Goal: Information Seeking & Learning: Learn about a topic

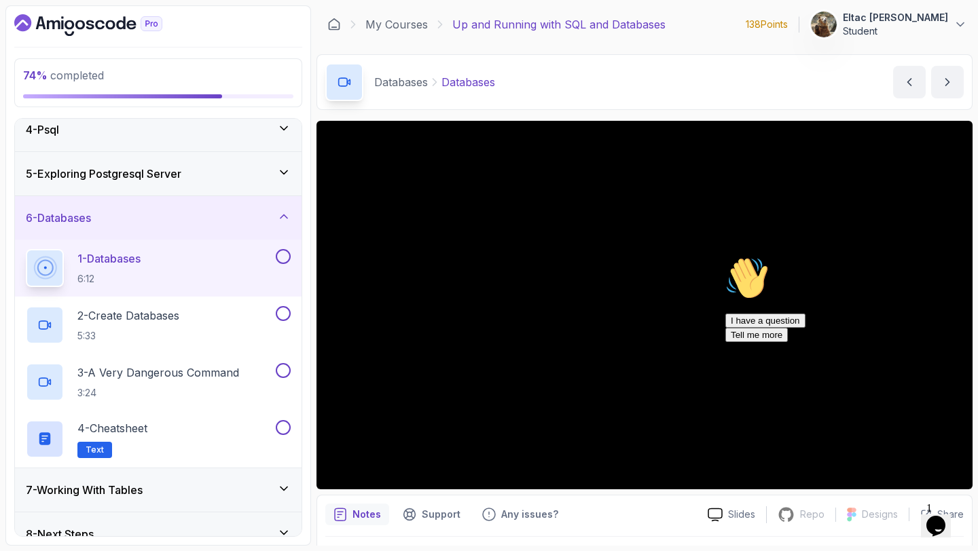
scroll to position [162, 0]
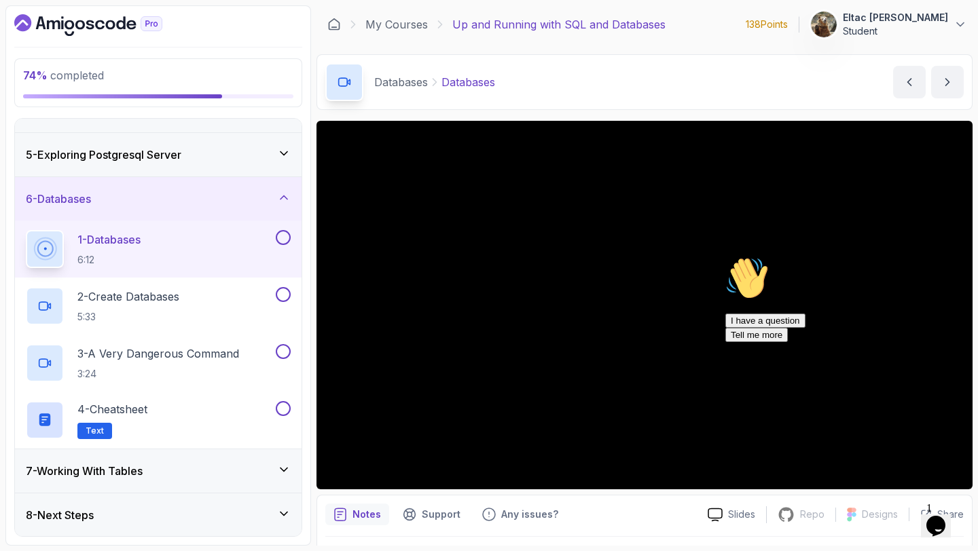
click at [188, 467] on div "7 - Working With Tables" at bounding box center [158, 471] width 265 height 16
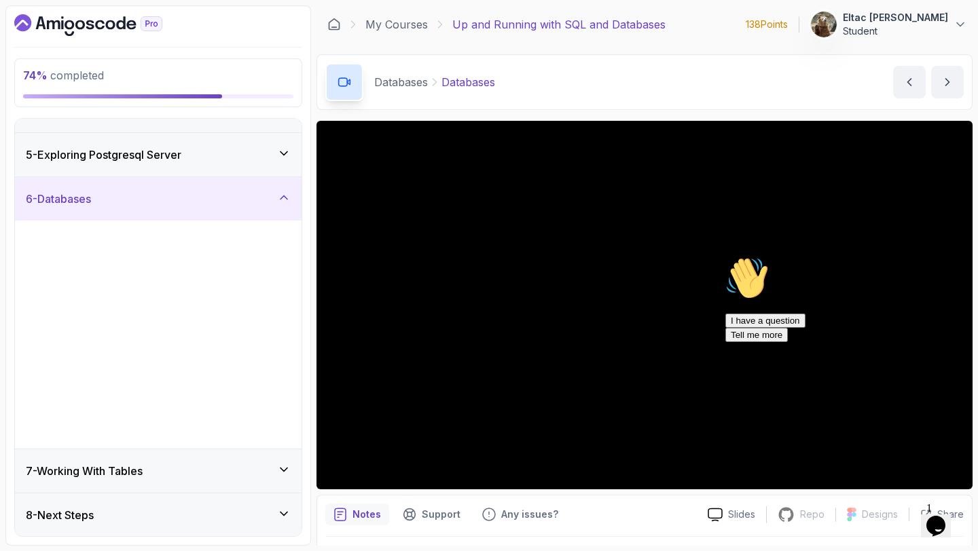
scroll to position [0, 0]
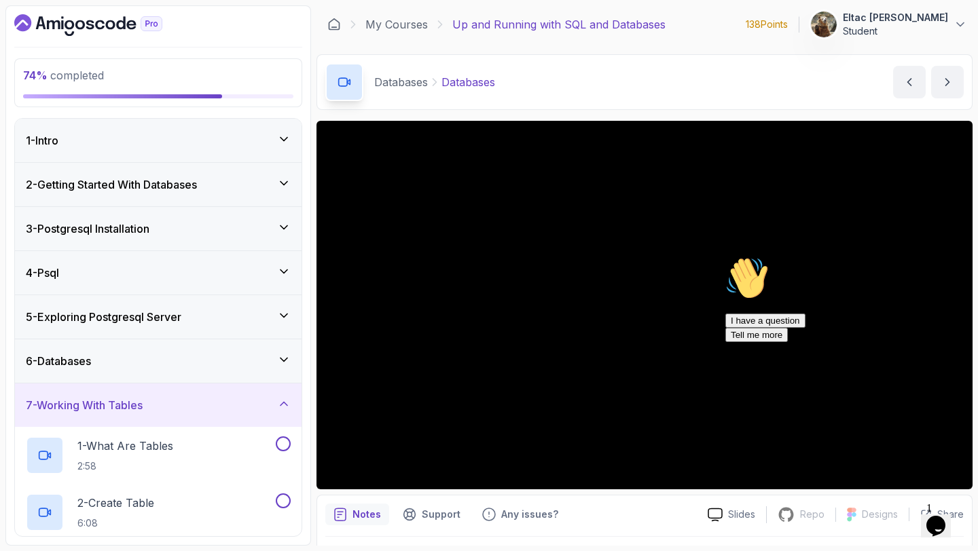
click at [221, 416] on div "7 - Working With Tables" at bounding box center [158, 405] width 287 height 43
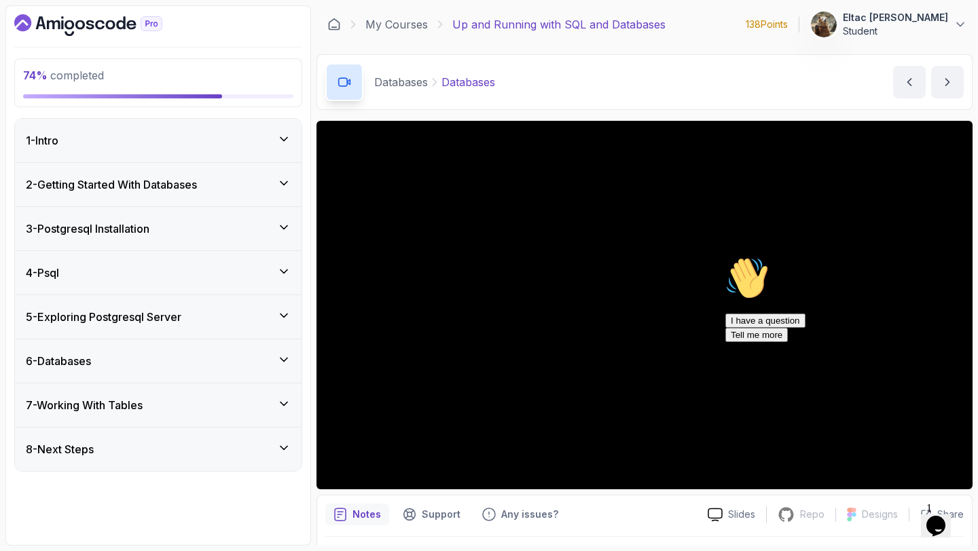
click at [189, 355] on div "6 - Databases" at bounding box center [158, 361] width 265 height 16
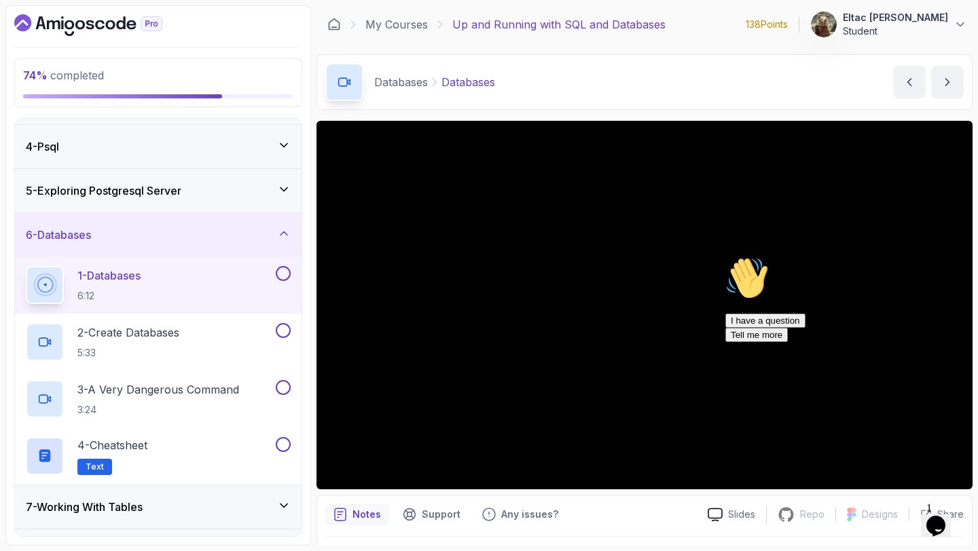
scroll to position [130, 0]
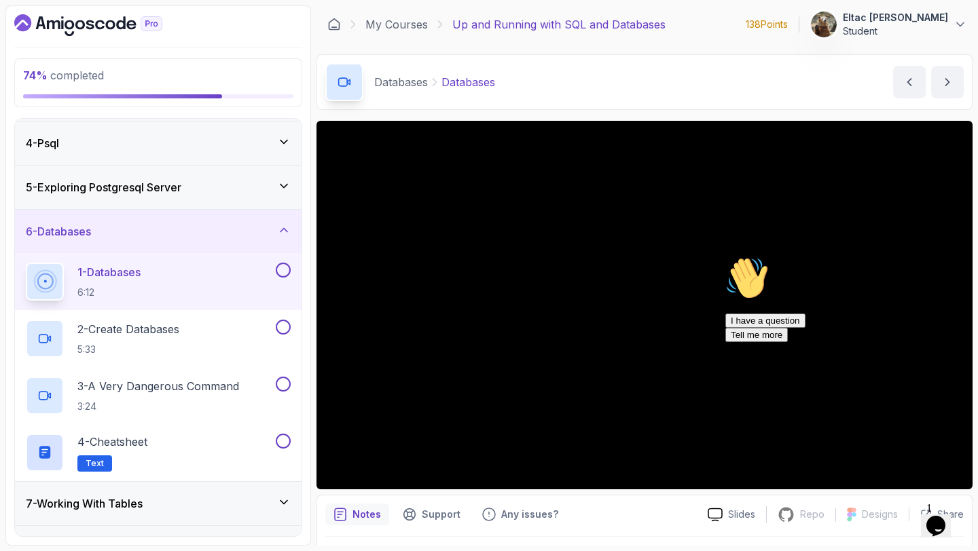
click at [725, 257] on icon "Chat attention grabber" at bounding box center [725, 257] width 0 height 0
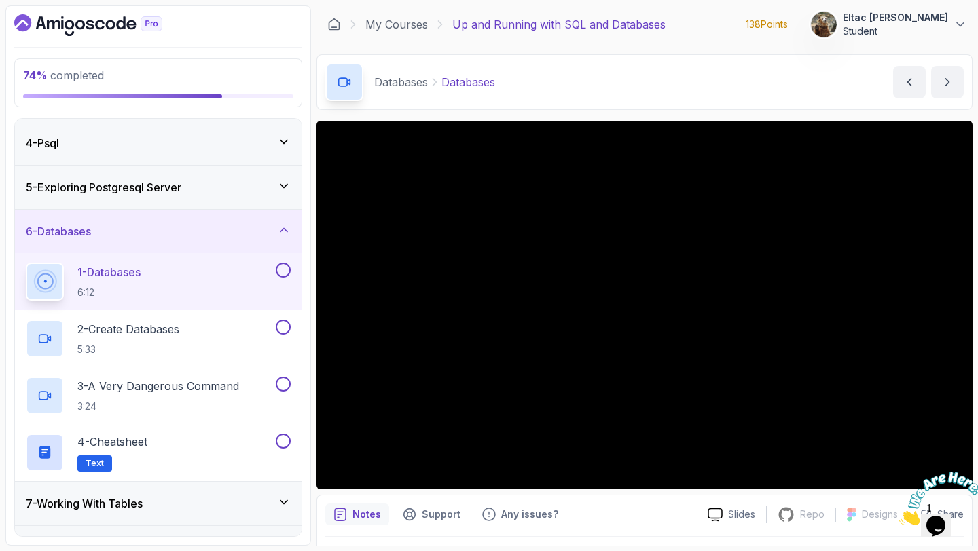
click at [899, 516] on icon "Close" at bounding box center [899, 522] width 0 height 12
click at [279, 268] on button at bounding box center [283, 270] width 15 height 15
click at [187, 331] on div "2 - Create Databases 5:33" at bounding box center [149, 339] width 247 height 38
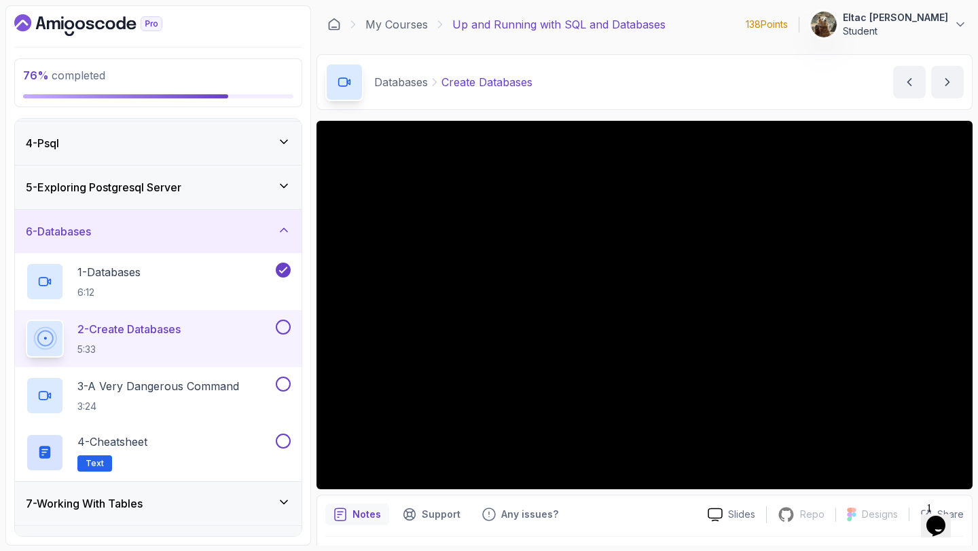
click at [278, 325] on button at bounding box center [283, 327] width 15 height 15
click at [177, 389] on p "3 - A Very Dangerous Command" at bounding box center [158, 386] width 162 height 16
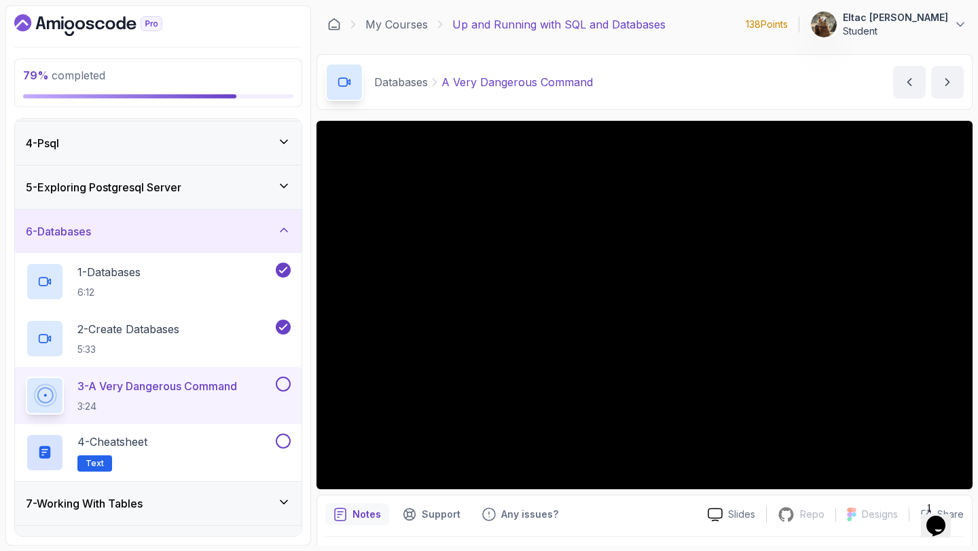
click at [289, 383] on button at bounding box center [283, 384] width 15 height 15
click at [152, 429] on div "4 - Cheatsheet Text" at bounding box center [158, 452] width 287 height 57
click at [147, 441] on p "4 - Cheatsheet" at bounding box center [112, 442] width 70 height 16
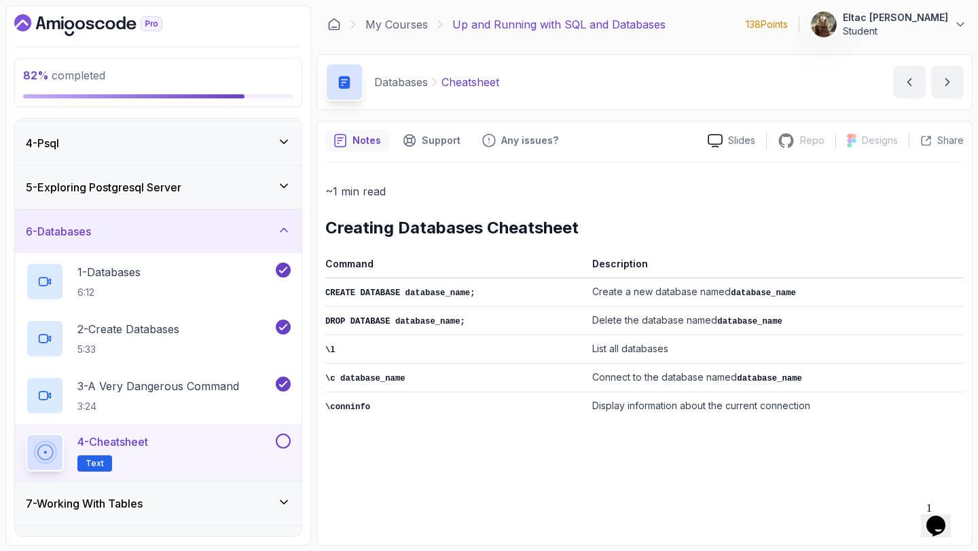
click at [285, 447] on button at bounding box center [283, 441] width 15 height 15
click at [177, 505] on div "7 - Working With Tables" at bounding box center [158, 504] width 265 height 16
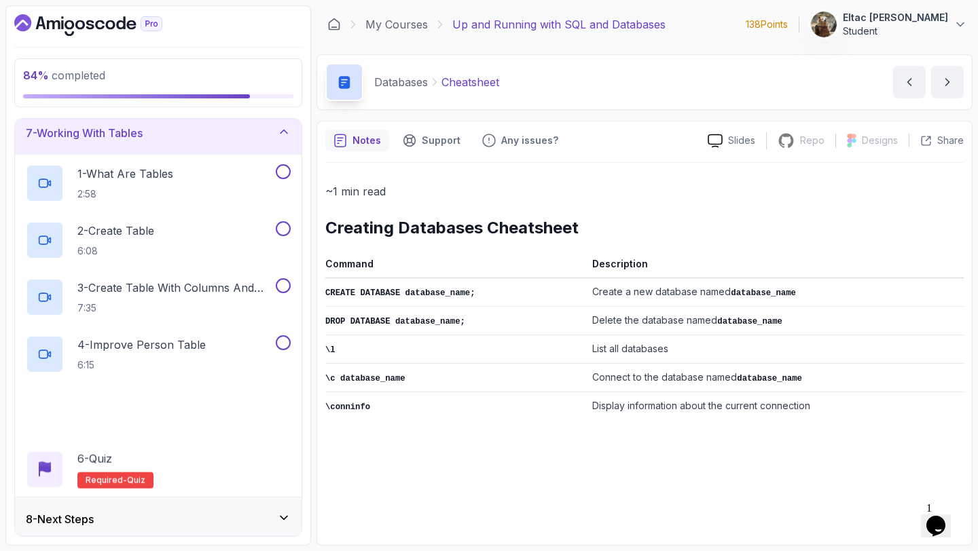
scroll to position [276, 0]
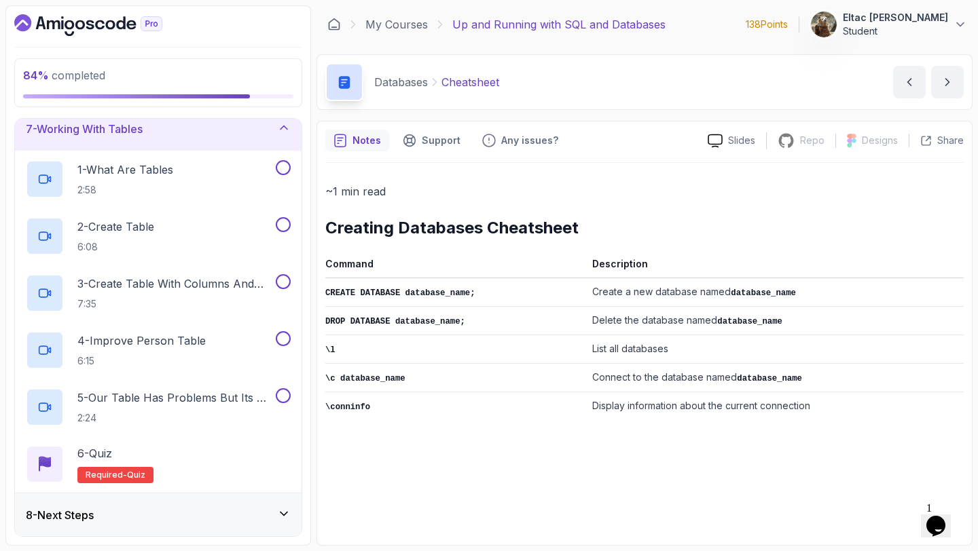
click at [177, 505] on div "8 - Next Steps" at bounding box center [158, 515] width 287 height 43
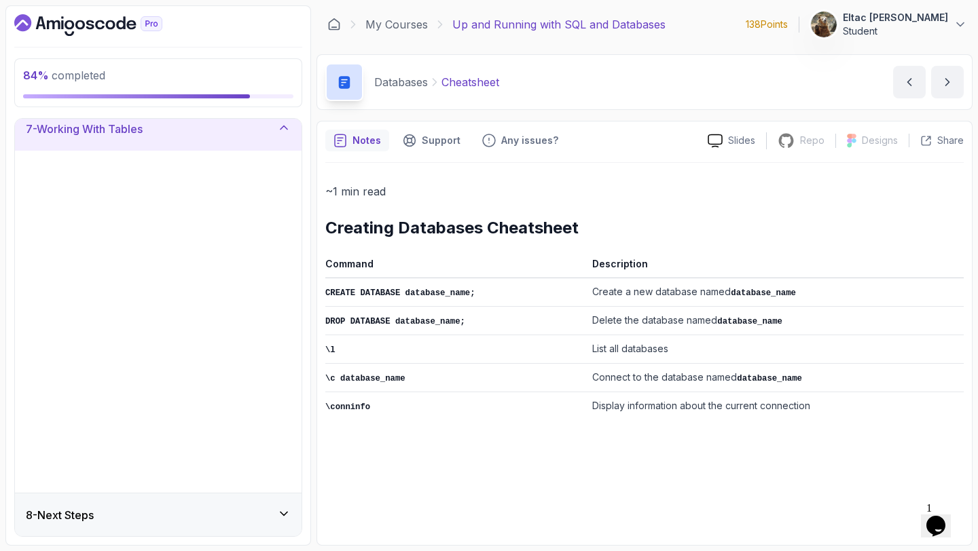
scroll to position [0, 0]
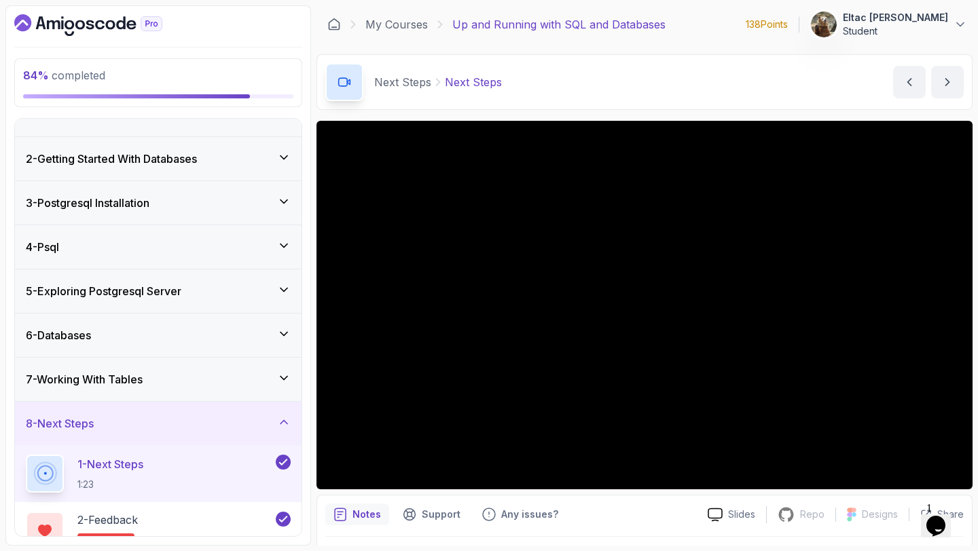
scroll to position [25, 0]
click at [187, 428] on div "8 - Next Steps" at bounding box center [158, 424] width 265 height 16
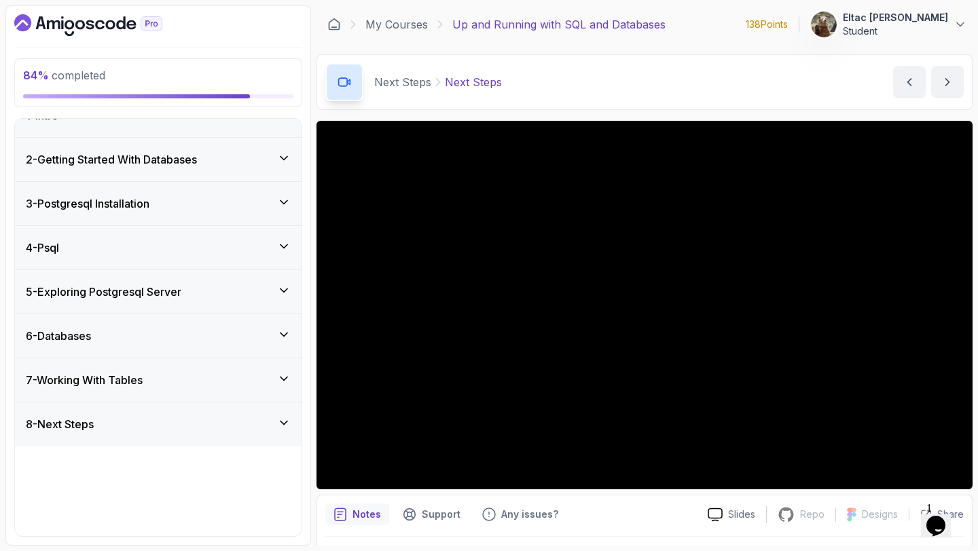
scroll to position [0, 0]
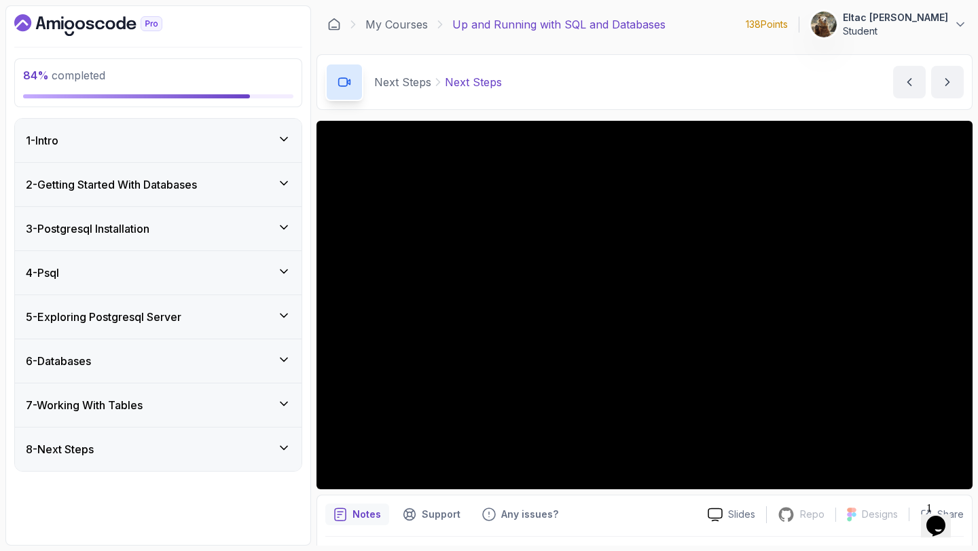
click at [186, 403] on div "7 - Working With Tables" at bounding box center [158, 405] width 265 height 16
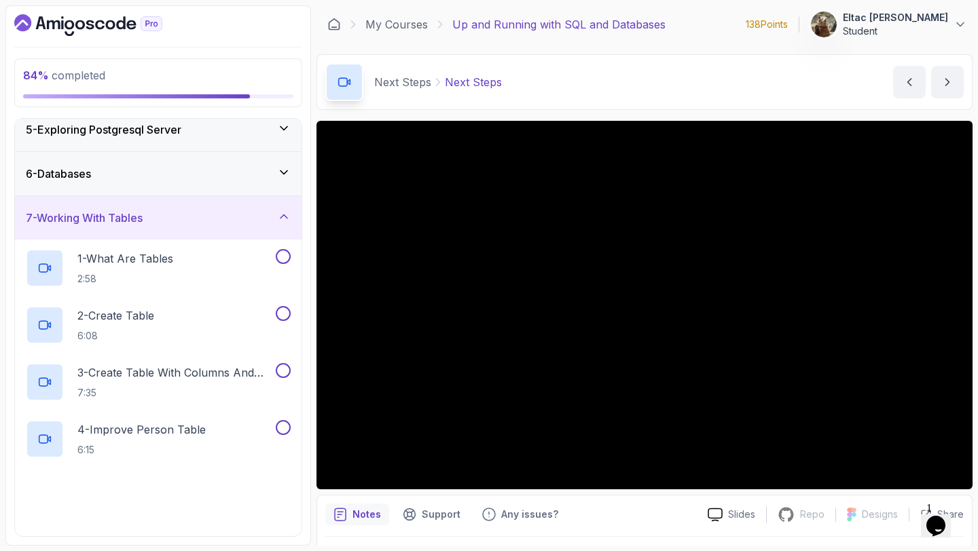
scroll to position [276, 0]
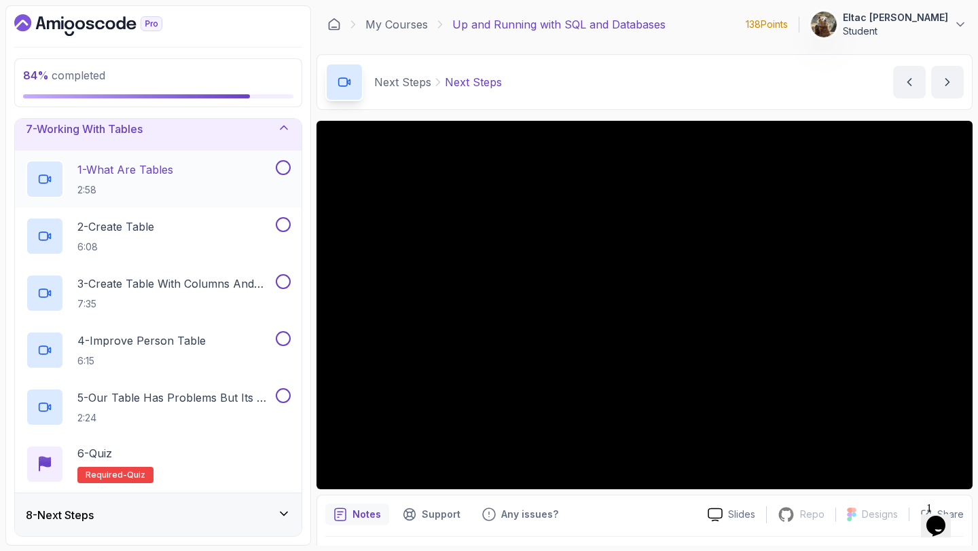
click at [282, 164] on button at bounding box center [283, 167] width 15 height 15
click at [284, 225] on button at bounding box center [283, 224] width 15 height 15
click at [249, 287] on p "3 - Create Table With Columns And Datatypes" at bounding box center [175, 284] width 196 height 16
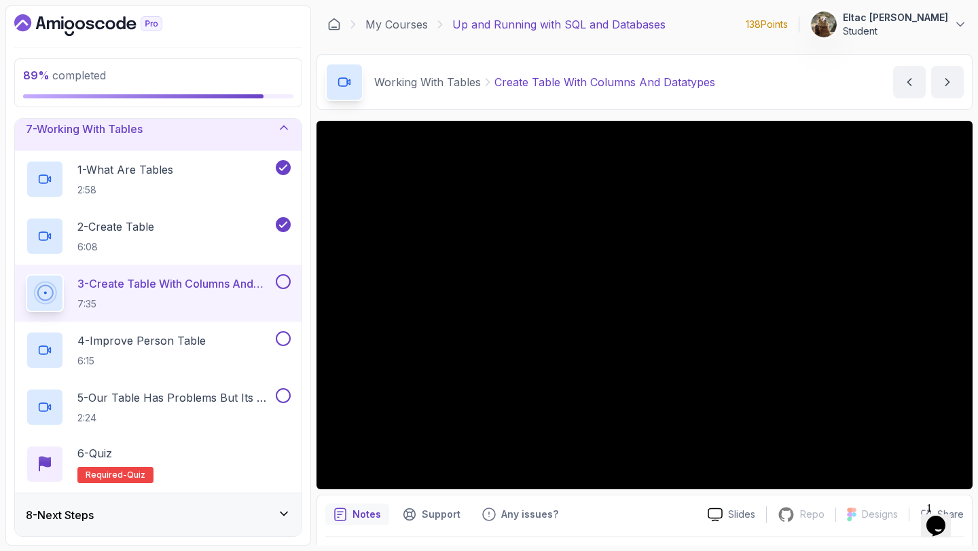
click at [283, 281] on button at bounding box center [283, 281] width 15 height 15
click at [212, 348] on div "4 - Improve Person Table 6:15" at bounding box center [149, 350] width 247 height 38
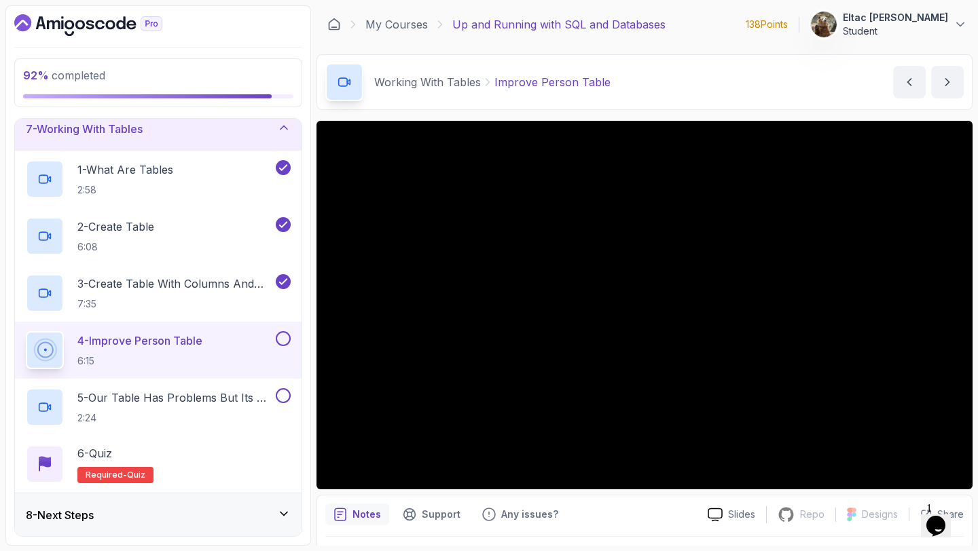
click at [282, 337] on button at bounding box center [283, 338] width 15 height 15
click at [283, 395] on button at bounding box center [283, 395] width 15 height 15
click at [200, 451] on div "6 - Quiz Required- quiz" at bounding box center [158, 464] width 265 height 38
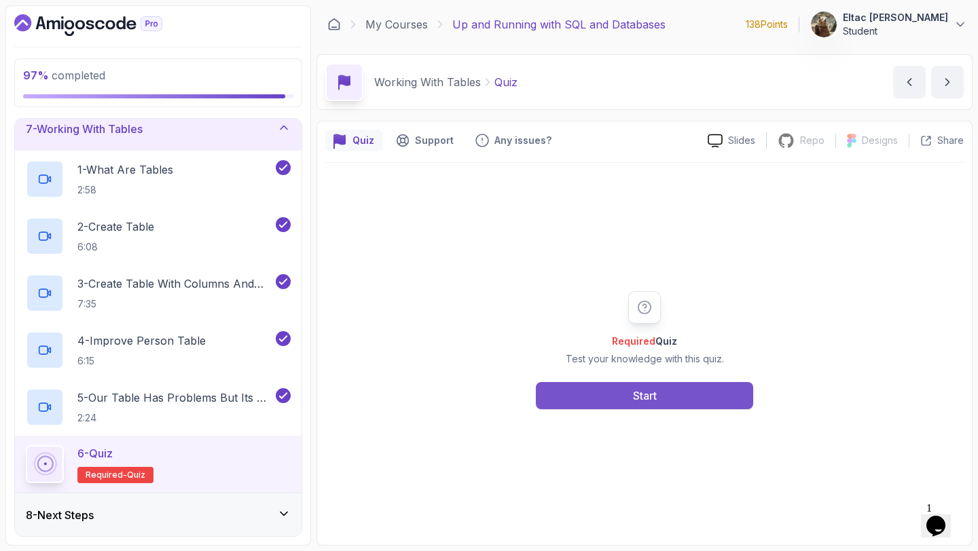
click at [611, 396] on button "Start" at bounding box center [644, 395] width 217 height 27
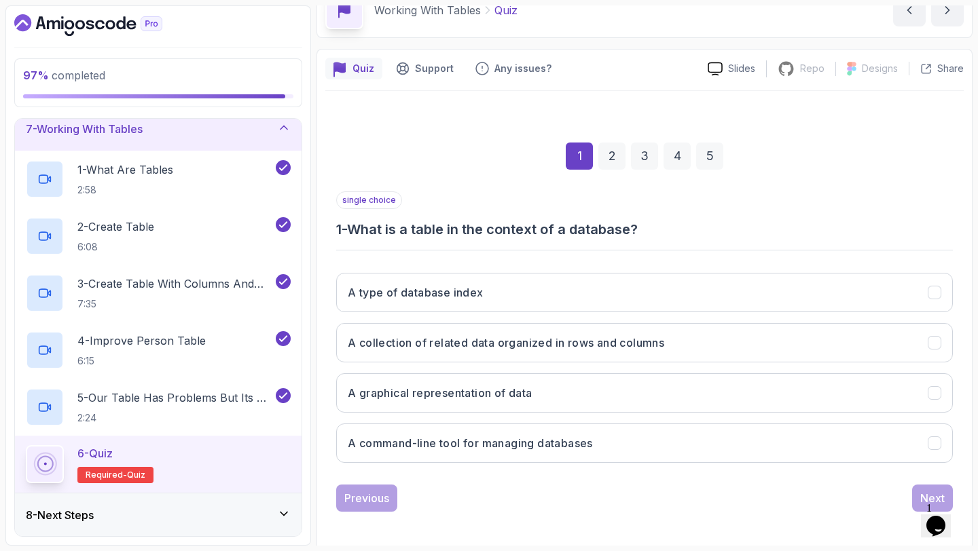
scroll to position [77, 0]
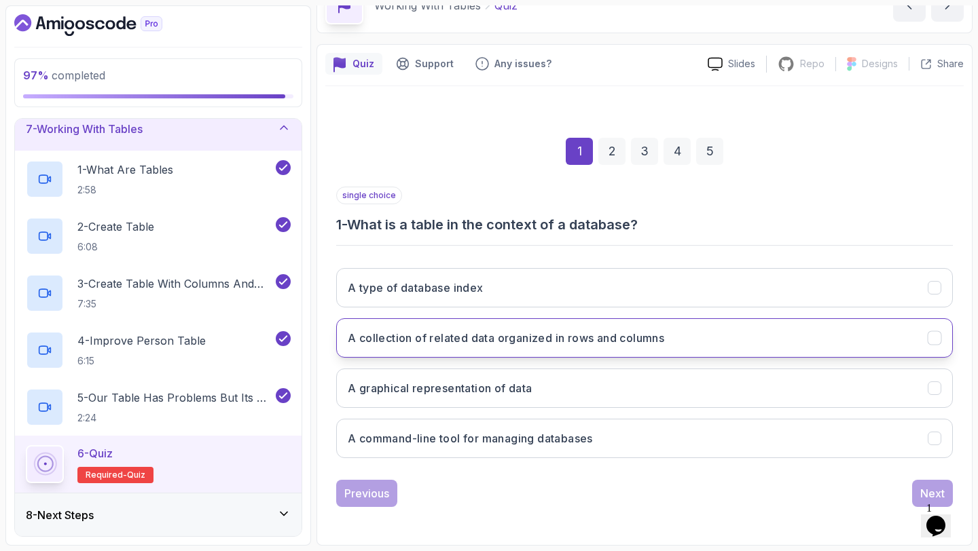
click at [564, 348] on button "A collection of related data organized in rows and columns" at bounding box center [644, 338] width 617 height 39
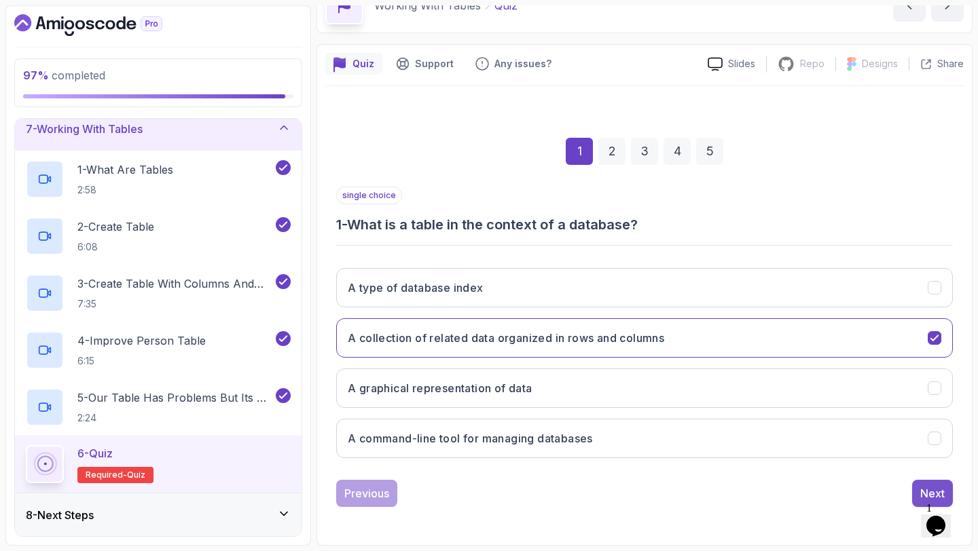
click at [918, 488] on button "Next" at bounding box center [932, 493] width 41 height 27
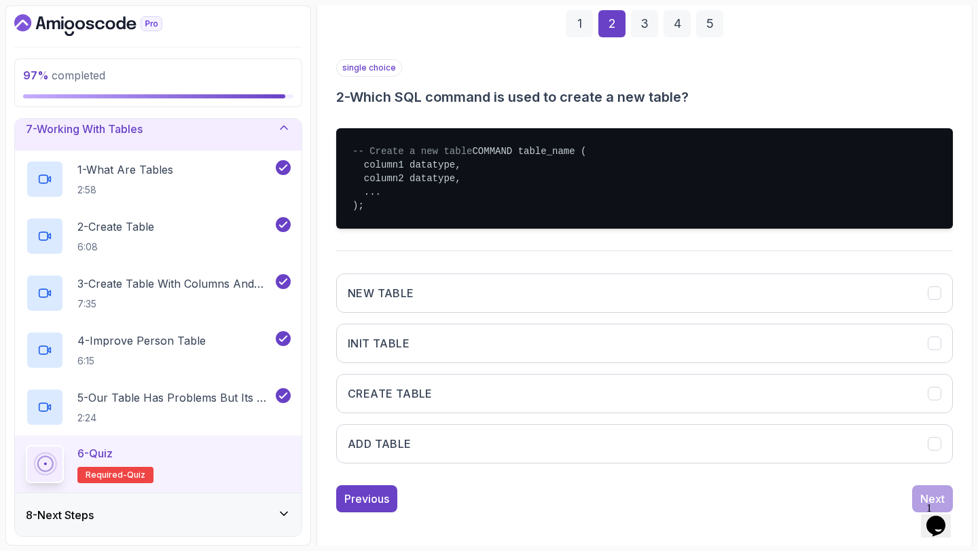
scroll to position [223, 0]
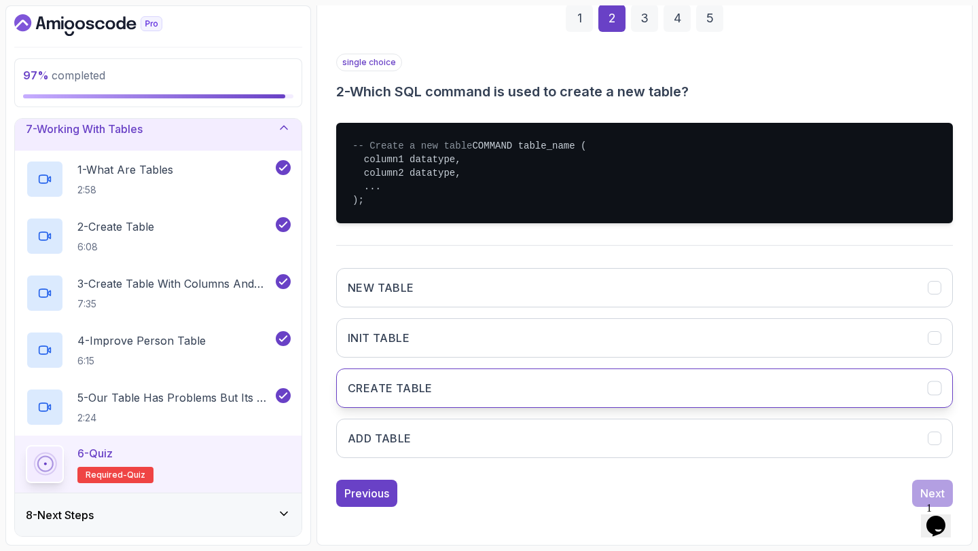
click at [499, 390] on button "CREATE TABLE" at bounding box center [644, 388] width 617 height 39
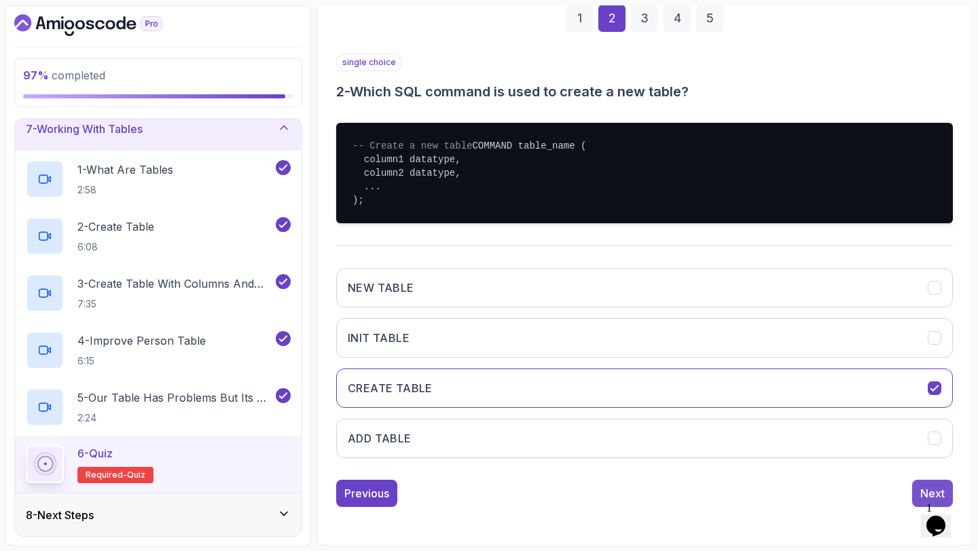
click at [928, 483] on button "Next" at bounding box center [932, 493] width 41 height 27
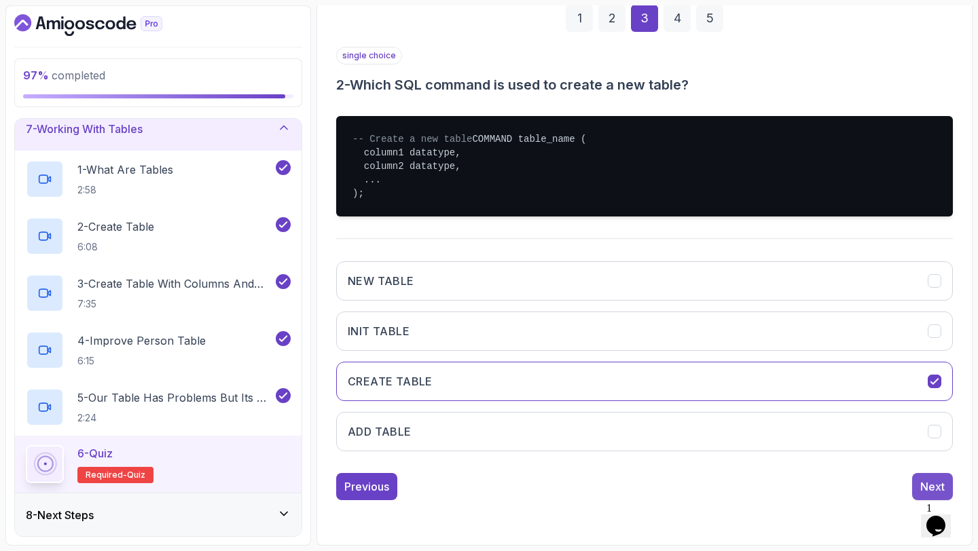
scroll to position [77, 0]
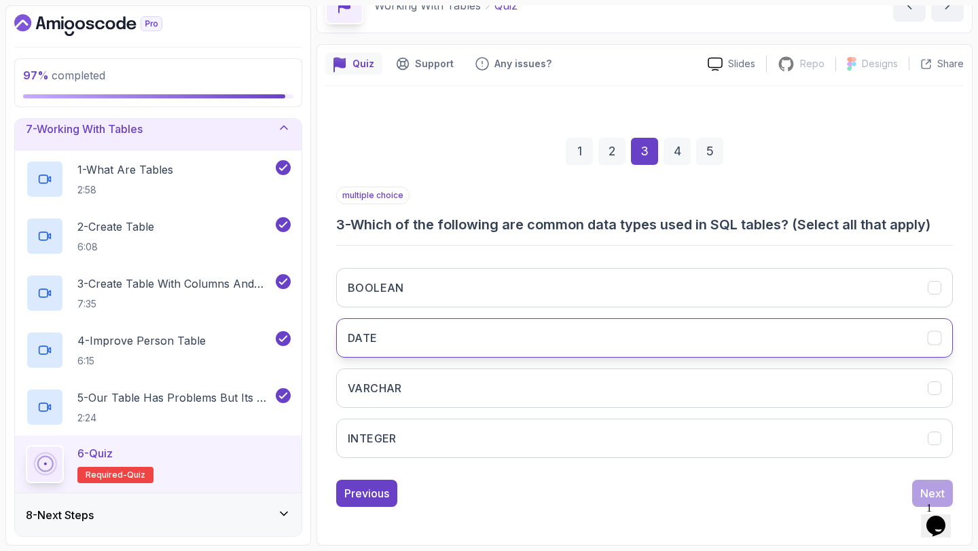
click at [517, 338] on button "DATE" at bounding box center [644, 338] width 617 height 39
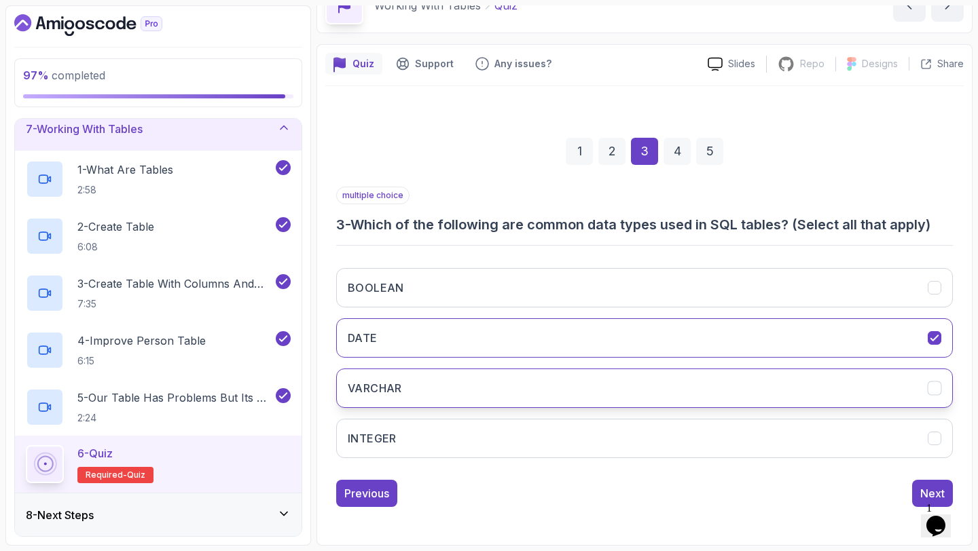
click at [461, 399] on button "VARCHAR" at bounding box center [644, 388] width 617 height 39
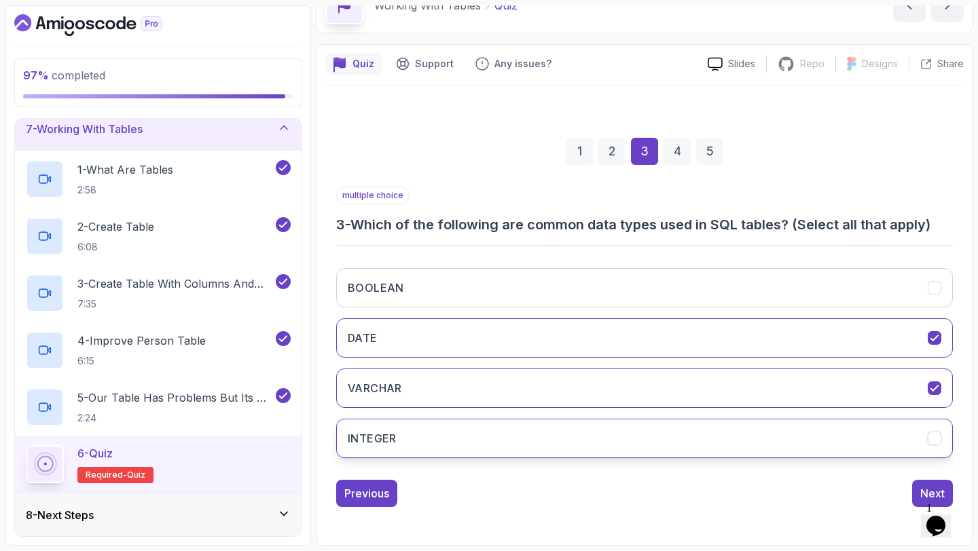
click at [432, 447] on button "INTEGER" at bounding box center [644, 438] width 617 height 39
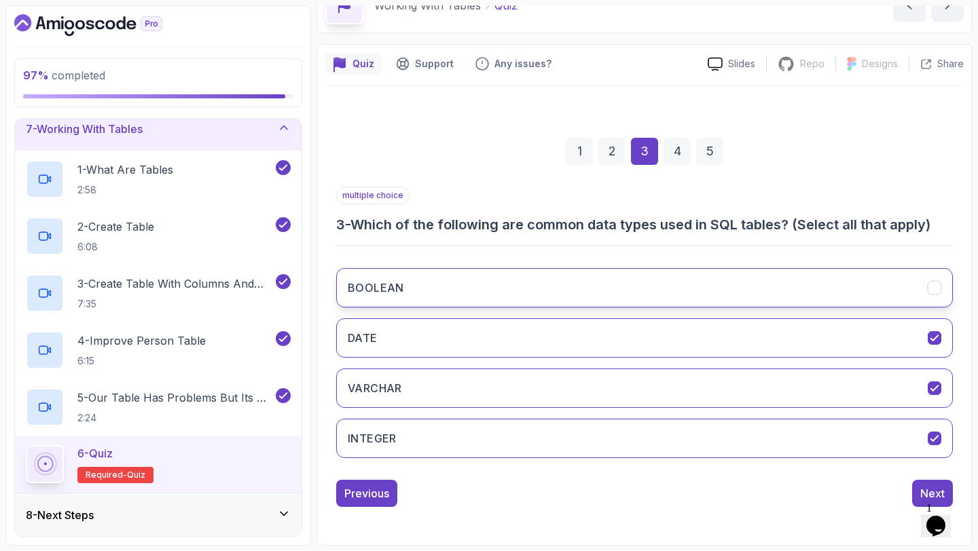
click at [609, 304] on button "BOOLEAN" at bounding box center [644, 287] width 617 height 39
click at [929, 492] on div "Next" at bounding box center [932, 494] width 24 height 16
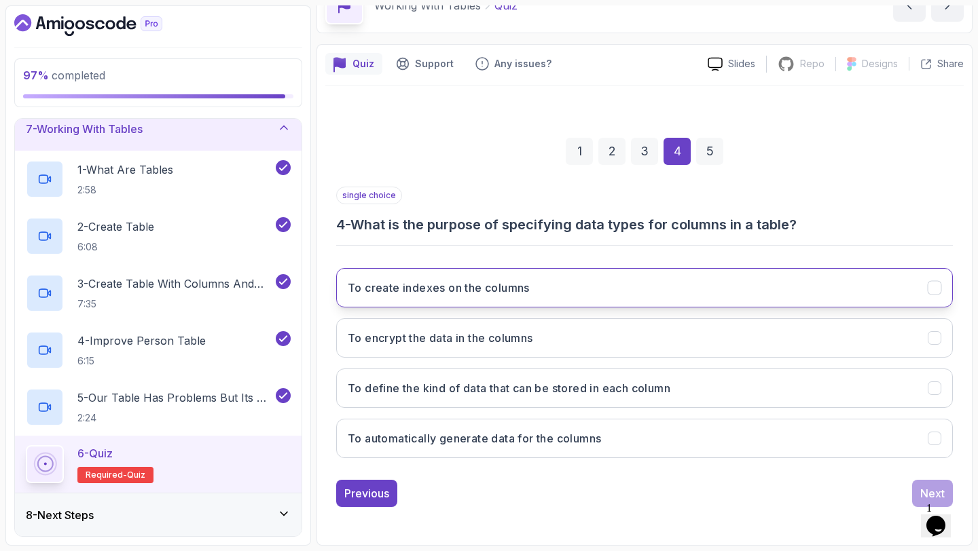
click at [464, 307] on button "To create indexes on the columns" at bounding box center [644, 287] width 617 height 39
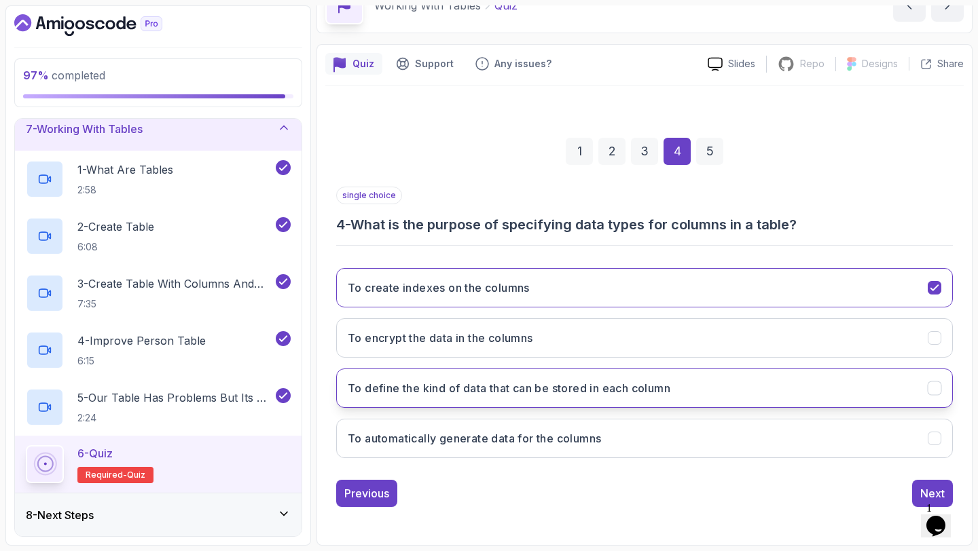
click at [452, 387] on h3 "To define the kind of data that can be stored in each column" at bounding box center [509, 388] width 323 height 16
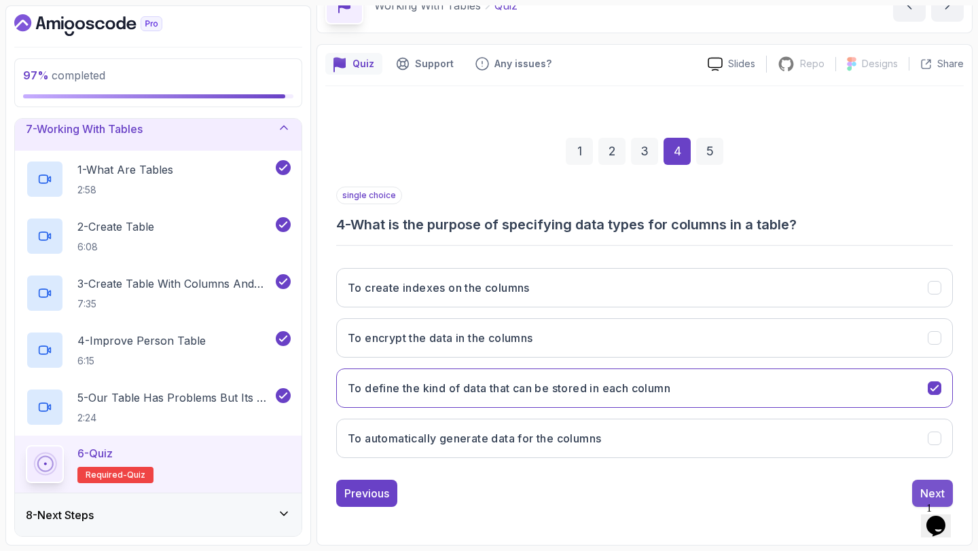
click at [921, 487] on div "Next" at bounding box center [932, 494] width 24 height 16
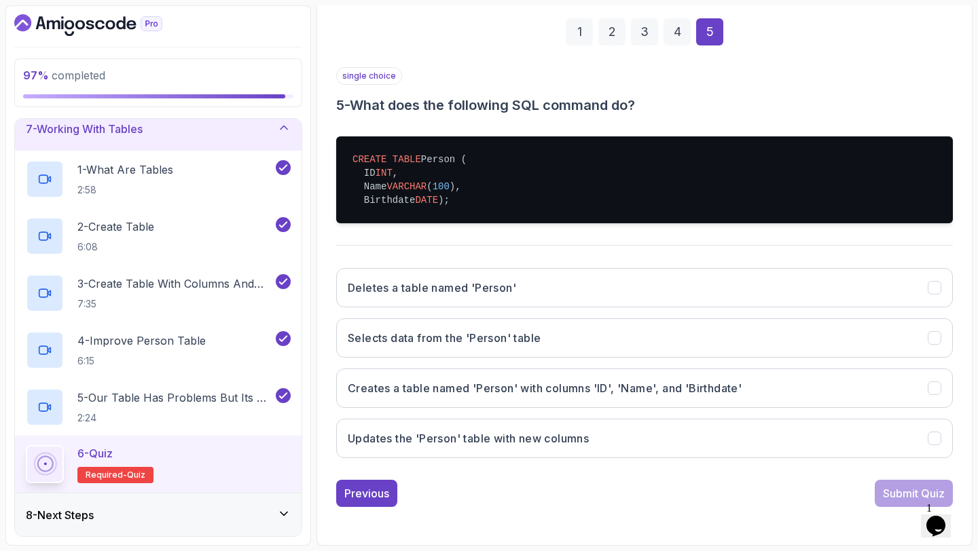
scroll to position [210, 0]
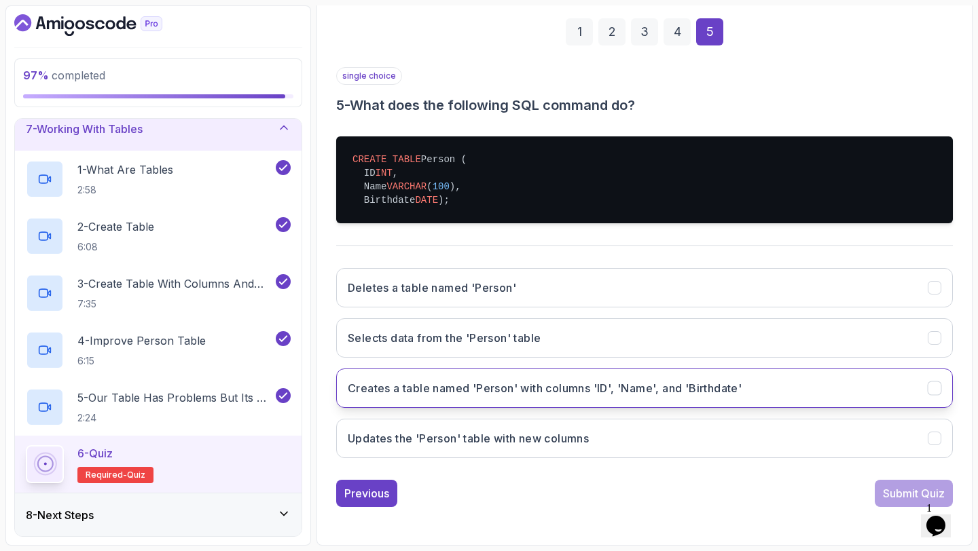
click at [534, 397] on button "Creates a table named 'Person' with columns 'ID', 'Name', and 'Birthdate'" at bounding box center [644, 388] width 617 height 39
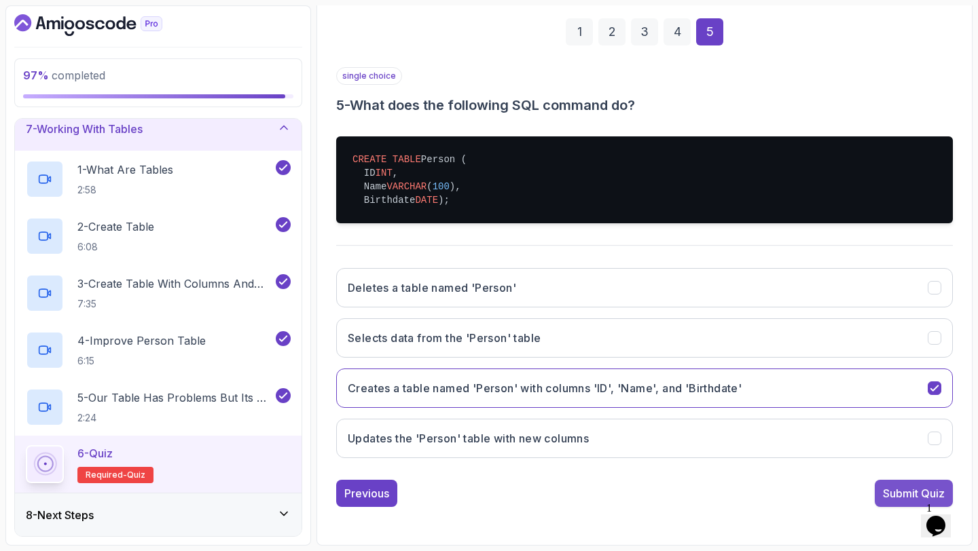
click at [907, 499] on div "Submit Quiz" at bounding box center [914, 494] width 62 height 16
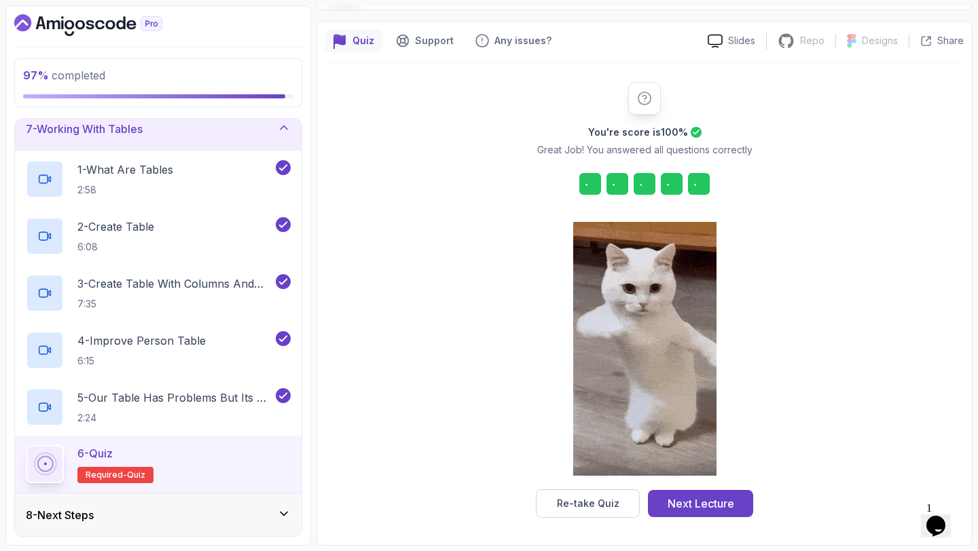
scroll to position [100, 0]
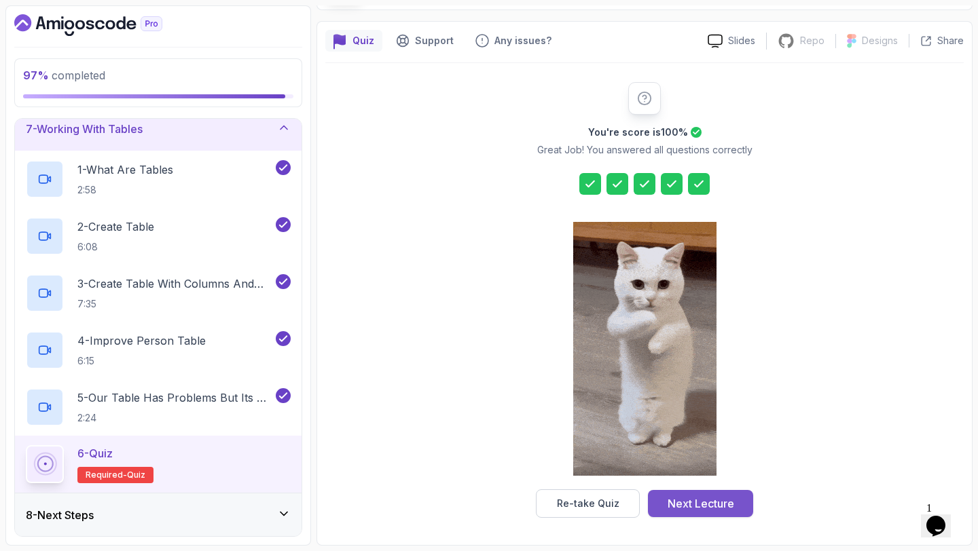
click at [687, 509] on div "Next Lecture" at bounding box center [701, 504] width 67 height 16
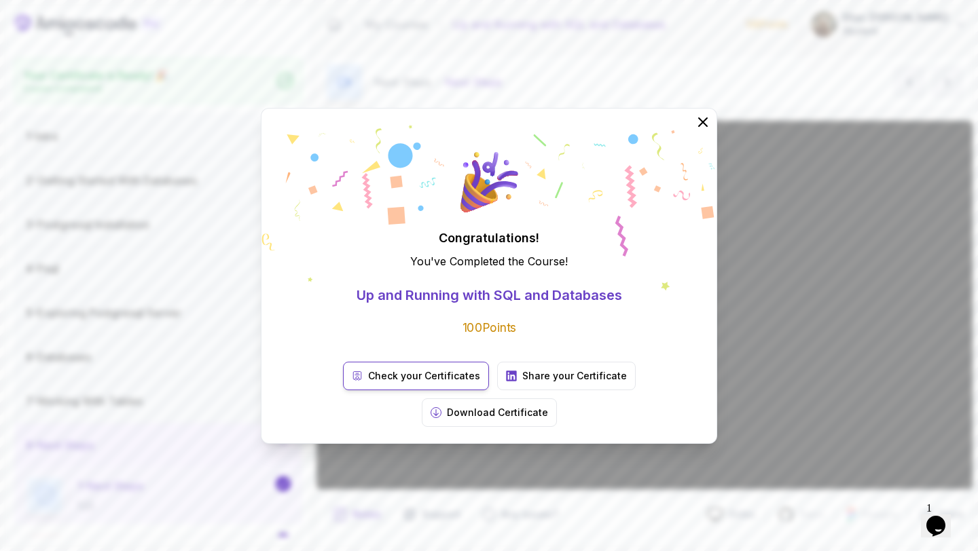
click at [368, 383] on p "Check your Certificates" at bounding box center [424, 376] width 112 height 14
click at [698, 130] on icon at bounding box center [703, 122] width 18 height 18
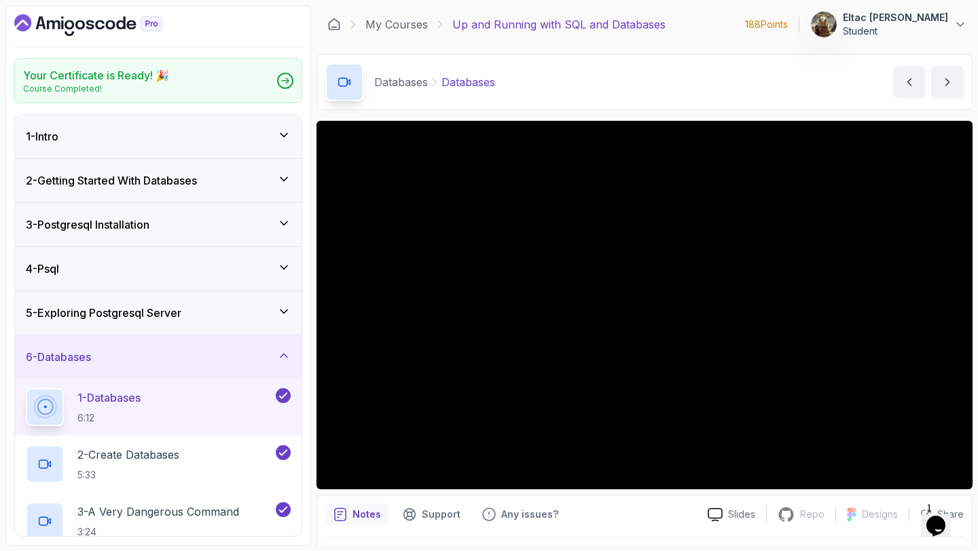
click at [87, 22] on icon "Dashboard" at bounding box center [90, 25] width 8 height 10
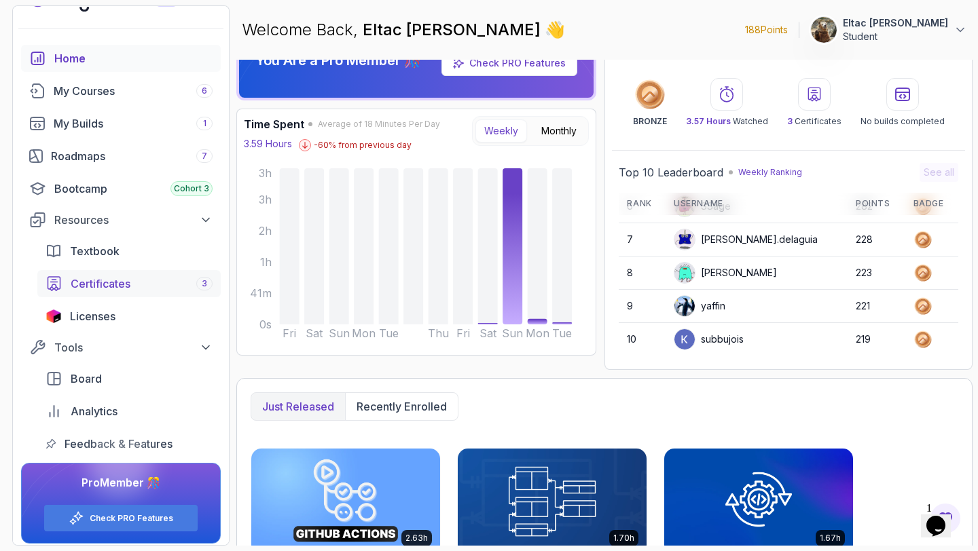
scroll to position [37, 0]
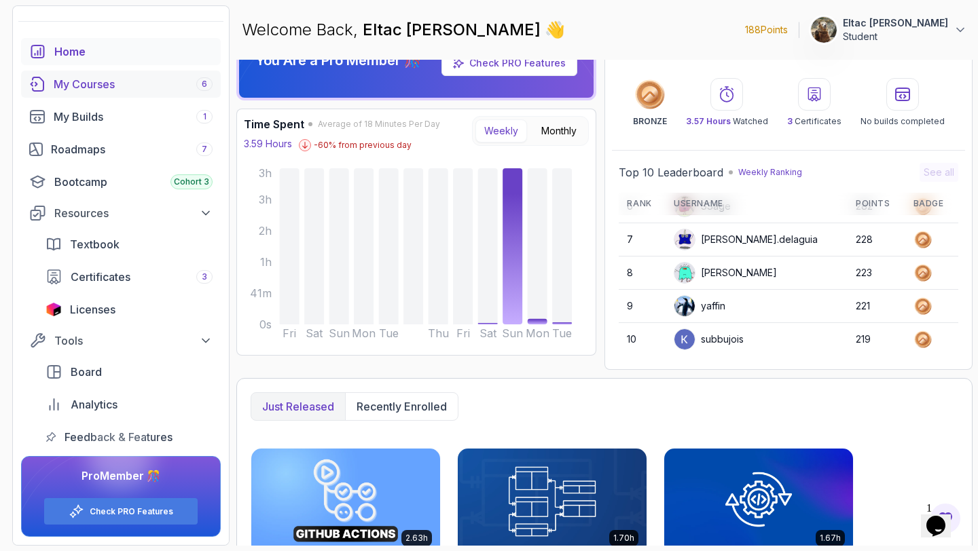
click at [88, 90] on div "My Courses 6" at bounding box center [133, 84] width 159 height 16
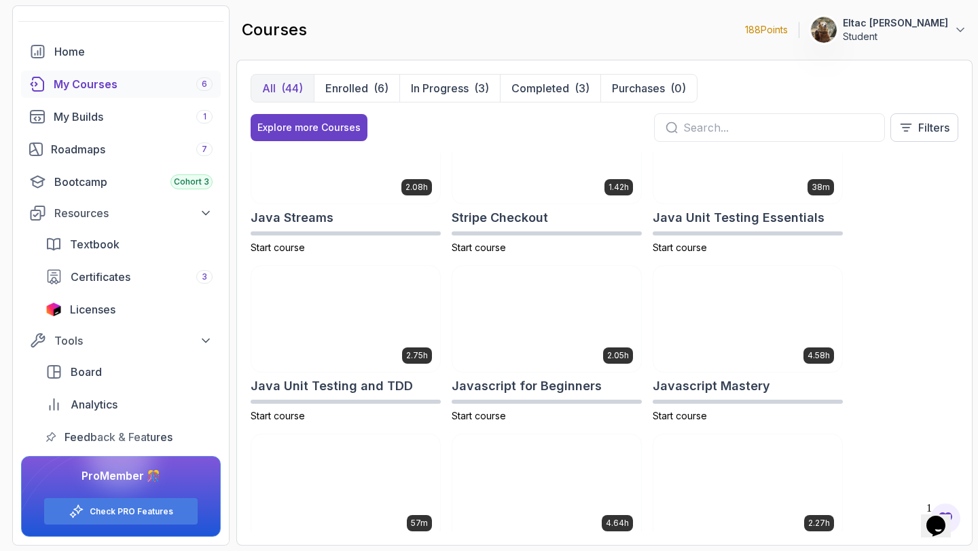
scroll to position [1271, 0]
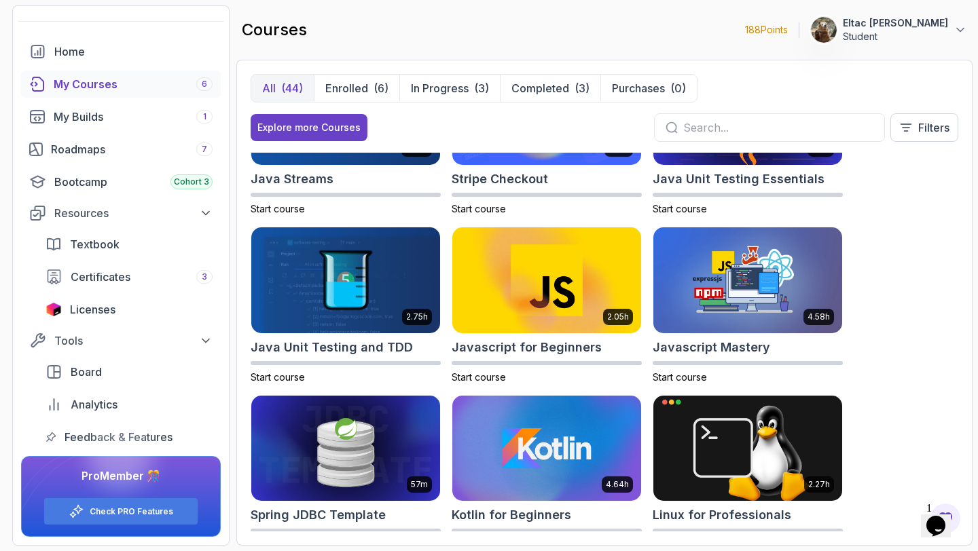
click at [422, 108] on div "All (44) Enrolled (6) In Progress (3) Completed (3) Purchases (0) Explore more …" at bounding box center [605, 113] width 708 height 79
click at [439, 94] on p "In Progress" at bounding box center [440, 88] width 58 height 16
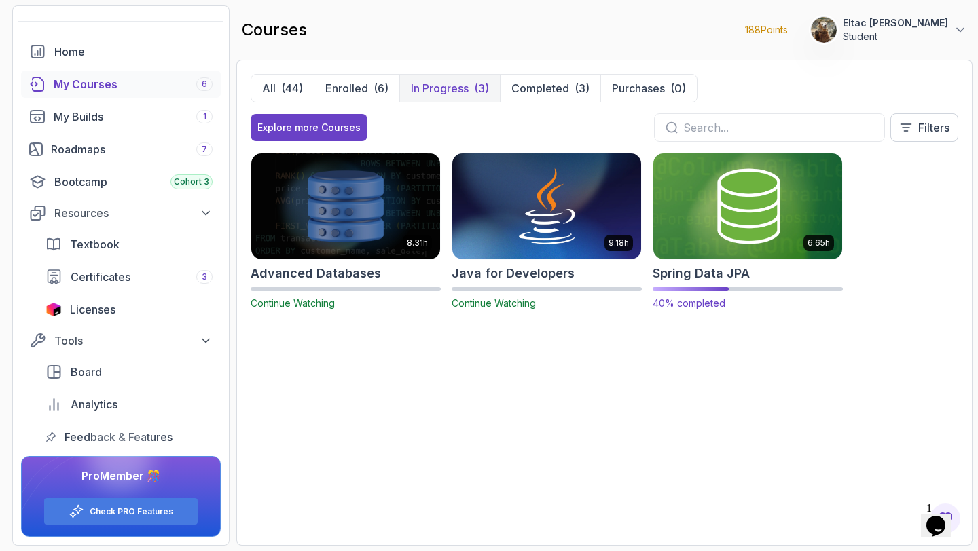
click at [687, 276] on h2 "Spring Data JPA" at bounding box center [701, 273] width 97 height 19
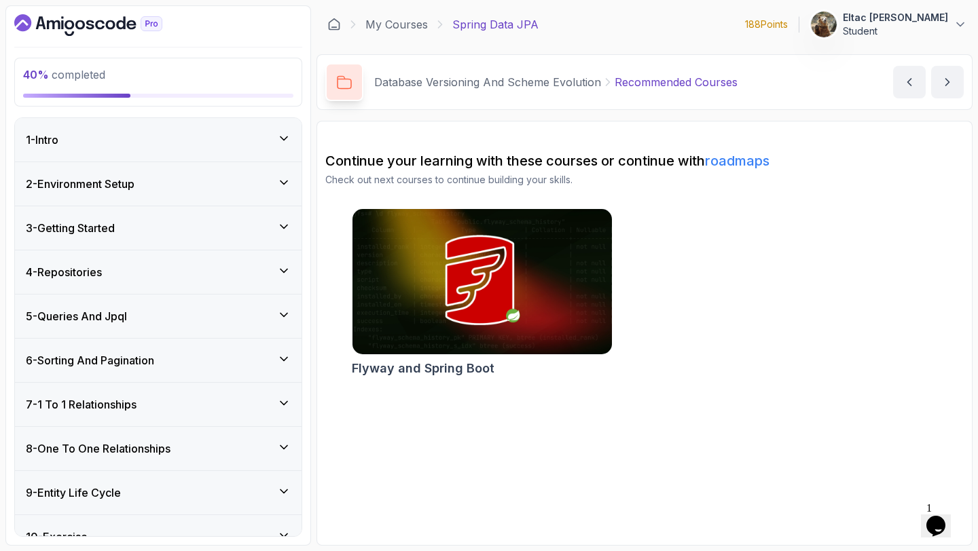
click at [253, 179] on div "2 - Environment Setup" at bounding box center [158, 184] width 265 height 16
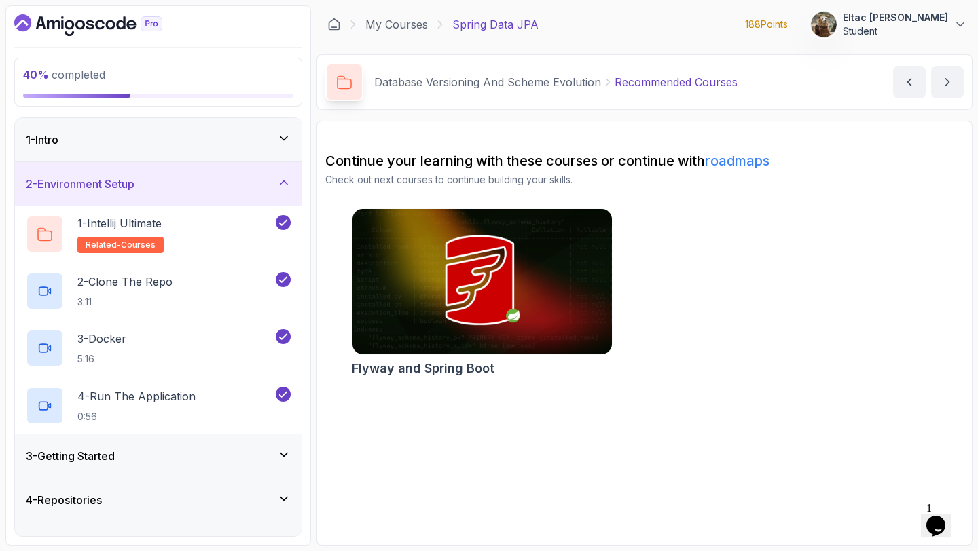
click at [253, 179] on div "2 - Environment Setup" at bounding box center [158, 184] width 265 height 16
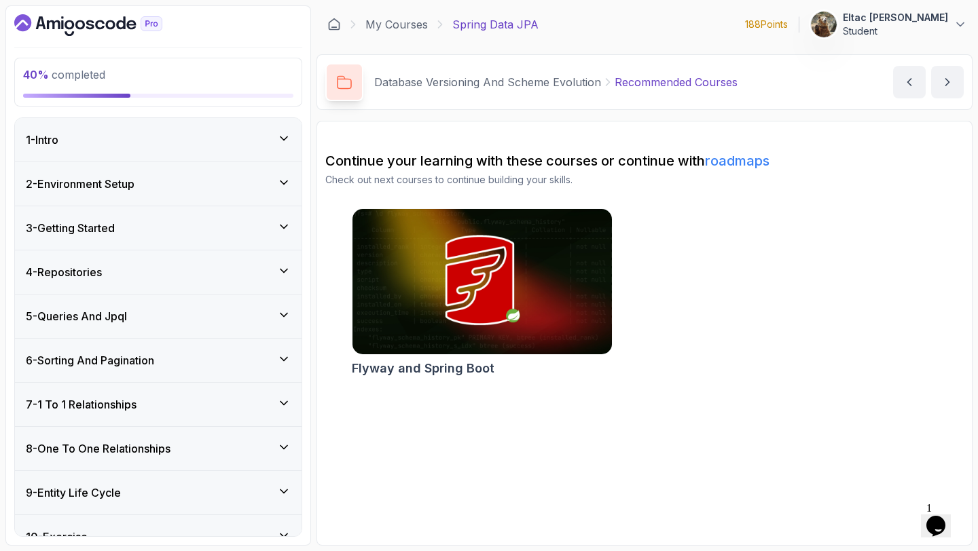
click at [183, 314] on div "5 - Queries And Jpql" at bounding box center [158, 316] width 265 height 16
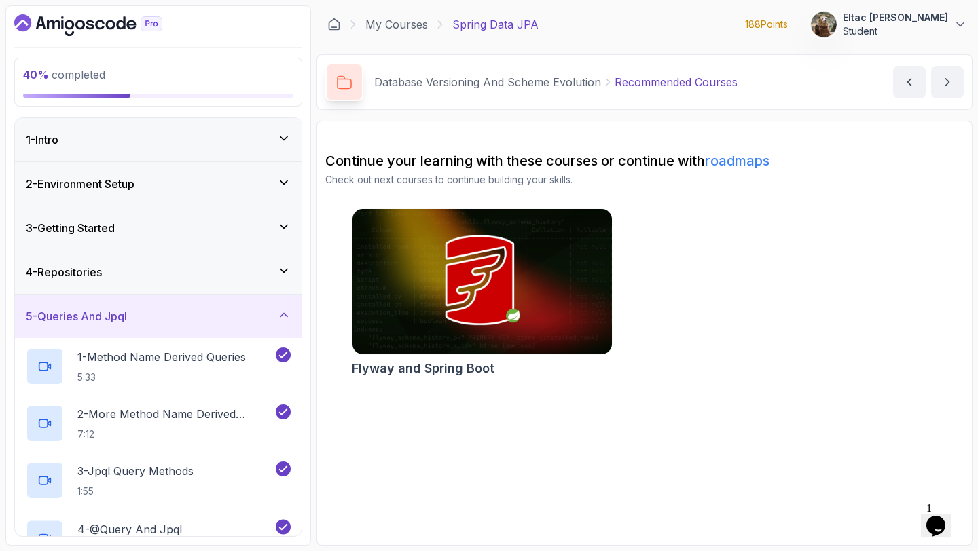
click at [183, 314] on div "5 - Queries And Jpql" at bounding box center [158, 316] width 265 height 16
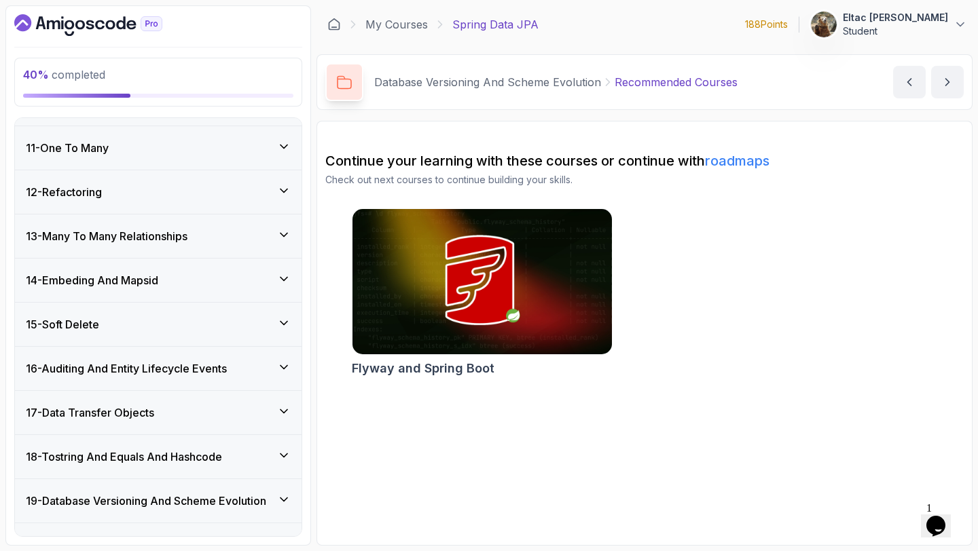
scroll to position [508, 0]
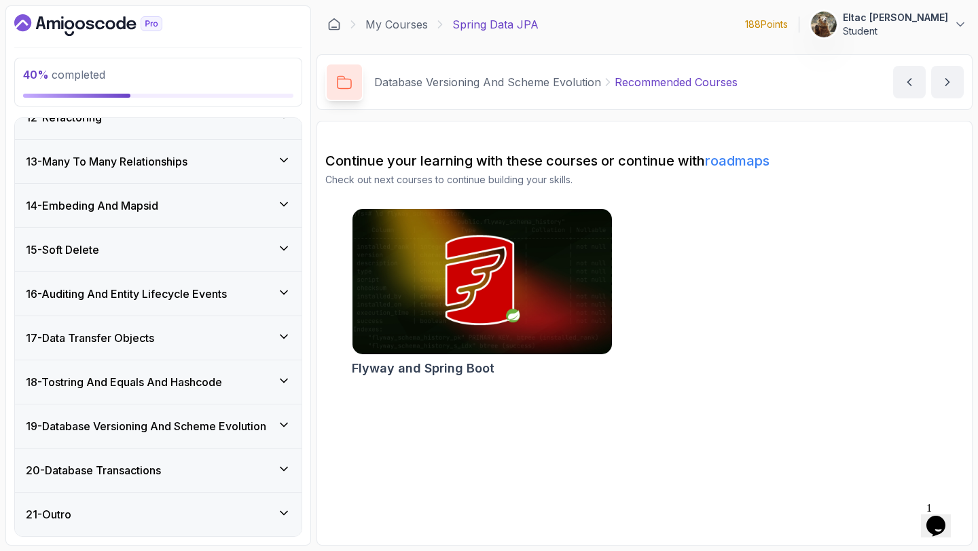
click at [77, 505] on div "21 - Outro" at bounding box center [158, 514] width 287 height 43
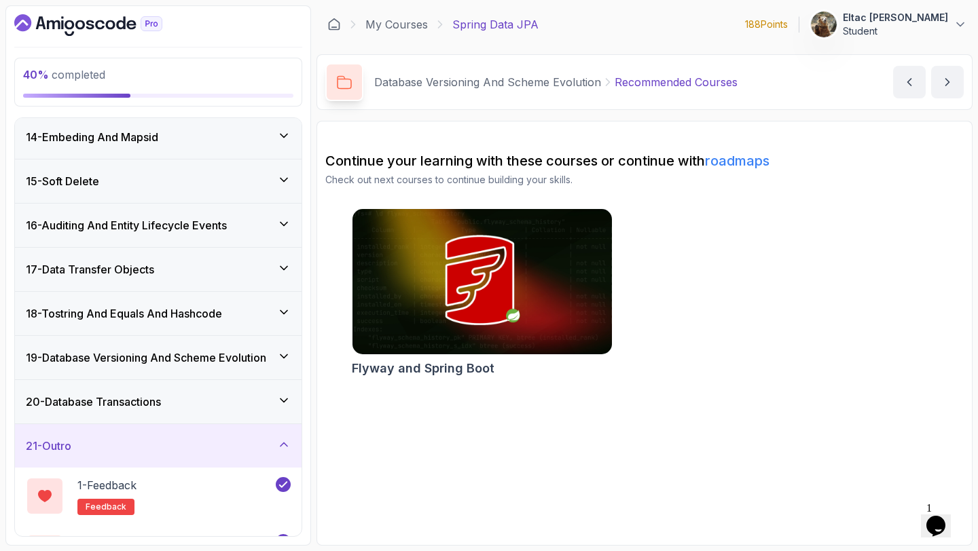
scroll to position [622, 0]
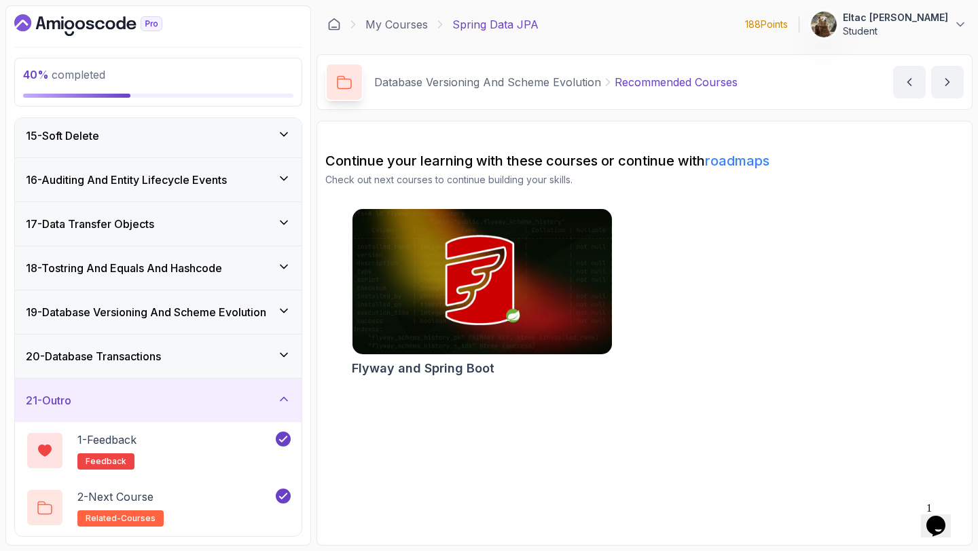
click at [133, 363] on h3 "20 - Database Transactions" at bounding box center [93, 356] width 135 height 16
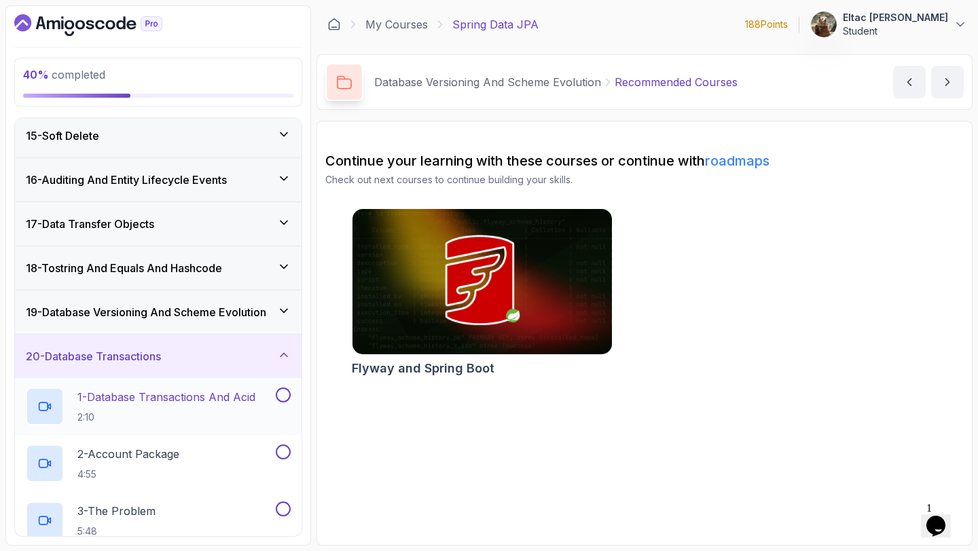
click at [127, 394] on p "1 - Database Transactions And Acid" at bounding box center [166, 397] width 178 height 16
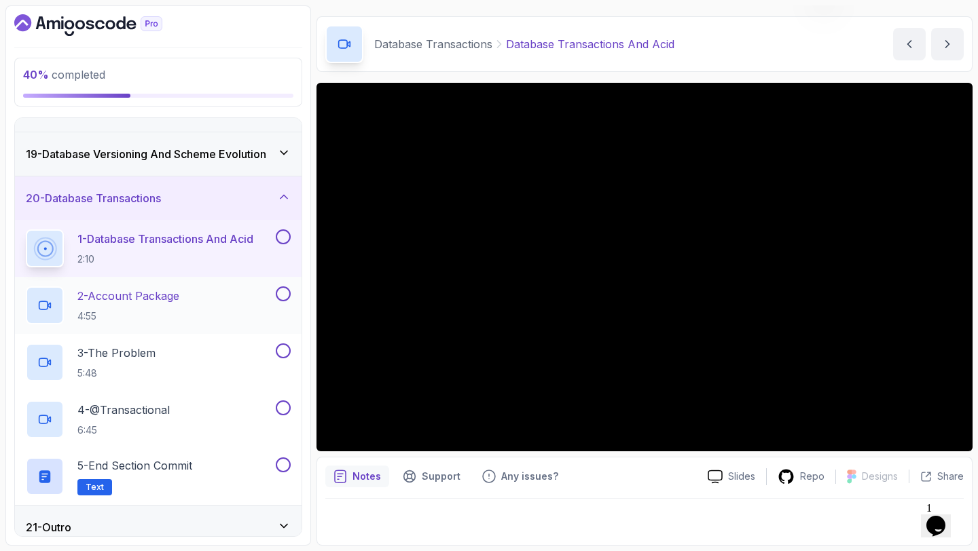
scroll to position [793, 0]
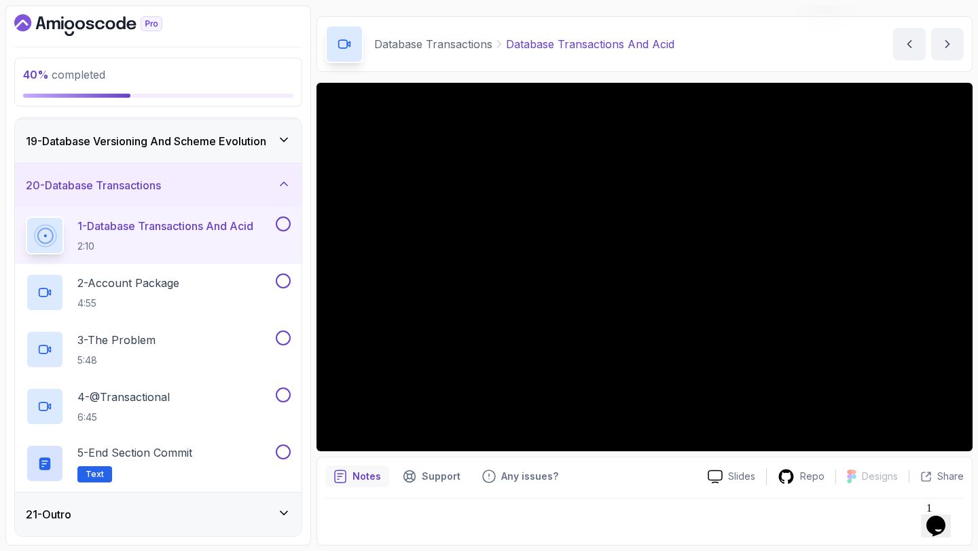
click at [718, 40] on div "Database Transactions Database Transactions And Acid Database Transactions And …" at bounding box center [644, 44] width 656 height 56
click at [683, 466] on div "Notes Support Any issues?" at bounding box center [510, 477] width 371 height 22
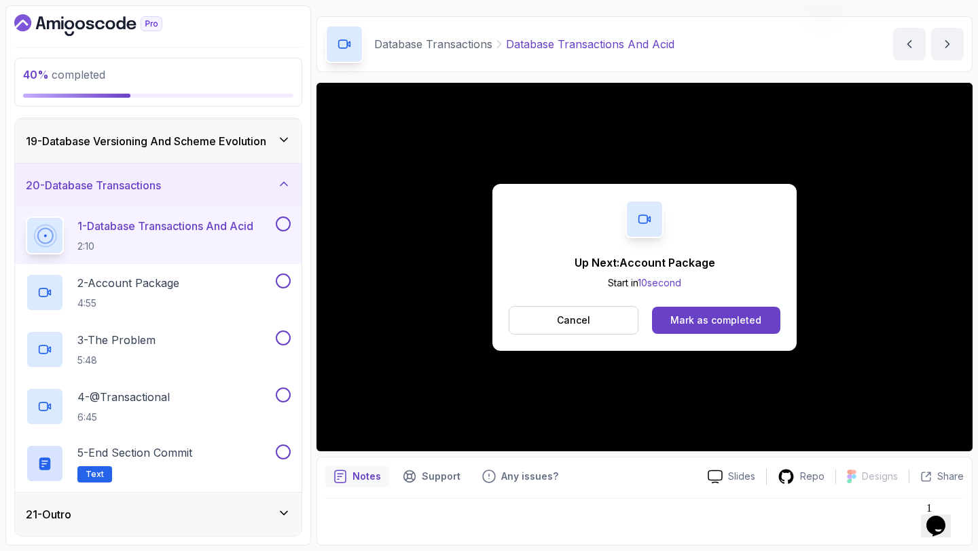
click at [282, 221] on button at bounding box center [283, 224] width 15 height 15
click at [153, 280] on p "2 - Account Package" at bounding box center [128, 283] width 102 height 16
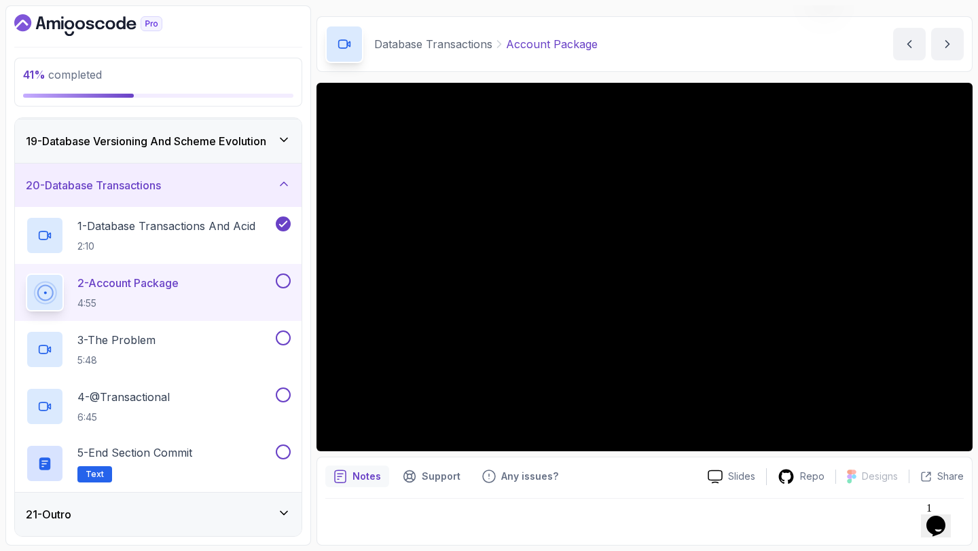
click at [279, 278] on button at bounding box center [283, 281] width 15 height 15
click at [163, 340] on div "3 - The Problem 5:48" at bounding box center [149, 350] width 247 height 38
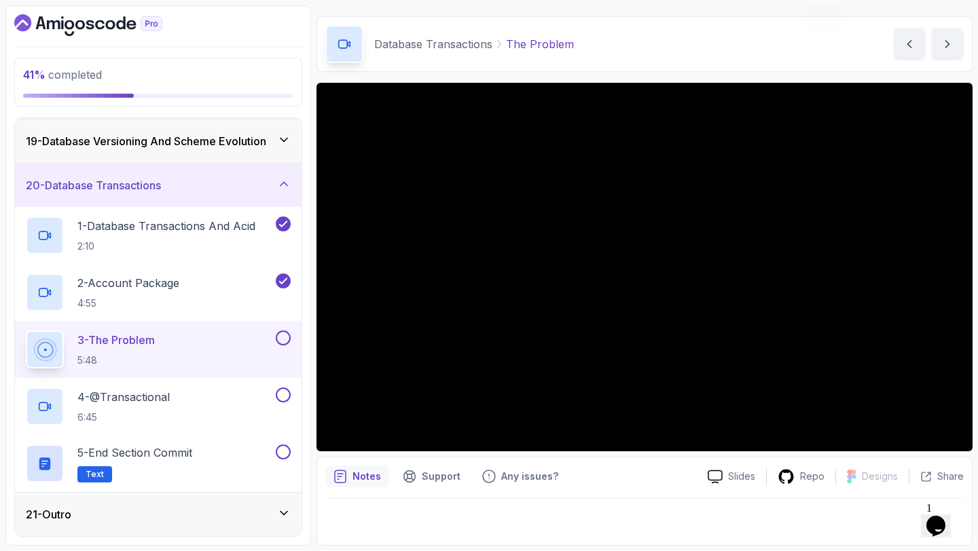
click at [628, 453] on div "Slides Repo Designs Design not available Share Notes Support Any issues? Slides…" at bounding box center [644, 314] width 656 height 463
click at [281, 339] on button at bounding box center [283, 338] width 15 height 15
click at [158, 399] on p "4 - @Transactional" at bounding box center [123, 397] width 92 height 16
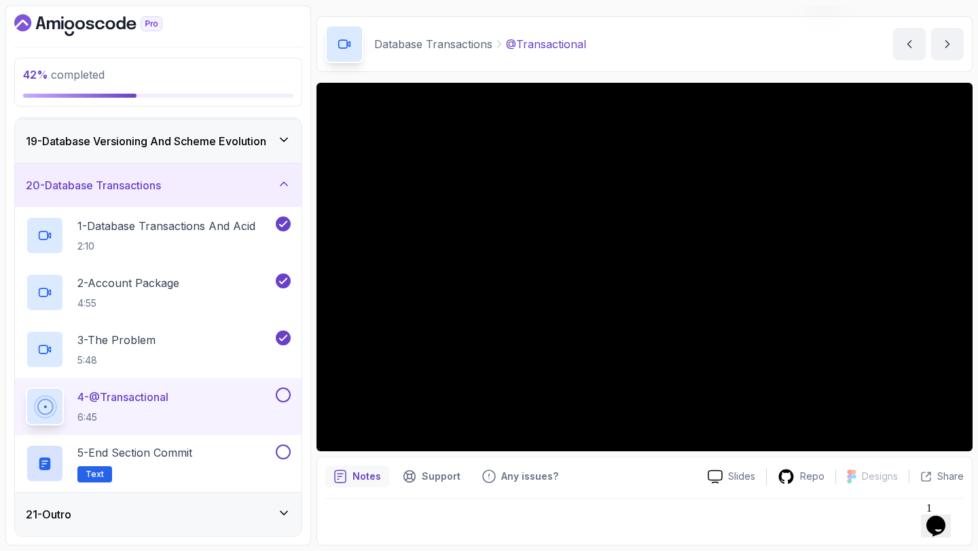
click at [285, 392] on button at bounding box center [283, 395] width 15 height 15
click at [154, 456] on p "5 - End Section Commit" at bounding box center [134, 453] width 115 height 16
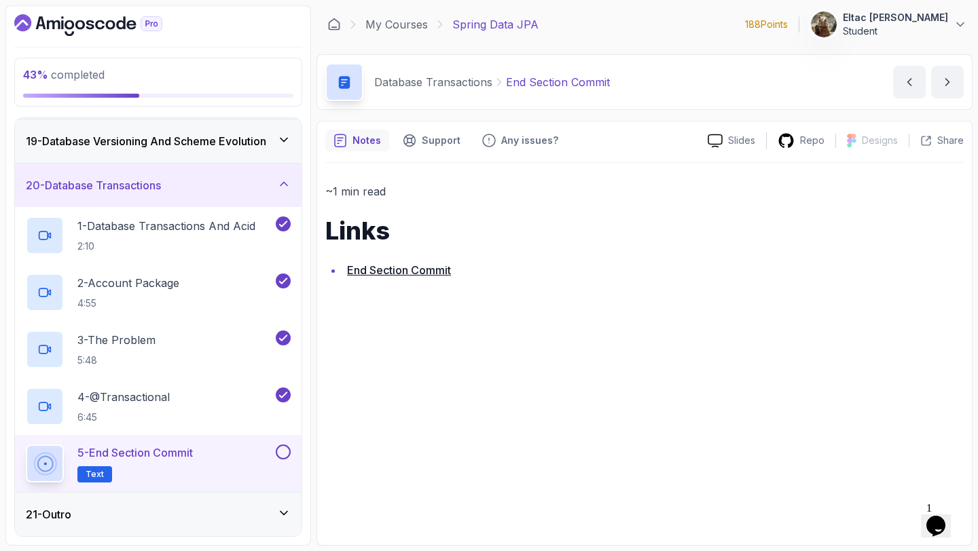
click at [394, 270] on link "End Section Commit" at bounding box center [399, 270] width 104 height 14
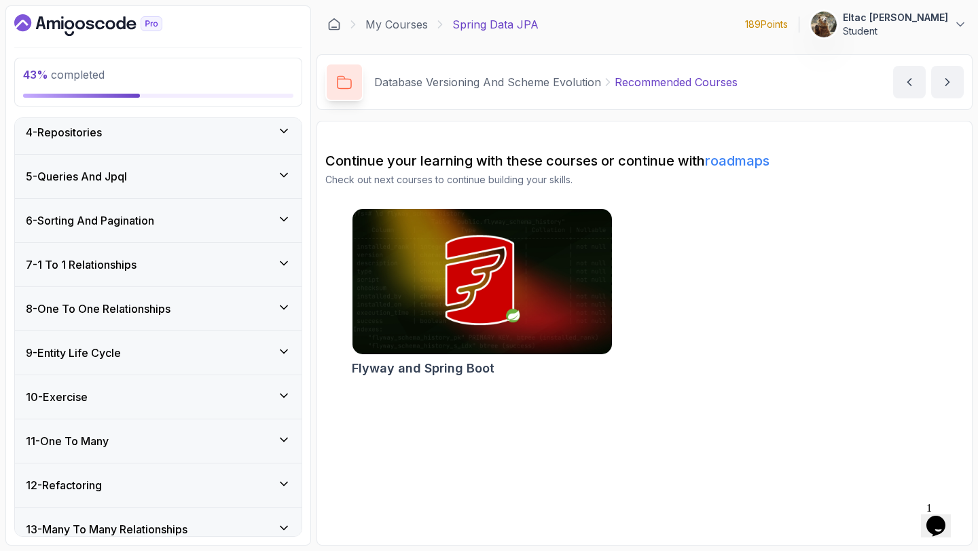
scroll to position [583, 0]
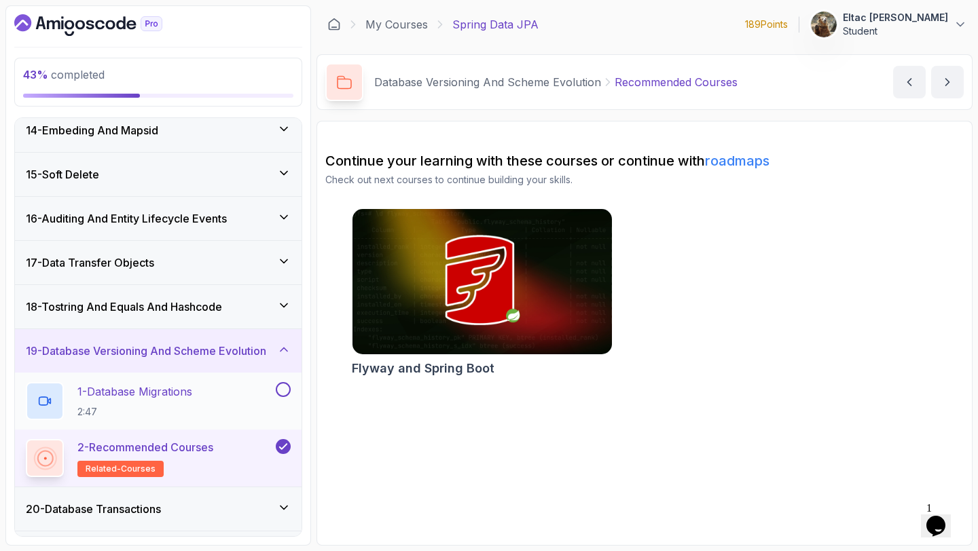
click at [279, 390] on button at bounding box center [283, 389] width 15 height 15
click at [280, 390] on icon at bounding box center [283, 390] width 7 height 5
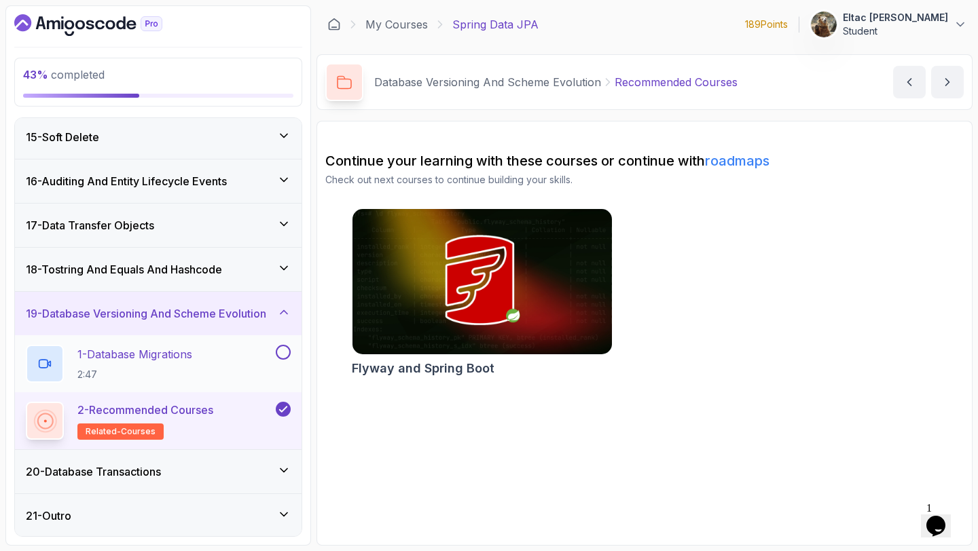
scroll to position [622, 0]
click at [124, 471] on h3 "20 - Database Transactions" at bounding box center [93, 470] width 135 height 16
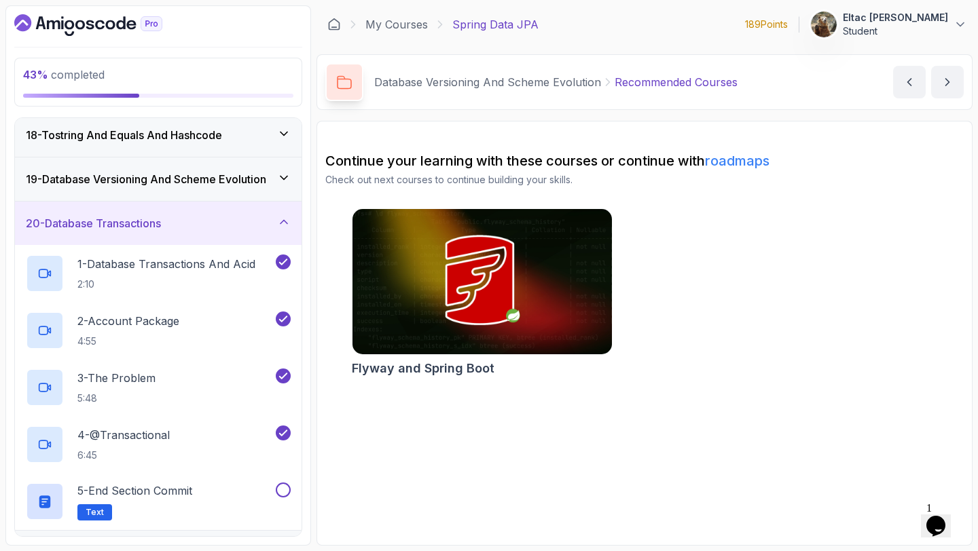
scroll to position [793, 0]
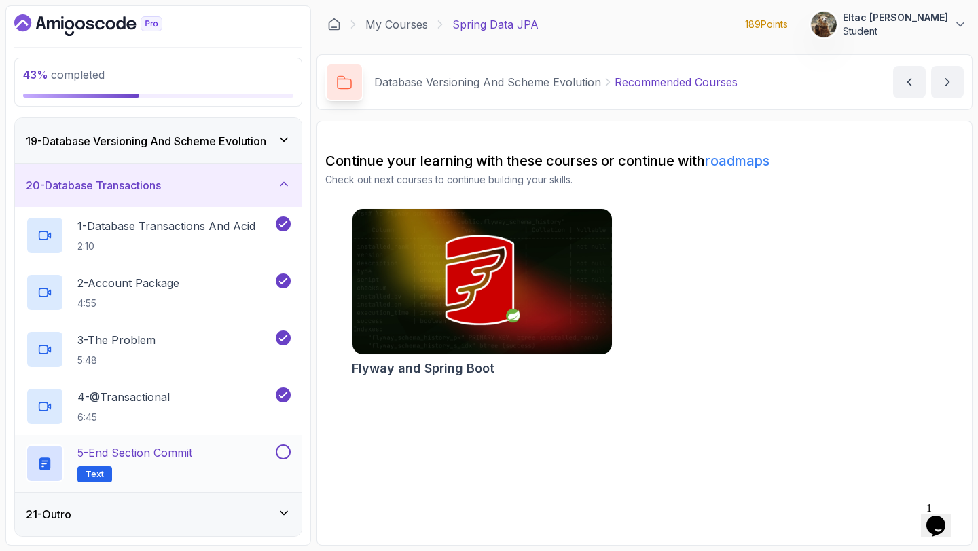
click at [285, 454] on button at bounding box center [283, 452] width 15 height 15
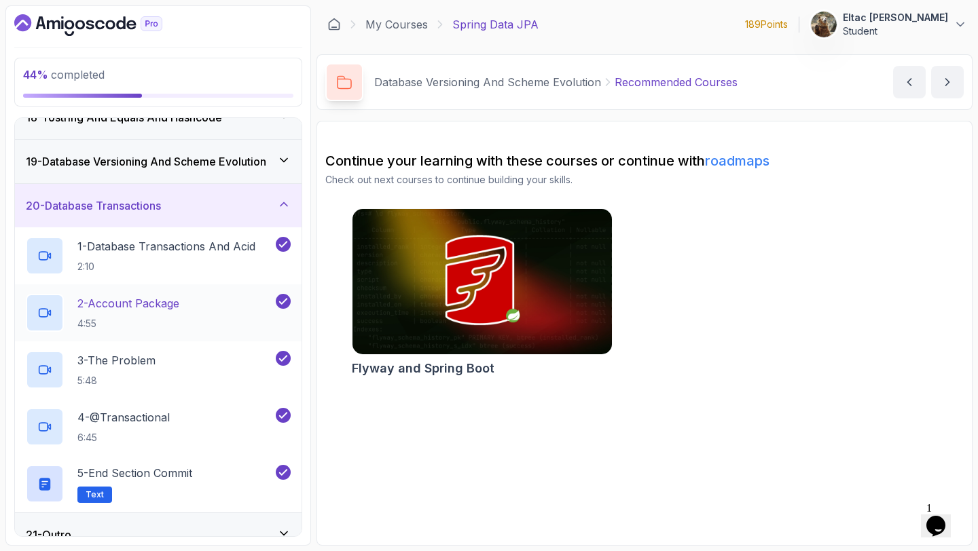
scroll to position [778, 0]
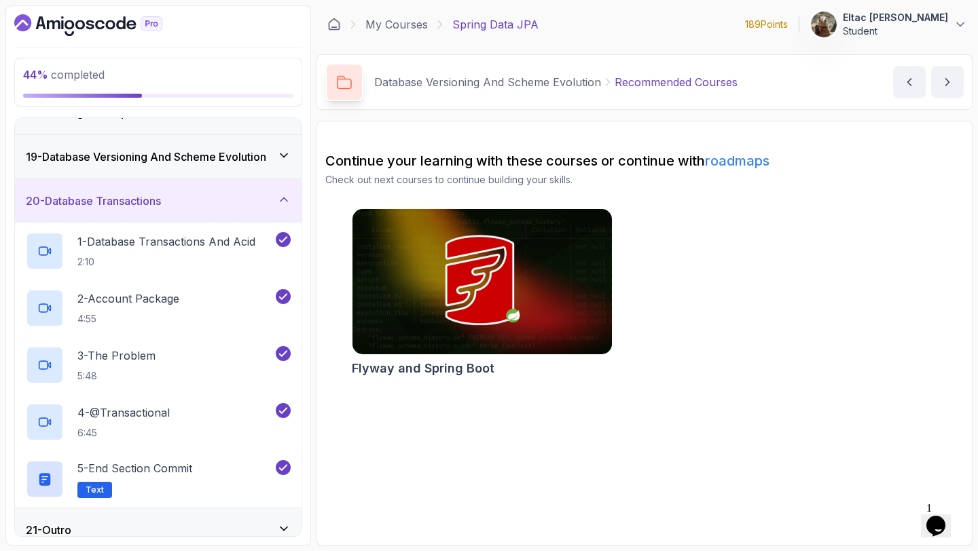
click at [278, 195] on icon at bounding box center [284, 200] width 14 height 14
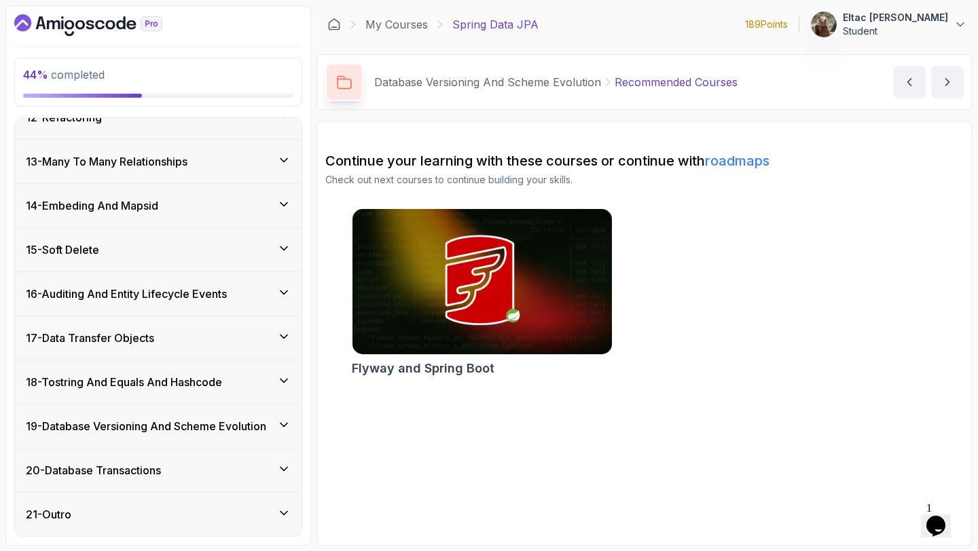
scroll to position [508, 0]
click at [217, 418] on h3 "19 - Database Versioning And Scheme Evolution" at bounding box center [146, 426] width 240 height 16
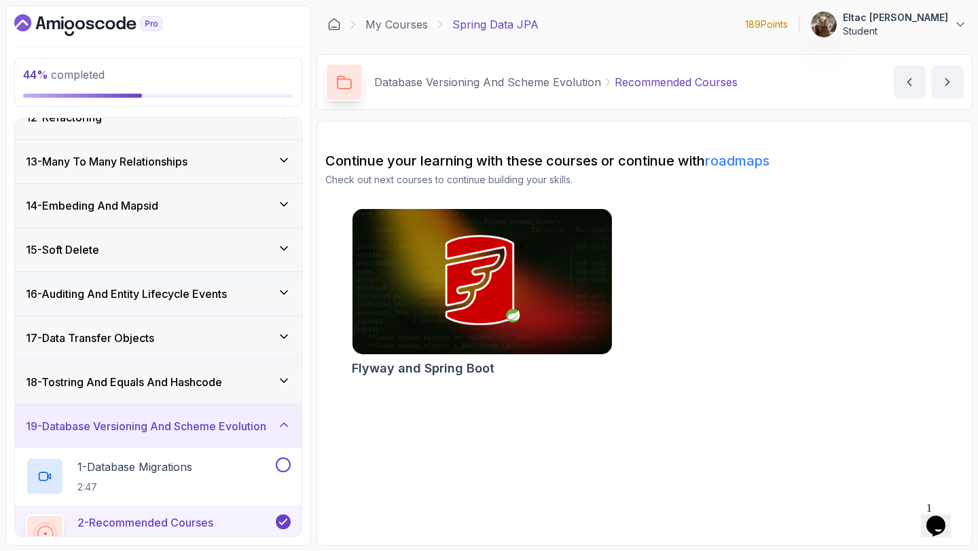
scroll to position [622, 0]
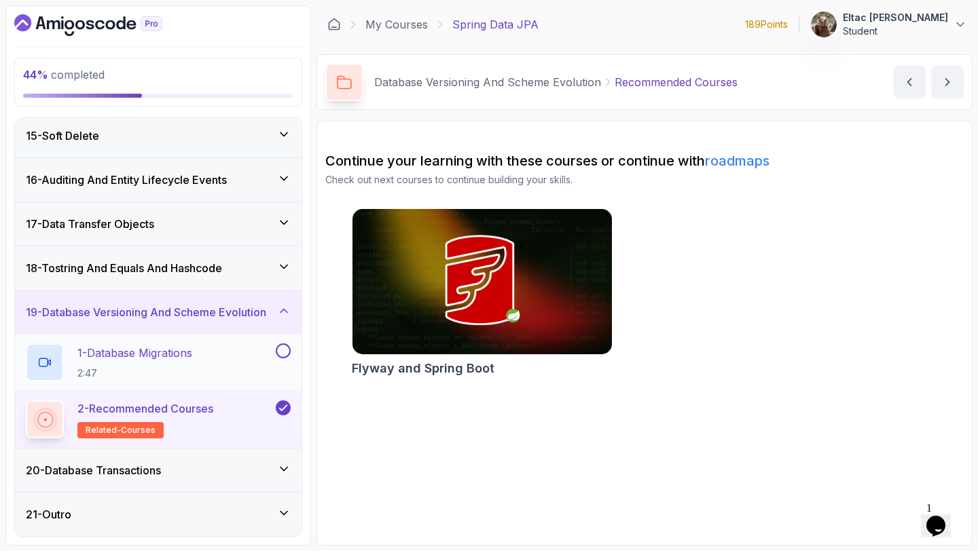
click at [164, 350] on p "1 - Database Migrations" at bounding box center [134, 353] width 115 height 16
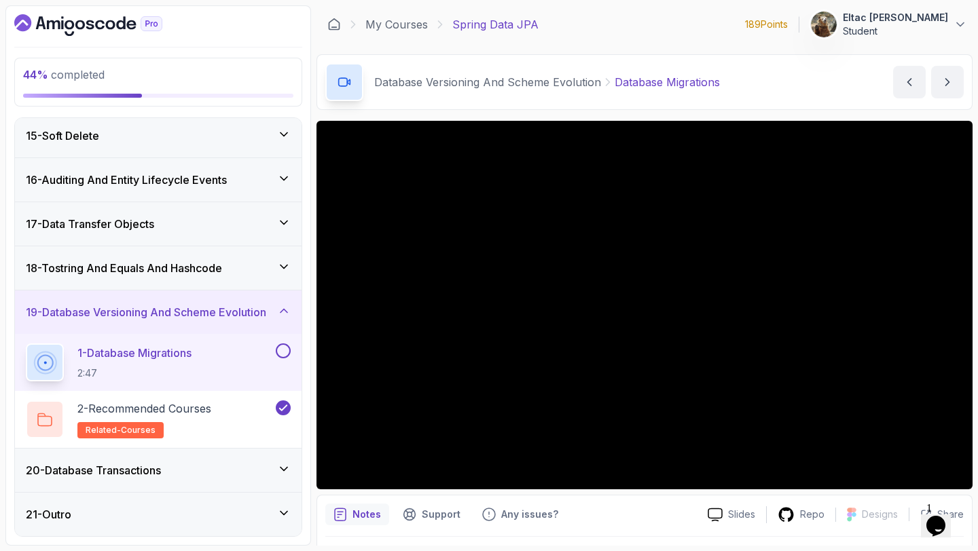
click at [283, 351] on button at bounding box center [283, 351] width 15 height 15
click at [266, 312] on h3 "19 - Database Versioning And Scheme Evolution" at bounding box center [146, 312] width 240 height 16
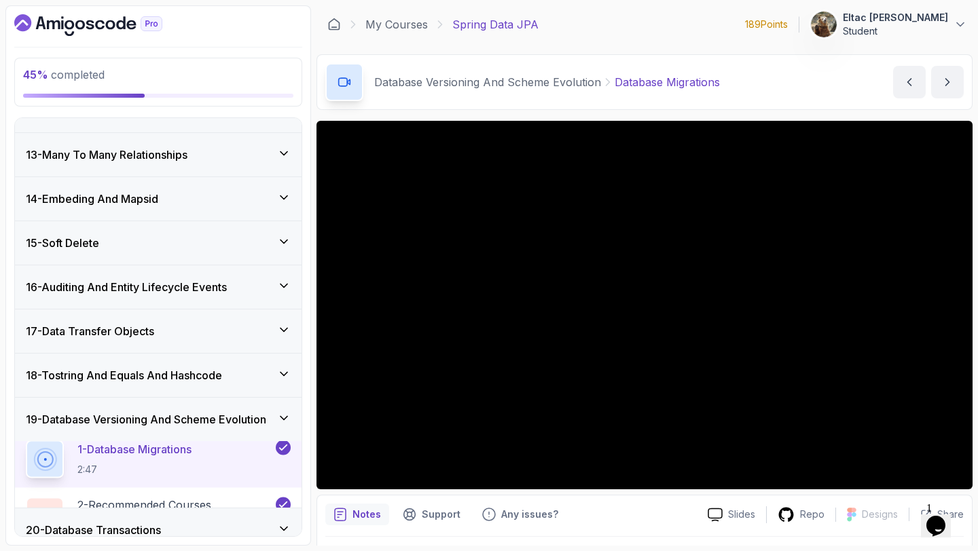
scroll to position [508, 0]
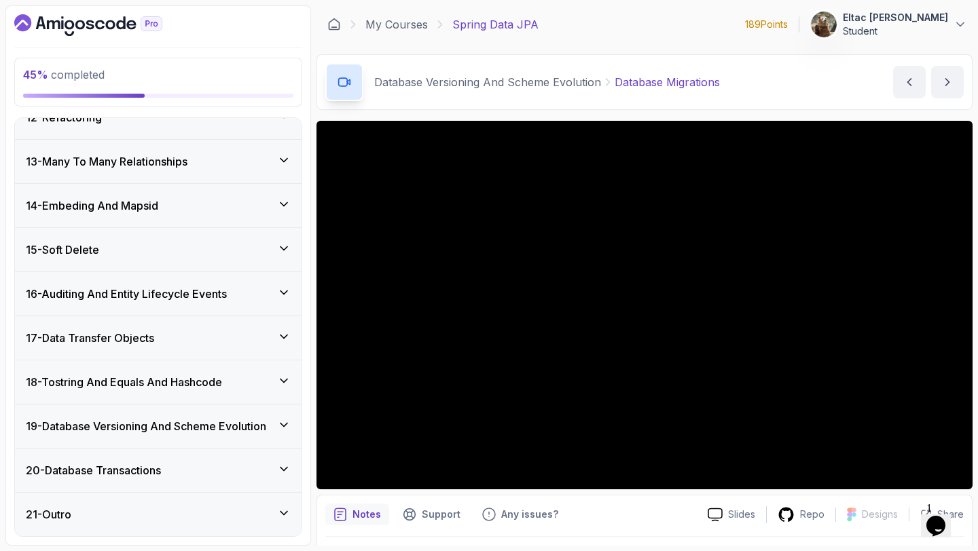
click at [161, 480] on div "20 - Database Transactions" at bounding box center [158, 470] width 287 height 43
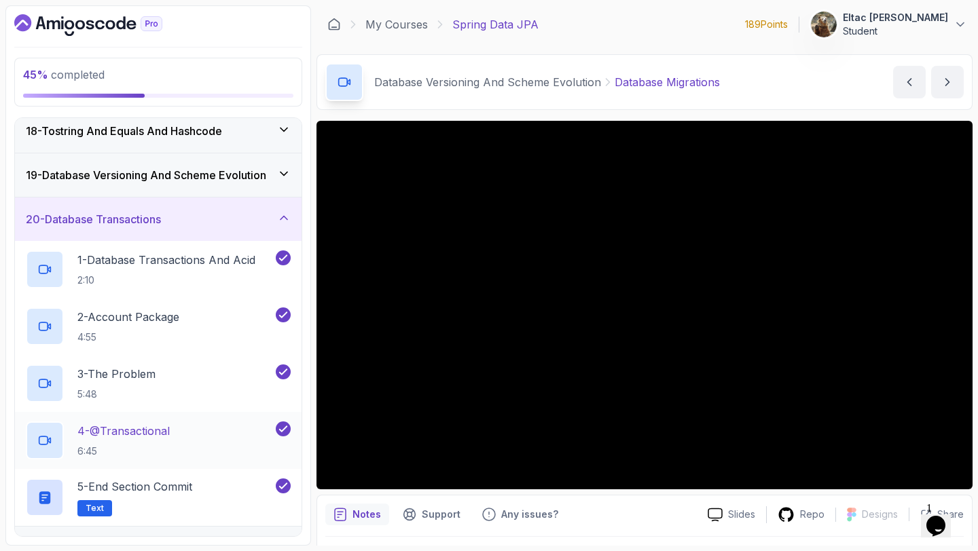
scroll to position [793, 0]
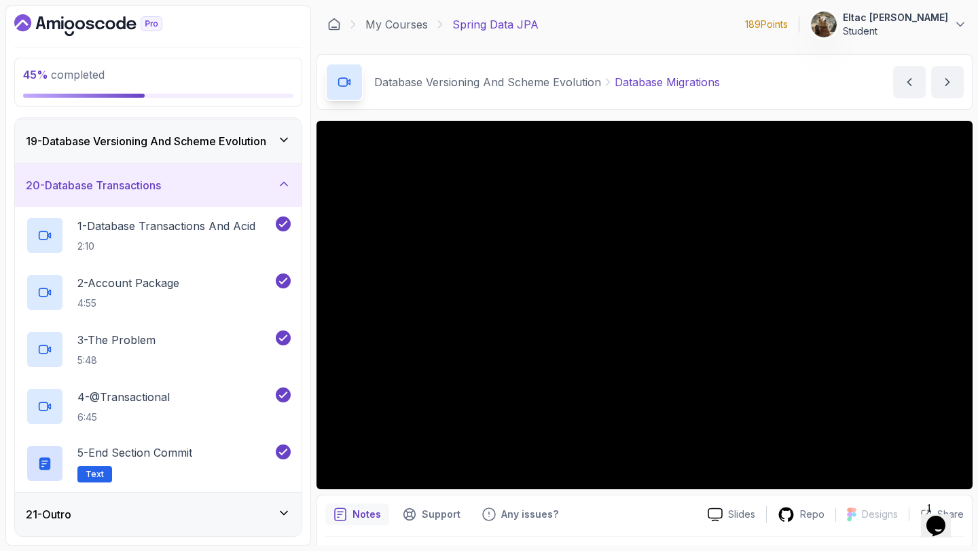
click at [143, 507] on div "21 - Outro" at bounding box center [158, 515] width 265 height 16
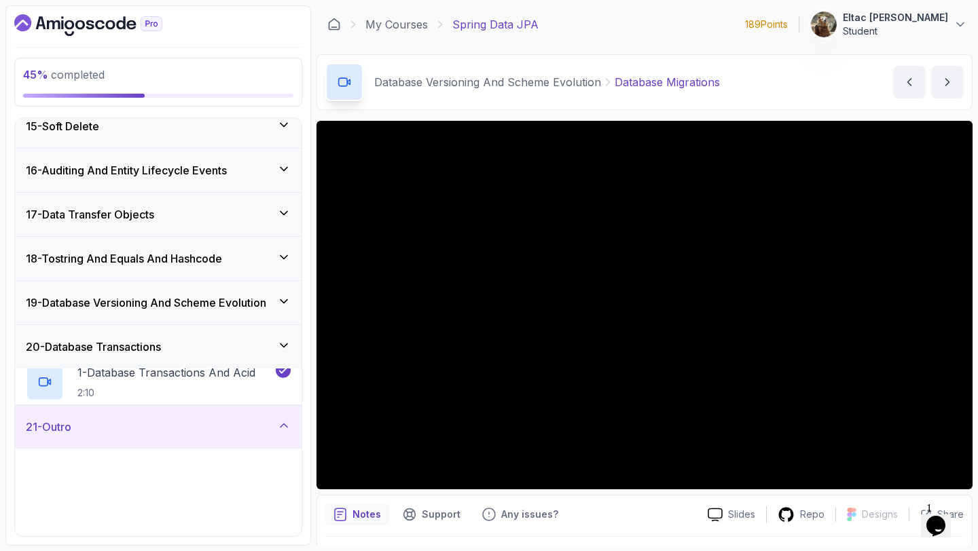
scroll to position [622, 0]
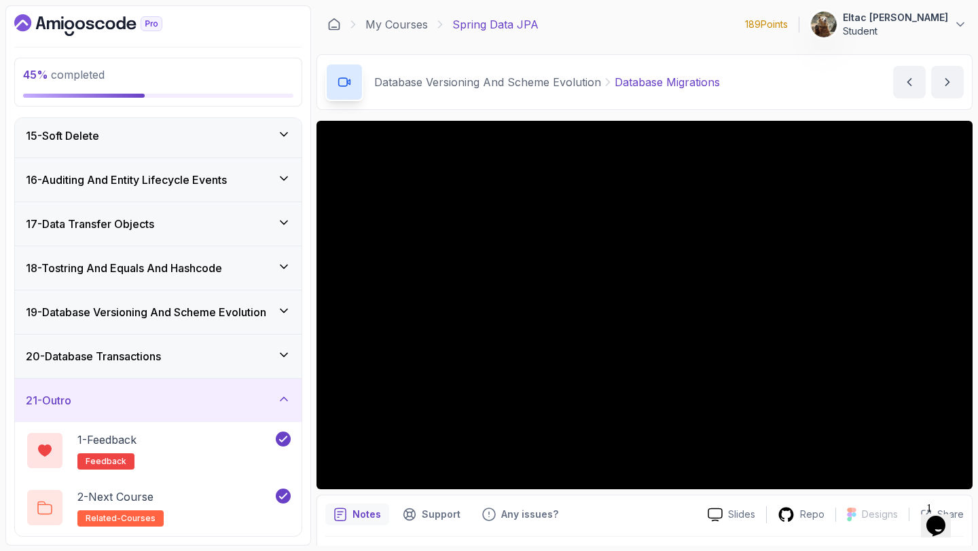
click at [219, 320] on h3 "19 - Database Versioning And Scheme Evolution" at bounding box center [146, 312] width 240 height 16
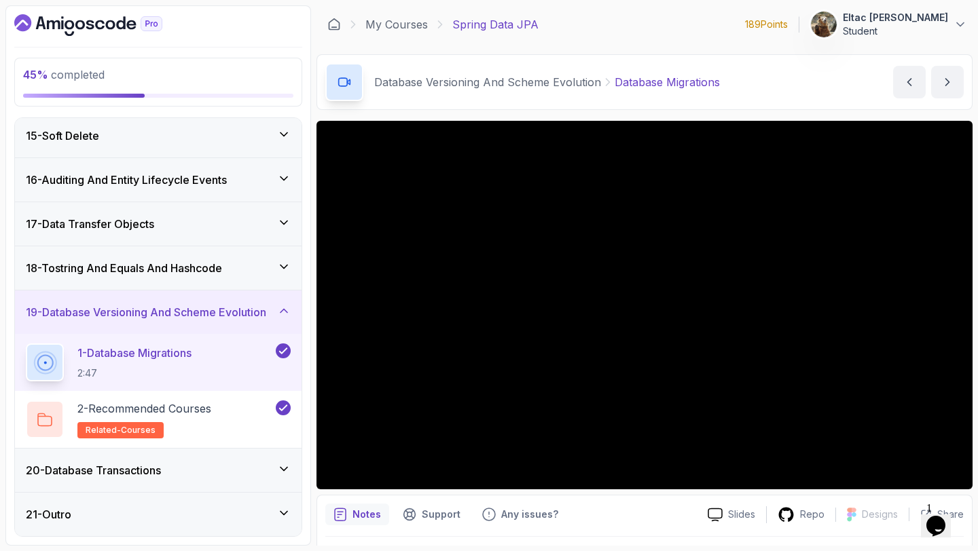
click at [219, 320] on div "19 - Database Versioning And Scheme Evolution" at bounding box center [158, 312] width 287 height 43
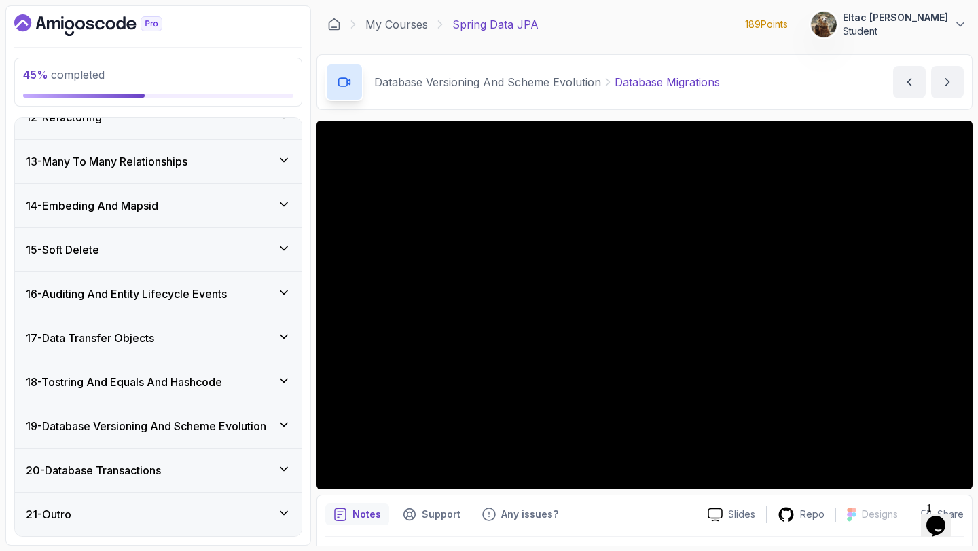
scroll to position [508, 0]
click at [170, 385] on h3 "18 - Tostring And Equals And Hashcode" at bounding box center [124, 382] width 196 height 16
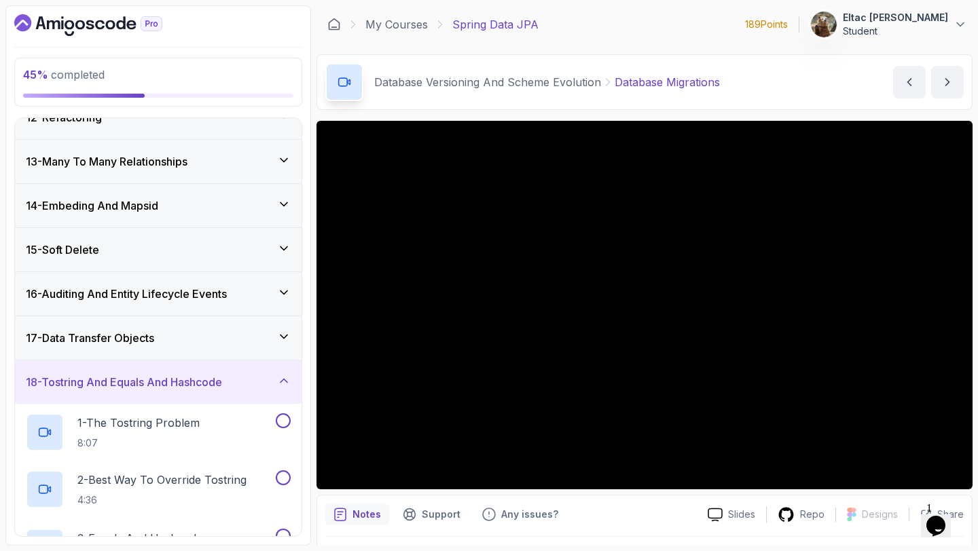
scroll to position [679, 0]
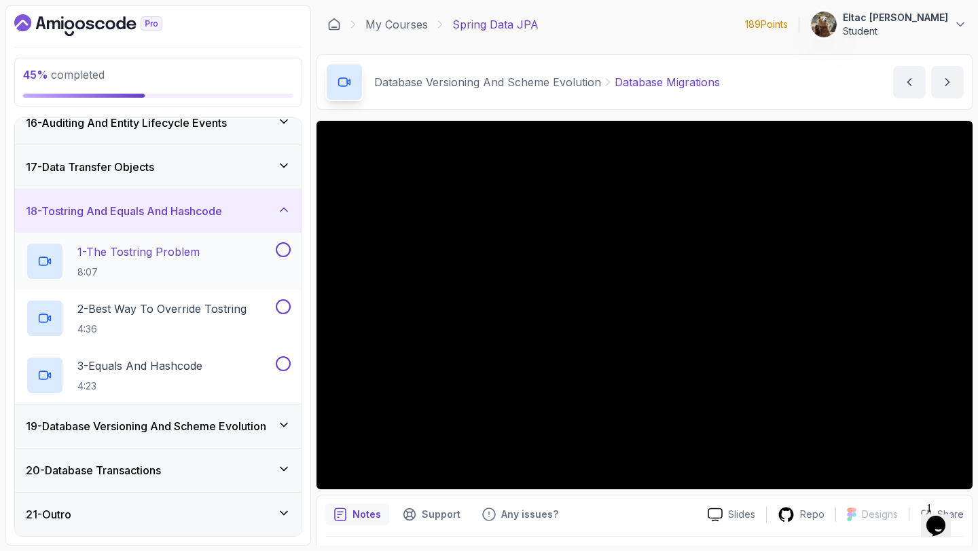
click at [175, 244] on p "1 - The Tostring Problem" at bounding box center [138, 252] width 122 height 16
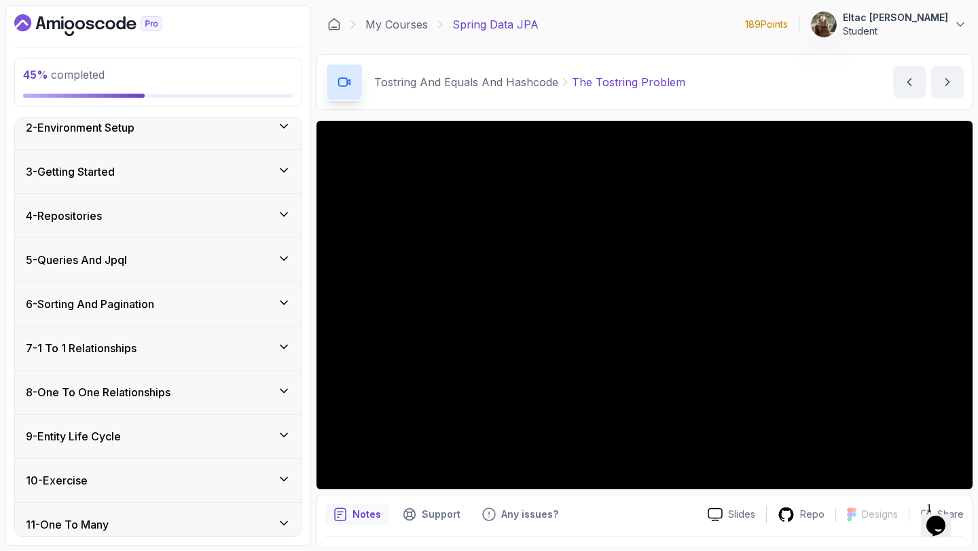
click at [84, 490] on div "10 - Exercise" at bounding box center [158, 480] width 287 height 43
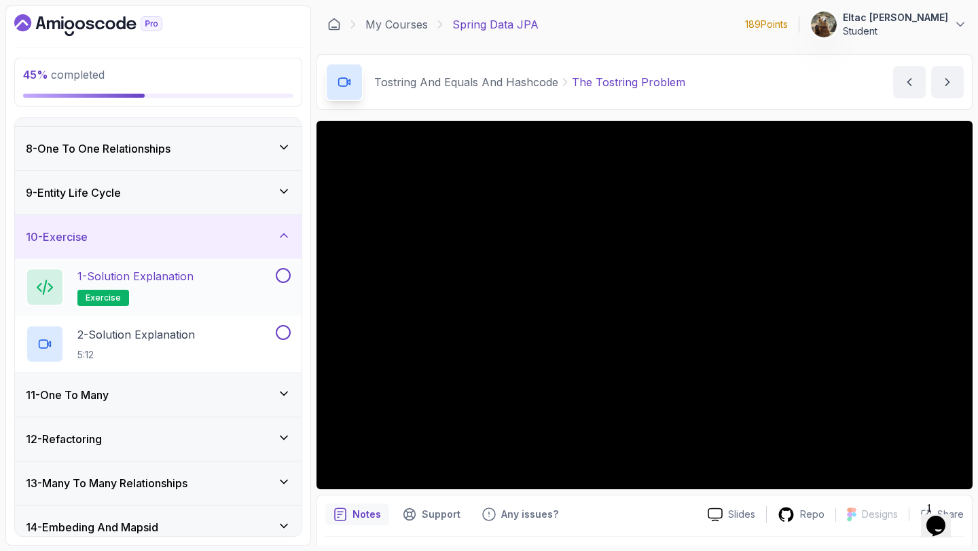
scroll to position [295, 0]
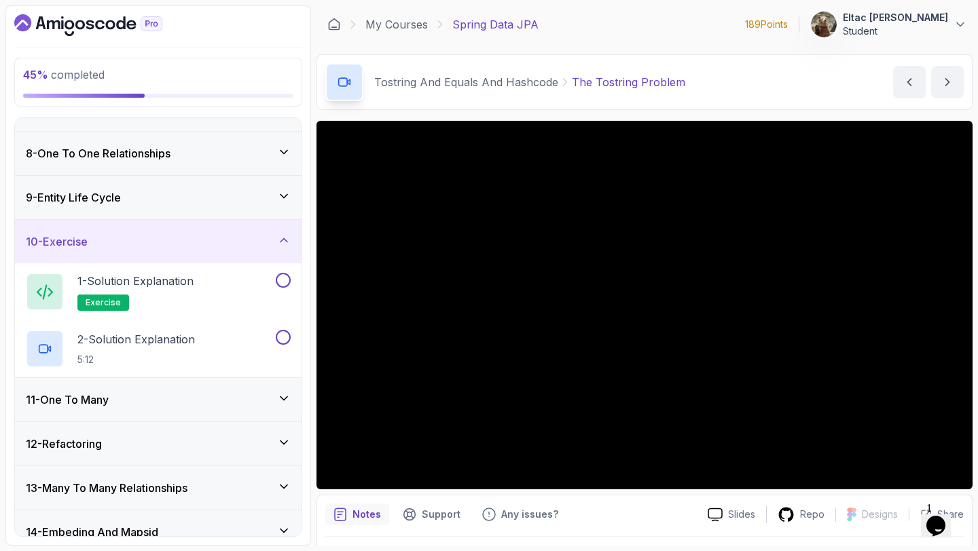
click at [144, 196] on div "9 - Entity Life Cycle" at bounding box center [158, 197] width 265 height 16
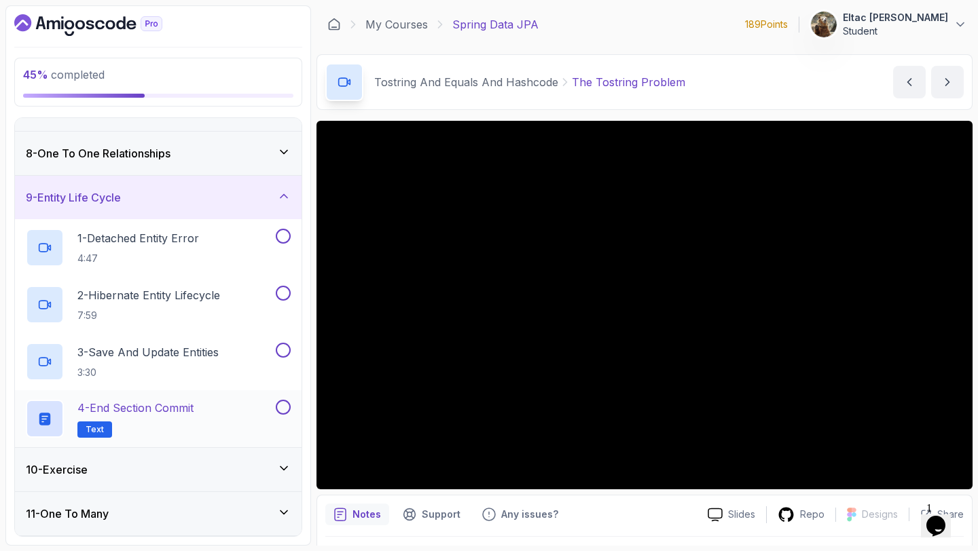
click at [150, 415] on p "4 - End Section Commit" at bounding box center [135, 408] width 116 height 16
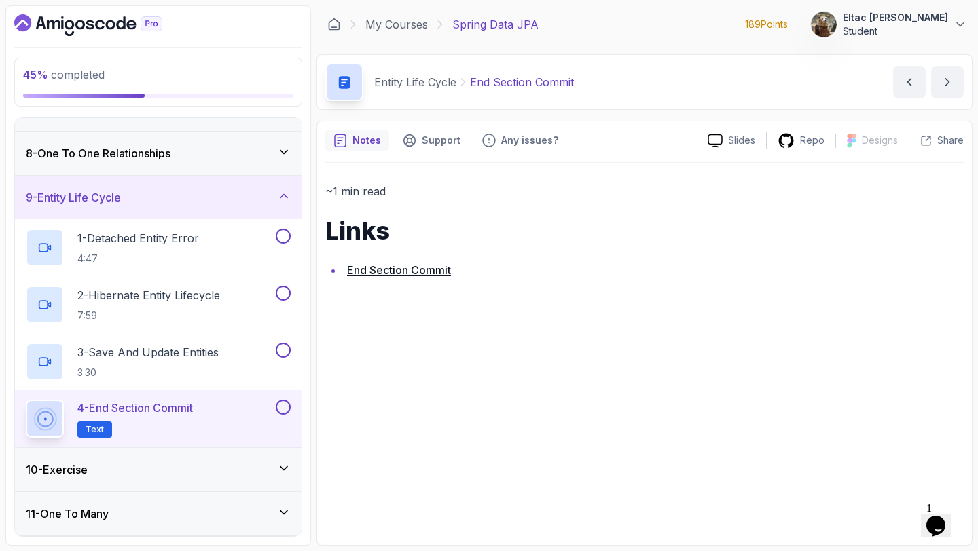
click at [278, 409] on button at bounding box center [283, 407] width 15 height 15
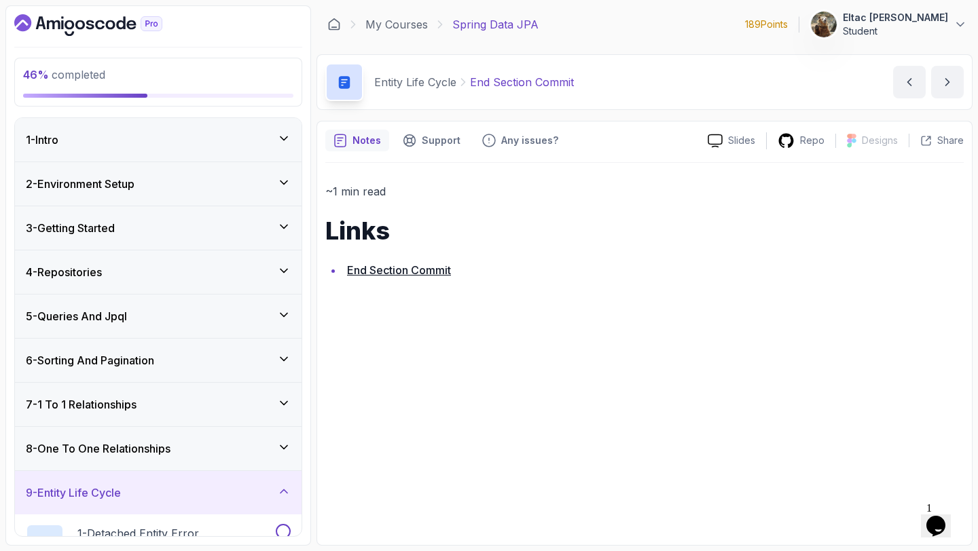
click at [144, 401] on div "7 - 1 To 1 Relationships" at bounding box center [158, 405] width 265 height 16
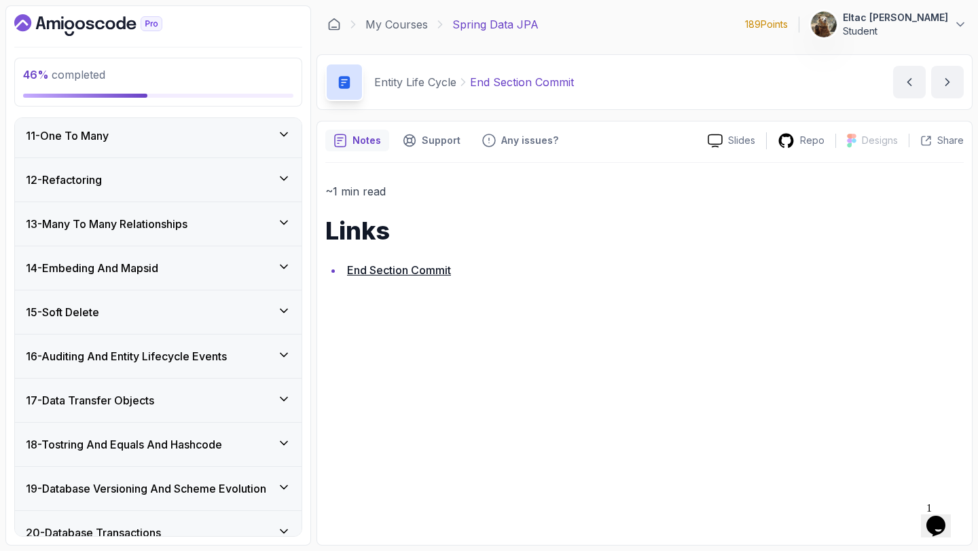
scroll to position [1193, 0]
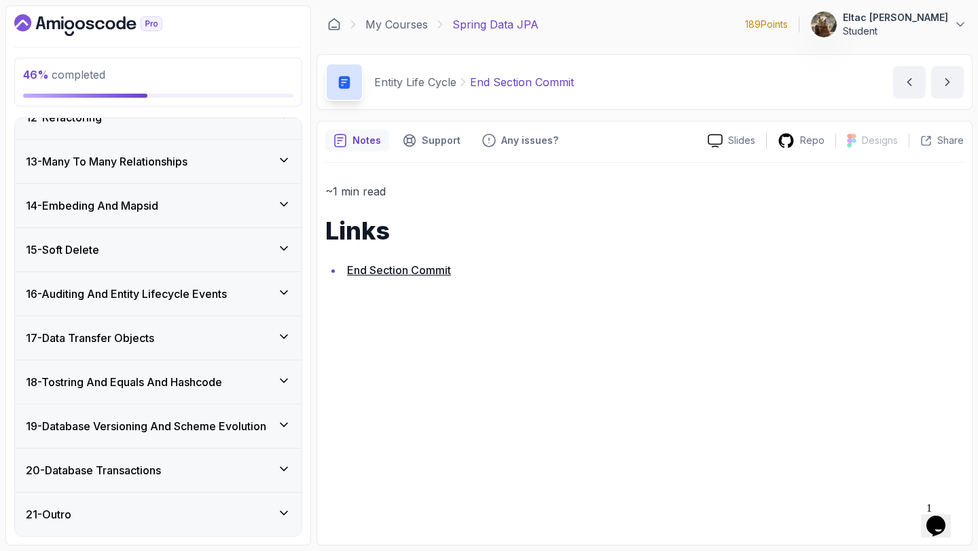
click at [179, 240] on div "15 - Soft Delete" at bounding box center [158, 249] width 287 height 43
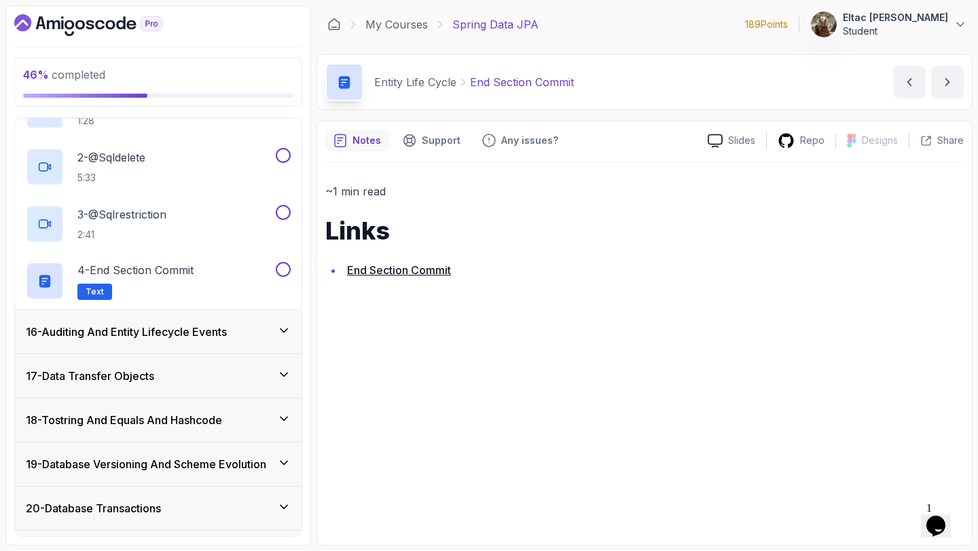
scroll to position [700, 0]
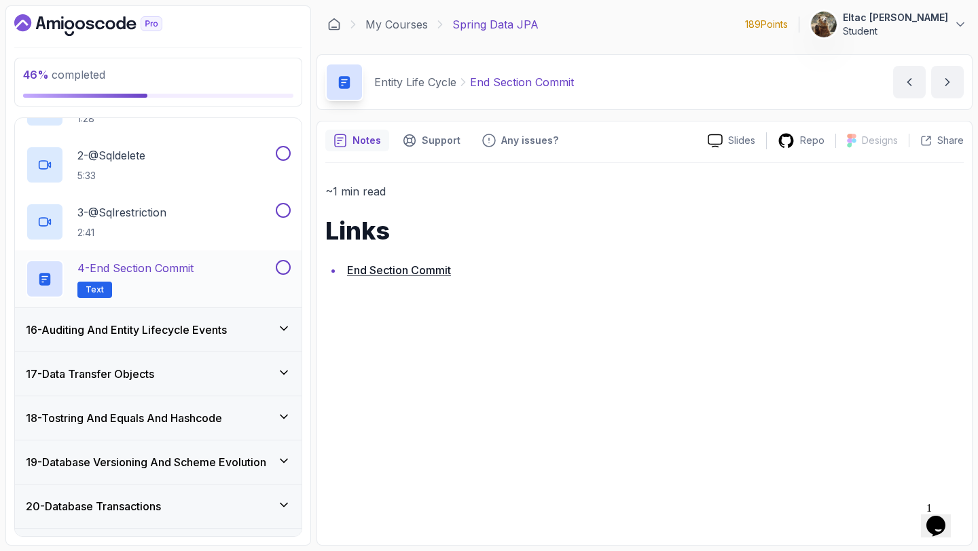
click at [194, 266] on p "4 - End Section Commit" at bounding box center [135, 268] width 116 height 16
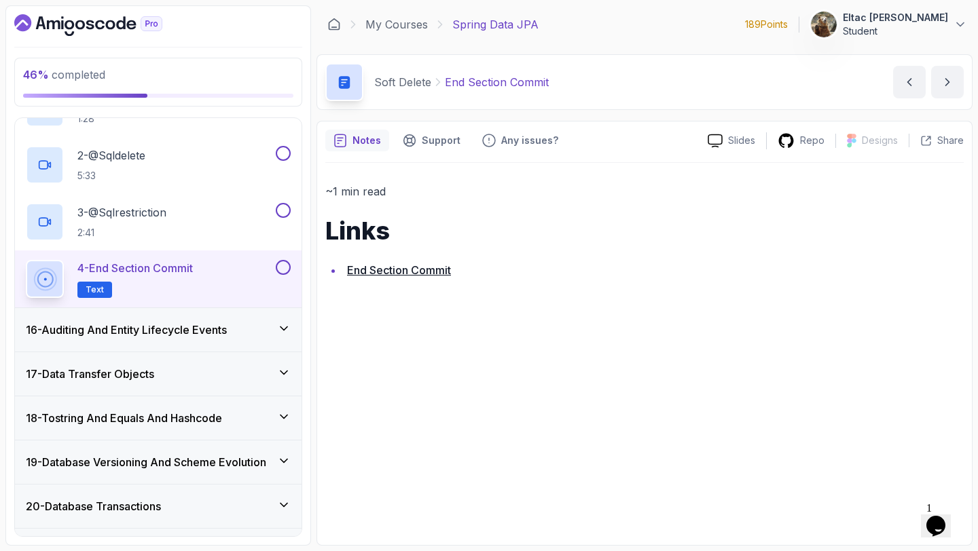
click at [283, 263] on button at bounding box center [283, 267] width 15 height 15
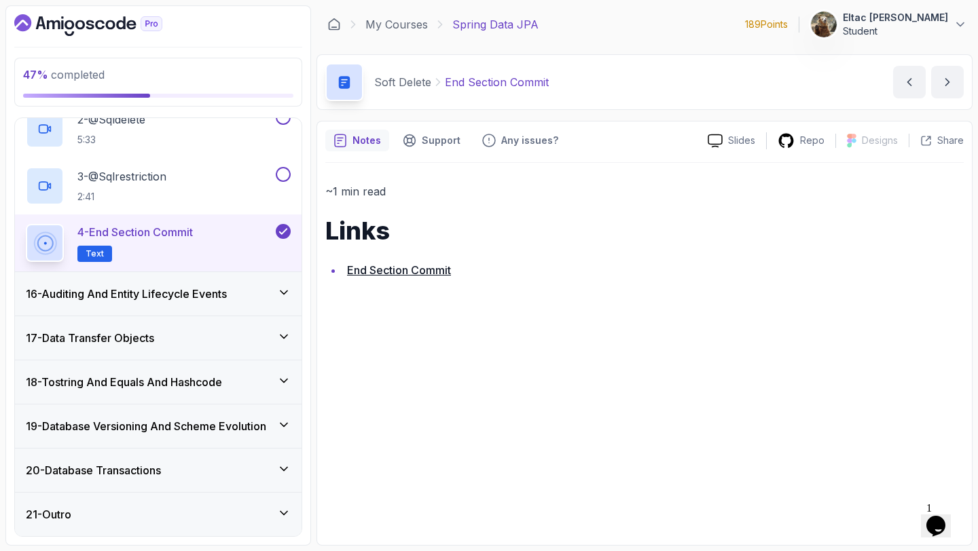
click at [244, 297] on div "16 - Auditing And Entity Lifecycle Events" at bounding box center [158, 294] width 265 height 16
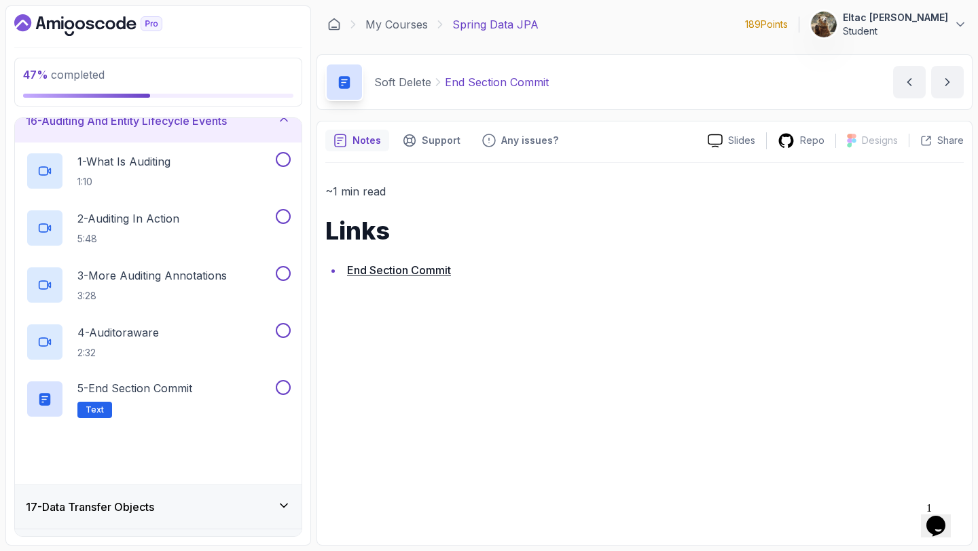
scroll to position [850, 0]
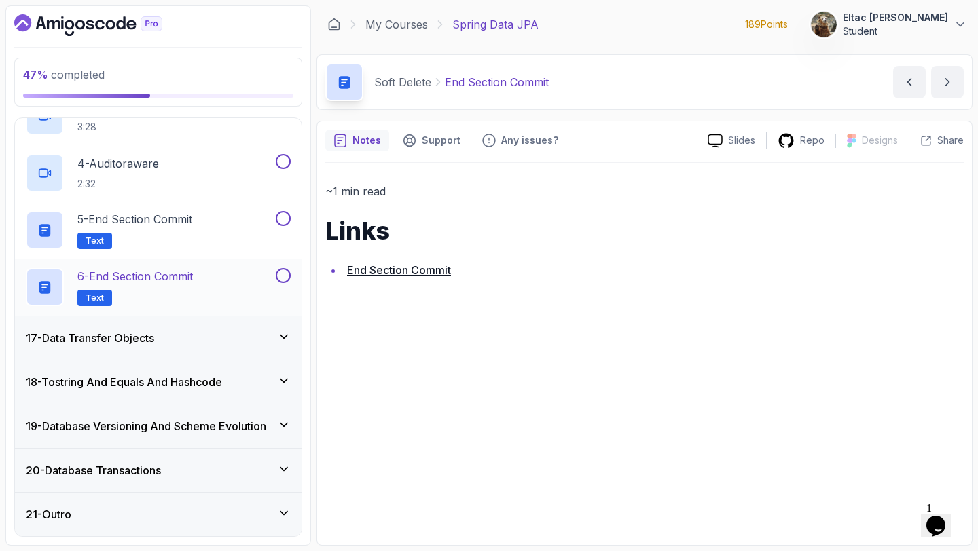
click at [217, 268] on div "6 - End Section Commit Text" at bounding box center [149, 287] width 247 height 38
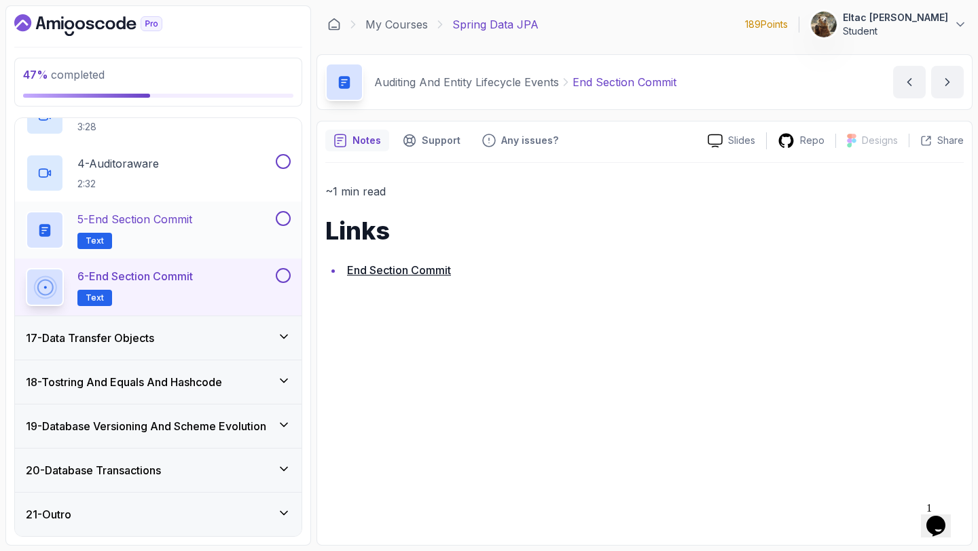
click at [236, 231] on div "5 - End Section Commit Text" at bounding box center [149, 230] width 247 height 38
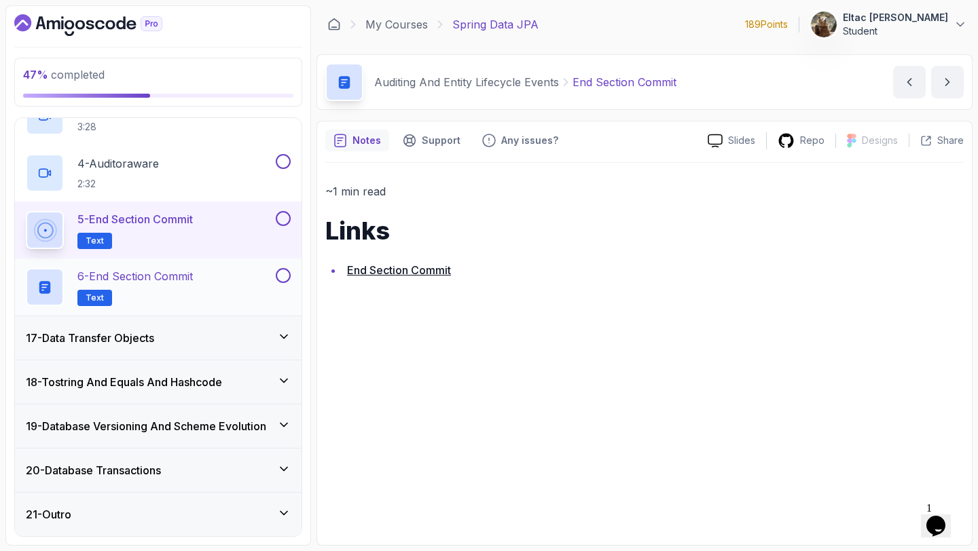
click at [227, 260] on div "6 - End Section Commit Text" at bounding box center [158, 287] width 287 height 57
click at [198, 268] on div "6 - End Section Commit Text" at bounding box center [158, 287] width 287 height 57
click at [192, 274] on p "6 - End Section Commit" at bounding box center [134, 276] width 115 height 16
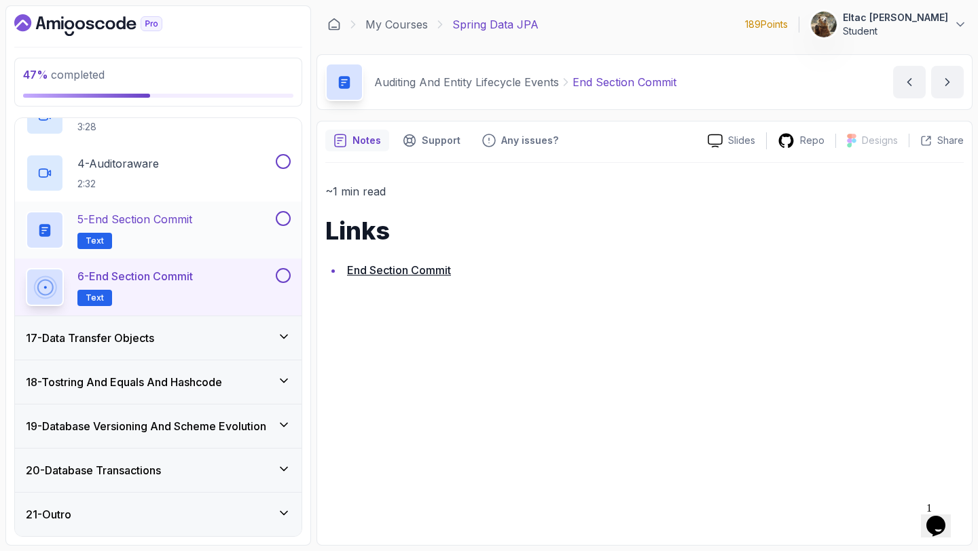
click at [181, 213] on p "5 - End Section Commit" at bounding box center [134, 219] width 115 height 16
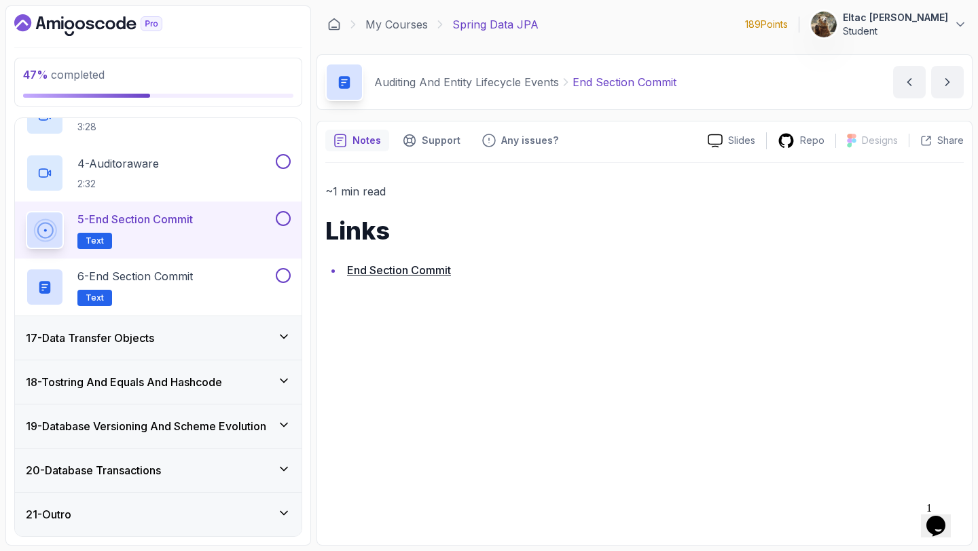
click at [281, 217] on button at bounding box center [283, 218] width 15 height 15
click at [282, 268] on button at bounding box center [283, 275] width 15 height 15
click at [154, 333] on h3 "17 - Data Transfer Objects" at bounding box center [90, 338] width 128 height 16
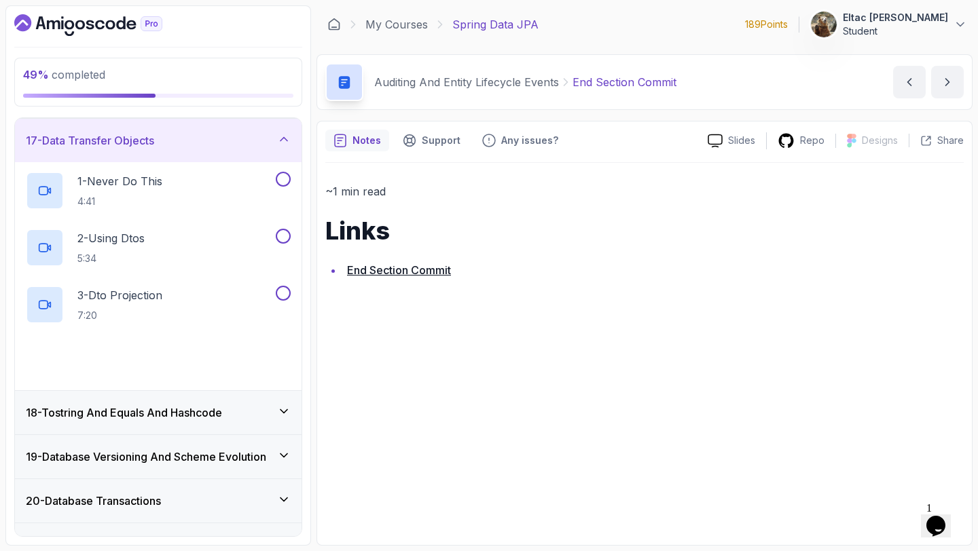
scroll to position [736, 0]
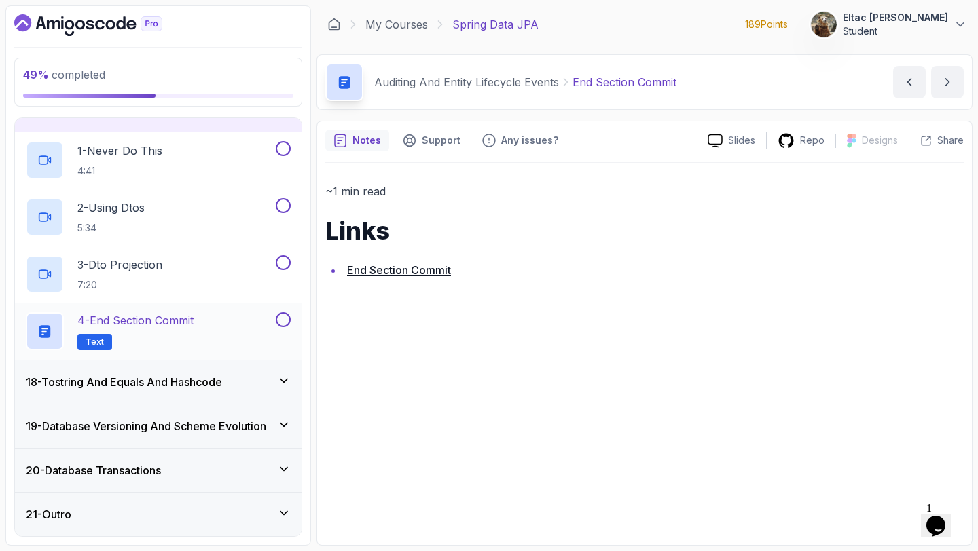
click at [282, 323] on button at bounding box center [283, 319] width 15 height 15
click at [219, 372] on div "18 - Tostring And Equals And Hashcode" at bounding box center [158, 382] width 287 height 43
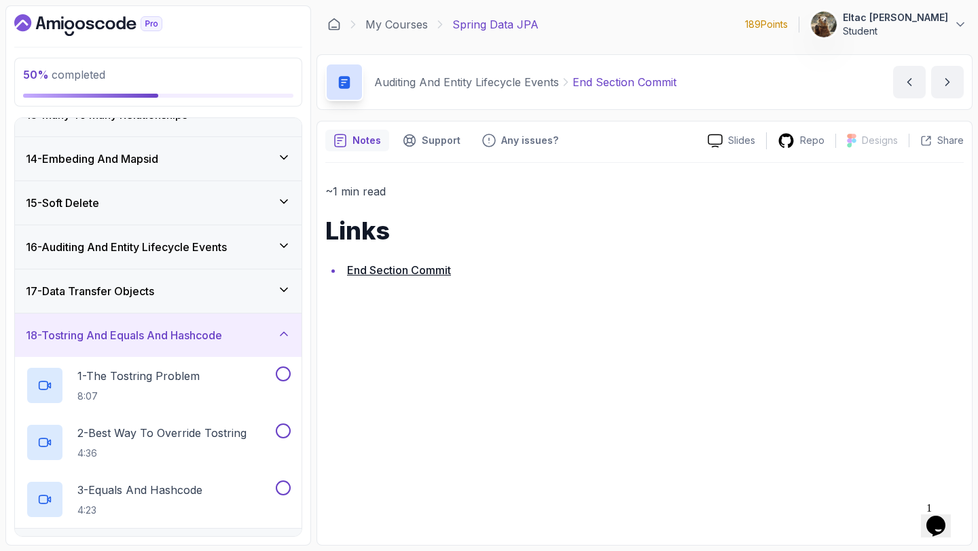
scroll to position [539, 0]
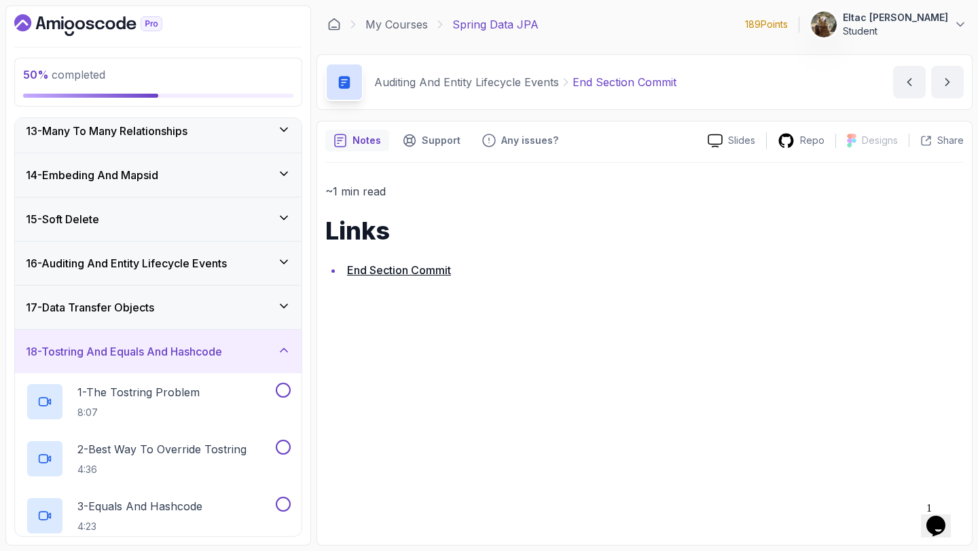
click at [184, 300] on div "17 - Data Transfer Objects" at bounding box center [158, 307] width 265 height 16
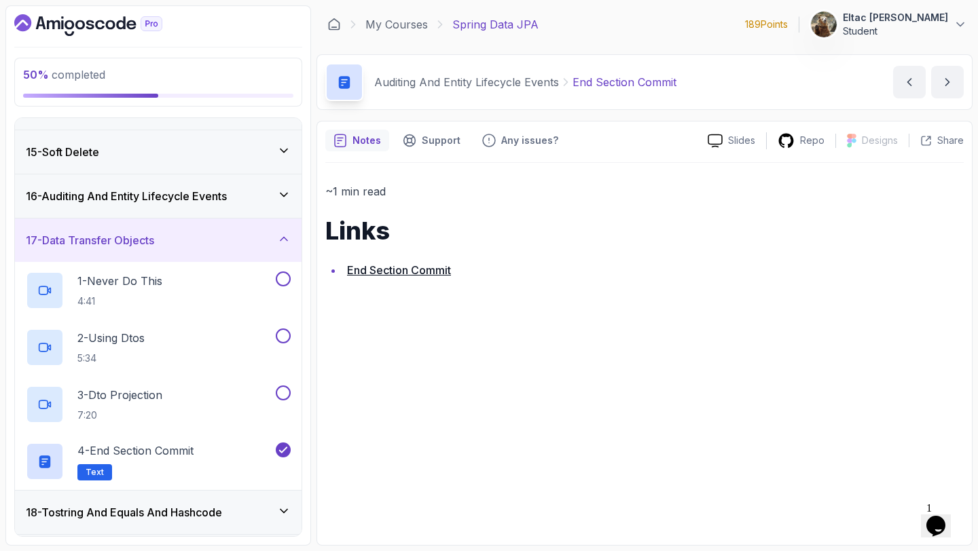
scroll to position [534, 0]
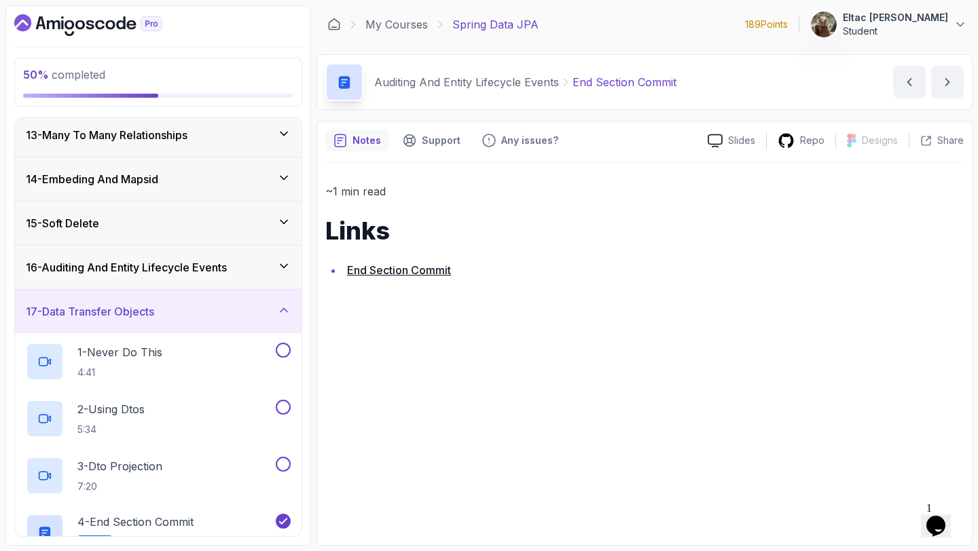
click at [185, 269] on h3 "16 - Auditing And Entity Lifecycle Events" at bounding box center [126, 267] width 201 height 16
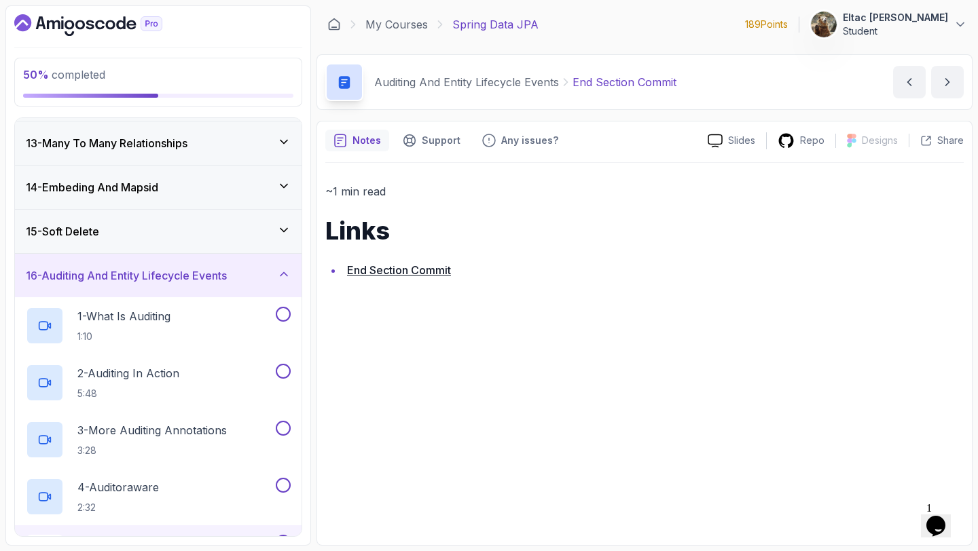
scroll to position [524, 0]
click at [196, 237] on div "15 - Soft Delete" at bounding box center [158, 233] width 265 height 16
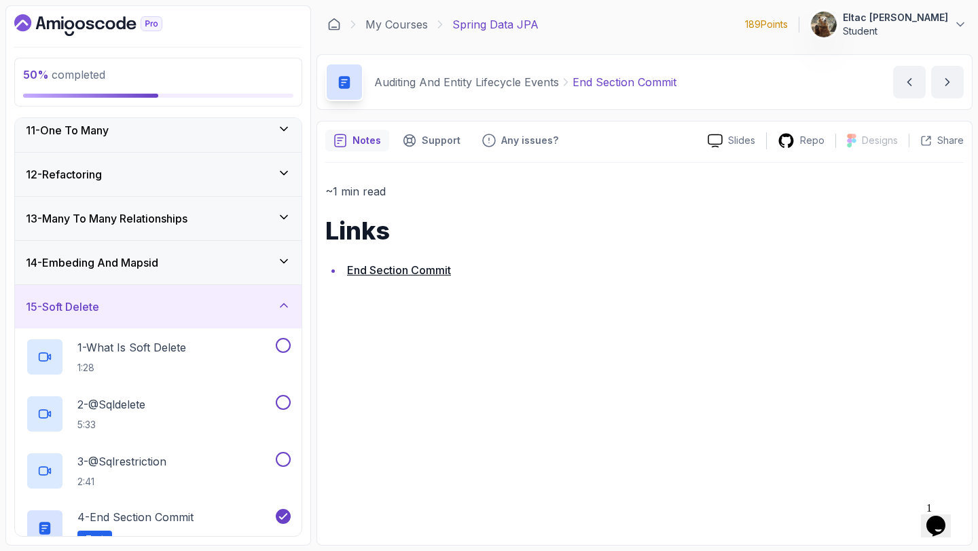
click at [174, 261] on div "14 - Embeding And Mapsid" at bounding box center [158, 263] width 265 height 16
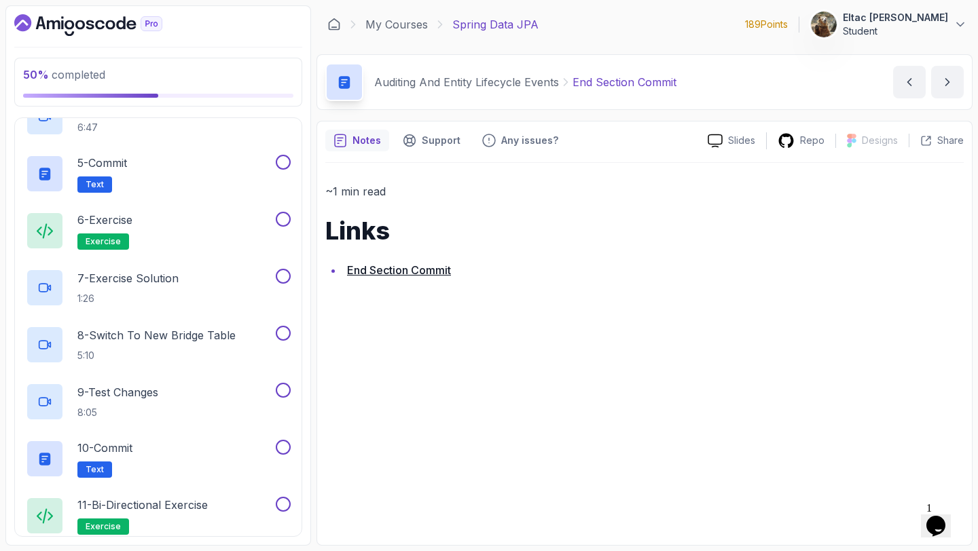
scroll to position [814, 0]
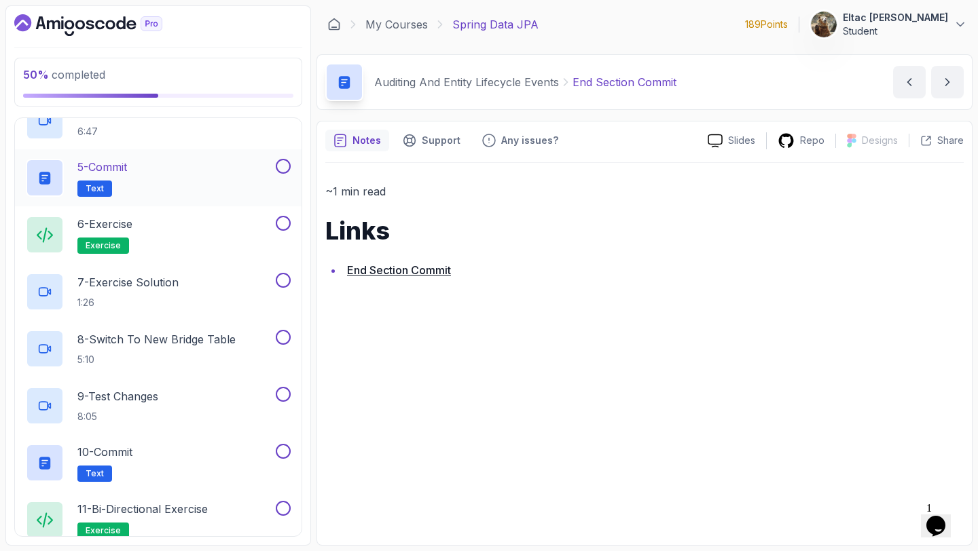
click at [127, 175] on h2 "5 - Commit Text" at bounding box center [102, 178] width 50 height 38
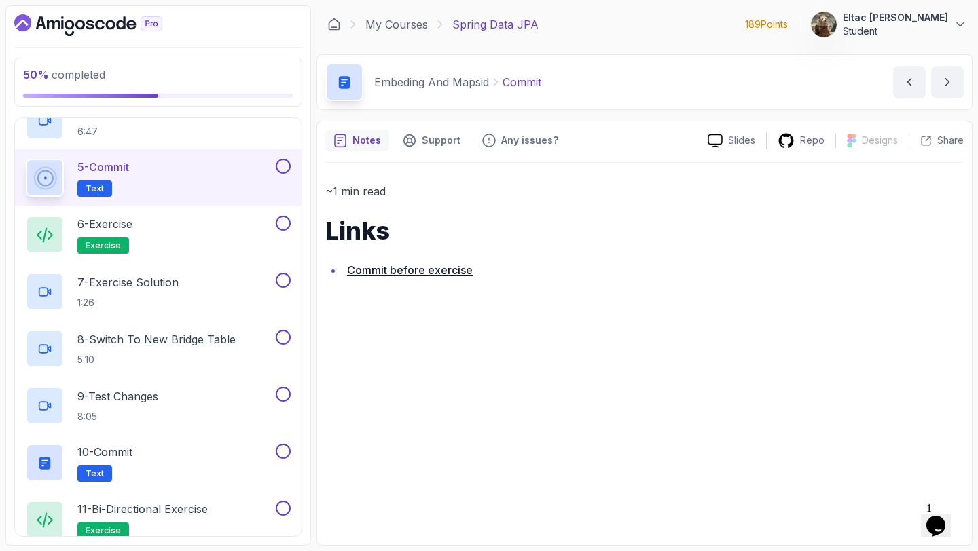
click at [278, 166] on button at bounding box center [283, 166] width 15 height 15
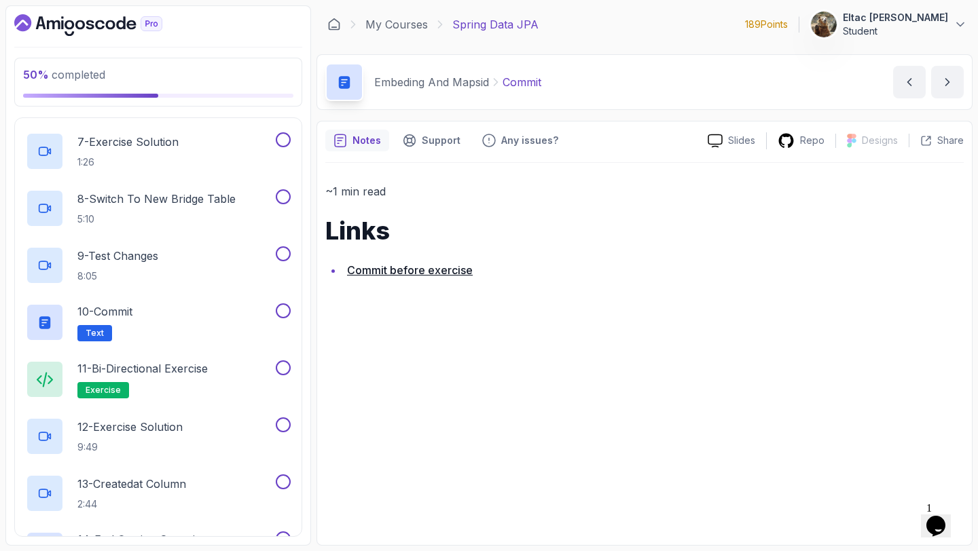
scroll to position [960, 0]
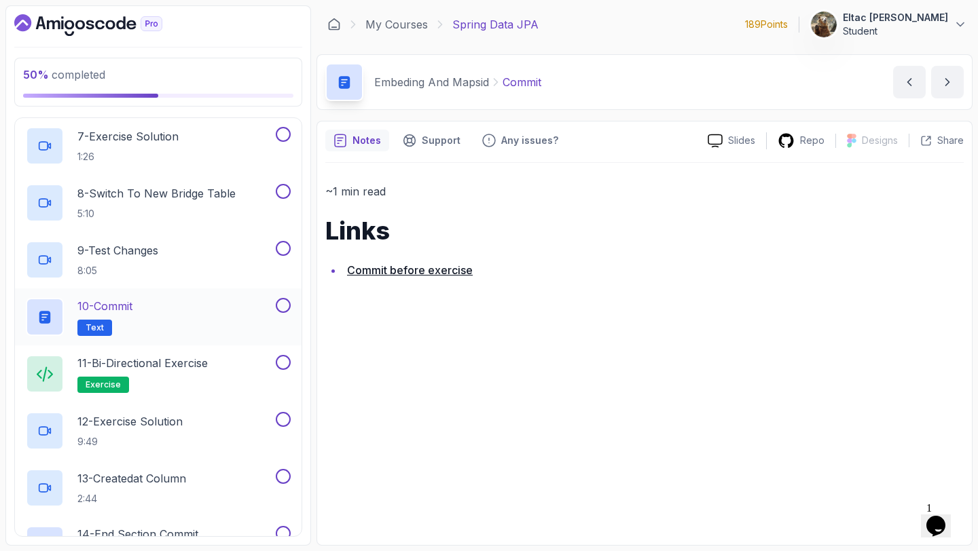
click at [130, 315] on h2 "10 - Commit Text" at bounding box center [104, 317] width 55 height 38
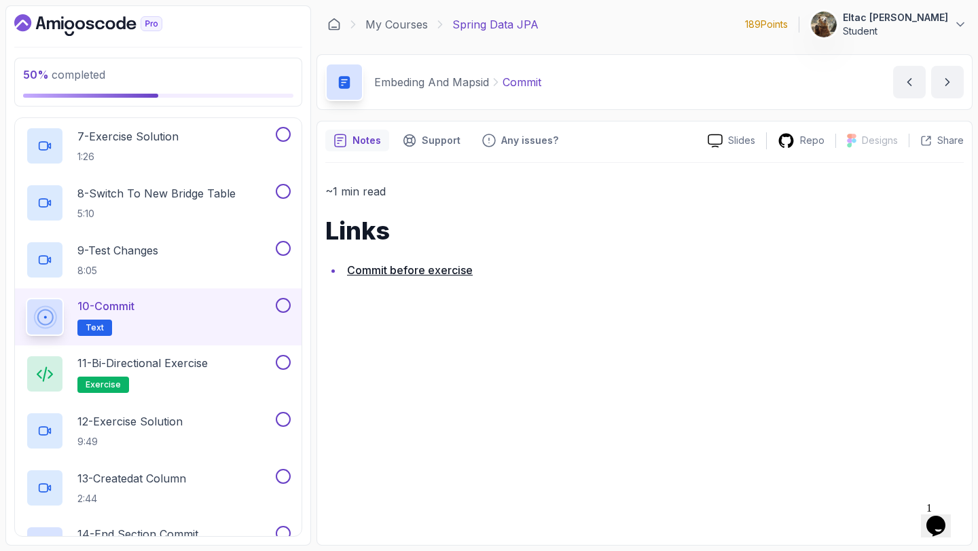
click at [276, 307] on button at bounding box center [283, 305] width 15 height 15
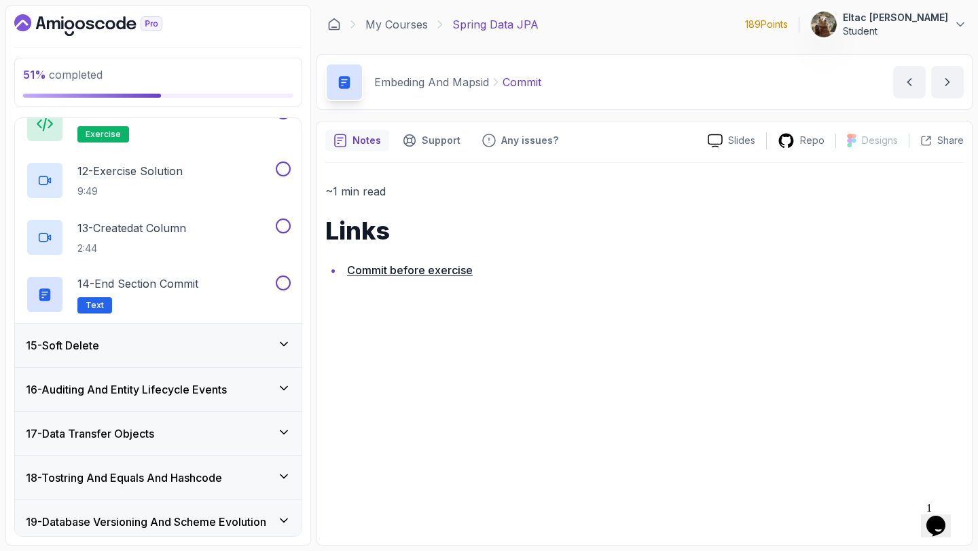
scroll to position [1217, 0]
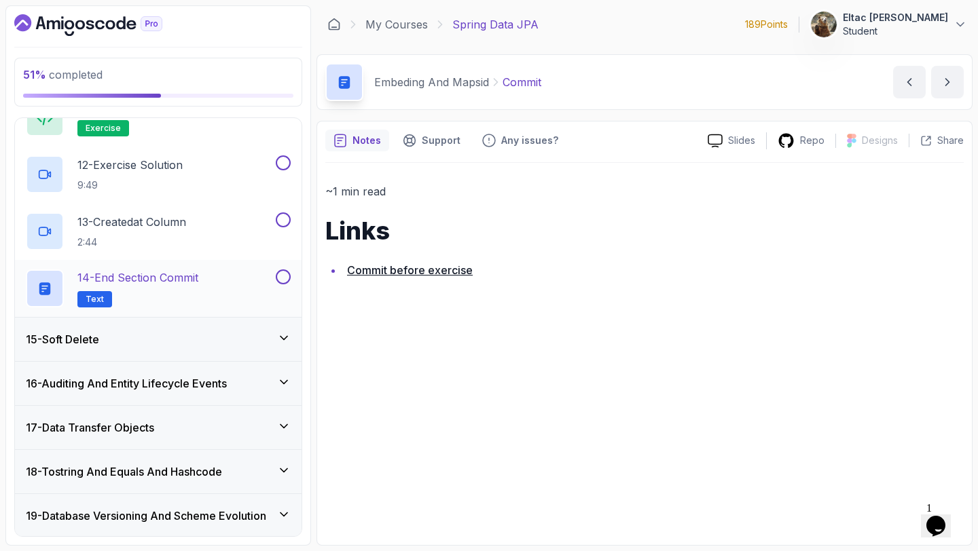
click at [177, 282] on p "14 - End Section Commit" at bounding box center [137, 278] width 121 height 16
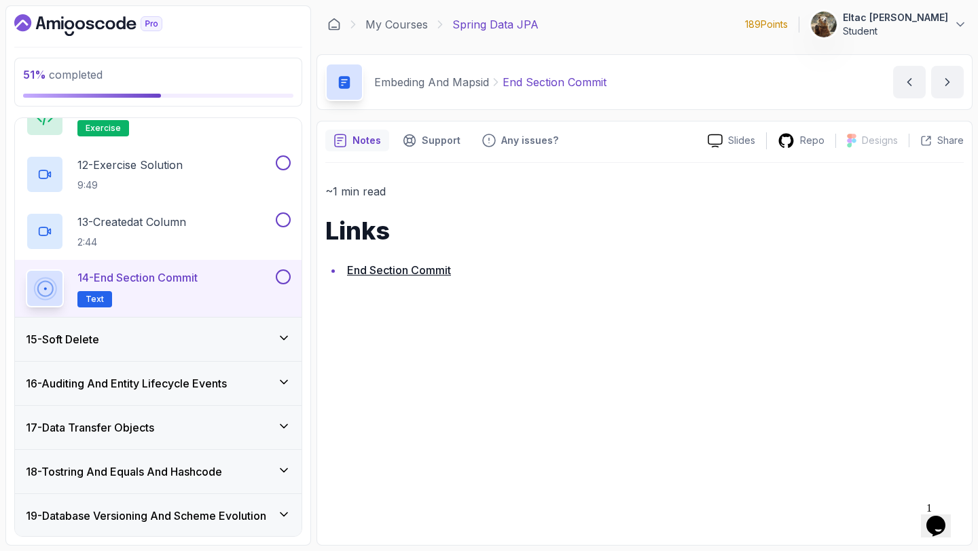
click at [280, 276] on button at bounding box center [283, 277] width 15 height 15
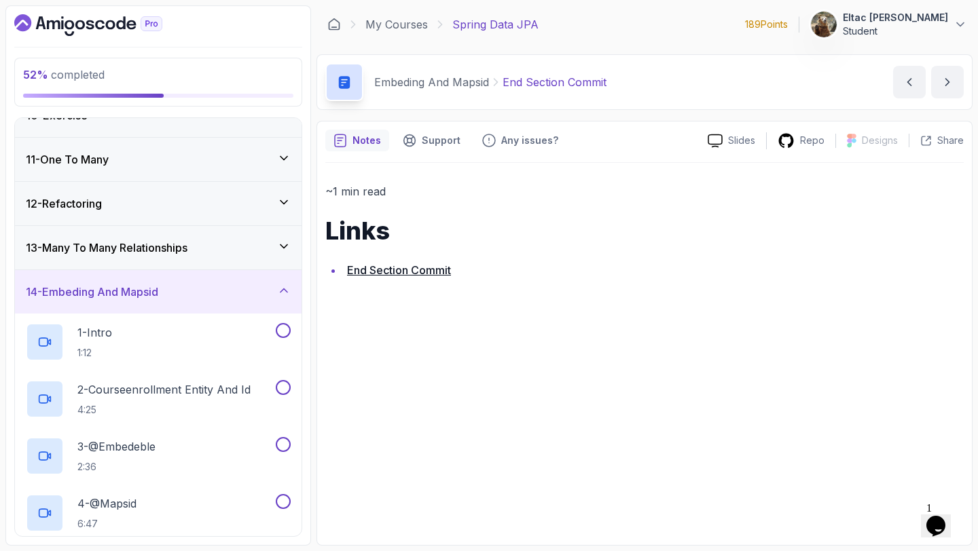
scroll to position [414, 0]
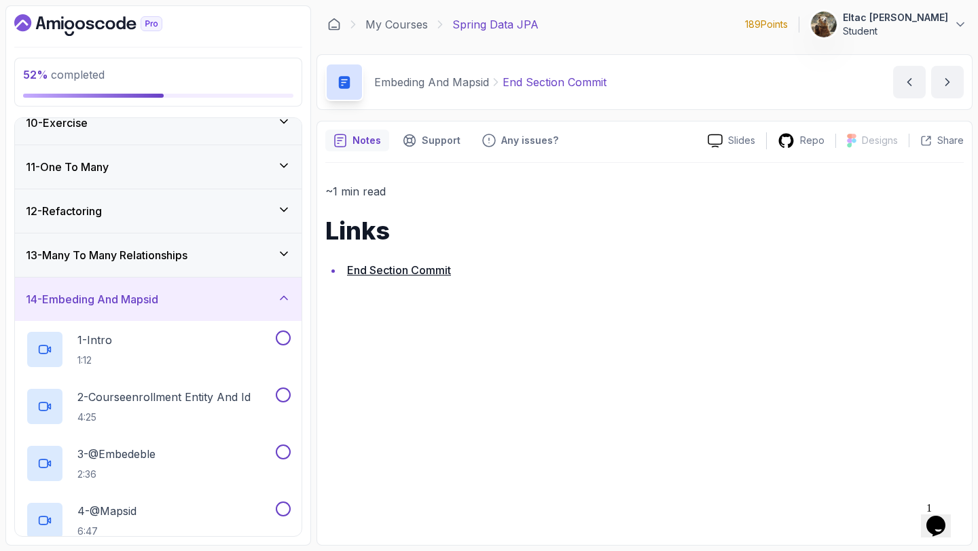
click at [272, 306] on div "14 - Embeding And Mapsid" at bounding box center [158, 299] width 265 height 16
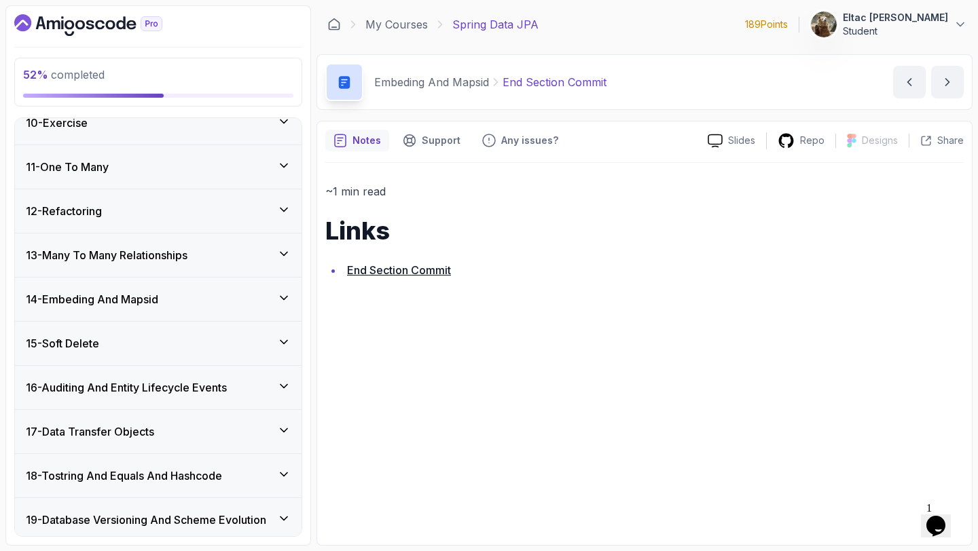
click at [221, 261] on div "13 - Many To Many Relationships" at bounding box center [158, 255] width 265 height 16
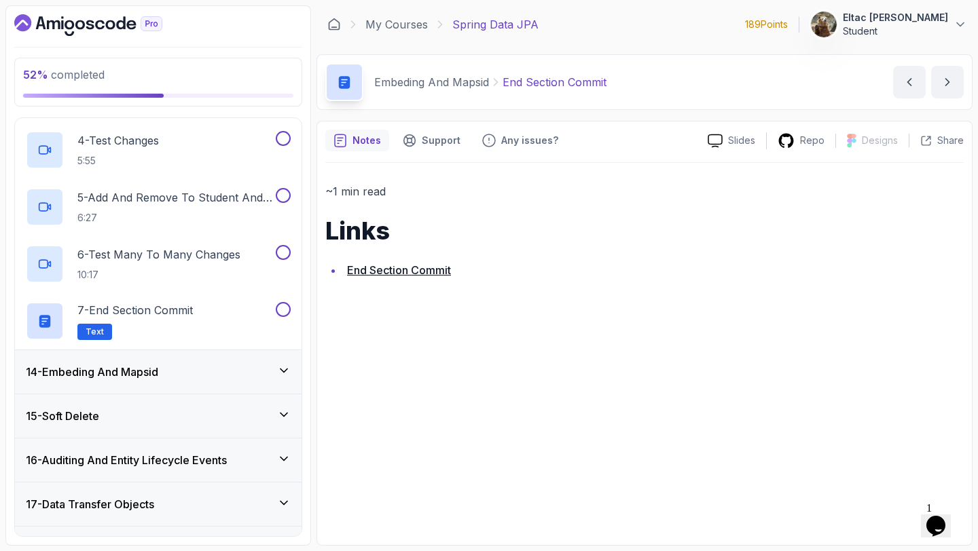
scroll to position [743, 0]
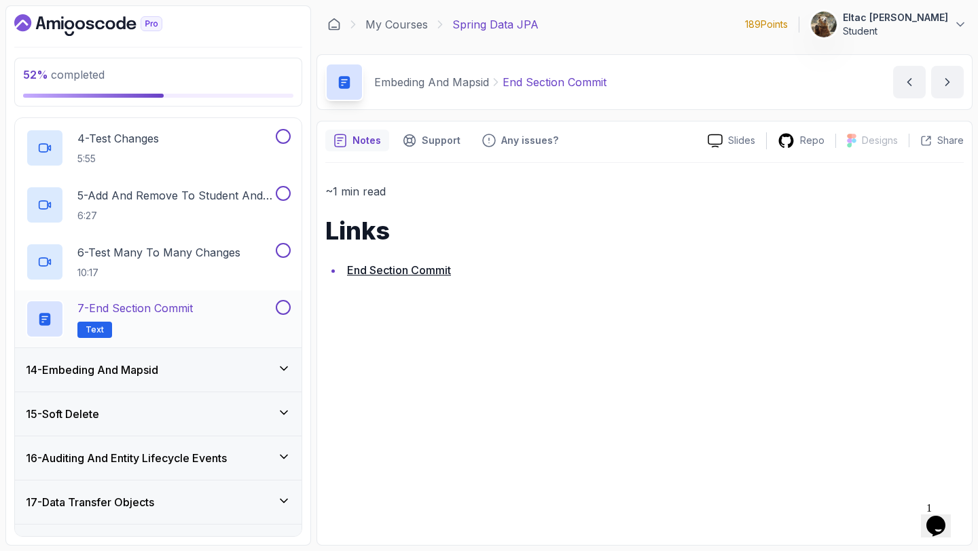
click at [198, 306] on div "7 - End Section Commit Text" at bounding box center [149, 319] width 247 height 38
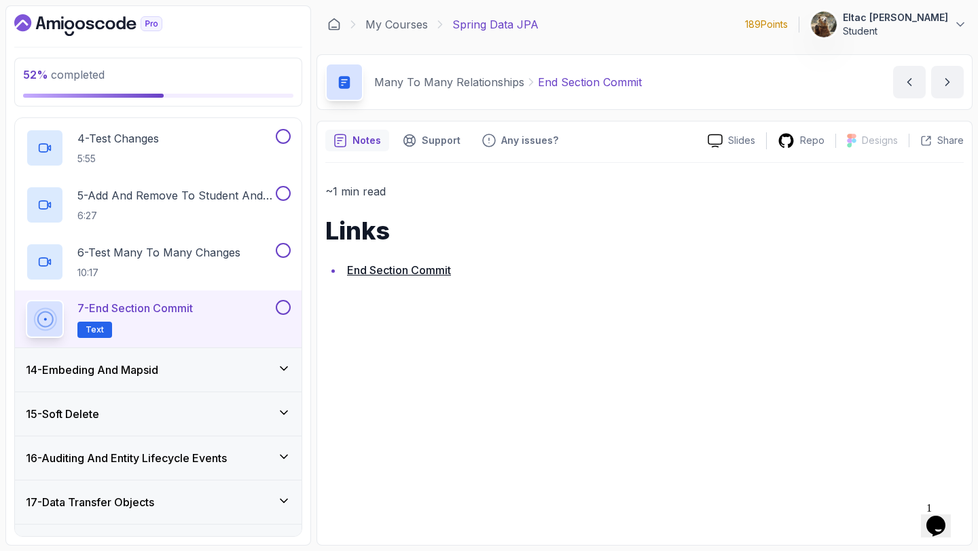
click at [293, 307] on div "7 - End Section Commit Text" at bounding box center [158, 319] width 287 height 57
click at [288, 309] on button at bounding box center [283, 307] width 15 height 15
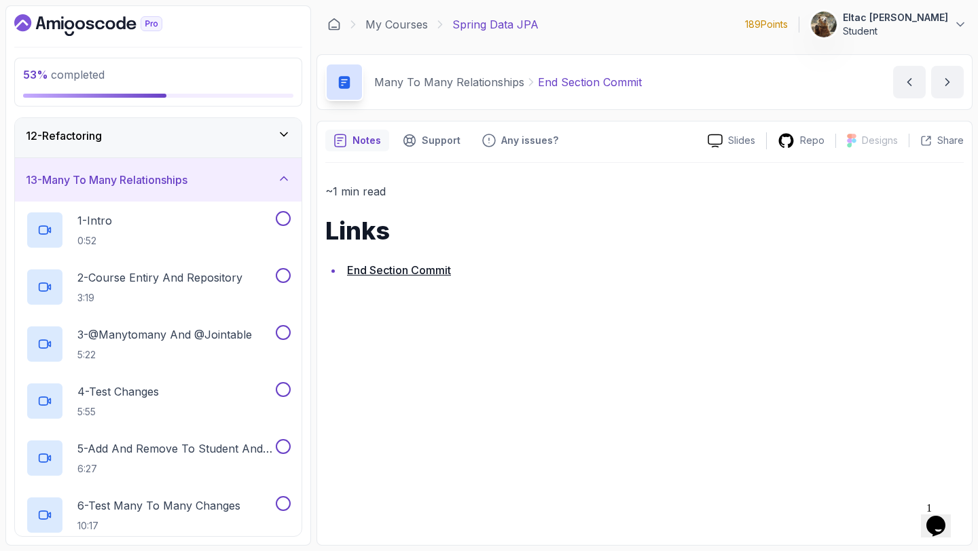
scroll to position [477, 0]
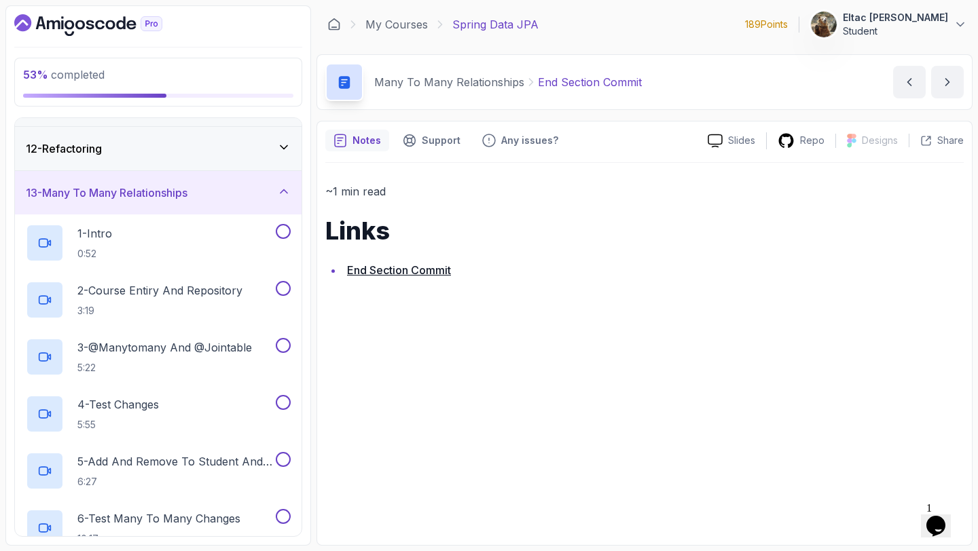
click at [279, 196] on icon at bounding box center [284, 192] width 14 height 14
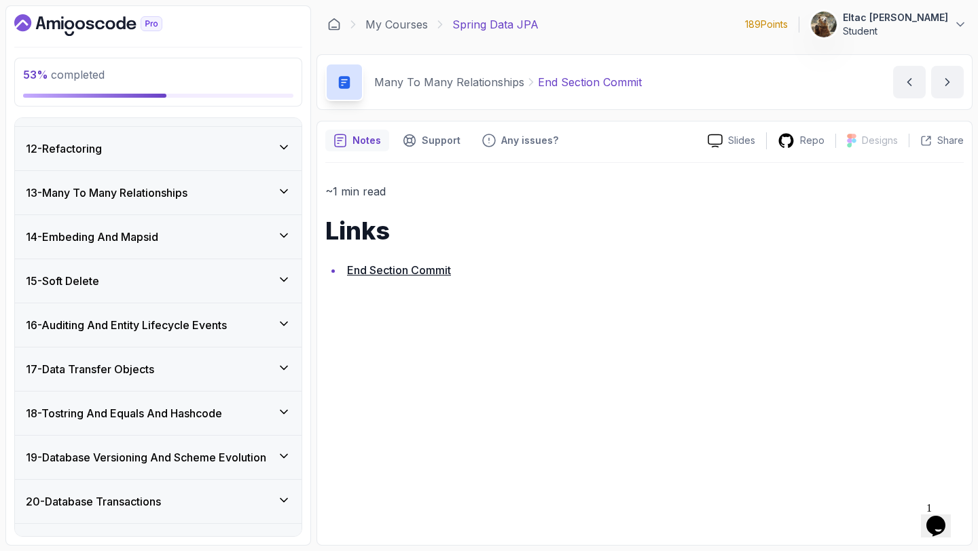
scroll to position [462, 0]
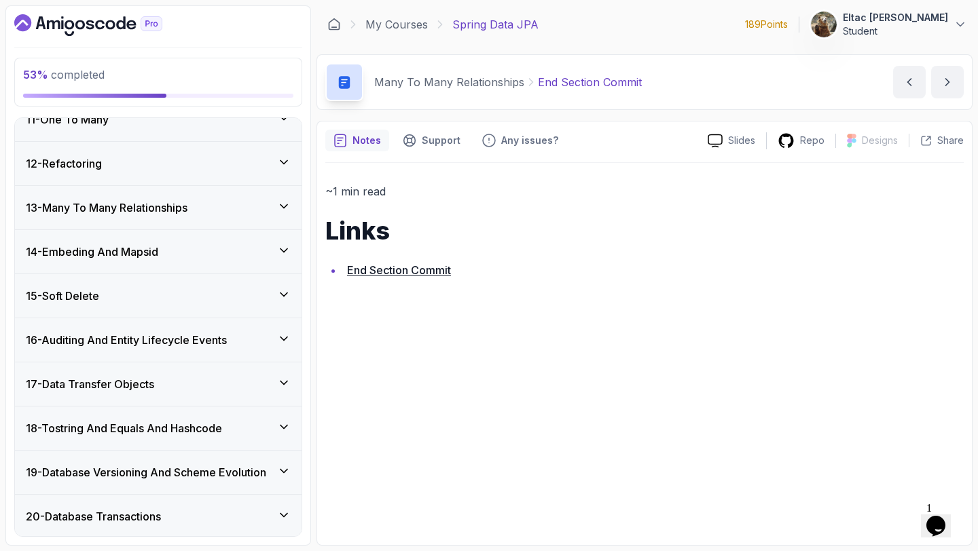
click at [280, 162] on icon at bounding box center [284, 163] width 14 height 14
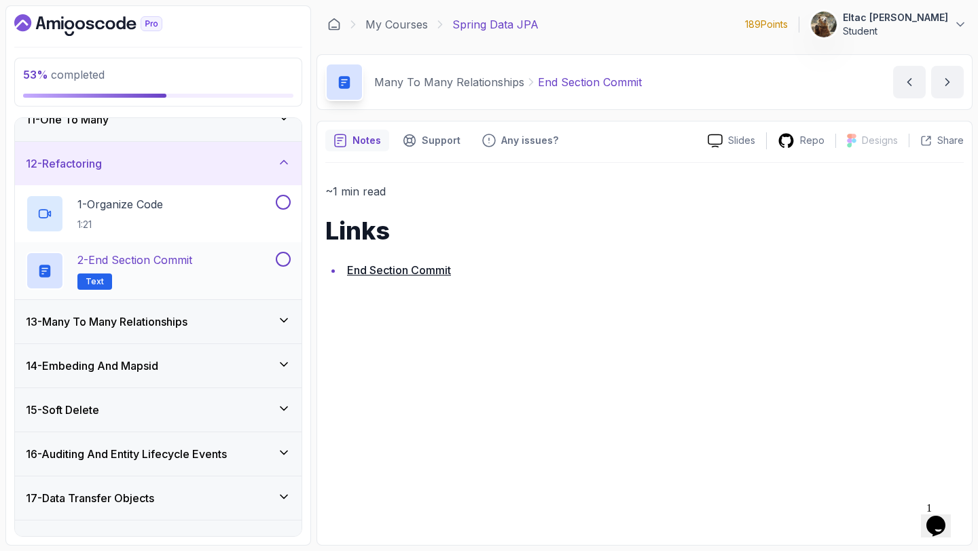
click at [224, 249] on div "2 - End Section Commit Text" at bounding box center [158, 270] width 287 height 57
click at [189, 263] on p "2 - End Section Commit" at bounding box center [134, 260] width 115 height 16
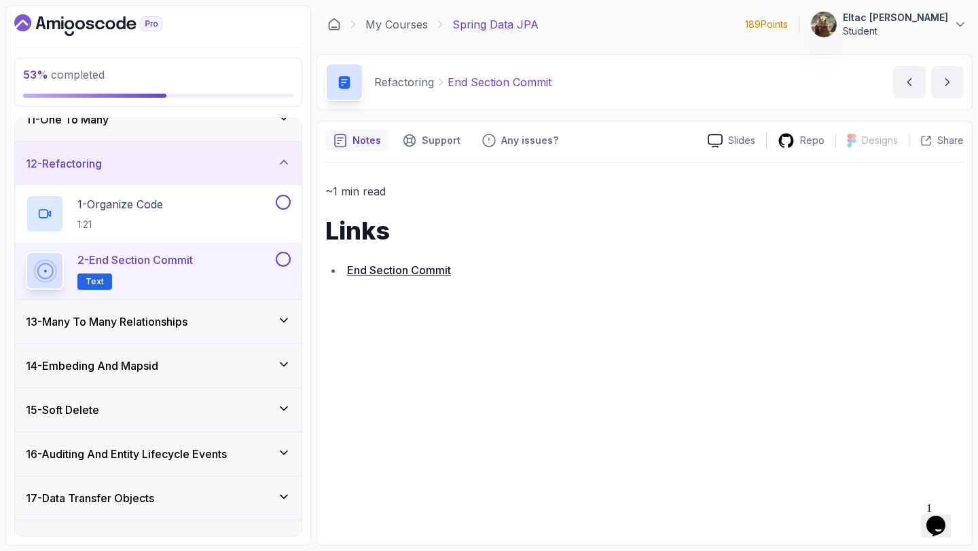
click at [293, 261] on div "2 - End Section Commit Text" at bounding box center [158, 270] width 287 height 57
click at [288, 259] on button at bounding box center [283, 259] width 15 height 15
click at [160, 208] on p "1 - Organize Code" at bounding box center [120, 204] width 86 height 16
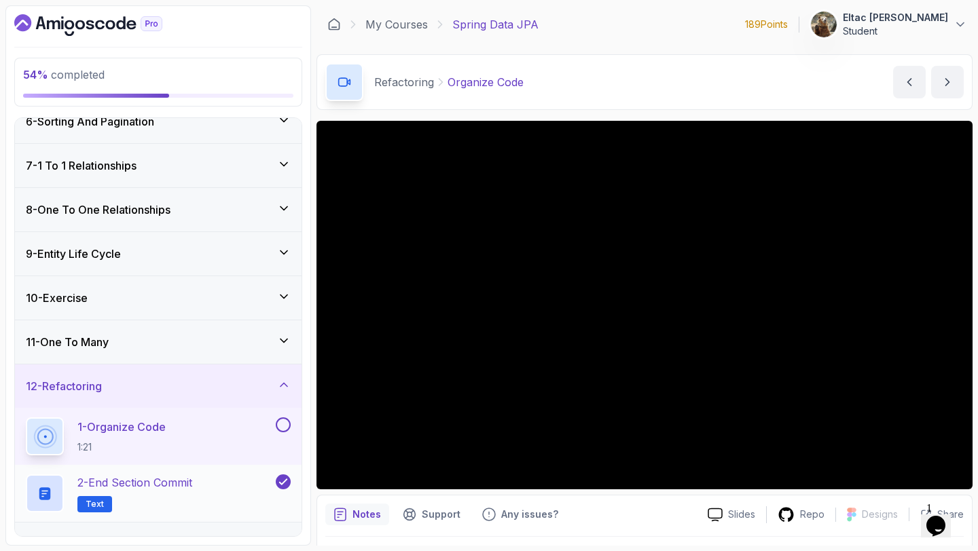
scroll to position [236, 0]
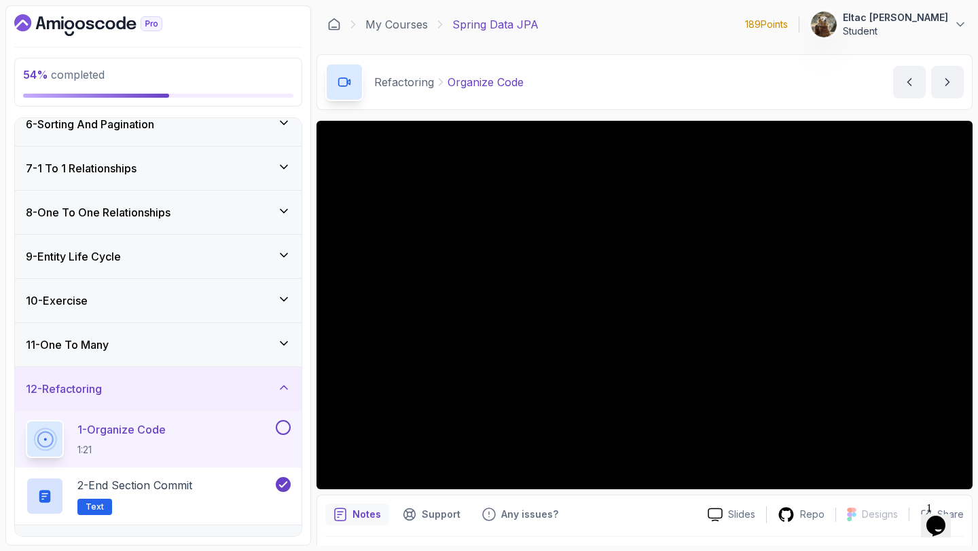
click at [285, 431] on button at bounding box center [283, 427] width 15 height 15
click at [280, 381] on icon at bounding box center [284, 388] width 14 height 14
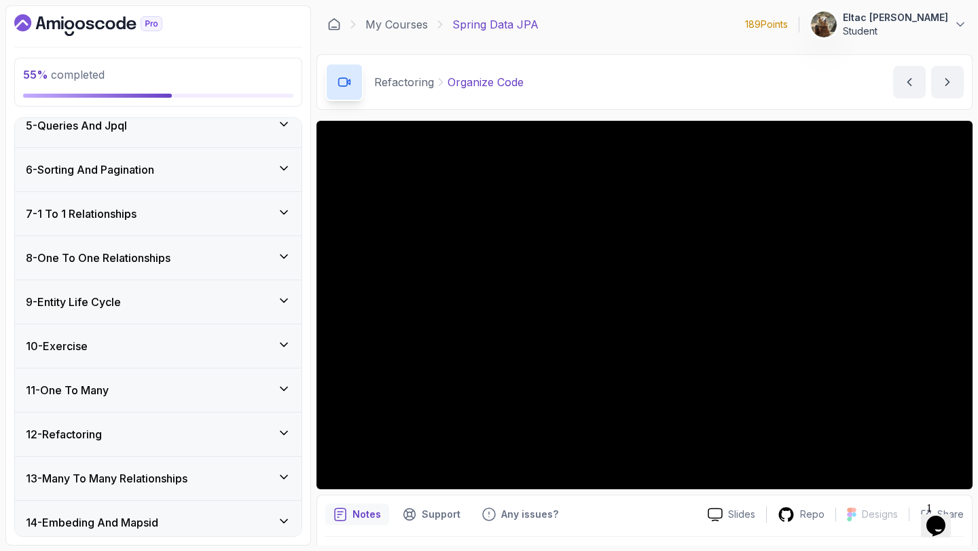
scroll to position [165, 0]
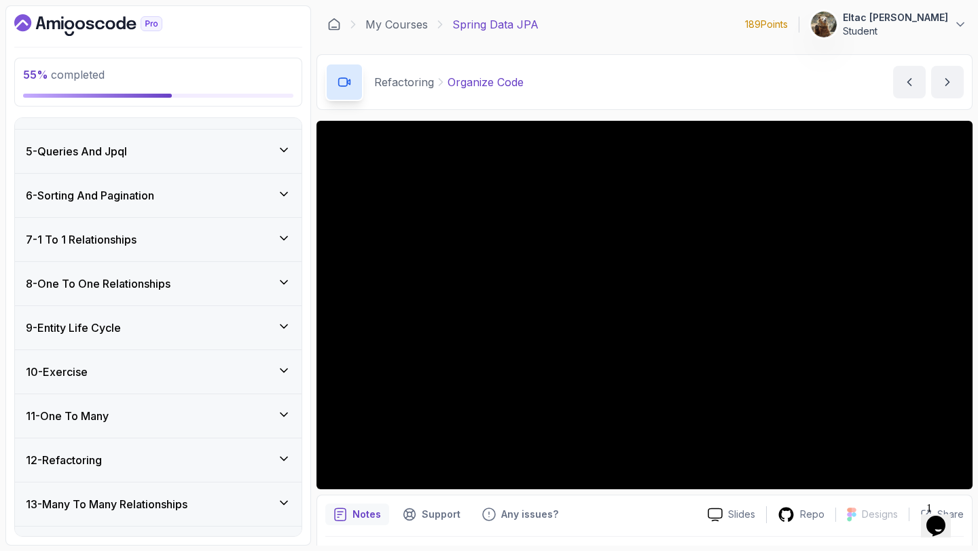
click at [109, 245] on h3 "7 - 1 To 1 Relationships" at bounding box center [81, 240] width 111 height 16
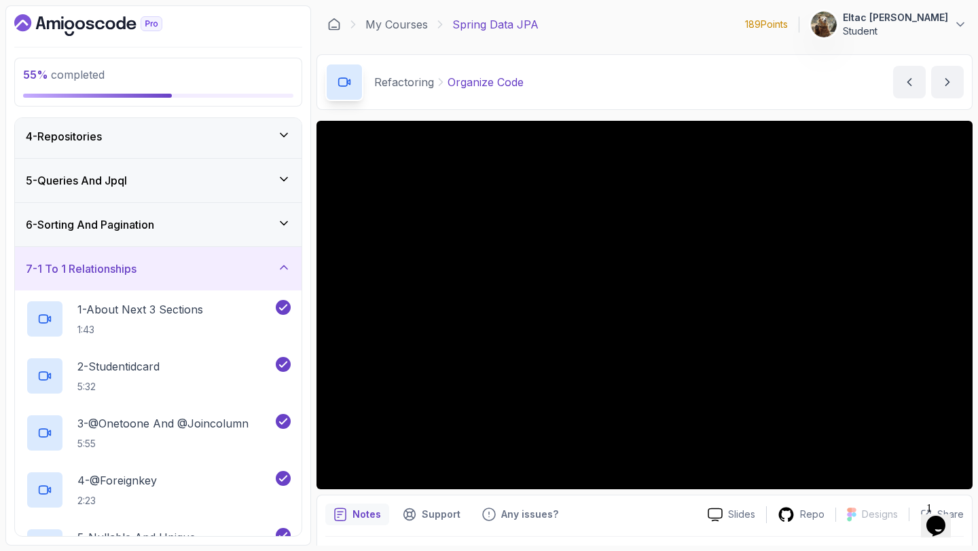
scroll to position [134, 0]
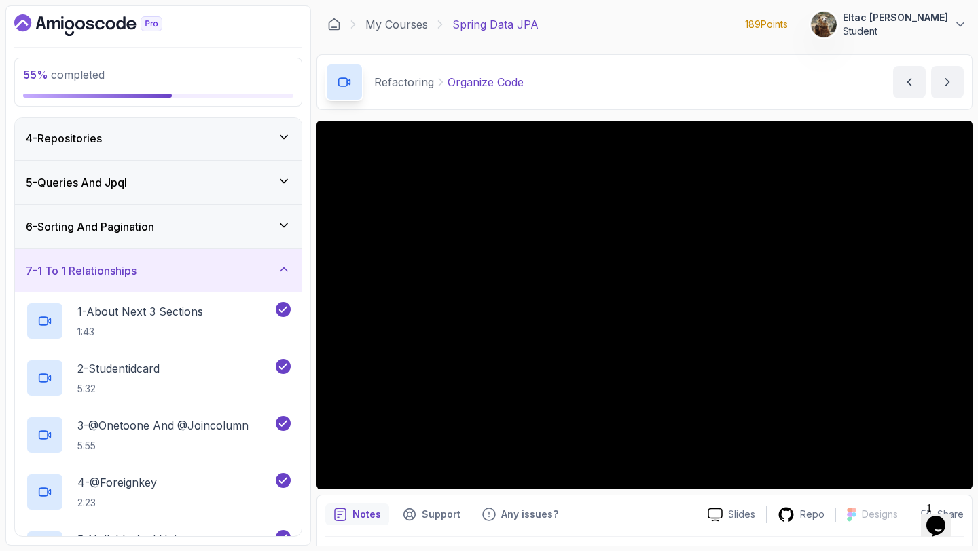
click at [115, 230] on h3 "6 - Sorting And Pagination" at bounding box center [90, 227] width 128 height 16
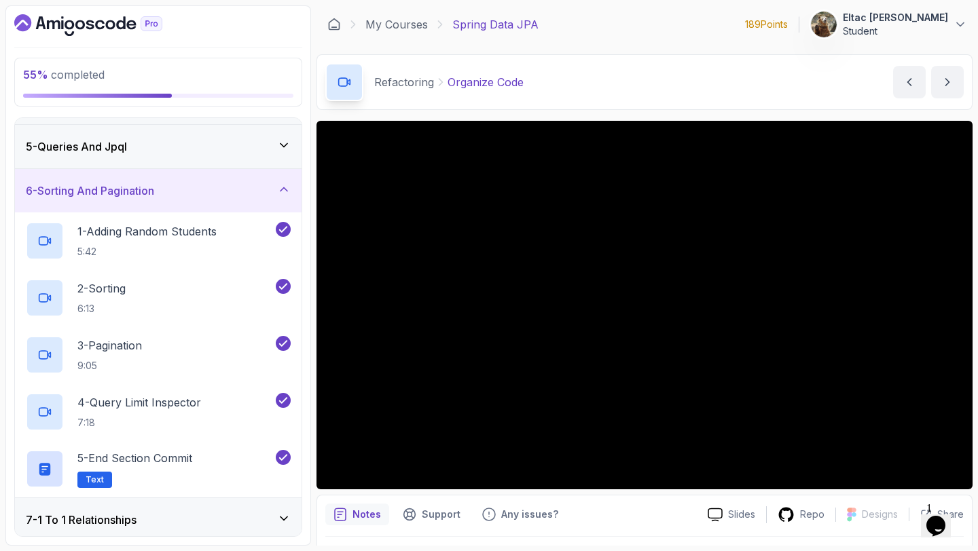
scroll to position [167, 0]
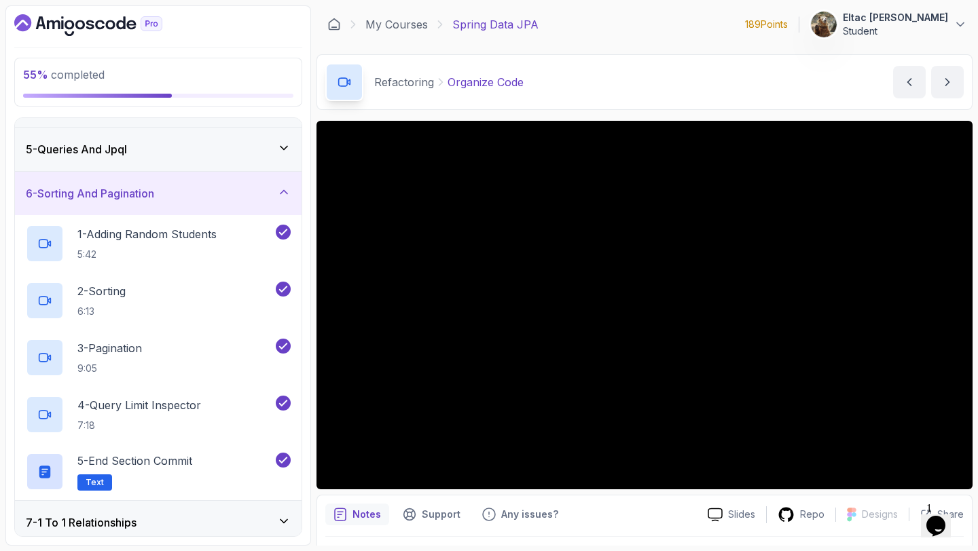
click at [130, 177] on div "6 - Sorting And Pagination" at bounding box center [158, 193] width 287 height 43
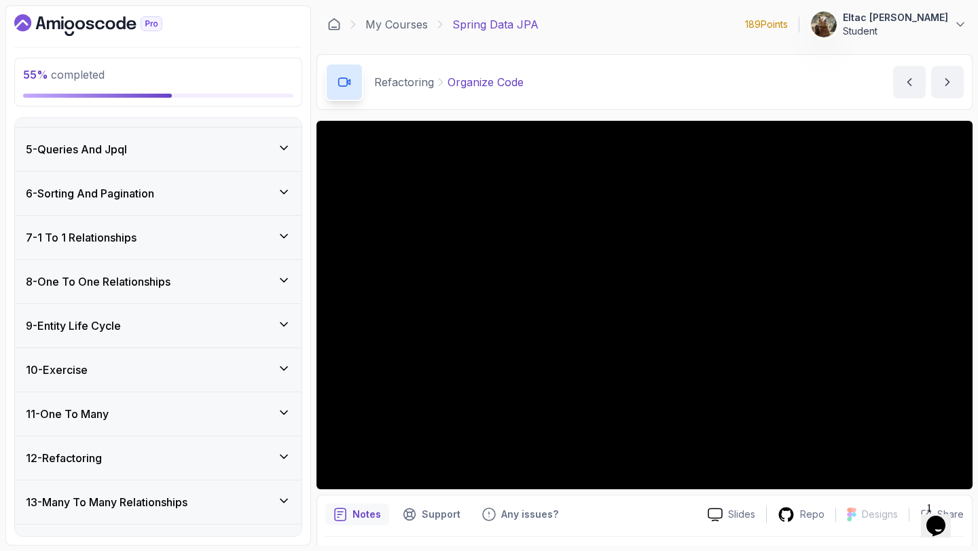
click at [122, 240] on h3 "7 - 1 To 1 Relationships" at bounding box center [81, 238] width 111 height 16
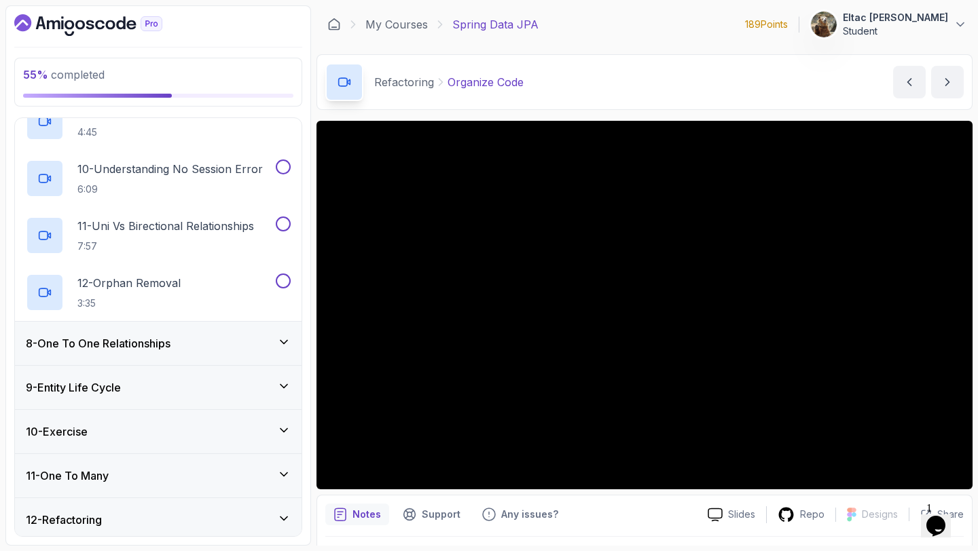
scroll to position [793, 0]
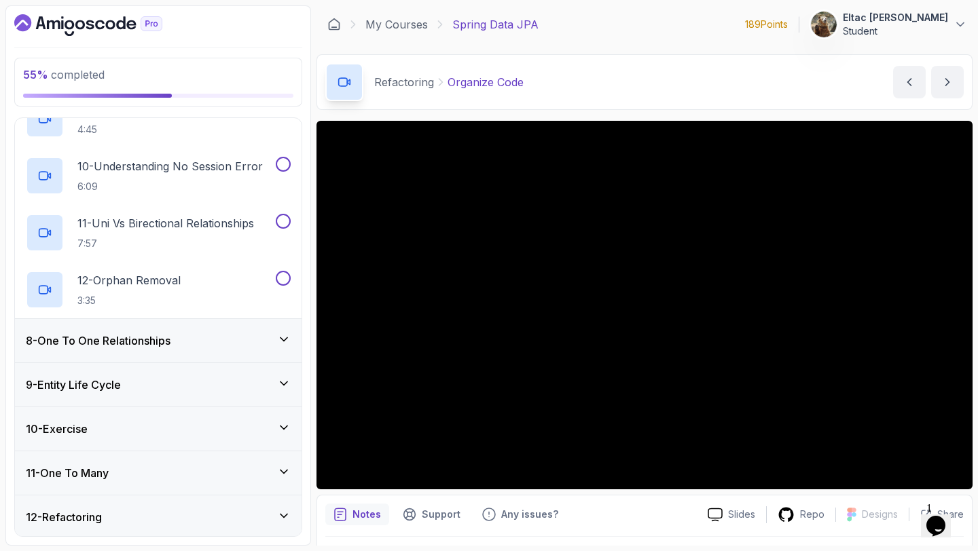
click at [106, 325] on div "8 - One To One Relationships" at bounding box center [158, 340] width 287 height 43
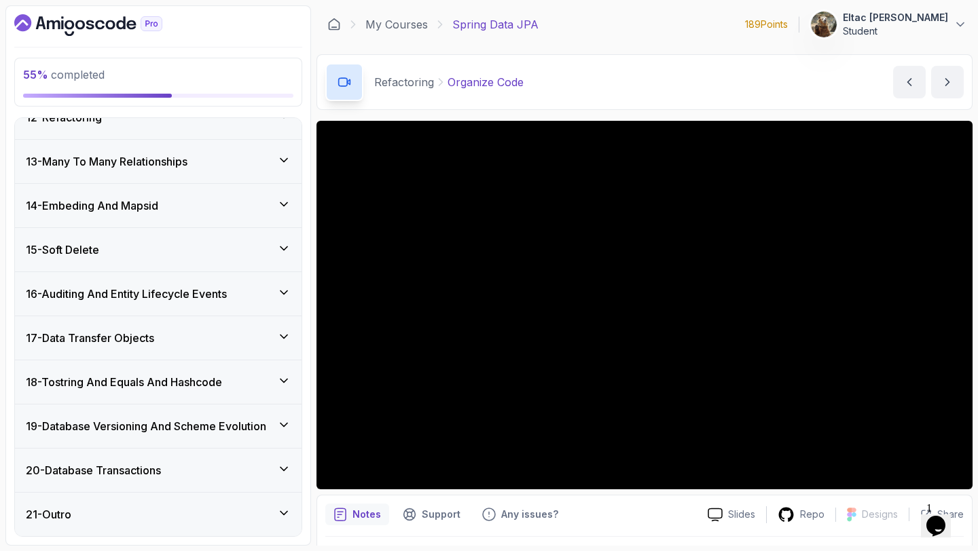
scroll to position [0, 0]
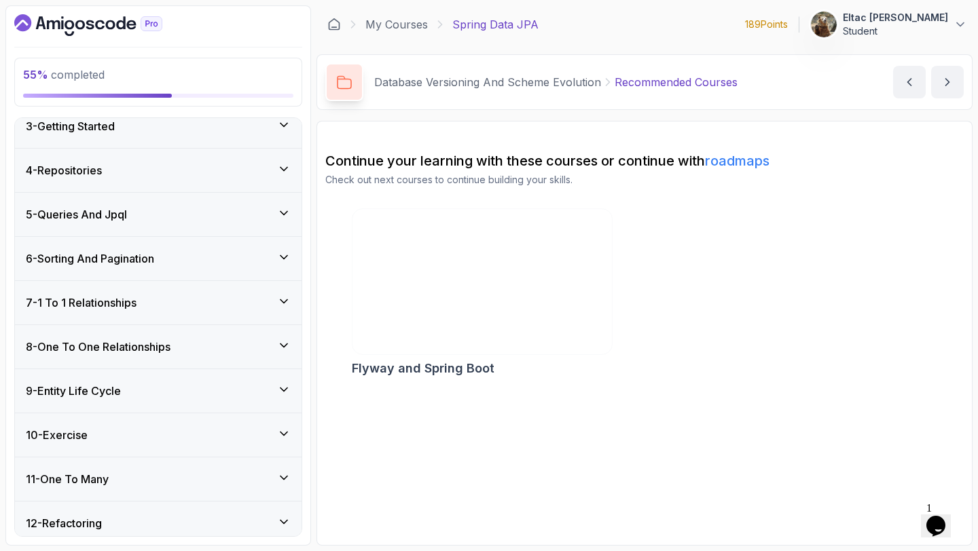
scroll to position [134, 0]
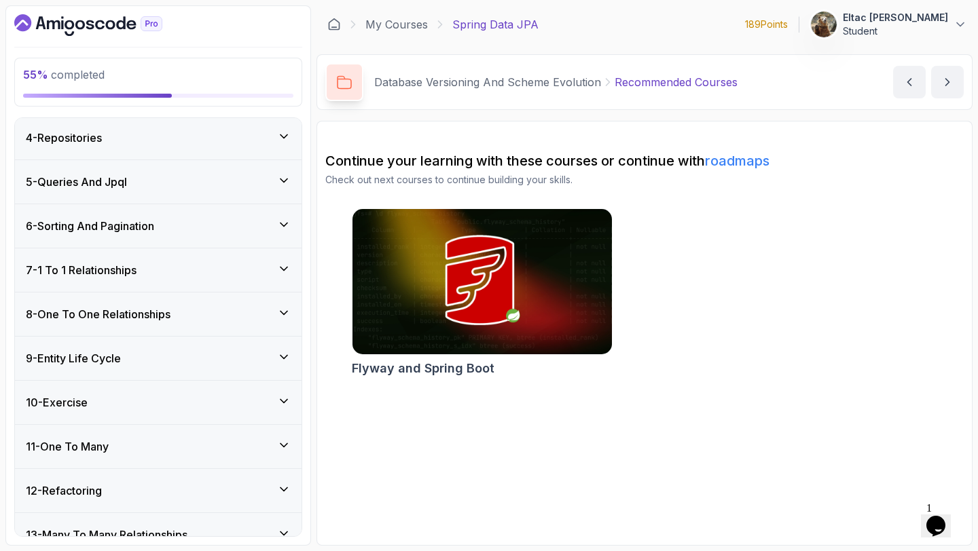
click at [124, 254] on div "7 - 1 To 1 Relationships" at bounding box center [158, 270] width 287 height 43
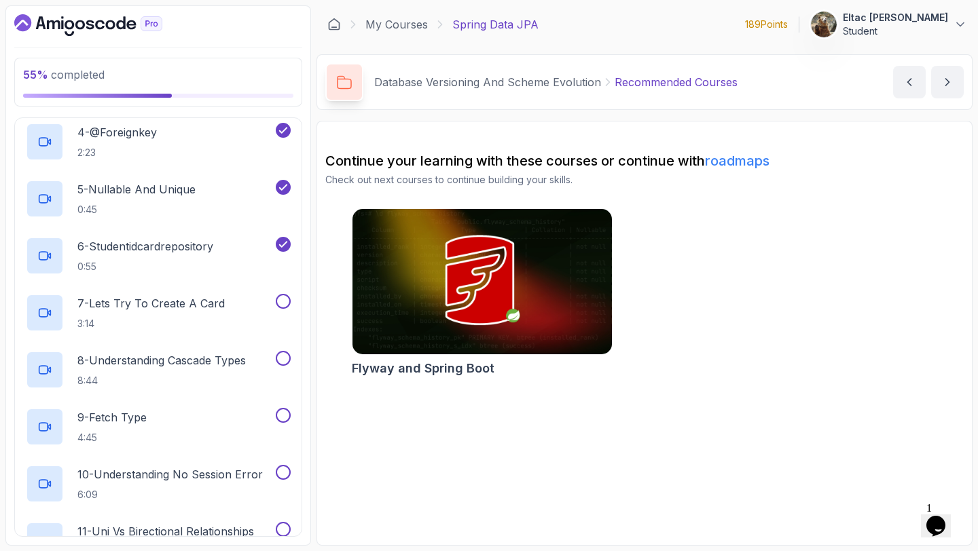
scroll to position [486, 0]
click at [152, 301] on p "7 - Lets Try To Create A Card" at bounding box center [150, 301] width 147 height 16
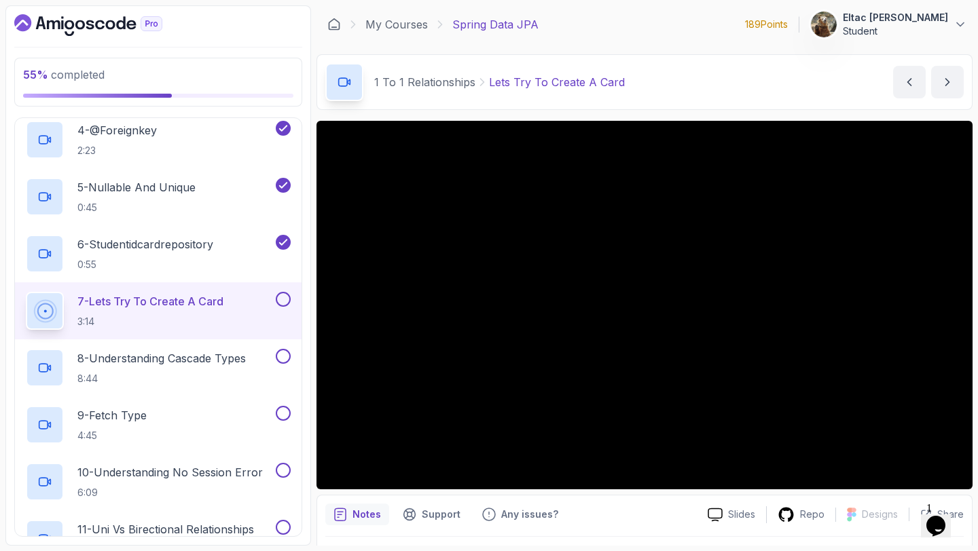
click at [281, 300] on button at bounding box center [283, 299] width 15 height 15
click at [172, 360] on p "8 - Understanding Cascade Types" at bounding box center [161, 358] width 168 height 16
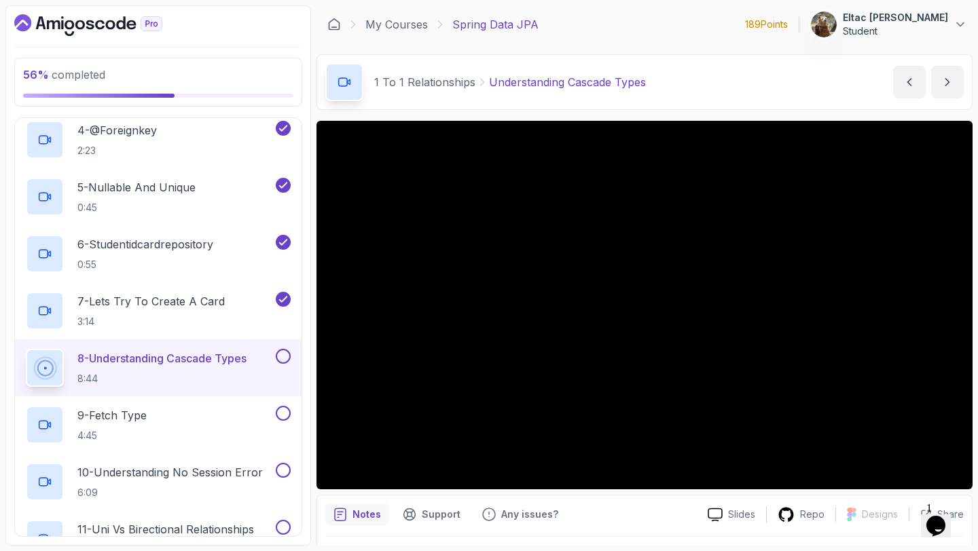
click at [279, 356] on button at bounding box center [283, 356] width 15 height 15
click at [284, 414] on button at bounding box center [283, 413] width 15 height 15
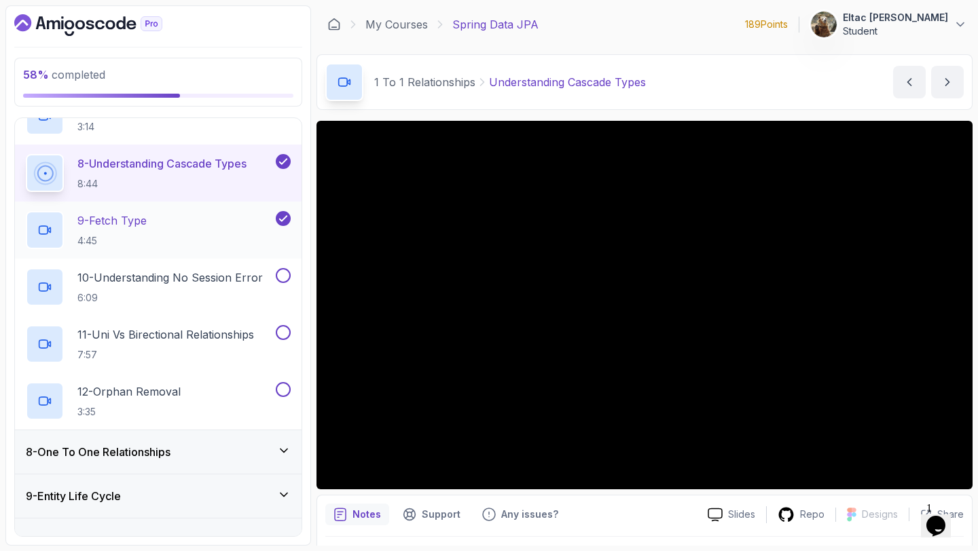
scroll to position [684, 0]
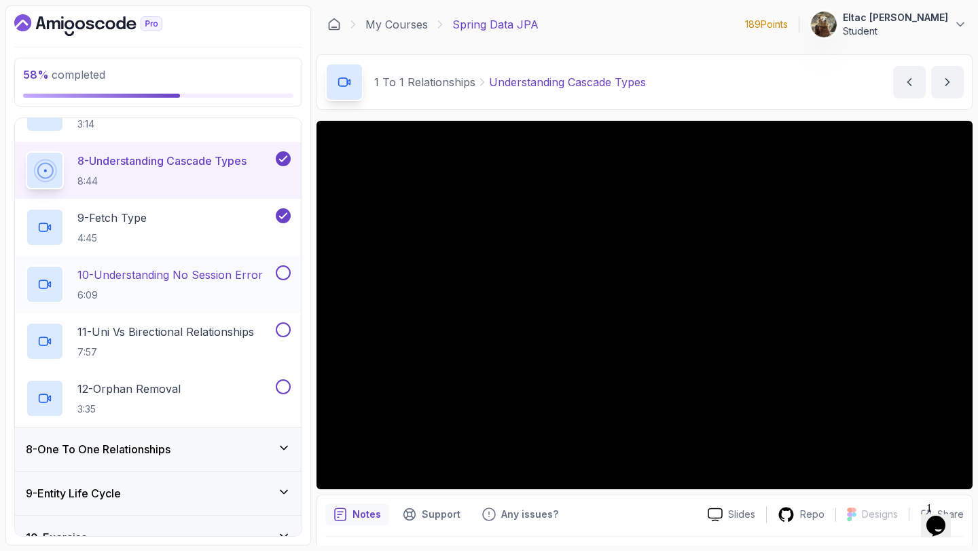
click at [184, 277] on p "10 - Understanding No Session Error" at bounding box center [169, 275] width 185 height 16
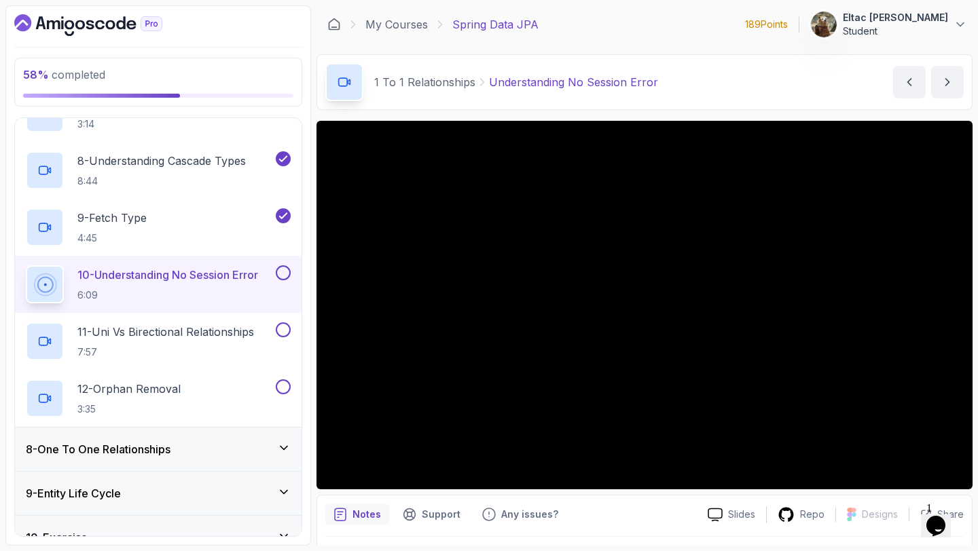
click at [282, 278] on button at bounding box center [283, 273] width 15 height 15
click at [215, 341] on h2 "11 - Uni Vs Birectional Relationships 7:57" at bounding box center [165, 341] width 177 height 35
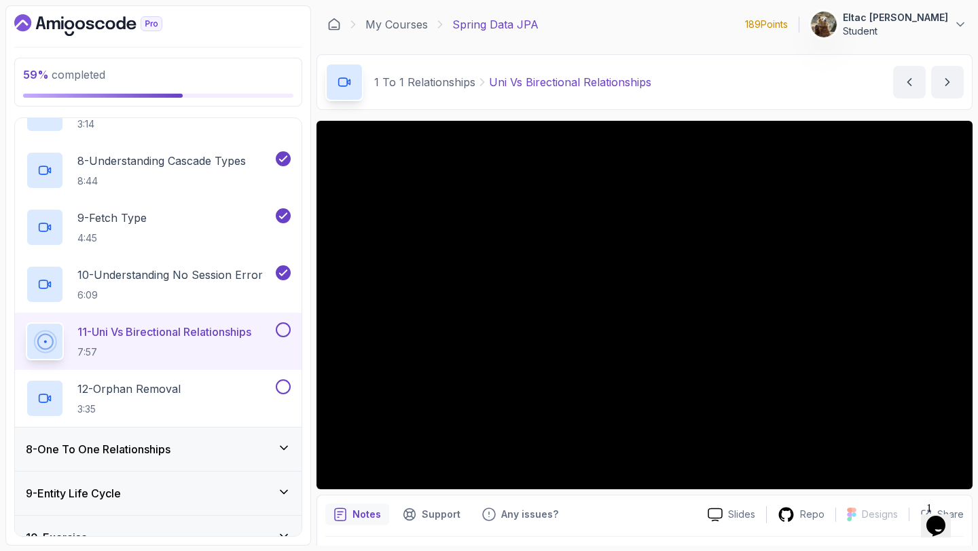
click at [286, 328] on button at bounding box center [283, 330] width 15 height 15
click at [181, 379] on div "12 - Orphan Removal 3:35" at bounding box center [158, 398] width 287 height 57
click at [166, 391] on p "12 - Orphan Removal" at bounding box center [128, 389] width 103 height 16
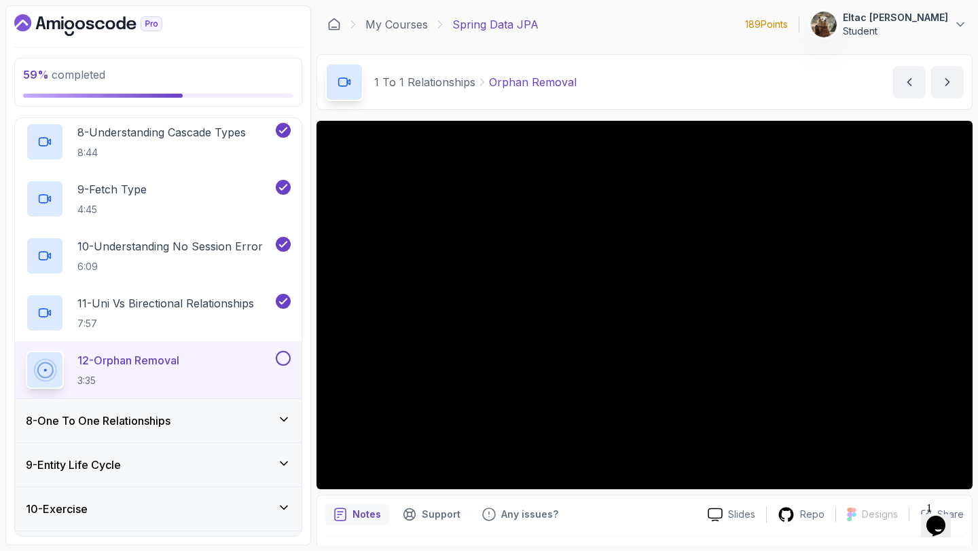
scroll to position [714, 0]
click at [287, 357] on button at bounding box center [283, 356] width 15 height 15
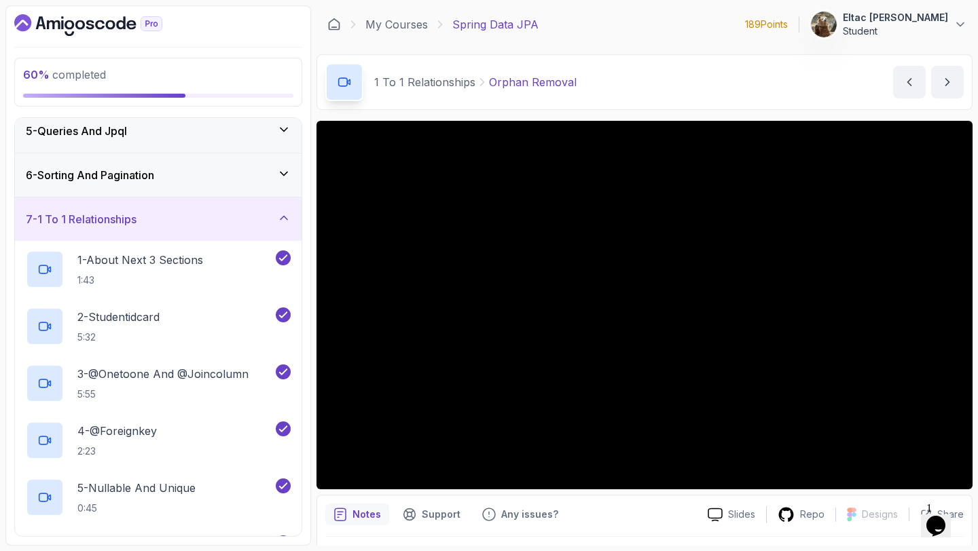
scroll to position [183, 0]
click at [194, 224] on div "7 - 1 To 1 Relationships" at bounding box center [158, 221] width 265 height 16
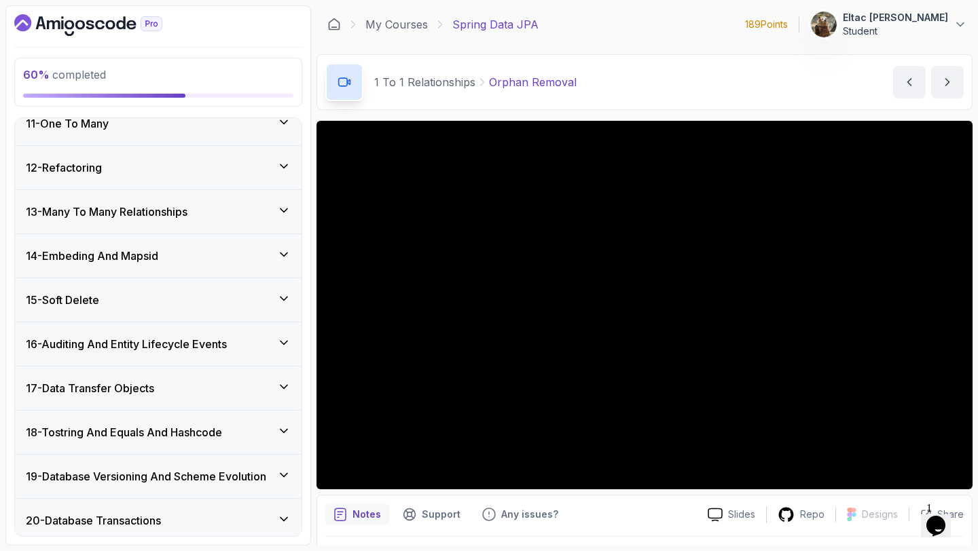
scroll to position [508, 0]
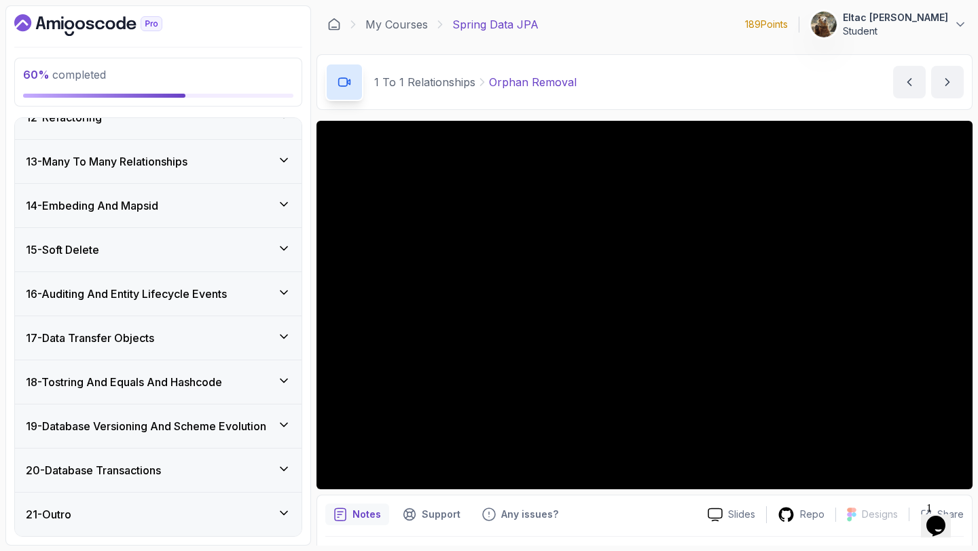
click at [130, 369] on div "18 - Tostring And Equals And Hashcode" at bounding box center [158, 382] width 287 height 43
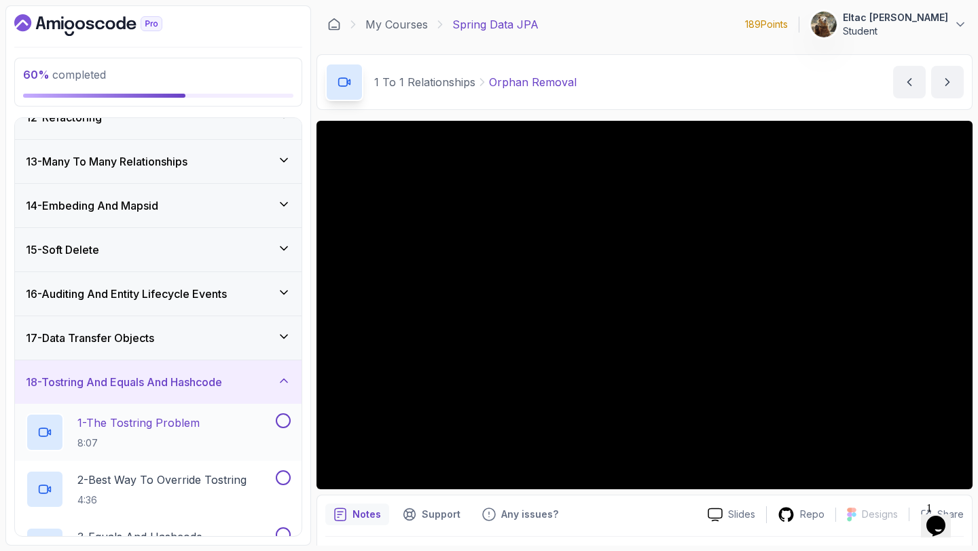
click at [126, 429] on p "1 - The Tostring Problem" at bounding box center [138, 423] width 122 height 16
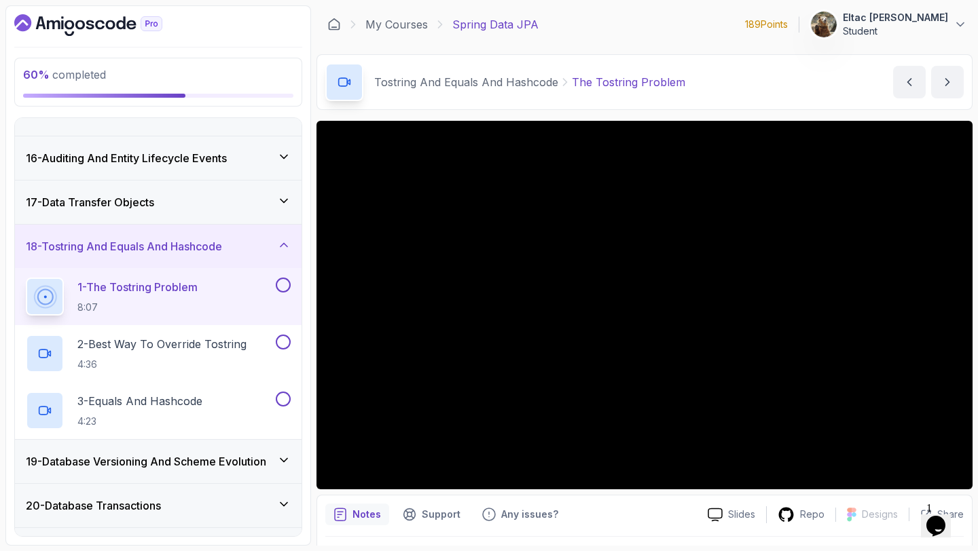
scroll to position [642, 0]
click at [285, 202] on icon at bounding box center [283, 202] width 7 height 3
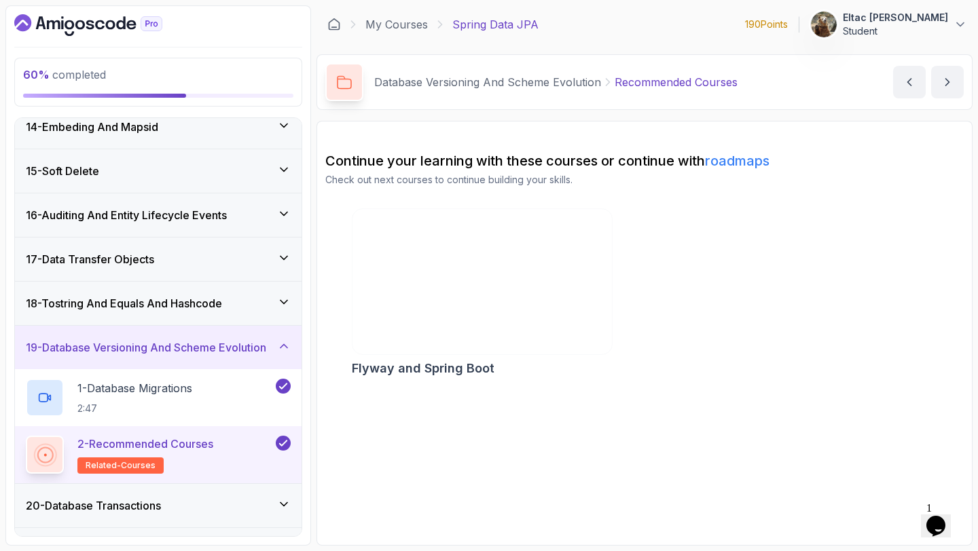
scroll to position [622, 0]
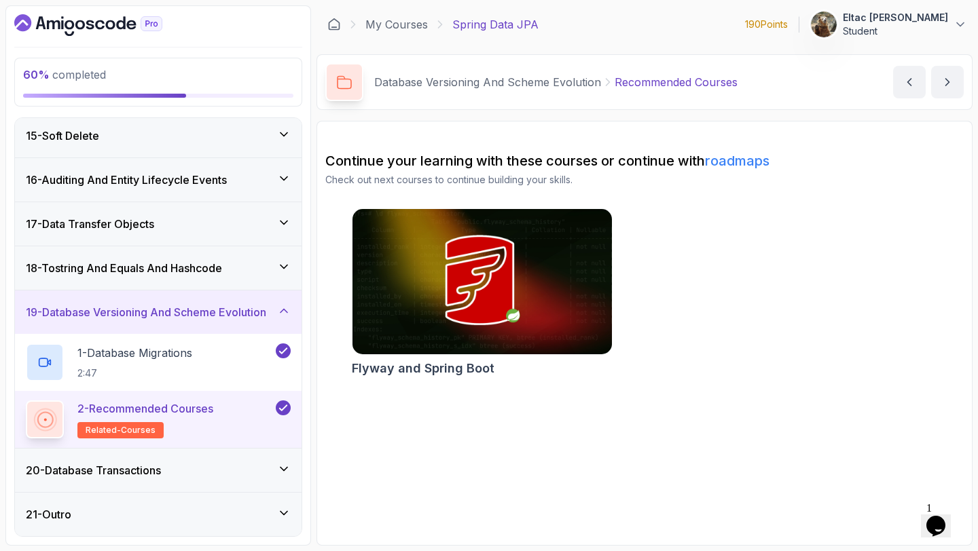
click at [240, 316] on h3 "19 - Database Versioning And Scheme Evolution" at bounding box center [146, 312] width 240 height 16
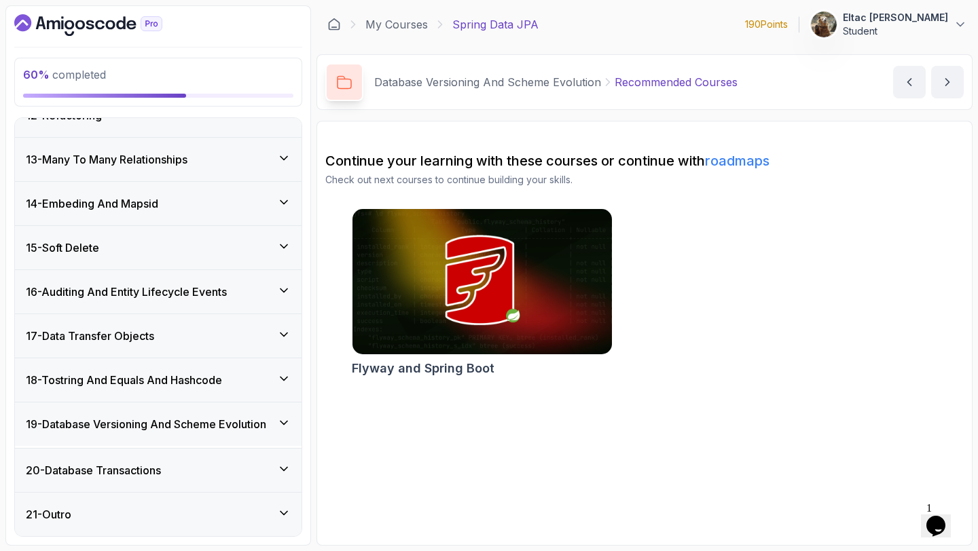
scroll to position [508, 0]
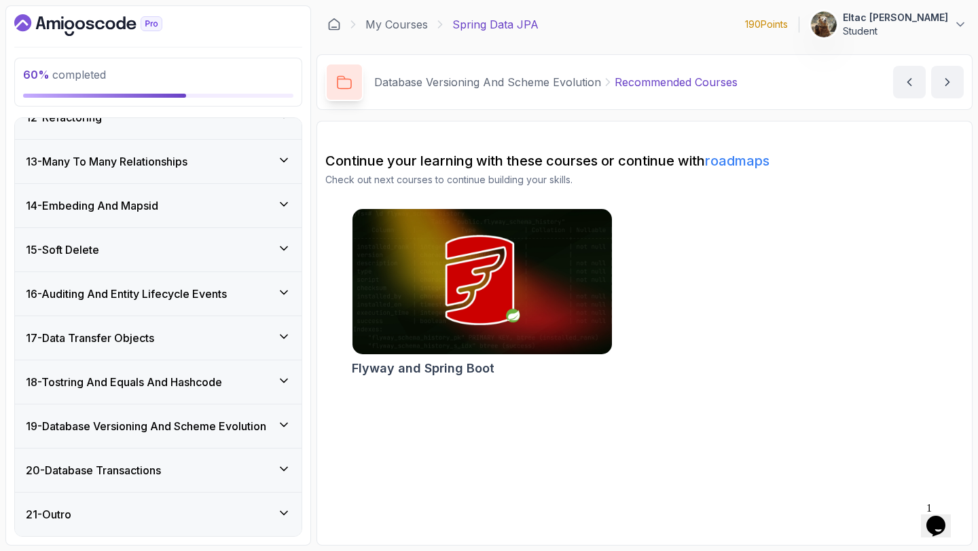
click at [166, 390] on h3 "18 - Tostring And Equals And Hashcode" at bounding box center [124, 382] width 196 height 16
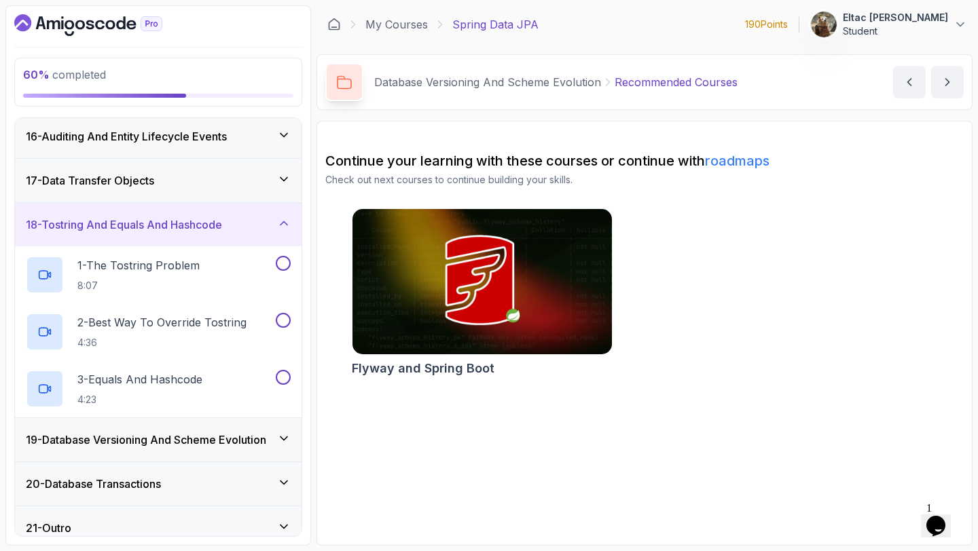
scroll to position [679, 0]
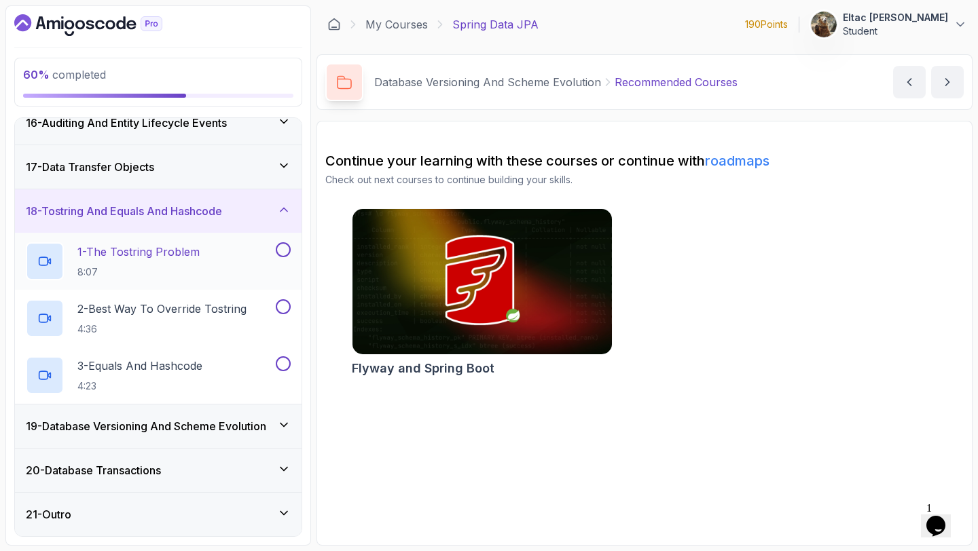
click at [180, 259] on h2 "1 - The Tostring Problem 8:07" at bounding box center [138, 261] width 122 height 35
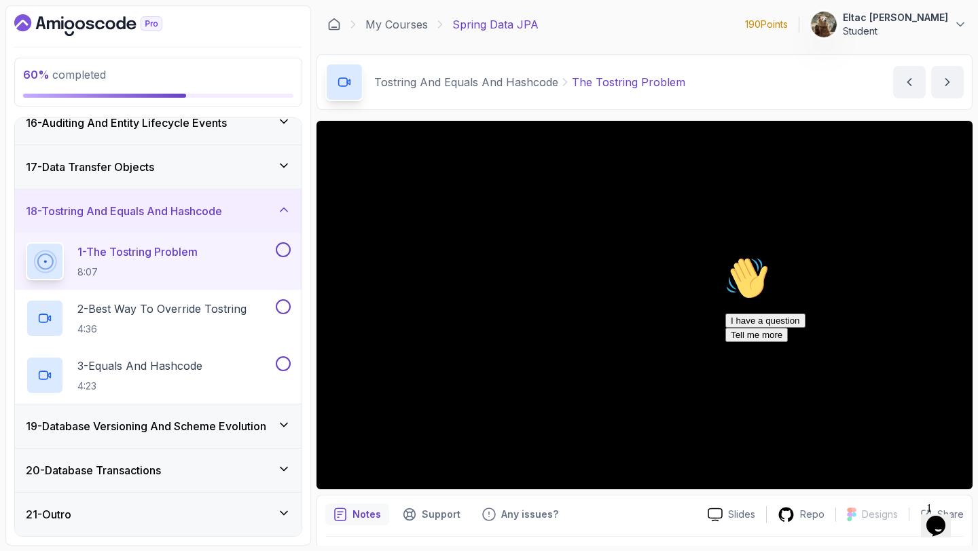
click at [725, 257] on icon "Chat attention grabber" at bounding box center [725, 257] width 0 height 0
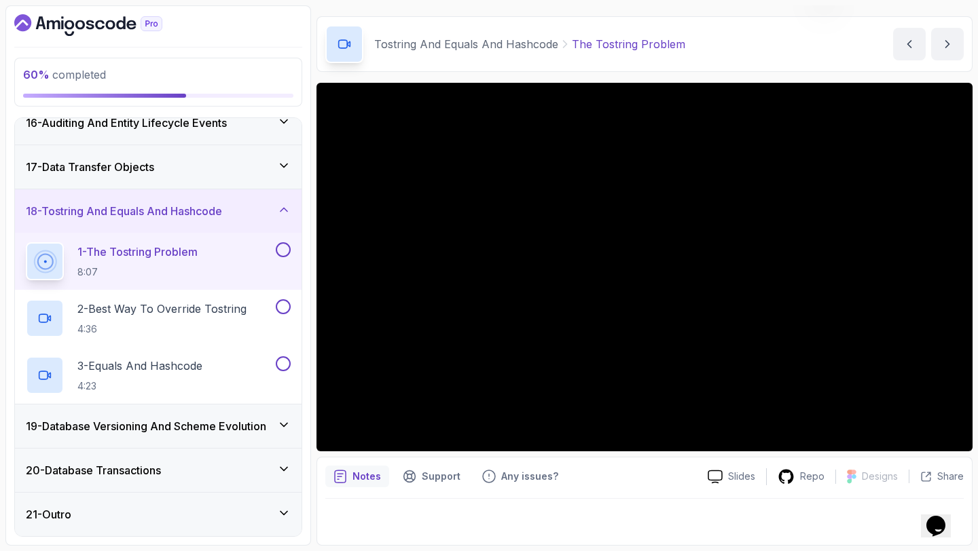
click at [666, 469] on div "Notes Support Any issues?" at bounding box center [510, 477] width 371 height 22
click at [725, 257] on icon "Chat attention grabber" at bounding box center [725, 257] width 0 height 0
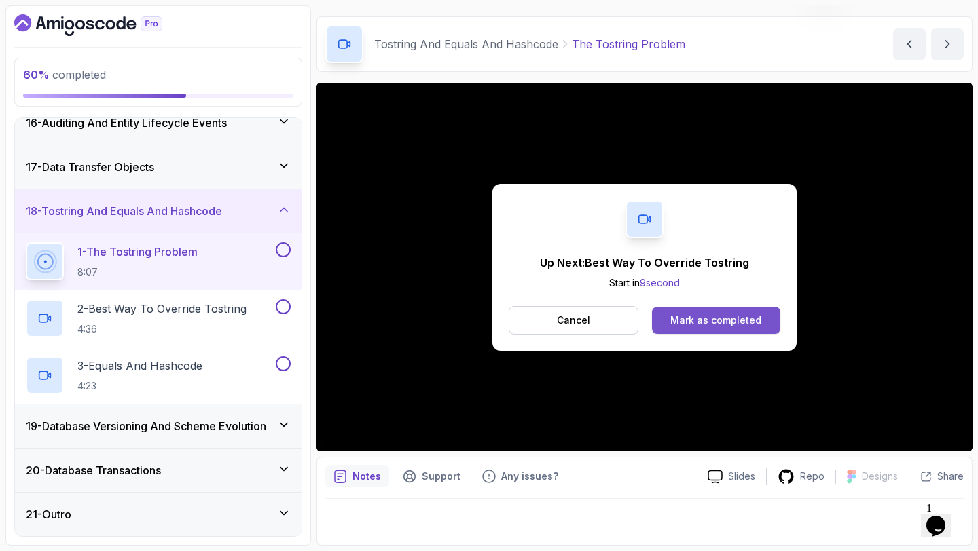
click at [703, 321] on div "Mark as completed" at bounding box center [715, 321] width 91 height 14
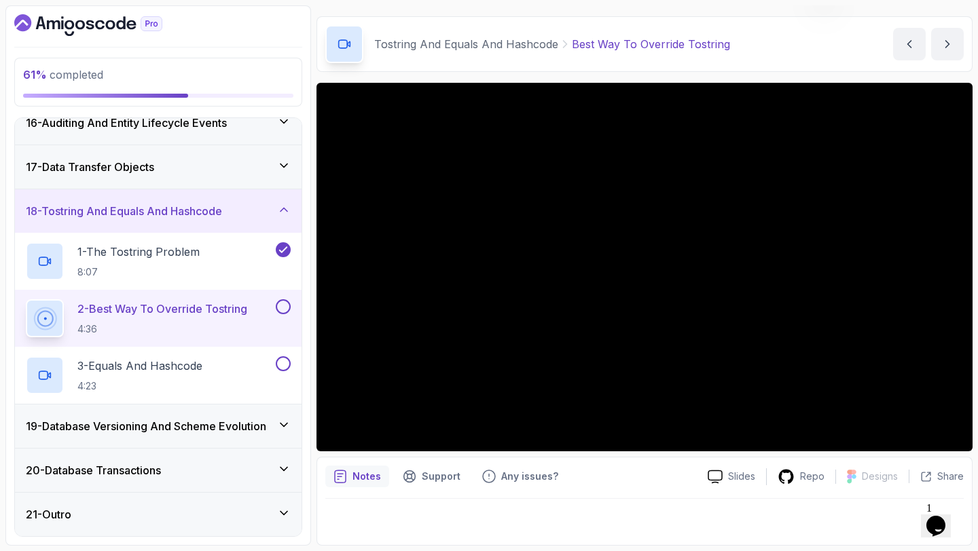
click at [280, 306] on button at bounding box center [283, 306] width 15 height 15
click at [168, 372] on p "3 - Equals And Hashcode" at bounding box center [139, 366] width 125 height 16
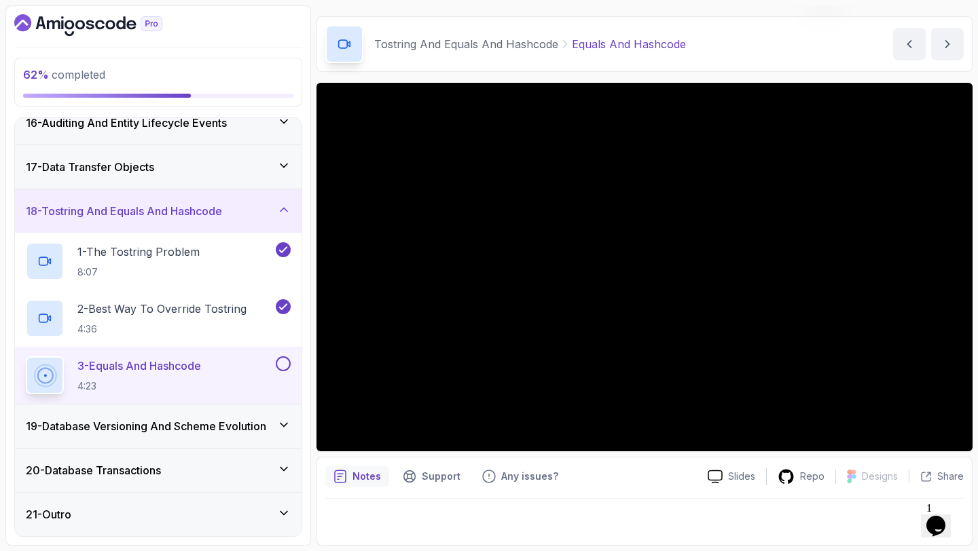
click at [592, 477] on div "Notes Support Any issues?" at bounding box center [510, 477] width 371 height 22
click at [280, 362] on button at bounding box center [283, 364] width 15 height 15
click at [281, 211] on icon at bounding box center [283, 209] width 7 height 3
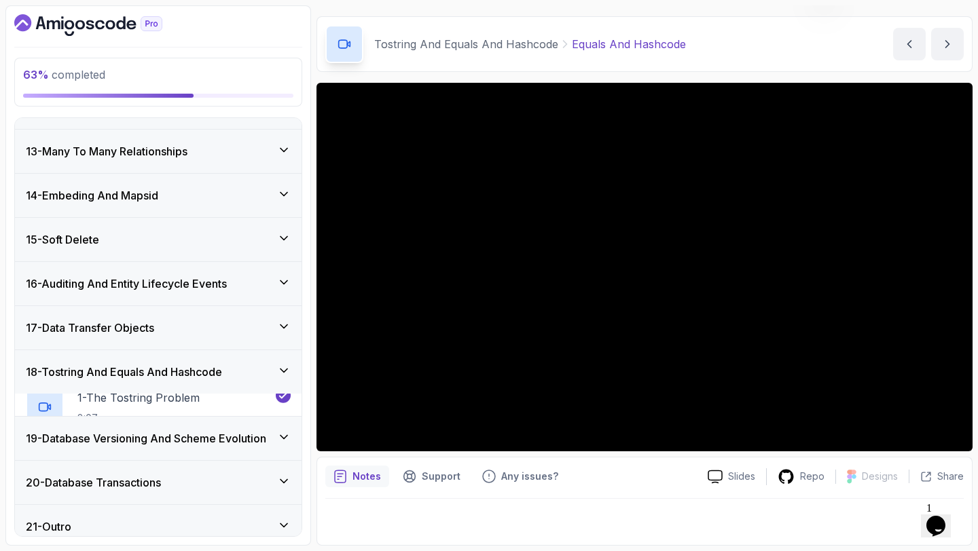
scroll to position [508, 0]
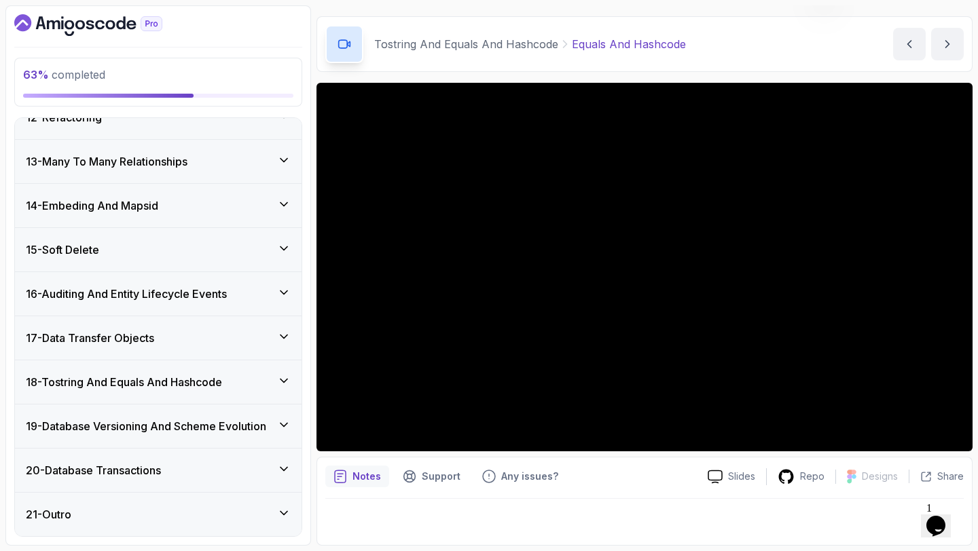
click at [149, 378] on h3 "18 - Tostring And Equals And Hashcode" at bounding box center [124, 382] width 196 height 16
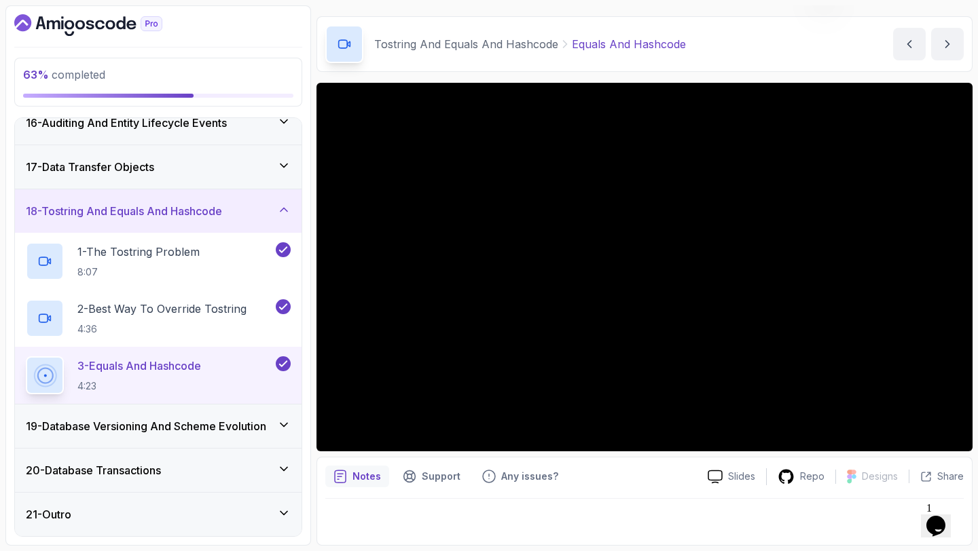
click at [168, 226] on div "18 - Tostring And Equals And Hashcode" at bounding box center [158, 210] width 287 height 43
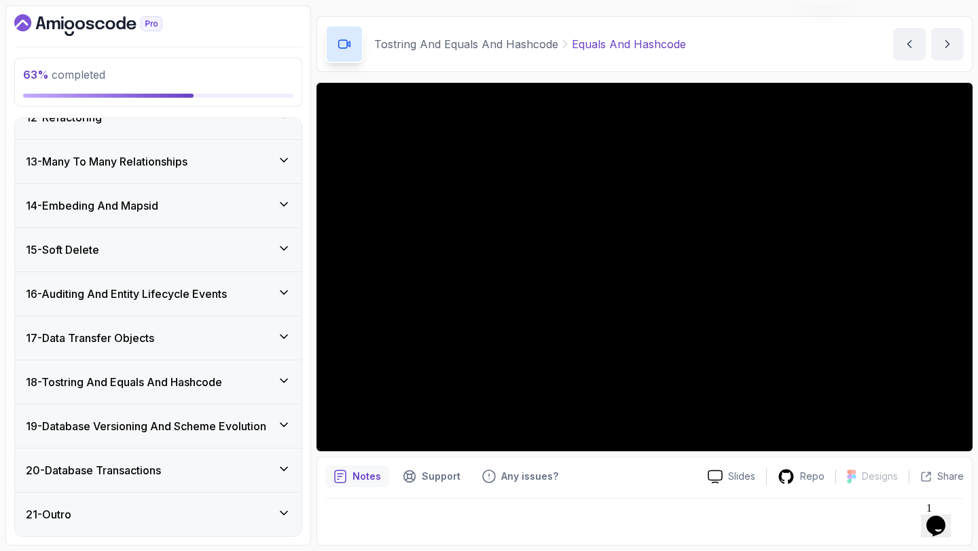
click at [110, 346] on h3 "17 - Data Transfer Objects" at bounding box center [90, 338] width 128 height 16
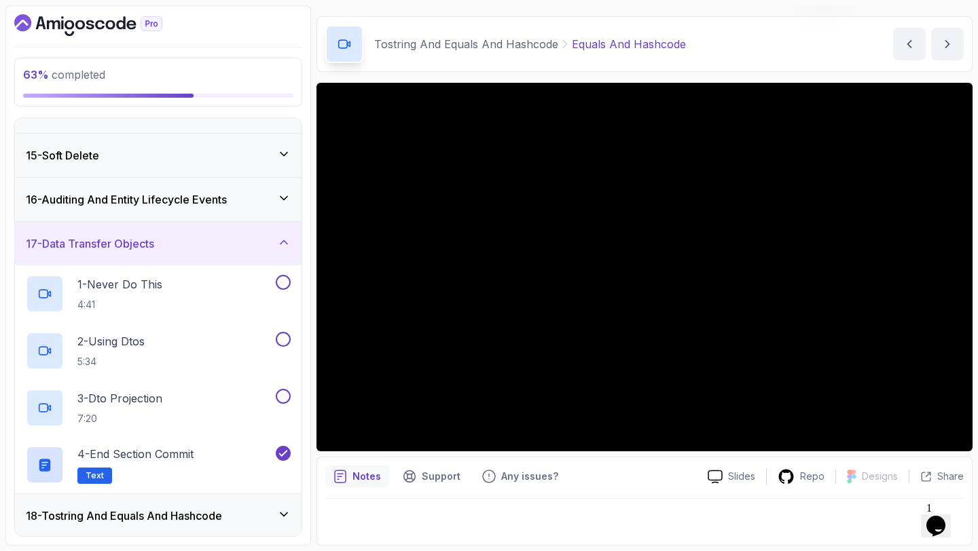
click at [197, 231] on div "17 - Data Transfer Objects" at bounding box center [158, 243] width 287 height 43
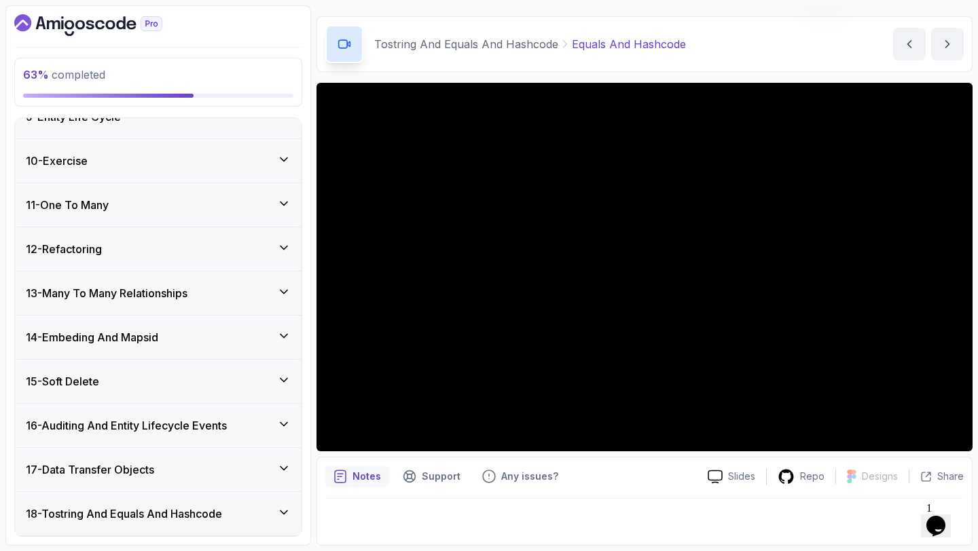
scroll to position [375, 0]
click at [150, 298] on h3 "13 - Many To Many Relationships" at bounding box center [107, 295] width 162 height 16
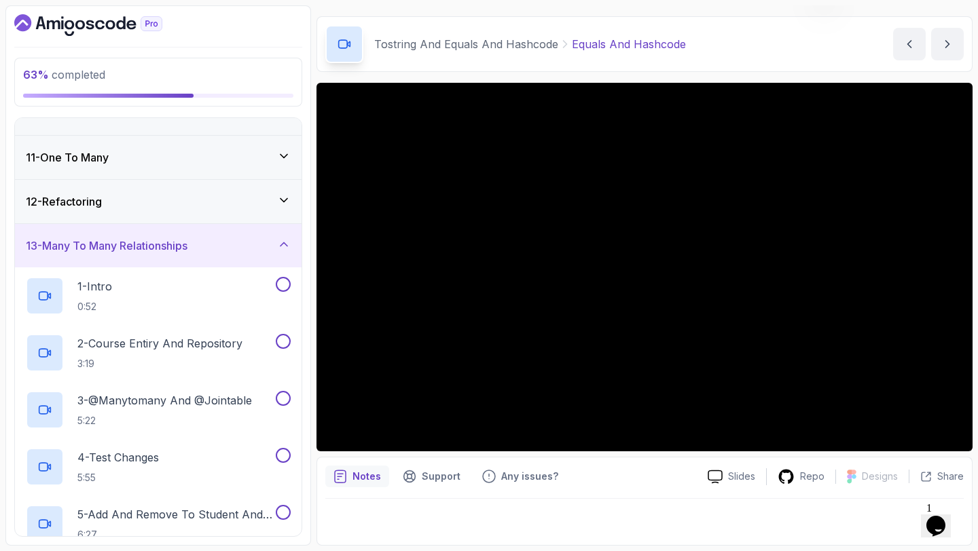
scroll to position [422, 0]
click at [160, 243] on h3 "13 - Many To Many Relationships" at bounding box center [107, 248] width 162 height 16
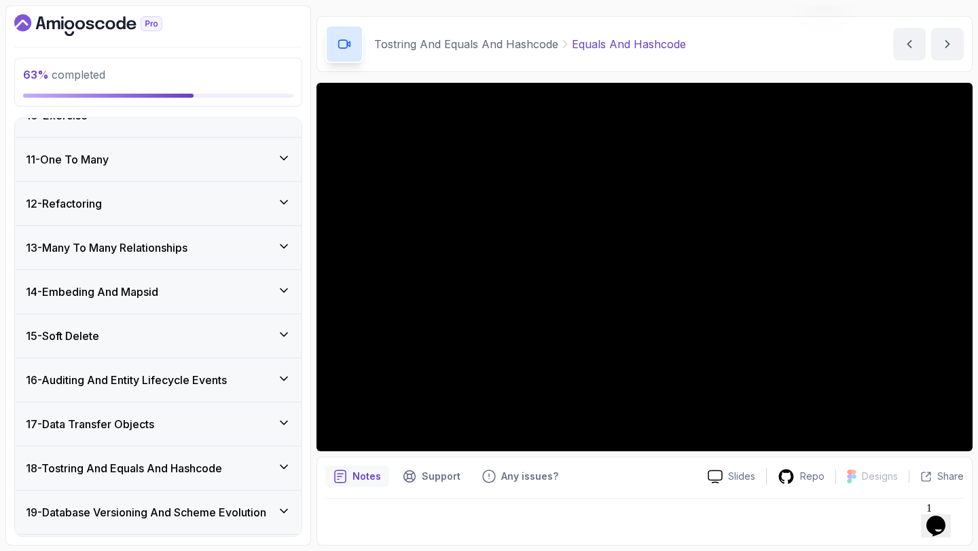
click at [132, 200] on div "12 - Refactoring" at bounding box center [158, 204] width 265 height 16
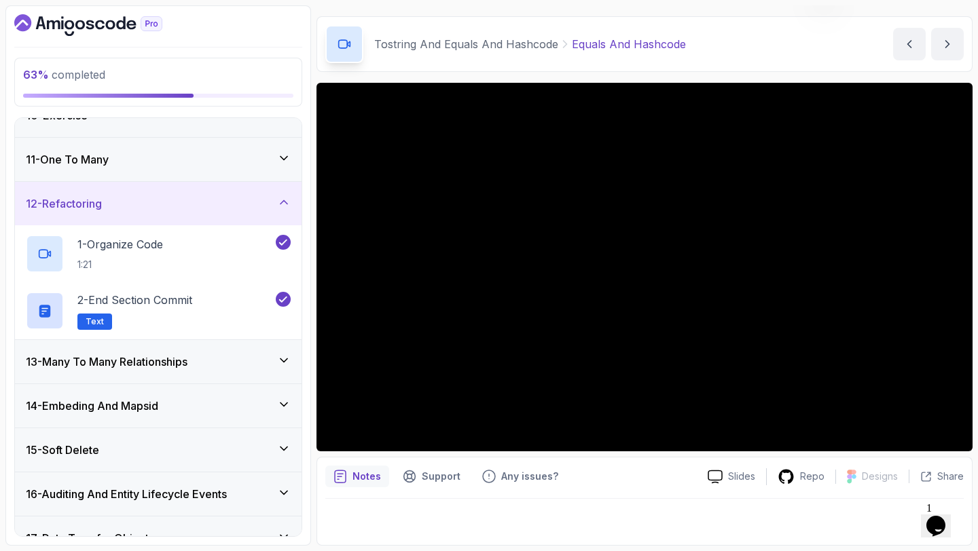
click at [132, 200] on div "12 - Refactoring" at bounding box center [158, 204] width 265 height 16
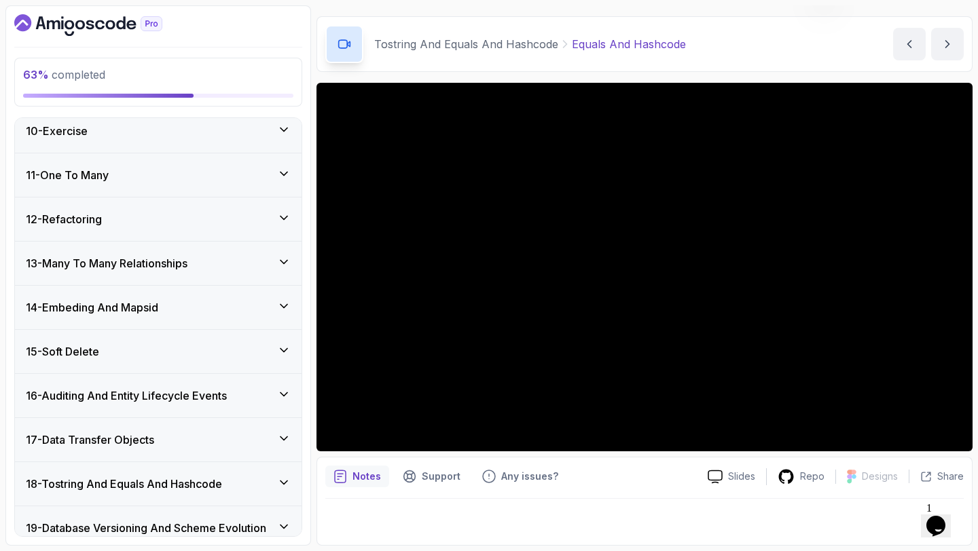
scroll to position [401, 0]
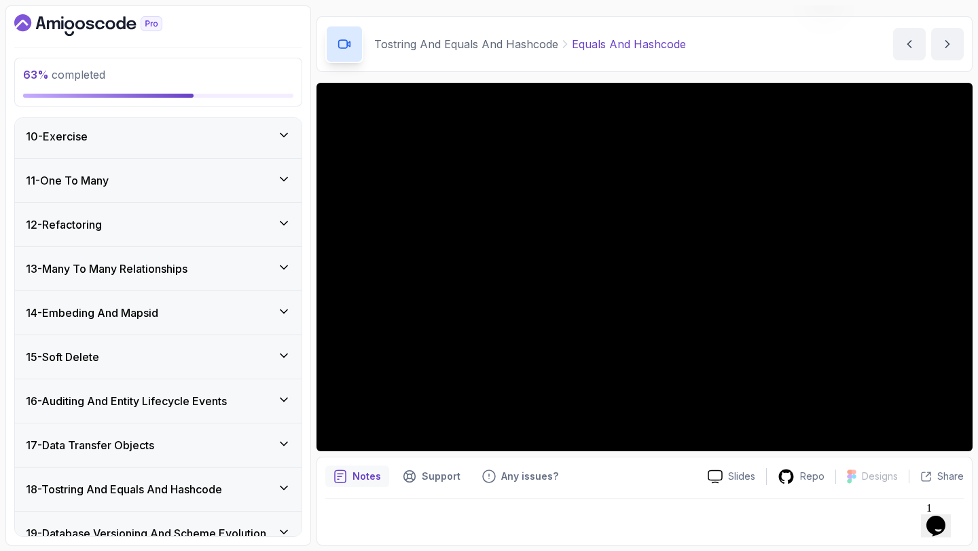
click at [136, 188] on div "11 - One To Many" at bounding box center [158, 180] width 265 height 16
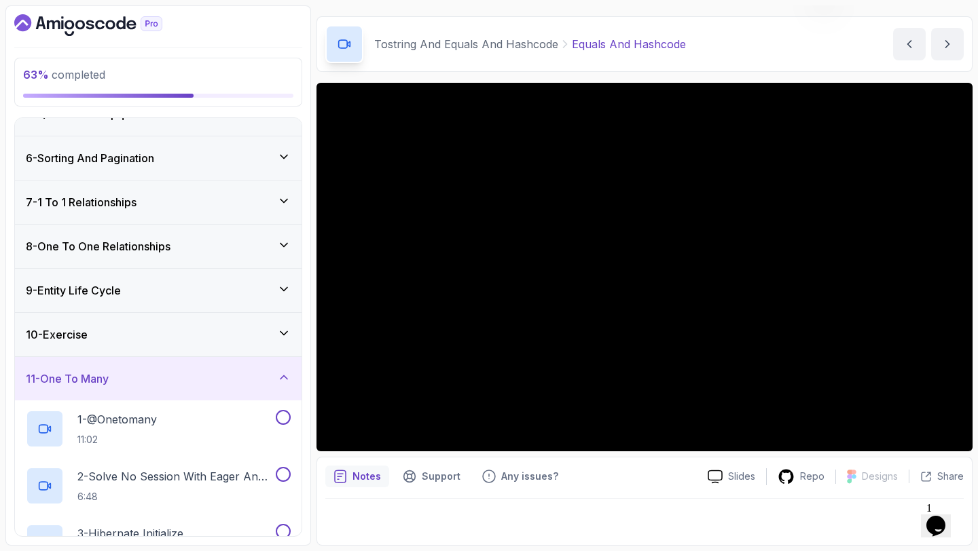
scroll to position [206, 0]
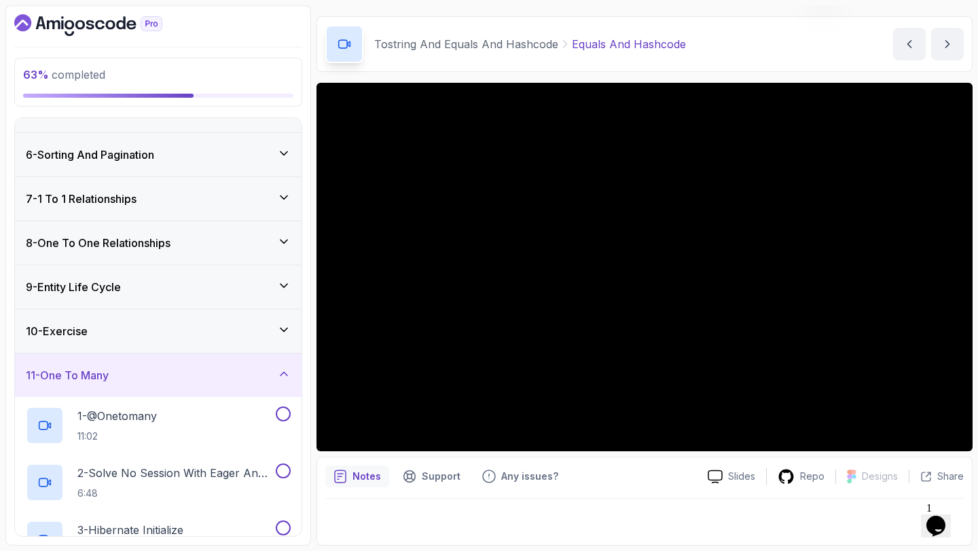
click at [134, 247] on h3 "8 - One To One Relationships" at bounding box center [98, 243] width 145 height 16
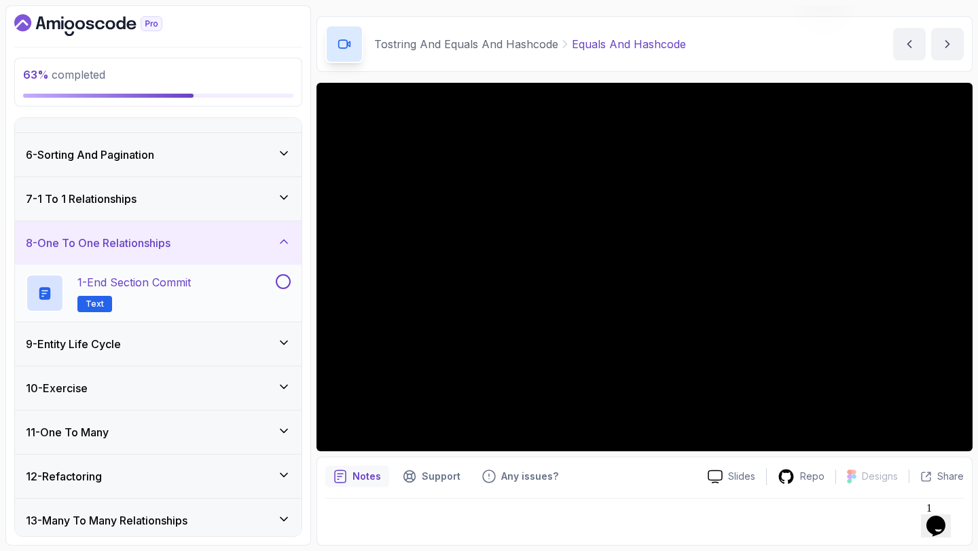
click at [282, 278] on button at bounding box center [283, 281] width 15 height 15
click at [283, 238] on icon at bounding box center [284, 242] width 14 height 14
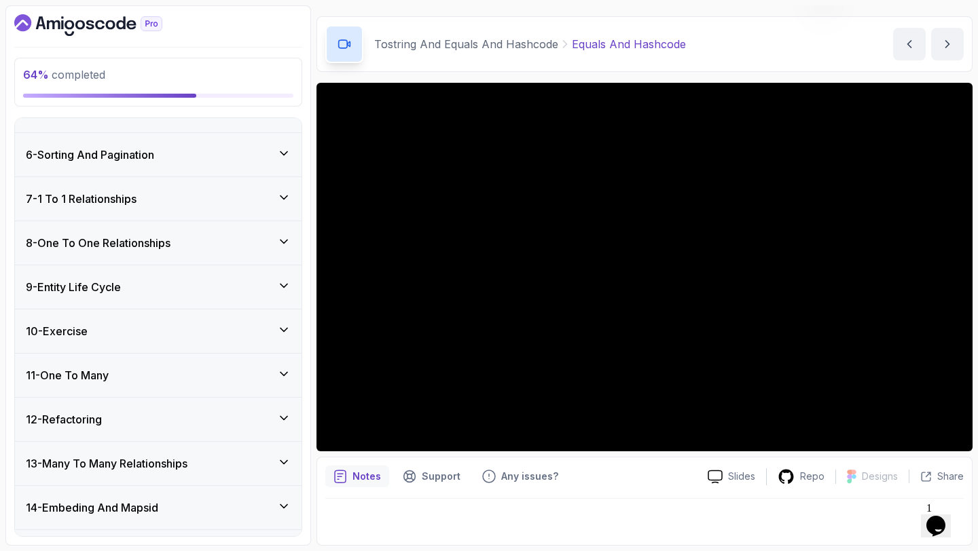
click at [240, 204] on div "7 - 1 To 1 Relationships" at bounding box center [158, 199] width 265 height 16
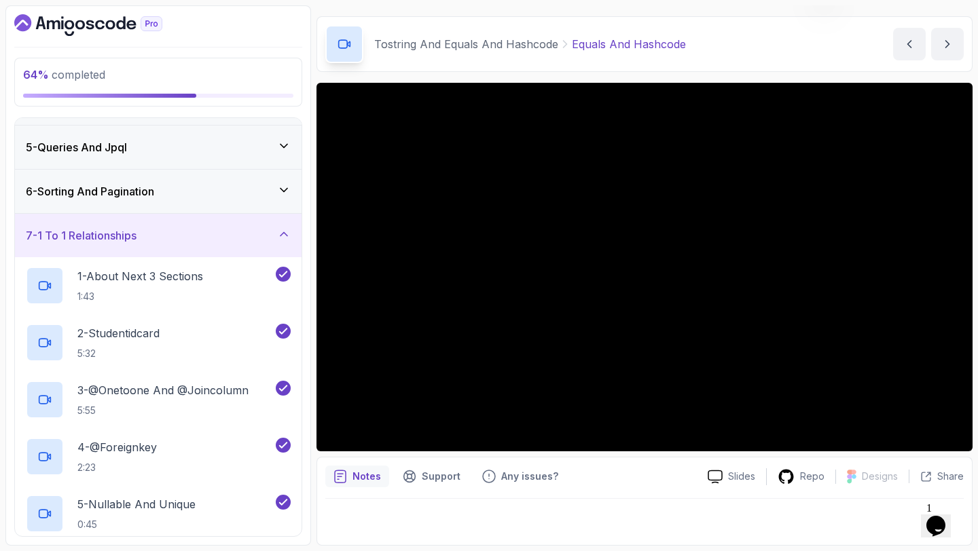
scroll to position [132, 0]
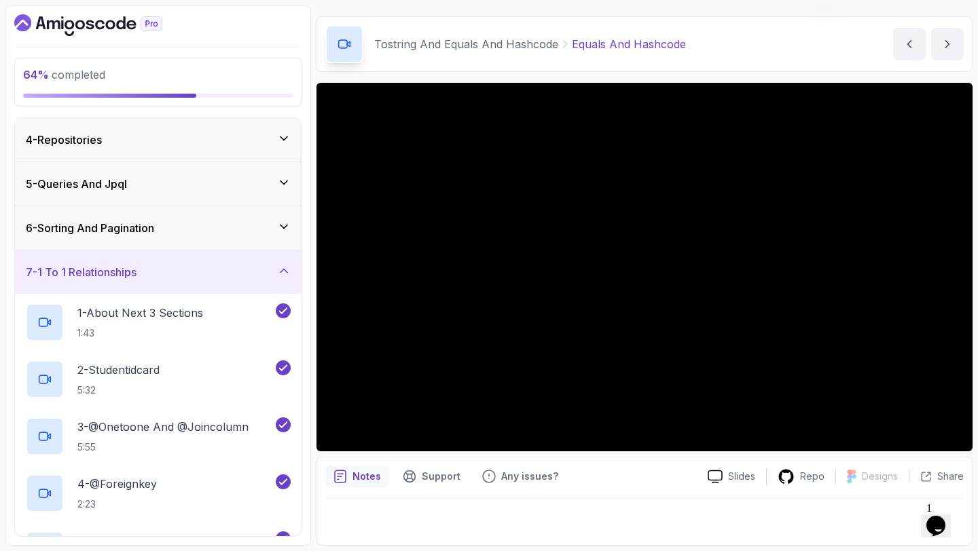
click at [234, 230] on div "6 - Sorting And Pagination" at bounding box center [158, 228] width 265 height 16
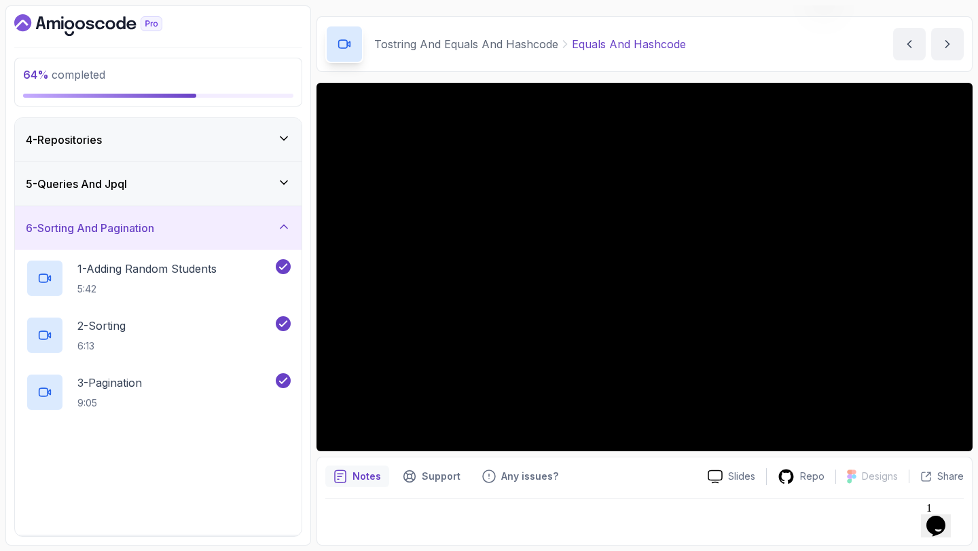
click at [234, 230] on div "6 - Sorting And Pagination" at bounding box center [158, 228] width 265 height 16
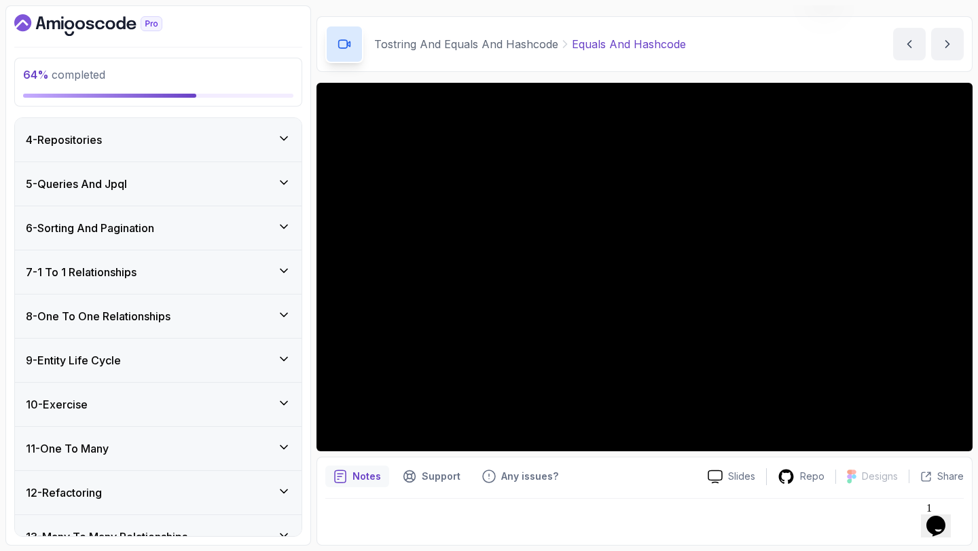
click at [212, 268] on div "7 - 1 To 1 Relationships" at bounding box center [158, 272] width 265 height 16
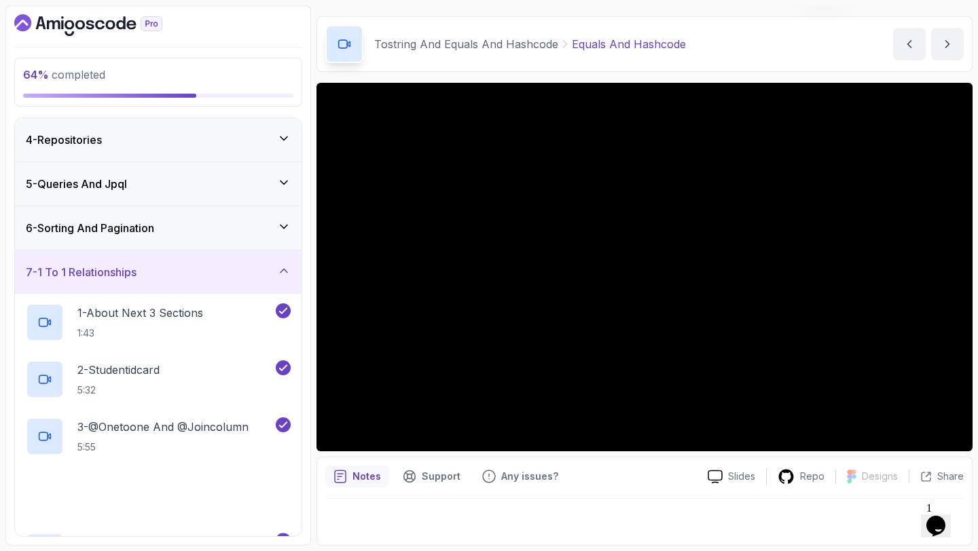
click at [212, 268] on div "7 - 1 To 1 Relationships" at bounding box center [158, 272] width 265 height 16
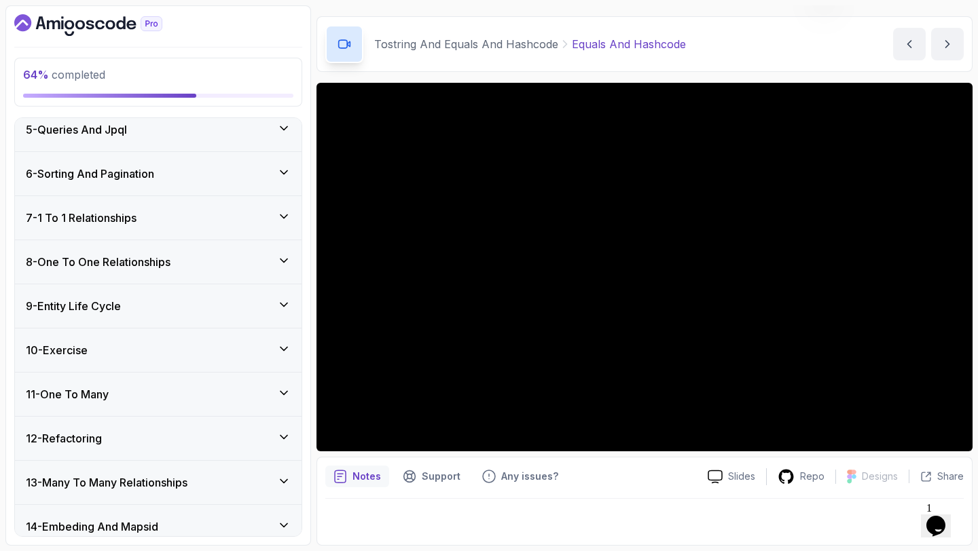
click at [212, 268] on div "8 - One To One Relationships" at bounding box center [158, 262] width 265 height 16
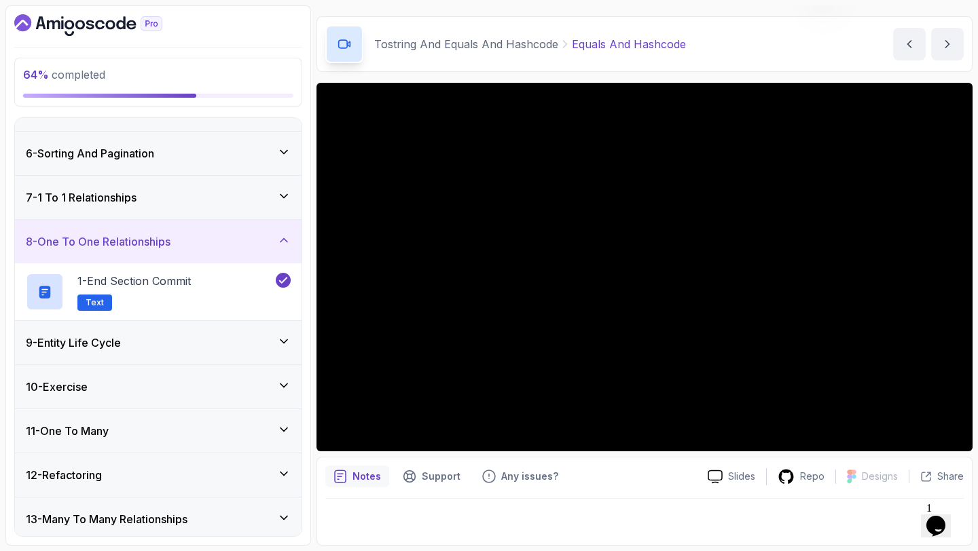
scroll to position [208, 0]
click at [211, 243] on div "8 - One To One Relationships" at bounding box center [158, 241] width 265 height 16
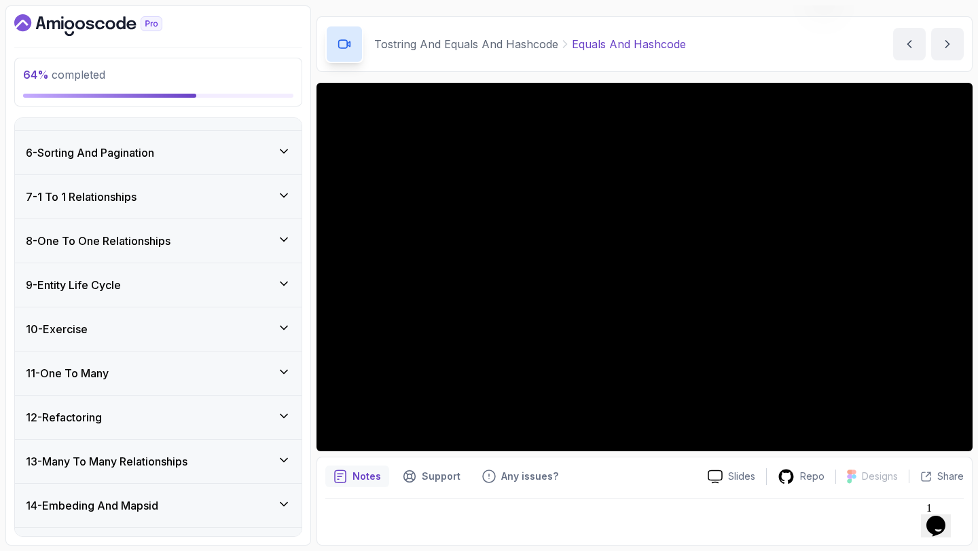
click at [189, 268] on div "9 - Entity Life Cycle" at bounding box center [158, 284] width 287 height 43
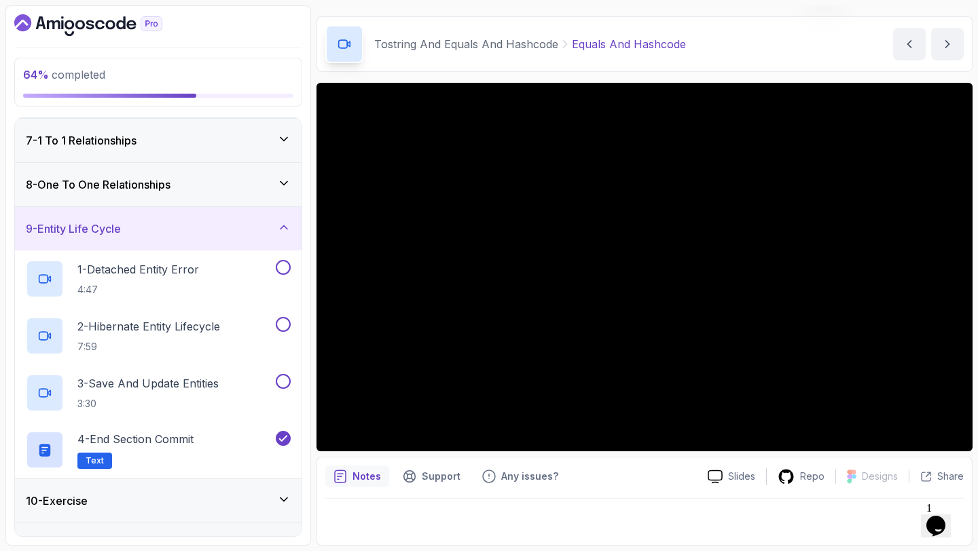
scroll to position [278, 0]
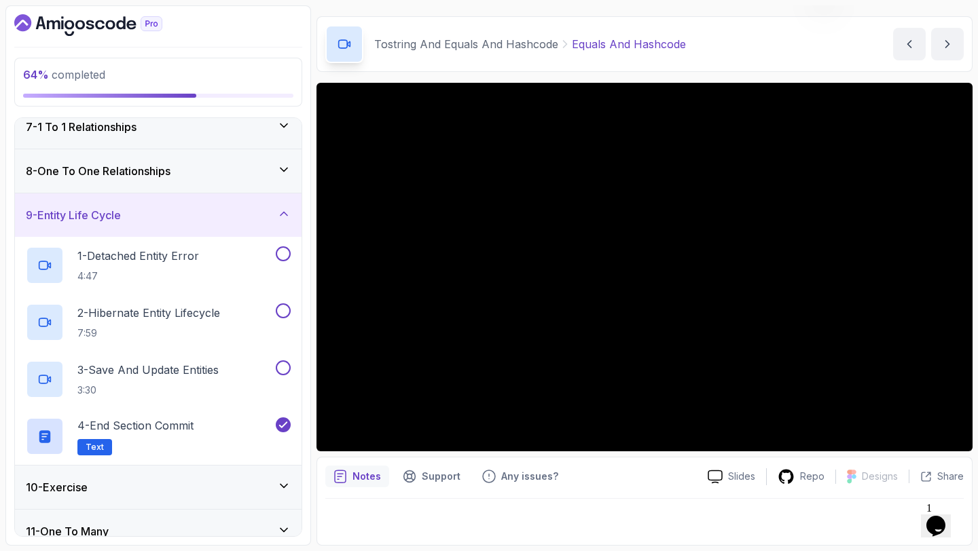
click at [200, 213] on div "9 - Entity Life Cycle" at bounding box center [158, 215] width 265 height 16
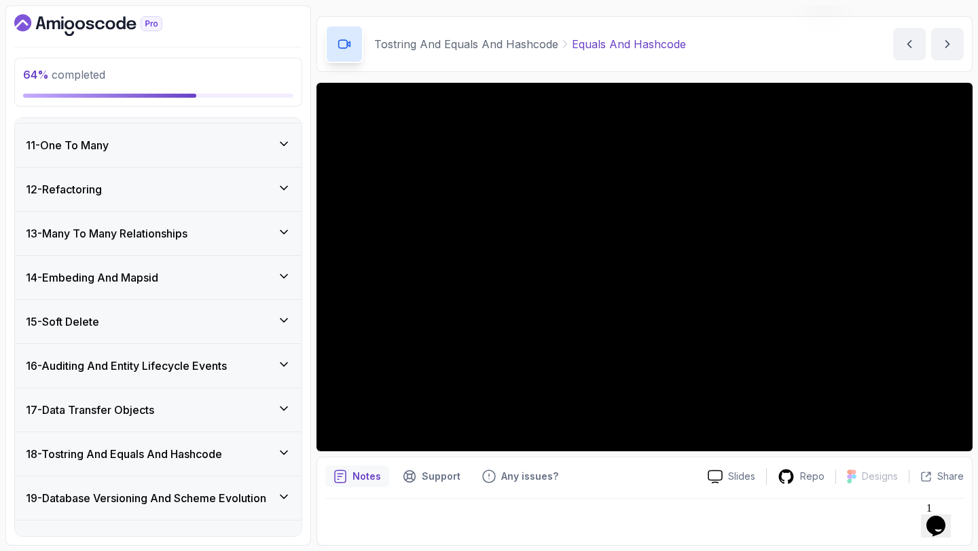
scroll to position [444, 0]
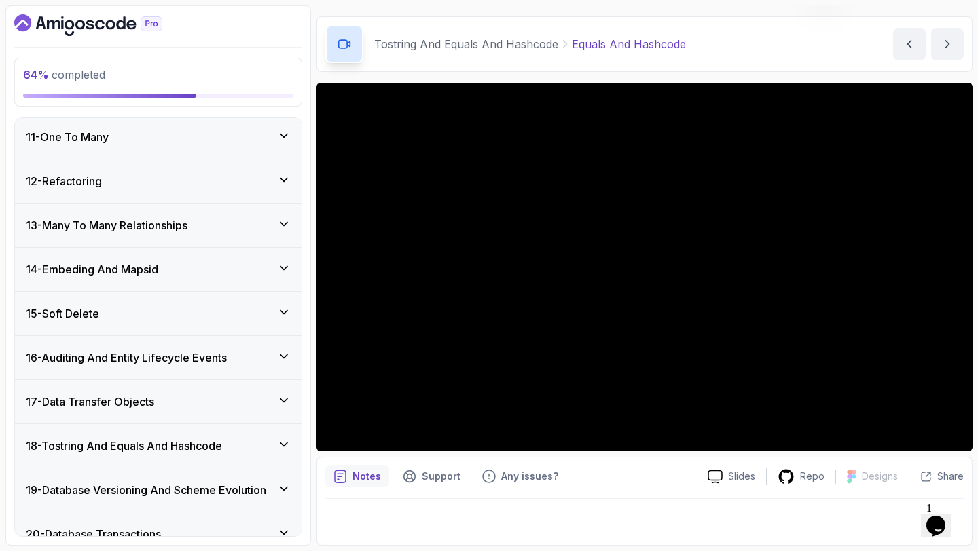
click at [152, 274] on h3 "14 - Embeding And Mapsid" at bounding box center [92, 269] width 132 height 16
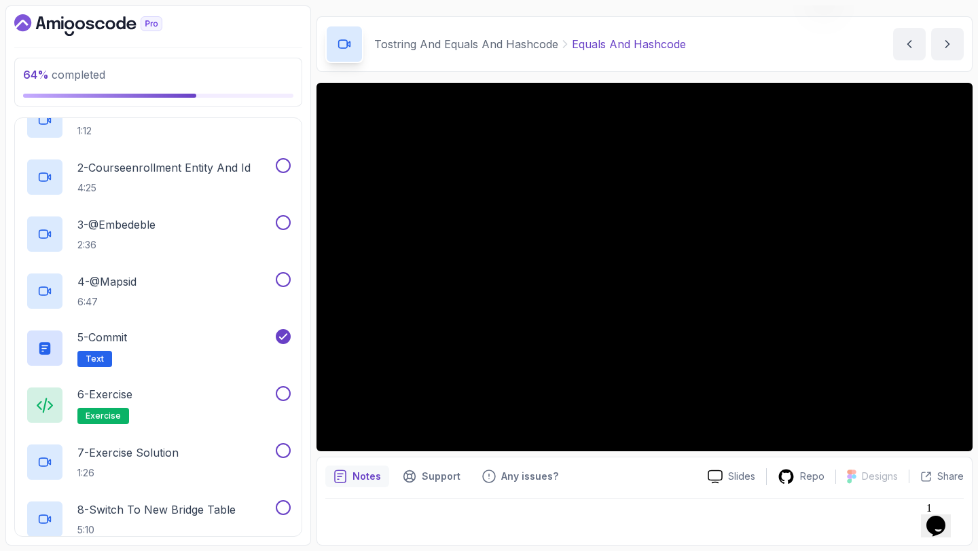
scroll to position [653, 0]
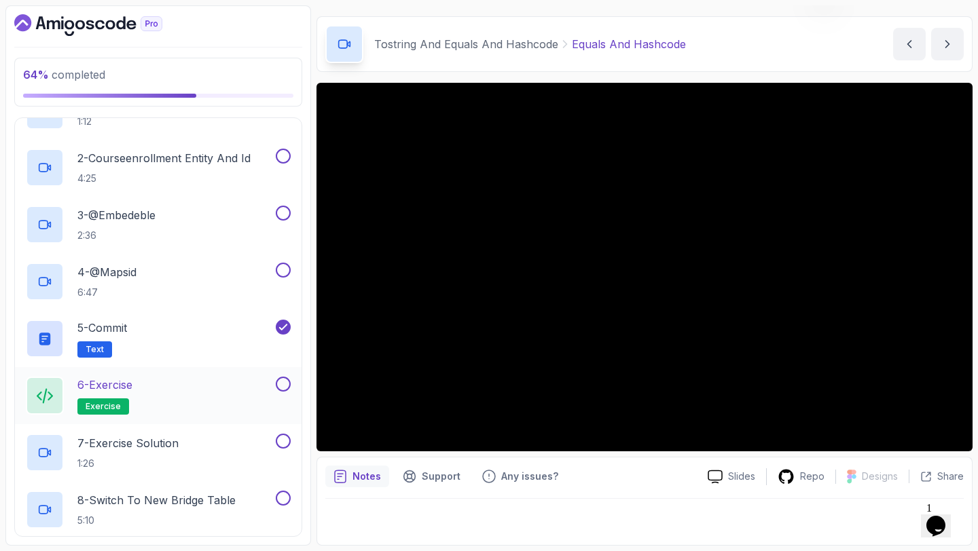
click at [280, 385] on button at bounding box center [283, 384] width 15 height 15
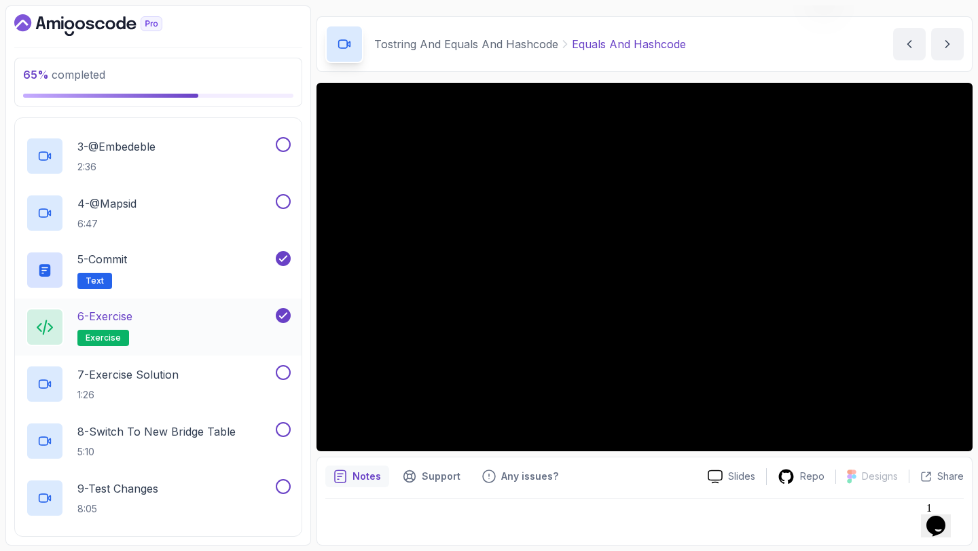
scroll to position [734, 0]
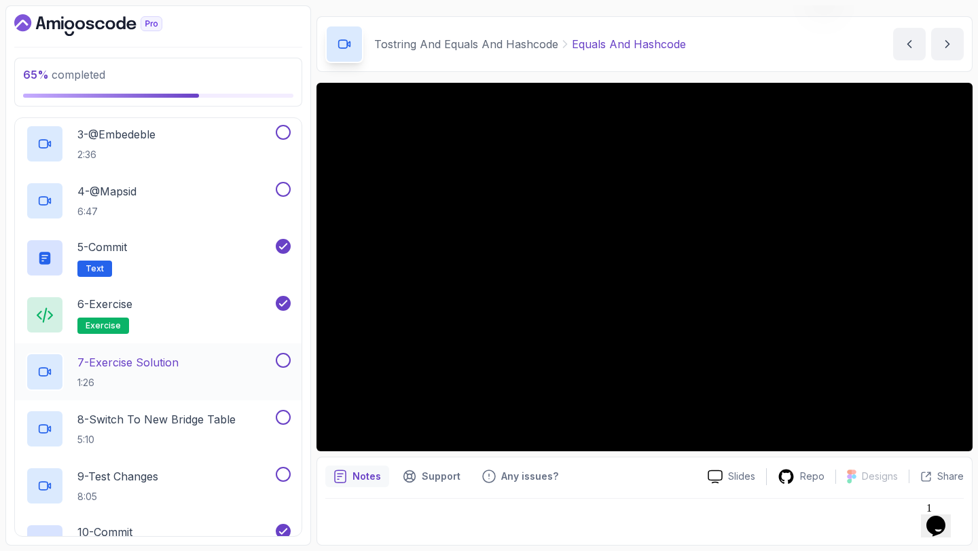
click at [286, 356] on button at bounding box center [283, 360] width 15 height 15
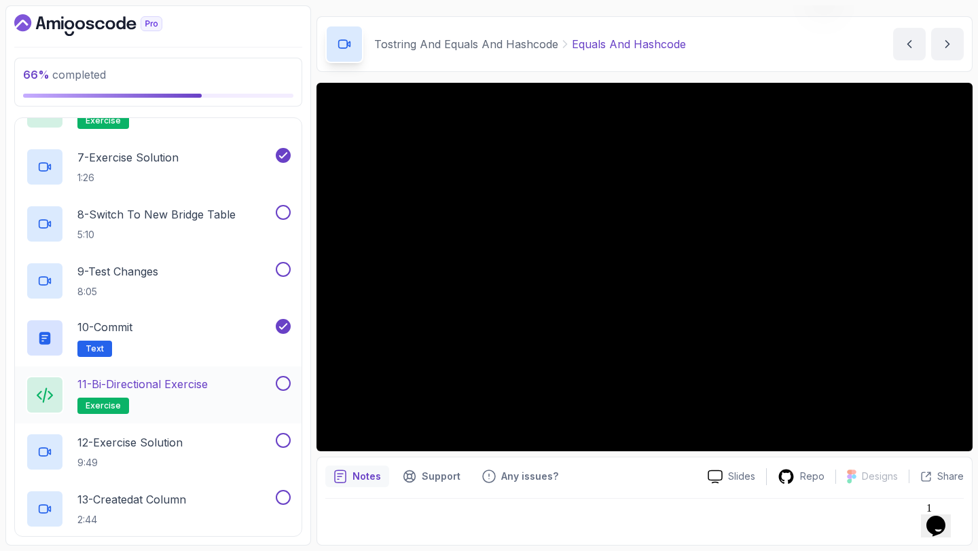
scroll to position [951, 0]
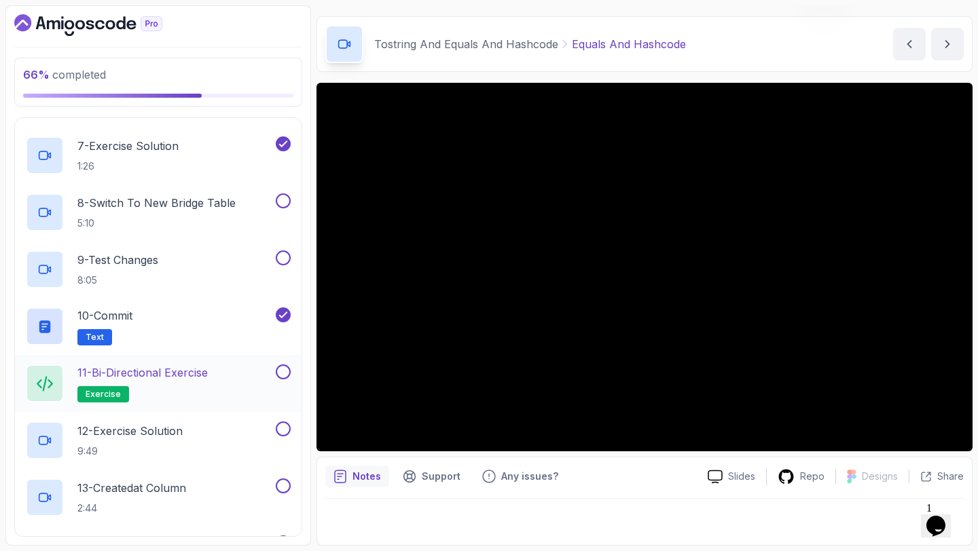
click at [280, 374] on button at bounding box center [283, 372] width 15 height 15
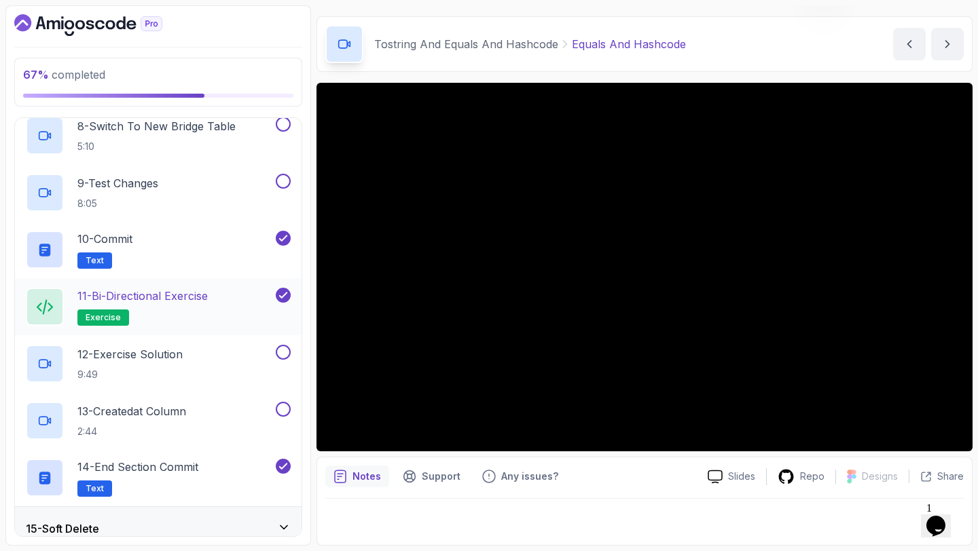
scroll to position [1030, 0]
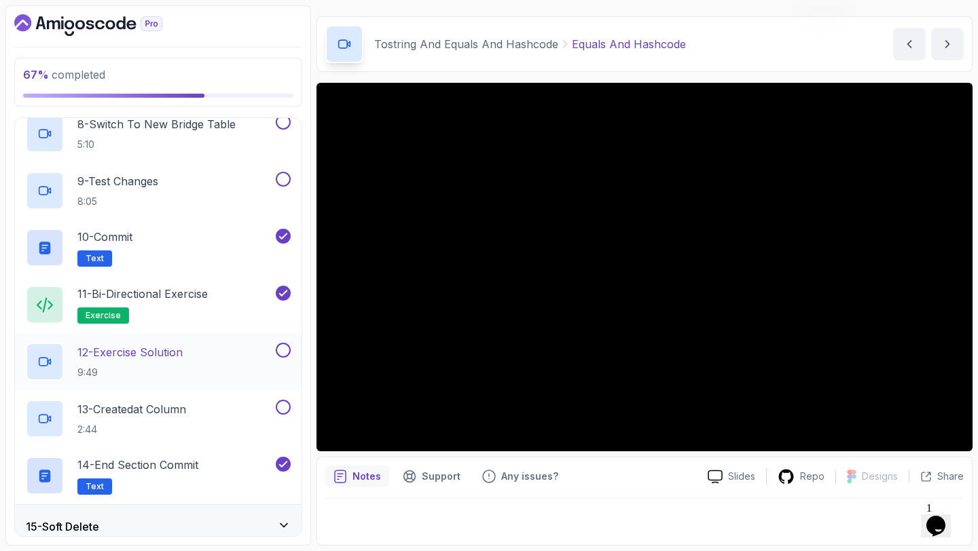
click at [284, 354] on button at bounding box center [283, 350] width 15 height 15
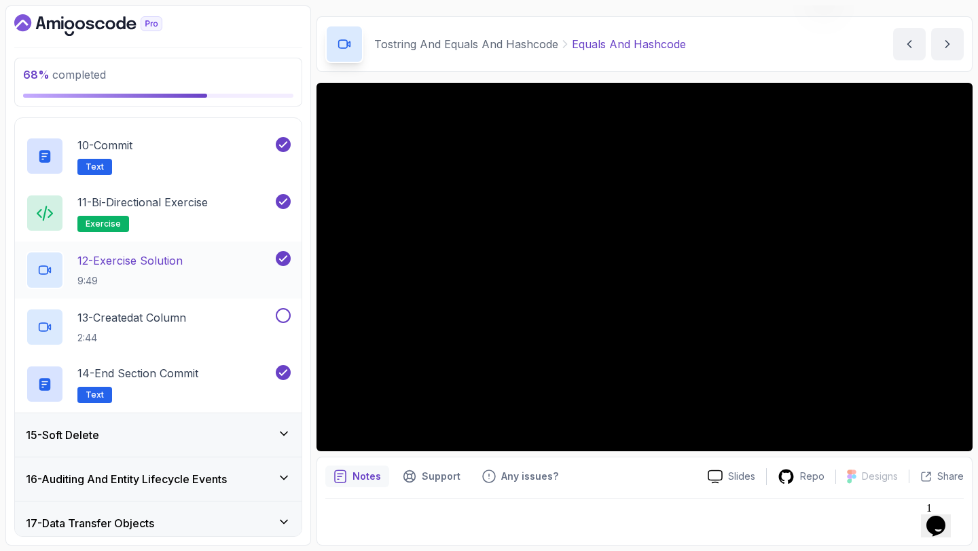
scroll to position [1120, 0]
click at [287, 321] on button at bounding box center [283, 317] width 15 height 15
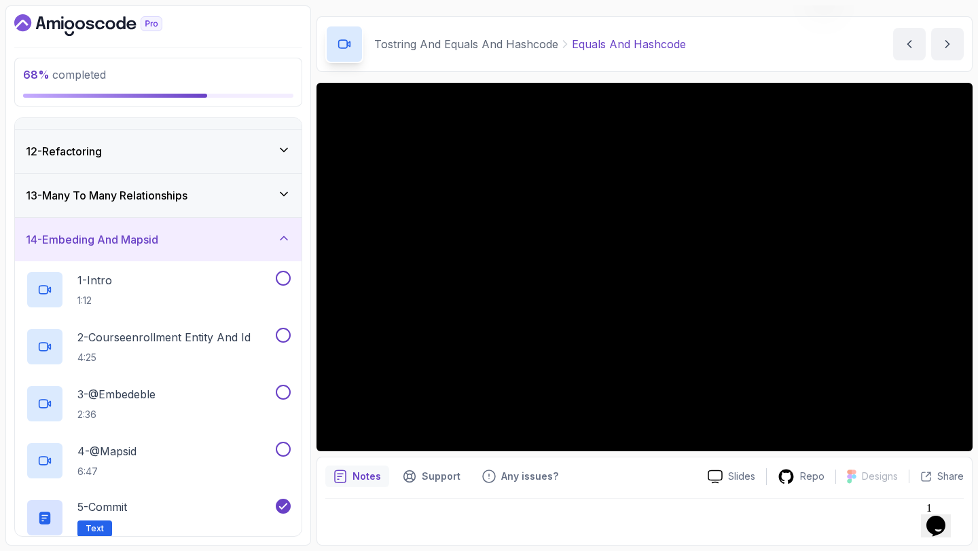
scroll to position [410, 0]
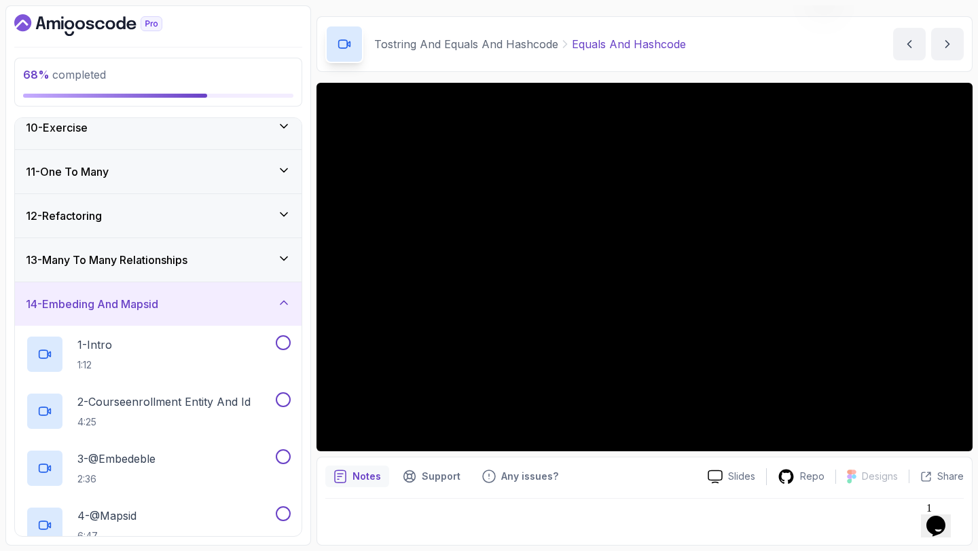
click at [263, 265] on div "13 - Many To Many Relationships" at bounding box center [158, 260] width 265 height 16
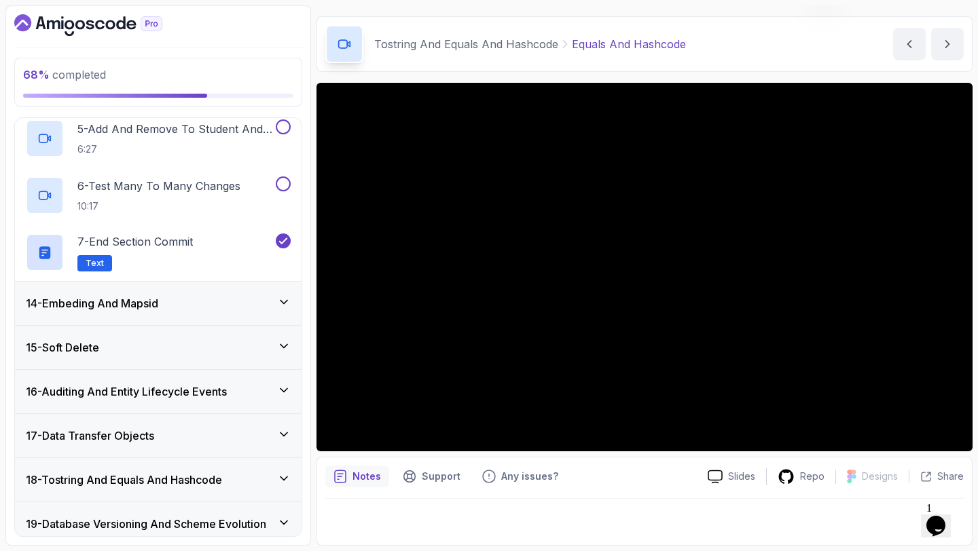
scroll to position [907, 0]
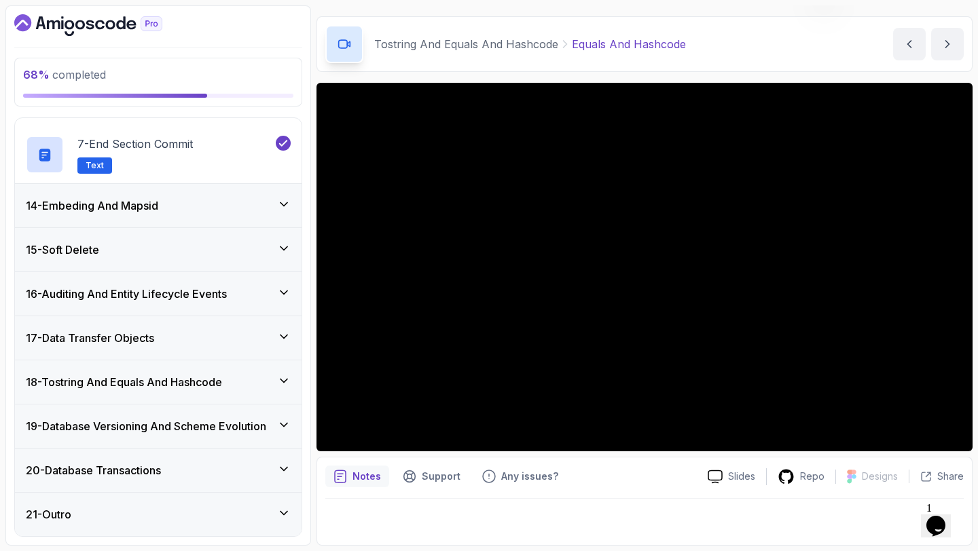
click at [211, 280] on div "16 - Auditing And Entity Lifecycle Events" at bounding box center [158, 293] width 287 height 43
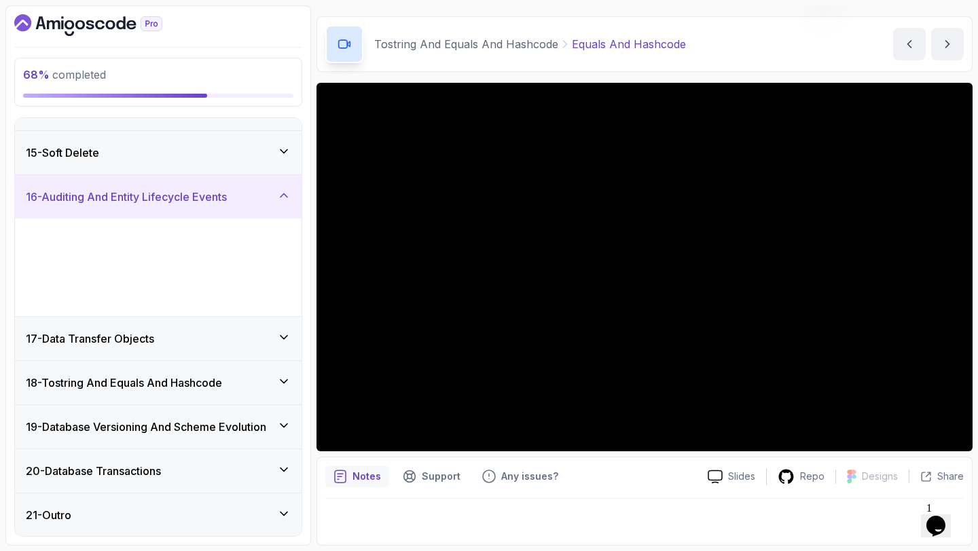
scroll to position [508, 0]
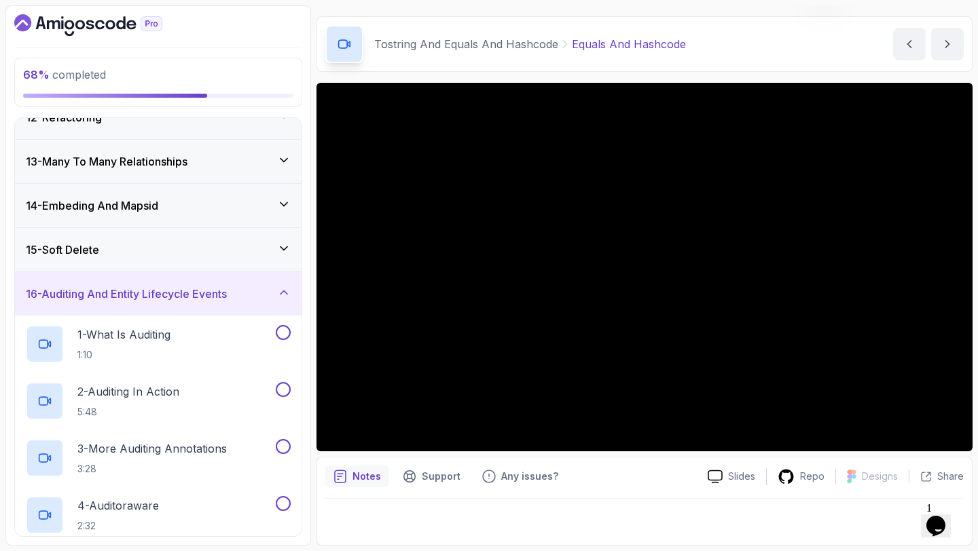
click at [211, 300] on h3 "16 - Auditing And Entity Lifecycle Events" at bounding box center [126, 294] width 201 height 16
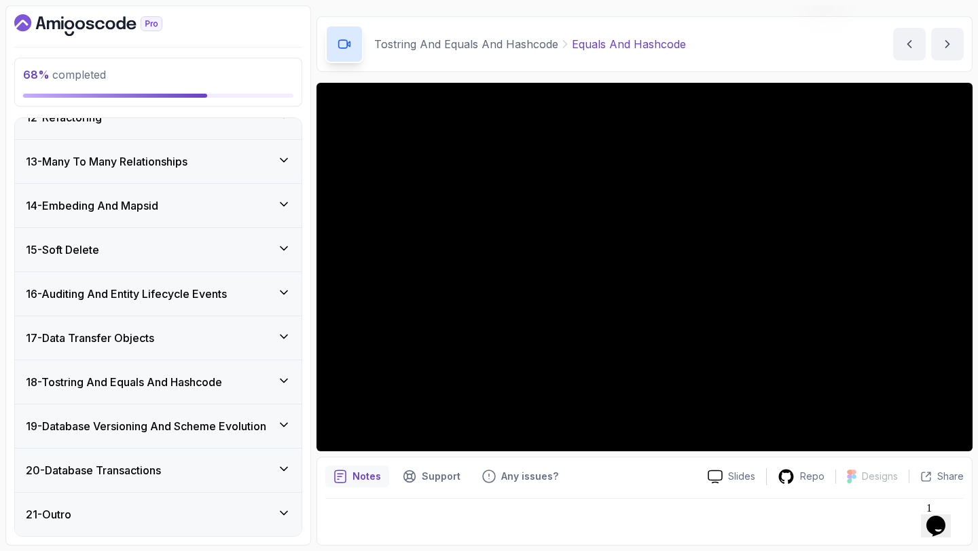
click at [89, 21] on icon "Dashboard" at bounding box center [90, 25] width 8 height 10
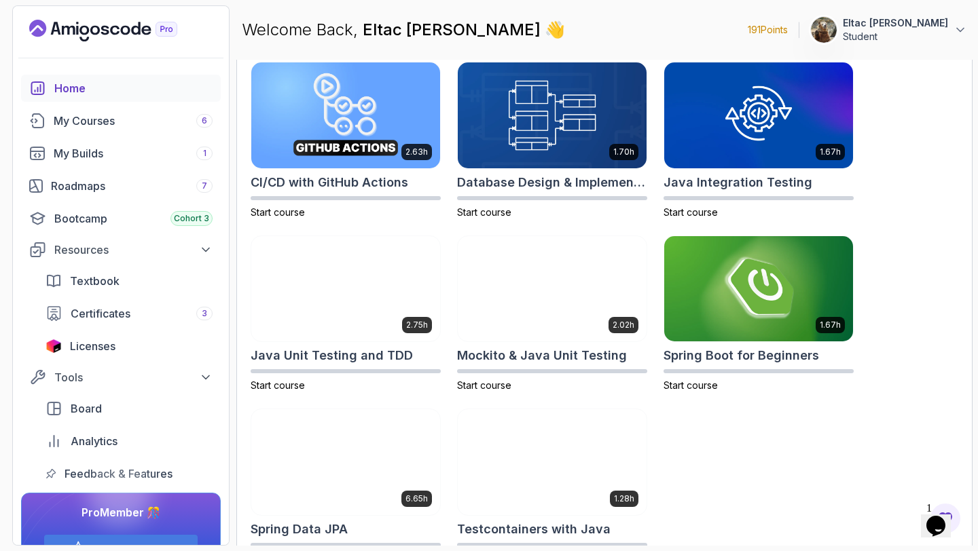
scroll to position [416, 0]
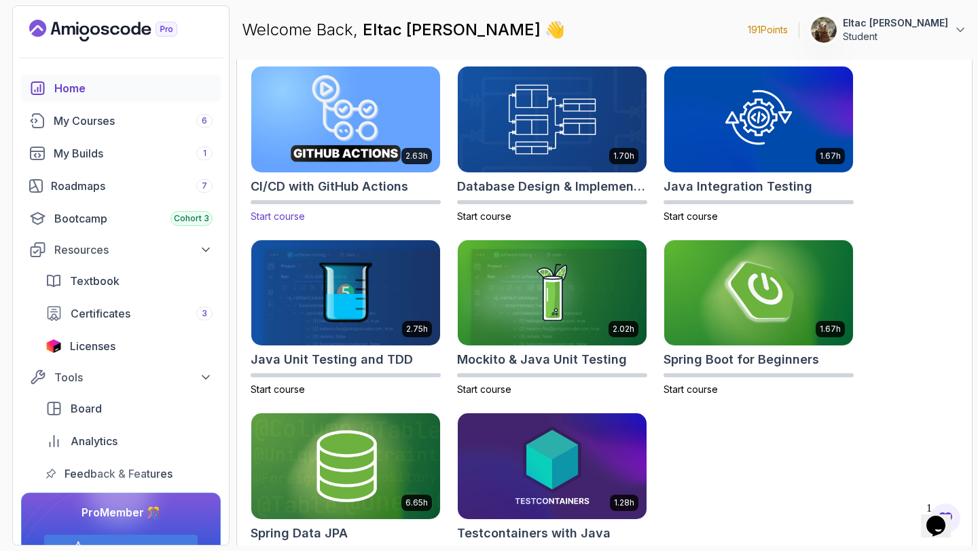
click at [318, 122] on img at bounding box center [346, 119] width 198 height 111
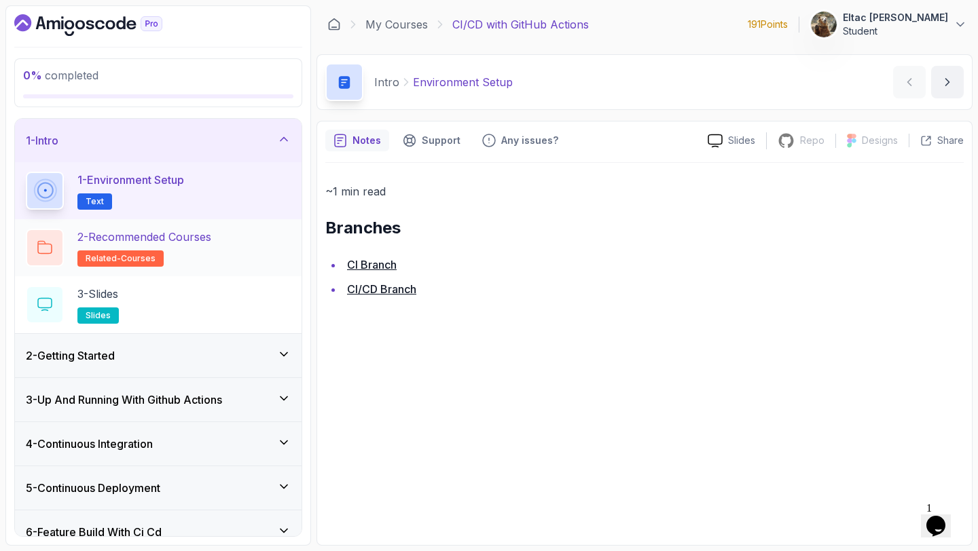
click at [179, 241] on p "2 - Recommended Courses" at bounding box center [144, 237] width 134 height 16
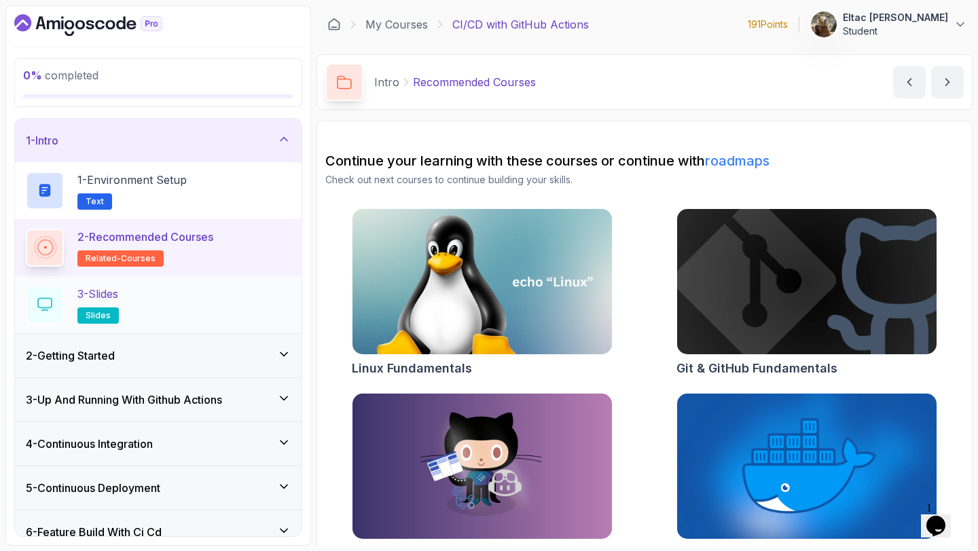
click at [154, 277] on div "3 - Slides slides" at bounding box center [158, 304] width 287 height 57
click at [137, 293] on div "3 - Slides slides" at bounding box center [158, 305] width 265 height 38
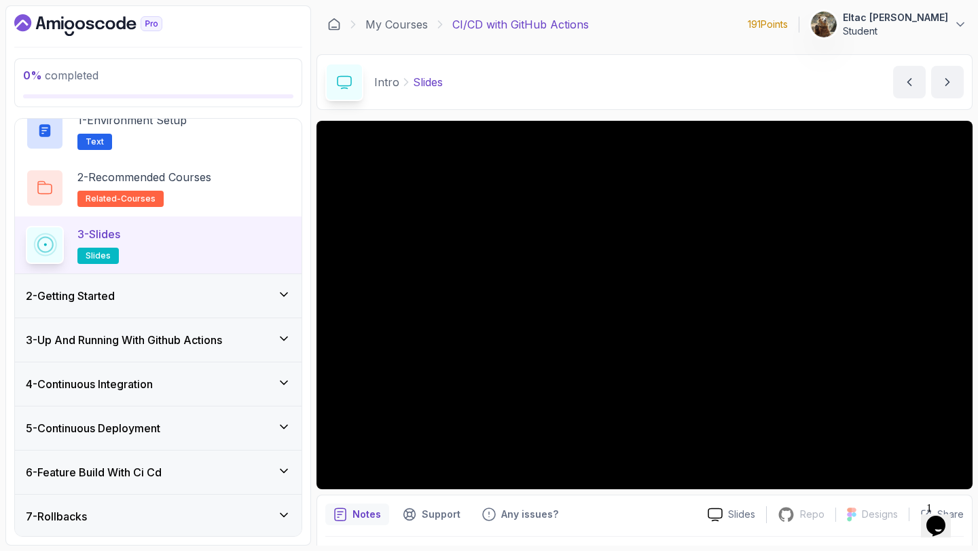
scroll to position [60, 0]
click at [249, 297] on div "2 - Getting Started" at bounding box center [158, 295] width 265 height 16
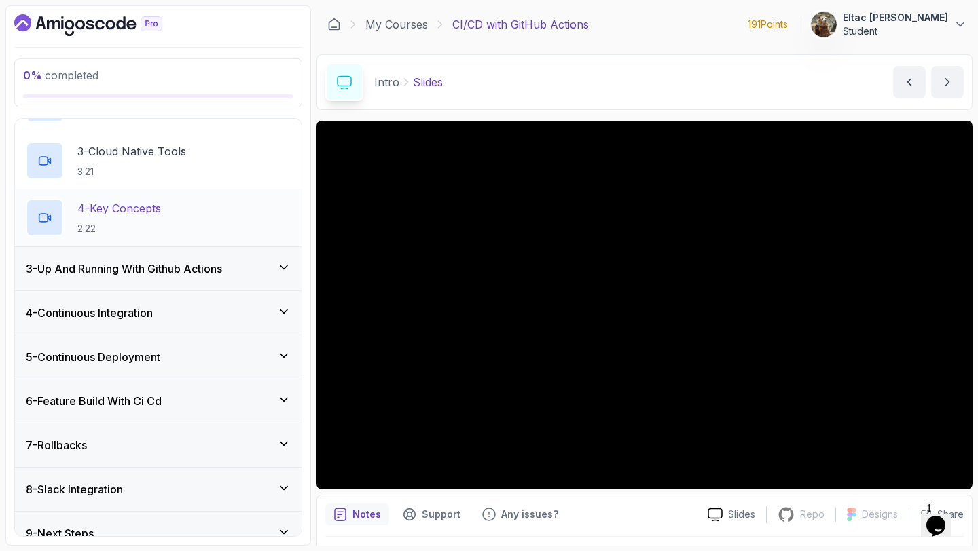
scroll to position [206, 0]
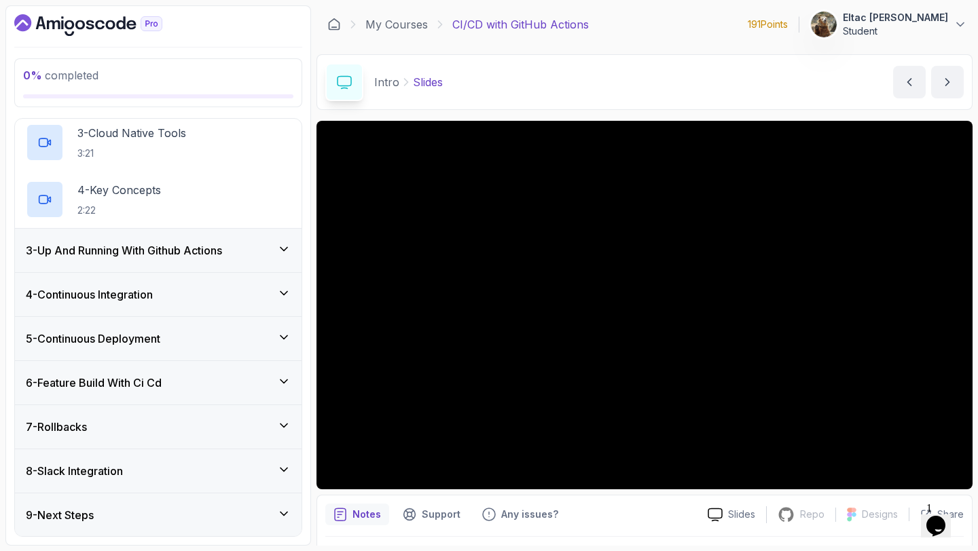
click at [242, 254] on div "3 - Up And Running With Github Actions" at bounding box center [158, 250] width 265 height 16
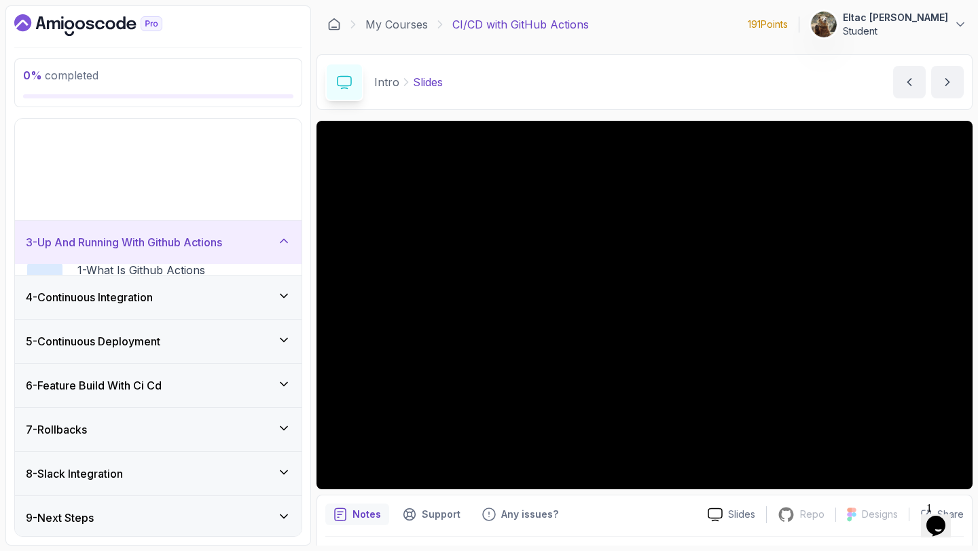
scroll to position [0, 0]
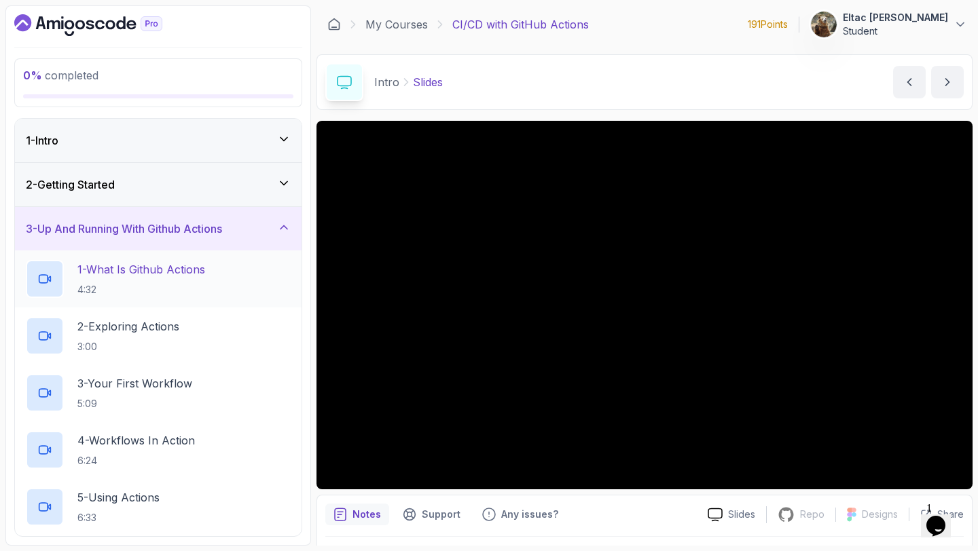
click at [236, 303] on div "1 - What Is Github Actions 4:32" at bounding box center [158, 279] width 287 height 57
click at [486, 20] on p "CI/CD with GitHub Actions" at bounding box center [520, 24] width 137 height 16
click at [414, 20] on link "My Courses" at bounding box center [396, 24] width 62 height 16
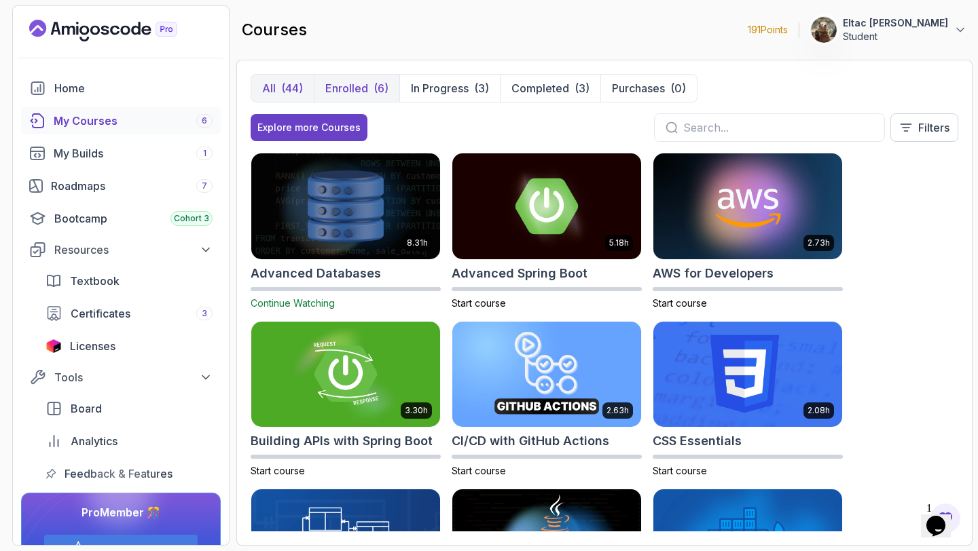
click at [374, 91] on div "(6)" at bounding box center [381, 88] width 15 height 16
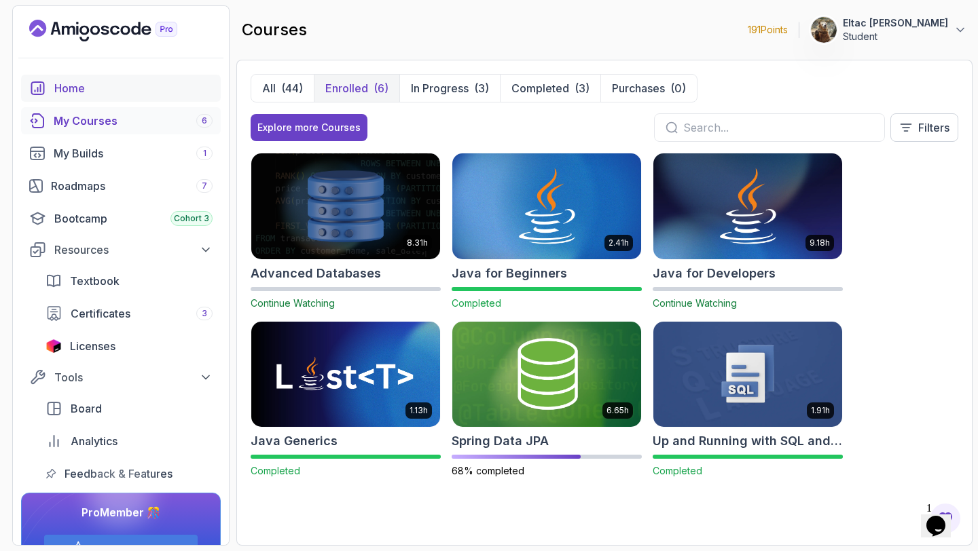
click at [76, 85] on div "Home" at bounding box center [133, 88] width 158 height 16
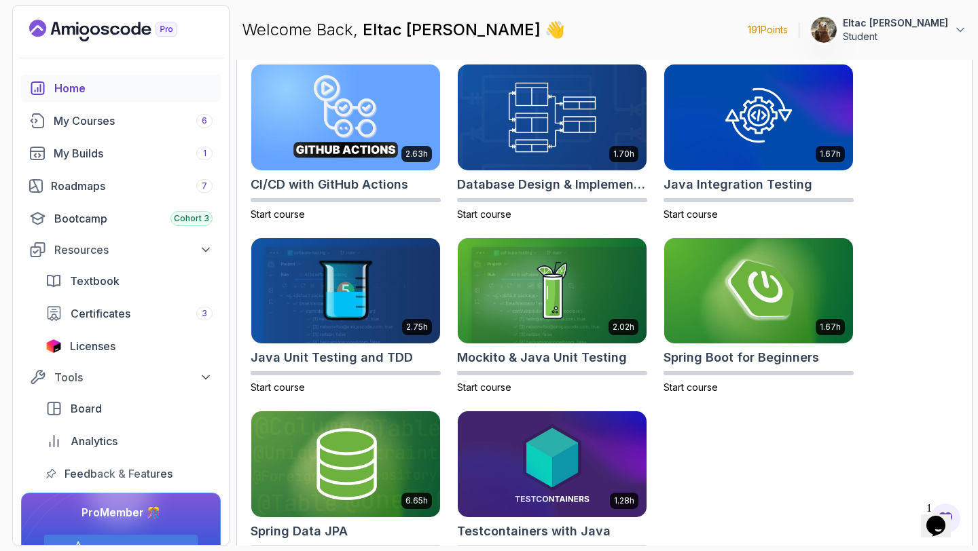
scroll to position [435, 0]
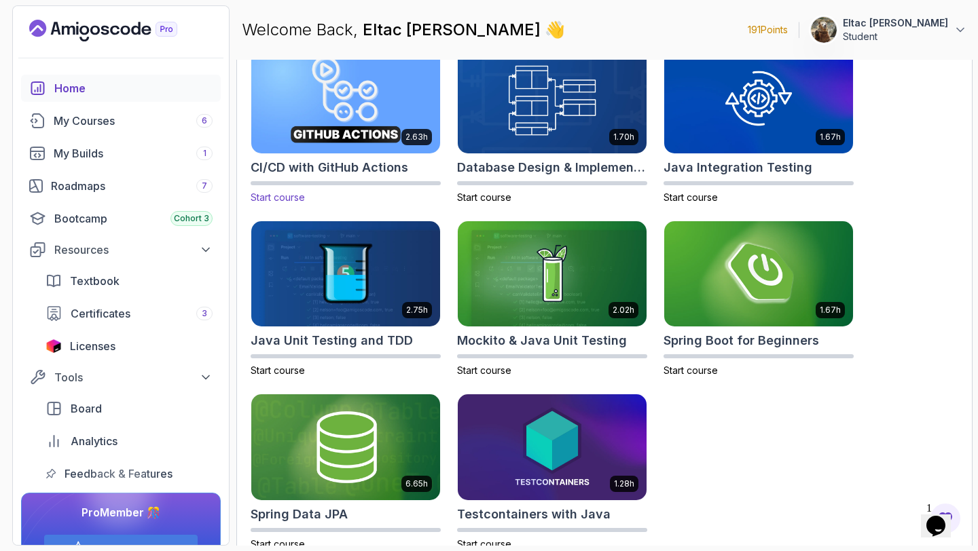
click at [367, 89] on img at bounding box center [346, 100] width 198 height 111
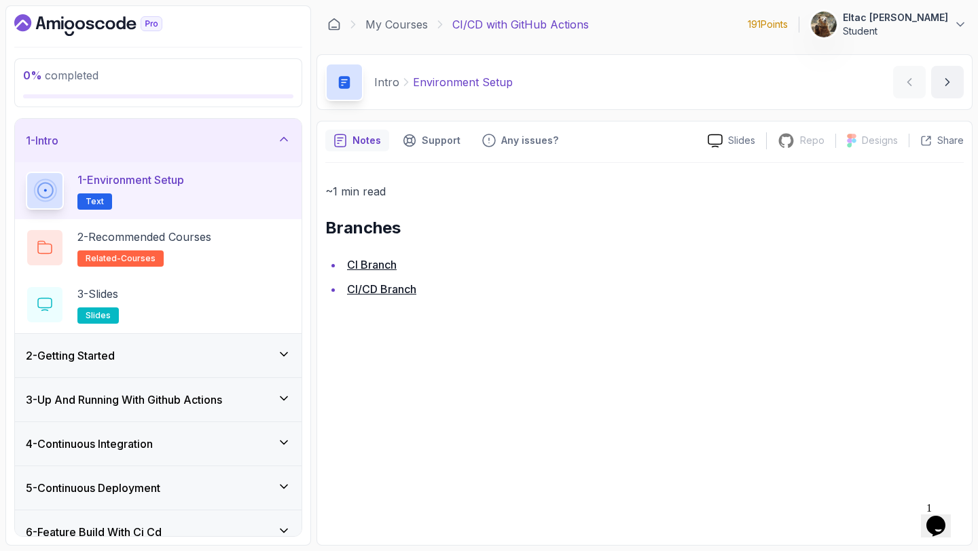
click at [184, 189] on h2 "1 - Environment Setup Text" at bounding box center [130, 191] width 107 height 38
click at [165, 221] on div "2 - Recommended Courses related-courses" at bounding box center [158, 247] width 287 height 57
click at [159, 241] on p "2 - Recommended Courses" at bounding box center [144, 237] width 134 height 16
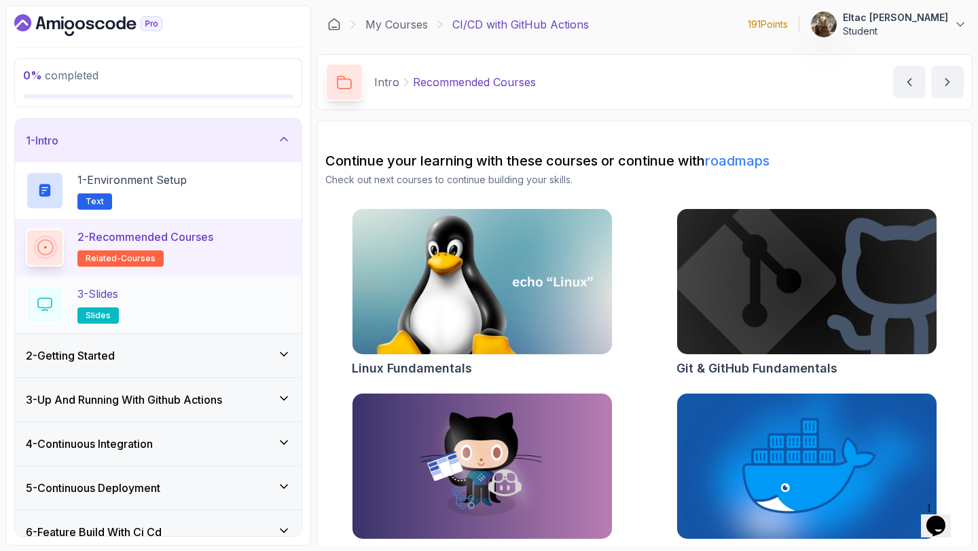
click at [134, 296] on div "3 - Slides slides" at bounding box center [158, 305] width 265 height 38
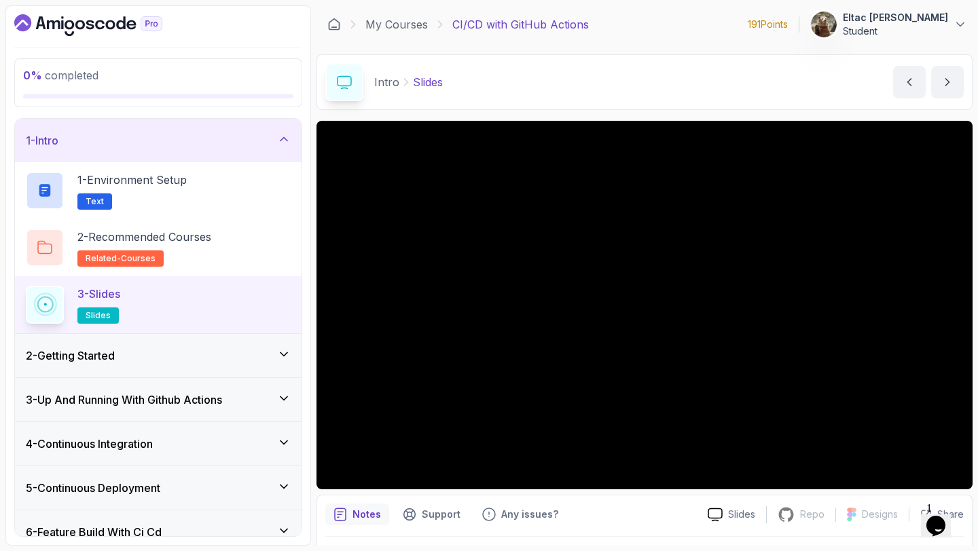
click at [109, 353] on h3 "2 - Getting Started" at bounding box center [70, 356] width 89 height 16
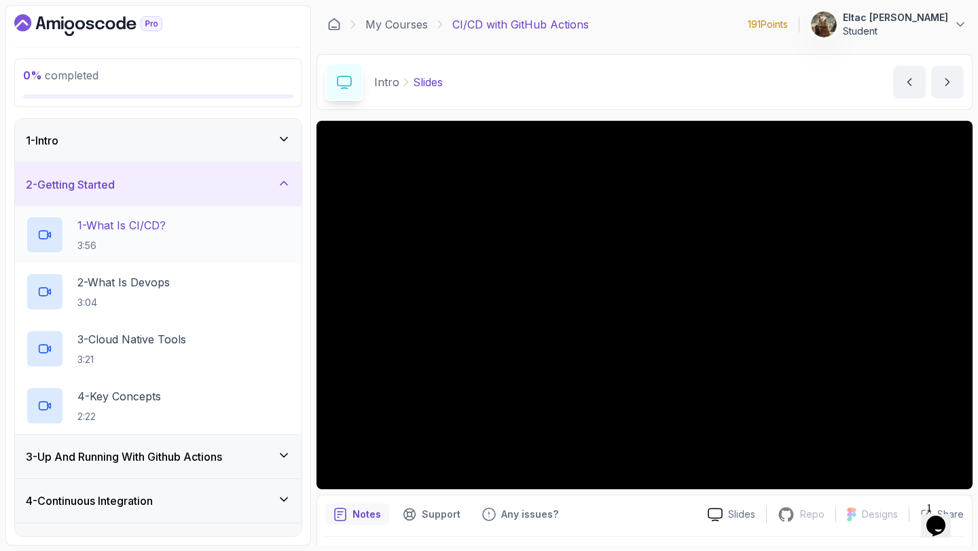
click at [131, 251] on p "3:56" at bounding box center [121, 246] width 88 height 14
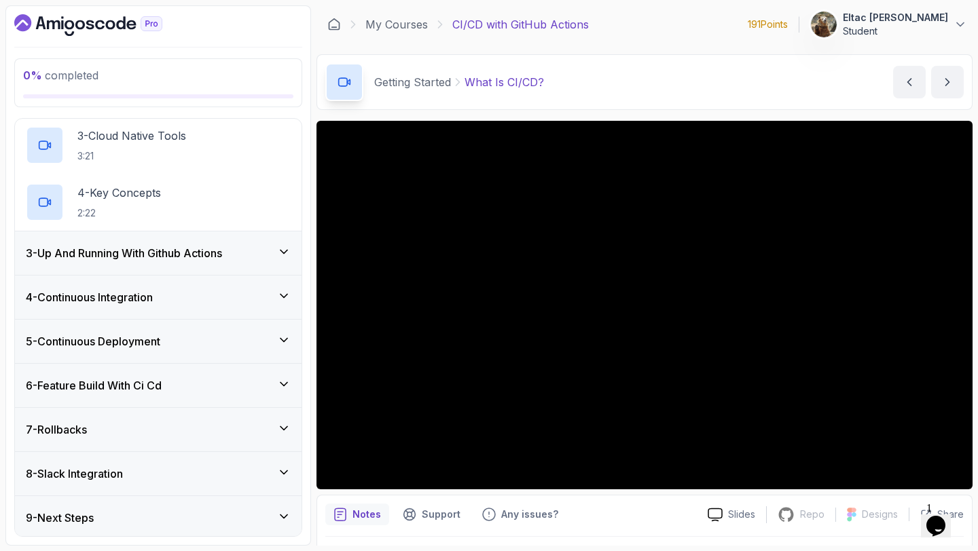
scroll to position [206, 0]
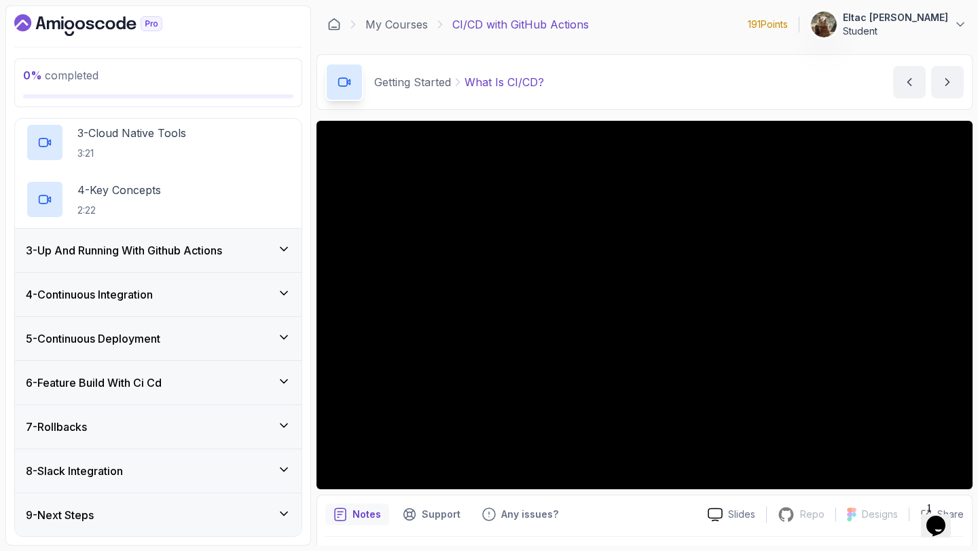
click at [177, 503] on div "9 - Next Steps" at bounding box center [158, 515] width 287 height 43
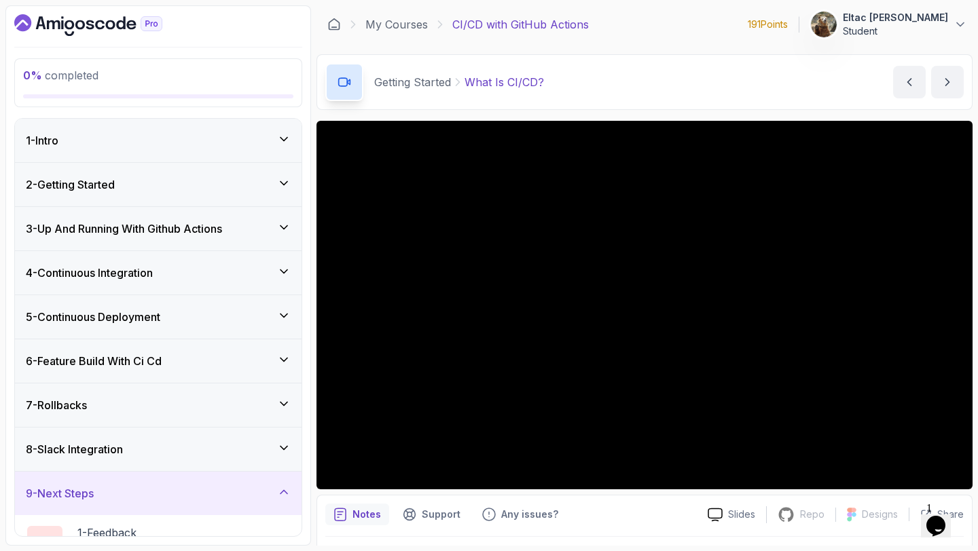
scroll to position [36, 0]
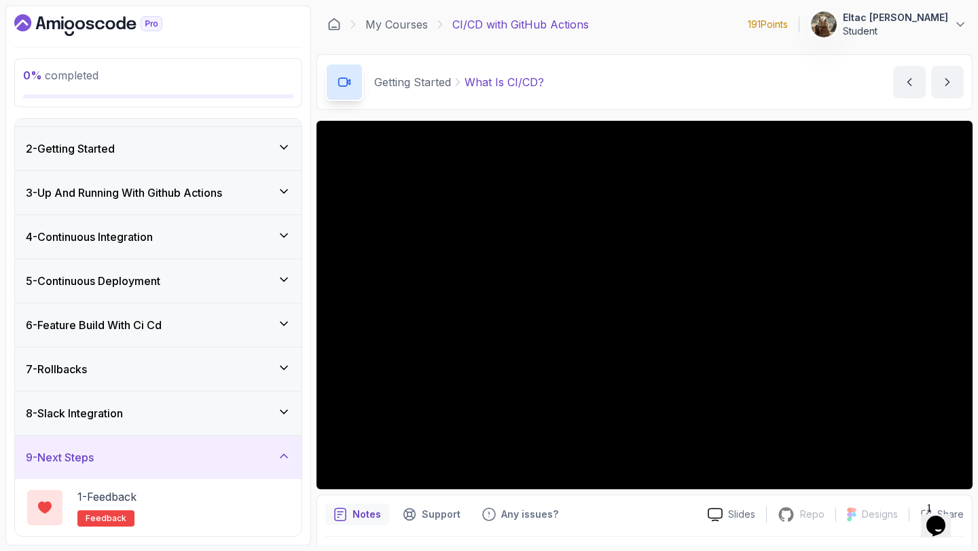
click at [177, 503] on div "1 - Feedback feedback" at bounding box center [158, 508] width 265 height 38
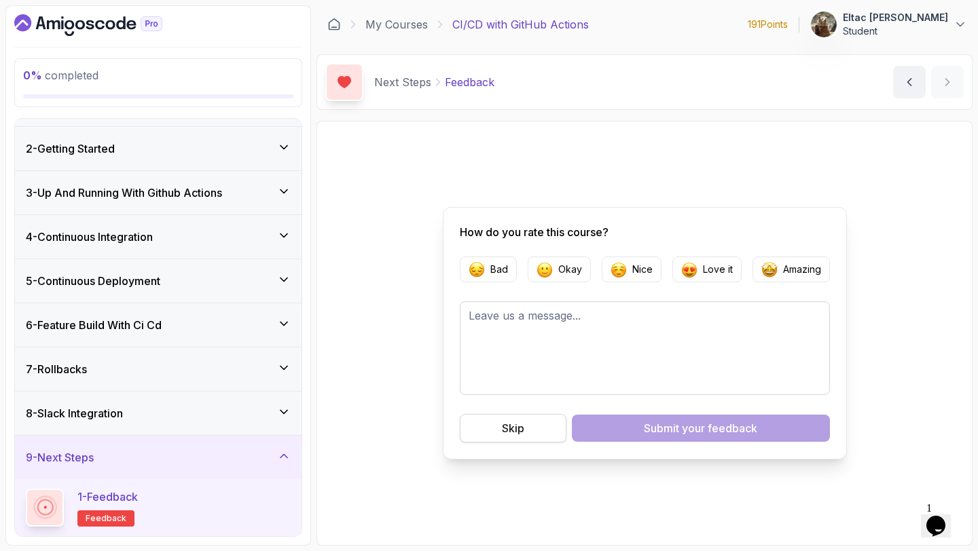
click at [511, 438] on button "Skip" at bounding box center [513, 428] width 107 height 29
click at [509, 428] on div "Skip" at bounding box center [513, 428] width 22 height 16
click at [519, 329] on textarea at bounding box center [645, 349] width 370 height 94
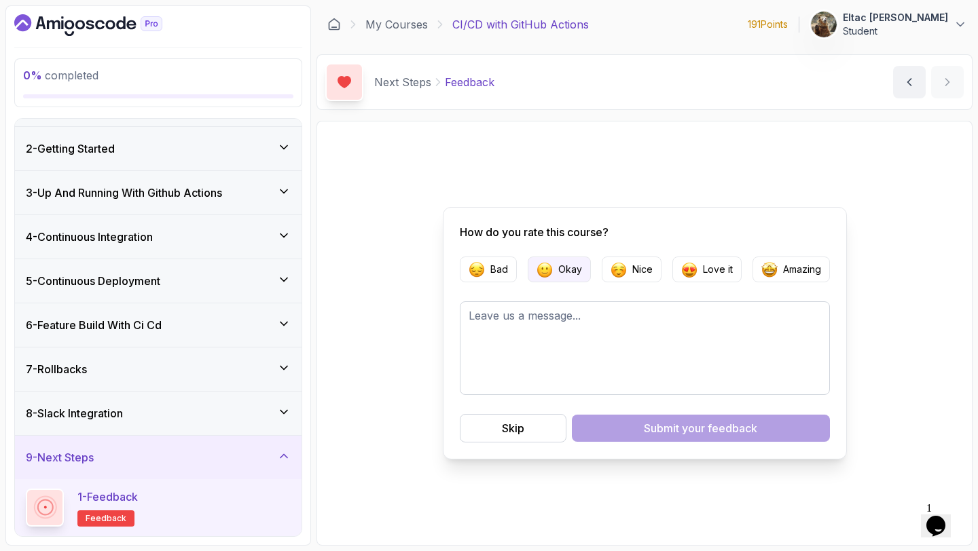
click at [558, 266] on p "Okay" at bounding box center [570, 270] width 24 height 14
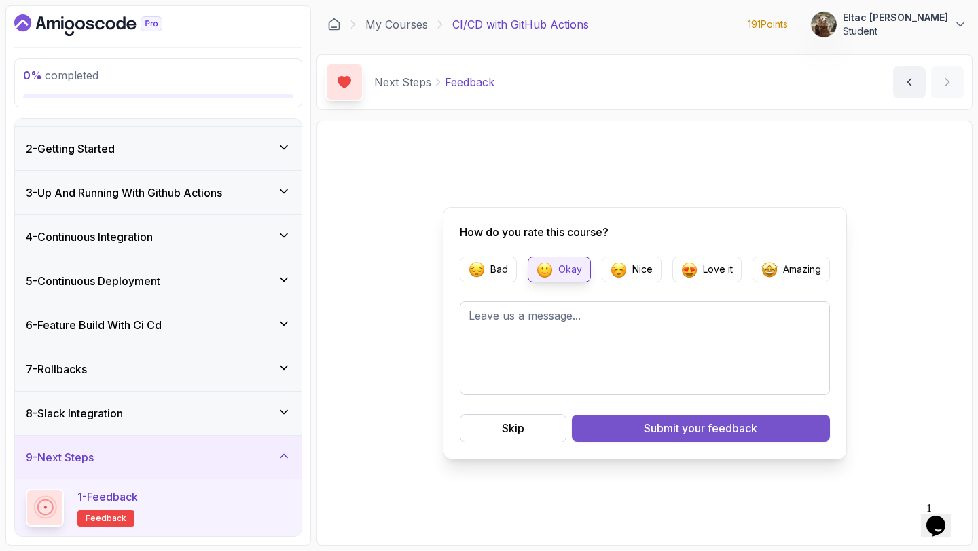
click at [615, 421] on button "Submit your feedback" at bounding box center [701, 428] width 258 height 27
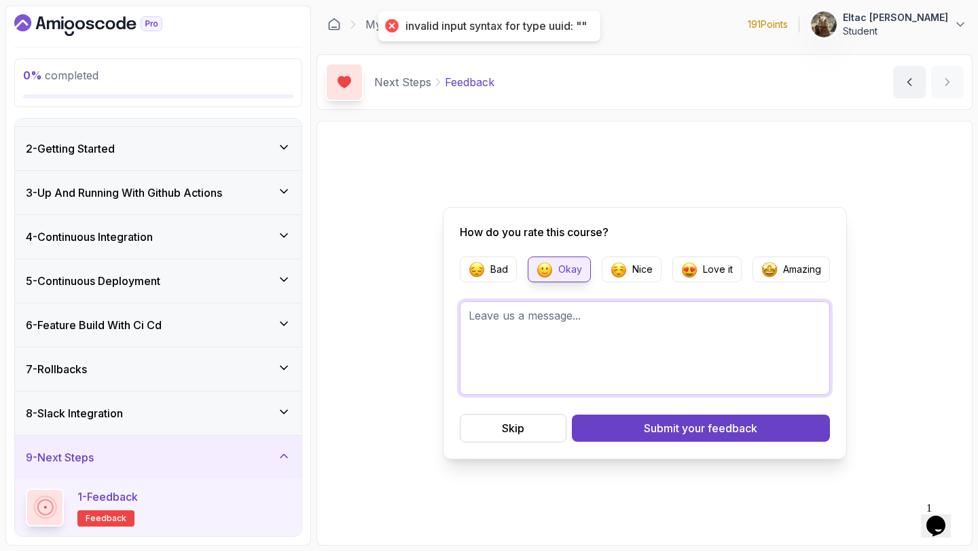
click at [617, 371] on textarea at bounding box center [645, 349] width 370 height 94
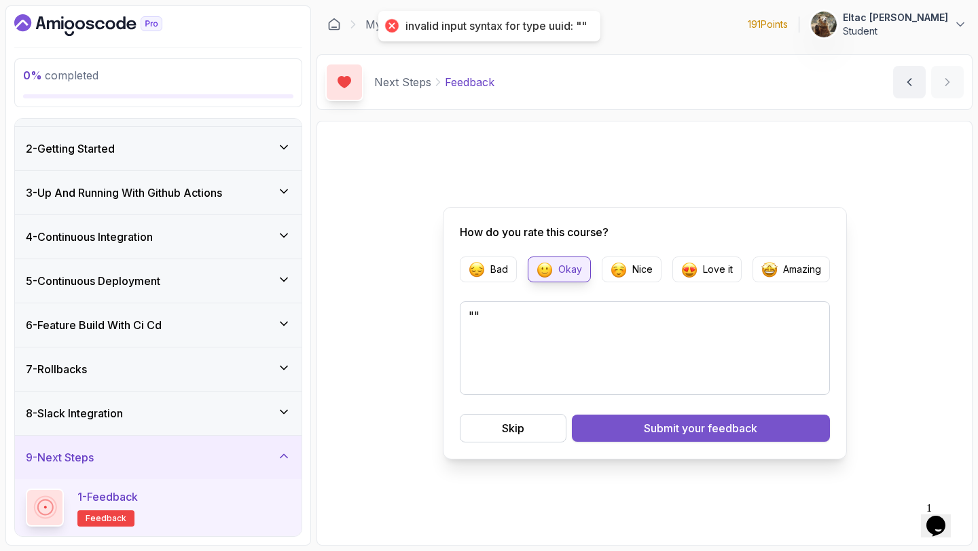
click at [652, 422] on div "Submit your feedback" at bounding box center [700, 428] width 113 height 16
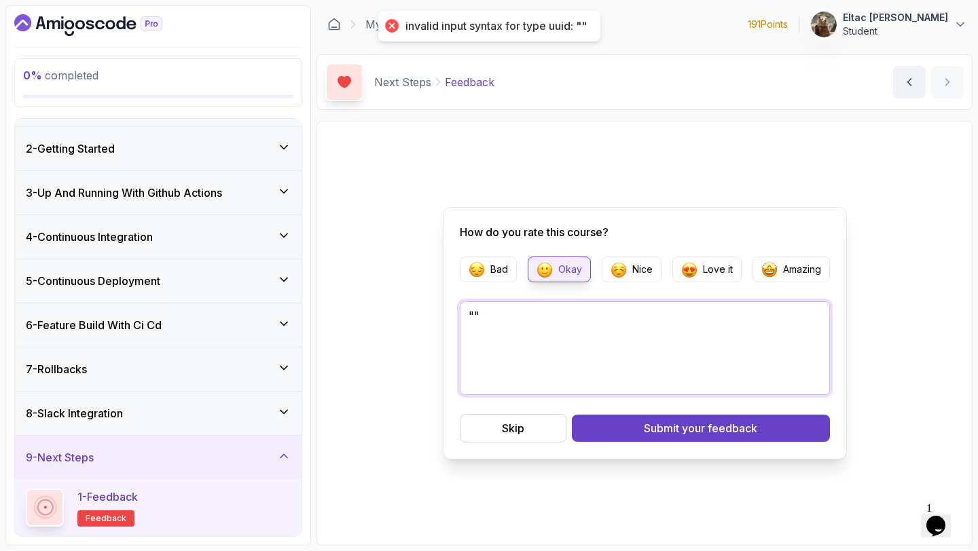
click at [475, 316] on textarea """" at bounding box center [645, 349] width 370 height 94
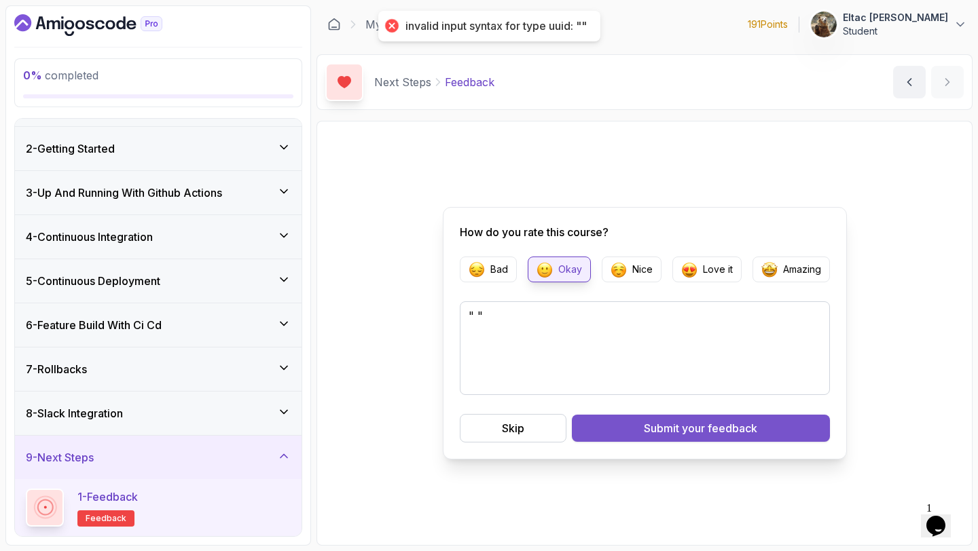
click at [653, 435] on div "Submit your feedback" at bounding box center [700, 428] width 113 height 16
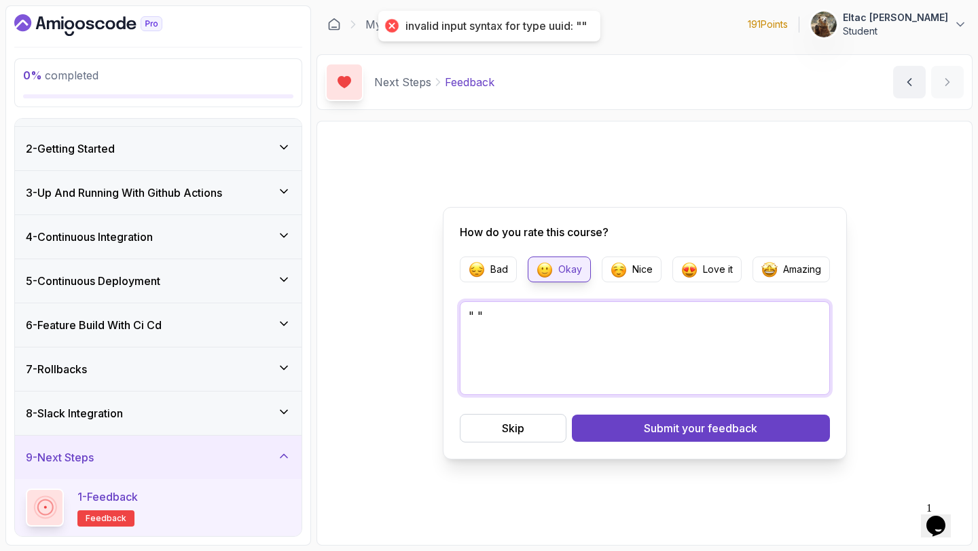
click at [477, 312] on textarea "" "" at bounding box center [645, 349] width 370 height 94
type textarea """
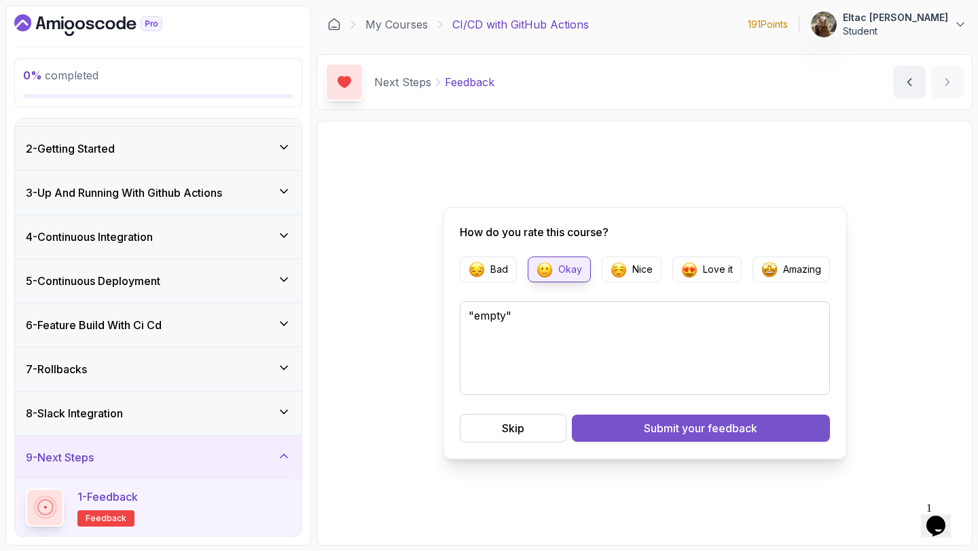
click at [657, 429] on div "Submit your feedback" at bounding box center [700, 428] width 113 height 16
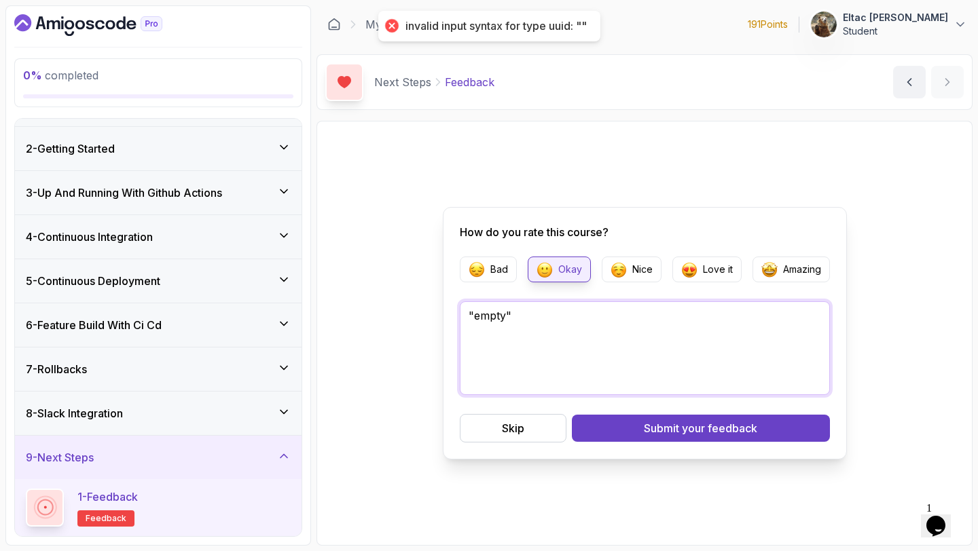
click at [525, 313] on textarea ""empty"" at bounding box center [645, 349] width 370 height 94
click at [475, 308] on textarea ""empty" at bounding box center [645, 349] width 370 height 94
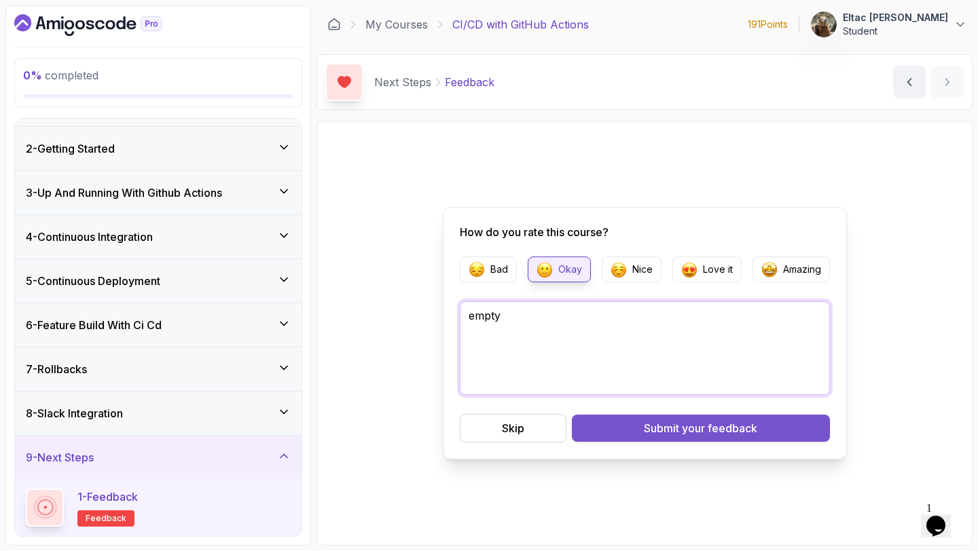
type textarea "empty"
click at [649, 433] on div "Submit your feedback" at bounding box center [700, 428] width 113 height 16
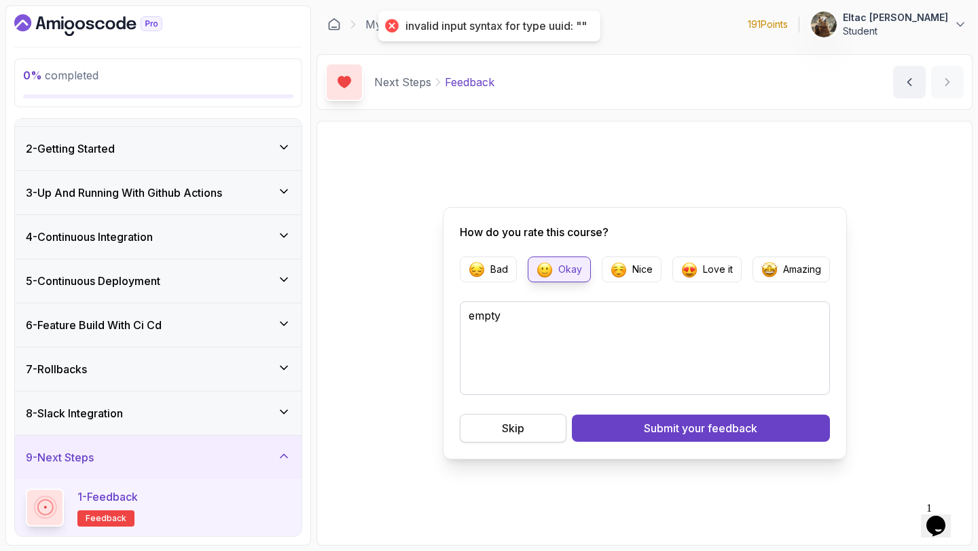
click at [502, 437] on button "Skip" at bounding box center [513, 428] width 107 height 29
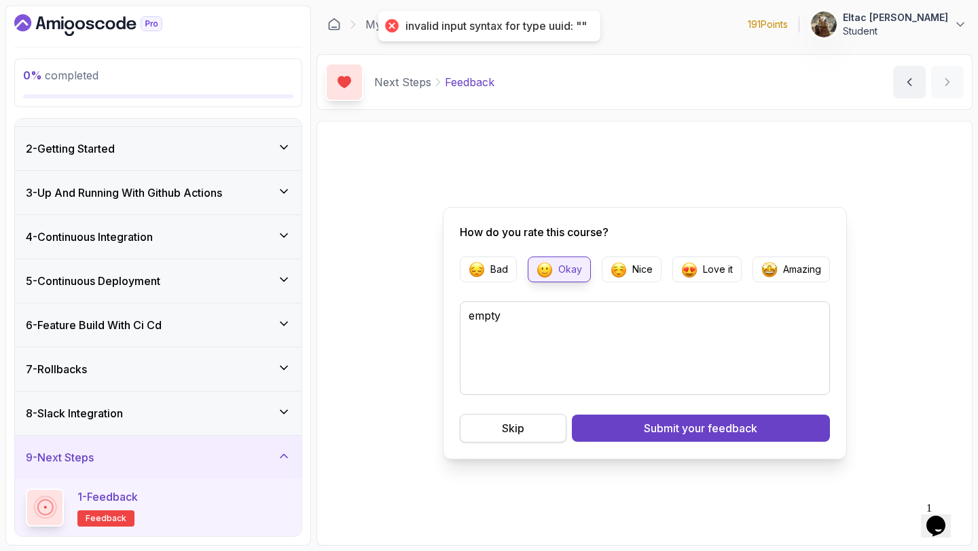
click at [502, 437] on button "Skip" at bounding box center [513, 428] width 107 height 29
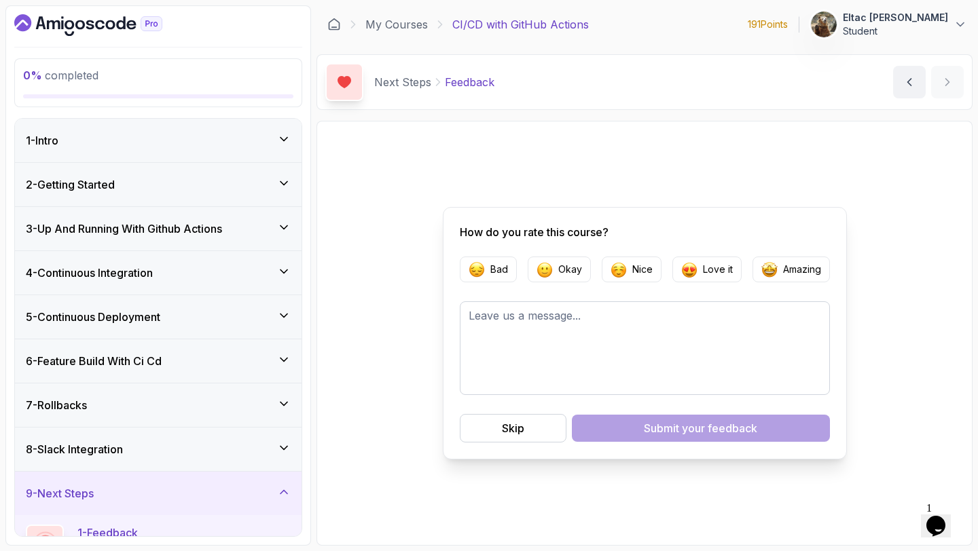
click at [93, 91] on div "0 % completed" at bounding box center [158, 82] width 270 height 31
click at [64, 69] on span "0 % completed" at bounding box center [60, 76] width 75 height 14
click at [105, 49] on div "0 % completed 1 - Intro 2 - Getting Started 3 - Up And Running With Github Acti…" at bounding box center [158, 275] width 306 height 541
click at [111, 22] on icon "Dashboard" at bounding box center [88, 25] width 148 height 22
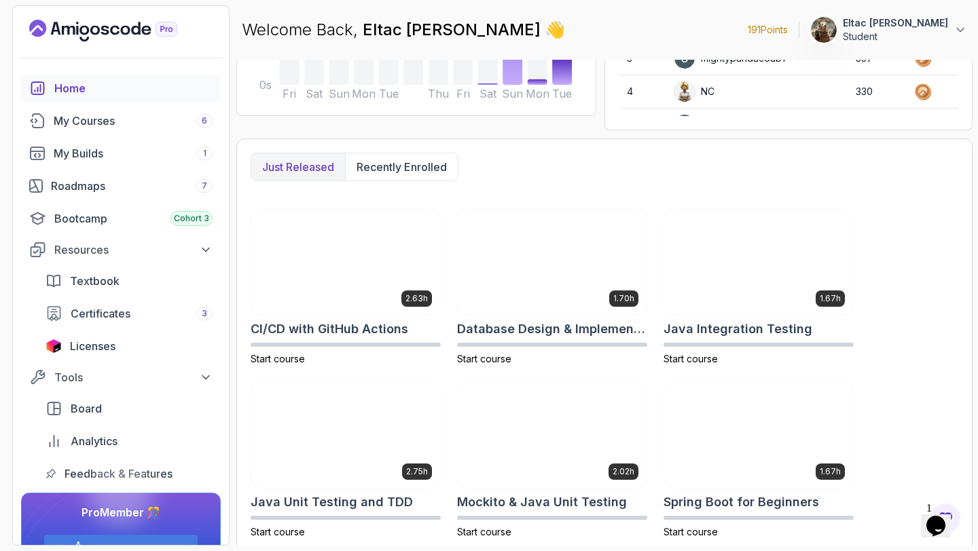
scroll to position [281, 0]
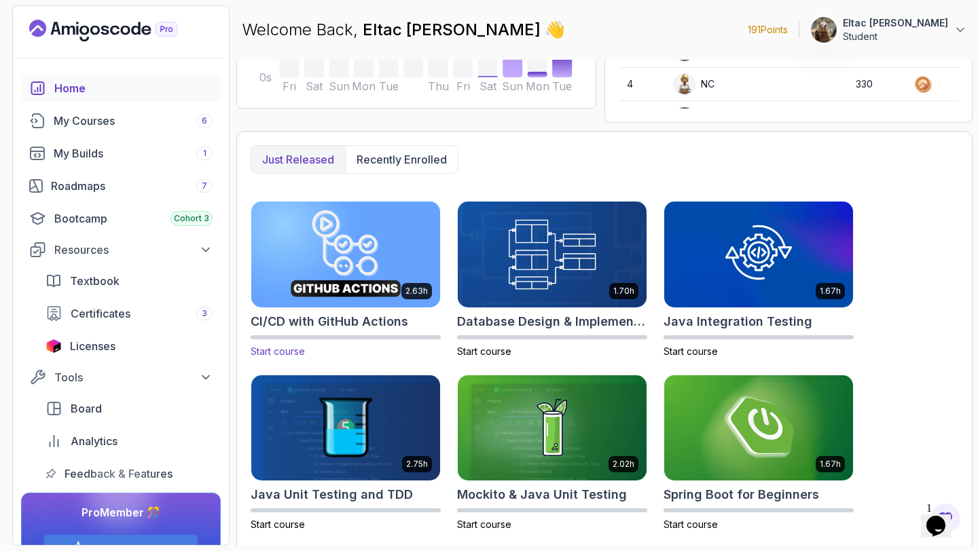
click at [270, 355] on span "Start course" at bounding box center [278, 352] width 54 height 12
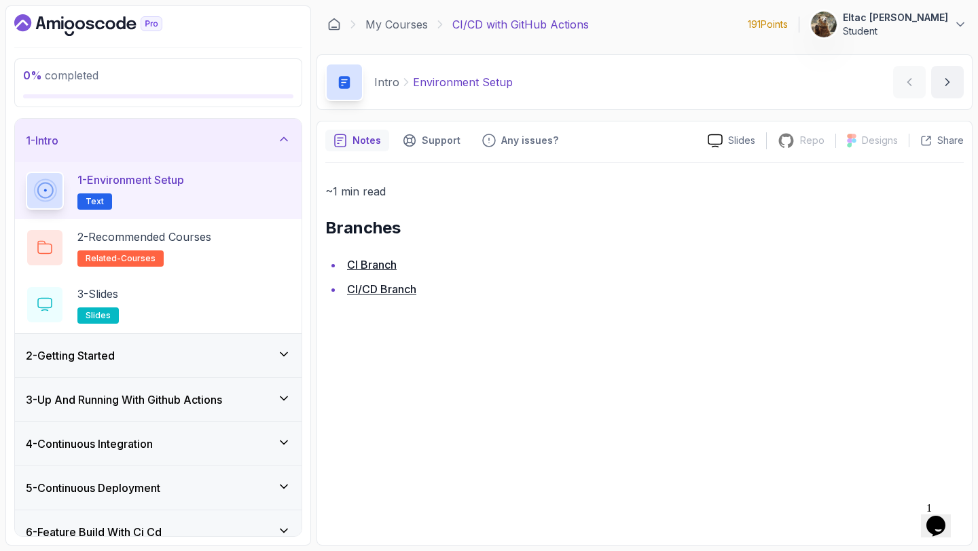
click at [363, 263] on link "CI Branch" at bounding box center [372, 265] width 50 height 14
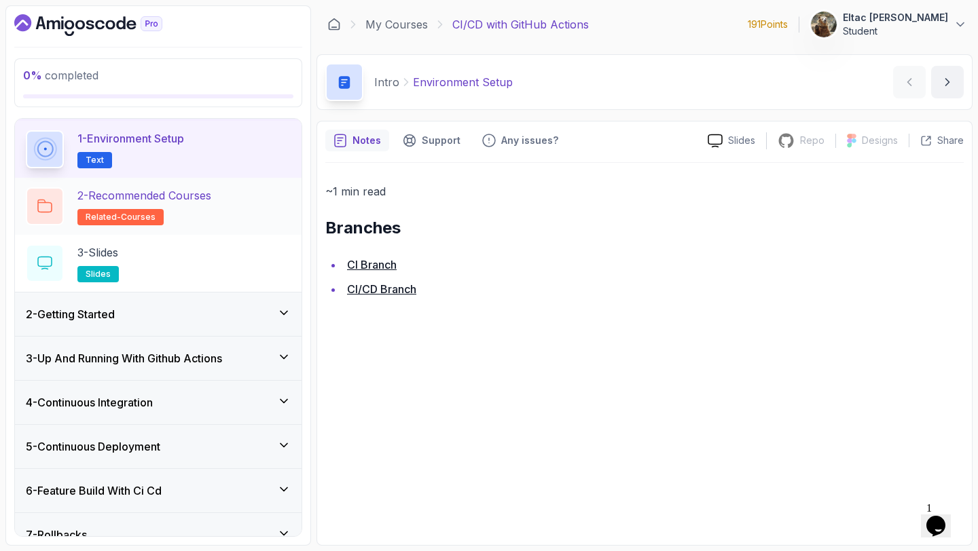
scroll to position [149, 0]
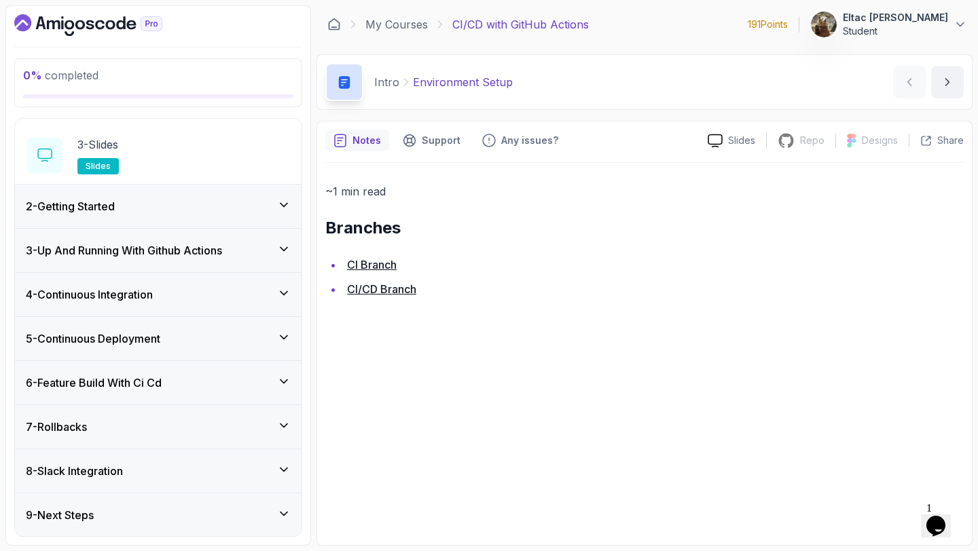
click at [170, 431] on div "7 - Rollbacks" at bounding box center [158, 427] width 265 height 16
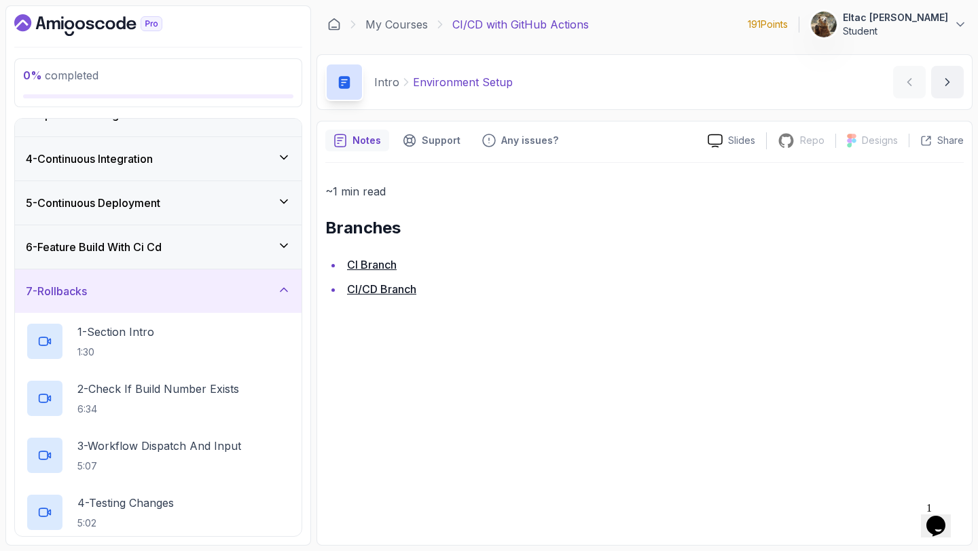
scroll to position [206, 0]
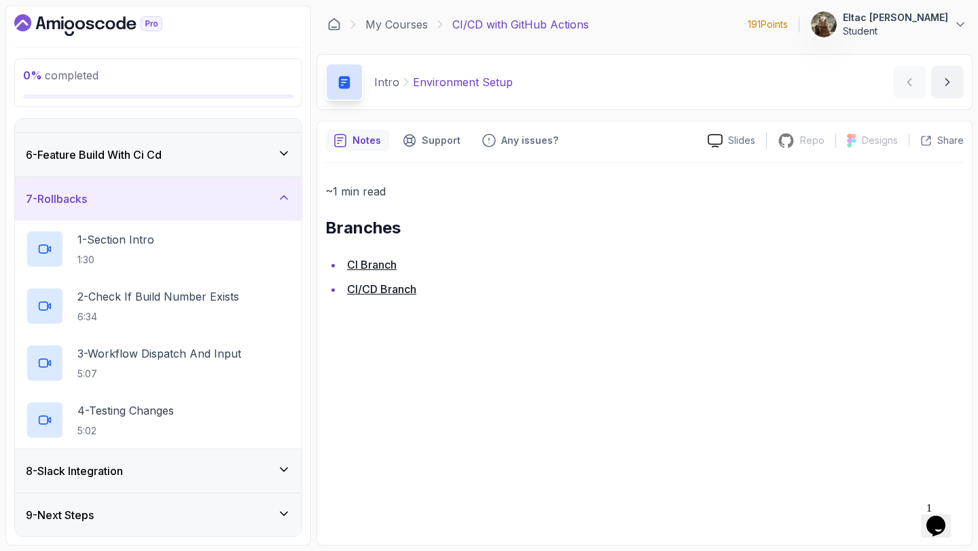
click at [149, 463] on div "8 - Slack Integration" at bounding box center [158, 471] width 265 height 16
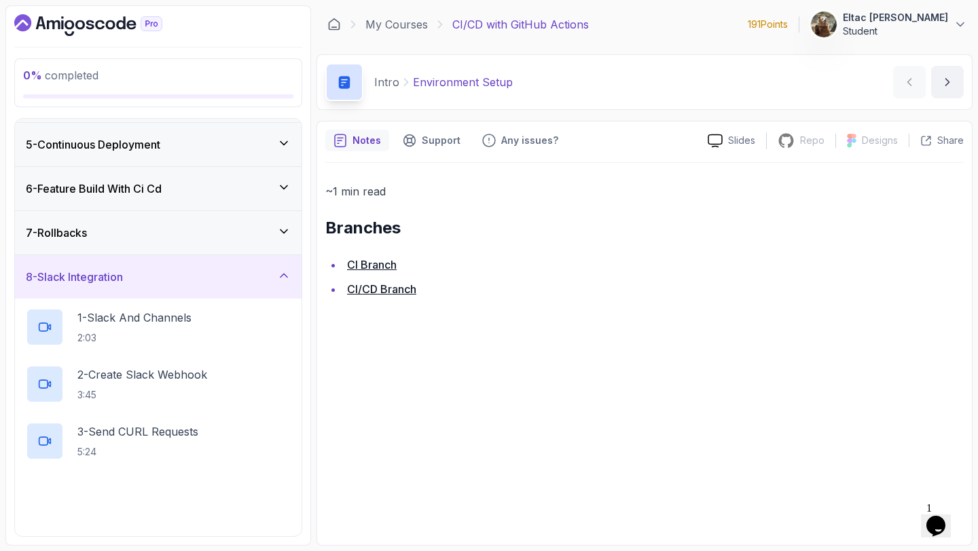
scroll to position [321, 0]
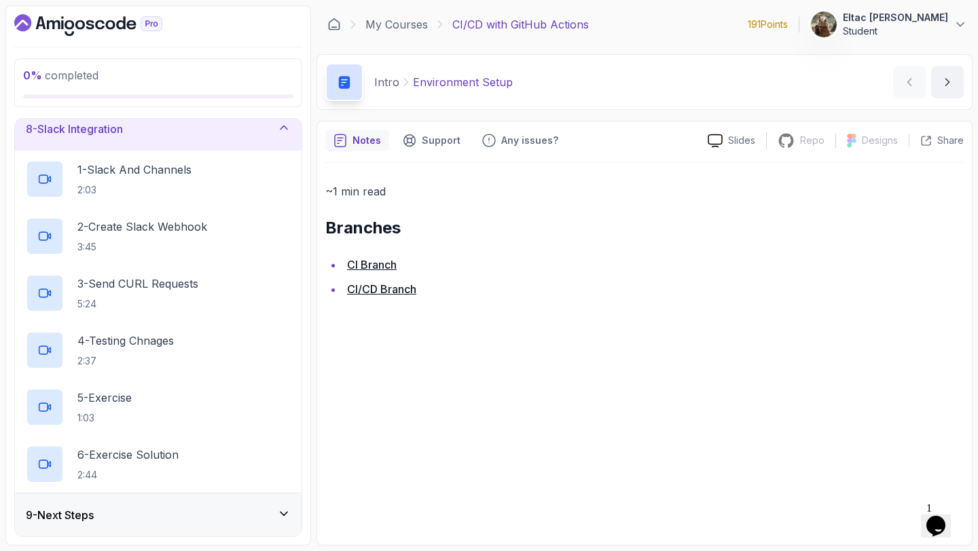
click at [131, 517] on div "9 - Next Steps" at bounding box center [158, 515] width 265 height 16
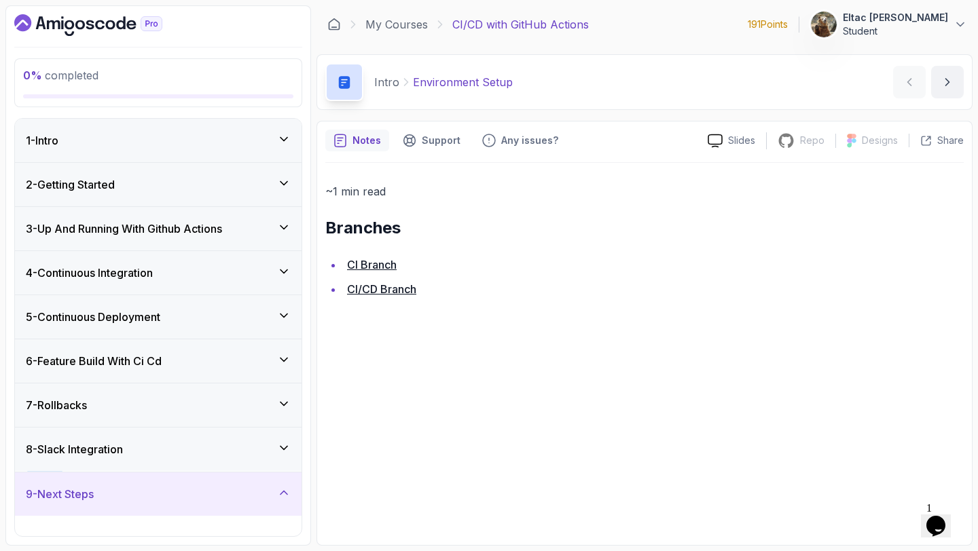
scroll to position [36, 0]
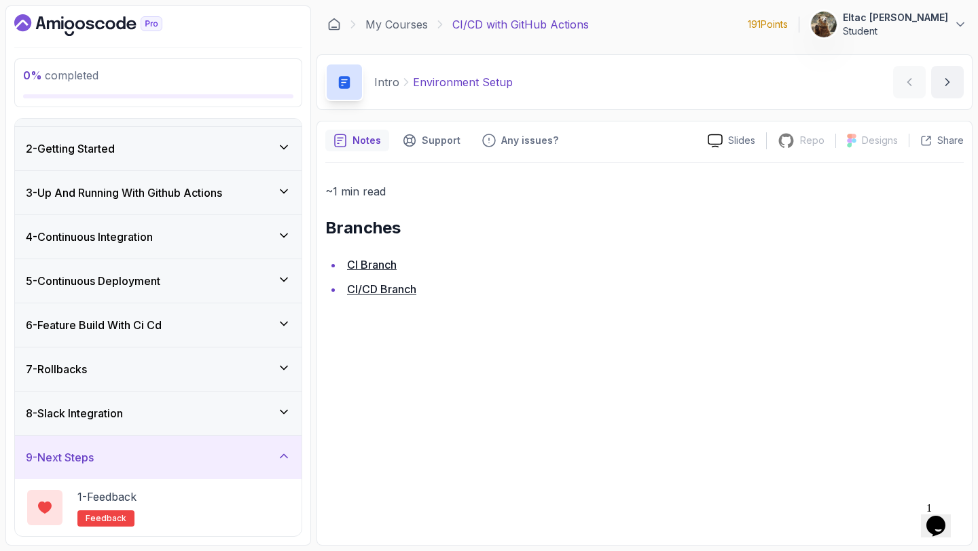
click at [818, 35] on div "191 Points 1 [PERSON_NAME] Student" at bounding box center [857, 24] width 219 height 27
click at [788, 26] on p "191 Points" at bounding box center [768, 25] width 40 height 14
click at [934, 29] on p "Student" at bounding box center [895, 31] width 105 height 14
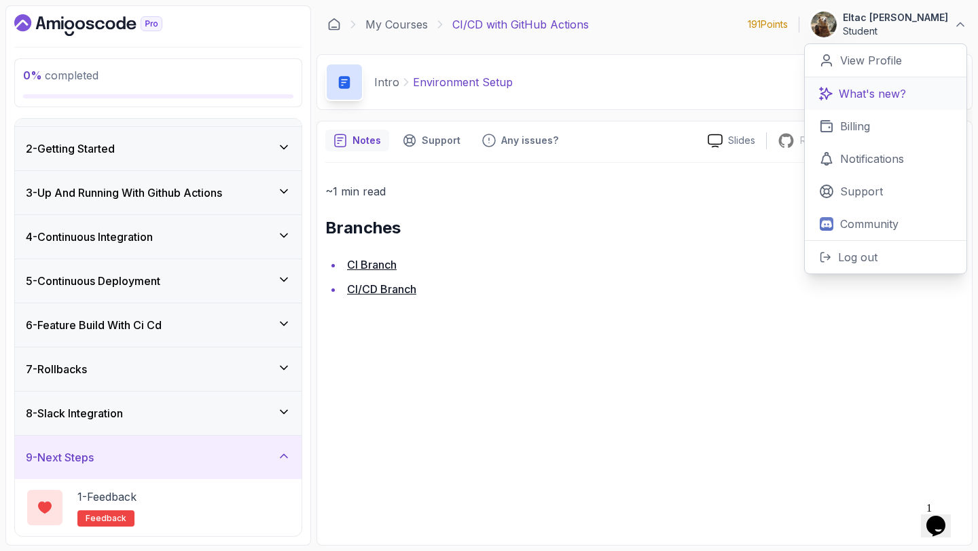
click at [890, 83] on link "What's new?" at bounding box center [886, 93] width 162 height 33
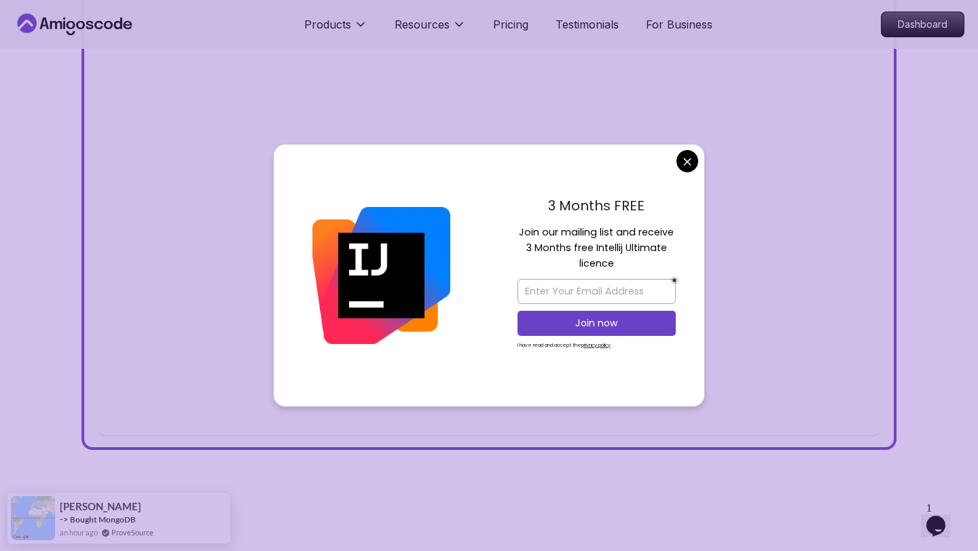
scroll to position [520, 0]
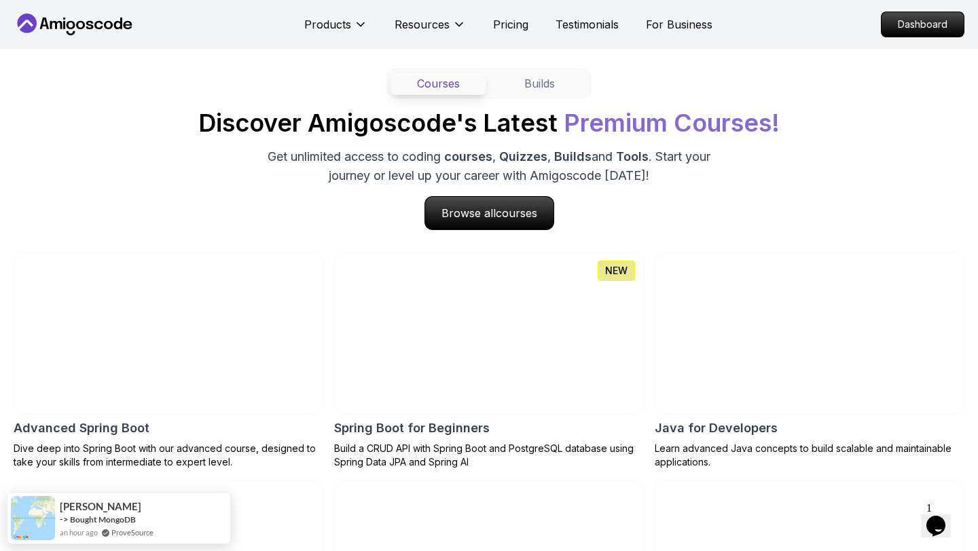
scroll to position [1247, 0]
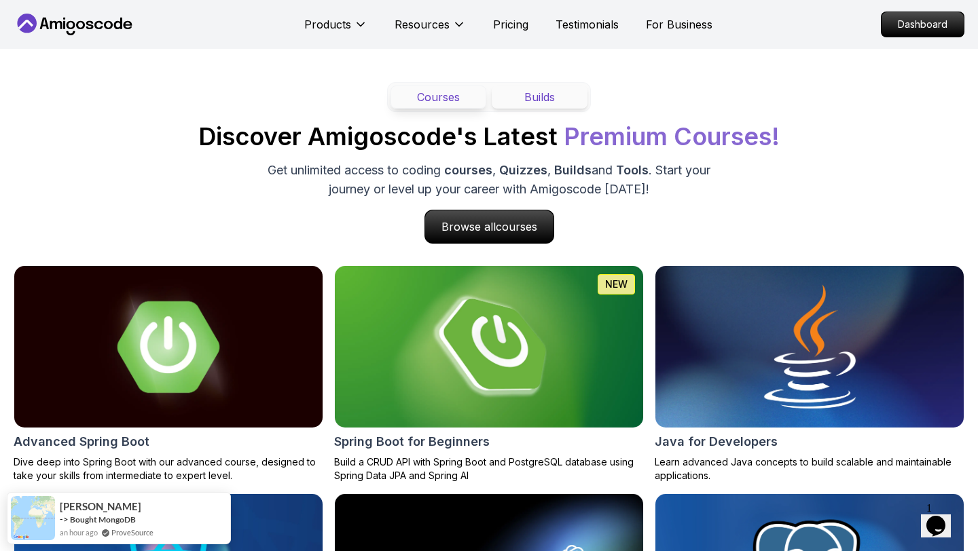
click at [535, 103] on button "Builds" at bounding box center [540, 97] width 96 height 23
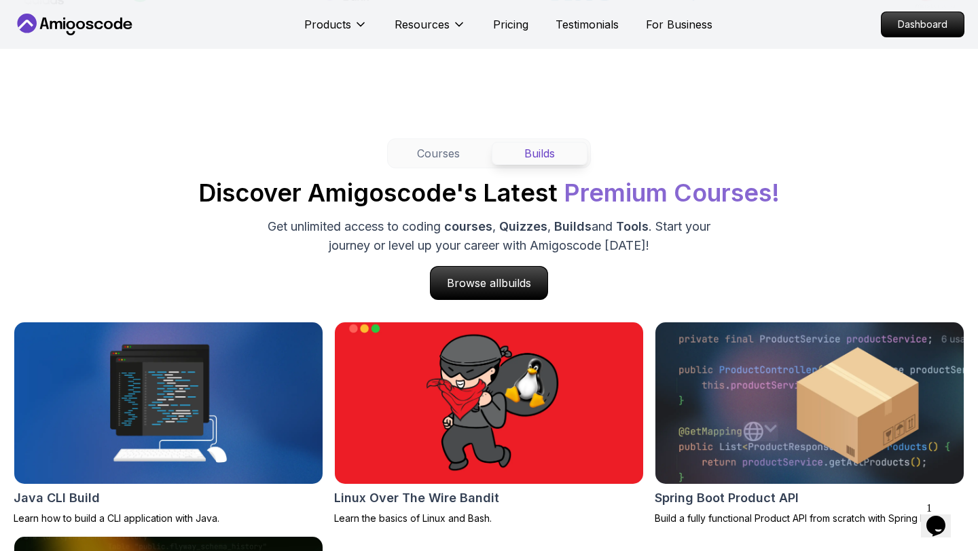
scroll to position [1187, 0]
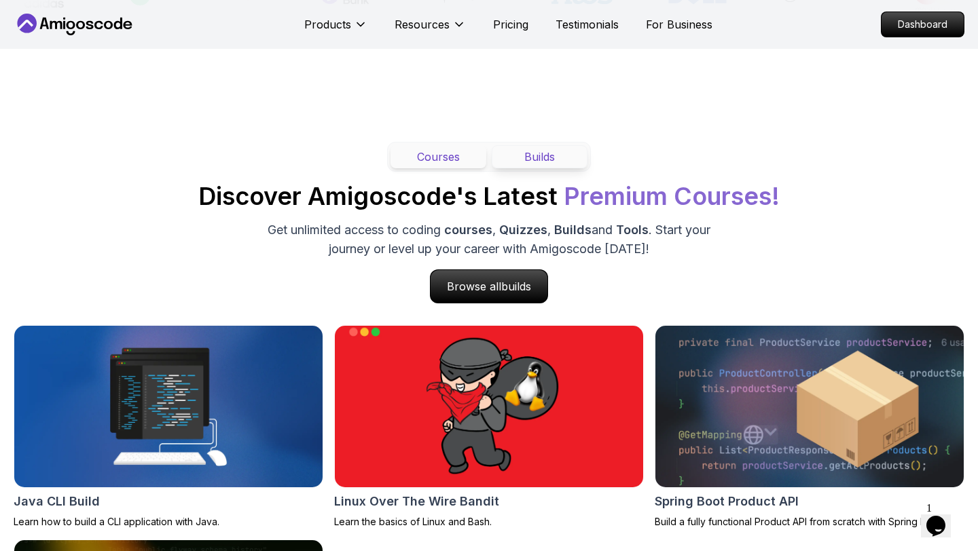
click at [435, 154] on button "Courses" at bounding box center [438, 156] width 96 height 23
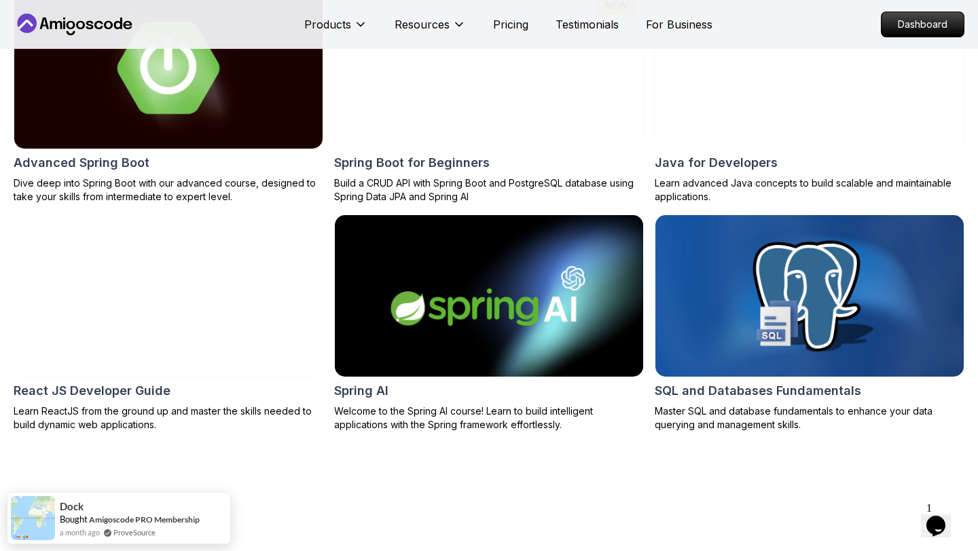
scroll to position [1530, 0]
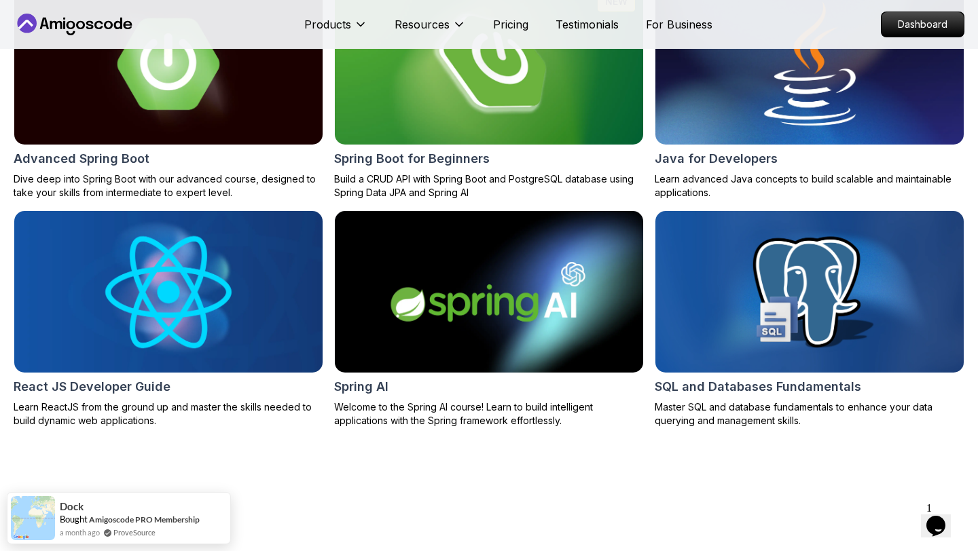
click at [332, 483] on div "Courses Builds Discover Amigoscode's Latest Premium Courses! Get unlimited acce…" at bounding box center [489, 113] width 978 height 759
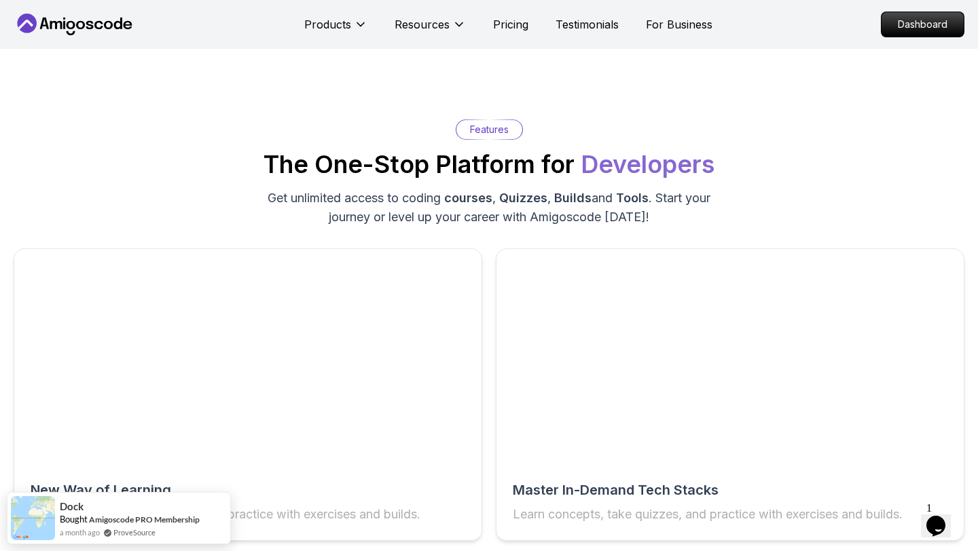
scroll to position [1971, 0]
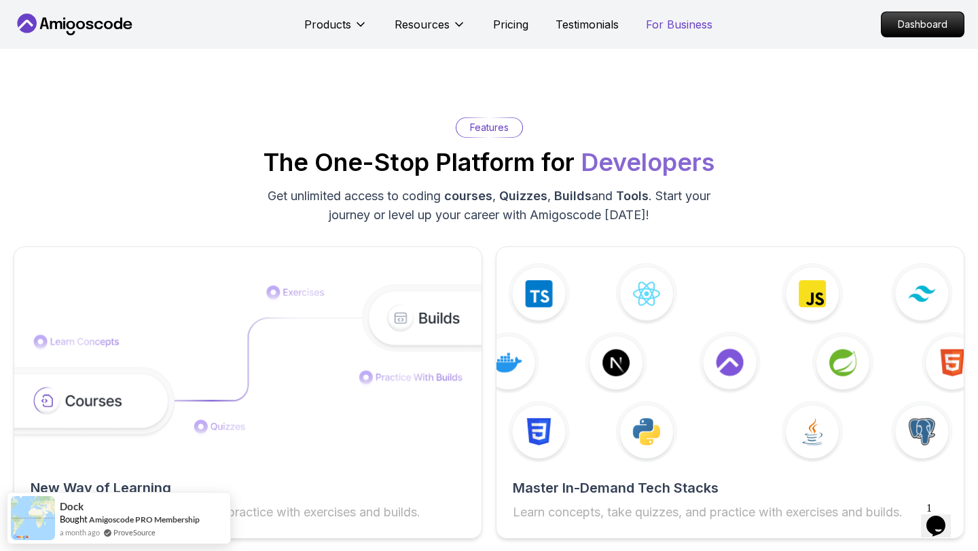
click at [653, 24] on p "For Business" at bounding box center [679, 24] width 67 height 16
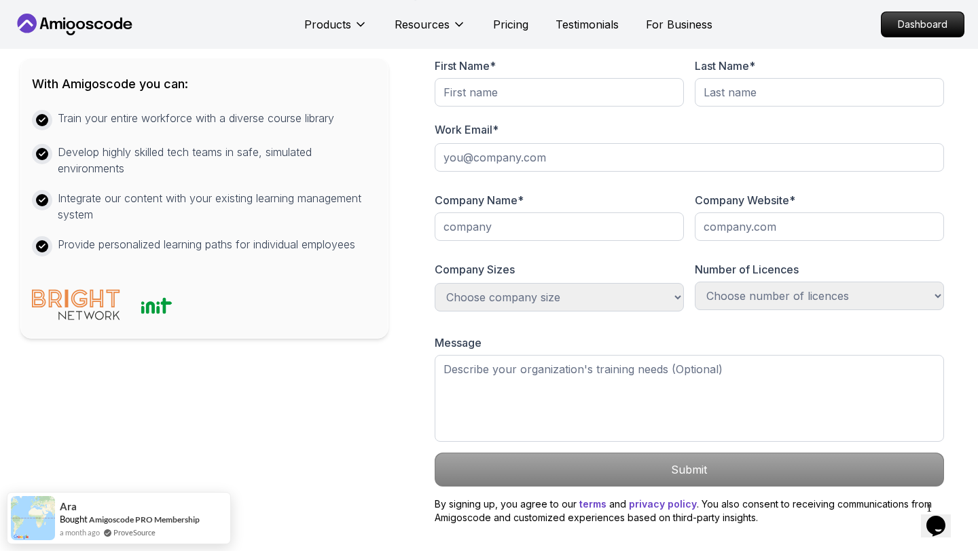
scroll to position [680, 0]
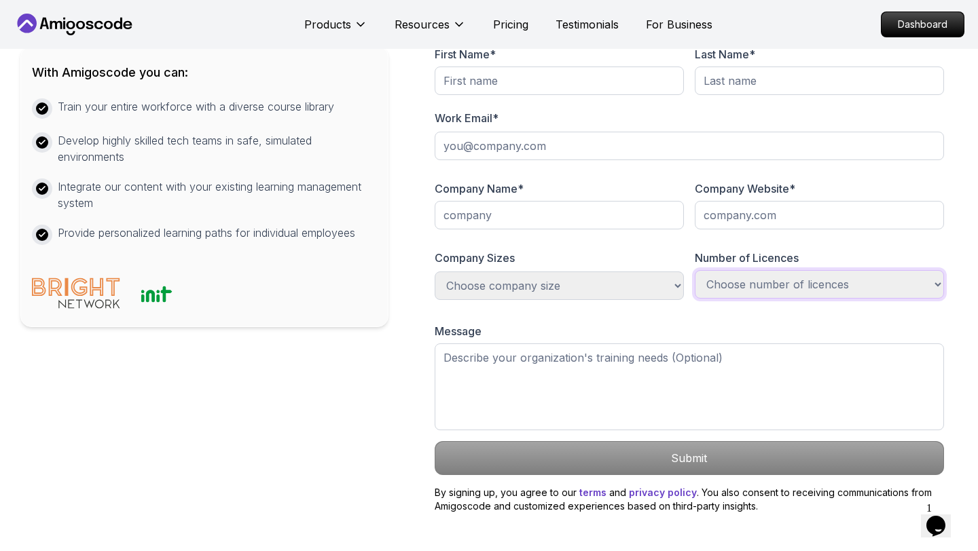
click at [769, 291] on select "Choose number of licences 1-100 100-300 300-500 +1000 Just myself" at bounding box center [819, 284] width 249 height 29
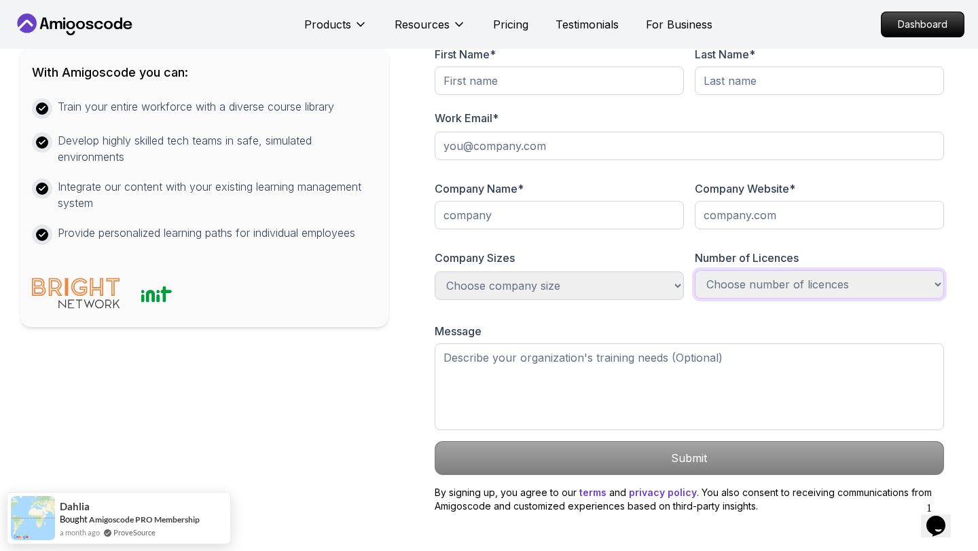
click at [745, 291] on select "Choose number of licences 1-100 100-300 300-500 +1000 Just myself" at bounding box center [819, 284] width 249 height 29
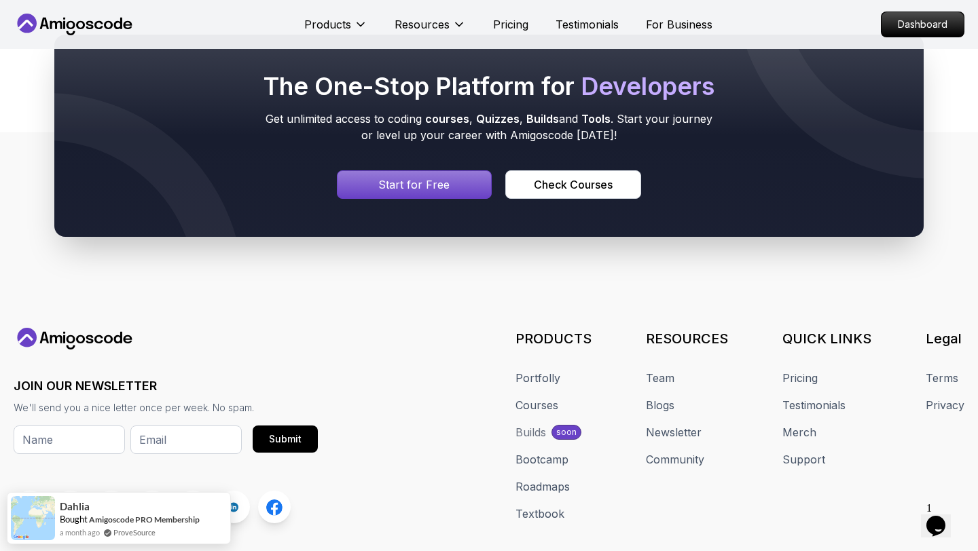
scroll to position [1434, 0]
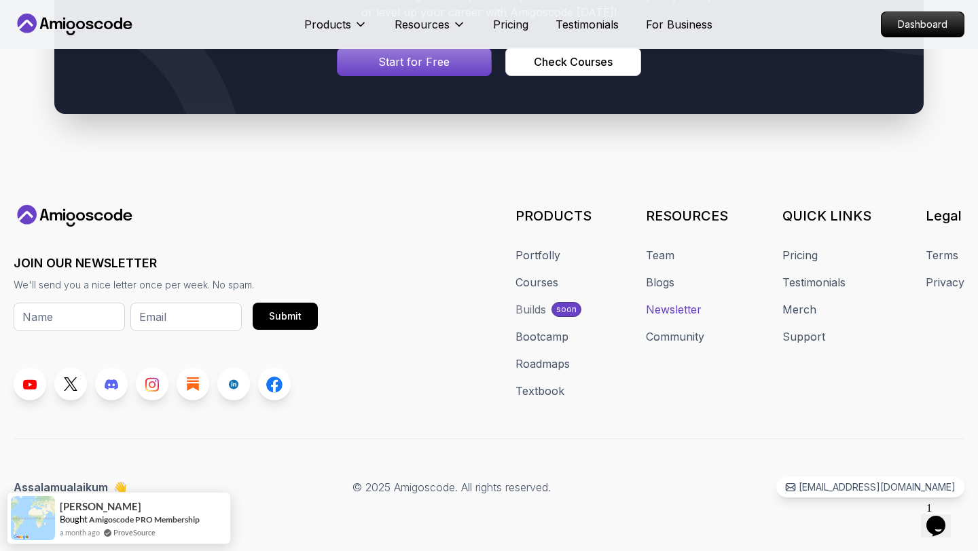
click at [676, 308] on link "Newsletter" at bounding box center [674, 310] width 56 height 16
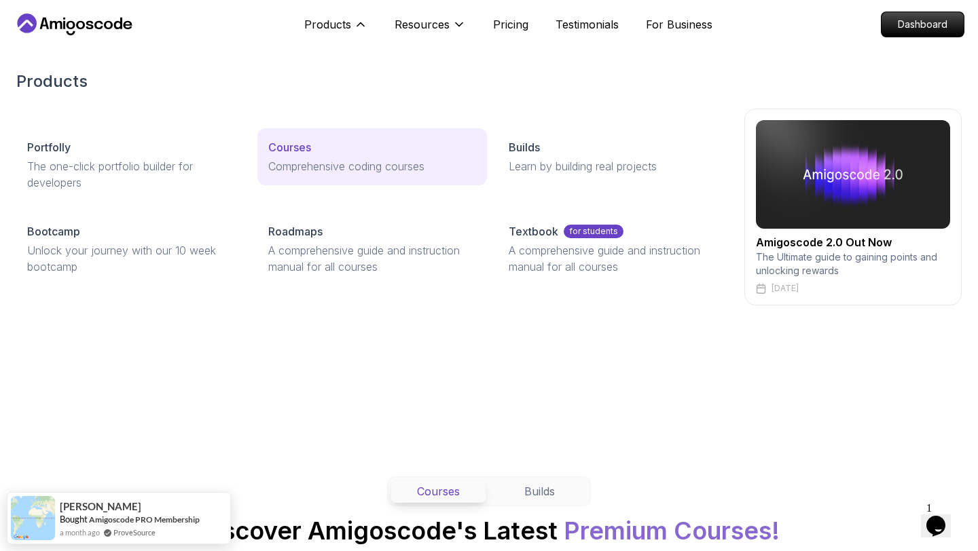
click at [295, 140] on p "Courses" at bounding box center [289, 147] width 43 height 16
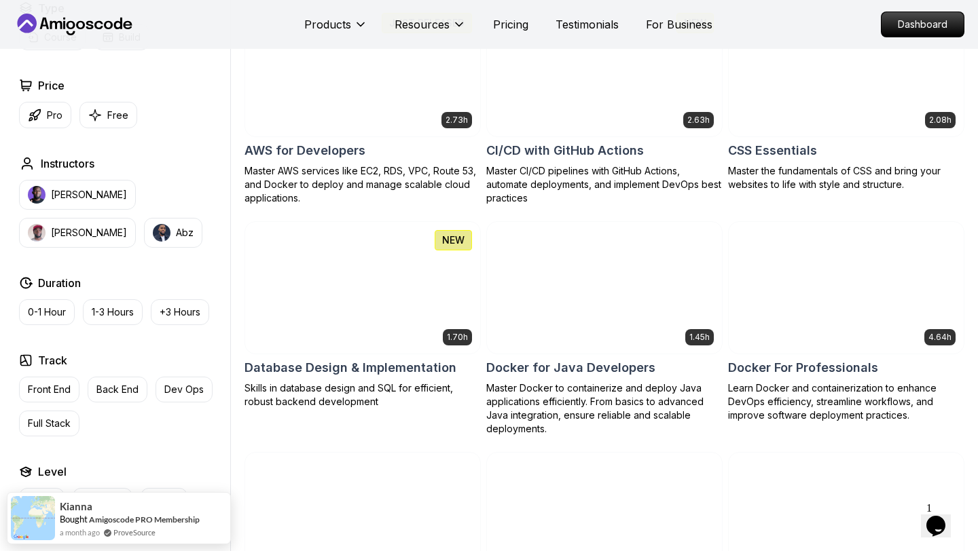
scroll to position [1042, 0]
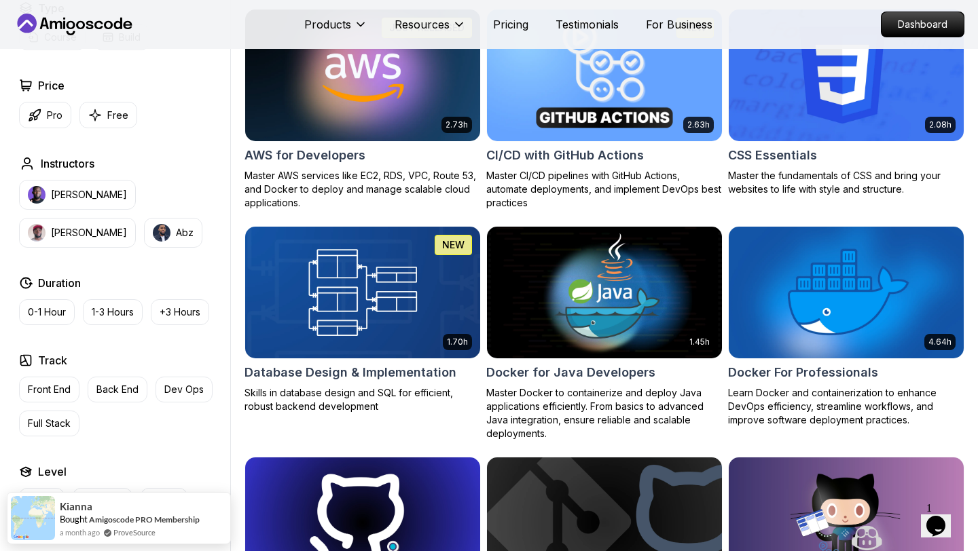
click at [531, 158] on h2 "CI/CD with GitHub Actions" at bounding box center [565, 155] width 158 height 19
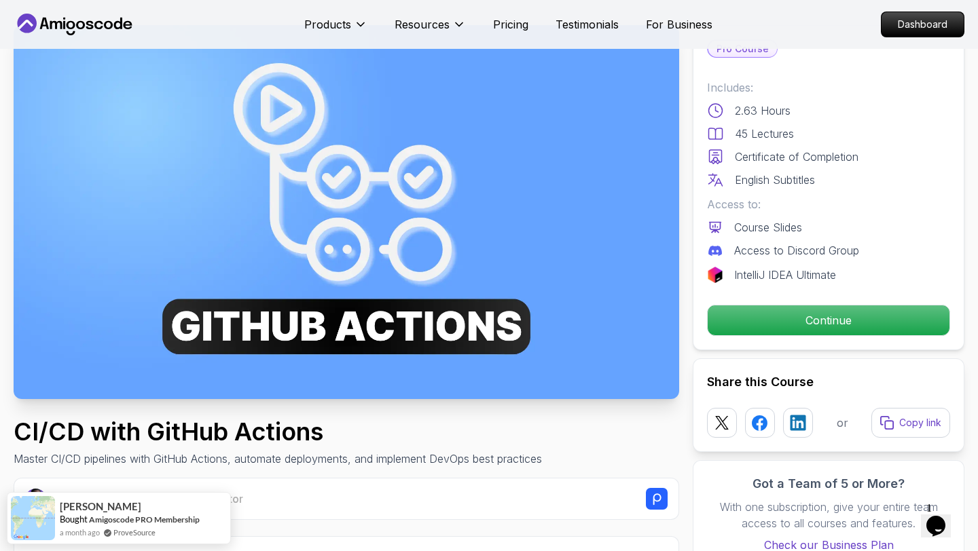
scroll to position [58, 0]
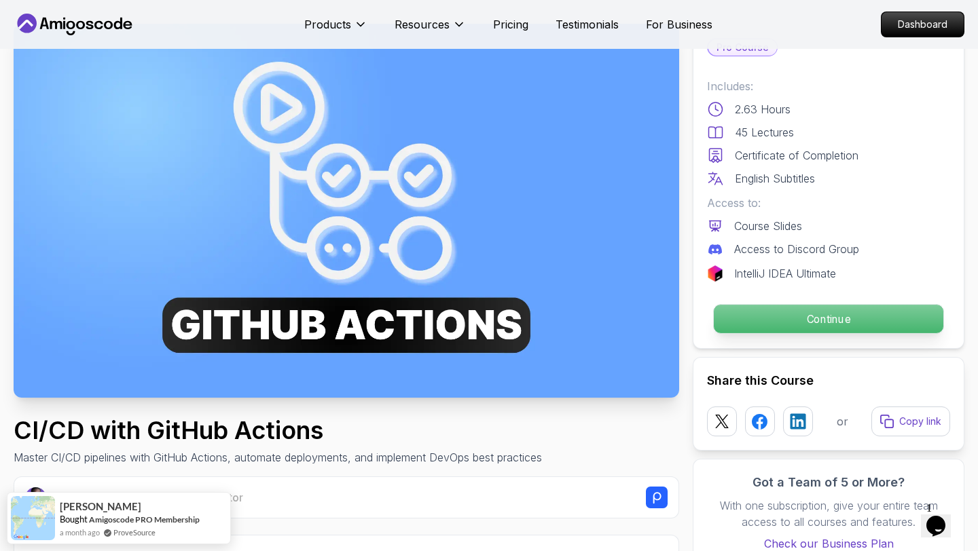
click at [785, 317] on p "Continue" at bounding box center [829, 319] width 230 height 29
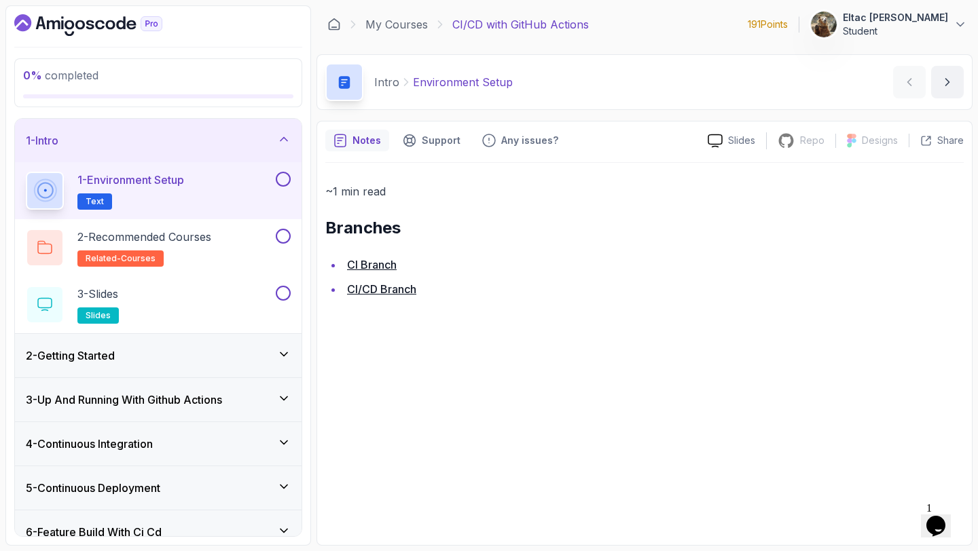
click at [286, 182] on button at bounding box center [283, 179] width 15 height 15
click at [285, 232] on button at bounding box center [283, 236] width 15 height 15
click at [285, 290] on button at bounding box center [283, 293] width 15 height 15
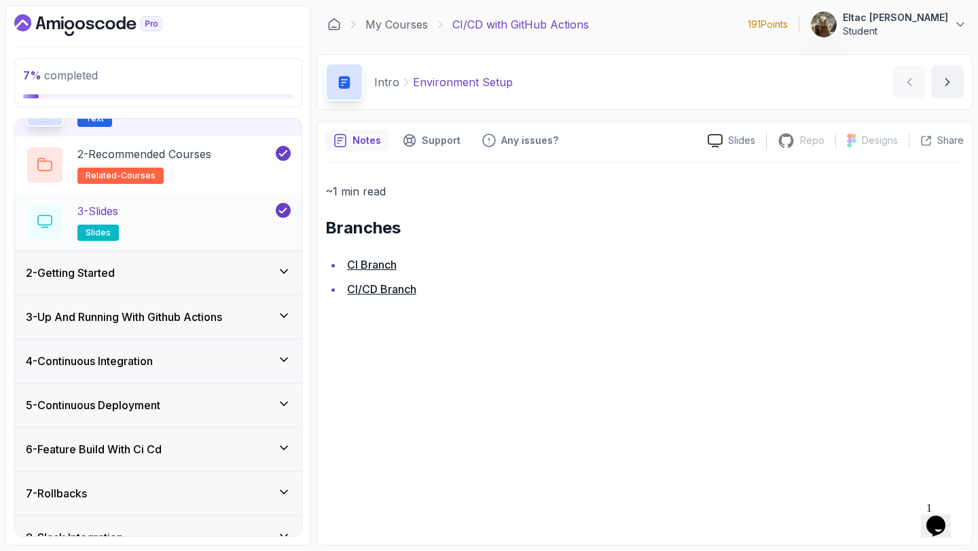
scroll to position [101, 0]
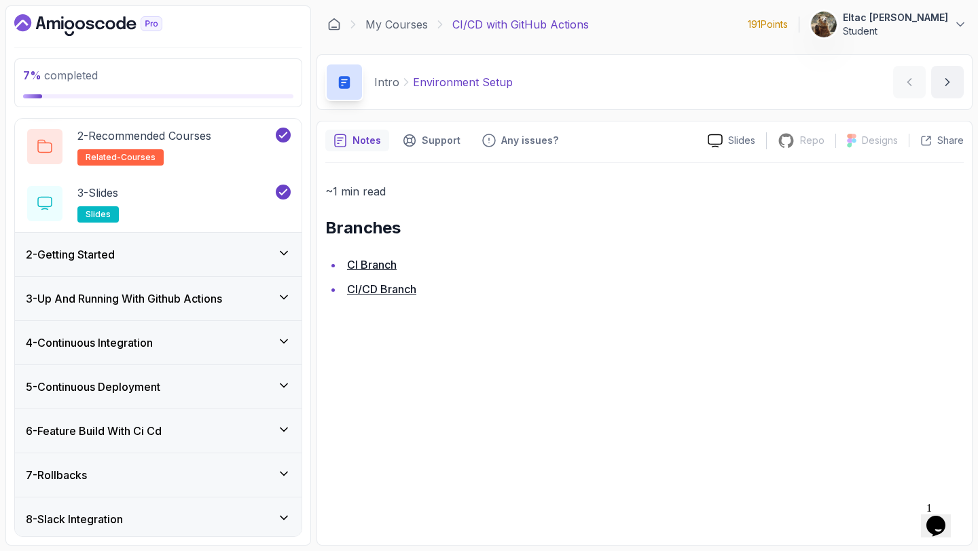
click at [284, 257] on icon at bounding box center [284, 254] width 14 height 14
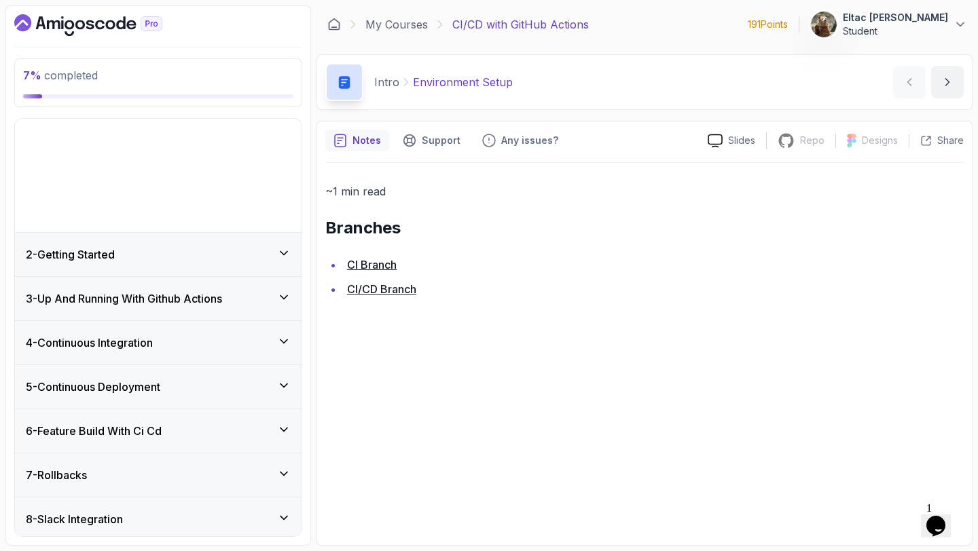
scroll to position [0, 0]
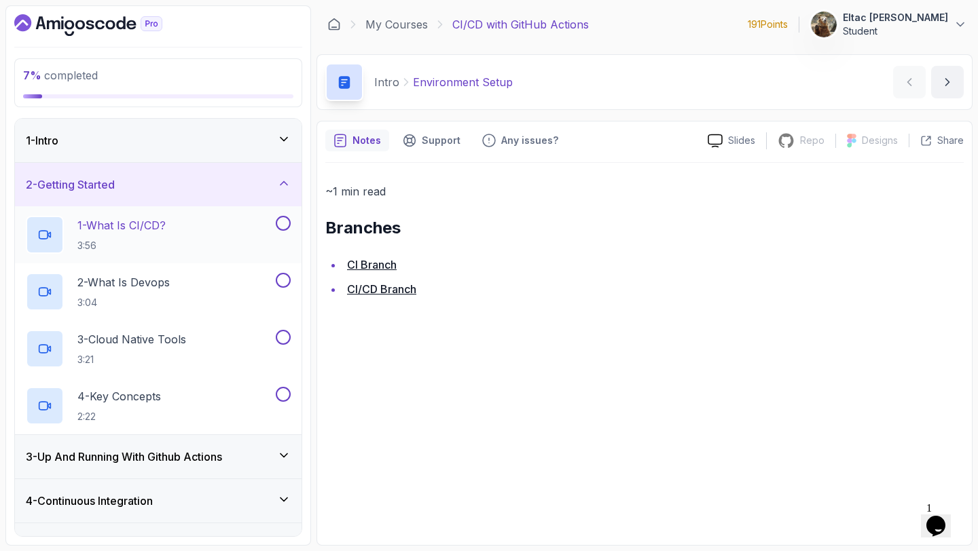
click at [281, 219] on button at bounding box center [283, 223] width 15 height 15
click at [281, 282] on button at bounding box center [283, 280] width 15 height 15
click at [284, 339] on button at bounding box center [283, 337] width 15 height 15
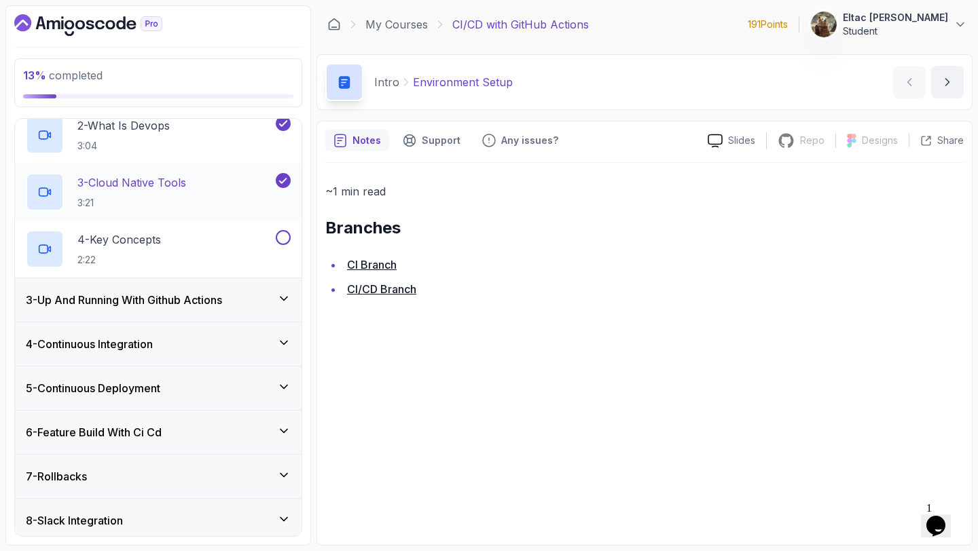
scroll to position [160, 0]
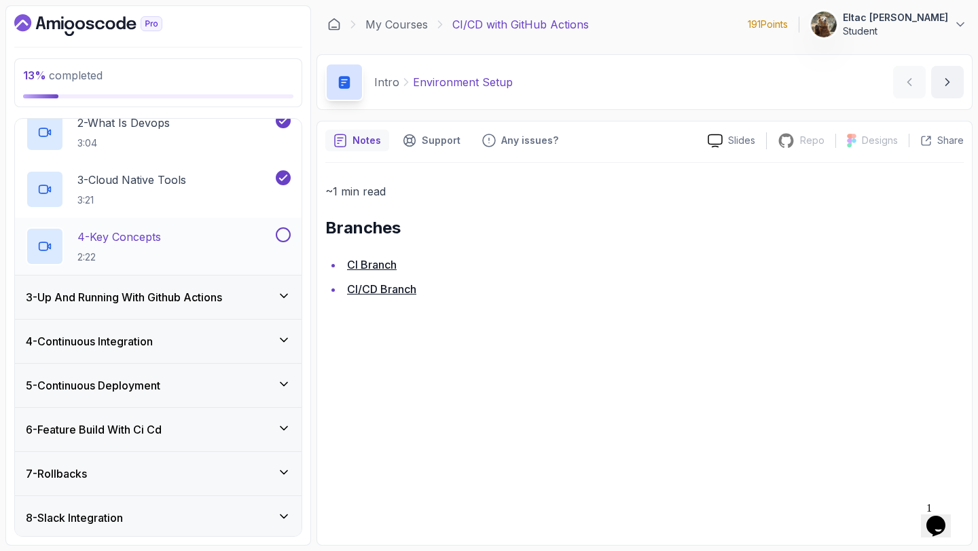
click at [282, 238] on button at bounding box center [283, 235] width 15 height 15
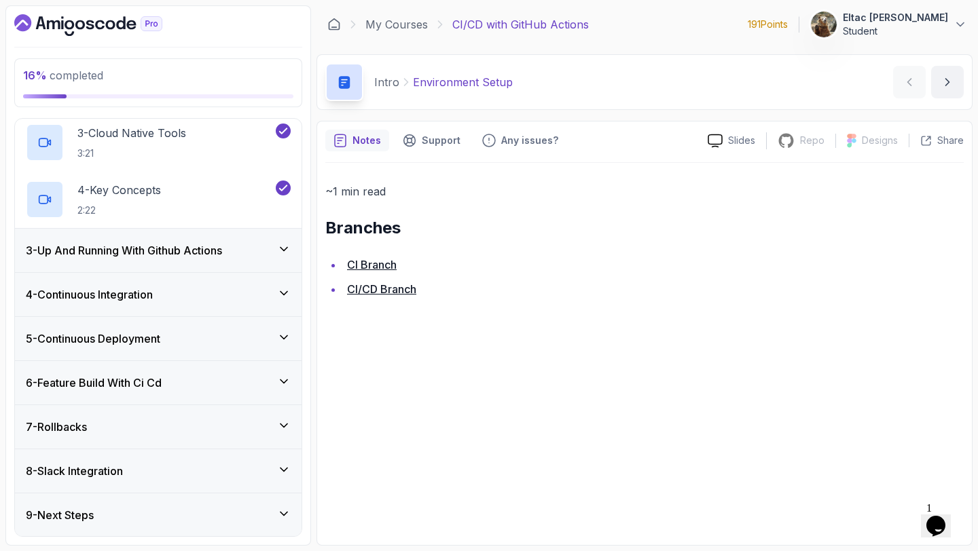
click at [283, 244] on icon at bounding box center [284, 249] width 14 height 14
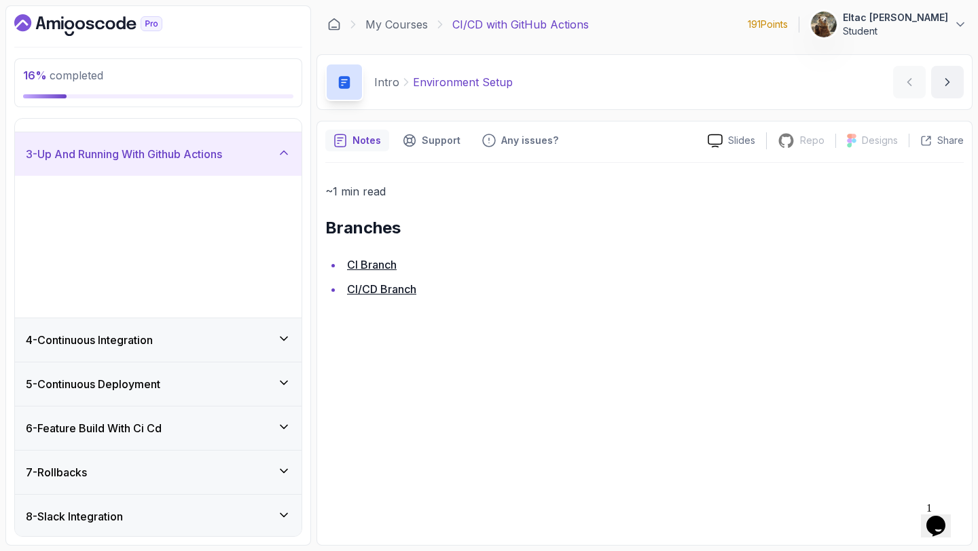
scroll to position [0, 0]
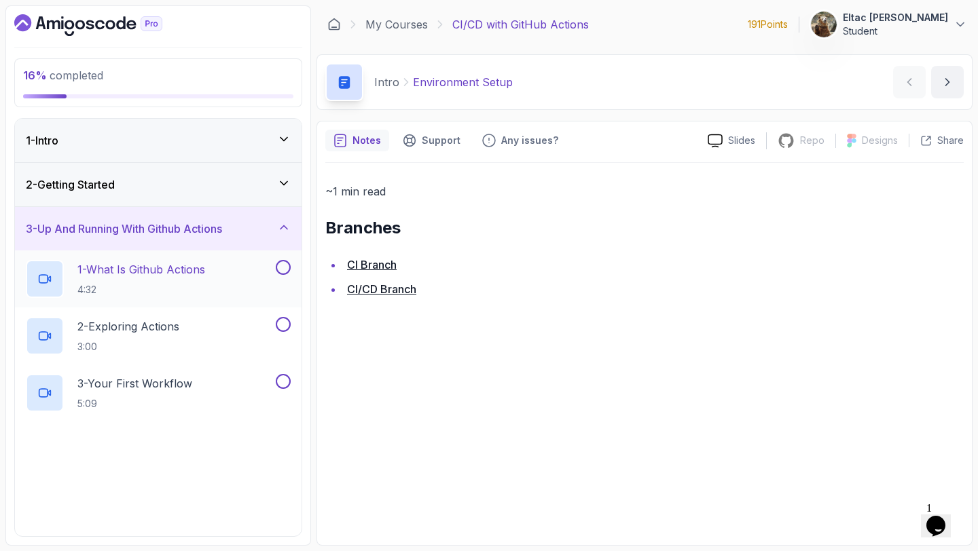
click at [282, 263] on button at bounding box center [283, 267] width 15 height 15
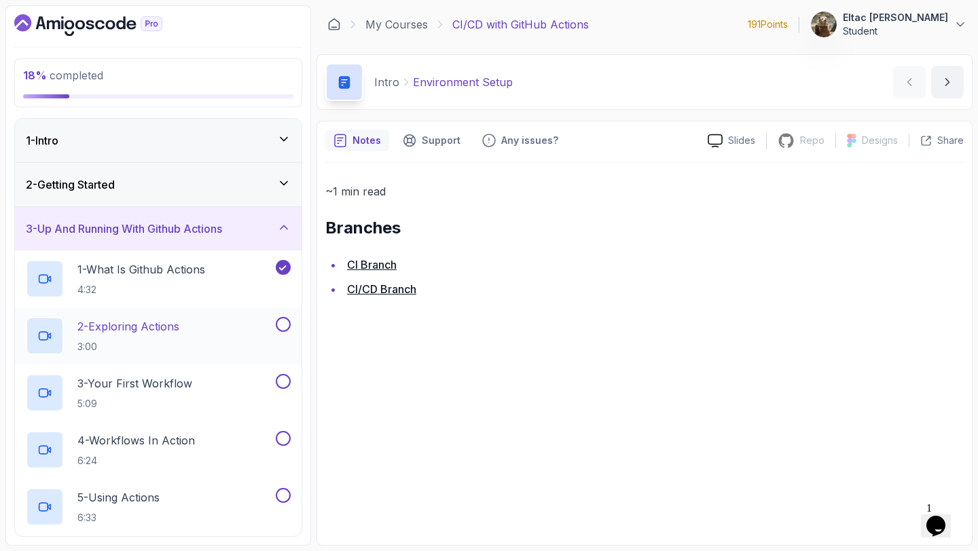
click at [284, 326] on button at bounding box center [283, 324] width 15 height 15
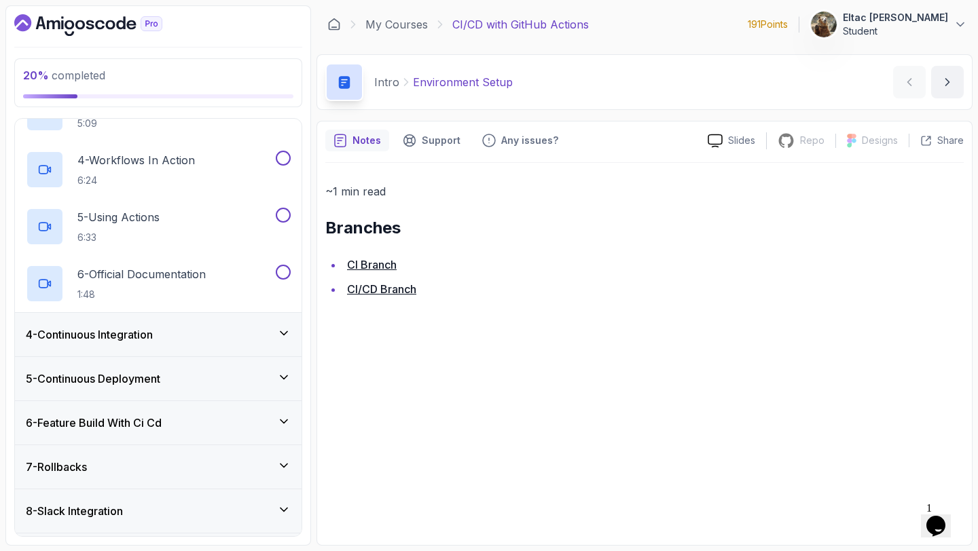
scroll to position [321, 0]
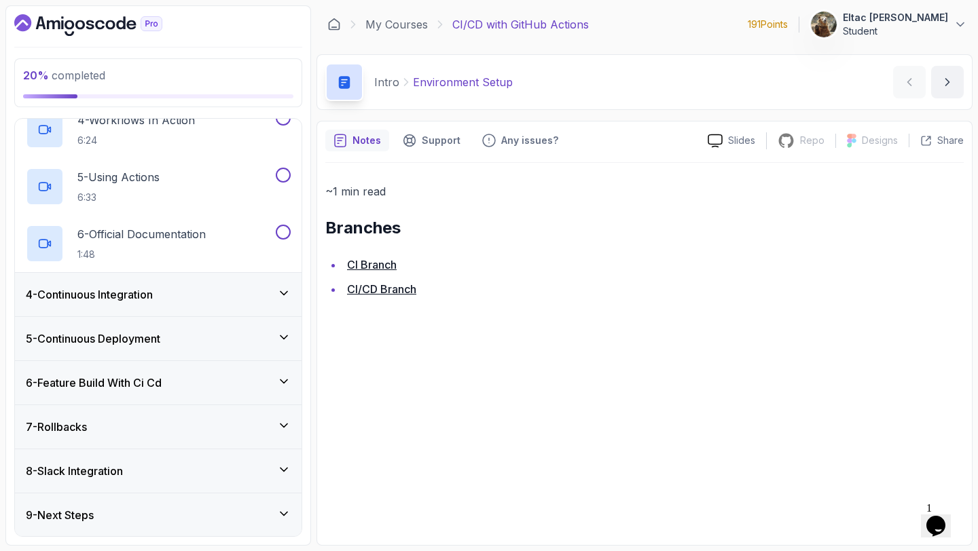
click at [234, 509] on div "9 - Next Steps" at bounding box center [158, 515] width 265 height 16
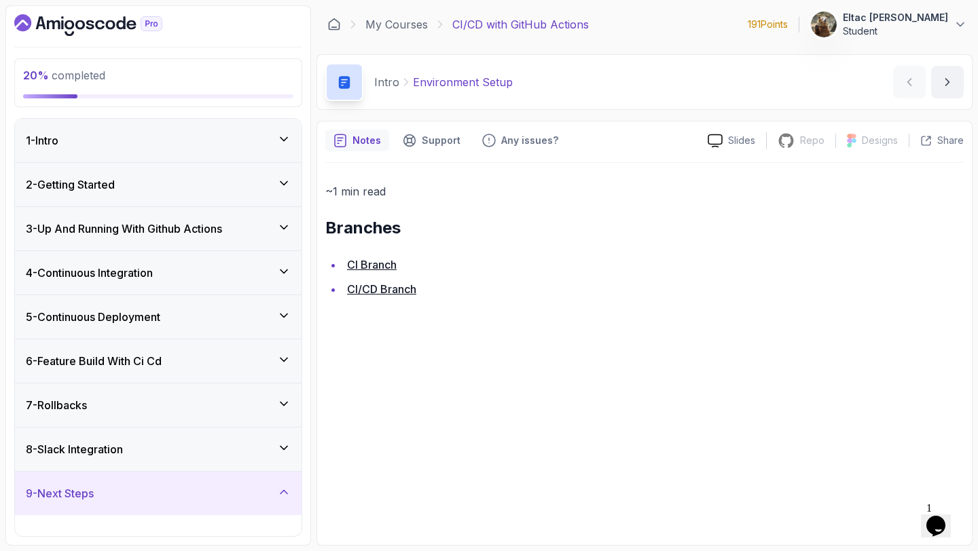
scroll to position [36, 0]
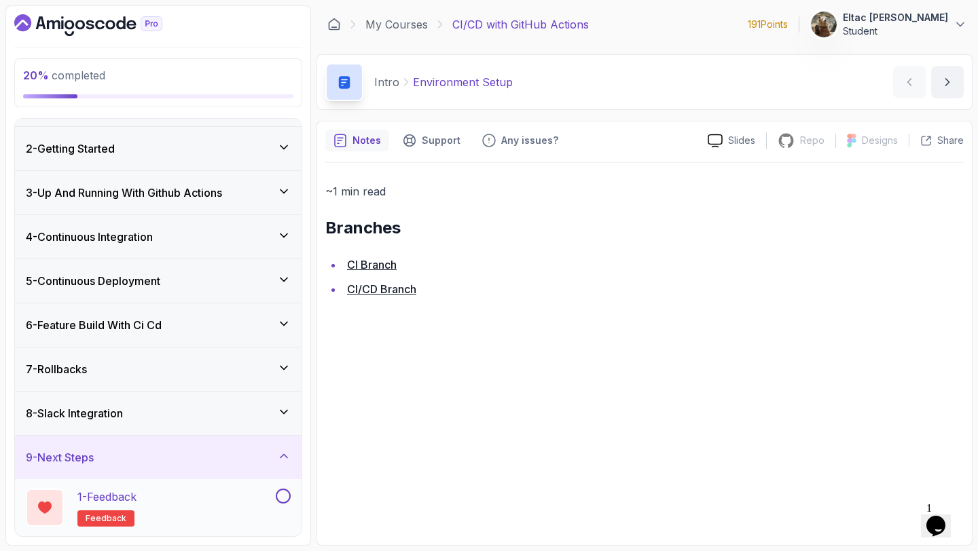
click at [283, 496] on button at bounding box center [283, 496] width 15 height 15
click at [280, 413] on icon at bounding box center [284, 412] width 14 height 14
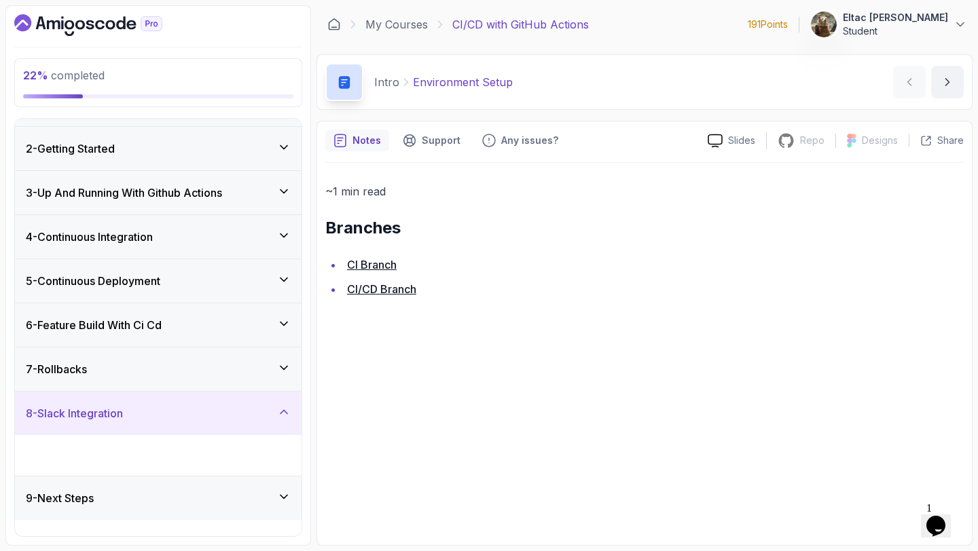
scroll to position [0, 0]
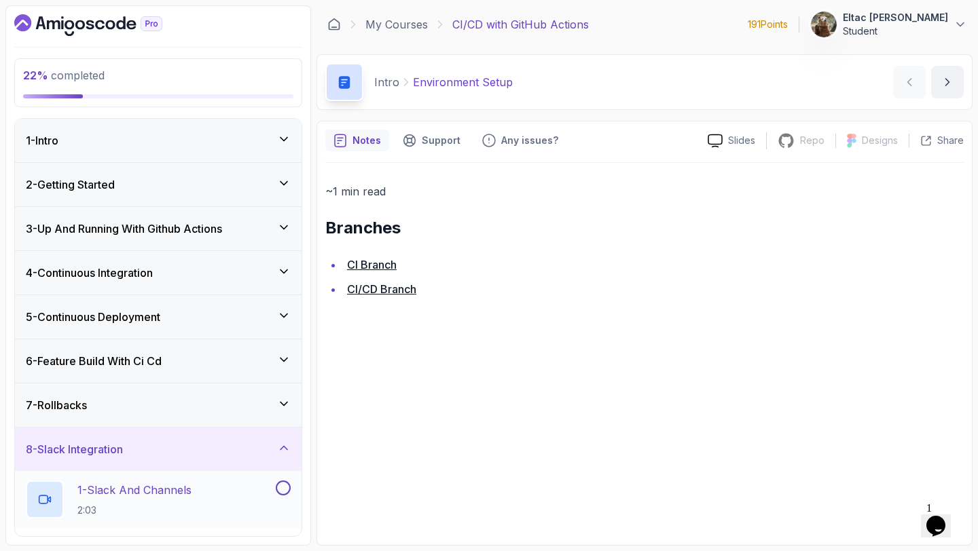
click at [287, 492] on button at bounding box center [283, 488] width 15 height 15
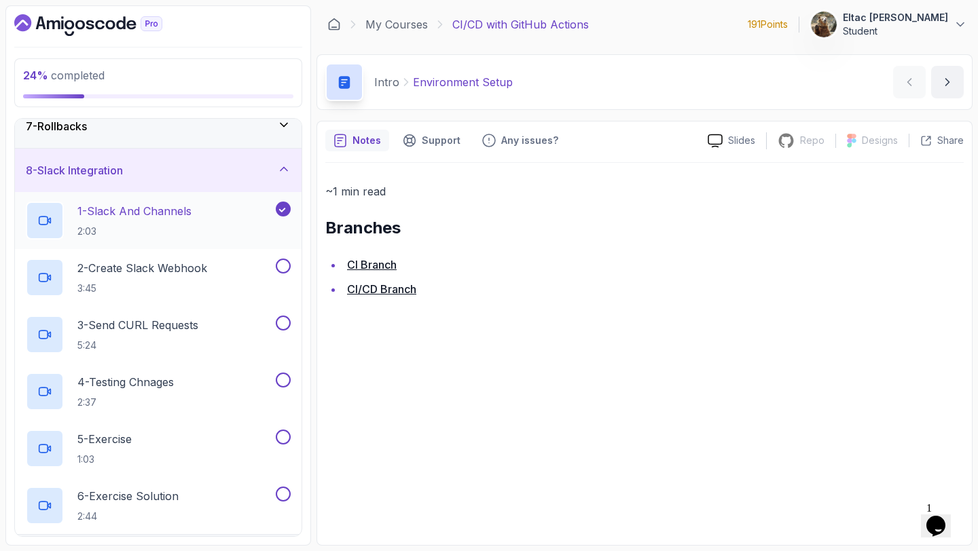
scroll to position [321, 0]
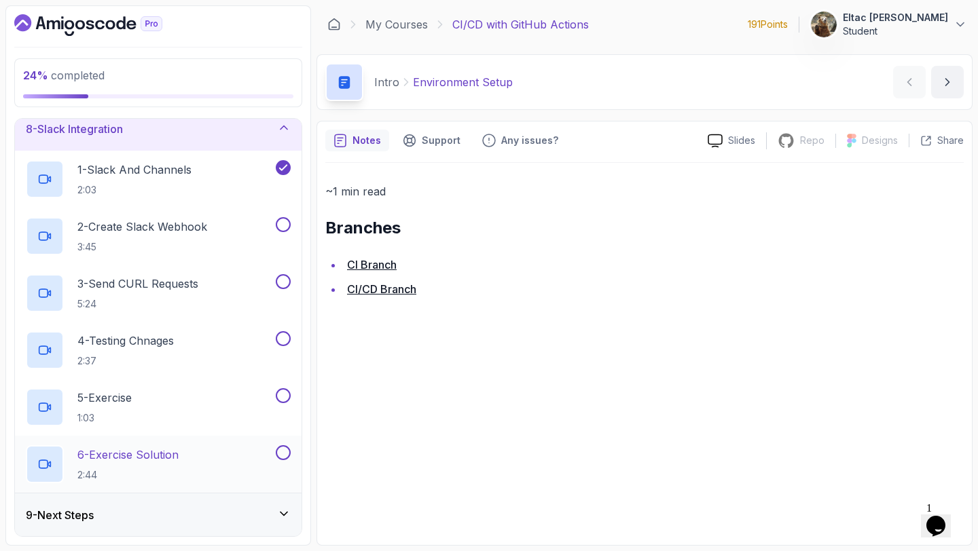
click at [284, 454] on button at bounding box center [283, 452] width 15 height 15
click at [280, 398] on button at bounding box center [283, 395] width 15 height 15
click at [285, 333] on button at bounding box center [283, 338] width 15 height 15
click at [278, 283] on button at bounding box center [283, 281] width 15 height 15
click at [288, 223] on button at bounding box center [283, 224] width 15 height 15
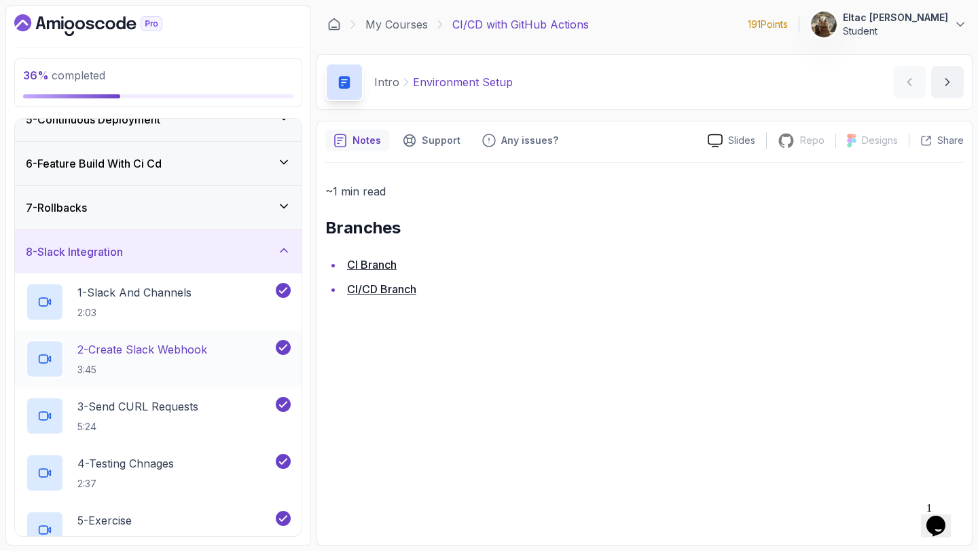
scroll to position [196, 0]
click at [287, 211] on icon at bounding box center [284, 208] width 14 height 14
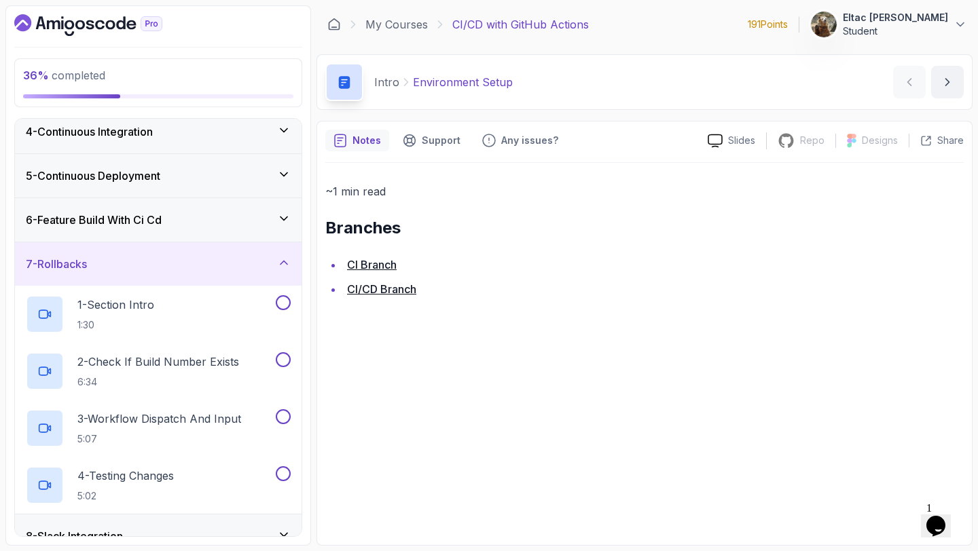
scroll to position [206, 0]
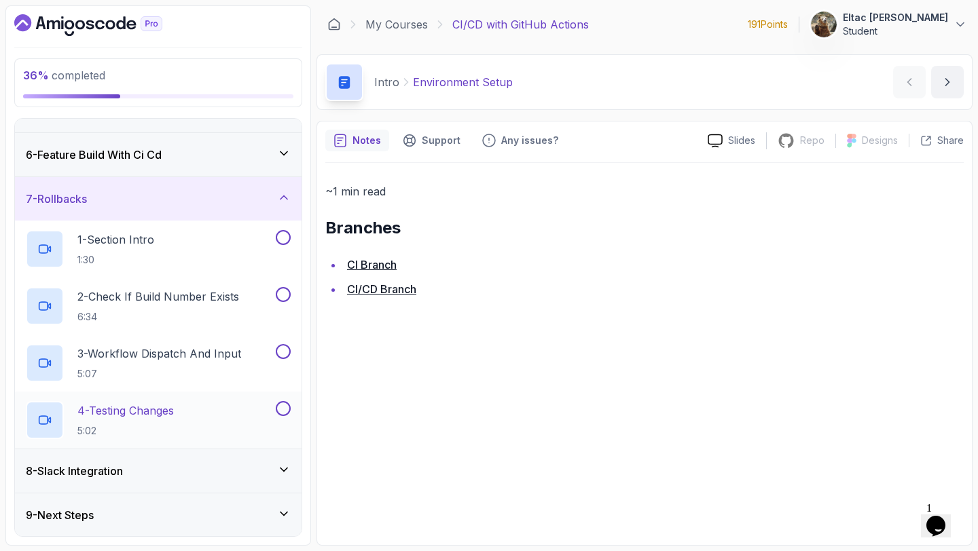
click at [284, 405] on button at bounding box center [283, 408] width 15 height 15
click at [279, 352] on button at bounding box center [283, 351] width 15 height 15
click at [285, 297] on button at bounding box center [283, 294] width 15 height 15
click at [286, 241] on button at bounding box center [283, 237] width 15 height 15
click at [283, 197] on icon at bounding box center [284, 198] width 14 height 14
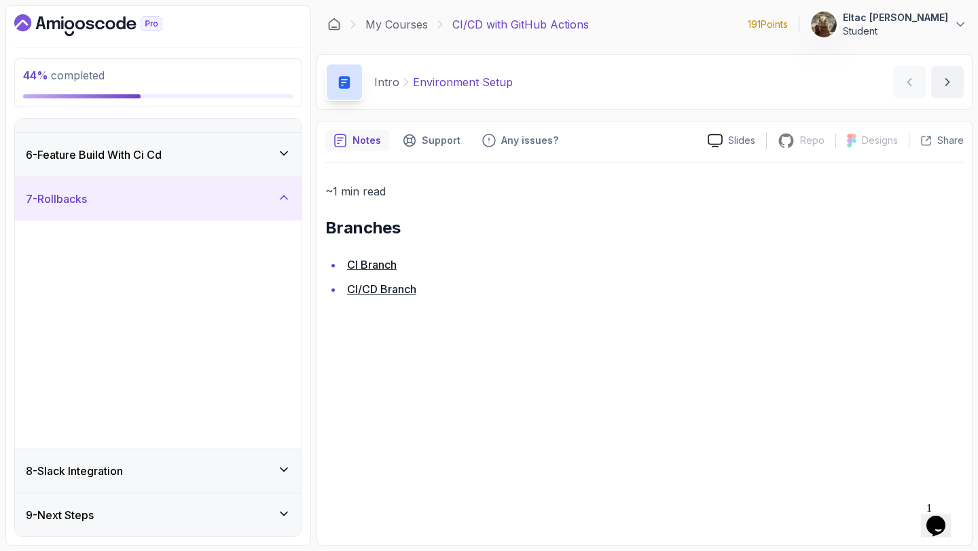
scroll to position [0, 0]
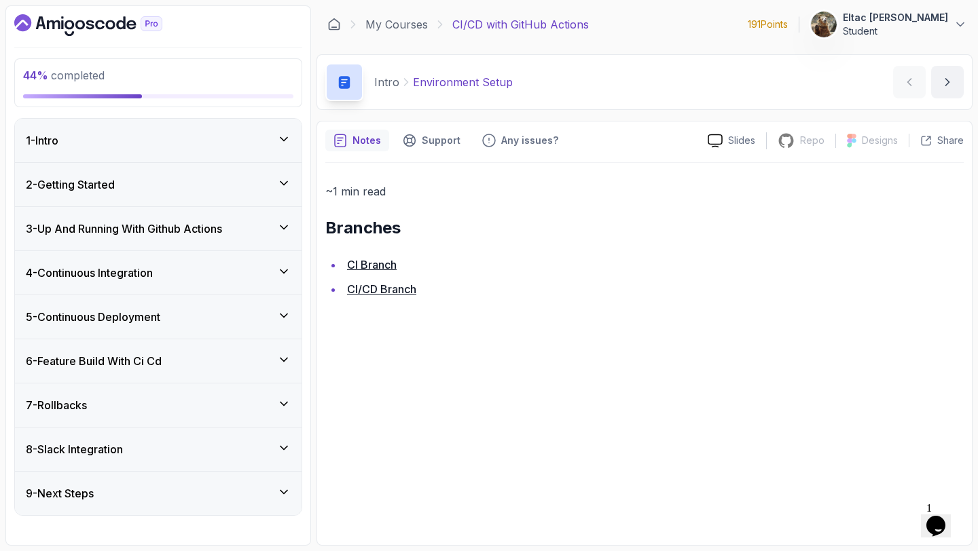
click at [277, 398] on icon at bounding box center [284, 404] width 14 height 14
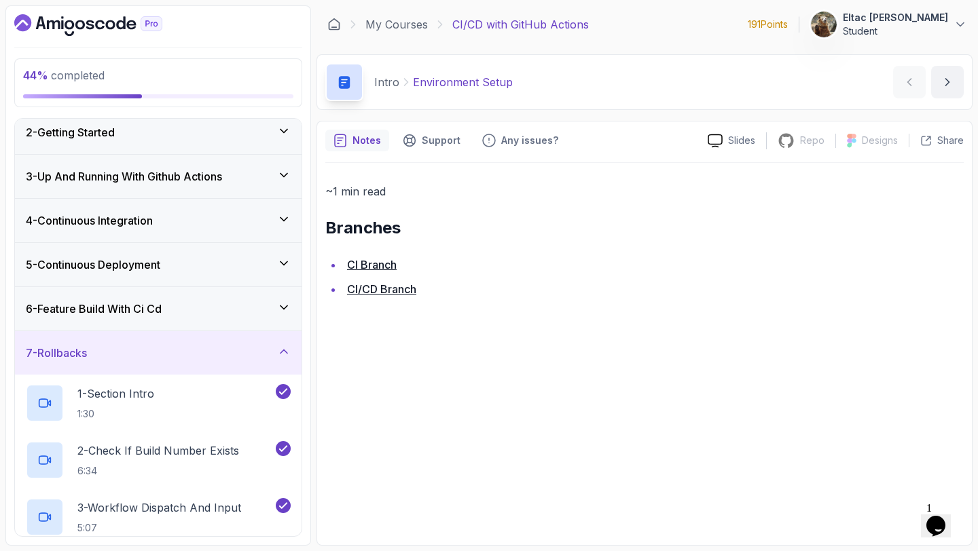
scroll to position [39, 0]
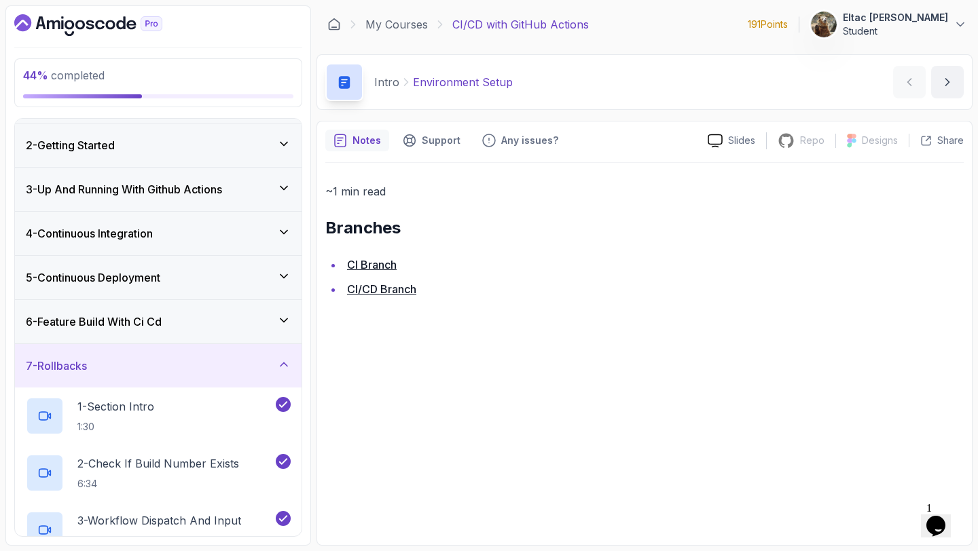
click at [287, 303] on div "6 - Feature Build With Ci Cd" at bounding box center [158, 321] width 287 height 43
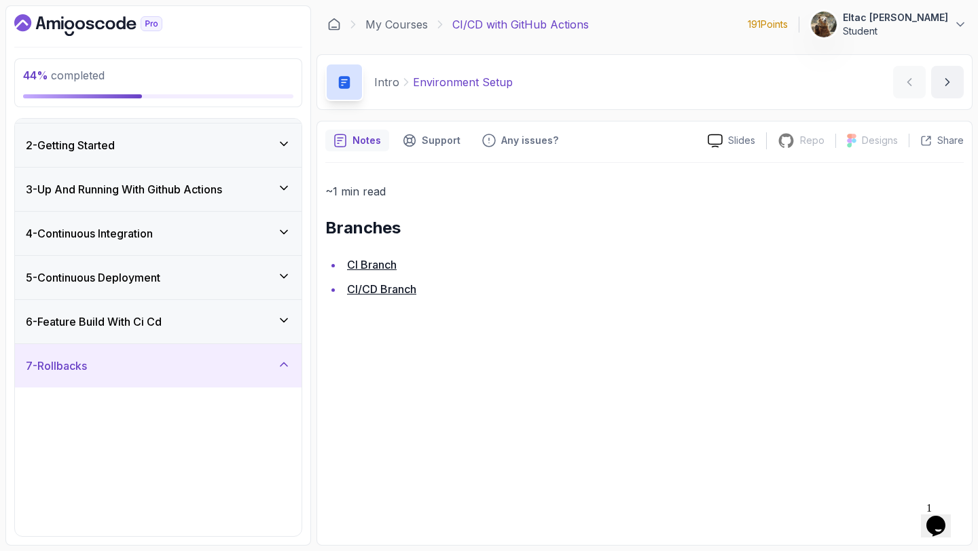
scroll to position [0, 0]
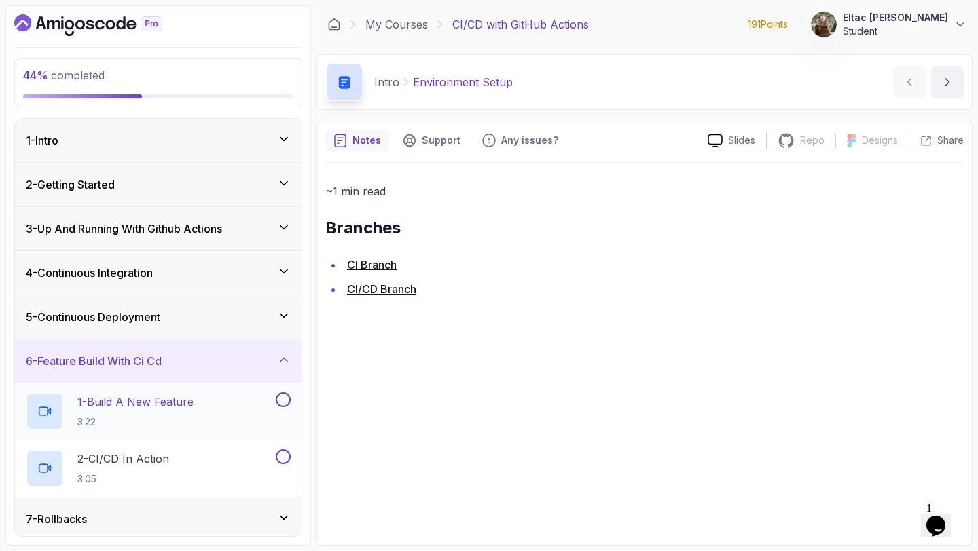
click at [281, 398] on button at bounding box center [283, 400] width 15 height 15
click at [283, 454] on button at bounding box center [283, 457] width 15 height 15
click at [280, 316] on icon at bounding box center [284, 316] width 14 height 14
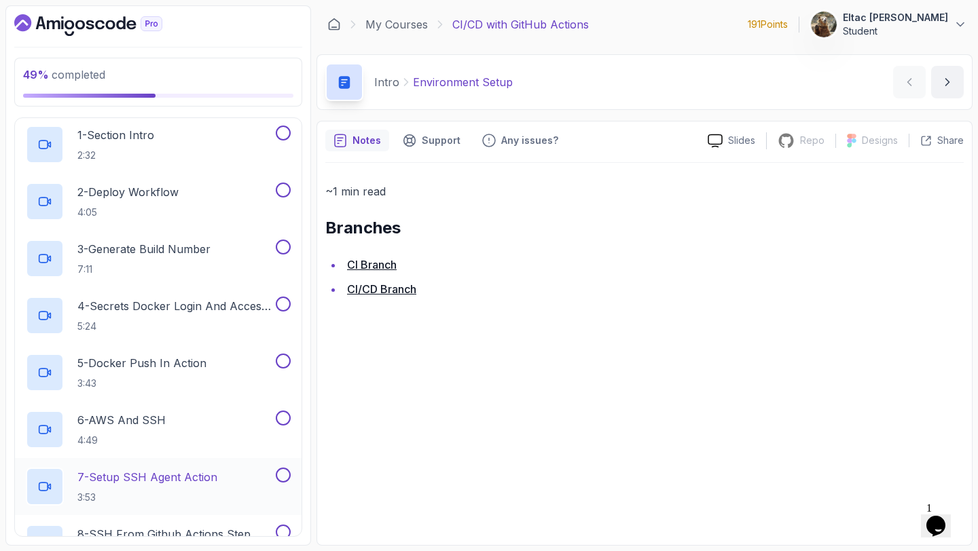
scroll to position [606, 0]
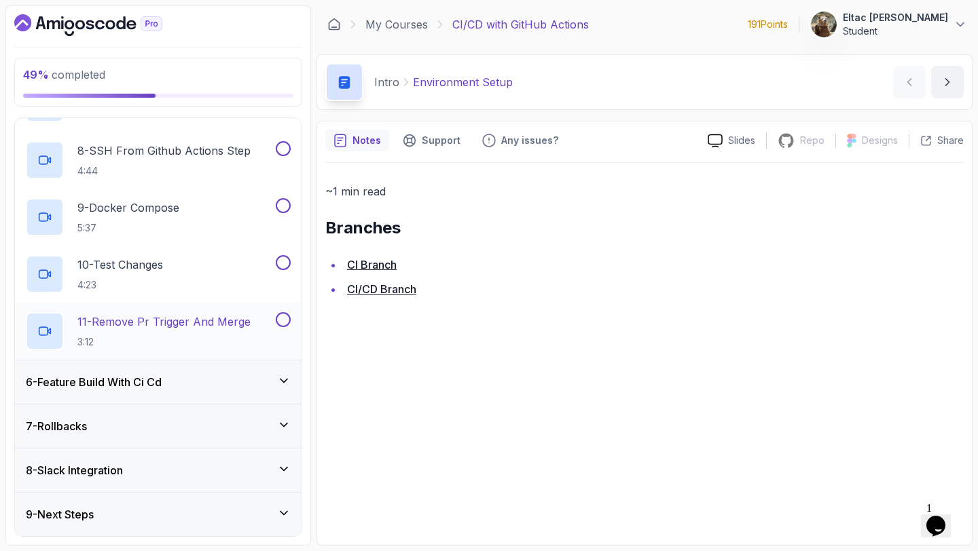
click at [283, 326] on button at bounding box center [283, 319] width 15 height 15
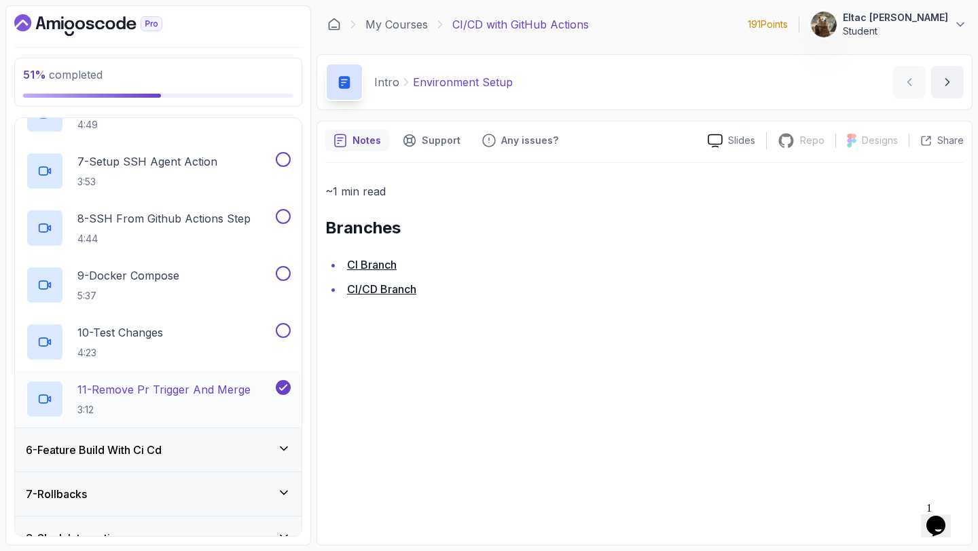
click at [283, 326] on button at bounding box center [283, 330] width 15 height 15
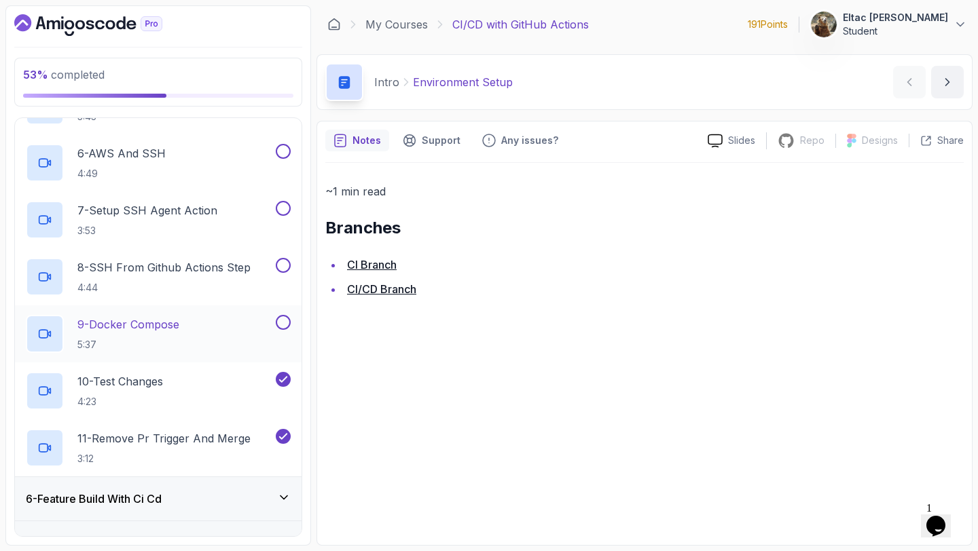
click at [283, 325] on button at bounding box center [283, 322] width 15 height 15
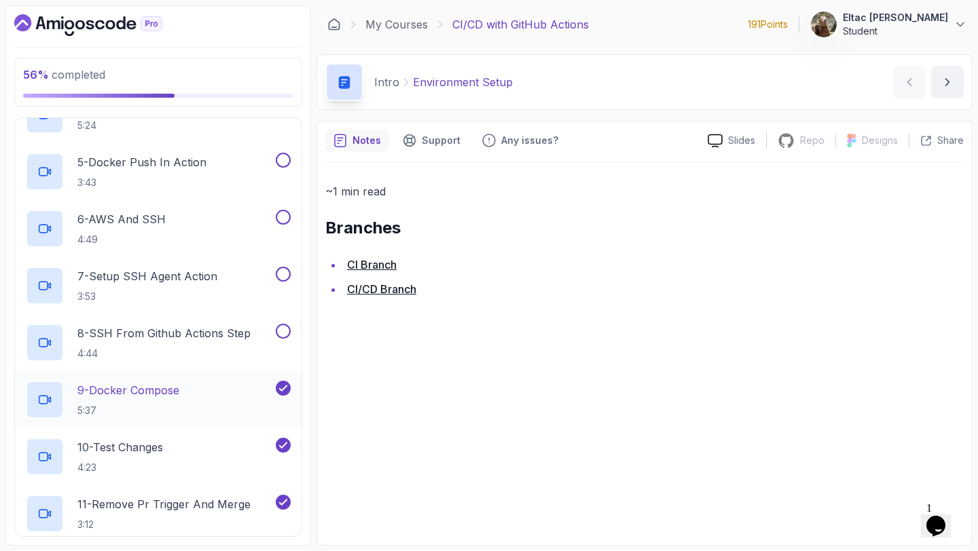
click at [283, 325] on button at bounding box center [283, 331] width 15 height 15
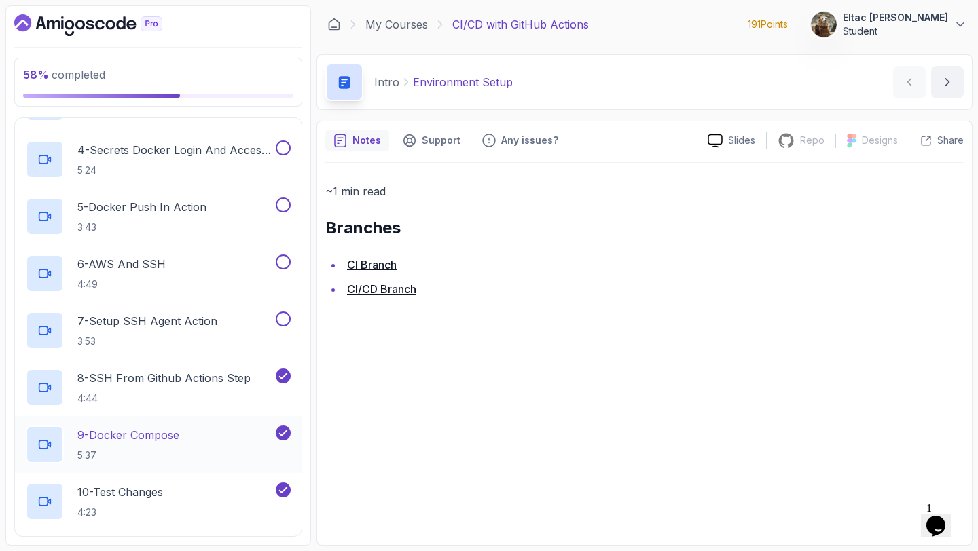
scroll to position [379, 0]
click at [283, 325] on button "7 - Setup SSH Agent Action 3:53" at bounding box center [158, 330] width 265 height 38
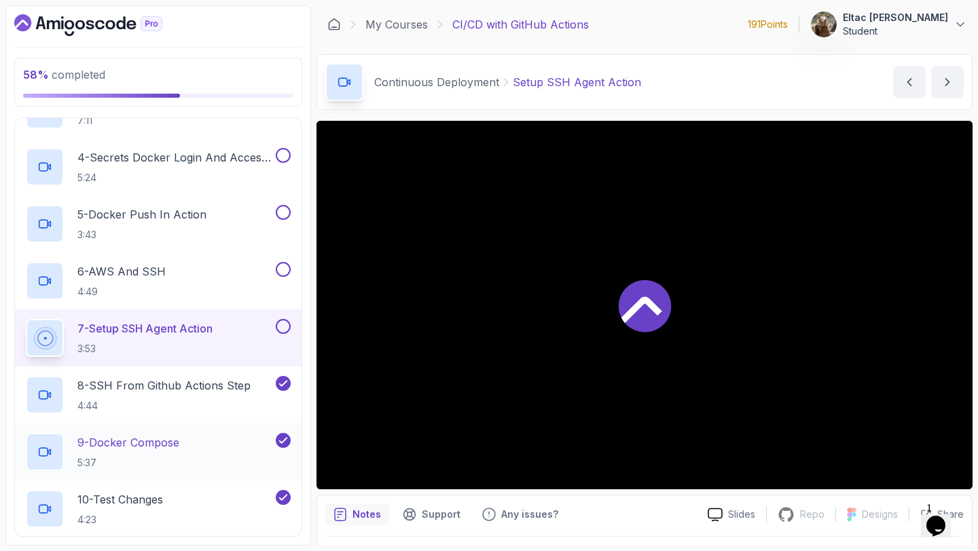
scroll to position [365, 0]
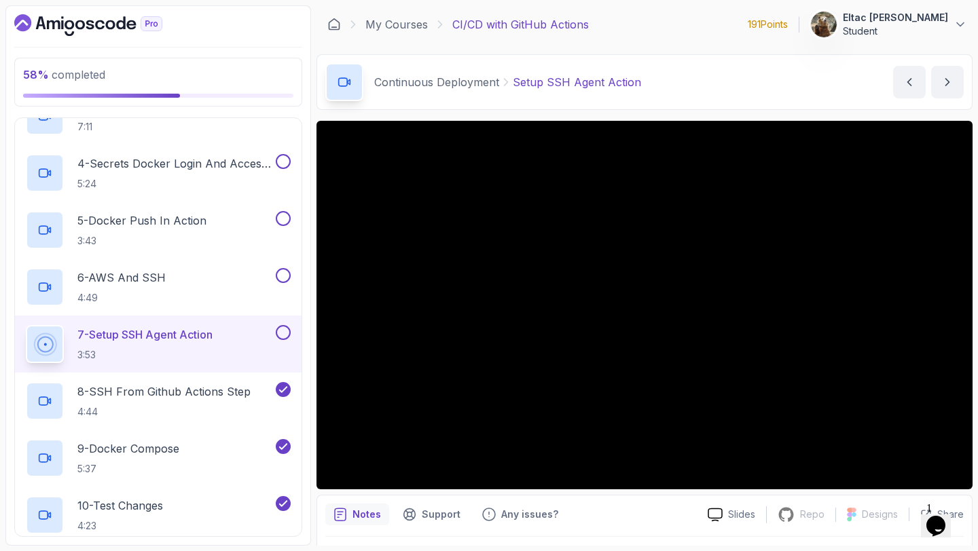
click at [285, 332] on button at bounding box center [283, 332] width 15 height 15
click at [287, 280] on button at bounding box center [283, 275] width 15 height 15
click at [283, 220] on button at bounding box center [283, 218] width 15 height 15
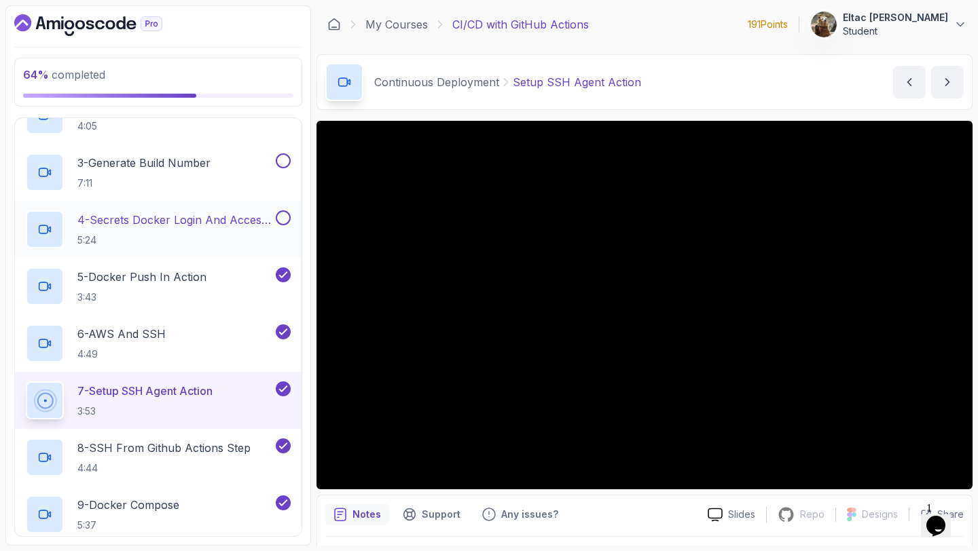
click at [283, 221] on button at bounding box center [283, 218] width 15 height 15
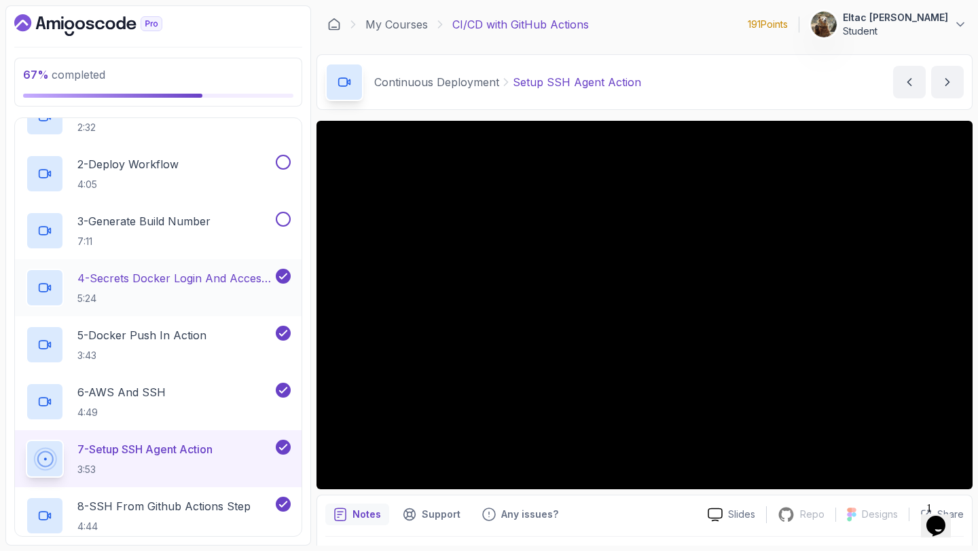
click at [283, 221] on button at bounding box center [283, 219] width 15 height 15
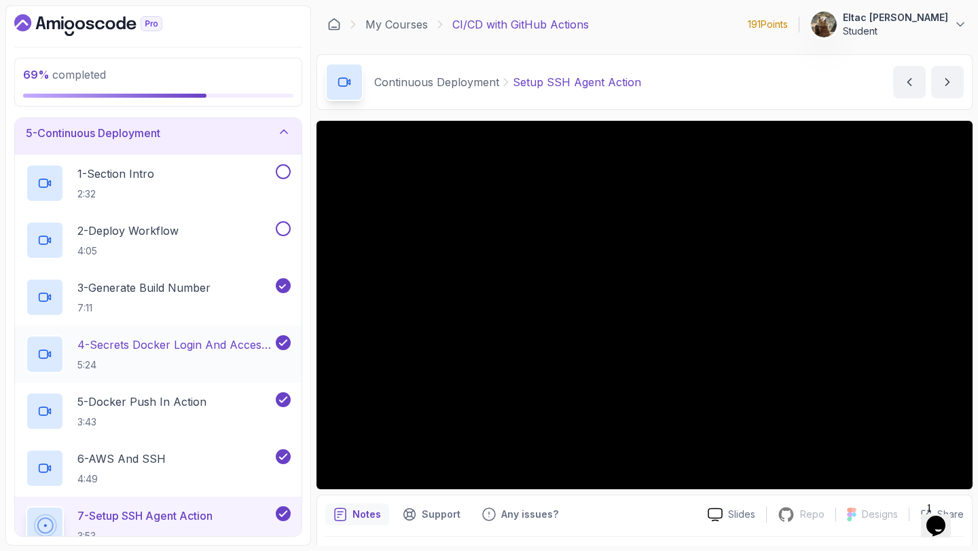
scroll to position [168, 0]
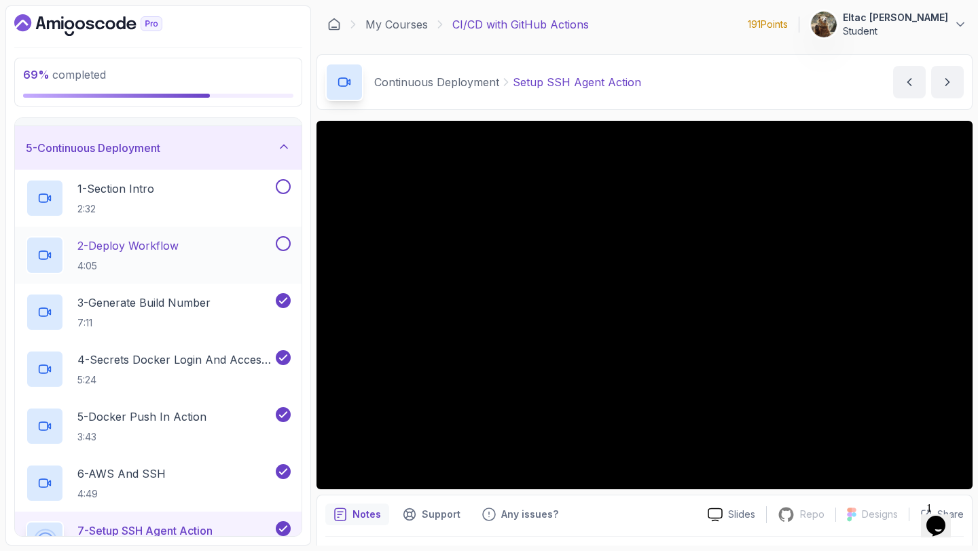
click at [281, 249] on button at bounding box center [283, 243] width 15 height 15
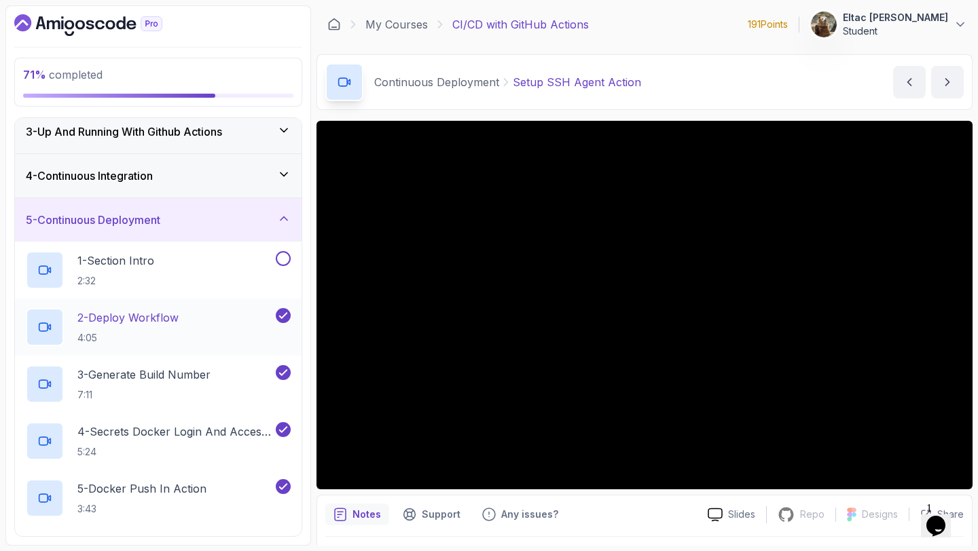
scroll to position [89, 0]
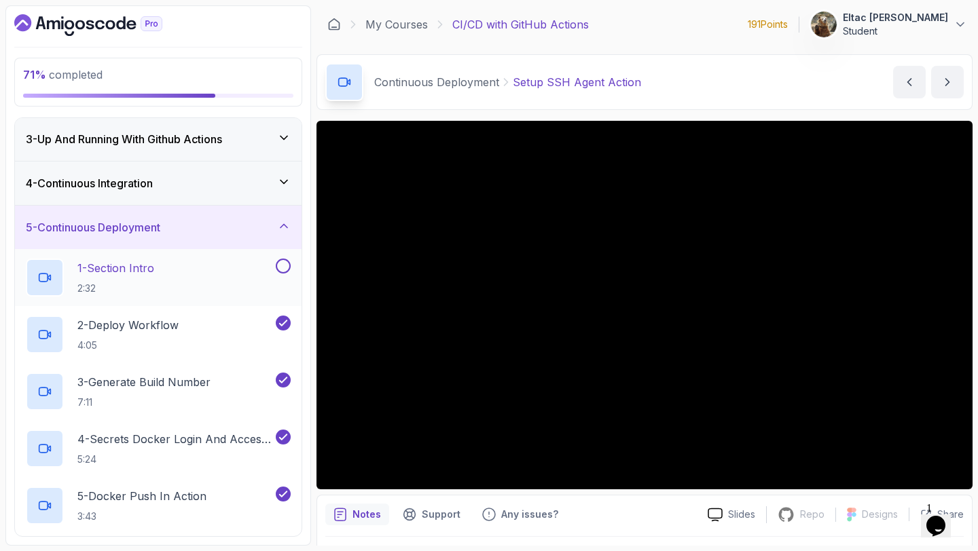
click at [283, 263] on button at bounding box center [283, 266] width 15 height 15
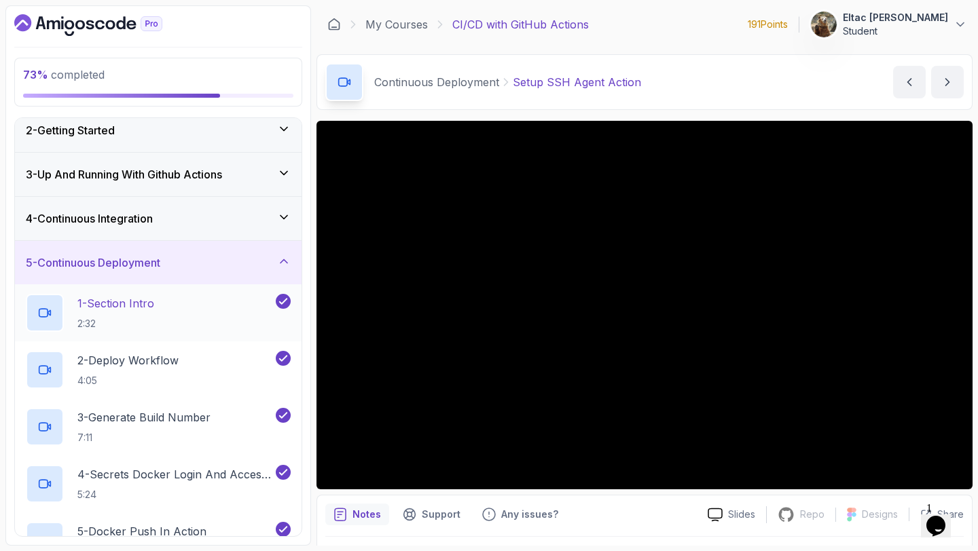
scroll to position [33, 0]
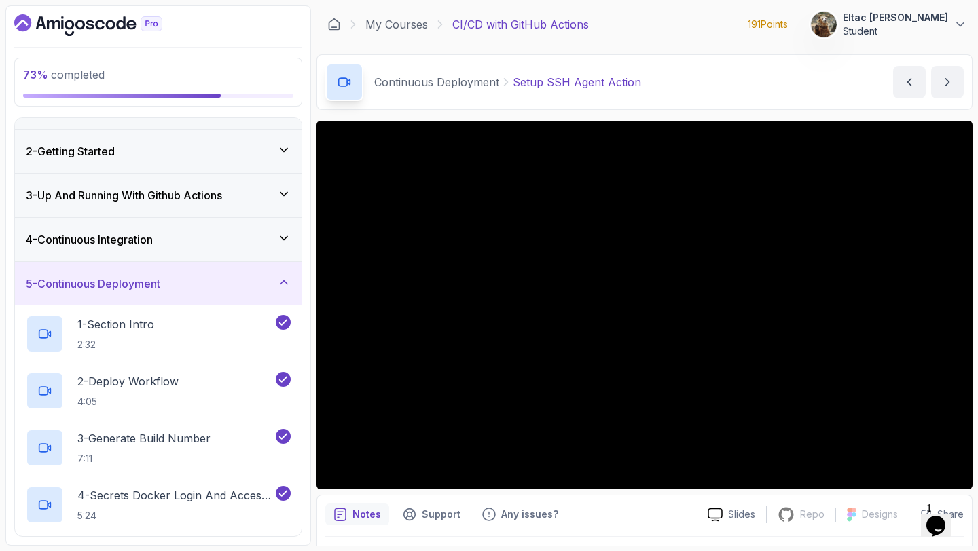
click at [285, 284] on icon at bounding box center [284, 283] width 14 height 14
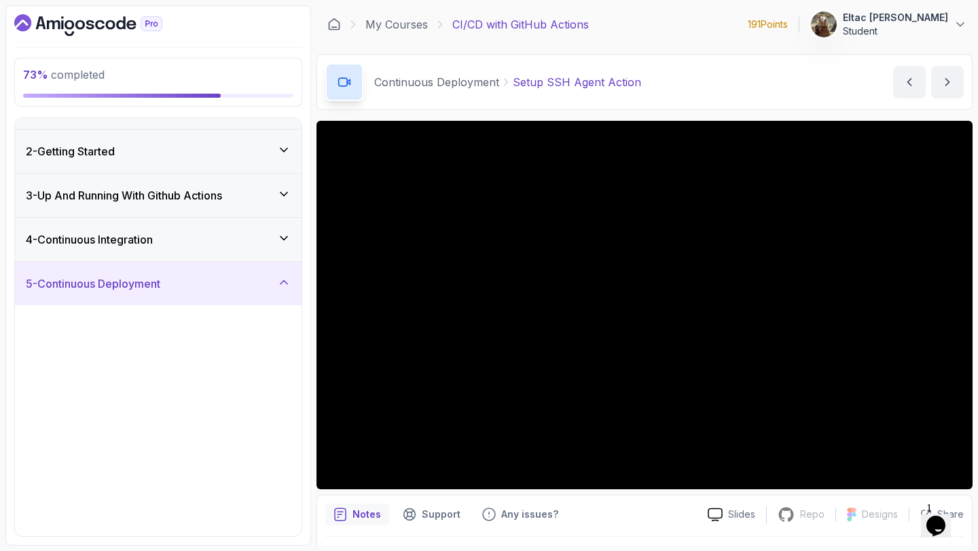
scroll to position [0, 0]
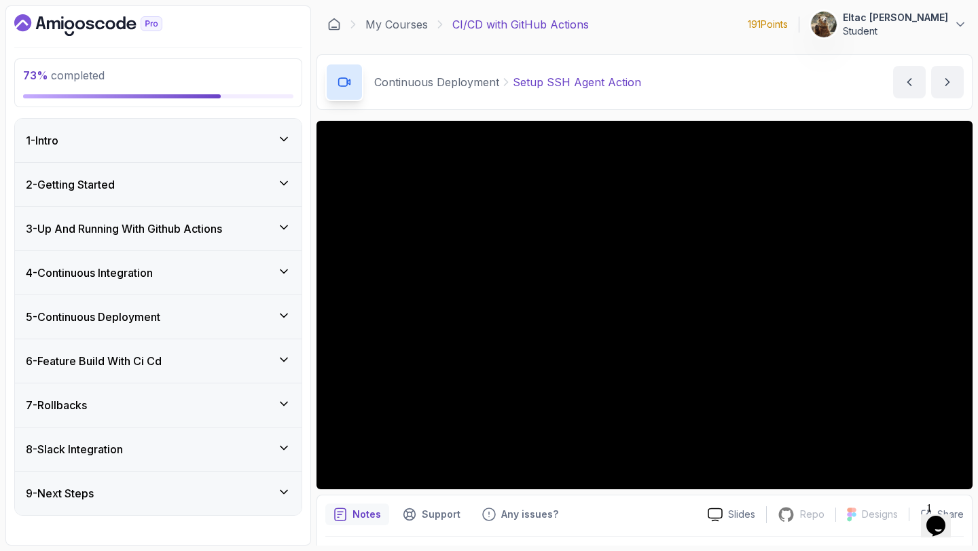
click at [286, 276] on icon at bounding box center [284, 272] width 14 height 14
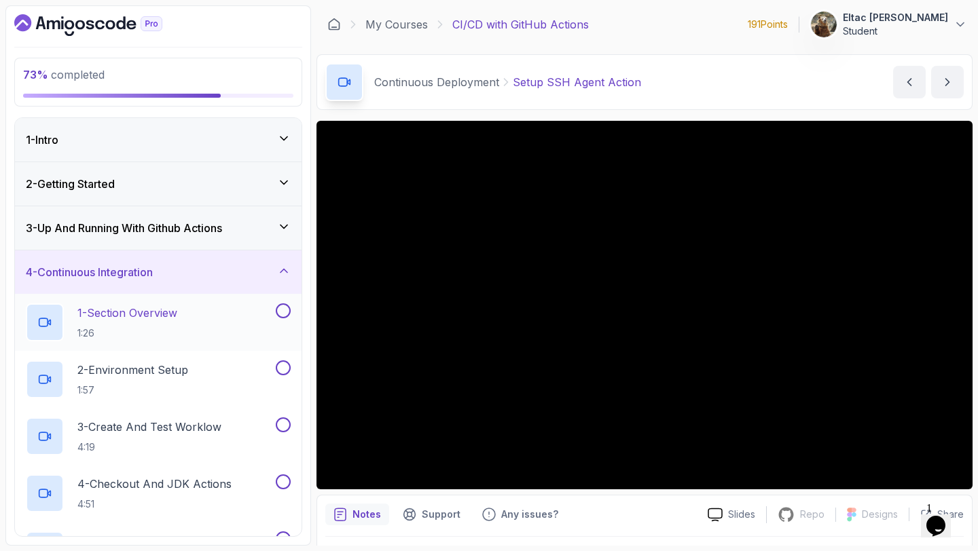
click at [289, 314] on button at bounding box center [283, 311] width 15 height 15
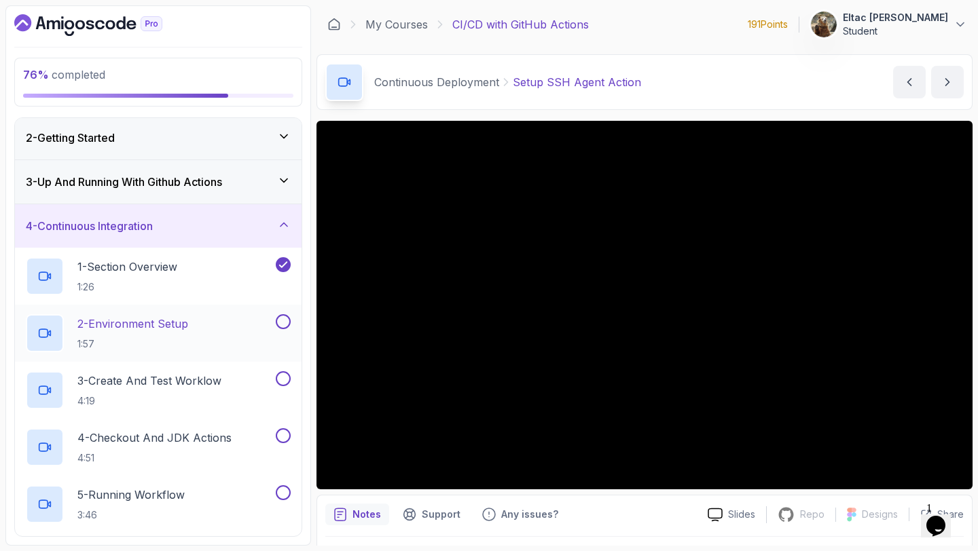
click at [285, 321] on button at bounding box center [283, 321] width 15 height 15
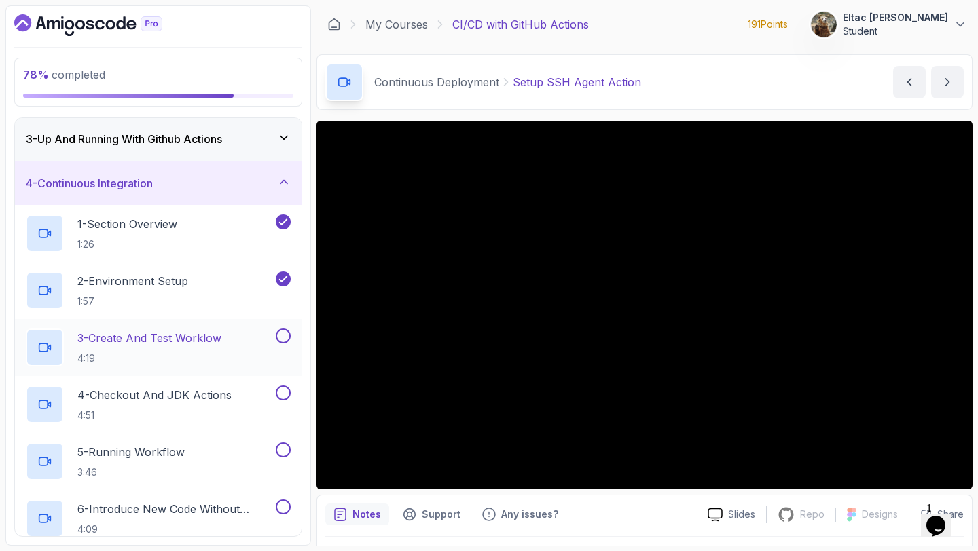
click at [282, 335] on button at bounding box center [283, 336] width 15 height 15
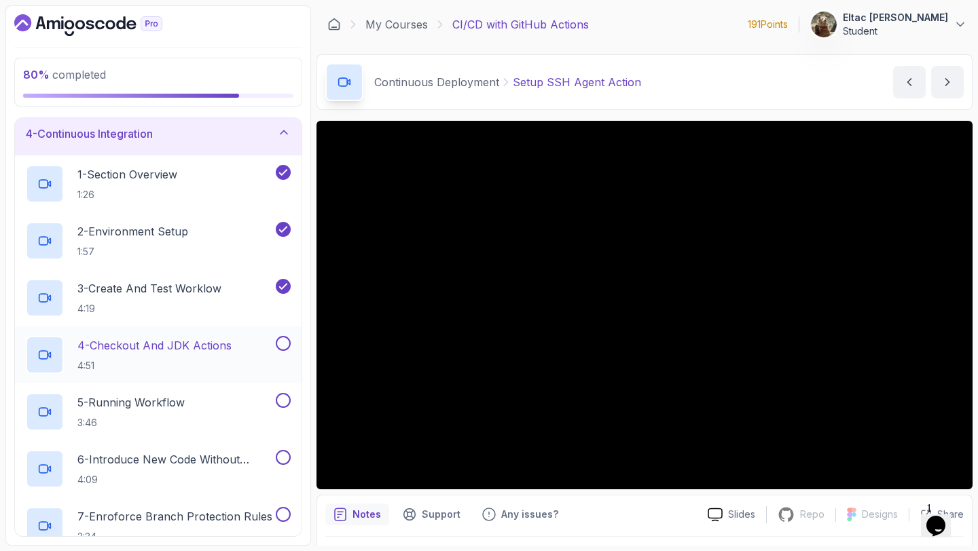
click at [281, 338] on button at bounding box center [283, 343] width 15 height 15
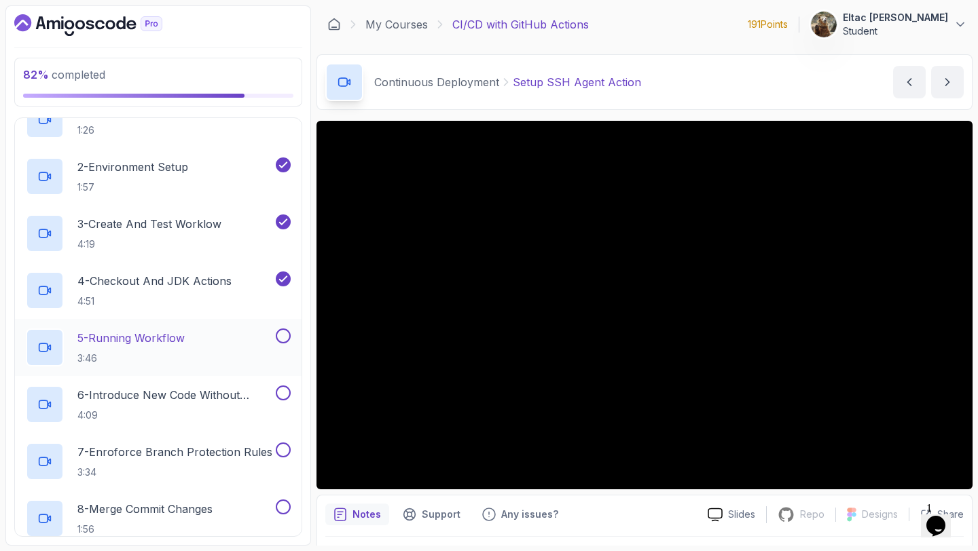
click at [281, 339] on button at bounding box center [283, 336] width 15 height 15
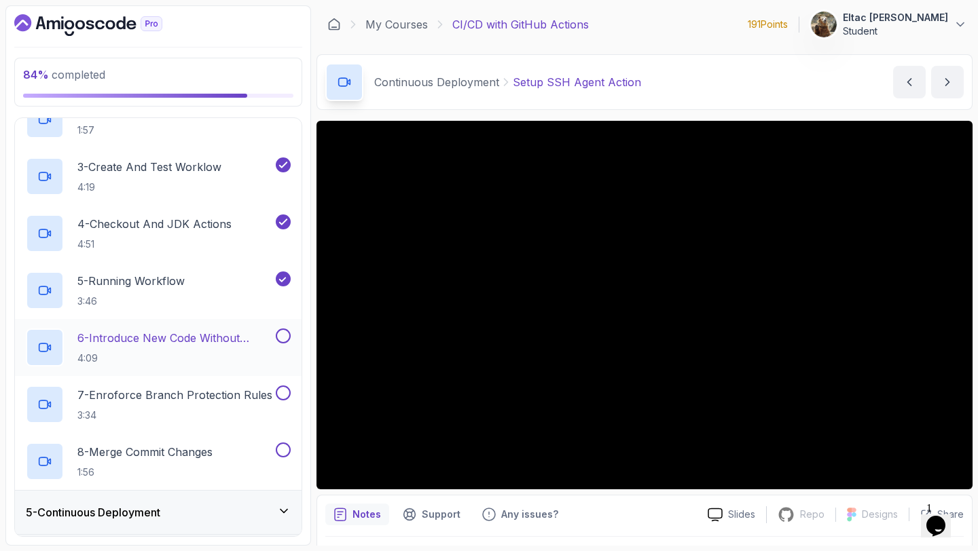
click at [280, 341] on button at bounding box center [283, 336] width 15 height 15
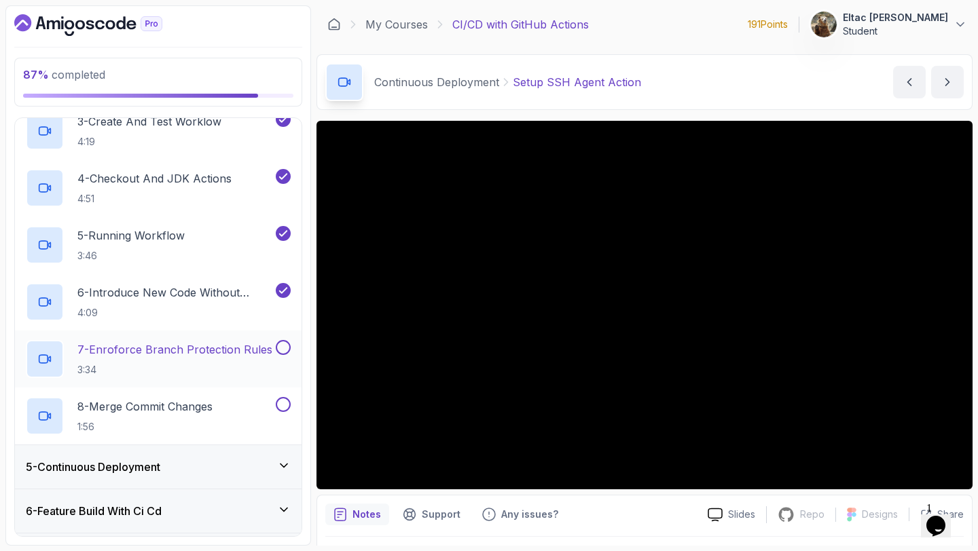
click at [280, 344] on button at bounding box center [283, 347] width 15 height 15
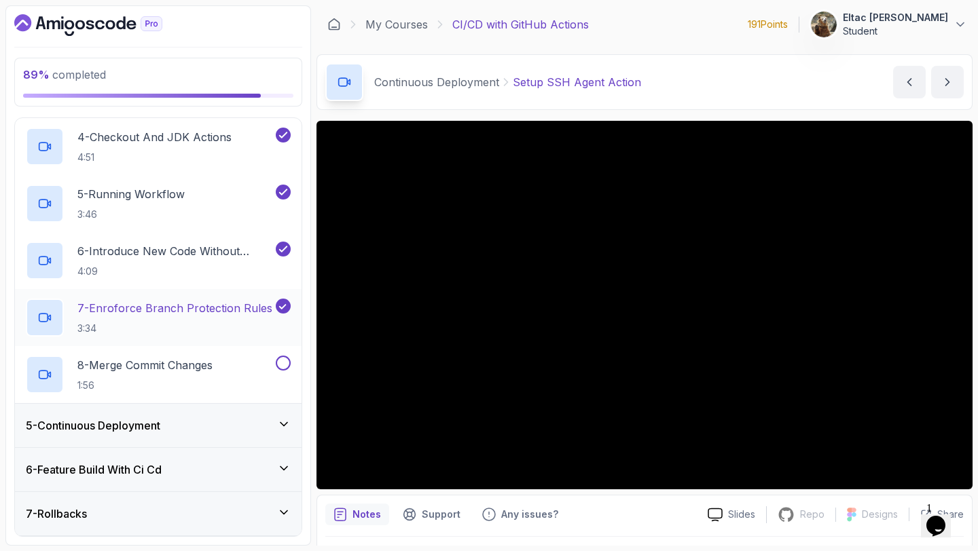
scroll to position [348, 0]
click at [283, 359] on button at bounding box center [283, 361] width 15 height 15
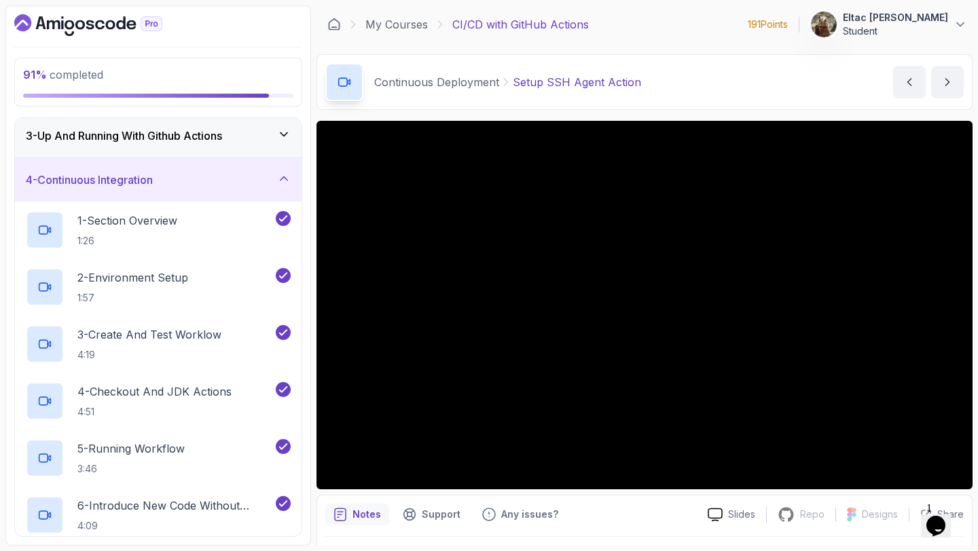
scroll to position [0, 0]
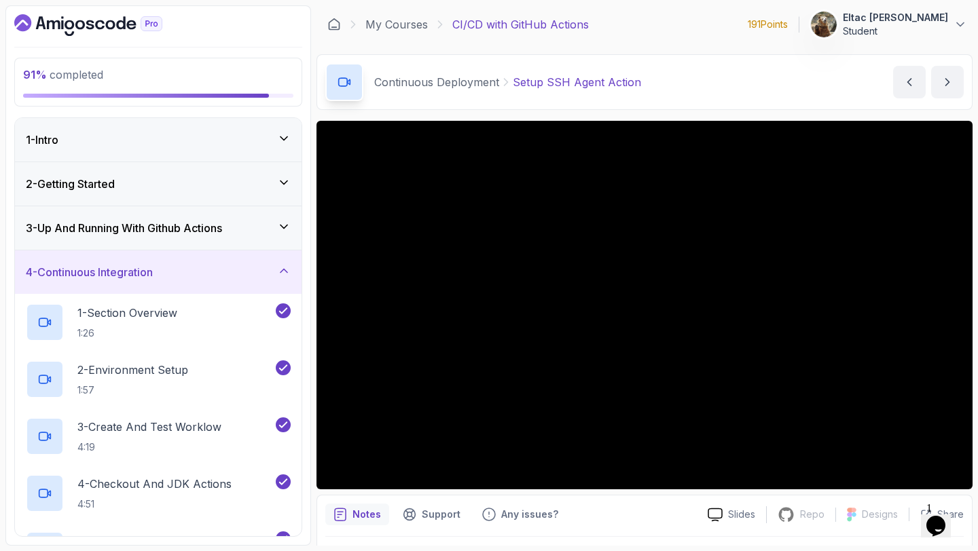
click at [280, 270] on icon at bounding box center [284, 271] width 14 height 14
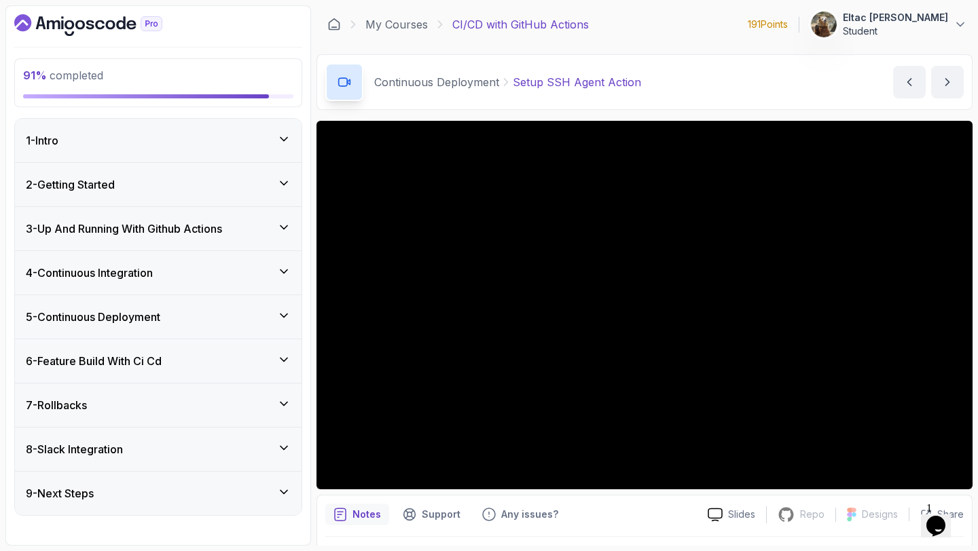
click at [278, 226] on icon at bounding box center [284, 228] width 14 height 14
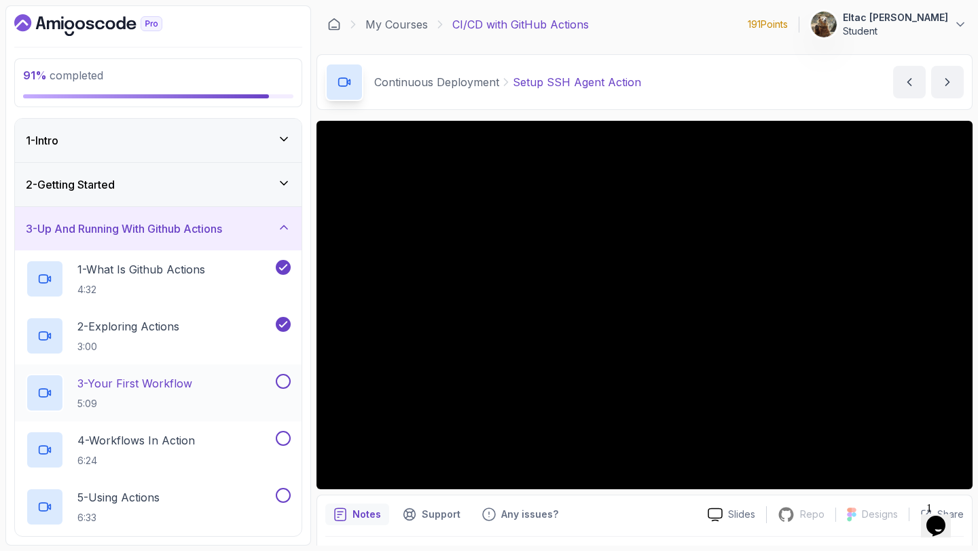
click at [284, 383] on button at bounding box center [283, 381] width 15 height 15
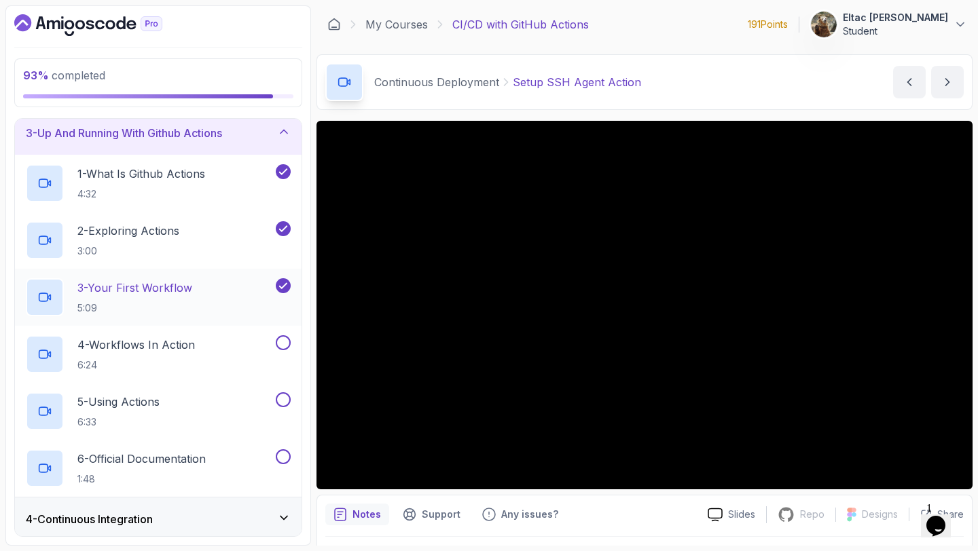
scroll to position [98, 0]
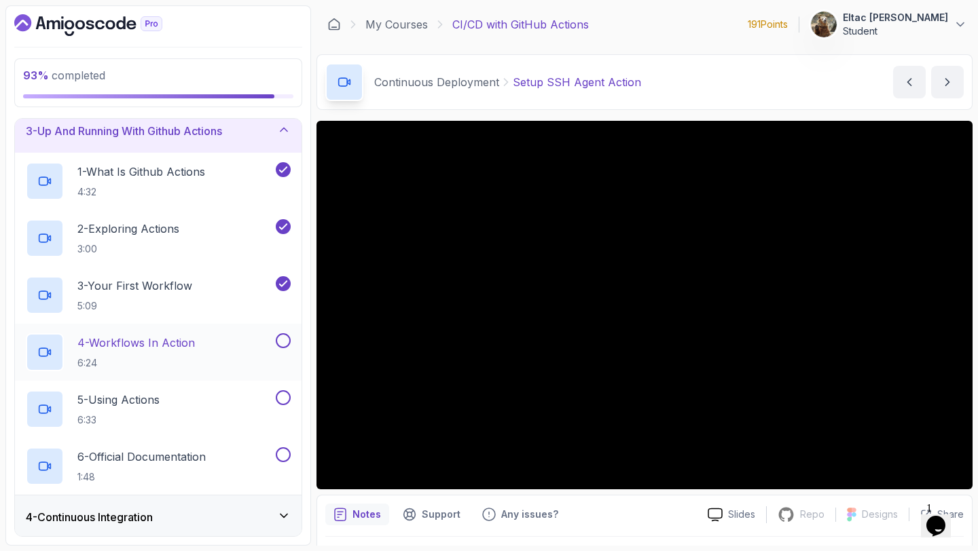
click at [284, 344] on button at bounding box center [283, 340] width 15 height 15
click at [283, 396] on button at bounding box center [283, 397] width 15 height 15
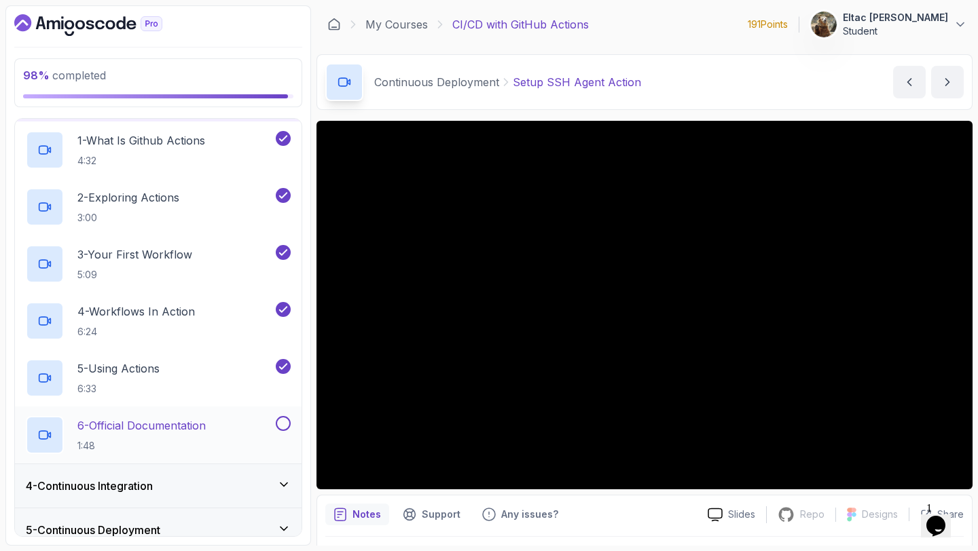
click at [285, 424] on button at bounding box center [283, 423] width 15 height 15
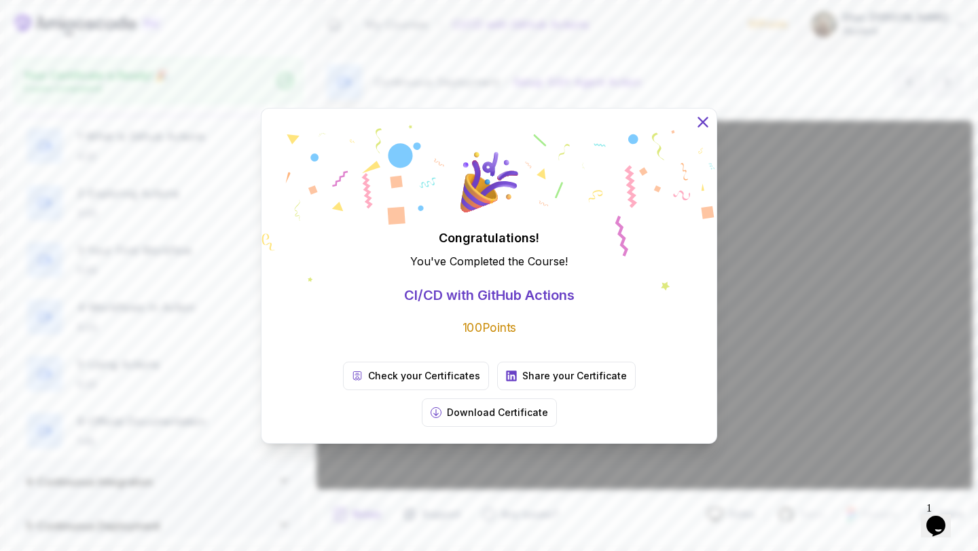
click at [698, 130] on icon at bounding box center [703, 122] width 18 height 18
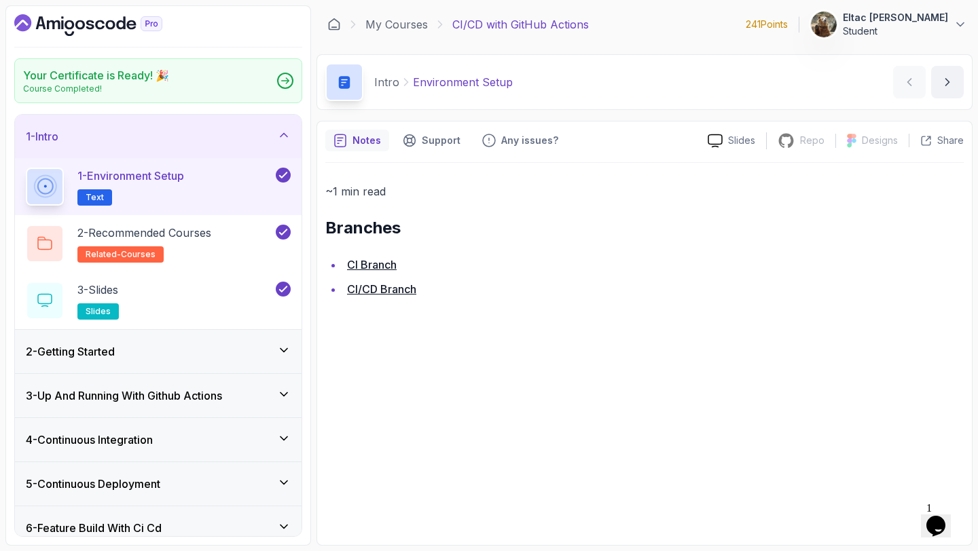
click at [86, 18] on icon "Dashboard" at bounding box center [88, 25] width 148 height 22
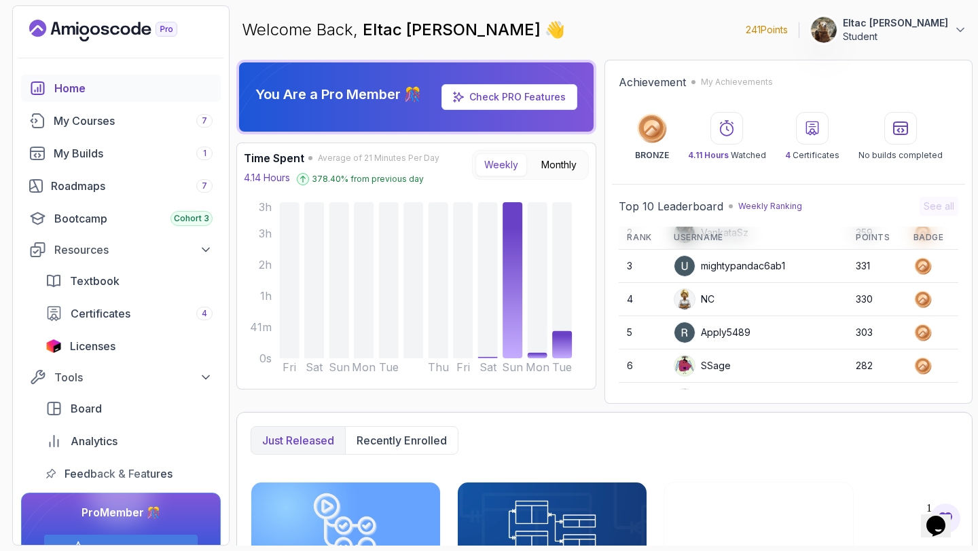
scroll to position [192, 0]
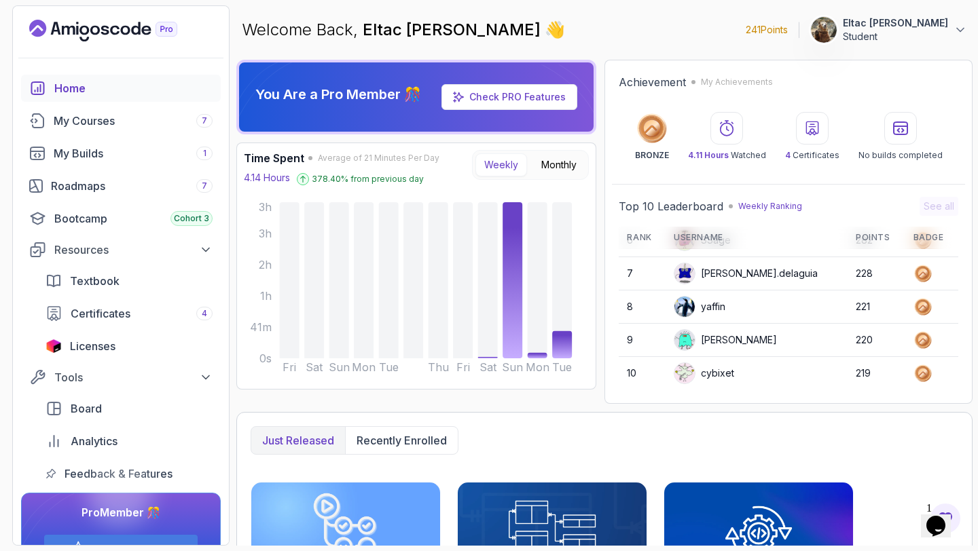
click at [783, 206] on p "Weekly Ranking" at bounding box center [770, 206] width 64 height 11
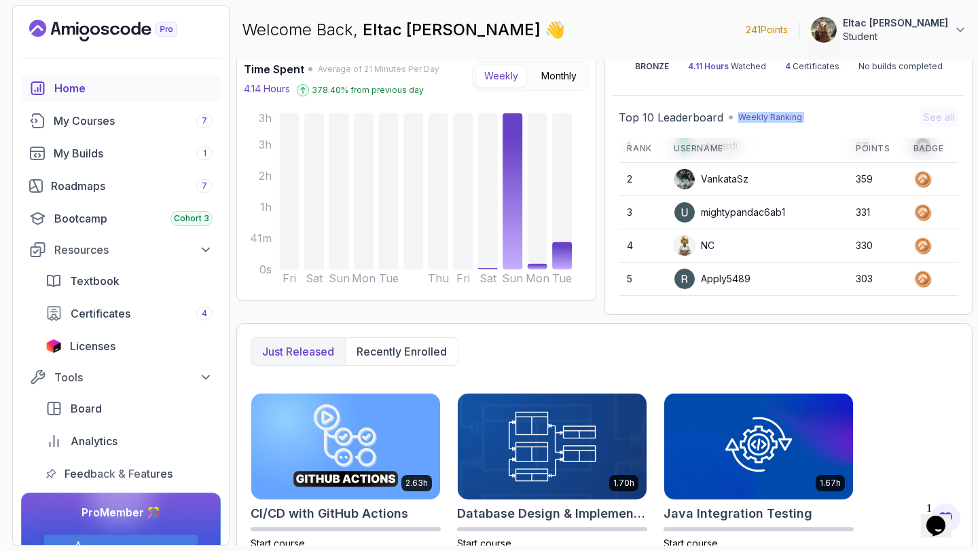
scroll to position [0, 0]
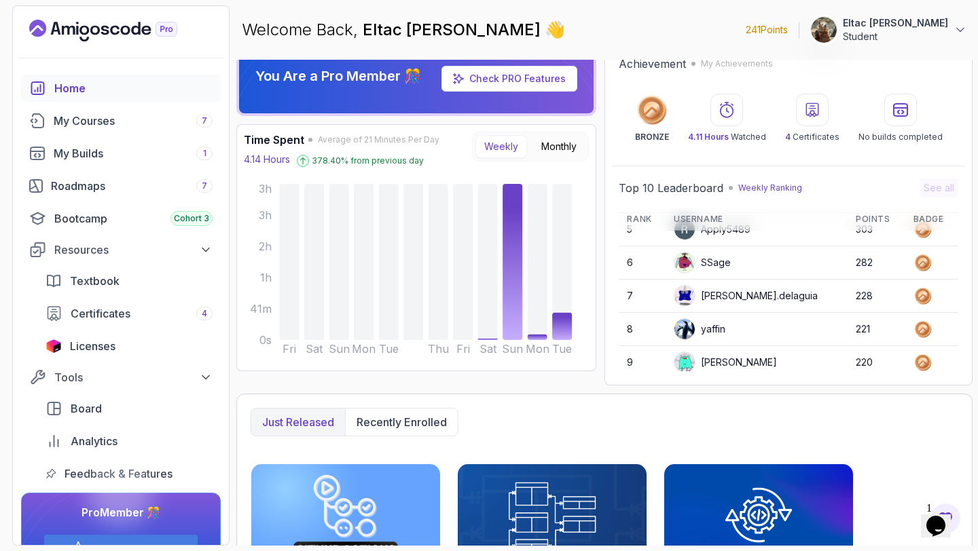
scroll to position [166, 0]
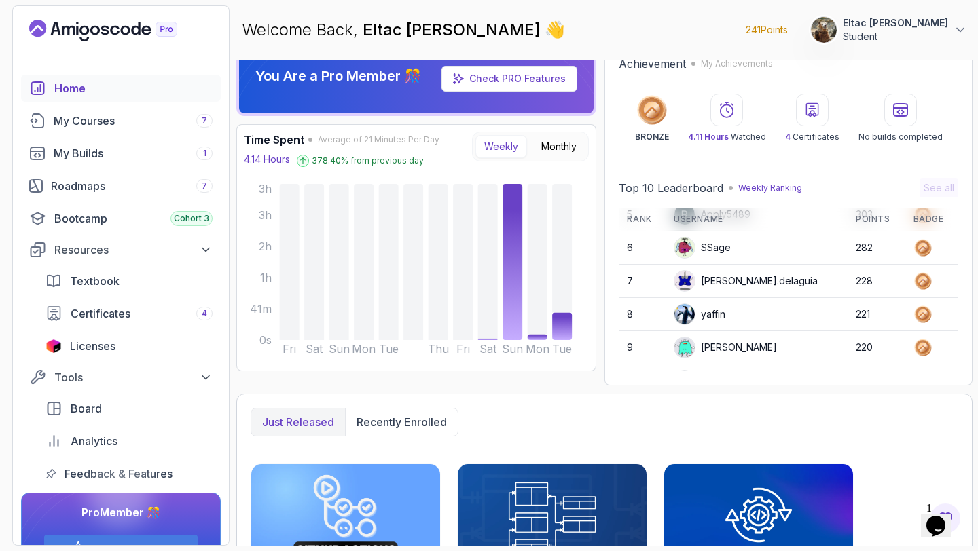
click at [90, 22] on icon "Landing page" at bounding box center [103, 31] width 148 height 22
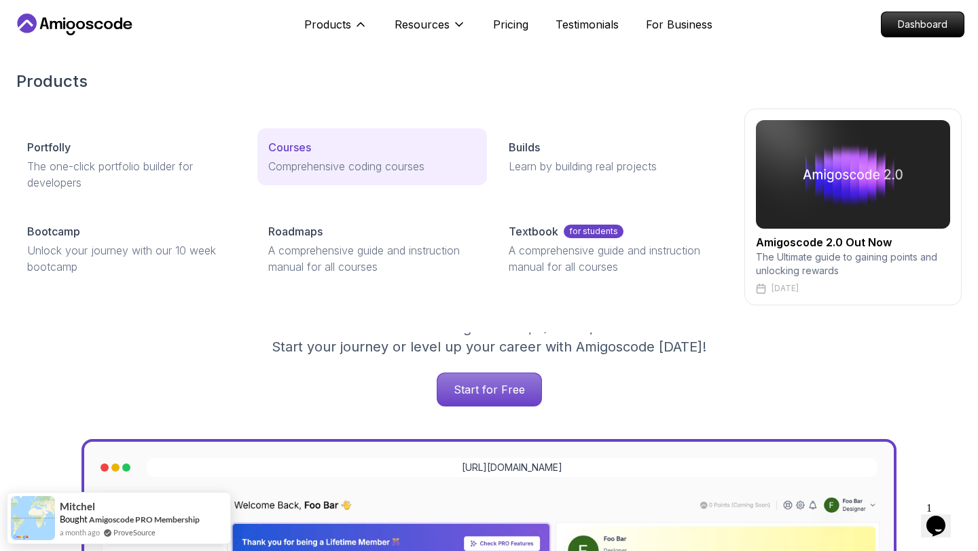
click at [306, 142] on p "Courses" at bounding box center [289, 147] width 43 height 16
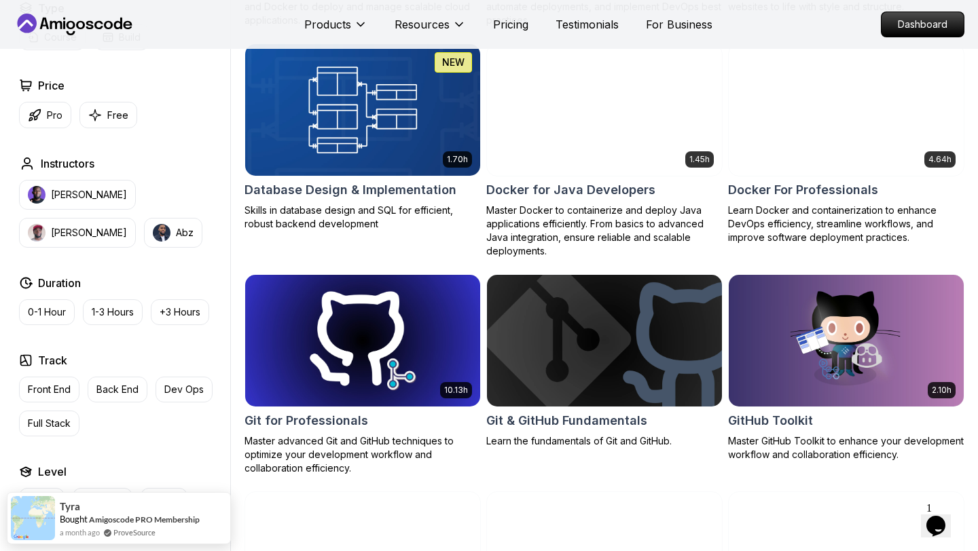
scroll to position [1223, 0]
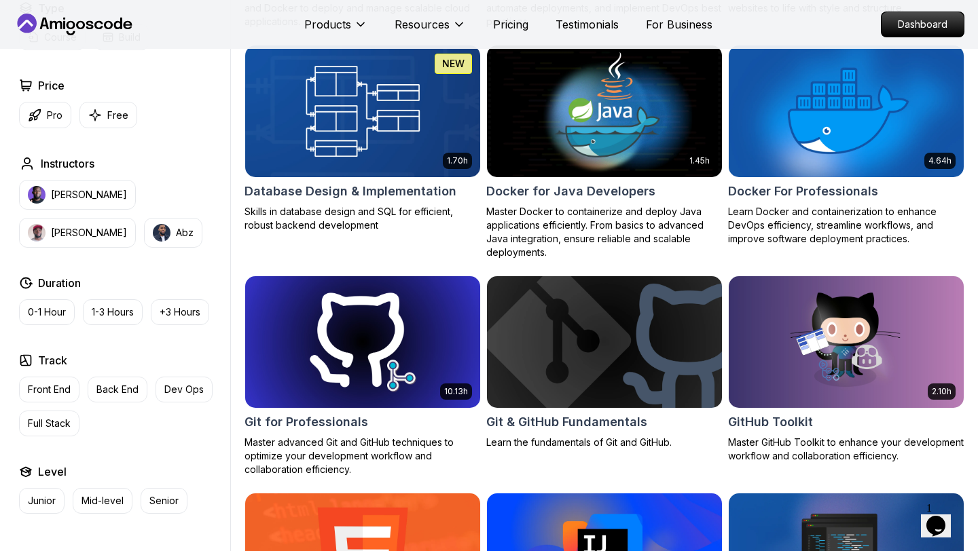
click at [364, 189] on h2 "Database Design & Implementation" at bounding box center [350, 191] width 212 height 19
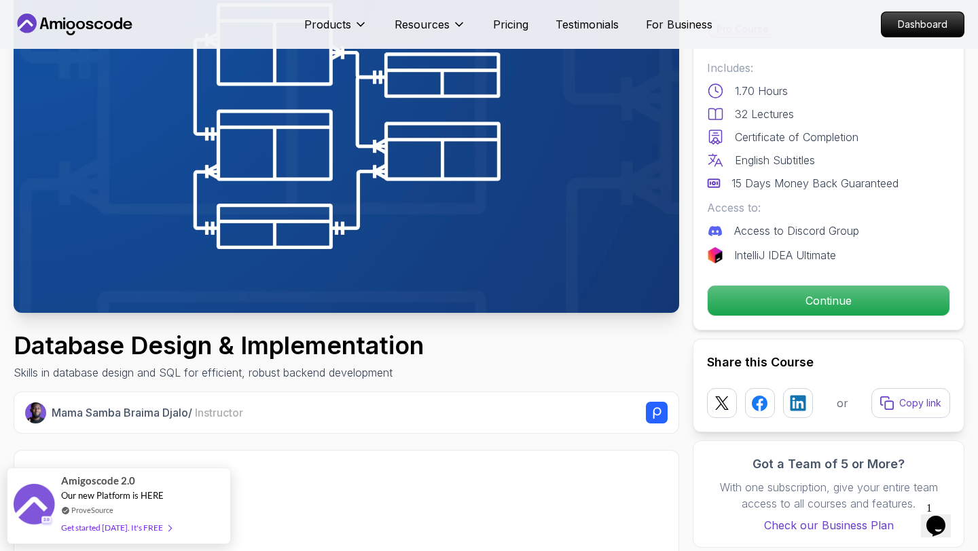
scroll to position [142, 0]
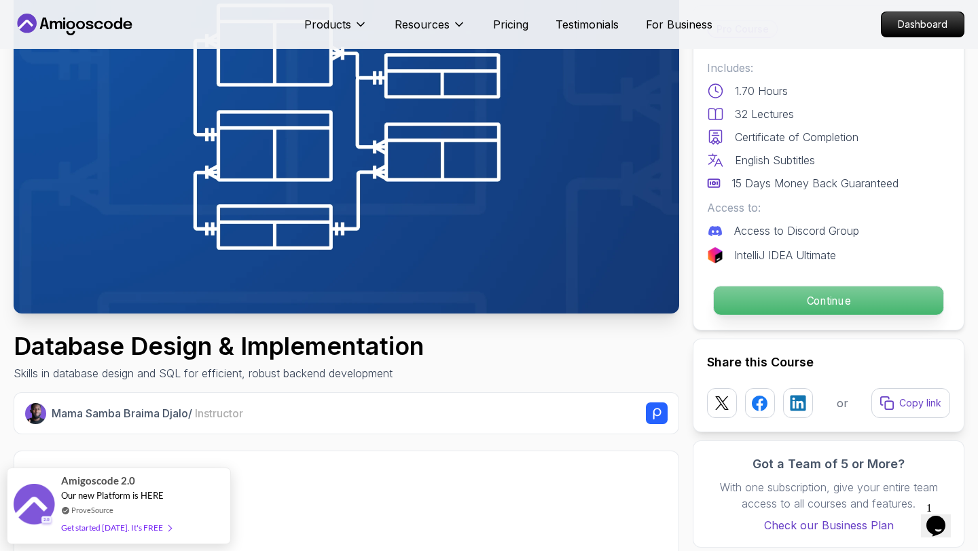
click at [808, 295] on p "Continue" at bounding box center [829, 301] width 230 height 29
click at [793, 305] on p "Continue" at bounding box center [829, 301] width 230 height 29
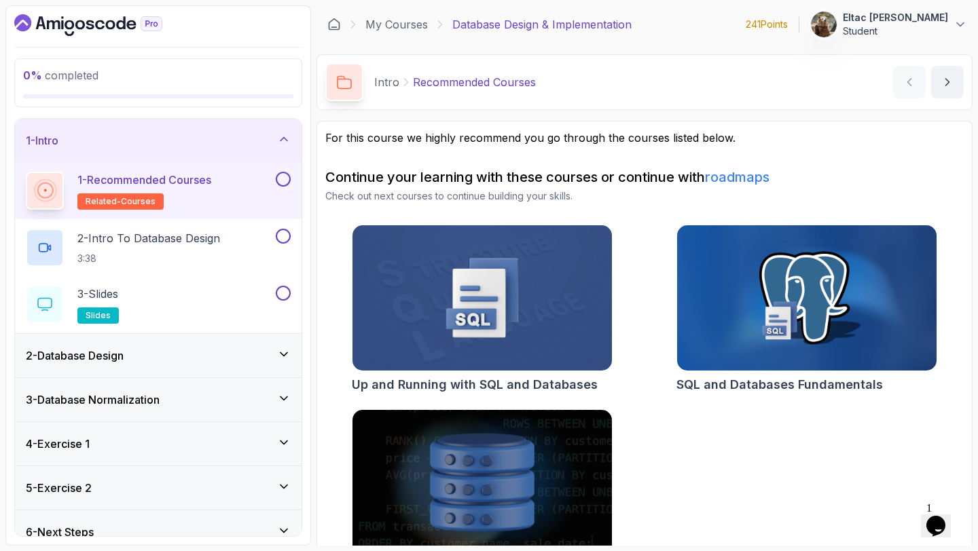
click at [726, 39] on div "My Courses Database Design & Implementation 241 Points 1 Eltac Shikhsaidov Stud…" at bounding box center [644, 24] width 656 height 38
click at [282, 181] on button at bounding box center [283, 179] width 15 height 15
click at [285, 241] on button at bounding box center [283, 236] width 15 height 15
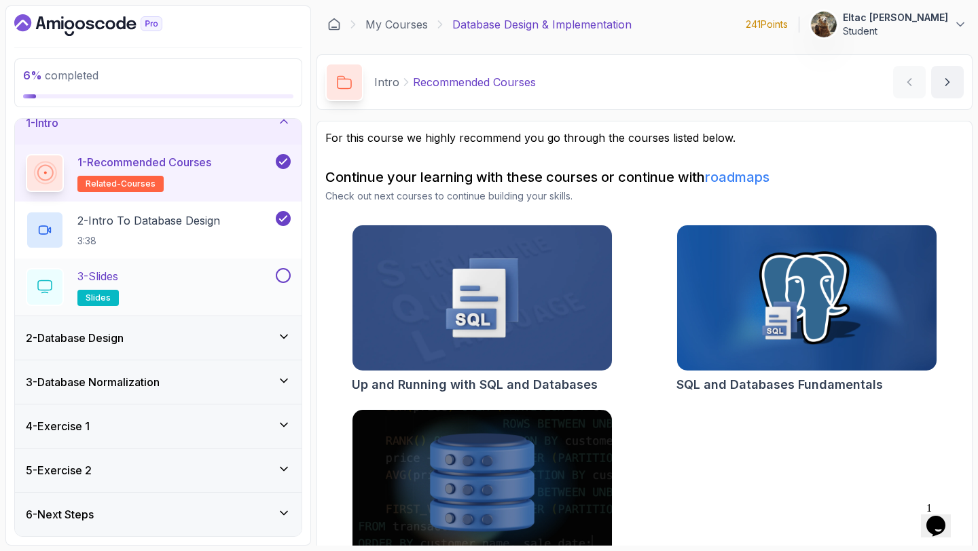
click at [188, 272] on div "3 - Slides slides" at bounding box center [149, 287] width 247 height 38
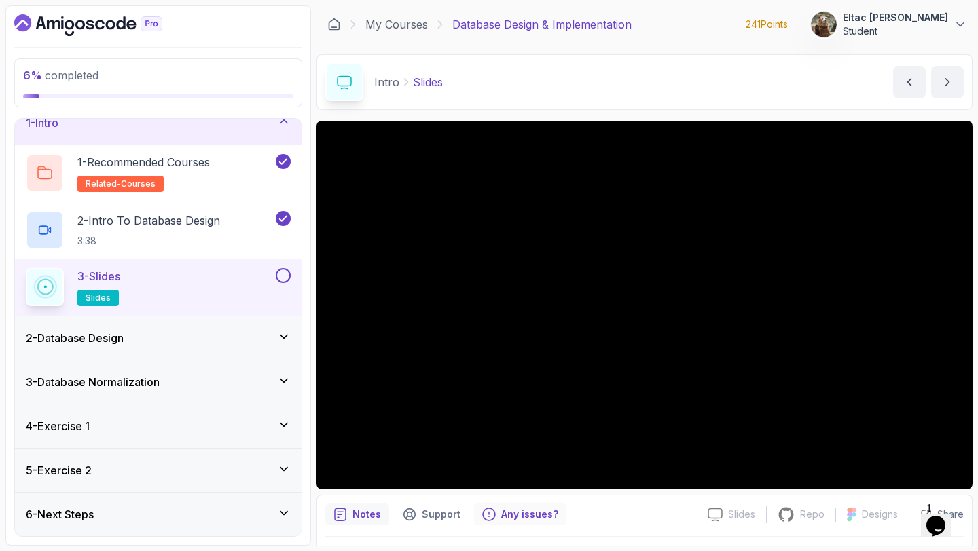
click at [535, 506] on div "Any issues?" at bounding box center [520, 515] width 92 height 22
click at [543, 521] on p "Any issues?" at bounding box center [529, 515] width 57 height 14
click at [542, 520] on p "Any issues?" at bounding box center [529, 515] width 57 height 14
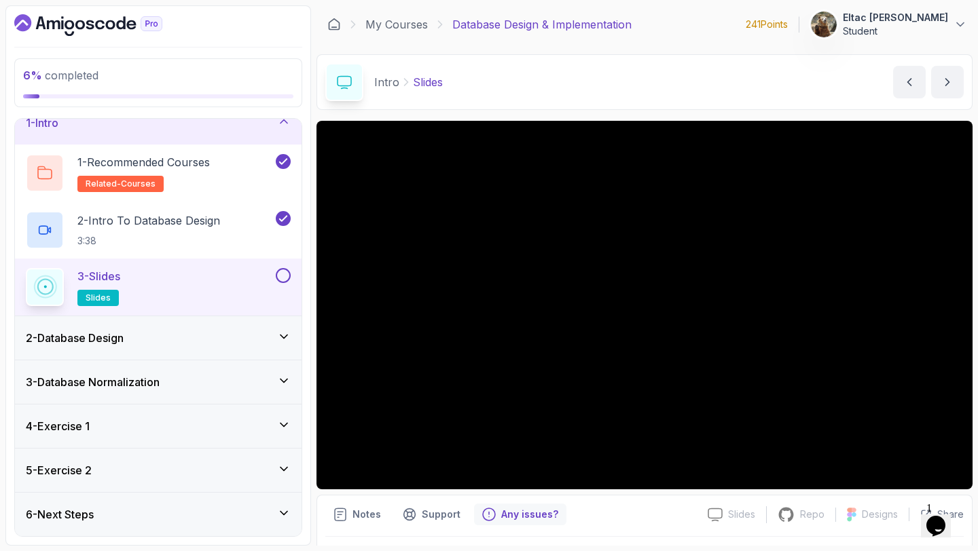
click at [390, 511] on div "Notes Support Any issues?" at bounding box center [510, 515] width 371 height 22
click at [413, 511] on icon "Support button" at bounding box center [410, 515] width 12 height 12
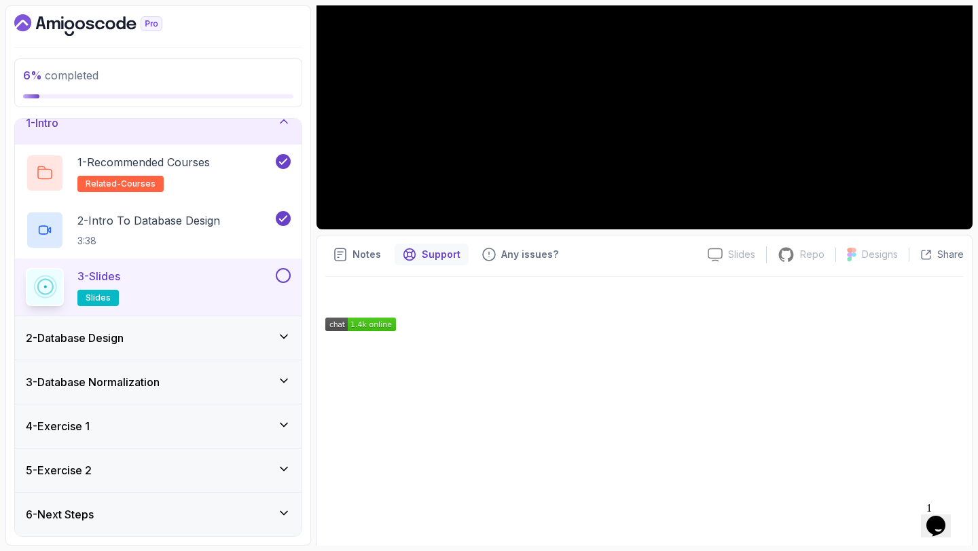
scroll to position [299, 0]
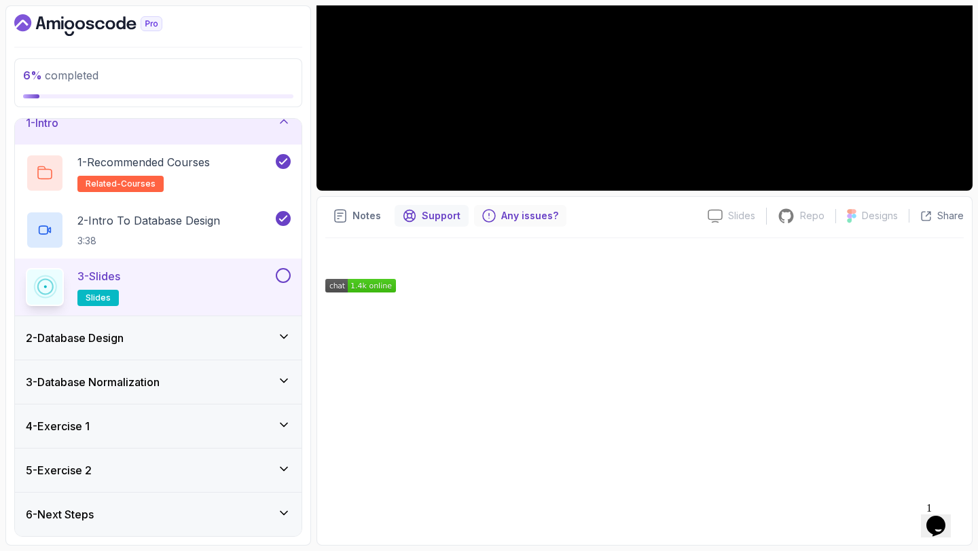
click at [537, 211] on p "Any issues?" at bounding box center [529, 216] width 57 height 14
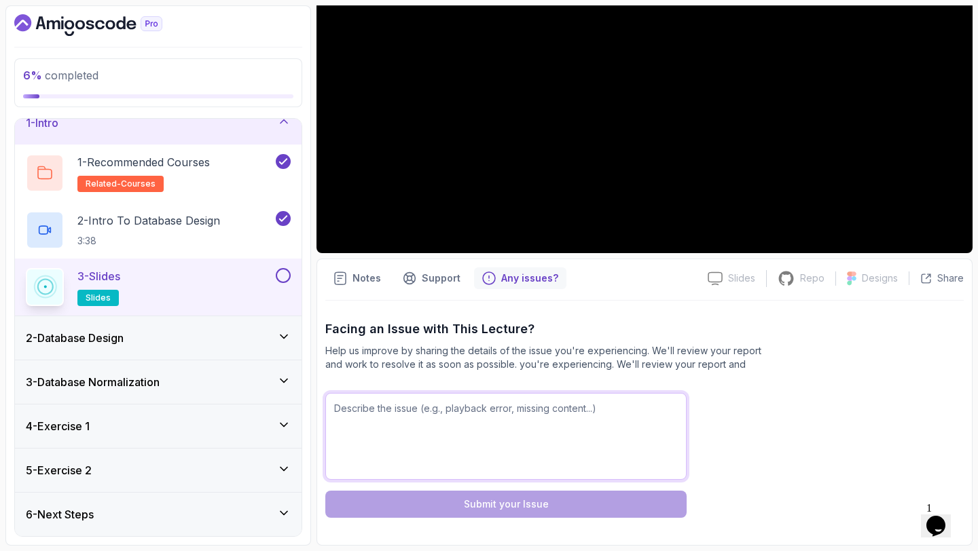
click at [514, 399] on textarea at bounding box center [505, 436] width 361 height 87
click at [722, 433] on div "Facing an Issue with This Lecture? Help us improve by sharing the details of th…" at bounding box center [644, 419] width 638 height 198
click at [672, 374] on div "Facing an Issue with This Lecture? Help us improve by sharing the details of th…" at bounding box center [644, 419] width 638 height 198
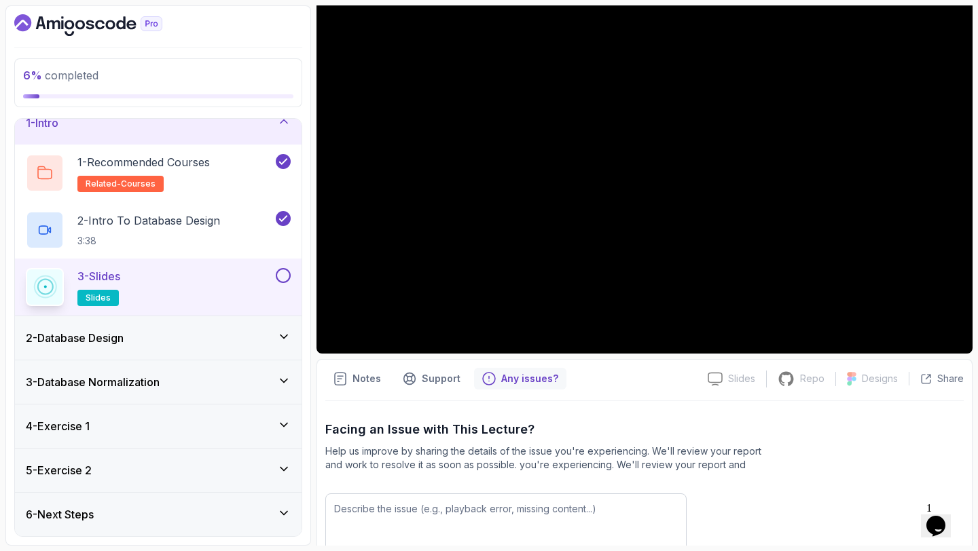
scroll to position [0, 0]
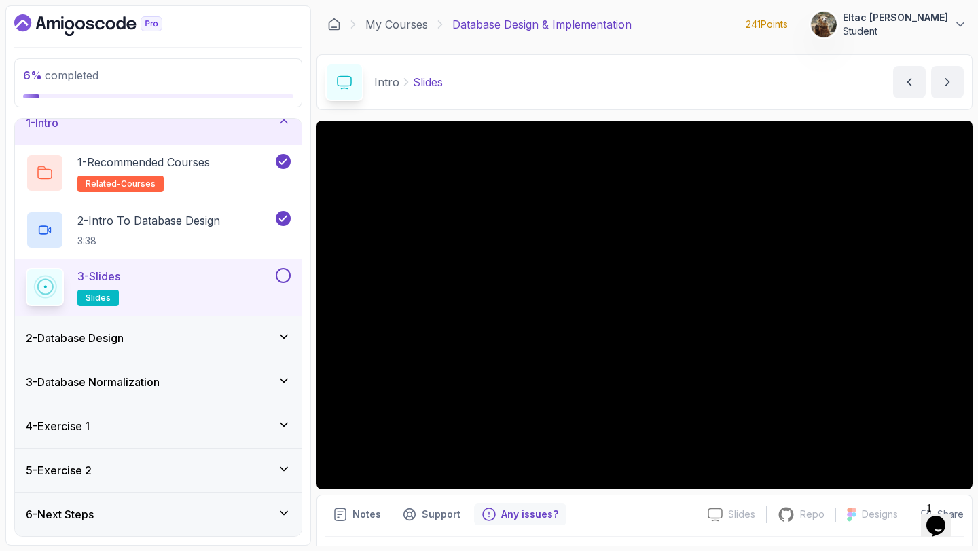
click at [128, 518] on div "6 - Next Steps" at bounding box center [158, 515] width 265 height 16
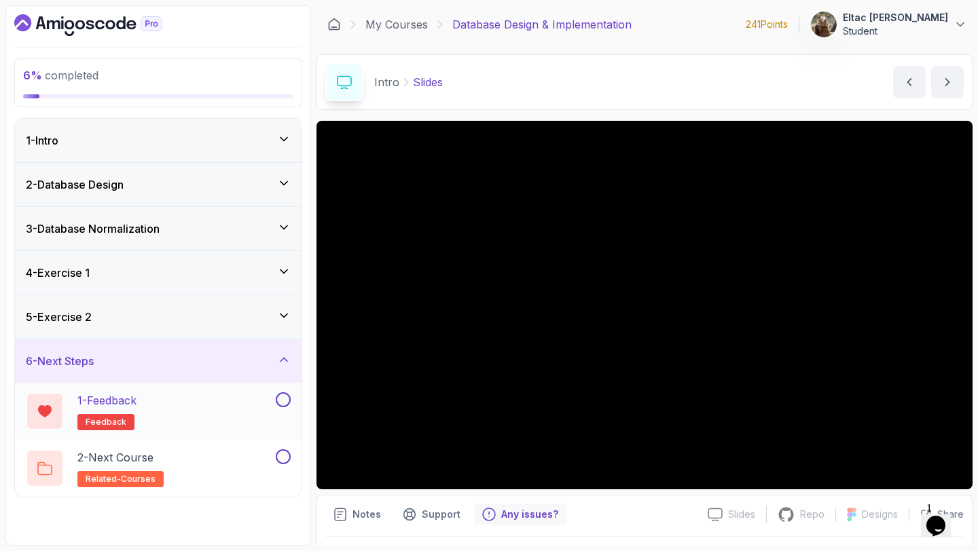
click at [285, 401] on button at bounding box center [283, 400] width 15 height 15
click at [283, 456] on button at bounding box center [283, 457] width 15 height 15
click at [261, 314] on div "5 - Exercise 2" at bounding box center [158, 317] width 265 height 16
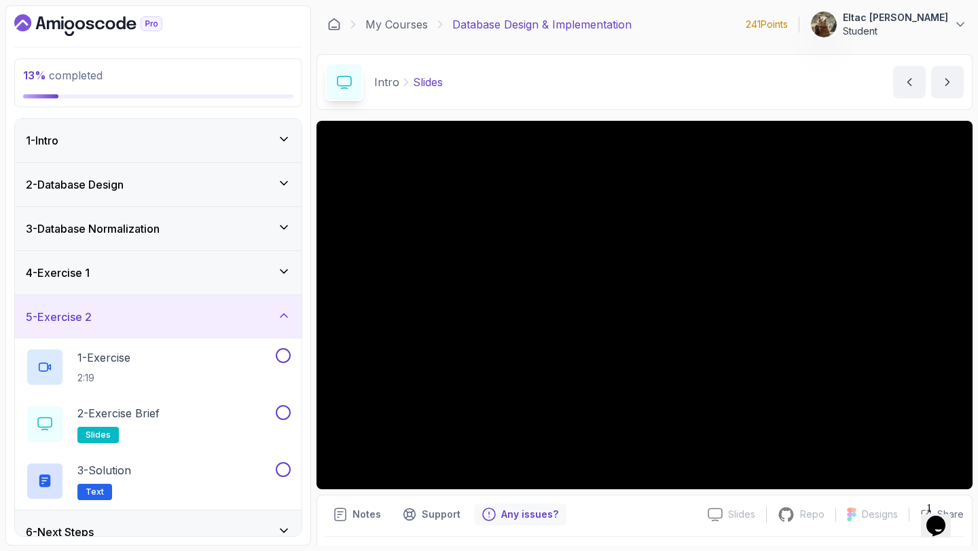
click at [242, 251] on div "4 - Exercise 1" at bounding box center [158, 272] width 287 height 43
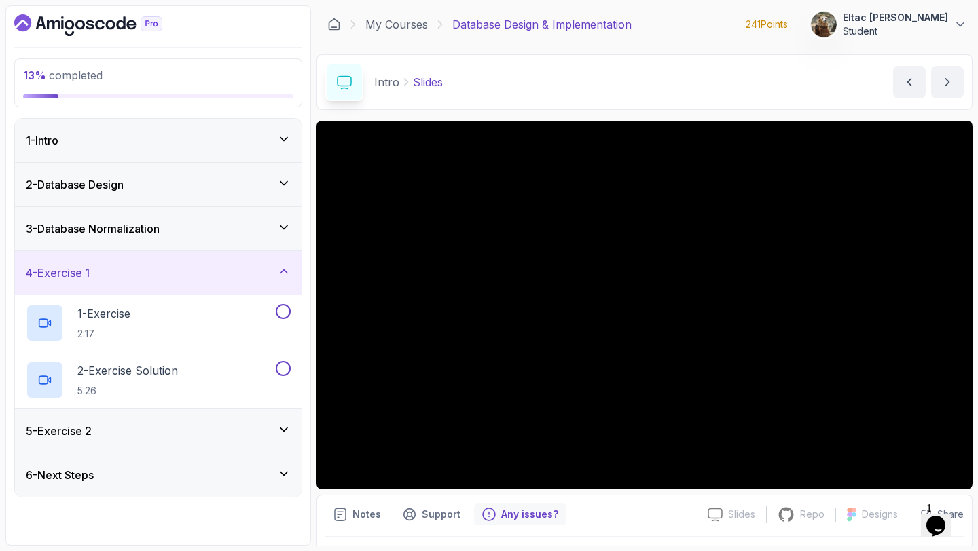
click at [228, 213] on div "3 - Database Normalization" at bounding box center [158, 228] width 287 height 43
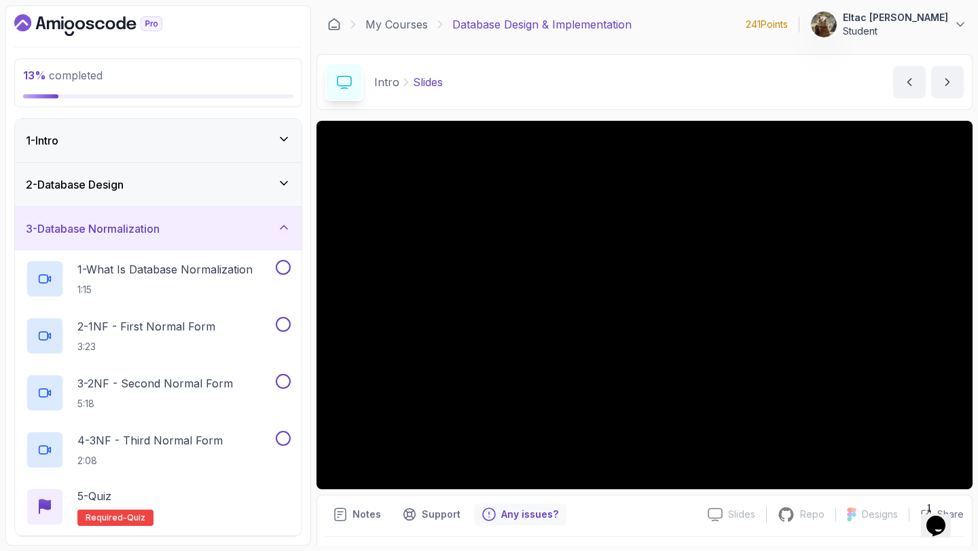
click at [226, 185] on div "2 - Database Design" at bounding box center [158, 185] width 265 height 16
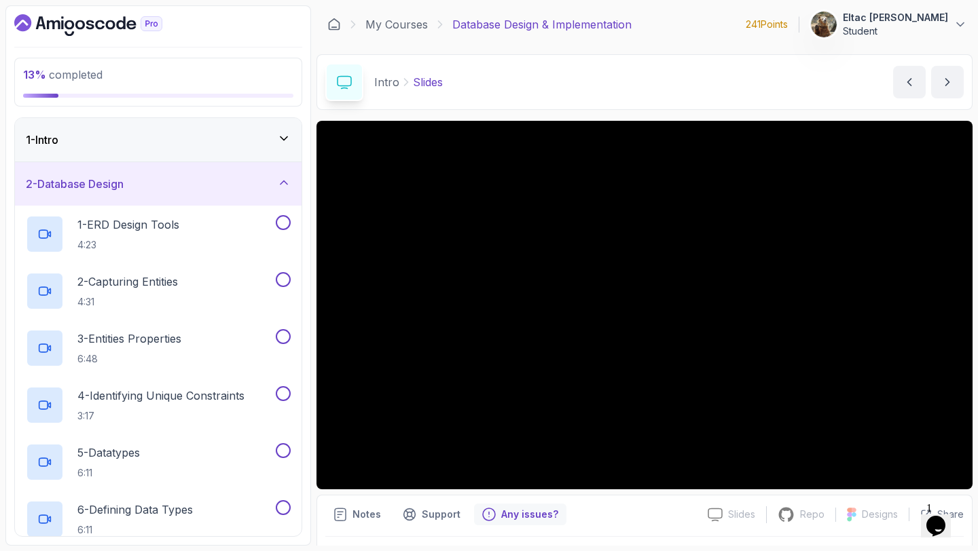
click at [241, 146] on div "1 - Intro" at bounding box center [158, 140] width 265 height 16
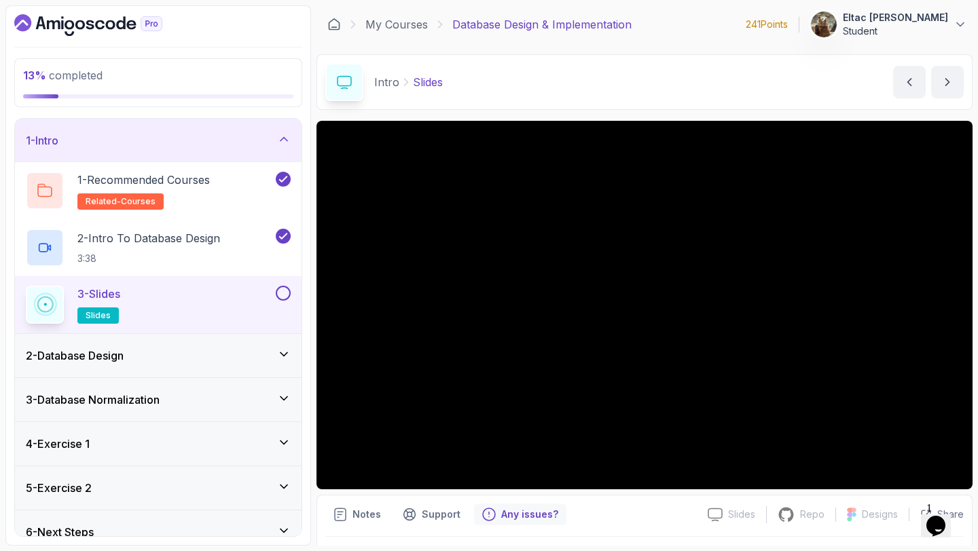
click at [280, 297] on button at bounding box center [283, 293] width 15 height 15
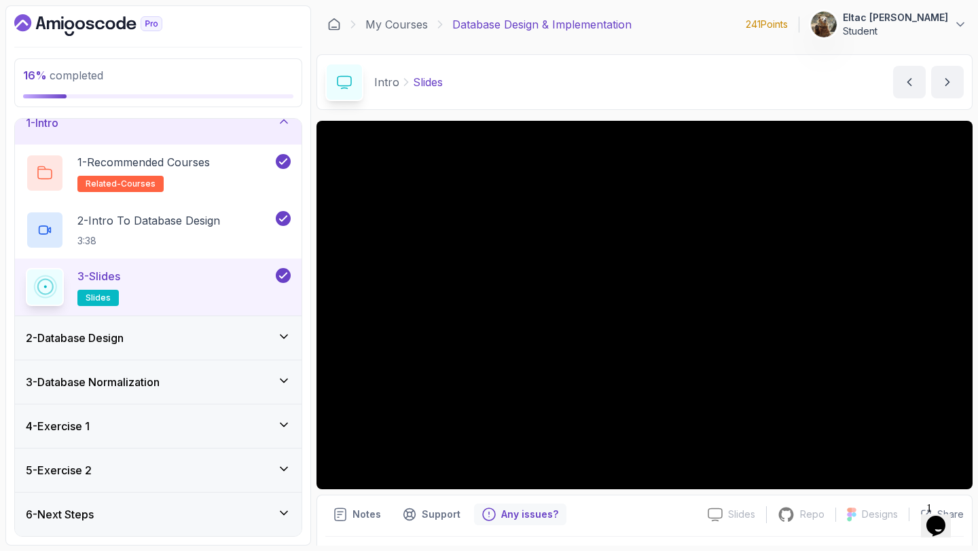
click at [152, 450] on div "5 - Exercise 2" at bounding box center [158, 470] width 287 height 43
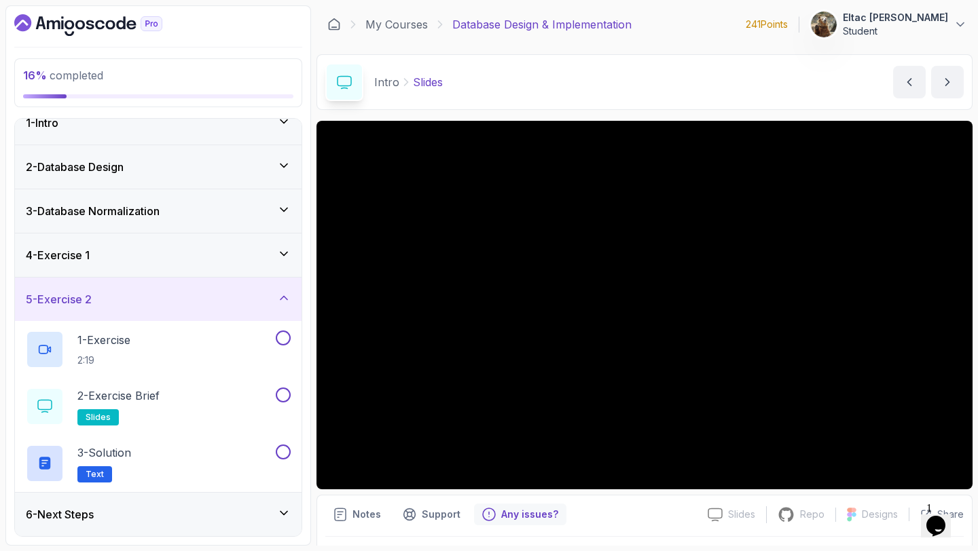
click at [220, 215] on div "3 - Database Normalization" at bounding box center [158, 211] width 265 height 16
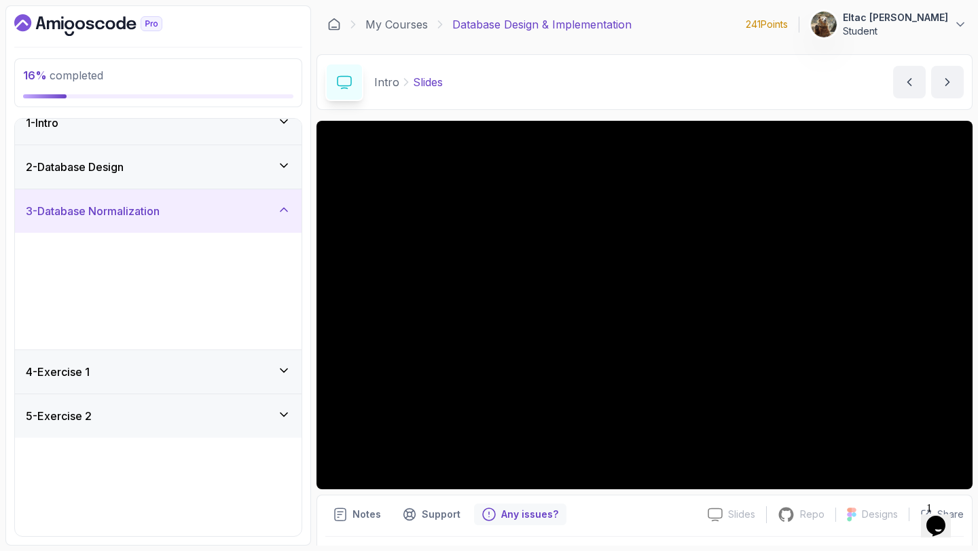
scroll to position [0, 0]
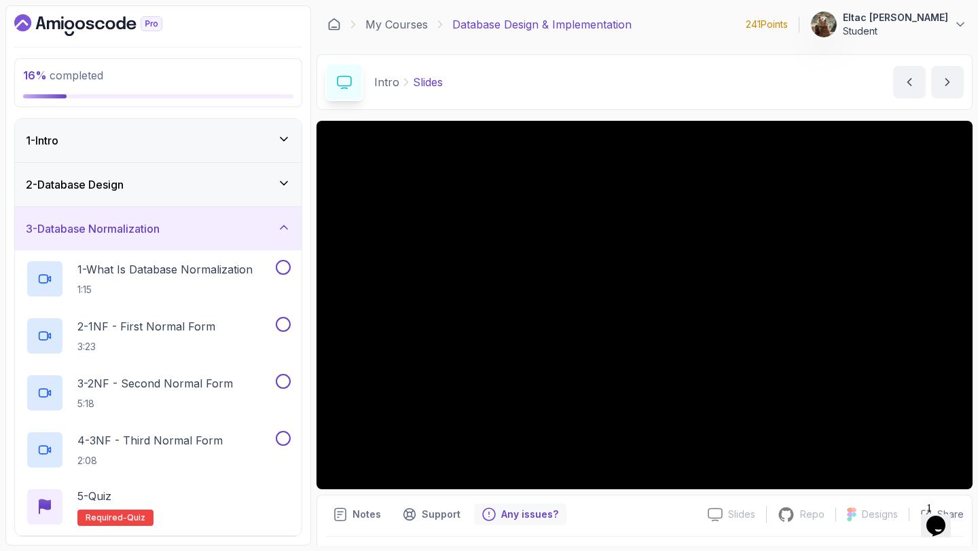
click at [200, 194] on div "2 - Database Design" at bounding box center [158, 184] width 287 height 43
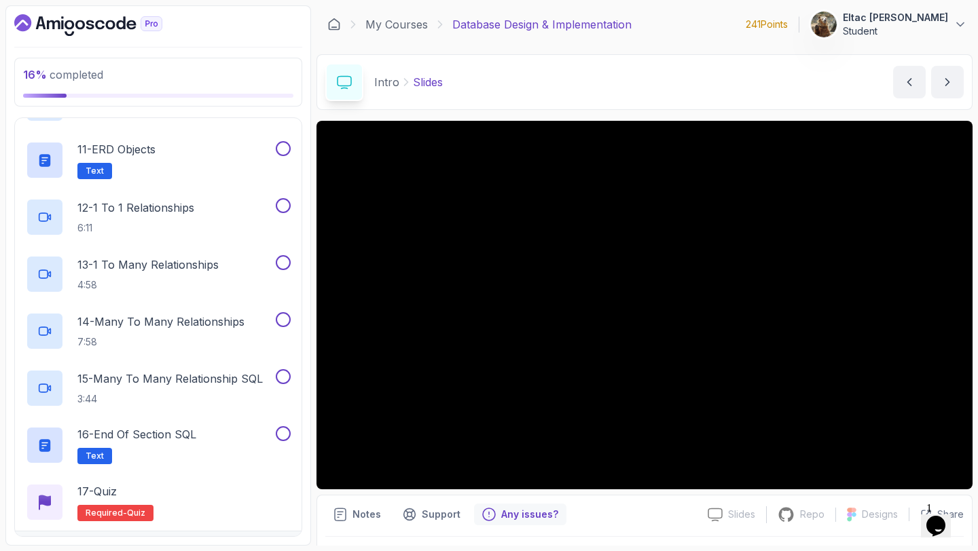
scroll to position [647, 0]
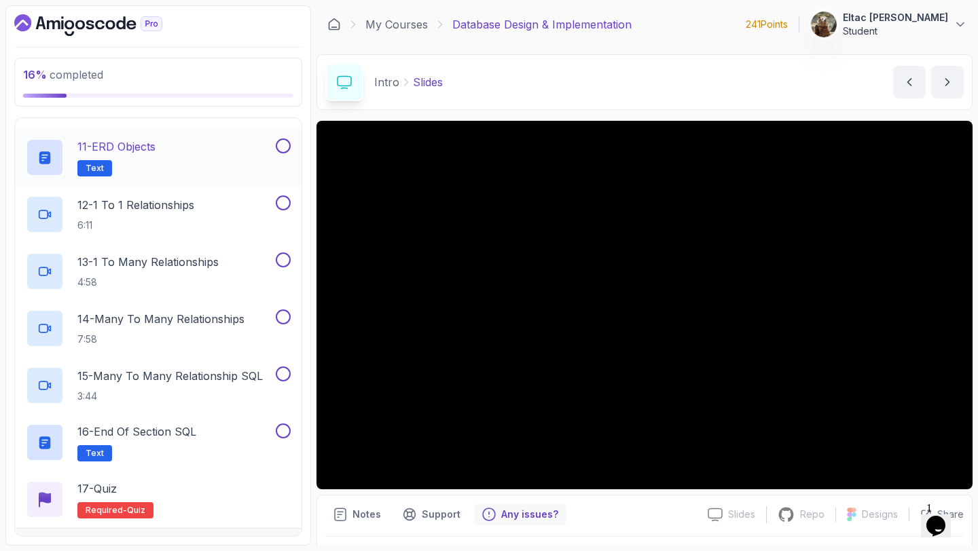
click at [140, 150] on p "11 - ERD Objects" at bounding box center [116, 147] width 78 height 16
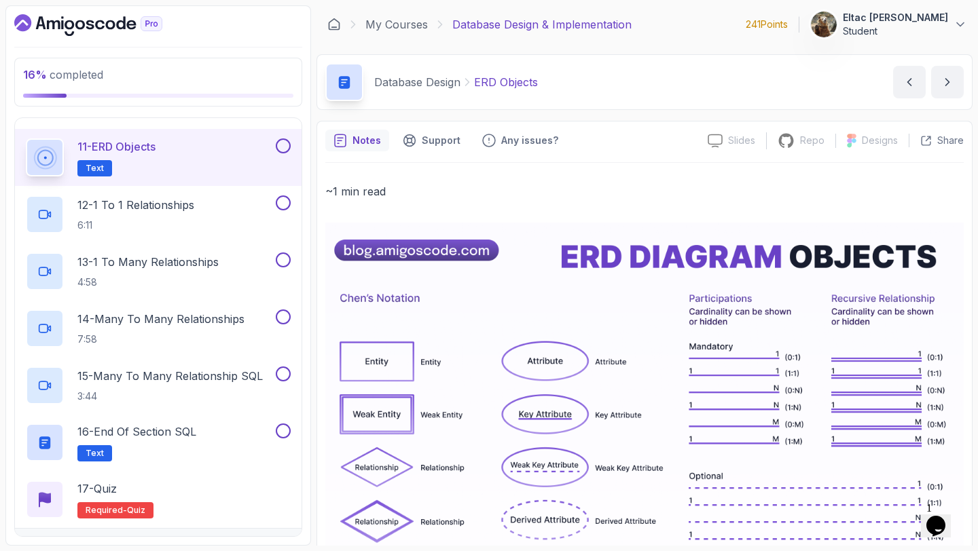
scroll to position [567, 0]
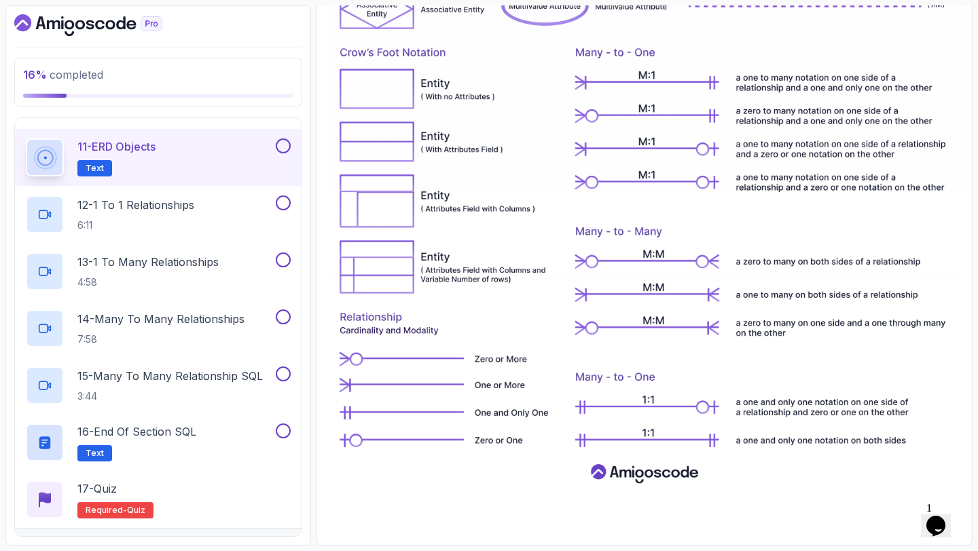
click at [283, 145] on button at bounding box center [283, 146] width 15 height 15
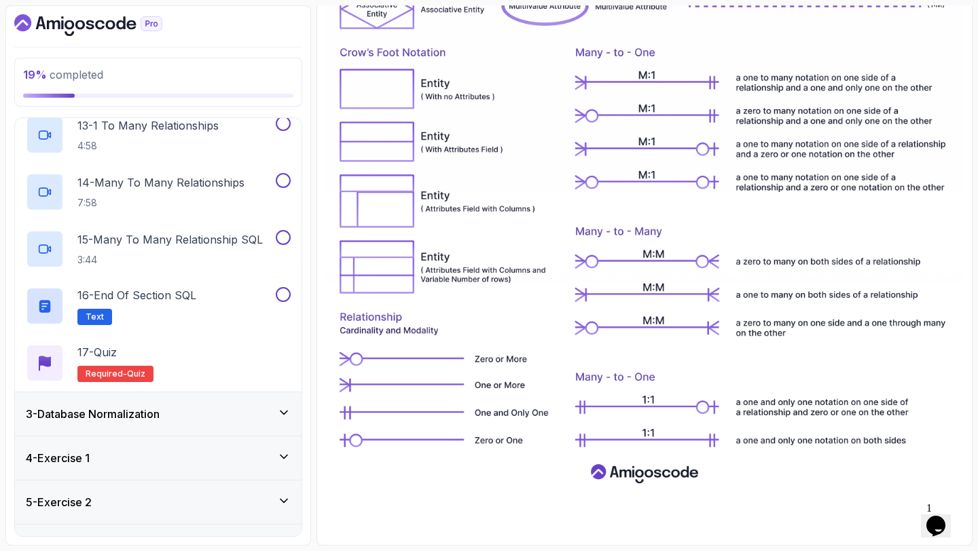
scroll to position [816, 0]
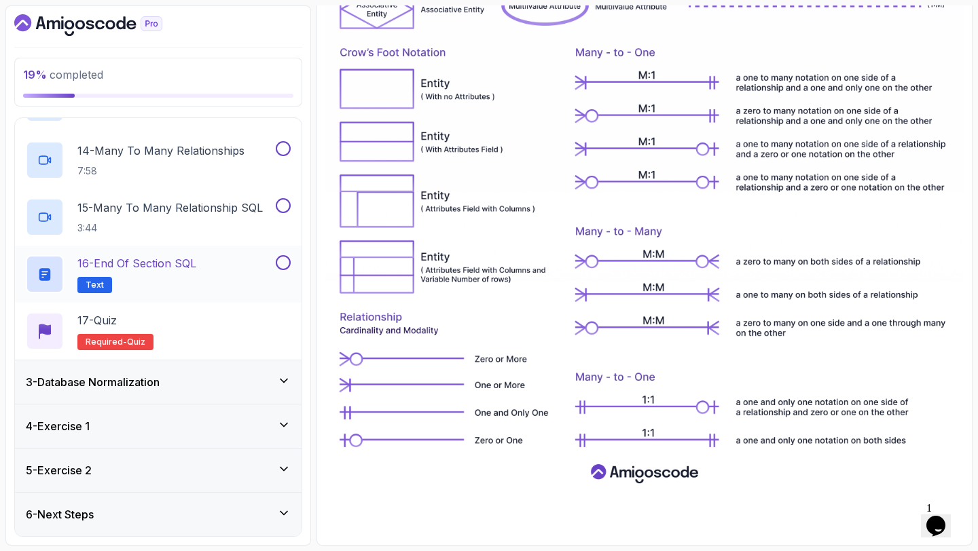
click at [213, 265] on div "16 - End Of Section SQL Text" at bounding box center [149, 274] width 247 height 38
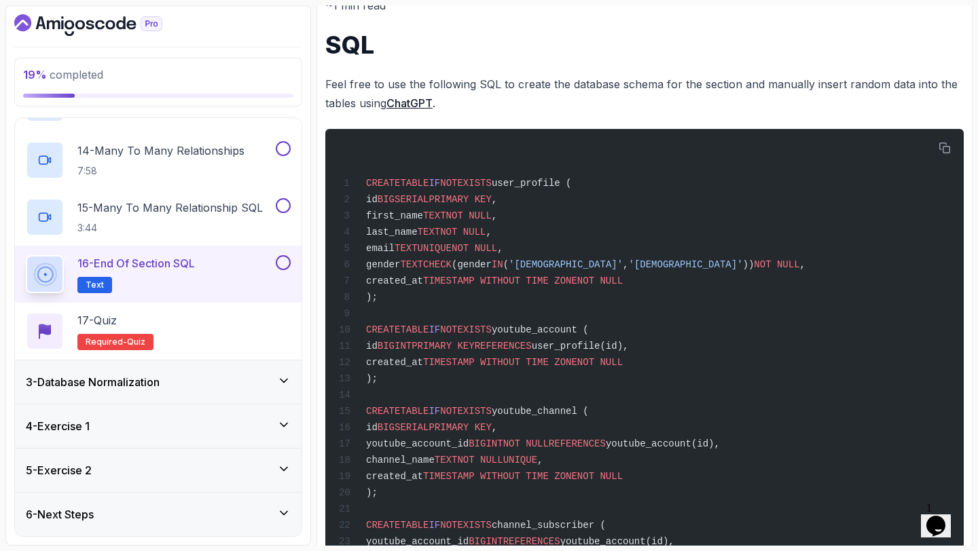
scroll to position [312, 0]
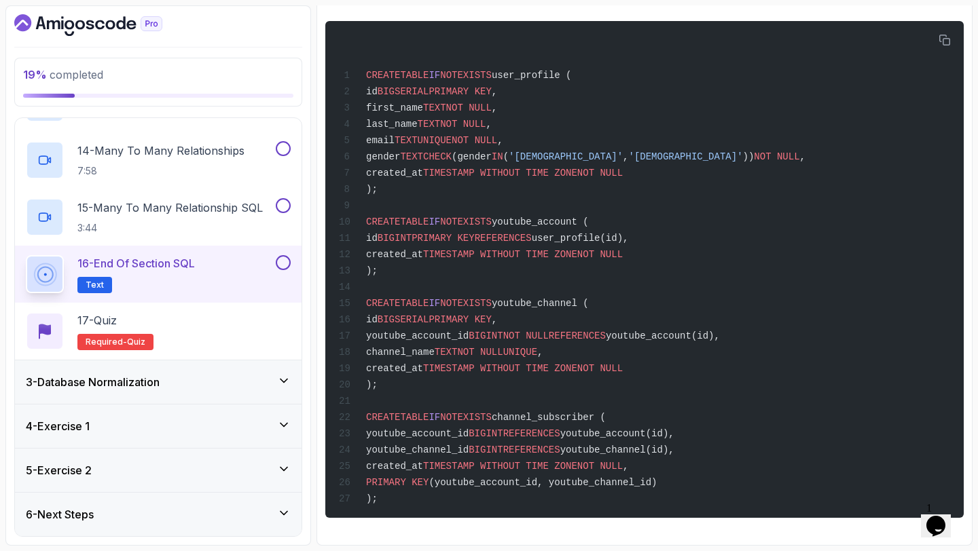
click at [83, 507] on h3 "6 - Next Steps" at bounding box center [60, 515] width 68 height 16
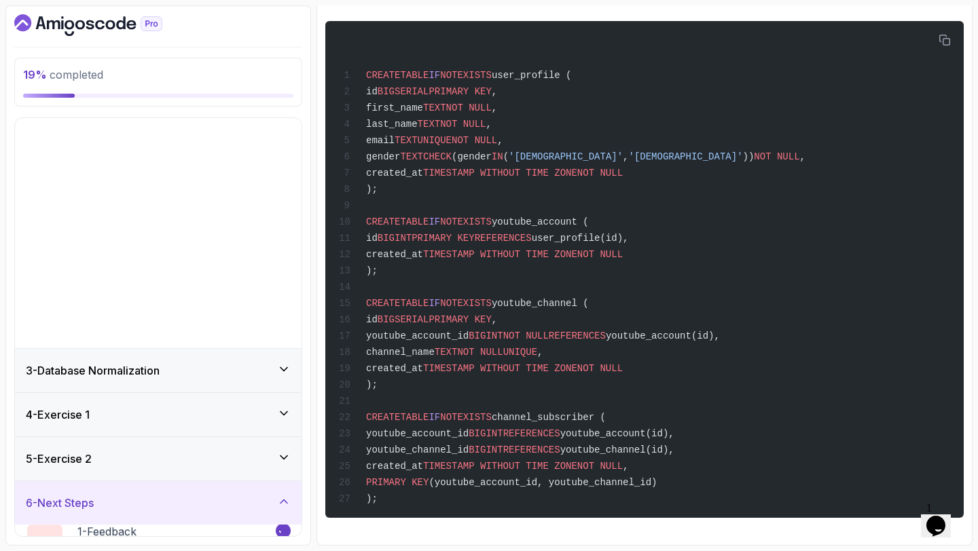
scroll to position [0, 0]
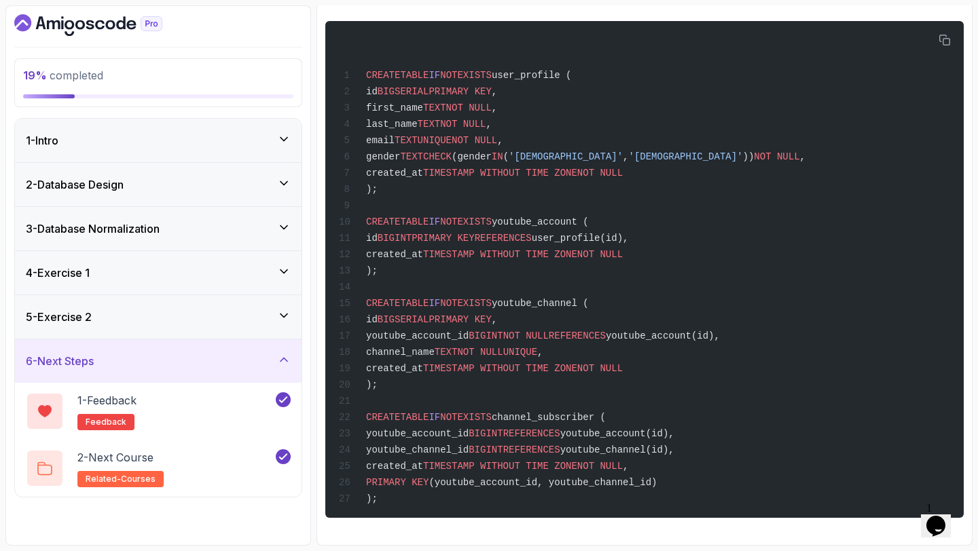
click at [176, 348] on div "6 - Next Steps" at bounding box center [158, 361] width 287 height 43
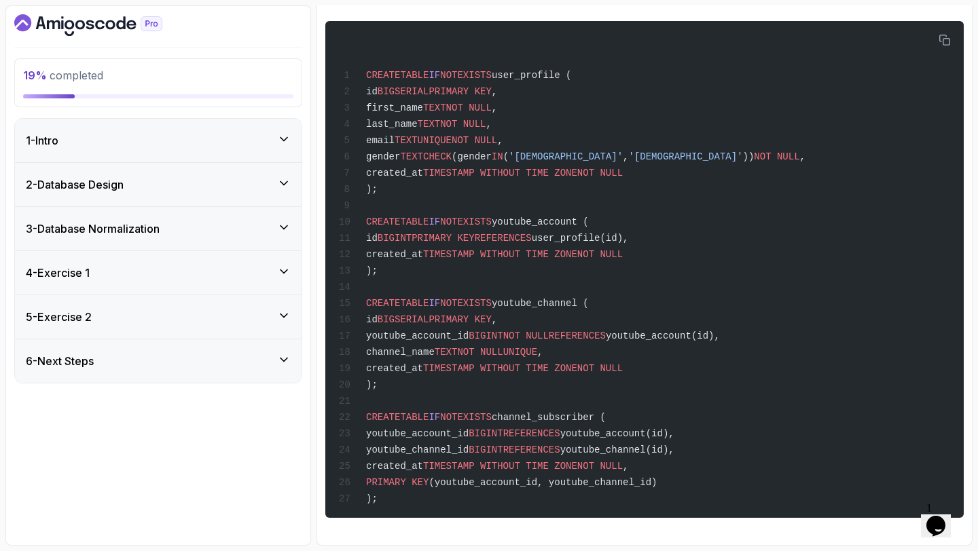
click at [187, 318] on div "5 - Exercise 2" at bounding box center [158, 317] width 265 height 16
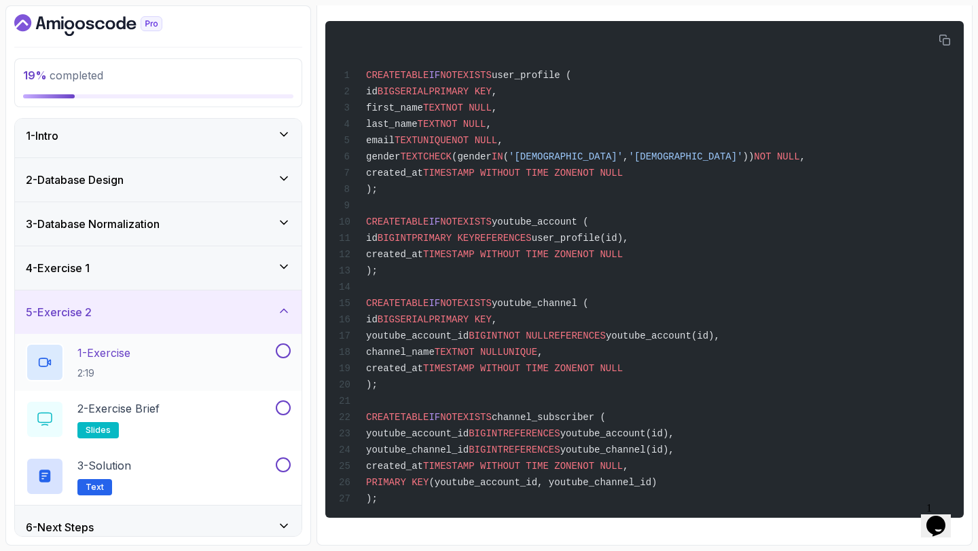
scroll to position [1, 0]
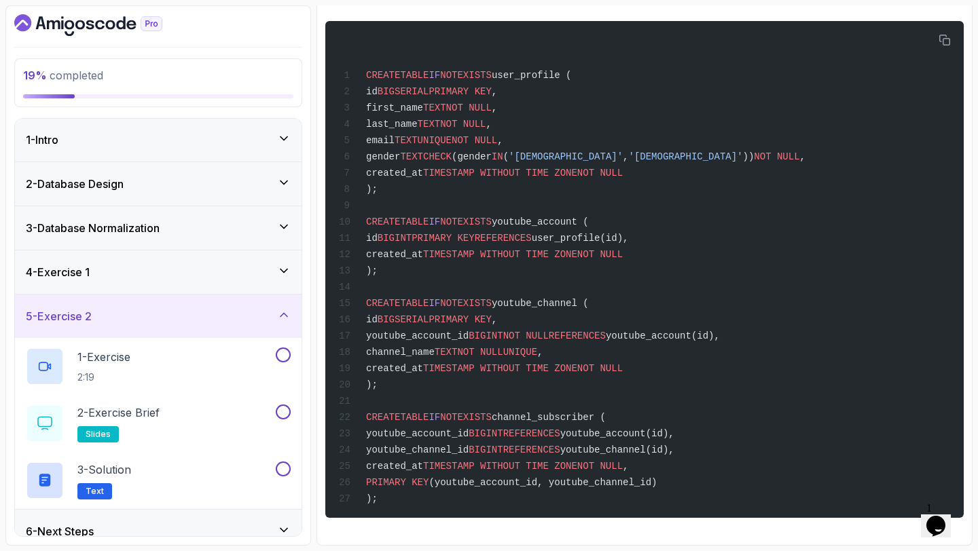
click at [194, 266] on div "4 - Exercise 1" at bounding box center [158, 272] width 265 height 16
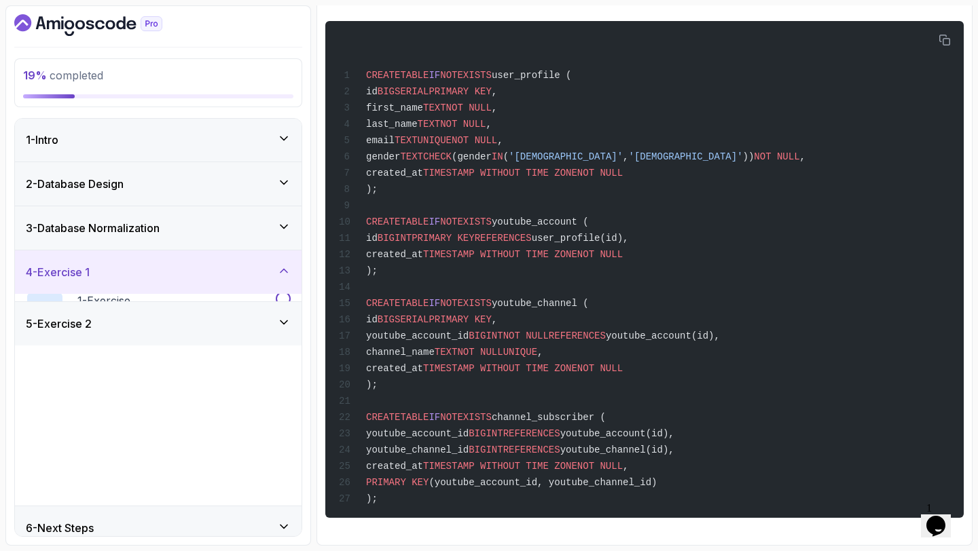
scroll to position [0, 0]
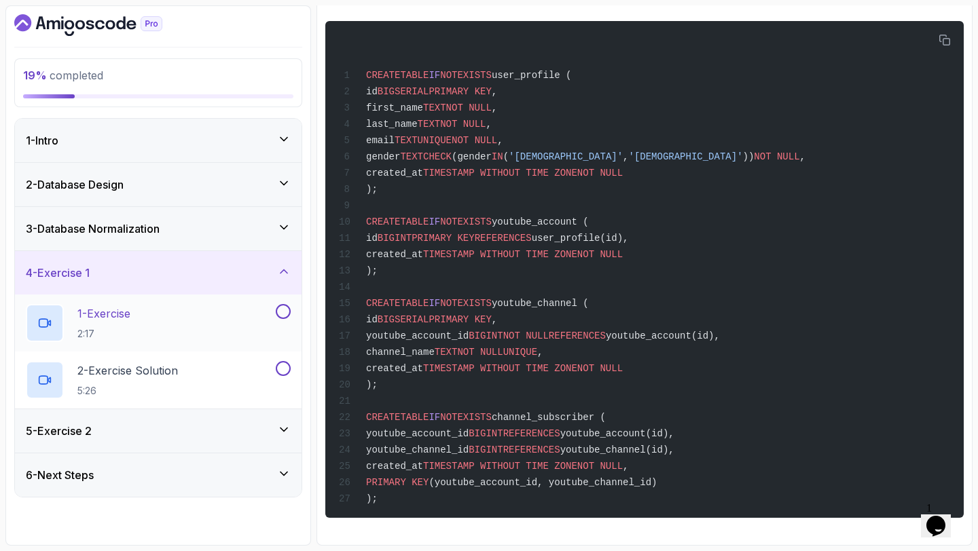
click at [170, 304] on div "1 - Exercise 2:17" at bounding box center [149, 323] width 247 height 38
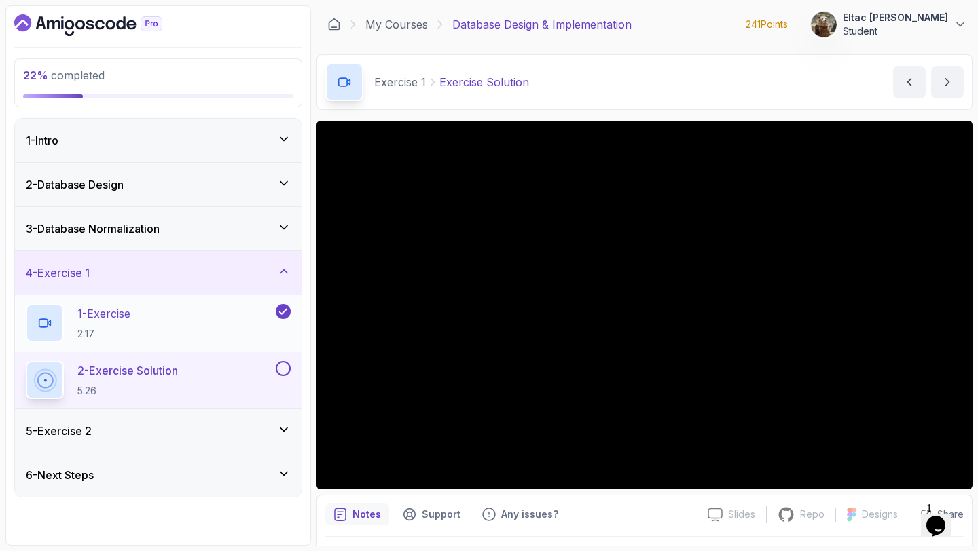
click at [225, 323] on div "1 - Exercise 2:17" at bounding box center [149, 323] width 247 height 38
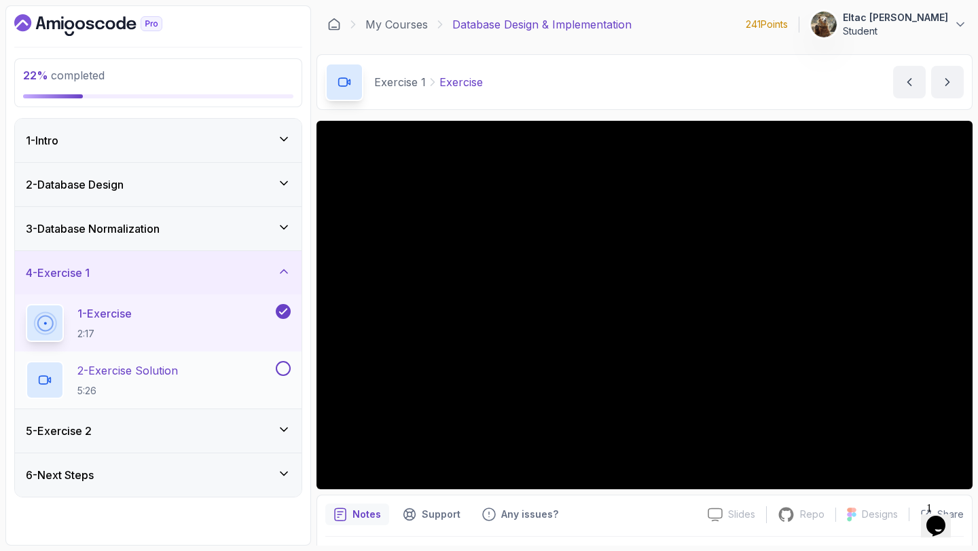
click at [283, 371] on button at bounding box center [283, 368] width 15 height 15
click at [282, 223] on icon at bounding box center [284, 228] width 14 height 14
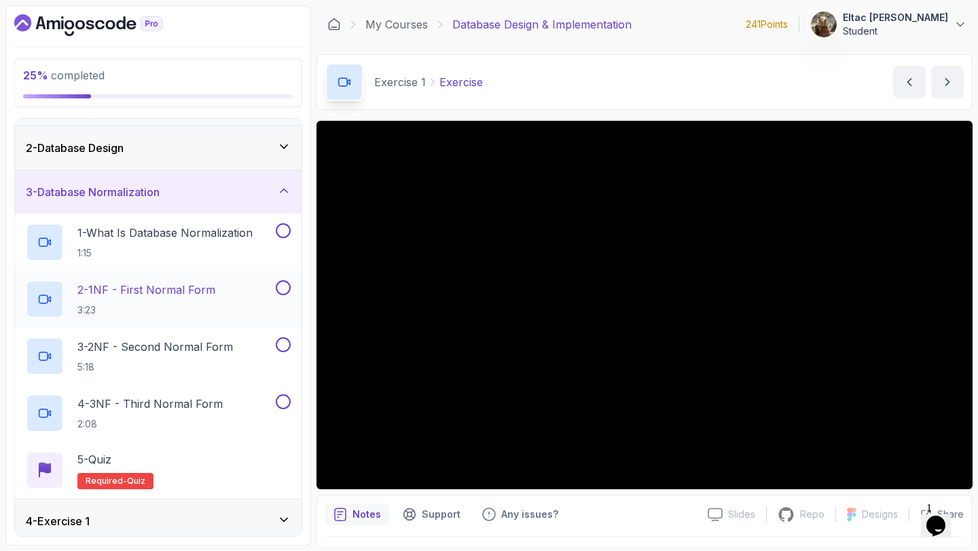
scroll to position [41, 0]
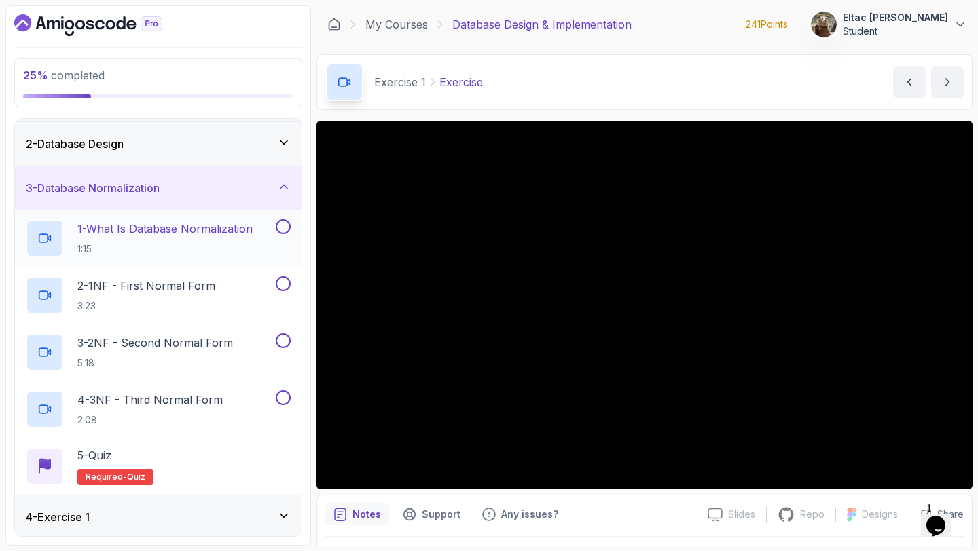
click at [234, 238] on h2 "1 - What Is Database Normalization 1:15" at bounding box center [164, 238] width 175 height 35
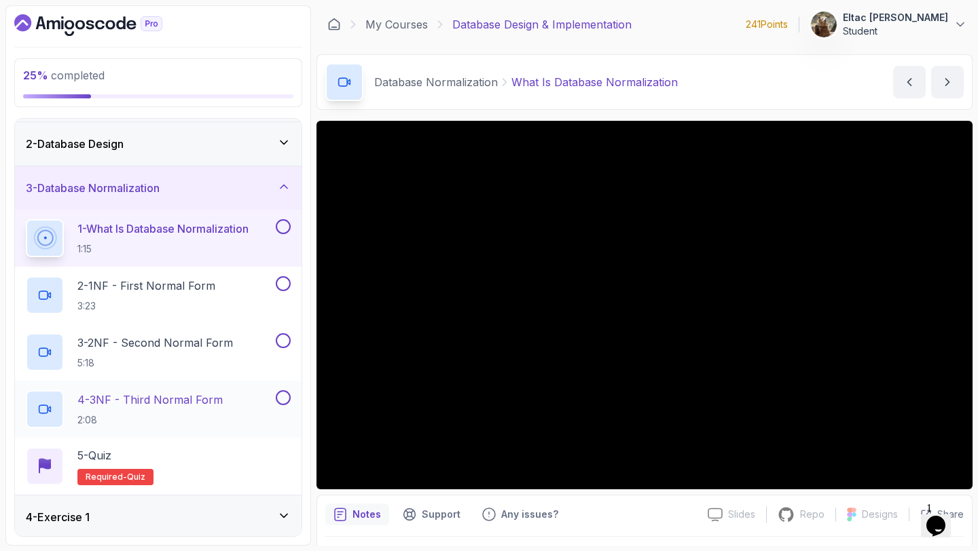
scroll to position [132, 0]
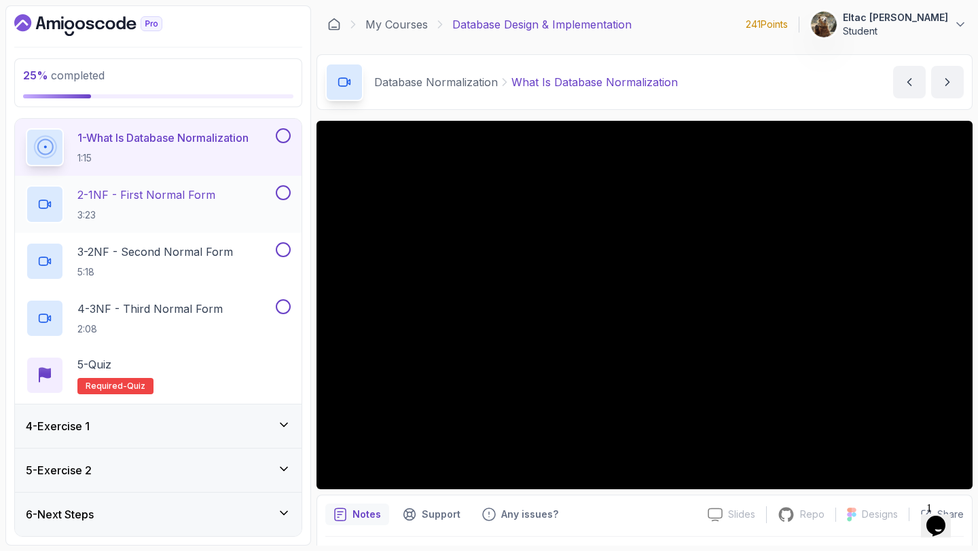
click at [286, 196] on button at bounding box center [283, 192] width 15 height 15
click at [281, 252] on button at bounding box center [283, 249] width 15 height 15
click at [283, 308] on button at bounding box center [283, 306] width 15 height 15
click at [238, 365] on div "5 - Quiz Required- quiz" at bounding box center [158, 376] width 265 height 38
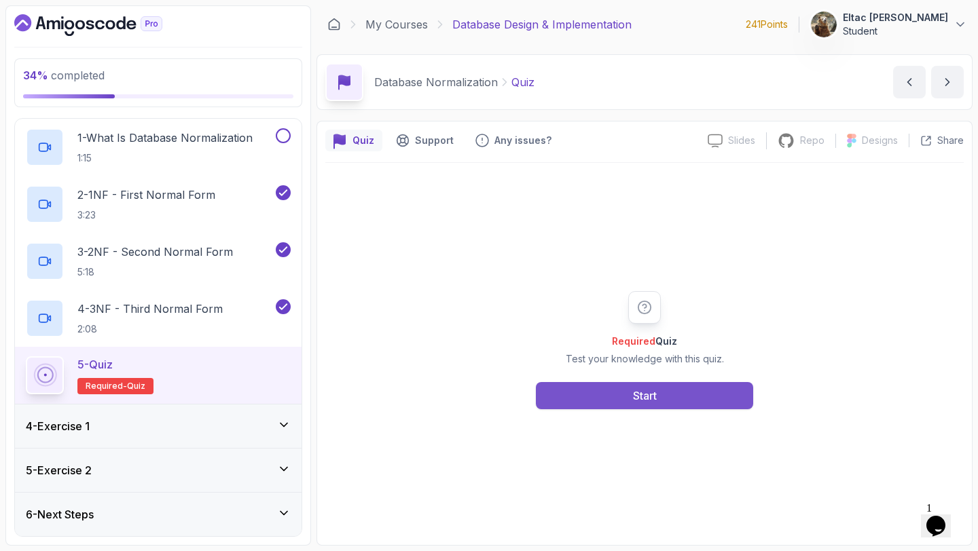
click at [604, 399] on button "Start" at bounding box center [644, 395] width 217 height 27
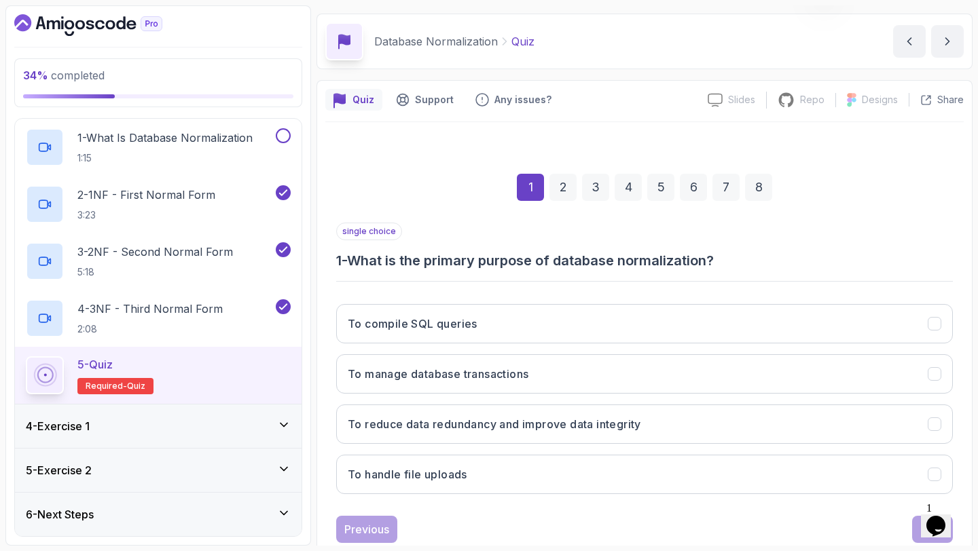
scroll to position [77, 0]
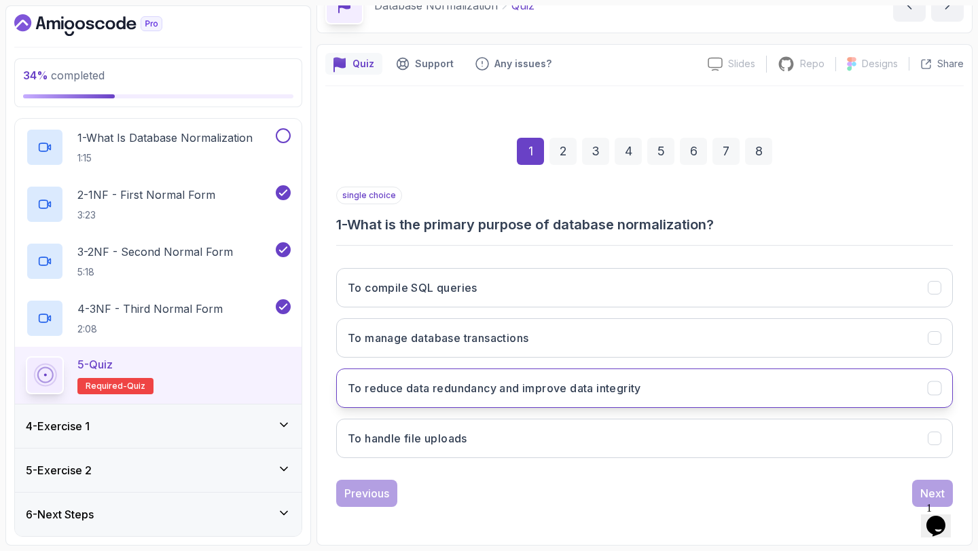
click at [547, 380] on button "To reduce data redundancy and improve data integrity" at bounding box center [644, 388] width 617 height 39
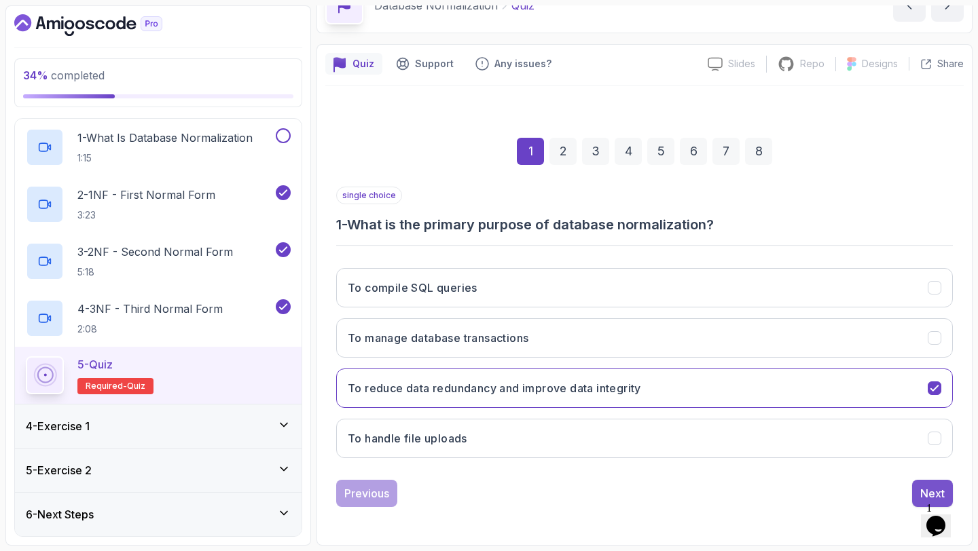
click at [924, 491] on div "Next" at bounding box center [932, 494] width 24 height 16
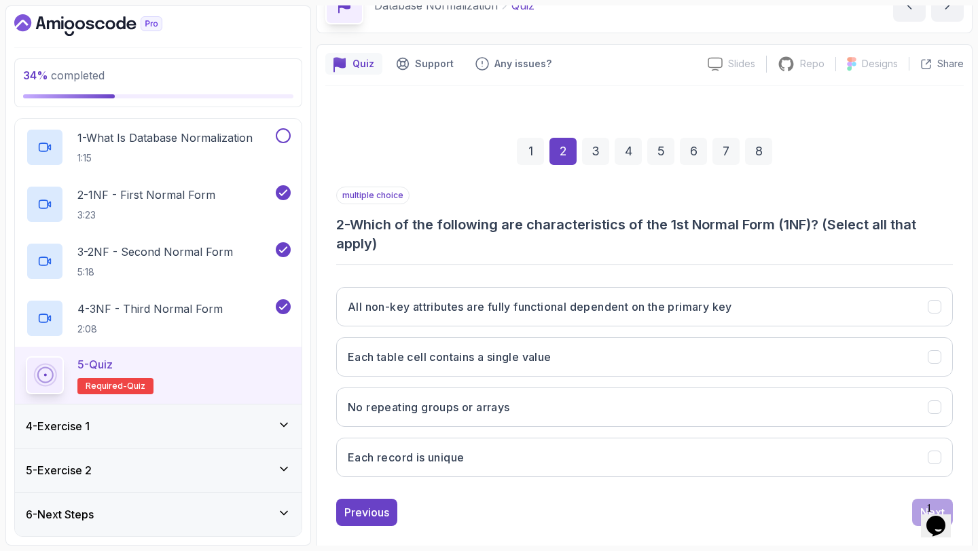
scroll to position [96, 0]
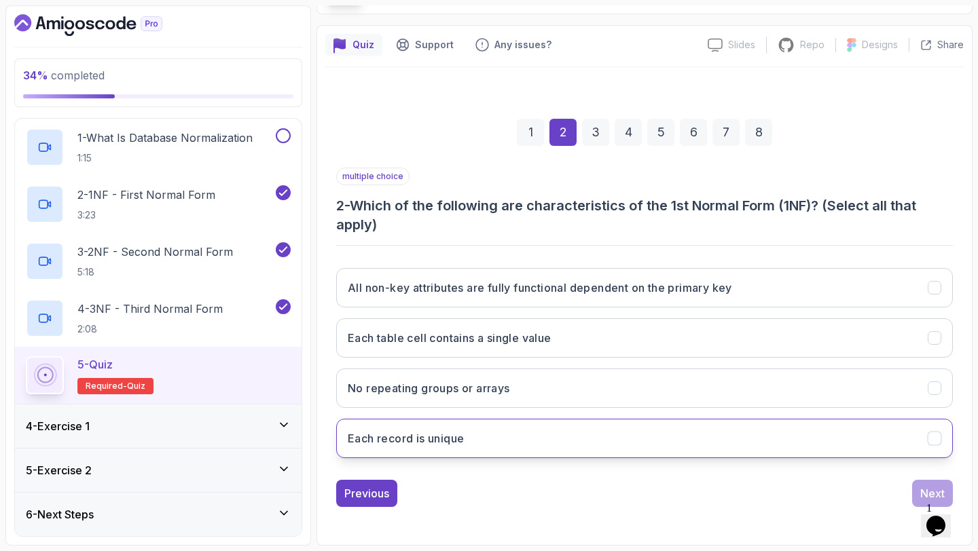
click at [472, 431] on button "Each record is unique" at bounding box center [644, 438] width 617 height 39
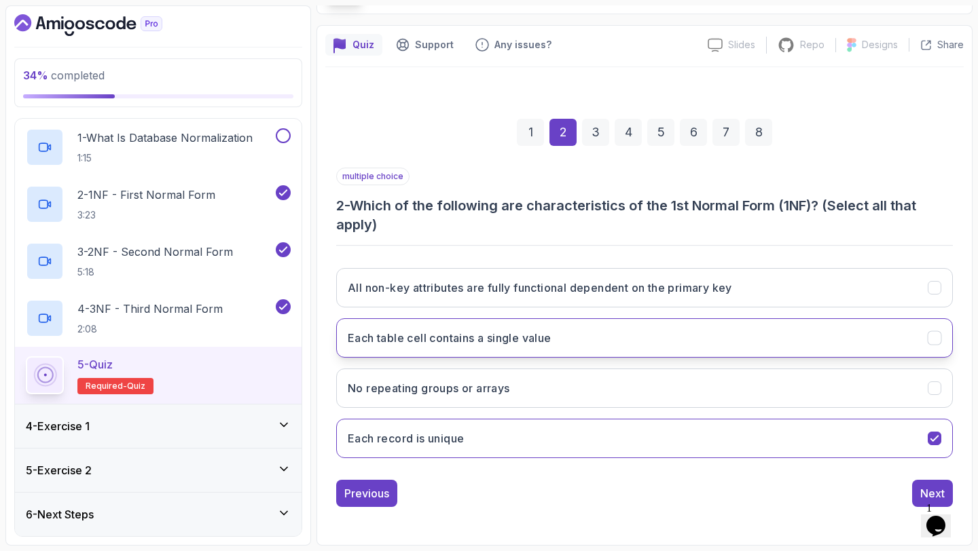
click at [569, 329] on button "Each table cell contains a single value" at bounding box center [644, 338] width 617 height 39
click at [917, 488] on button "Next" at bounding box center [932, 493] width 41 height 27
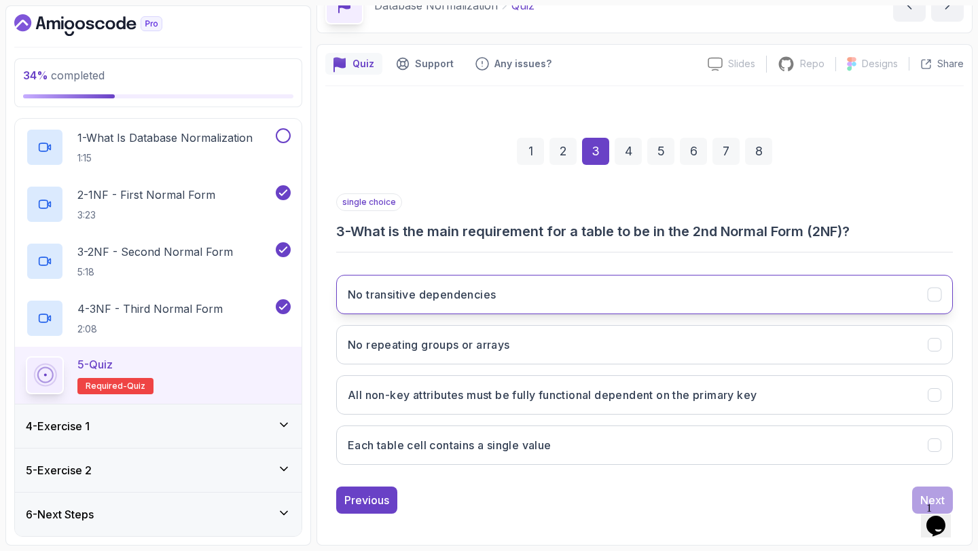
scroll to position [77, 0]
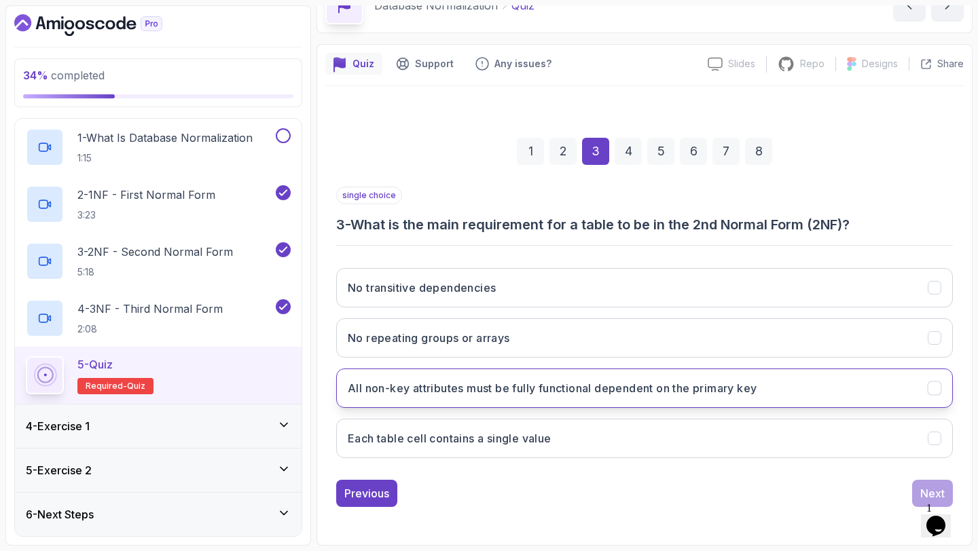
click at [456, 396] on h3 "All non-key attributes must be fully functional dependent on the primary key" at bounding box center [552, 388] width 409 height 16
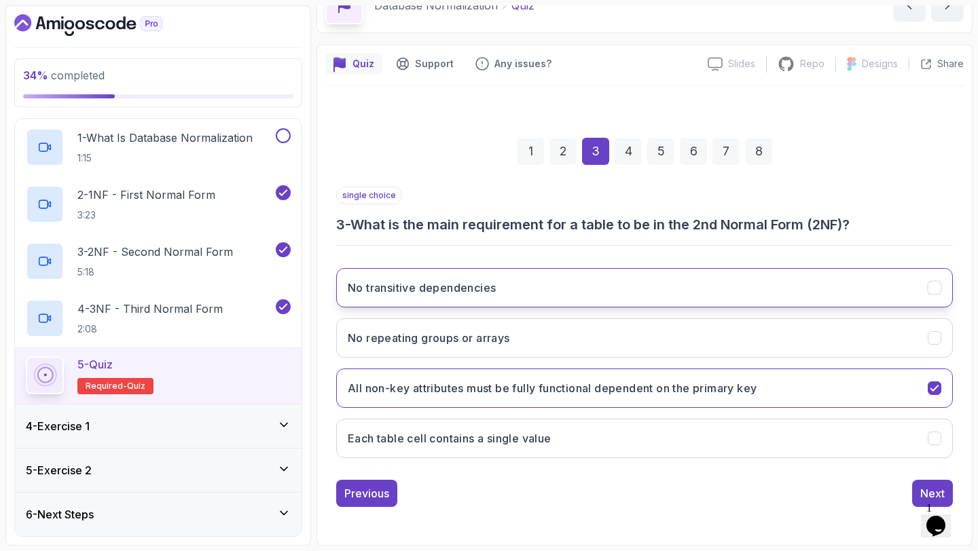
click at [594, 282] on button "No transitive dependencies" at bounding box center [644, 287] width 617 height 39
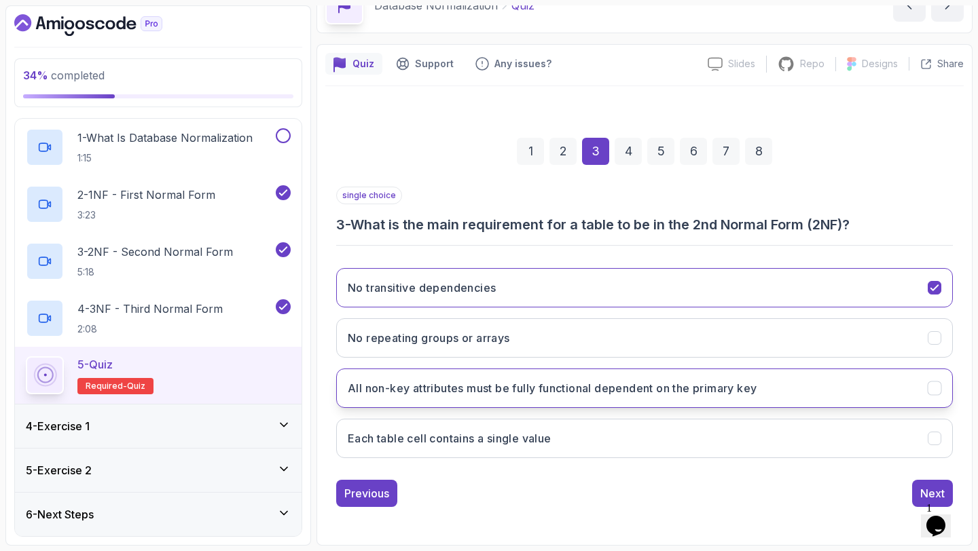
click at [746, 395] on h3 "All non-key attributes must be fully functional dependent on the primary key" at bounding box center [552, 388] width 409 height 16
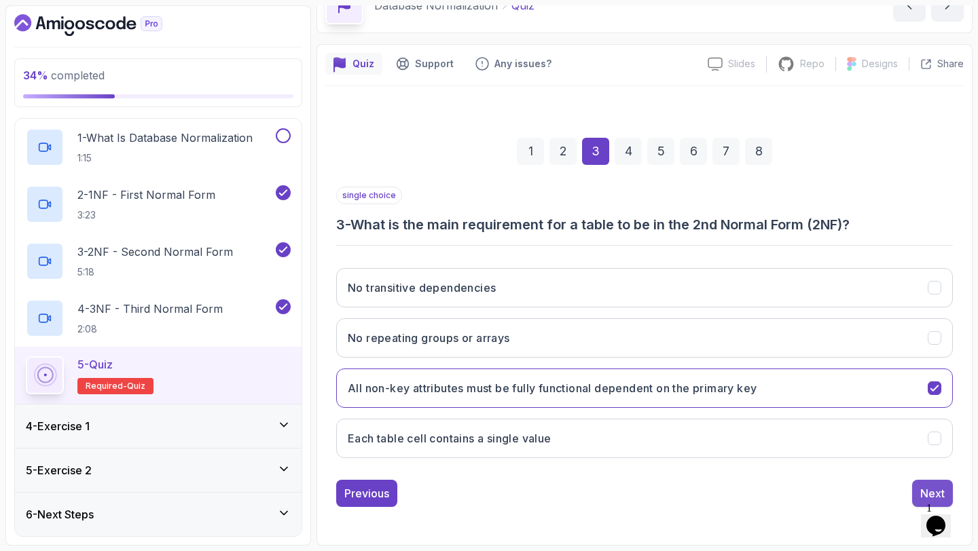
click at [928, 486] on div "Next" at bounding box center [932, 494] width 24 height 16
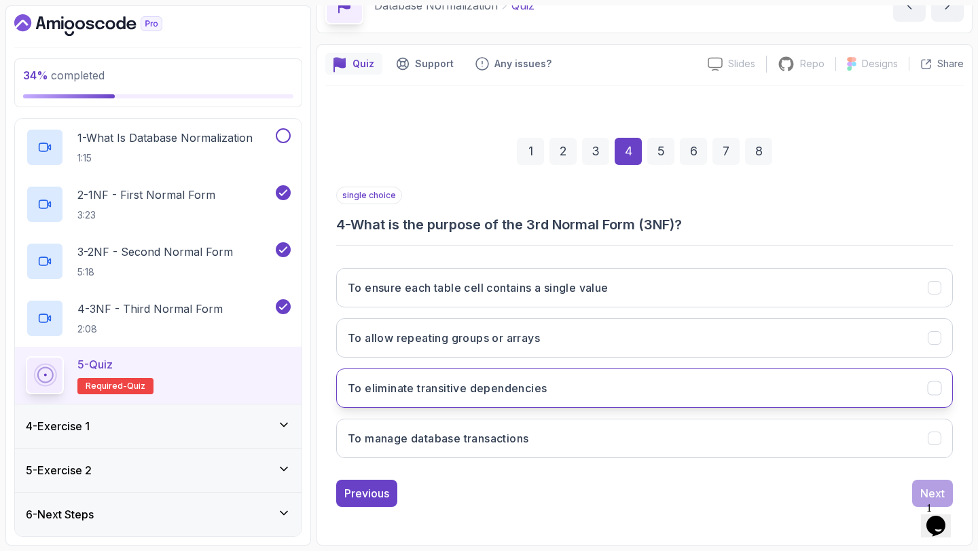
click at [481, 390] on h3 "To eliminate transitive dependencies" at bounding box center [447, 388] width 199 height 16
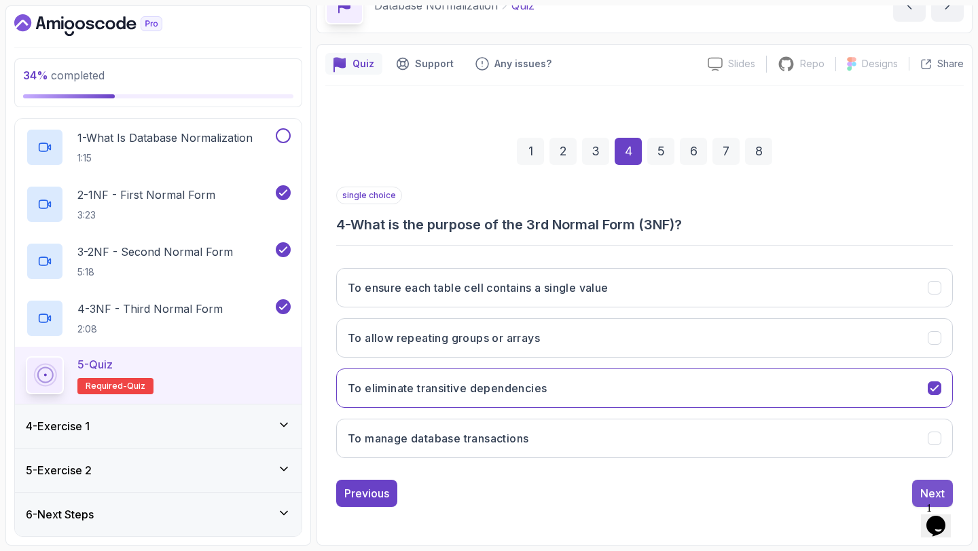
click at [919, 487] on button "Next" at bounding box center [932, 493] width 41 height 27
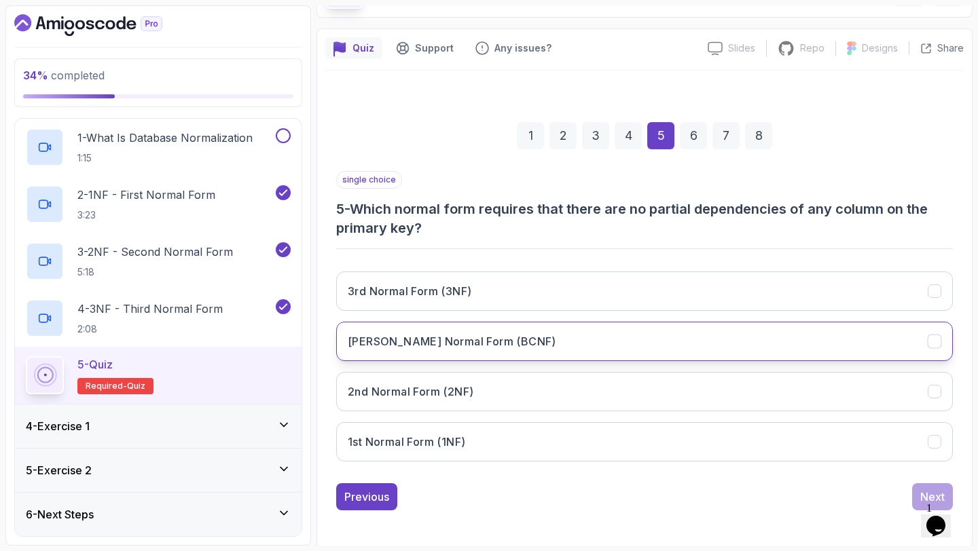
scroll to position [96, 0]
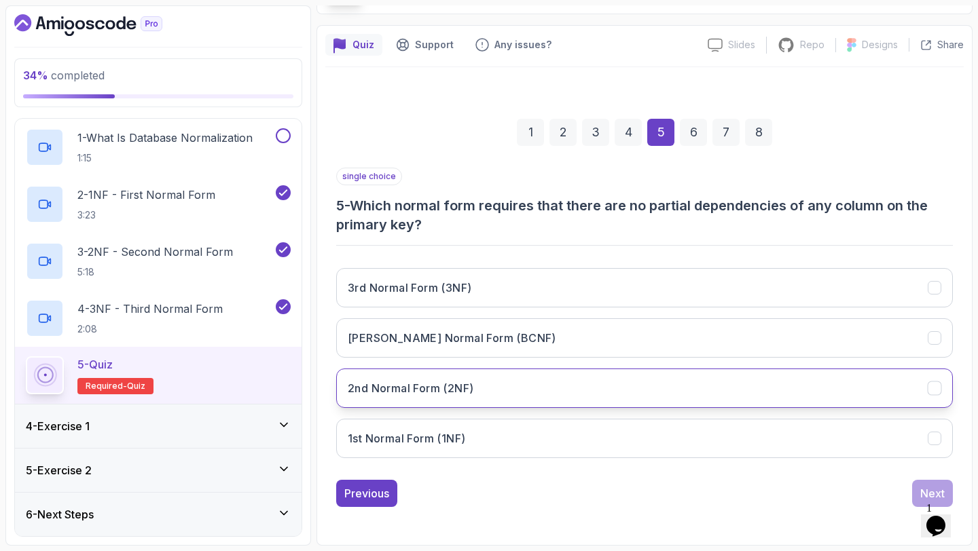
click at [441, 382] on h3 "2nd Normal Form (2NF)" at bounding box center [411, 388] width 126 height 16
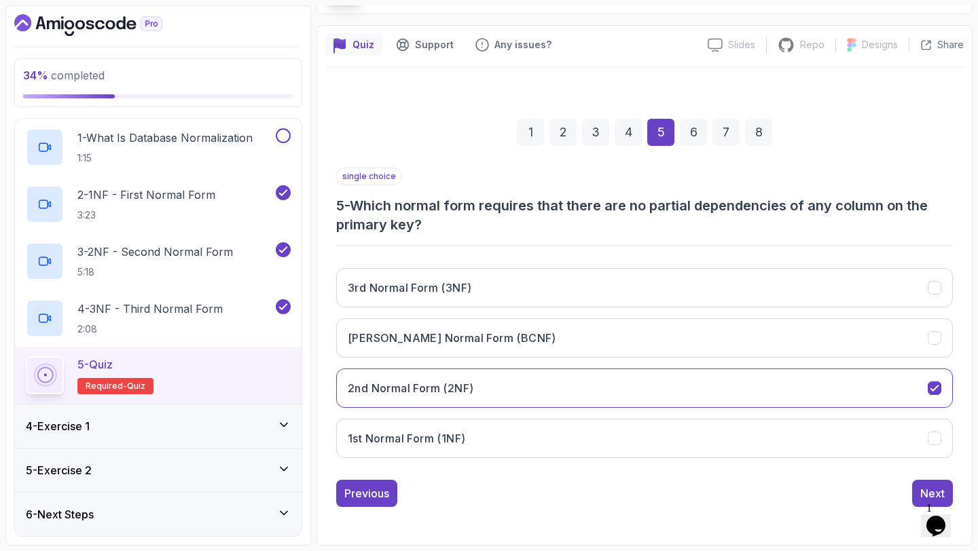
click at [907, 479] on div "single choice 5 - Which normal form requires that there are no partial dependen…" at bounding box center [644, 338] width 617 height 340
click at [917, 490] on button "Next" at bounding box center [932, 493] width 41 height 27
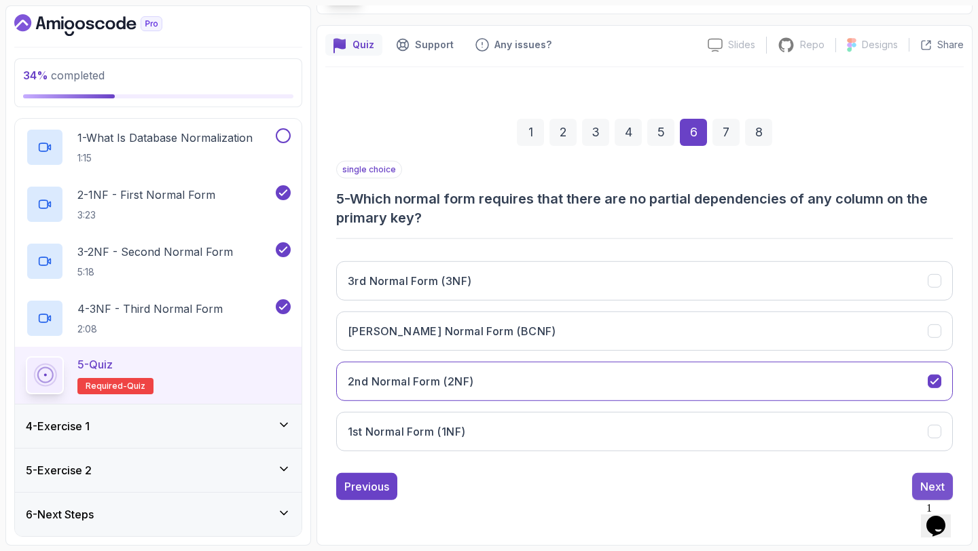
scroll to position [77, 0]
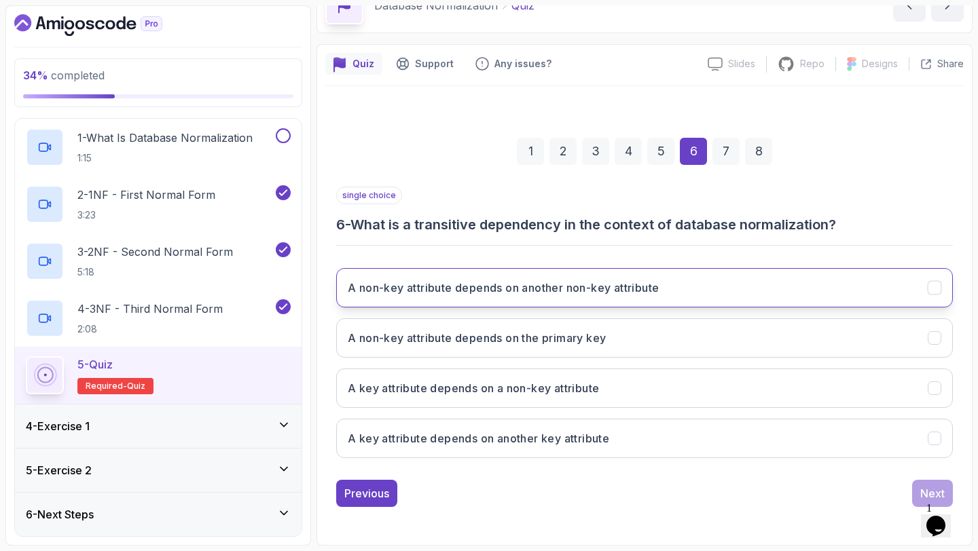
click at [625, 293] on h3 "A non-key attribute depends on another non-key attribute" at bounding box center [503, 288] width 311 height 16
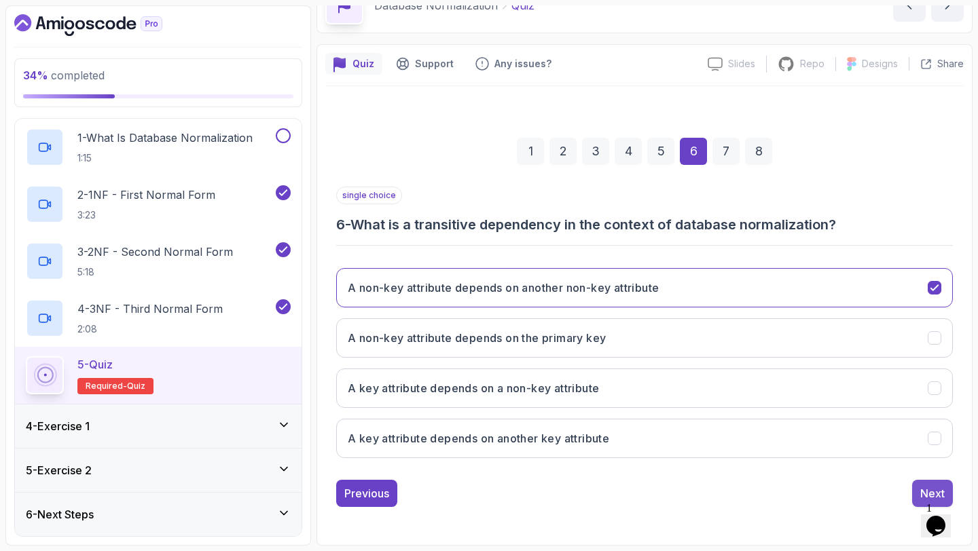
click at [919, 486] on button "Next" at bounding box center [932, 493] width 41 height 27
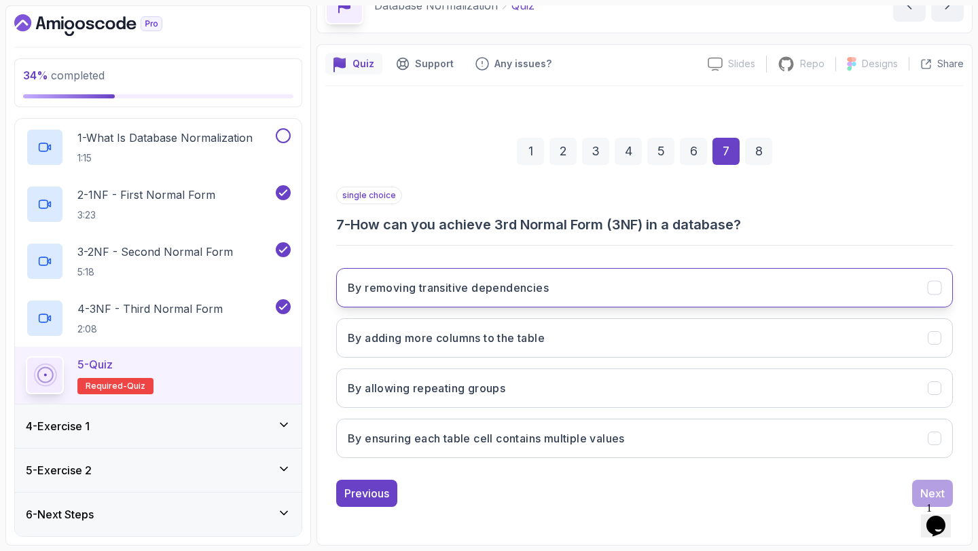
click at [568, 291] on button "By removing transitive dependencies" at bounding box center [644, 287] width 617 height 39
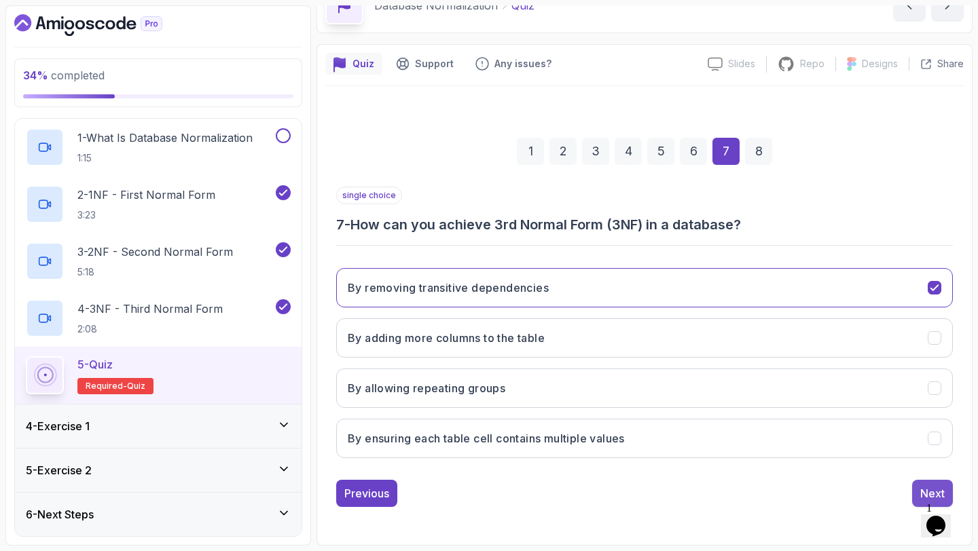
click at [914, 488] on button "Next" at bounding box center [932, 493] width 41 height 27
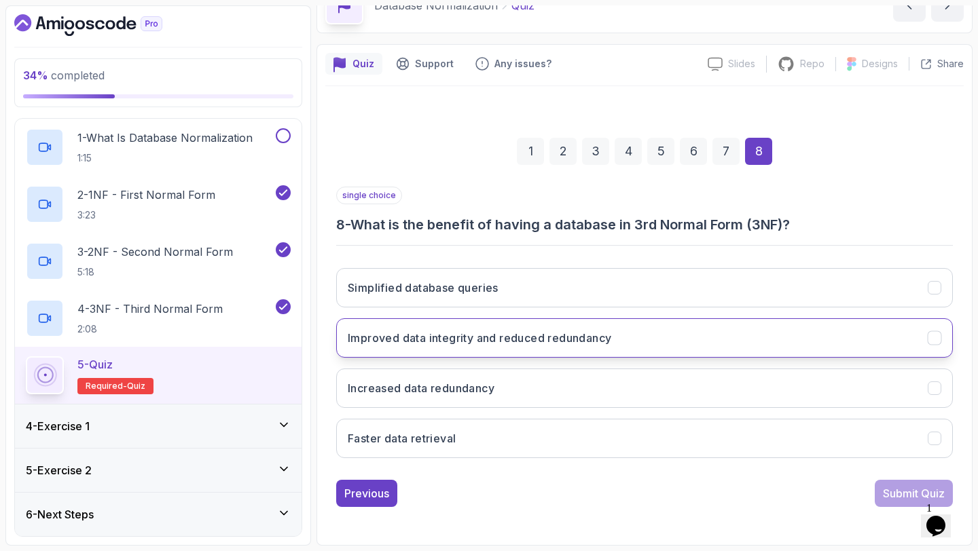
click at [611, 347] on button "Improved data integrity and reduced redundancy" at bounding box center [644, 338] width 617 height 39
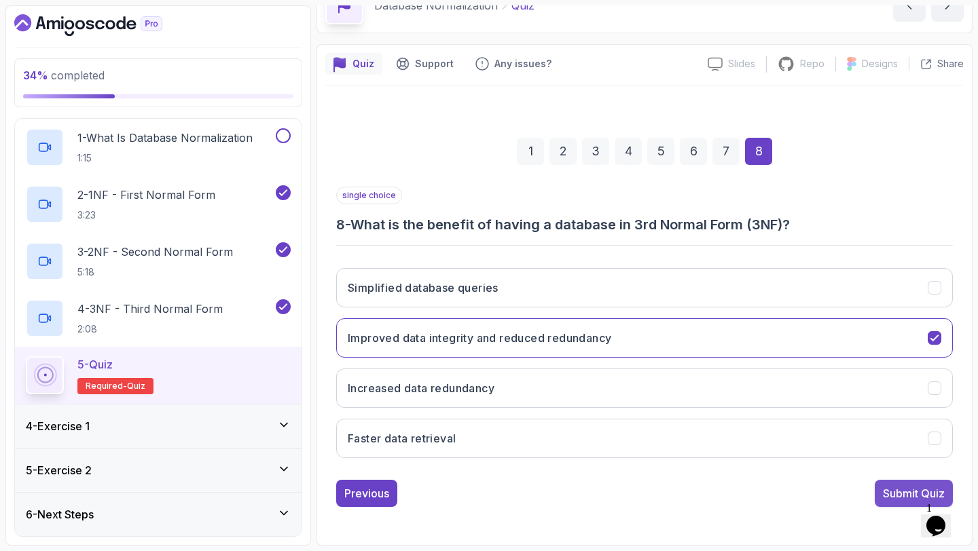
click at [894, 494] on div "Submit Quiz" at bounding box center [914, 494] width 62 height 16
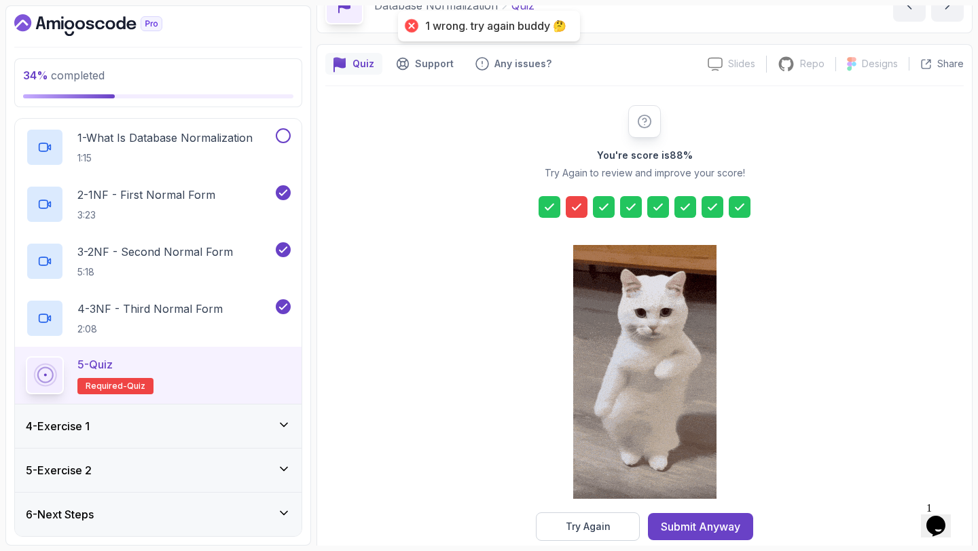
scroll to position [100, 0]
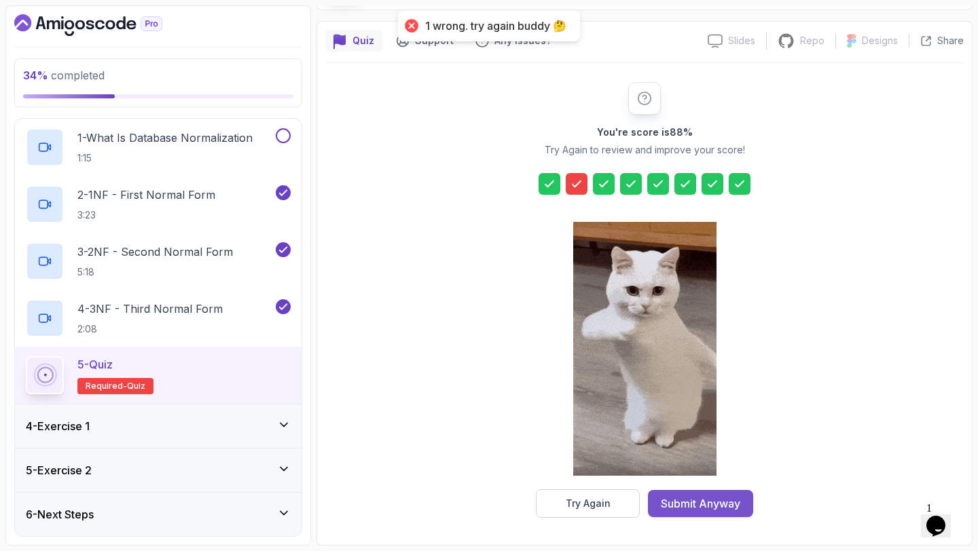
click at [687, 505] on div "Submit Anyway" at bounding box center [700, 504] width 79 height 16
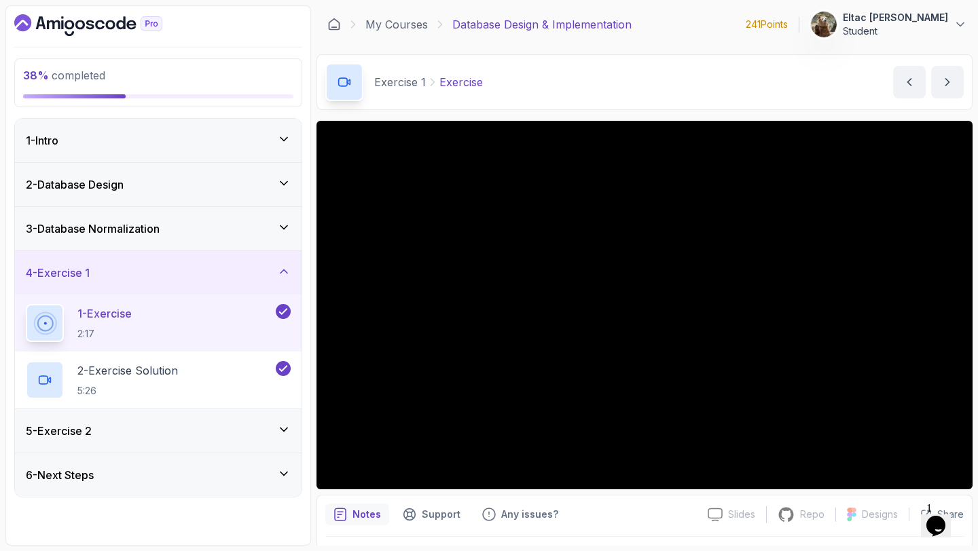
click at [194, 229] on div "3 - Database Normalization" at bounding box center [158, 229] width 265 height 16
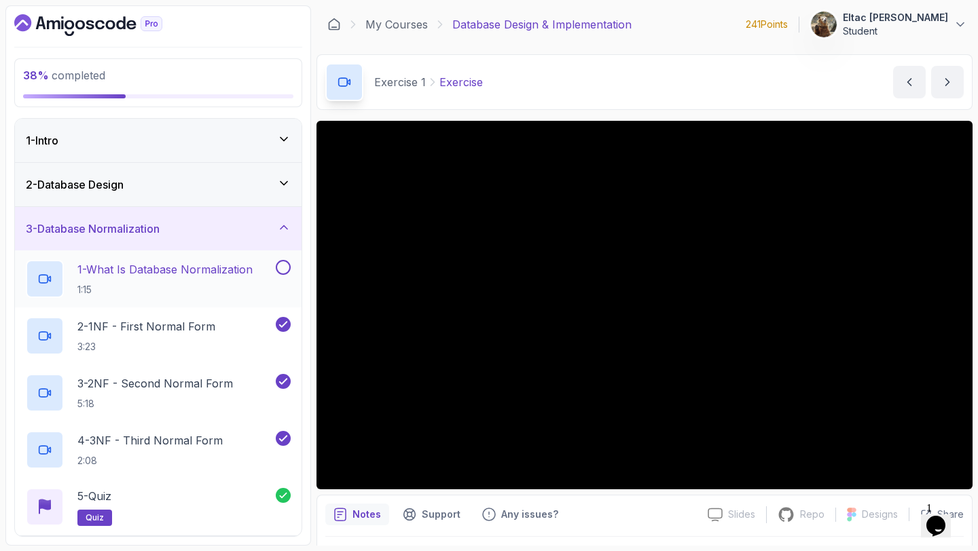
click at [278, 266] on button at bounding box center [283, 267] width 15 height 15
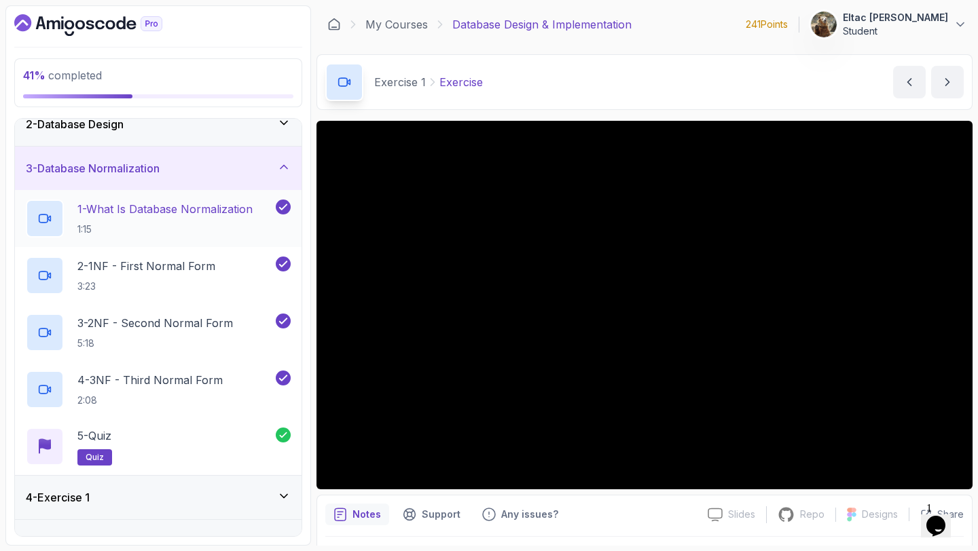
scroll to position [104, 0]
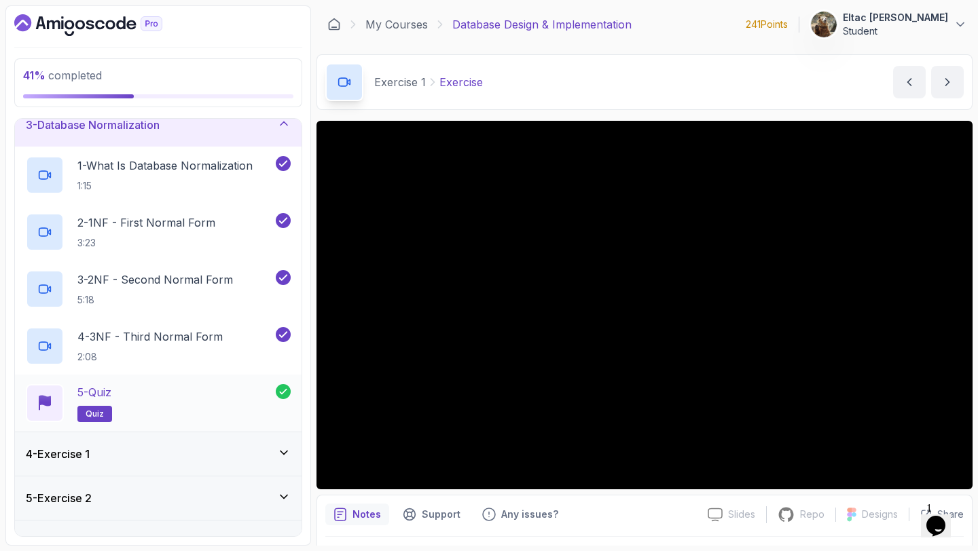
click at [122, 426] on div "5 - Quiz quiz" at bounding box center [158, 403] width 287 height 57
click at [125, 403] on div "5 - Quiz quiz" at bounding box center [151, 403] width 250 height 38
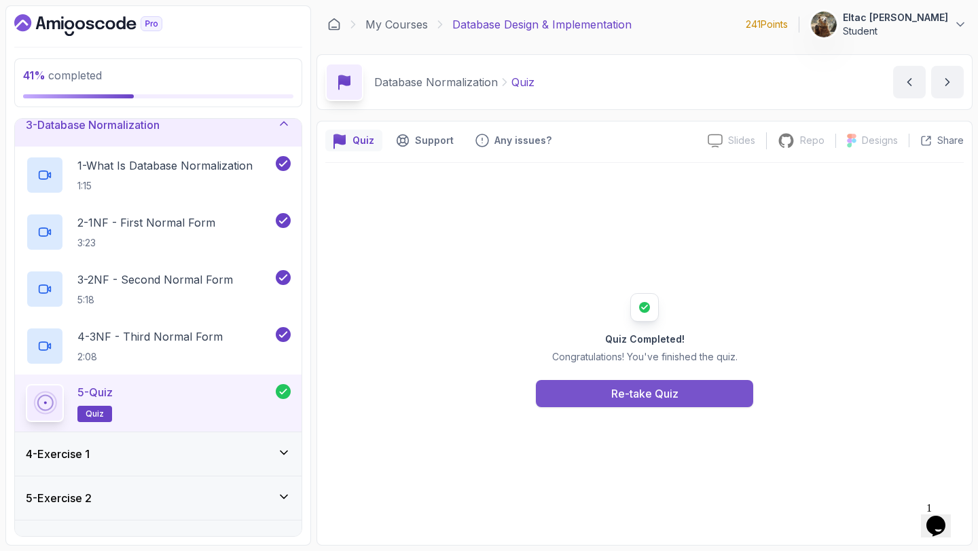
click at [600, 405] on button "Re-take Quiz" at bounding box center [644, 393] width 217 height 27
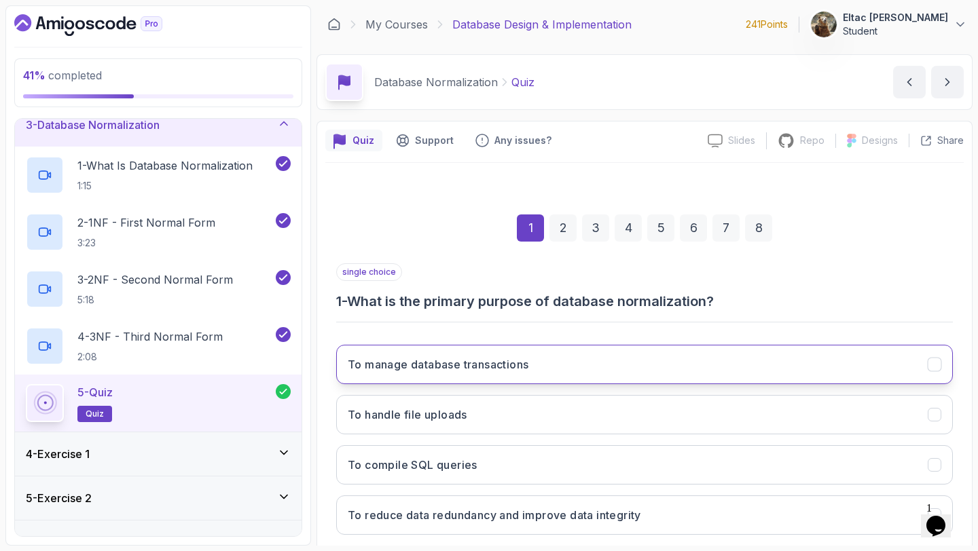
scroll to position [77, 0]
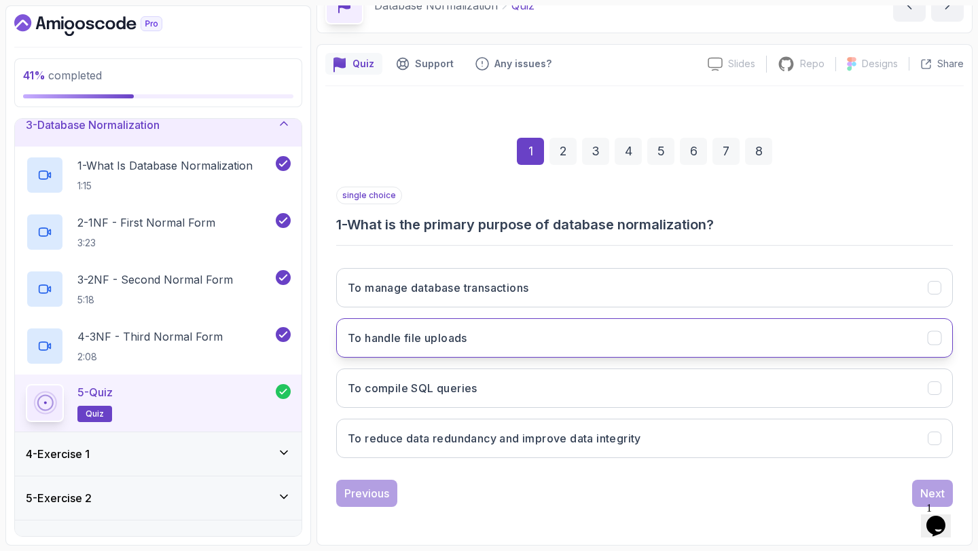
click at [443, 352] on button "To handle file uploads" at bounding box center [644, 338] width 617 height 39
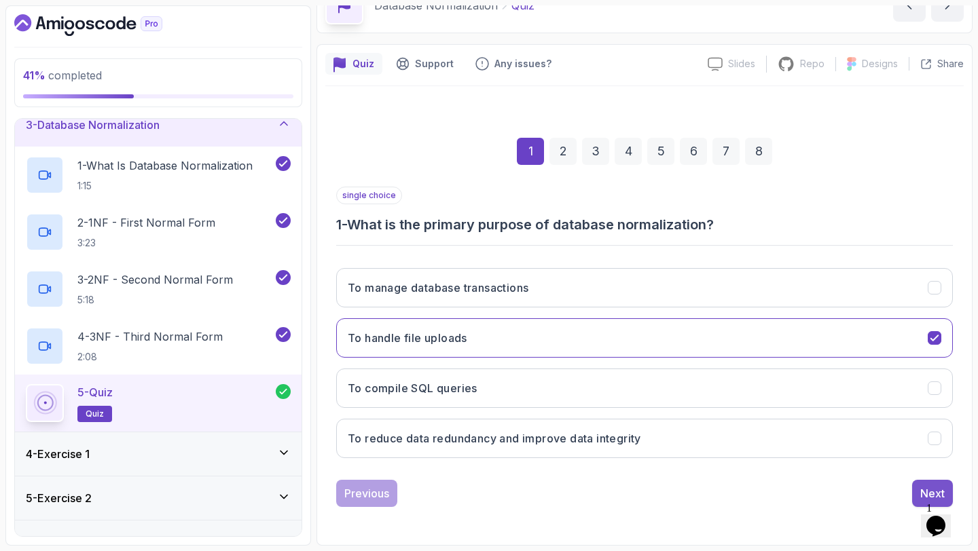
click at [916, 493] on button "Next" at bounding box center [932, 493] width 41 height 27
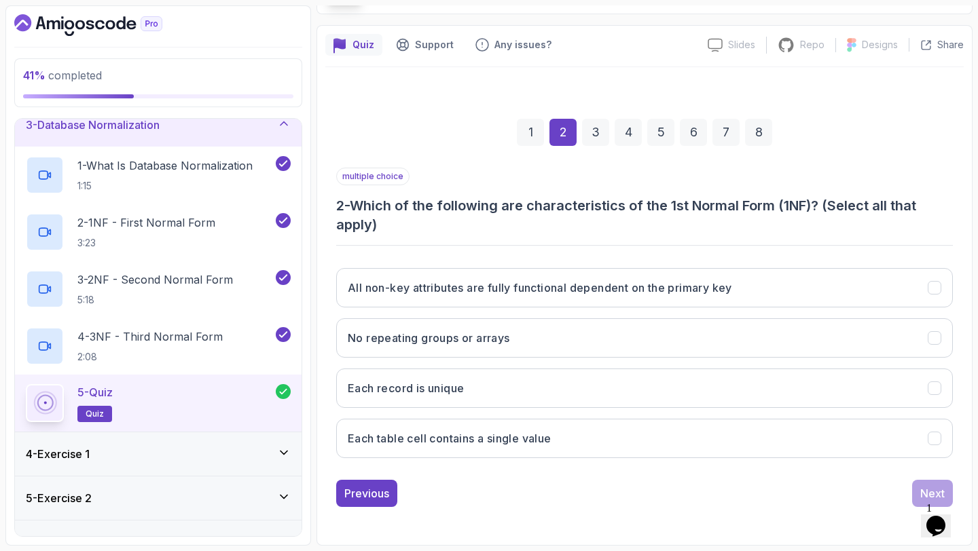
scroll to position [94, 0]
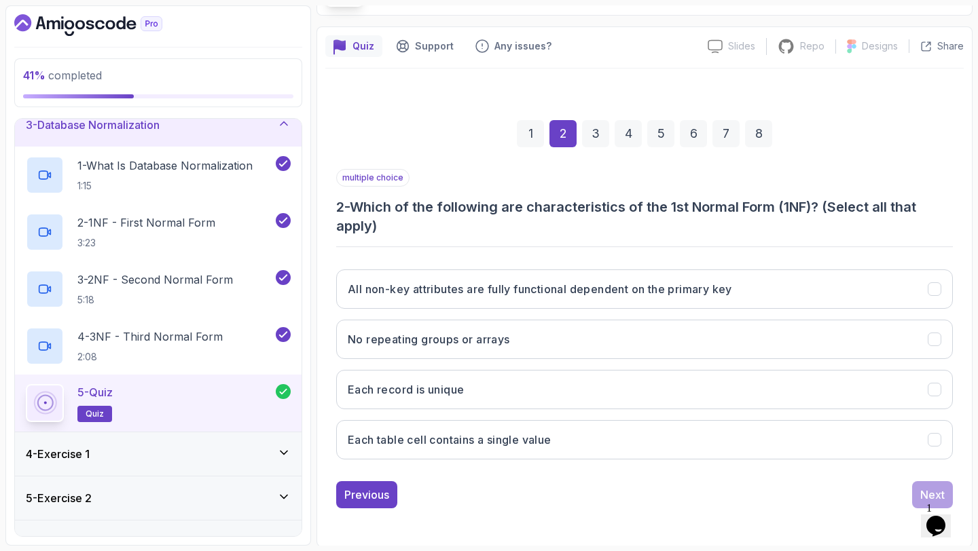
click at [90, 447] on h3 "4 - Exercise 1" at bounding box center [58, 454] width 64 height 16
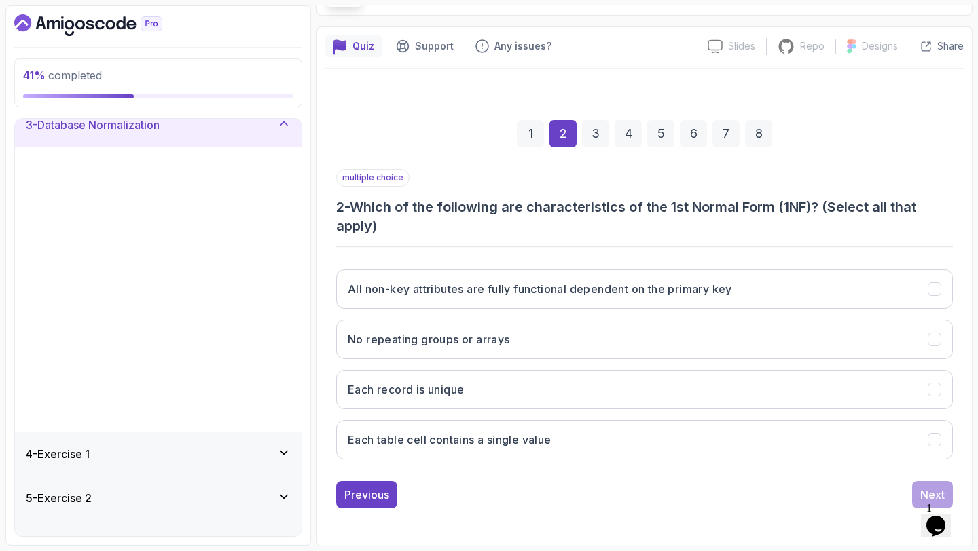
scroll to position [0, 0]
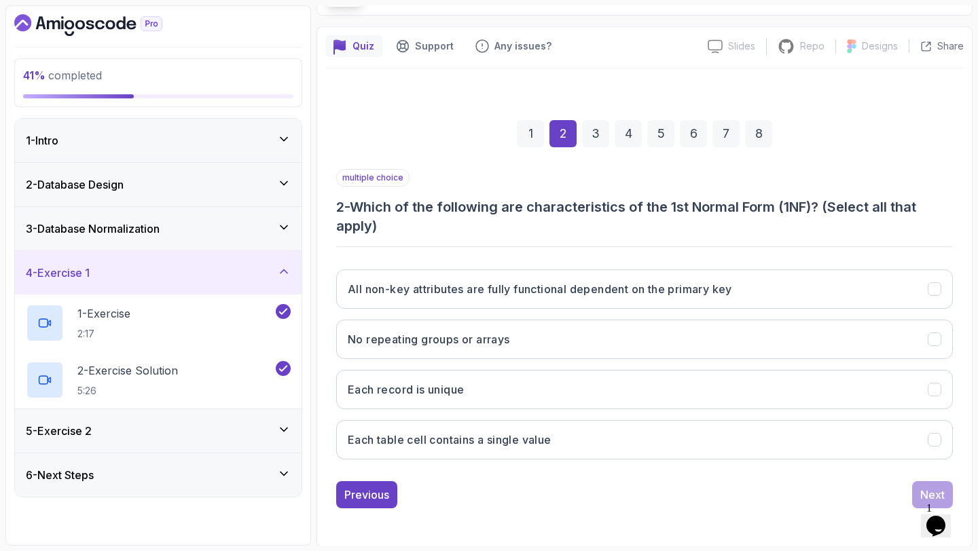
click at [94, 447] on div "5 - Exercise 2" at bounding box center [158, 431] width 287 height 43
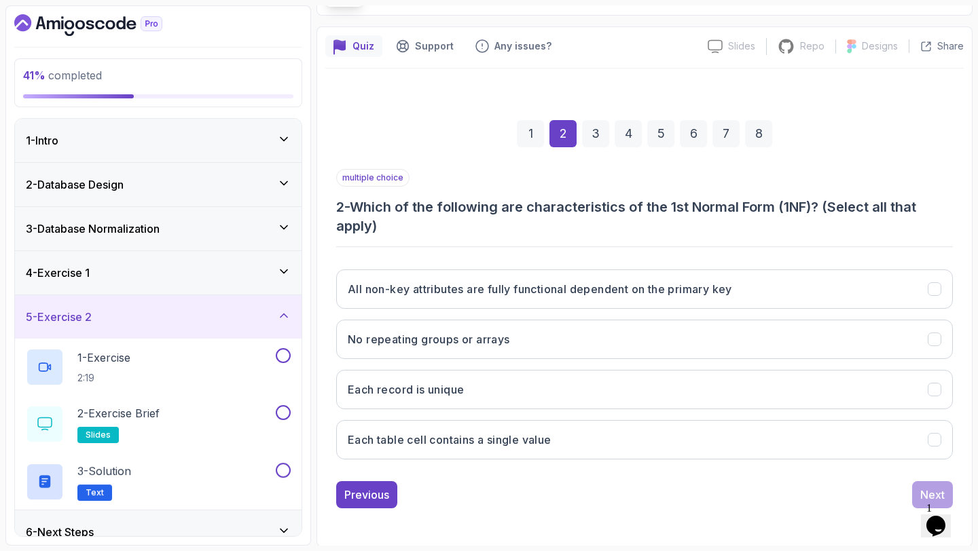
scroll to position [18, 0]
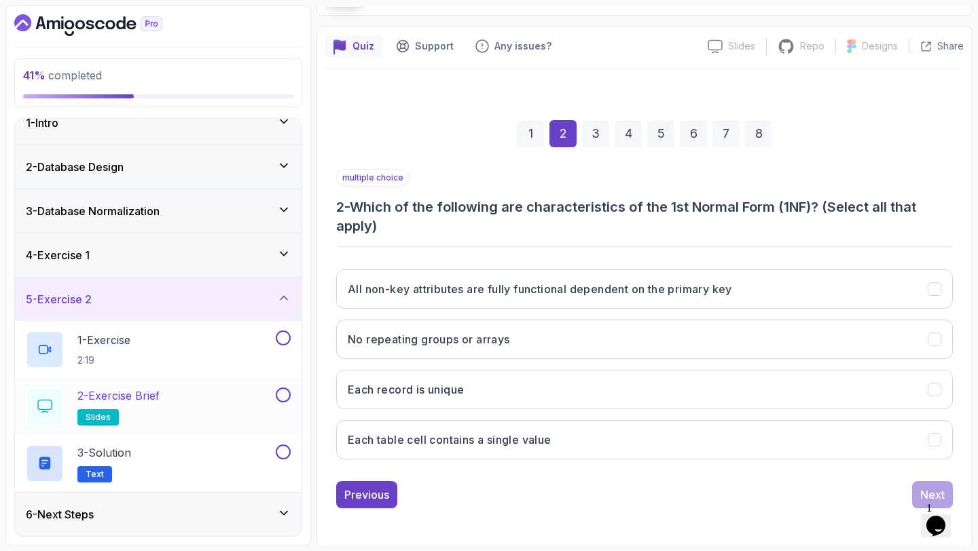
click at [288, 397] on button at bounding box center [283, 395] width 15 height 15
click at [281, 454] on button at bounding box center [283, 452] width 15 height 15
click at [280, 336] on button at bounding box center [283, 338] width 15 height 15
click at [169, 493] on div "6 - Next Steps" at bounding box center [158, 514] width 287 height 43
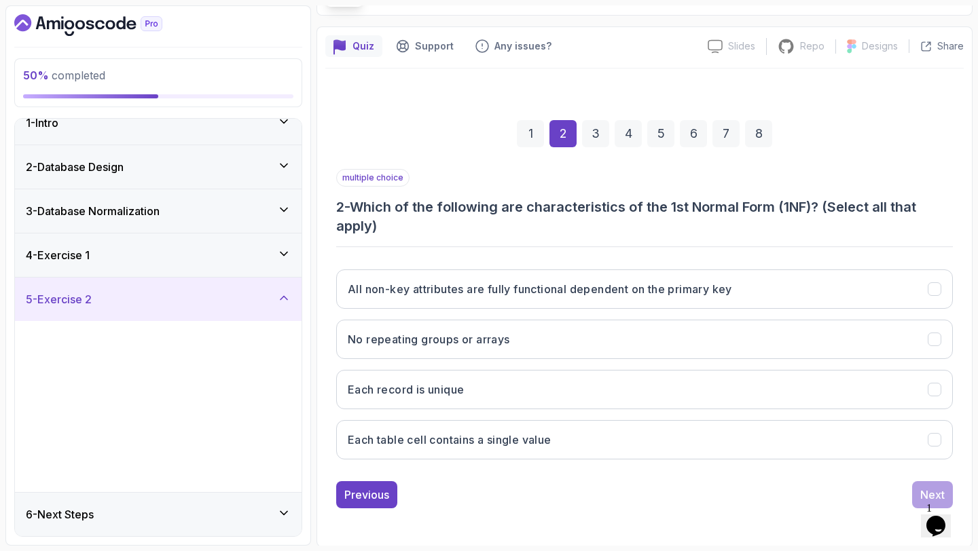
scroll to position [0, 0]
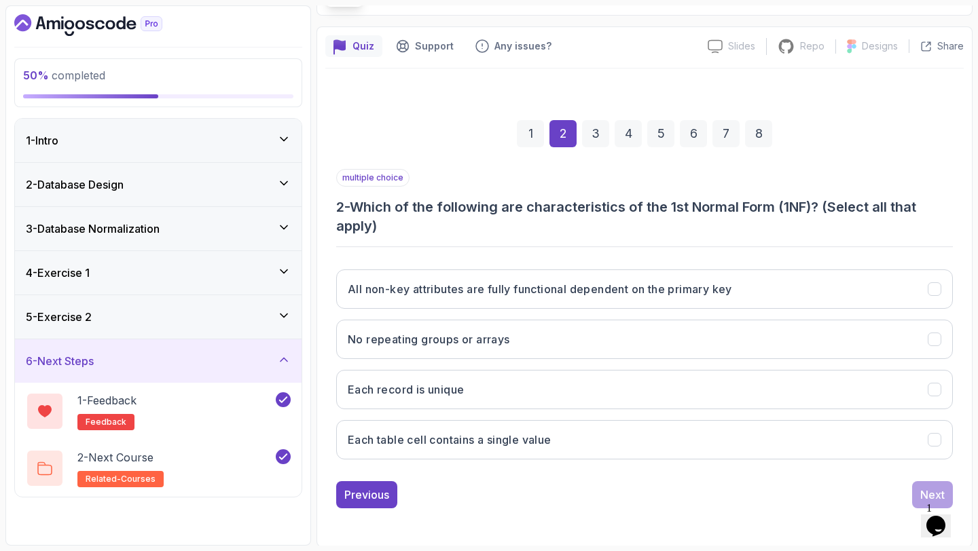
click at [211, 318] on div "5 - Exercise 2" at bounding box center [158, 317] width 265 height 16
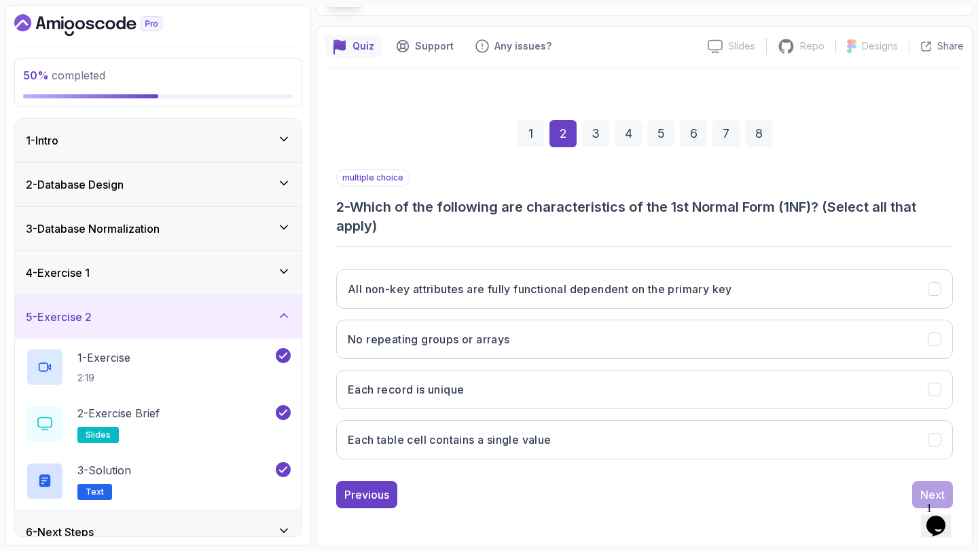
click at [211, 318] on div "5 - Exercise 2" at bounding box center [158, 317] width 265 height 16
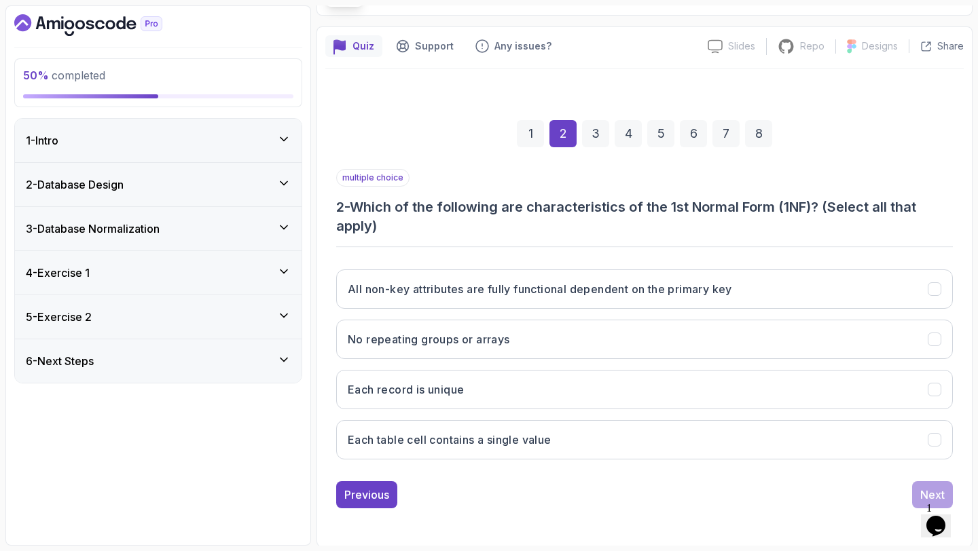
click at [225, 274] on div "4 - Exercise 1" at bounding box center [158, 273] width 265 height 16
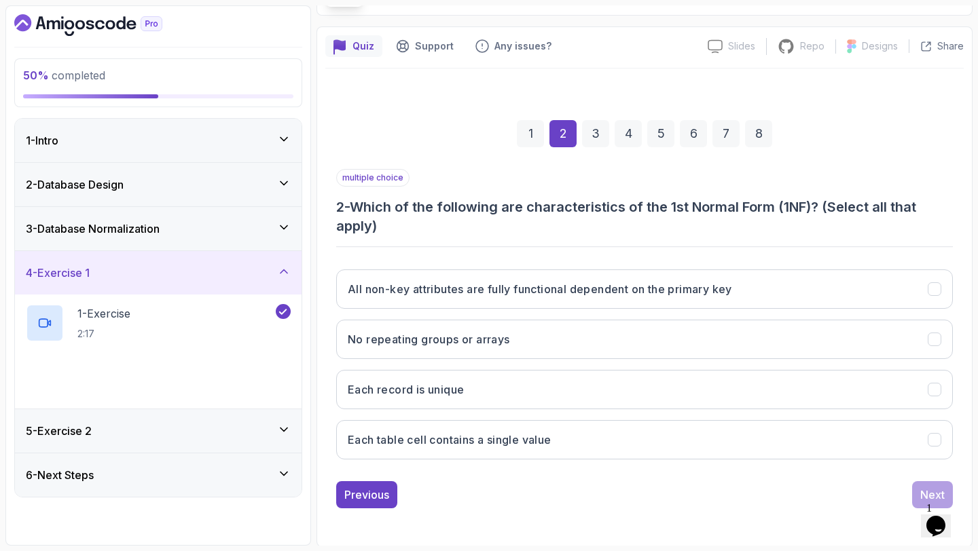
click at [225, 274] on div "4 - Exercise 1" at bounding box center [158, 273] width 265 height 16
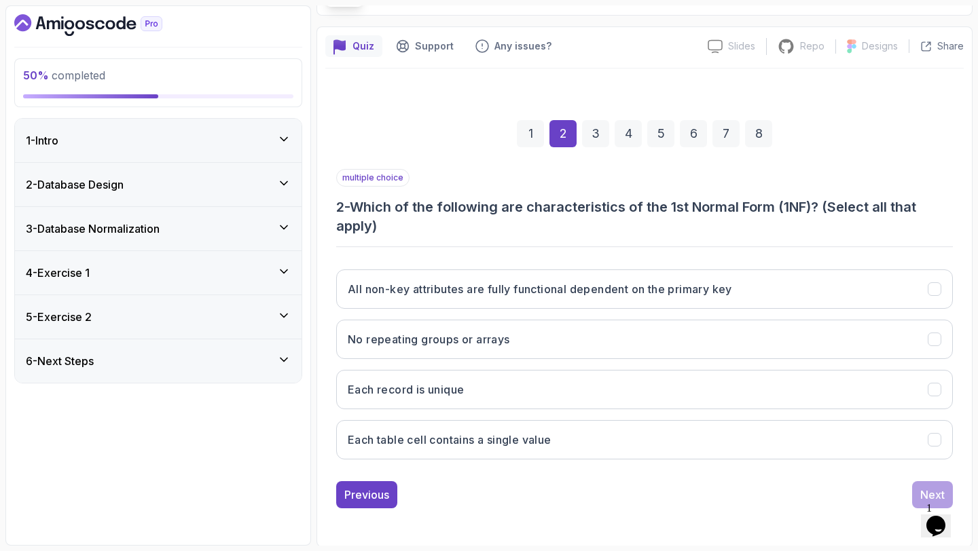
click at [244, 235] on div "3 - Database Normalization" at bounding box center [158, 229] width 265 height 16
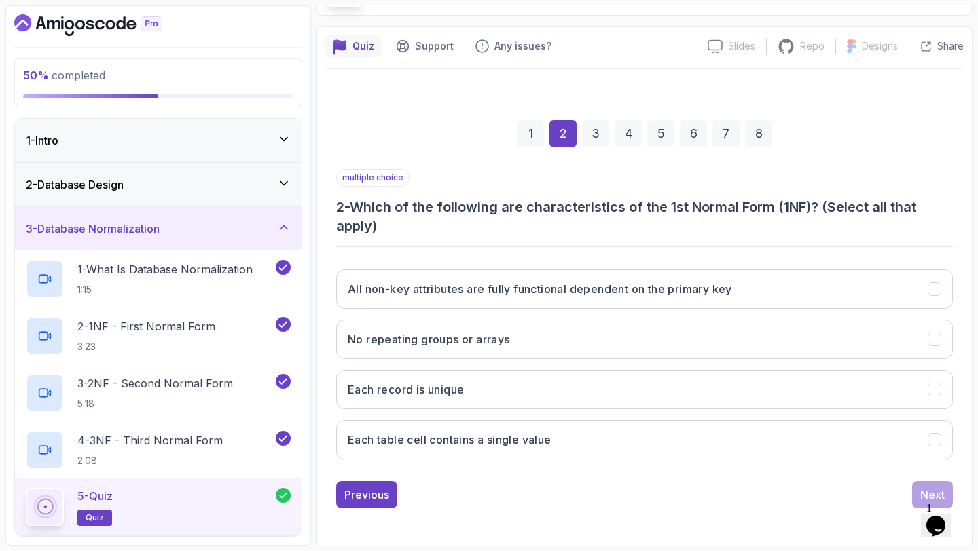
click at [244, 235] on div "3 - Database Normalization" at bounding box center [158, 229] width 265 height 16
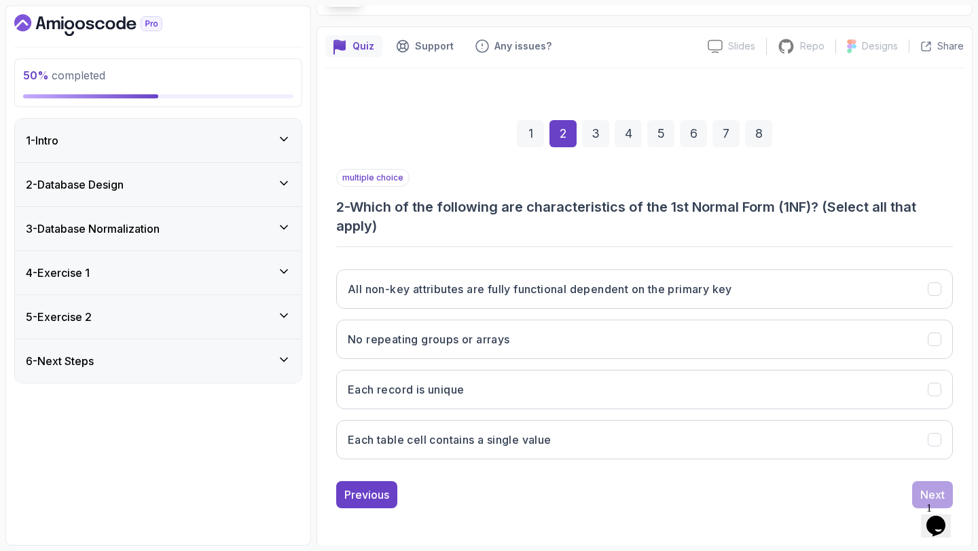
click at [257, 184] on div "2 - Database Design" at bounding box center [158, 185] width 265 height 16
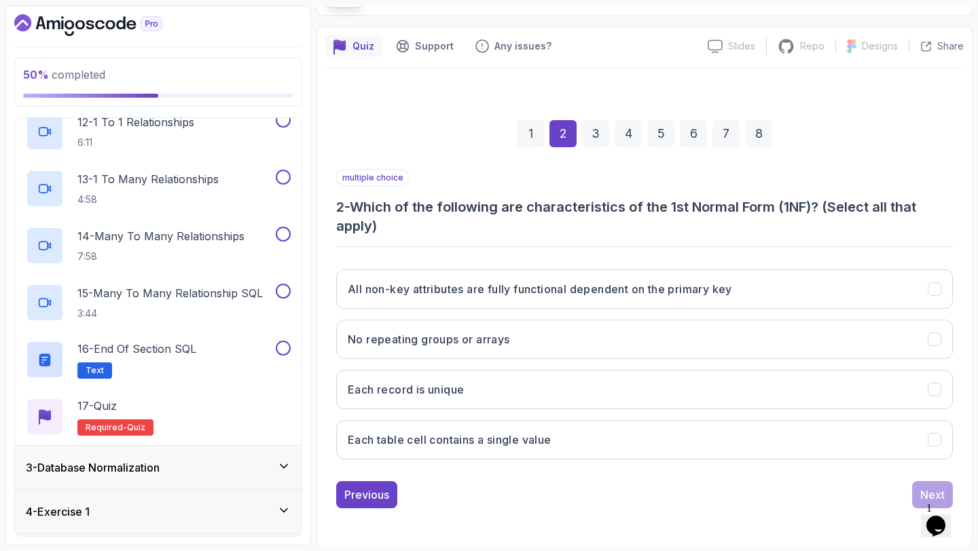
scroll to position [731, 0]
click at [257, 353] on div "16 - End Of Section SQL Text" at bounding box center [149, 359] width 247 height 38
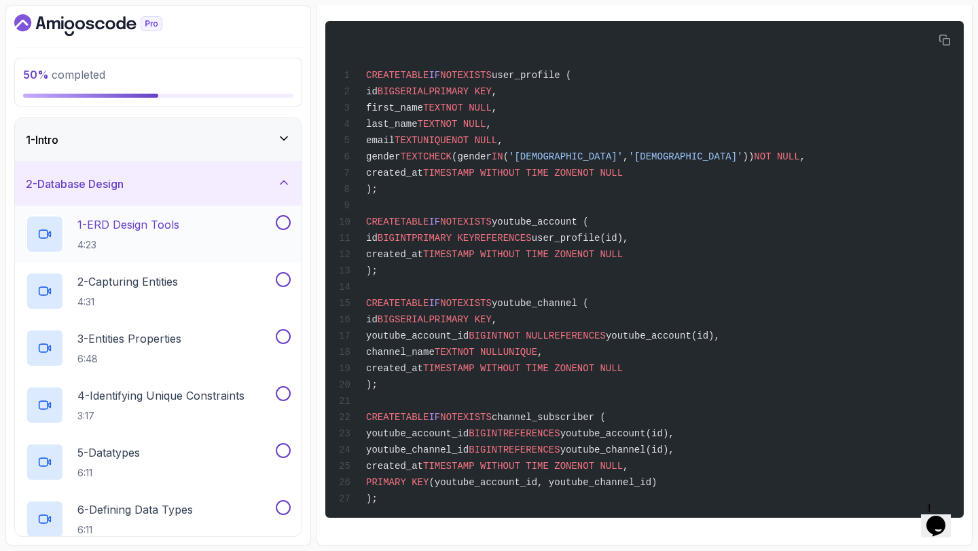
click at [283, 224] on button at bounding box center [283, 222] width 15 height 15
click at [277, 275] on button at bounding box center [283, 279] width 15 height 15
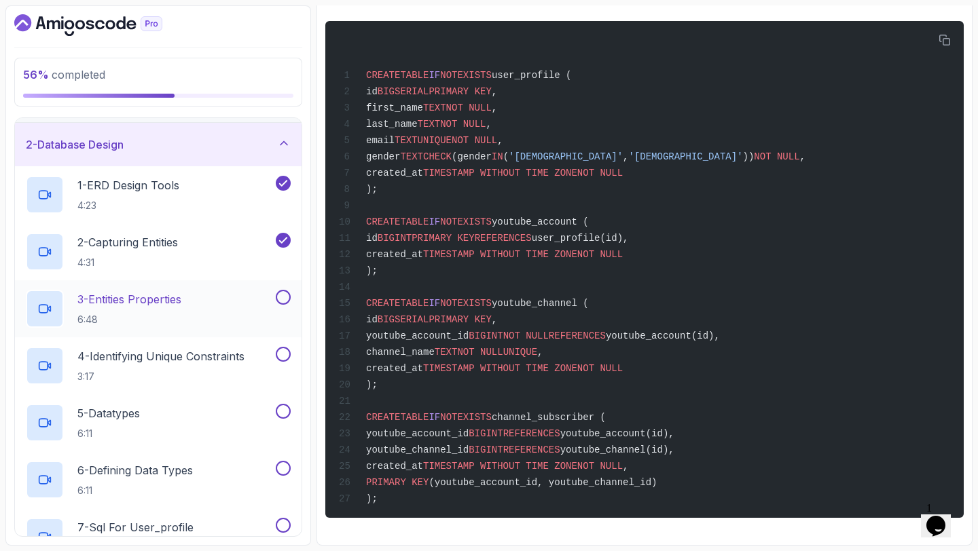
click at [280, 296] on button at bounding box center [283, 297] width 15 height 15
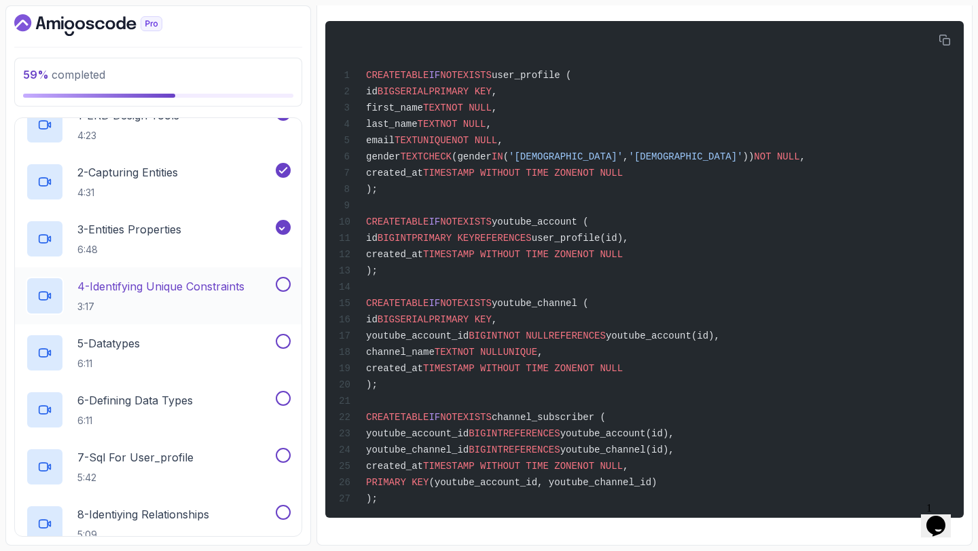
scroll to position [109, 0]
click at [282, 289] on button at bounding box center [283, 285] width 15 height 15
click at [280, 344] on button at bounding box center [283, 342] width 15 height 15
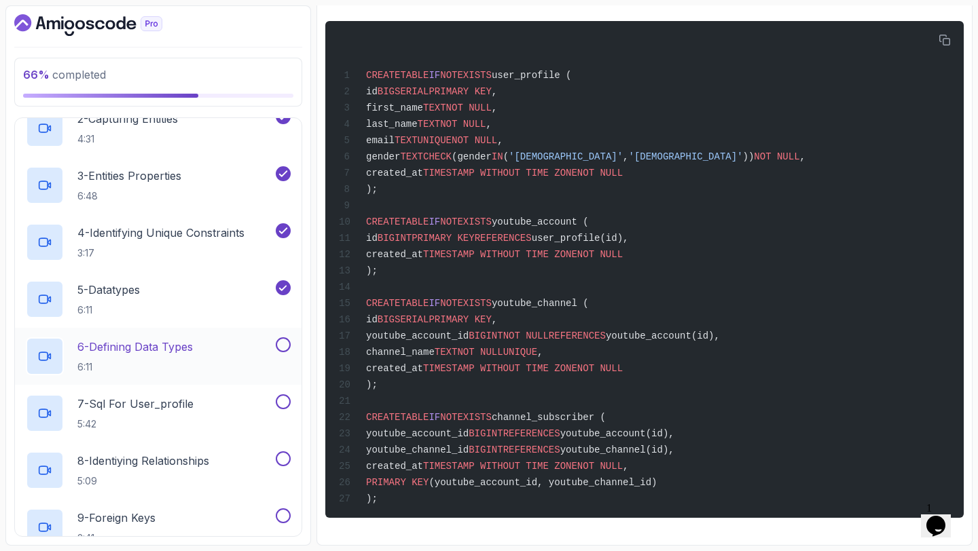
click at [280, 344] on button at bounding box center [283, 345] width 15 height 15
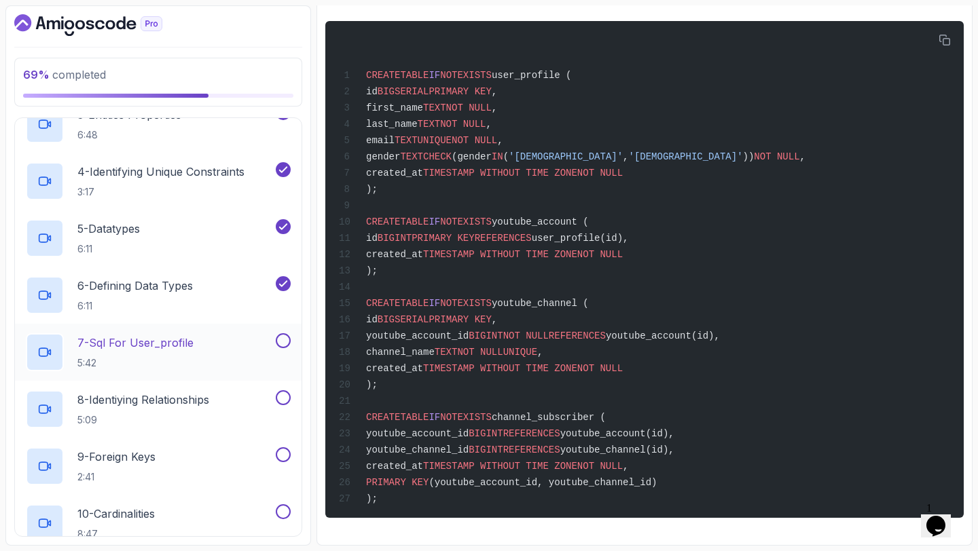
click at [280, 344] on button at bounding box center [283, 340] width 15 height 15
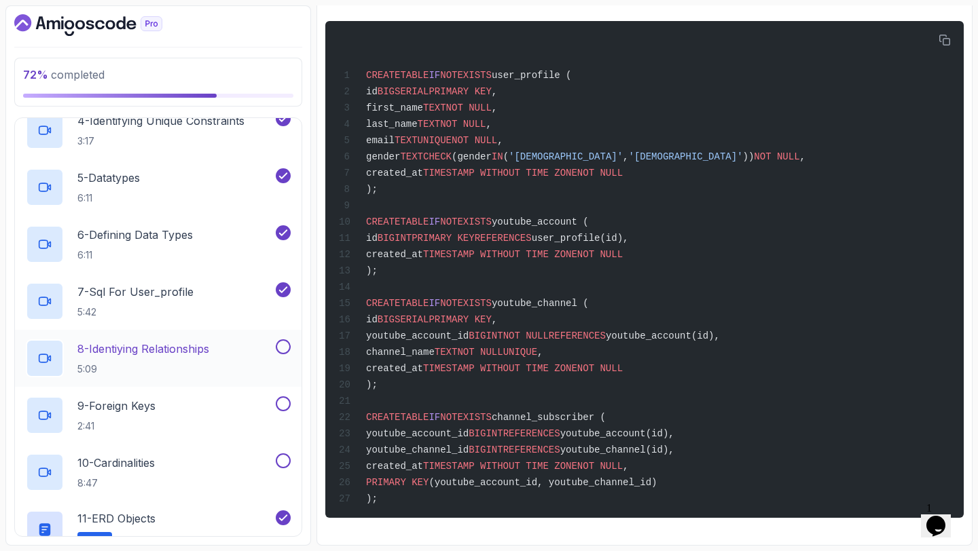
click at [280, 344] on button at bounding box center [283, 347] width 15 height 15
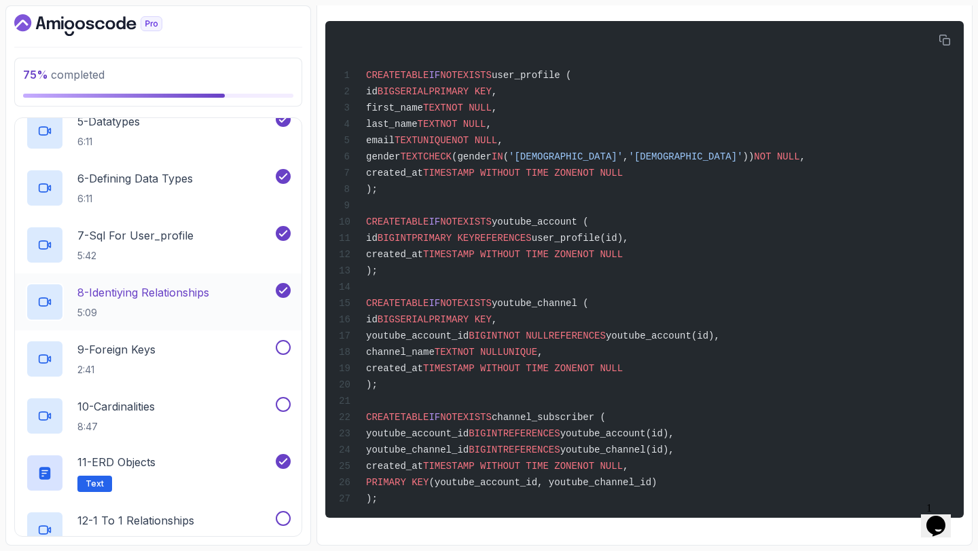
click at [280, 344] on button at bounding box center [283, 347] width 15 height 15
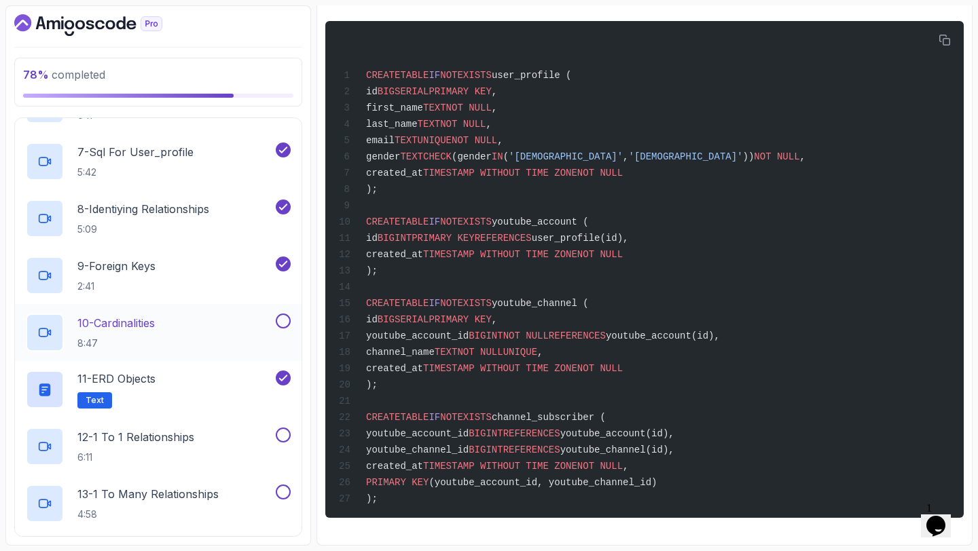
click at [282, 325] on button at bounding box center [283, 321] width 15 height 15
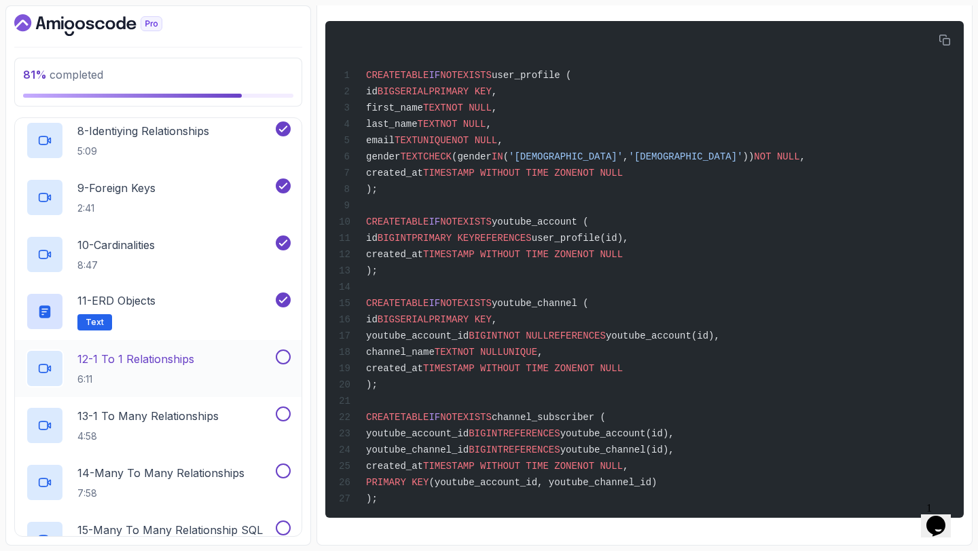
click at [280, 357] on button at bounding box center [283, 357] width 15 height 15
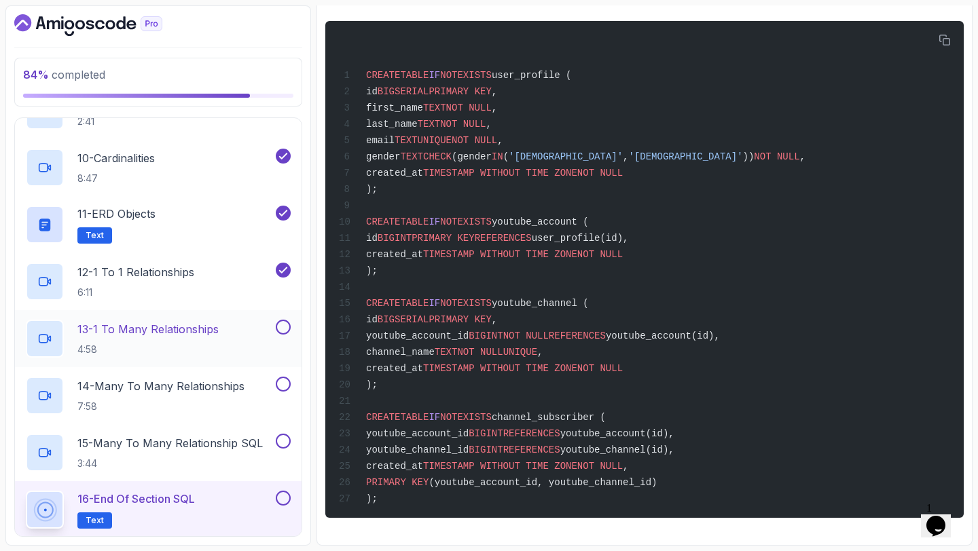
click at [283, 329] on button at bounding box center [283, 327] width 15 height 15
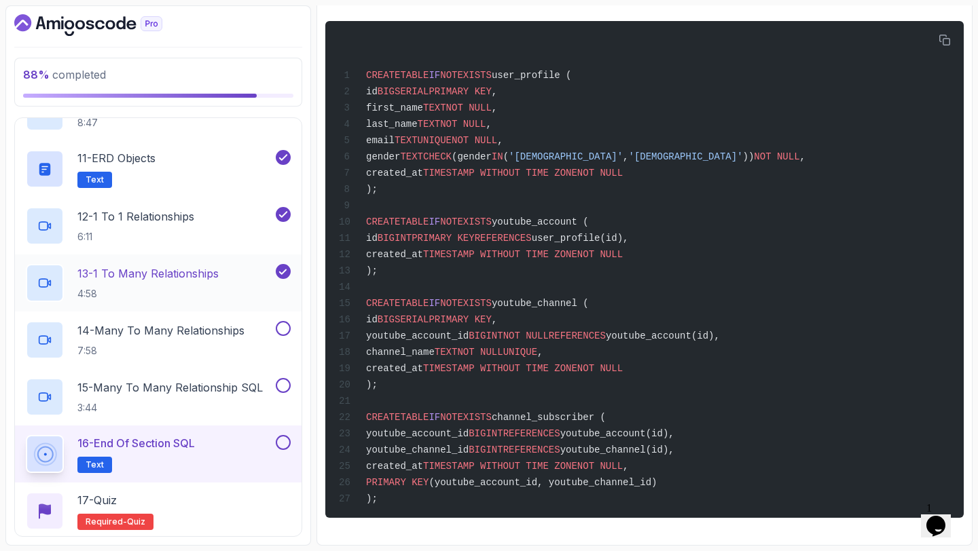
click at [283, 329] on button at bounding box center [283, 328] width 15 height 15
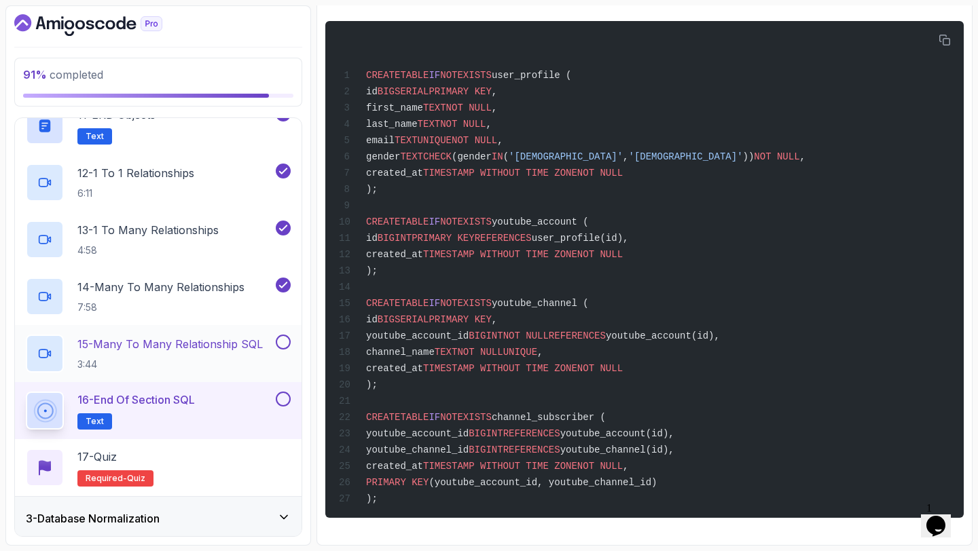
click at [279, 341] on button at bounding box center [283, 342] width 15 height 15
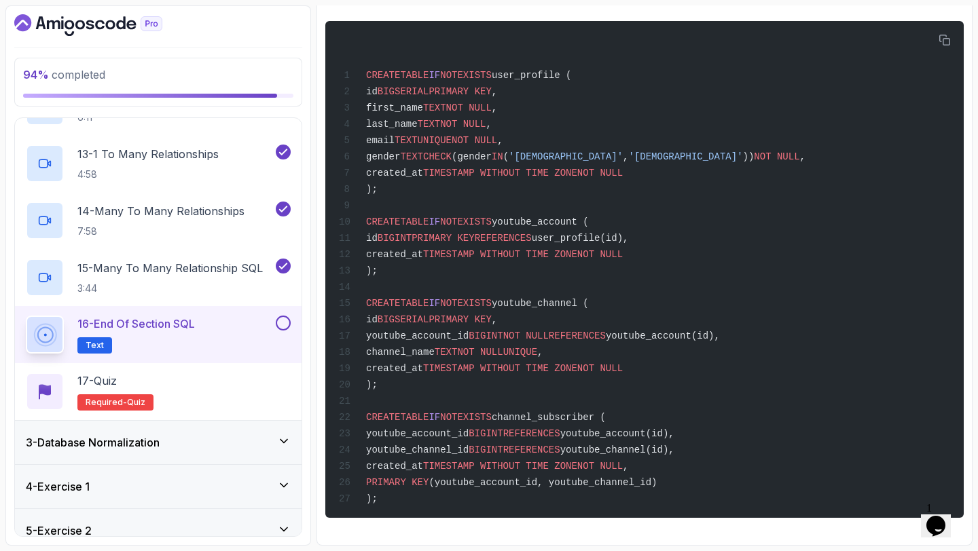
click at [281, 327] on button at bounding box center [283, 323] width 15 height 15
click at [206, 402] on div "17 - Quiz Required- quiz" at bounding box center [158, 392] width 265 height 38
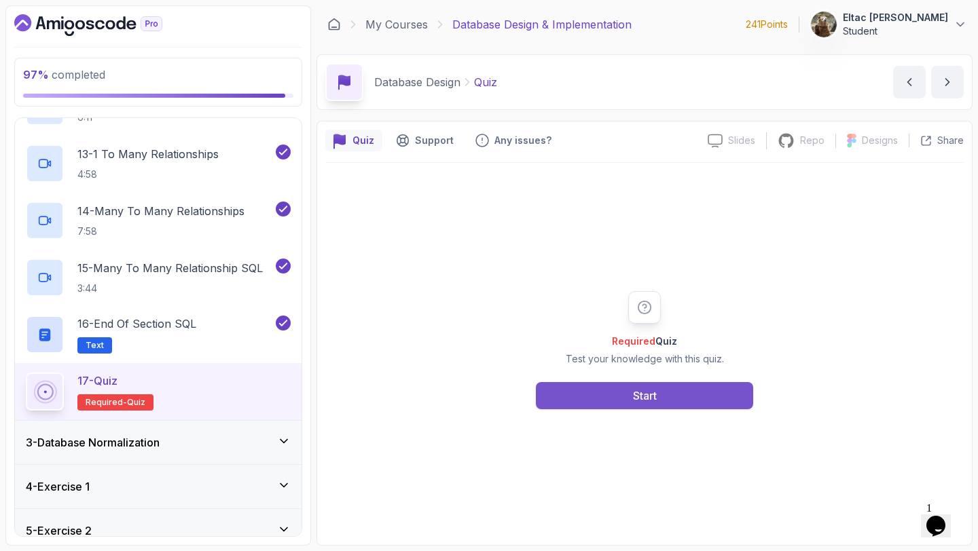
click at [621, 404] on button "Start" at bounding box center [644, 395] width 217 height 27
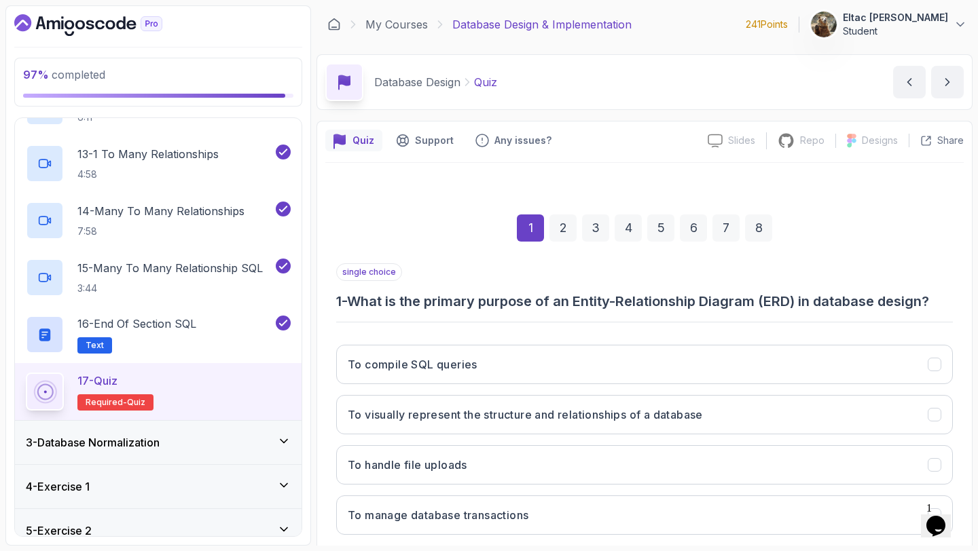
scroll to position [77, 0]
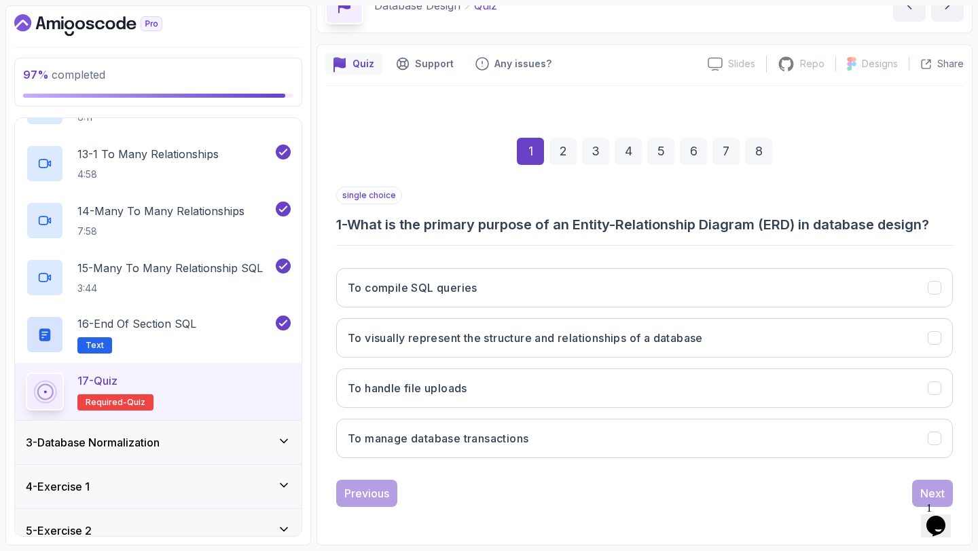
click at [560, 314] on div "To compile SQL queries To visually represent the structure and relationships of…" at bounding box center [644, 363] width 617 height 212
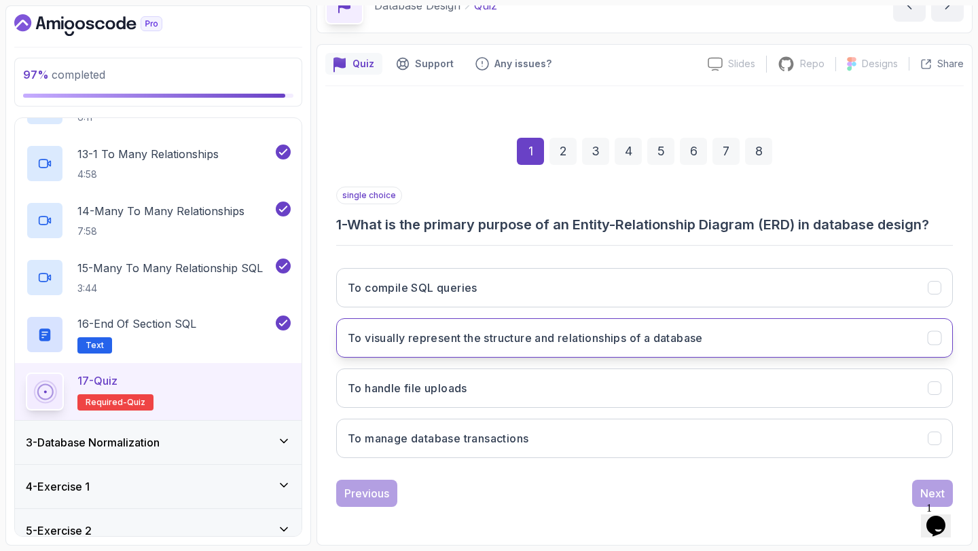
click at [564, 348] on button "To visually represent the structure and relationships of a database" at bounding box center [644, 338] width 617 height 39
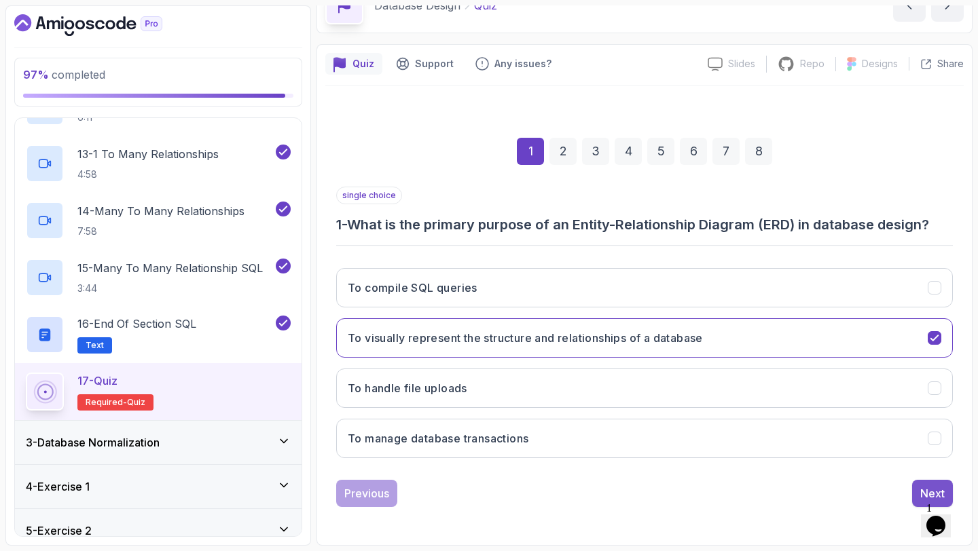
click at [913, 491] on button "Next" at bounding box center [932, 493] width 41 height 27
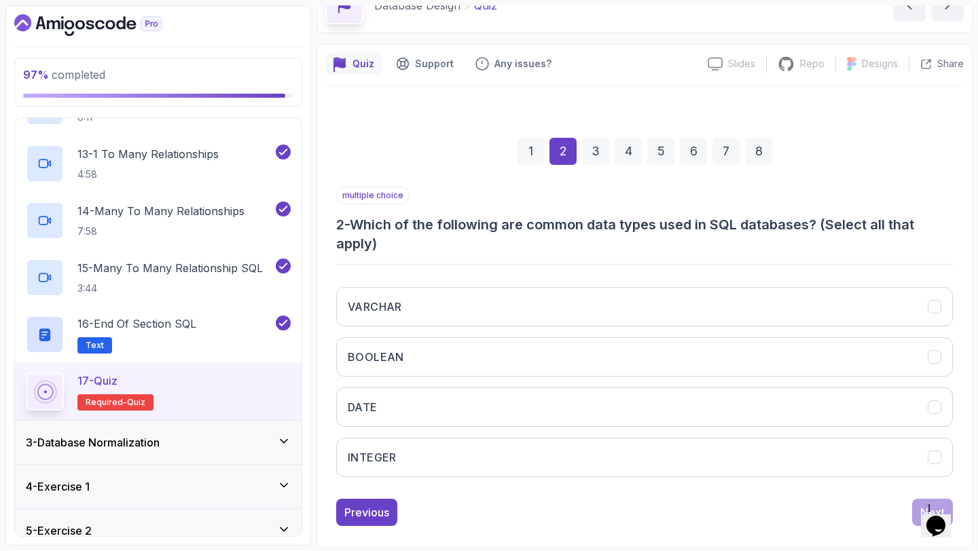
scroll to position [96, 0]
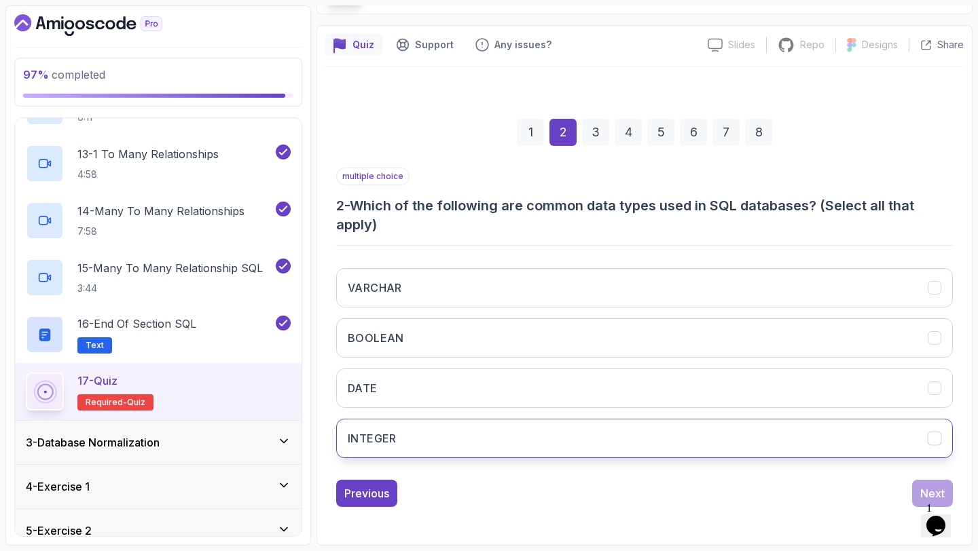
click at [433, 436] on button "INTEGER" at bounding box center [644, 438] width 617 height 39
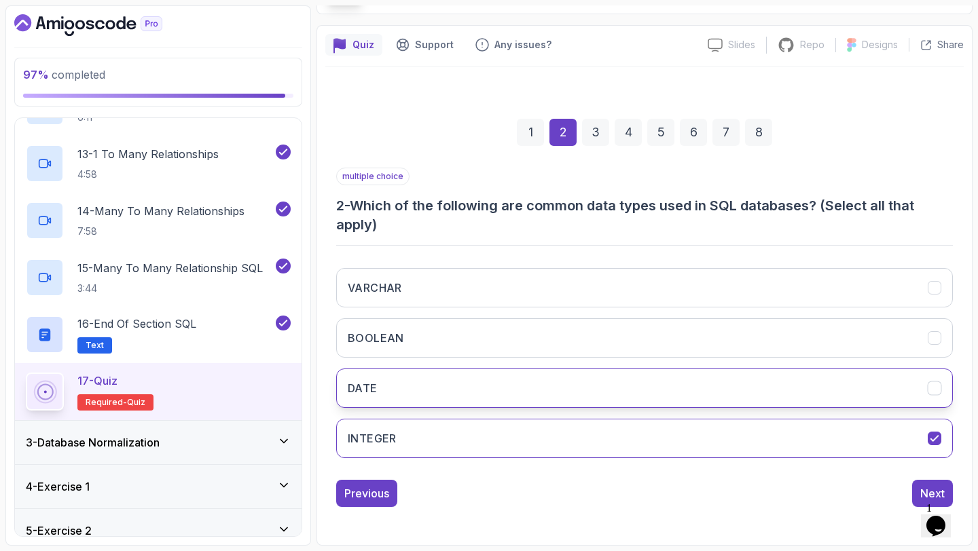
click at [445, 397] on button "DATE" at bounding box center [644, 388] width 617 height 39
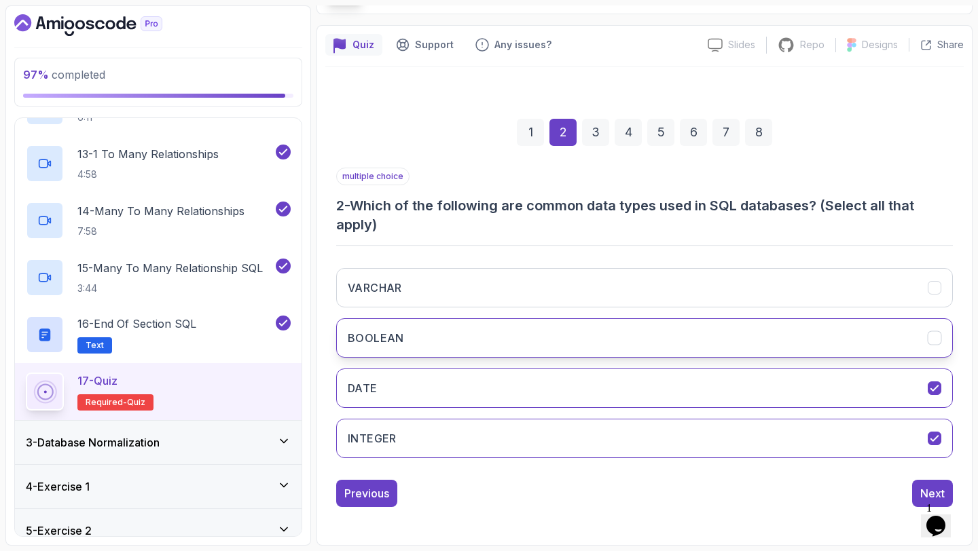
click at [487, 335] on button "BOOLEAN" at bounding box center [644, 338] width 617 height 39
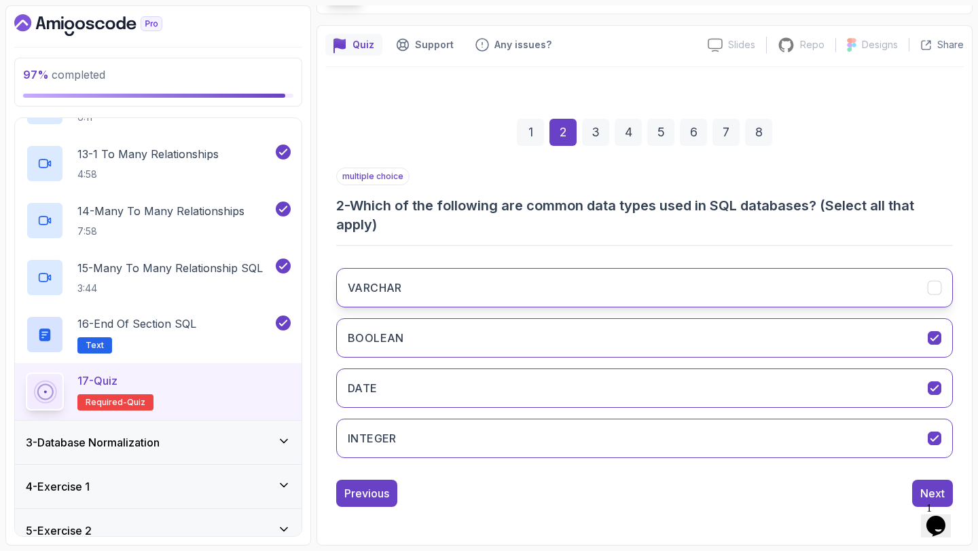
click at [521, 268] on button "VARCHAR" at bounding box center [644, 287] width 617 height 39
click at [920, 484] on button "Next" at bounding box center [932, 493] width 41 height 27
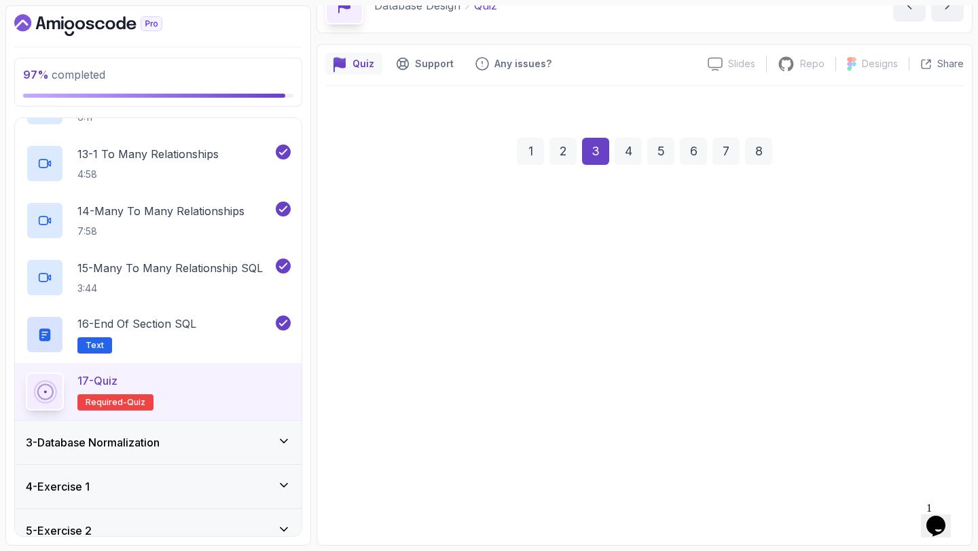
scroll to position [77, 0]
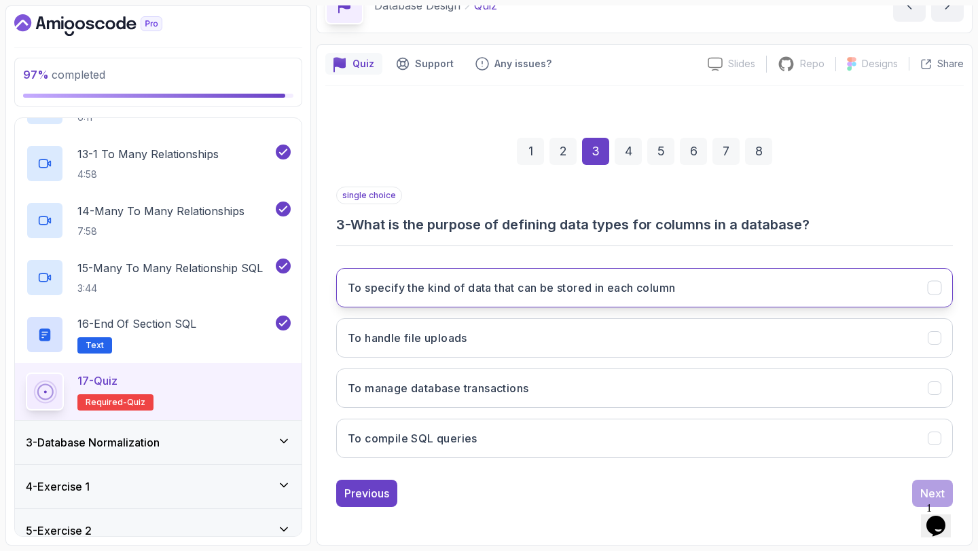
click at [531, 299] on button "To specify the kind of data that can be stored in each column" at bounding box center [644, 287] width 617 height 39
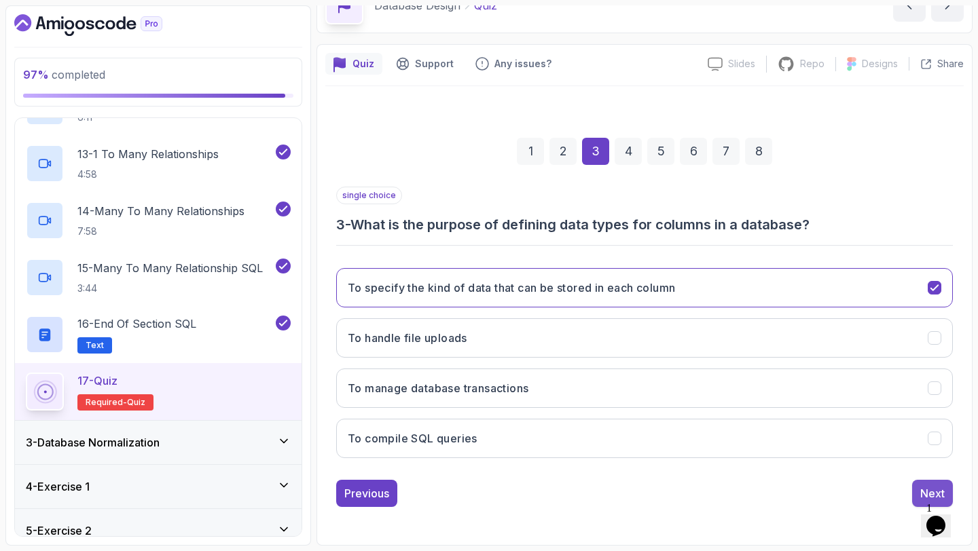
click at [919, 497] on button "Next" at bounding box center [932, 493] width 41 height 27
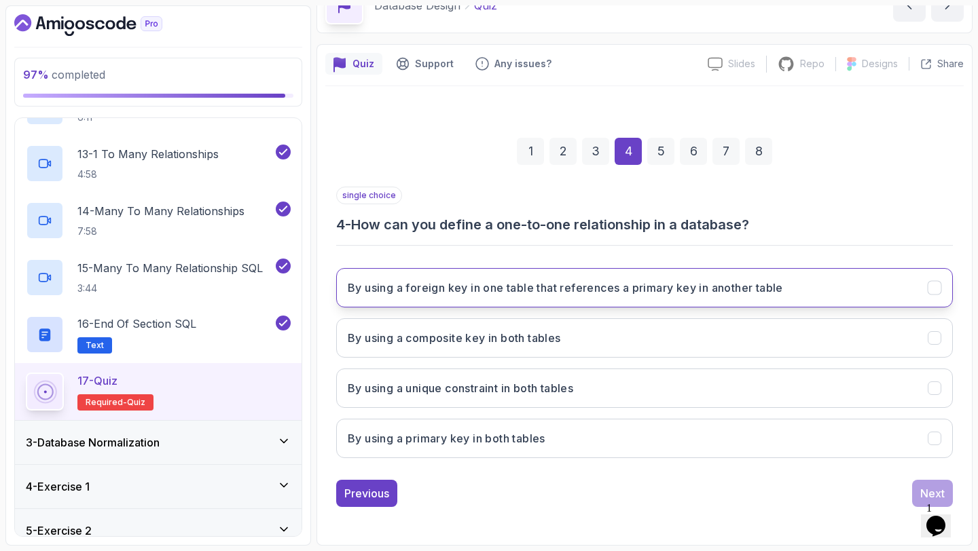
click at [592, 291] on h3 "By using a foreign key in one table that references a primary key in another ta…" at bounding box center [565, 288] width 435 height 16
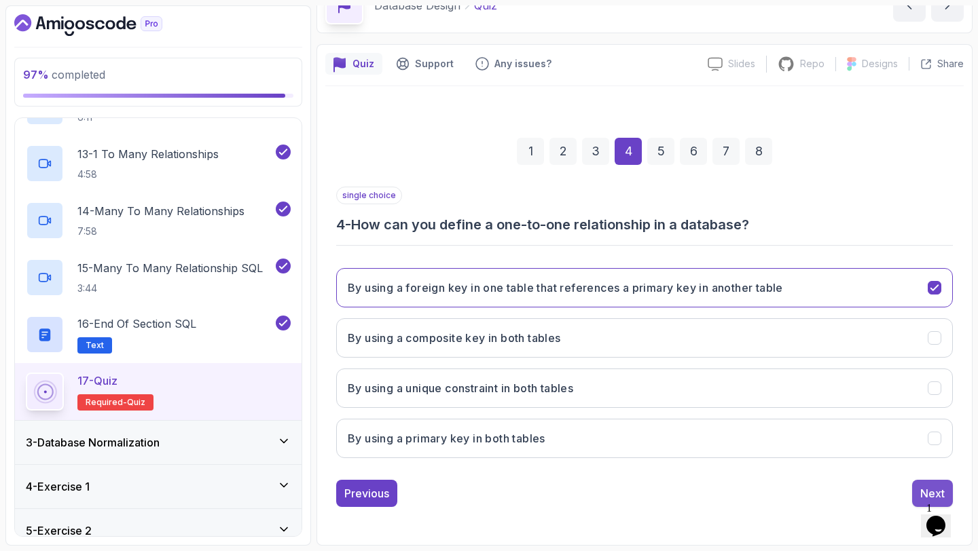
click at [922, 486] on div "Next" at bounding box center [932, 494] width 24 height 16
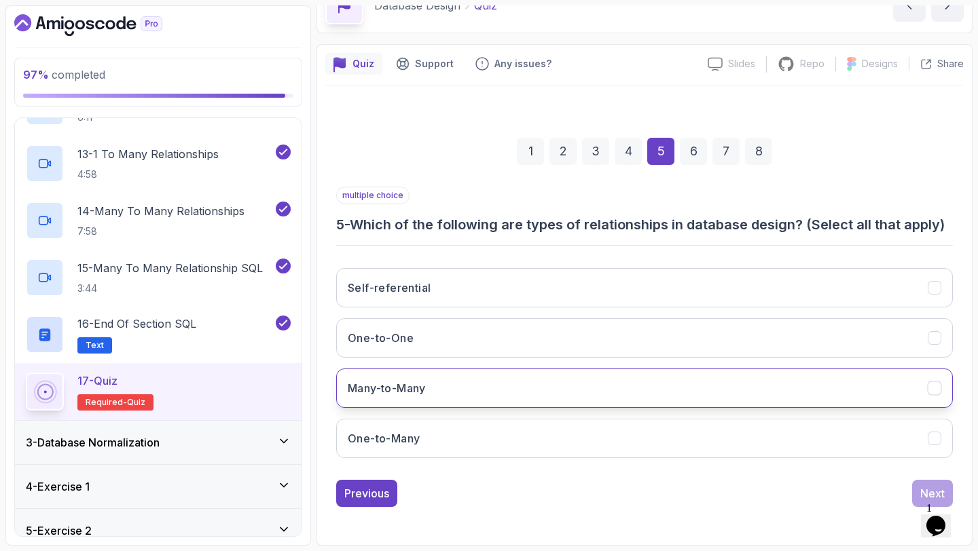
click at [755, 391] on button "Many-to-Many" at bounding box center [644, 388] width 617 height 39
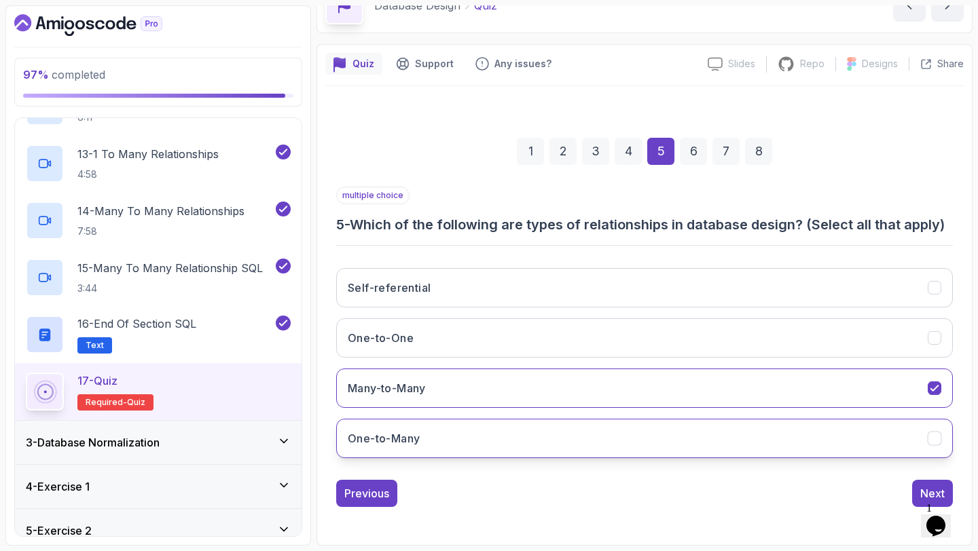
click at [697, 431] on button "One-to-Many" at bounding box center [644, 438] width 617 height 39
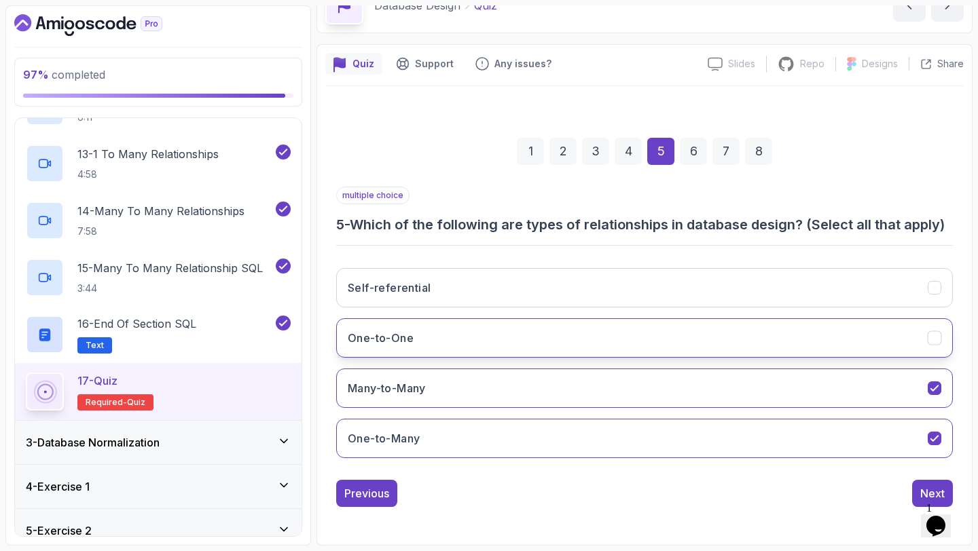
click at [700, 346] on button "One-to-One" at bounding box center [644, 338] width 617 height 39
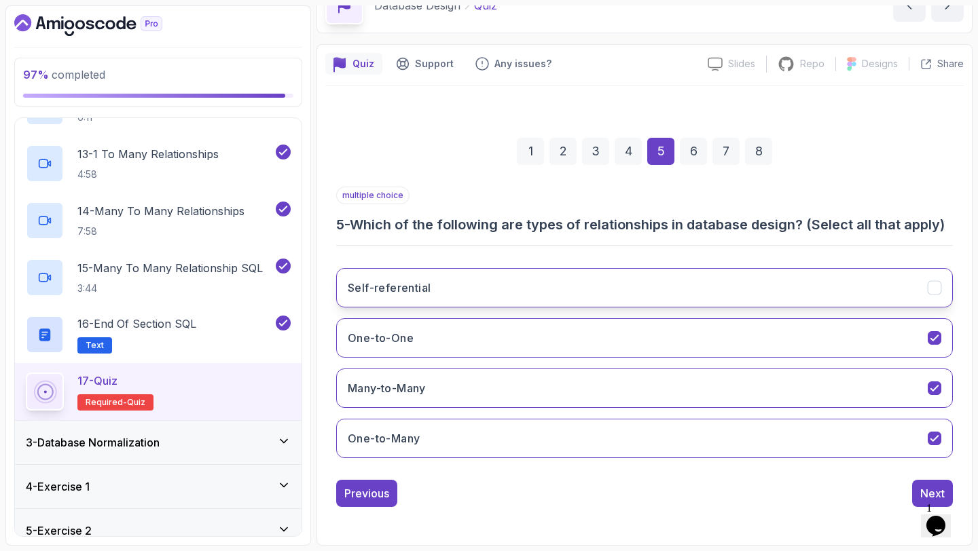
click at [882, 293] on button "Self-referential" at bounding box center [644, 287] width 617 height 39
click at [920, 487] on button "Next" at bounding box center [932, 493] width 41 height 27
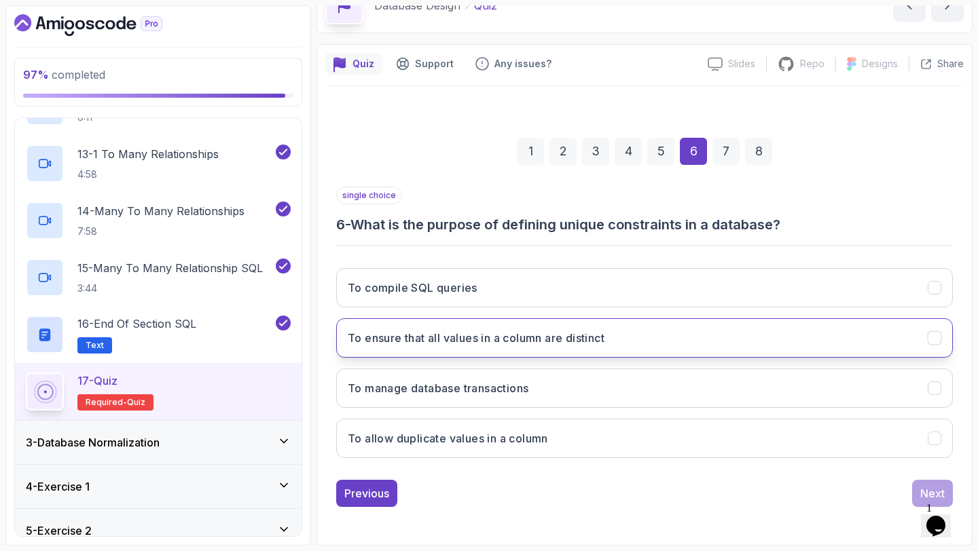
click at [625, 343] on button "To ensure that all values in a column are distinct" at bounding box center [644, 338] width 617 height 39
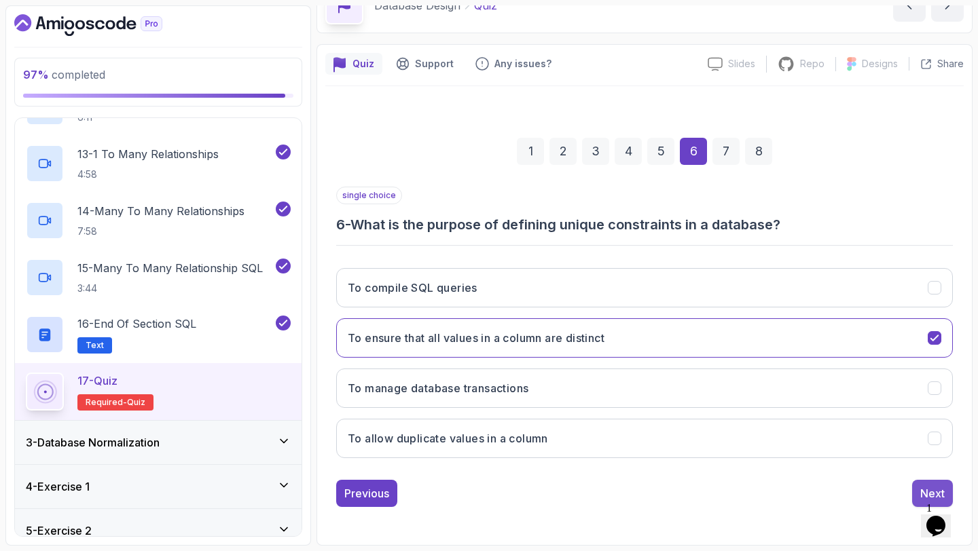
click at [926, 494] on div "Next" at bounding box center [932, 494] width 24 height 16
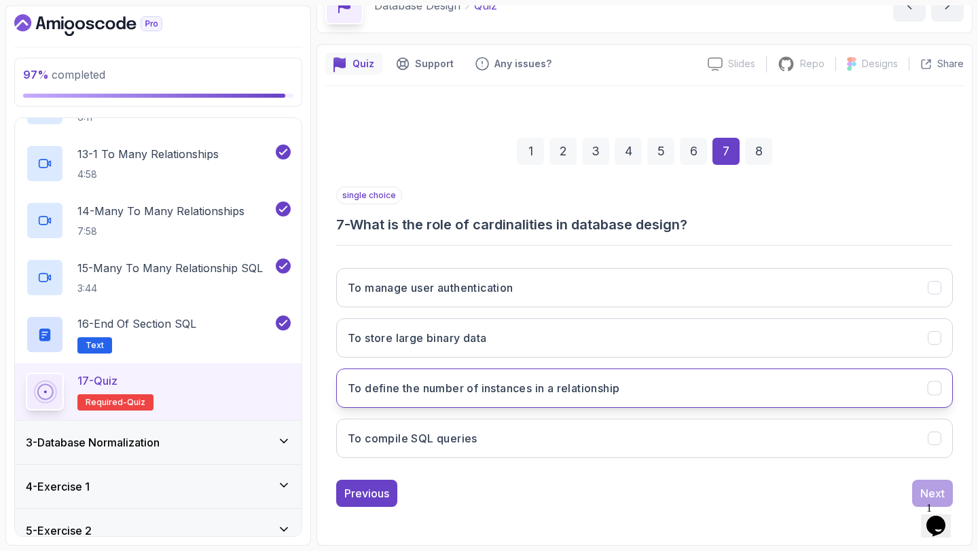
click at [664, 388] on button "To define the number of instances in a relationship" at bounding box center [644, 388] width 617 height 39
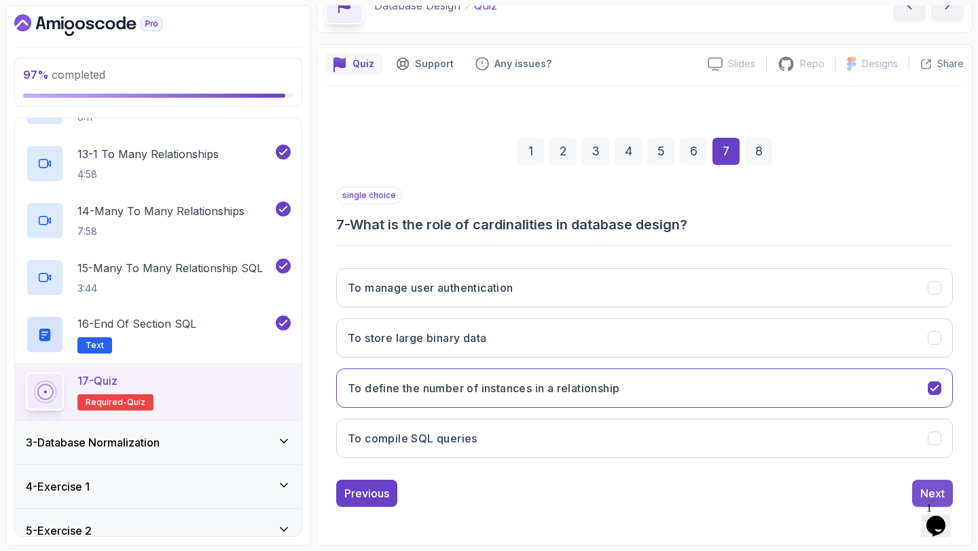
click at [925, 486] on div "Next" at bounding box center [932, 494] width 24 height 16
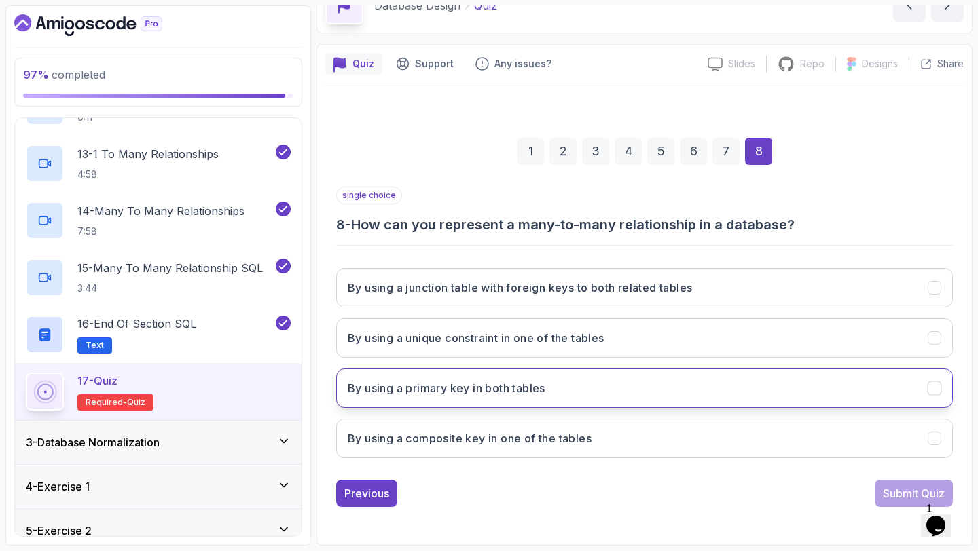
click at [532, 382] on h3 "By using a primary key in both tables" at bounding box center [447, 388] width 198 height 16
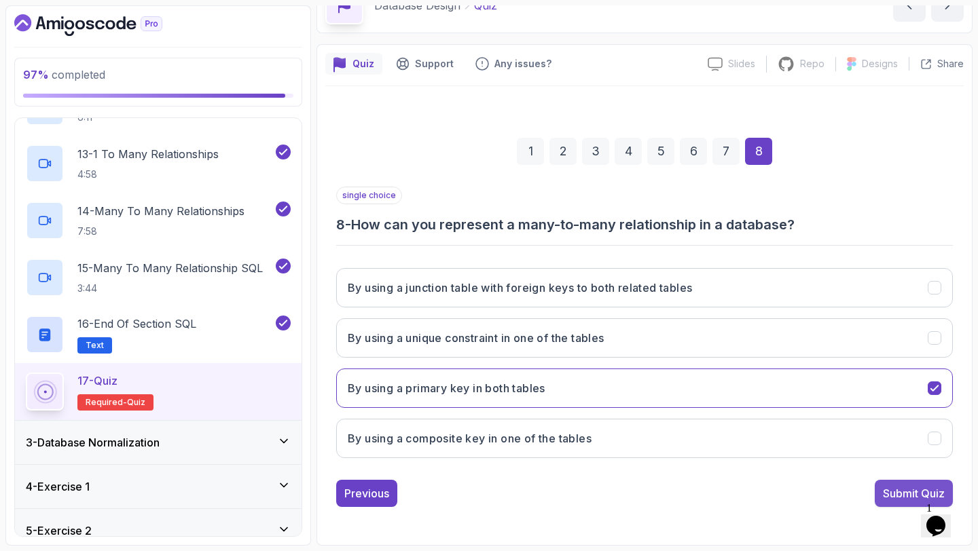
click at [892, 488] on div "Submit Quiz" at bounding box center [914, 494] width 62 height 16
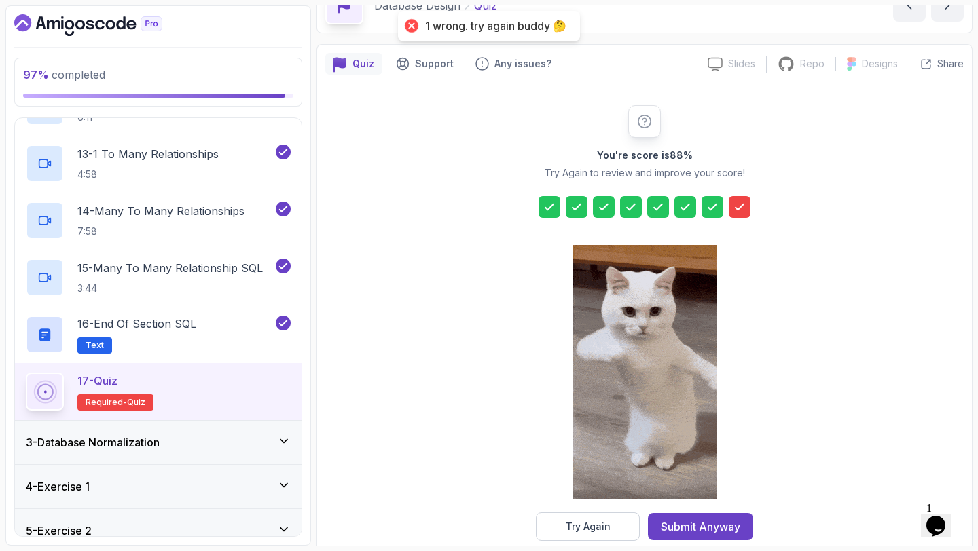
scroll to position [100, 0]
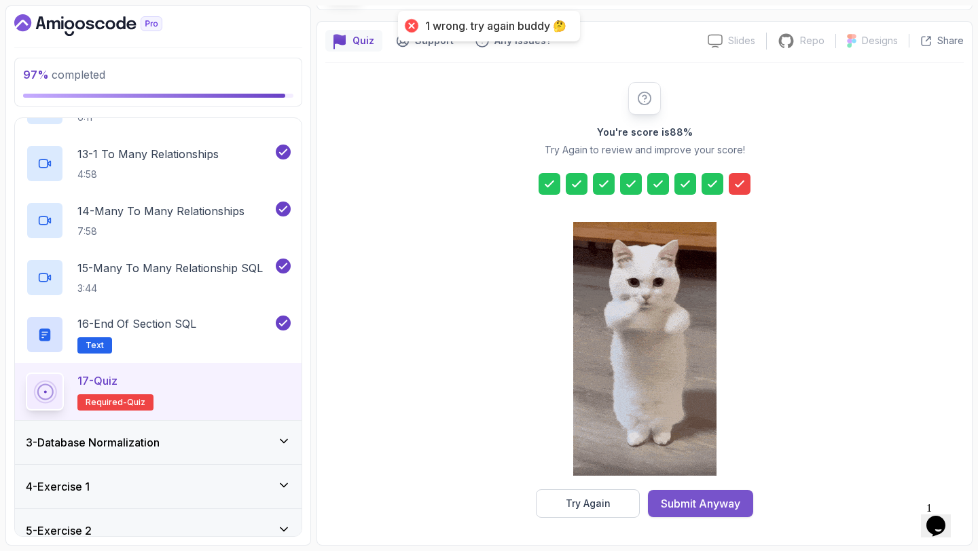
click at [701, 505] on div "Submit Anyway" at bounding box center [700, 504] width 79 height 16
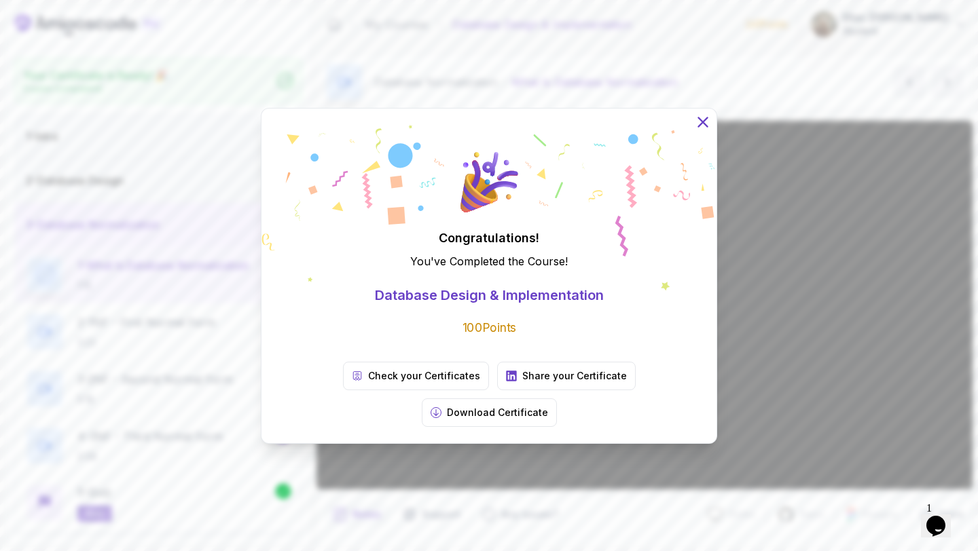
click at [706, 130] on icon at bounding box center [703, 122] width 18 height 18
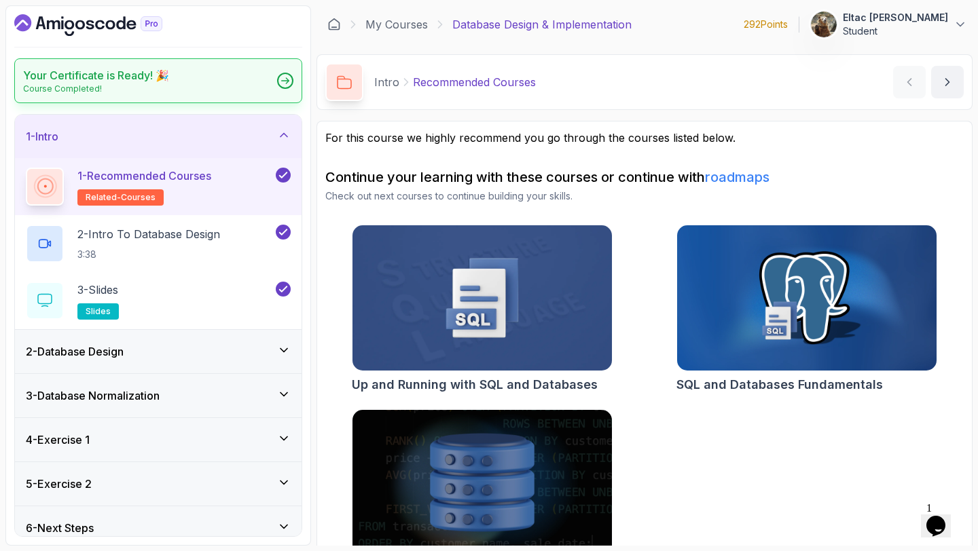
click at [285, 88] on div at bounding box center [285, 81] width 16 height 16
click at [16, 31] on icon "Dashboard" at bounding box center [88, 25] width 148 height 22
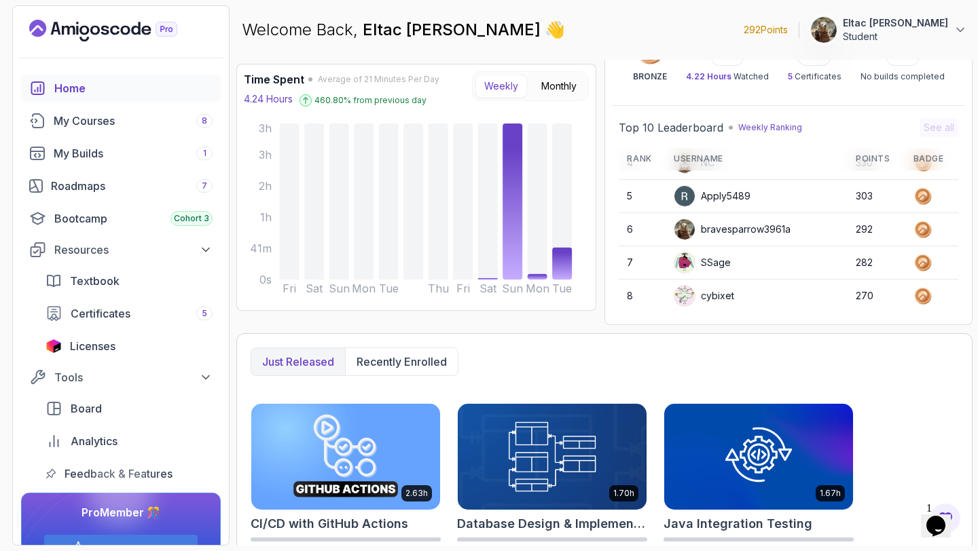
scroll to position [128, 0]
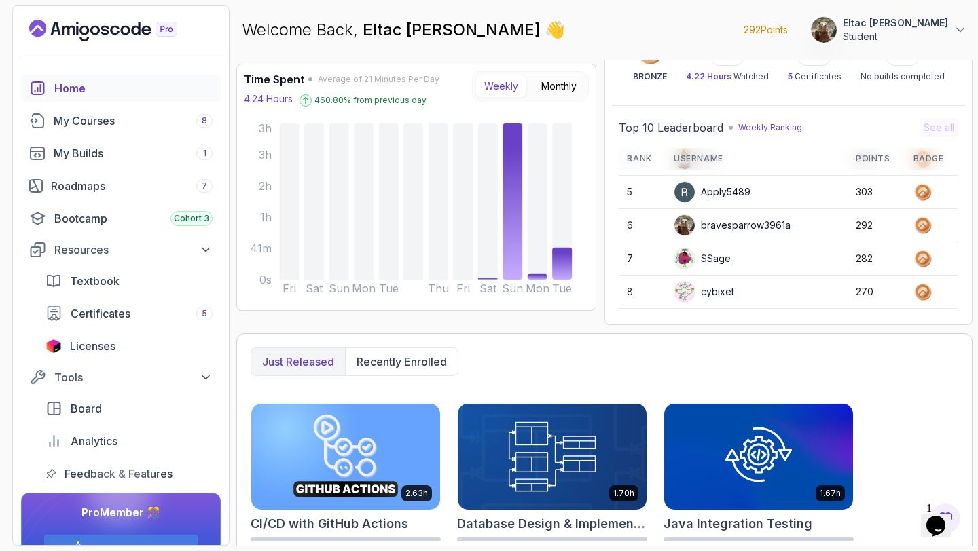
click at [751, 222] on div "bravesparrow3961a" at bounding box center [732, 226] width 117 height 22
click at [909, 32] on p "Student" at bounding box center [895, 37] width 105 height 14
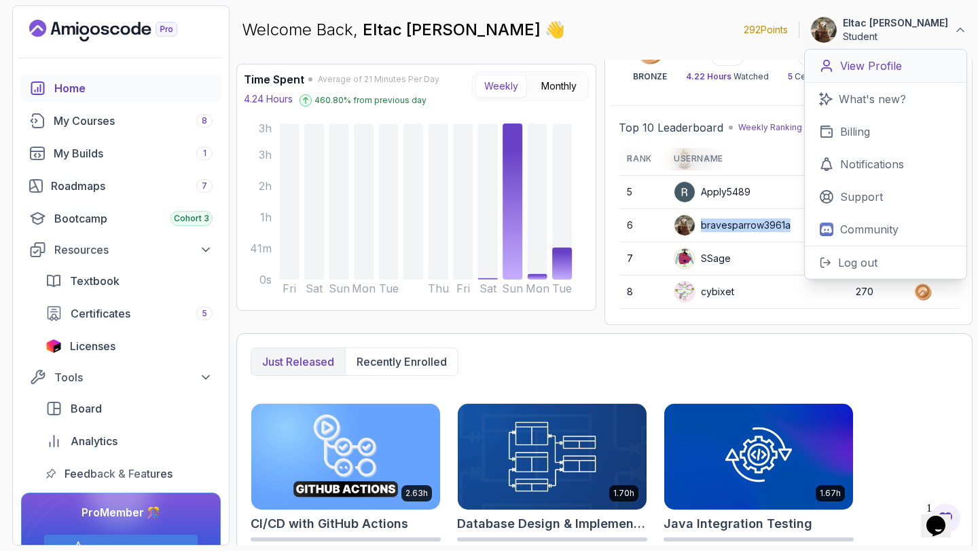
click at [885, 58] on p "View Profile" at bounding box center [871, 66] width 62 height 16
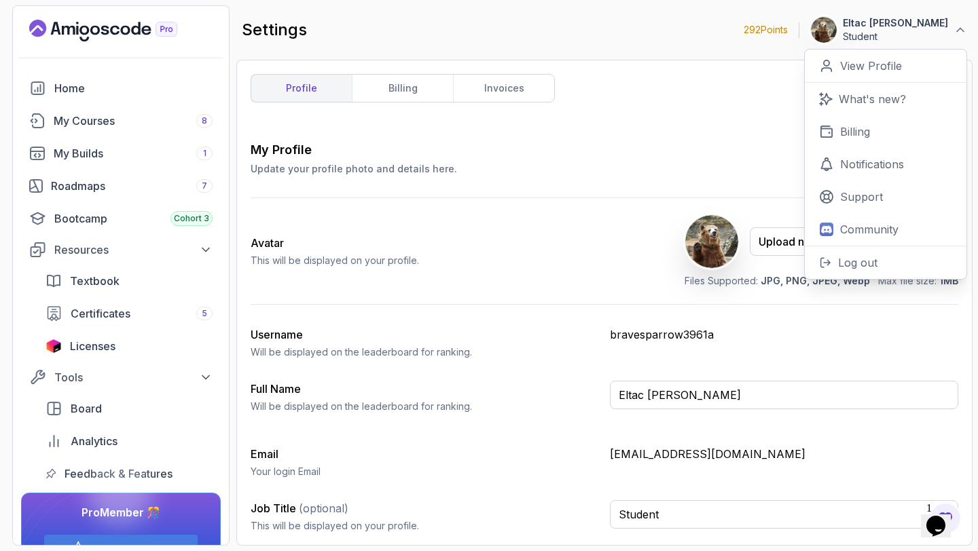
click at [636, 336] on p "bravesparrow3961a" at bounding box center [784, 335] width 348 height 16
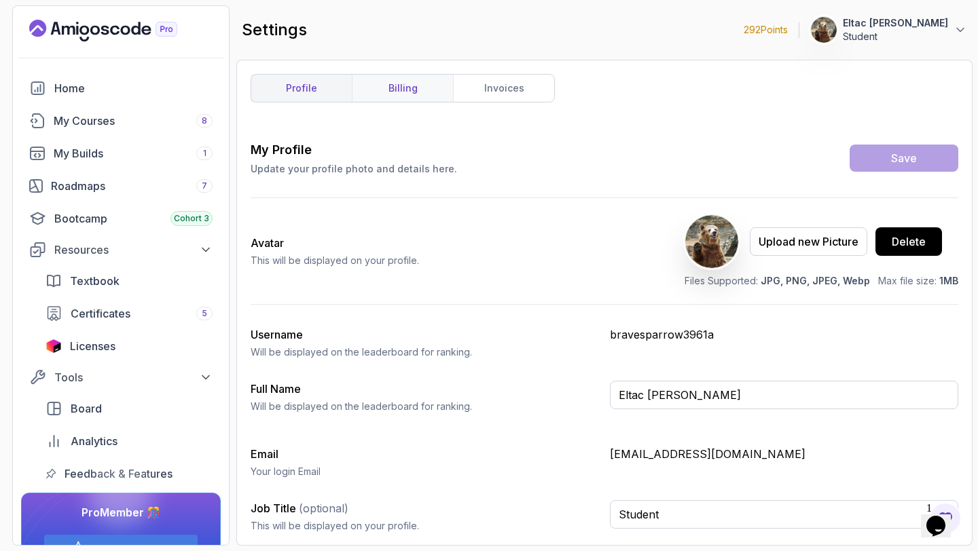
click at [424, 97] on link "billing" at bounding box center [402, 88] width 101 height 27
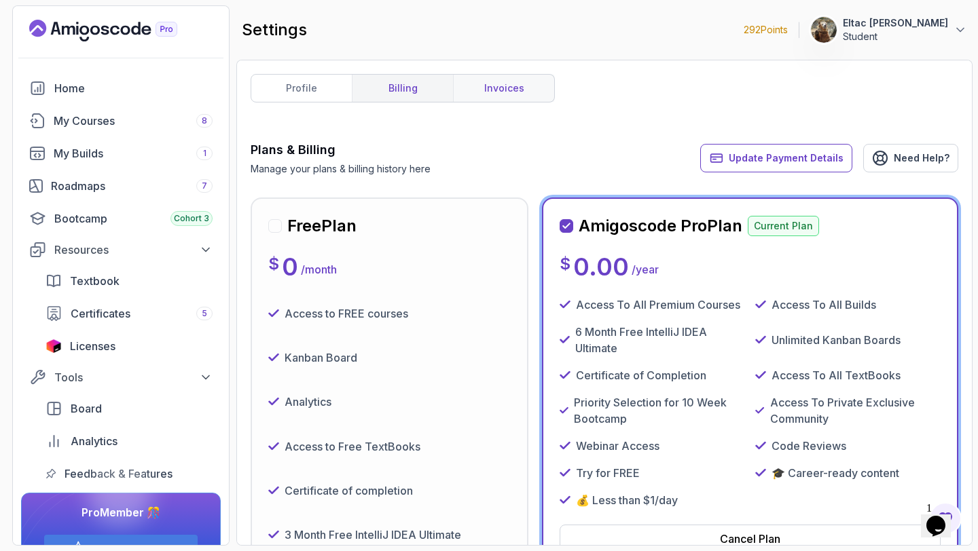
click at [484, 95] on link "invoices" at bounding box center [503, 88] width 101 height 27
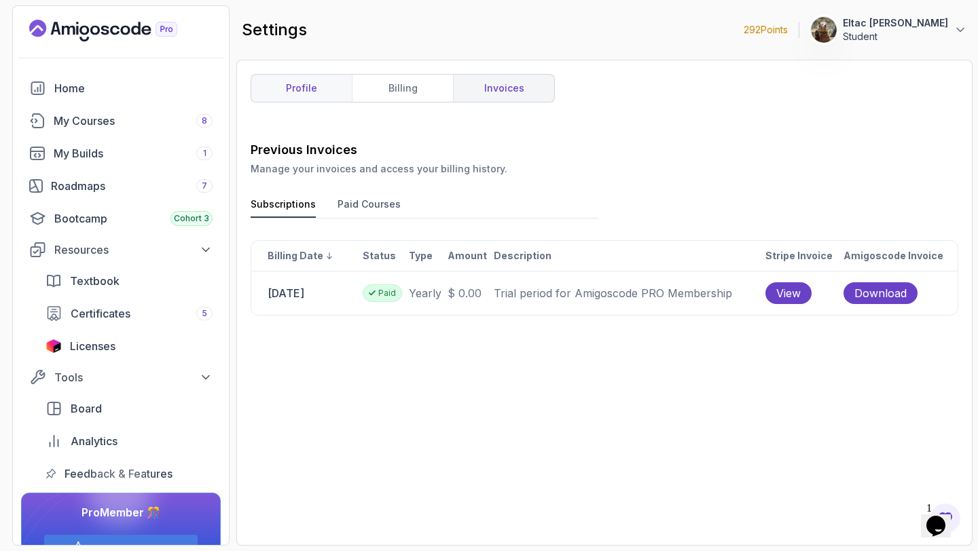
click at [314, 82] on link "profile" at bounding box center [301, 88] width 101 height 27
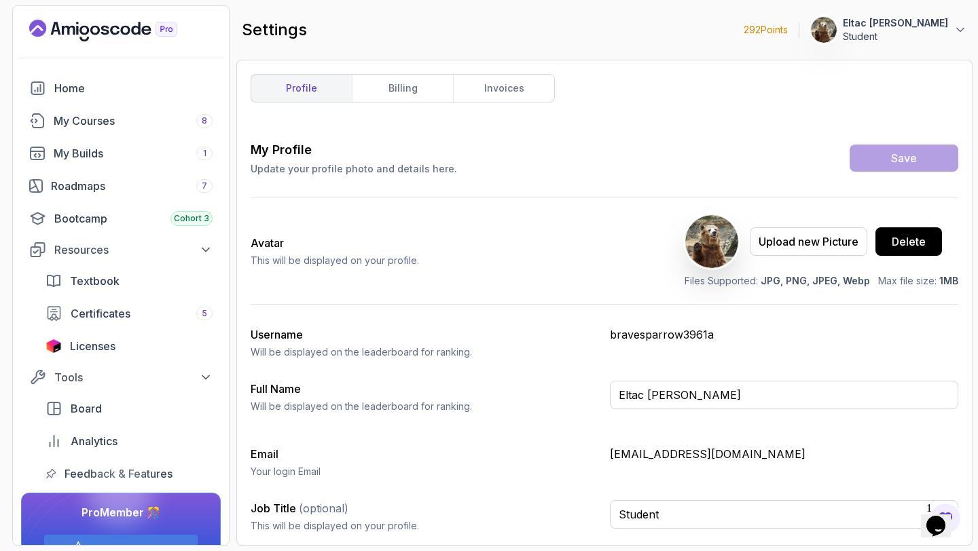
click at [657, 338] on p "bravesparrow3961a" at bounding box center [784, 335] width 348 height 16
click at [77, 34] on icon "Landing page" at bounding box center [77, 30] width 2 height 9
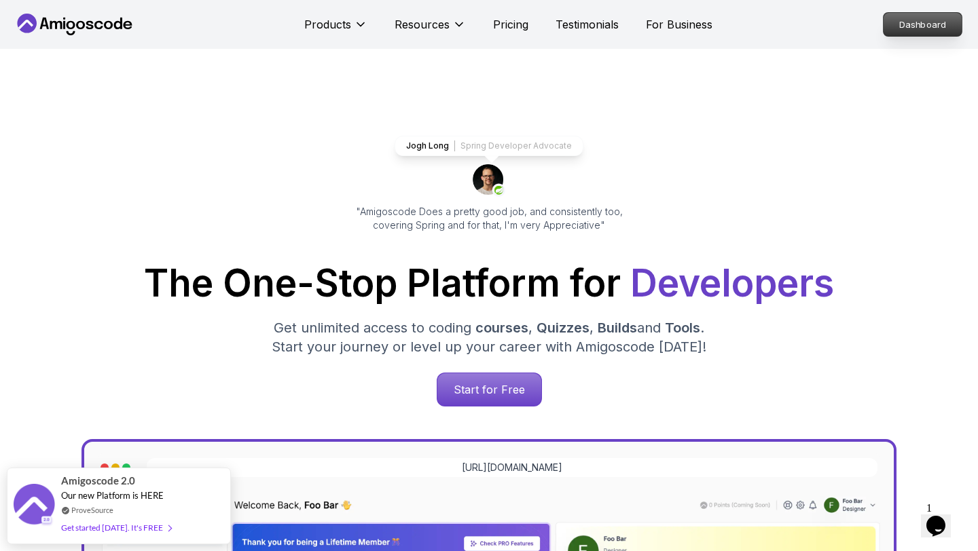
click at [920, 19] on p "Dashboard" at bounding box center [923, 24] width 78 height 23
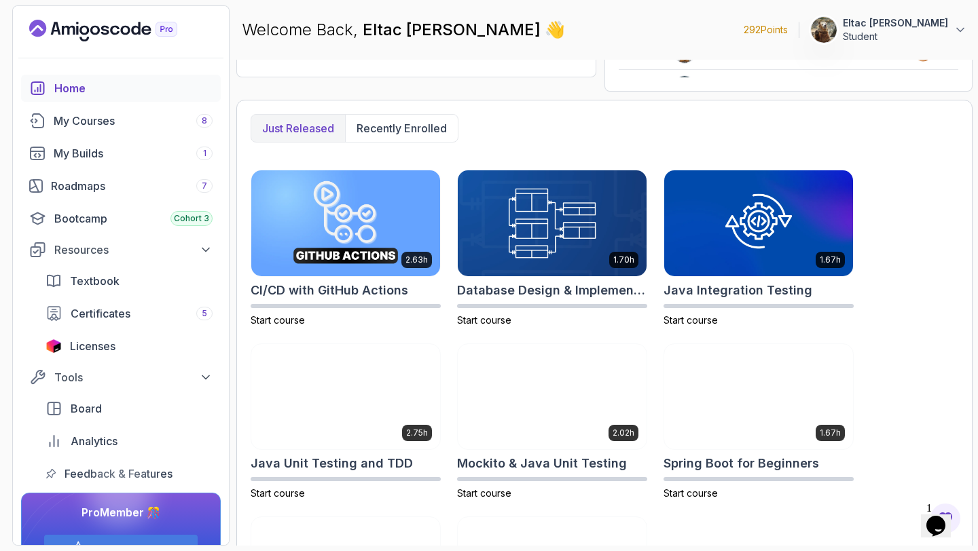
scroll to position [313, 0]
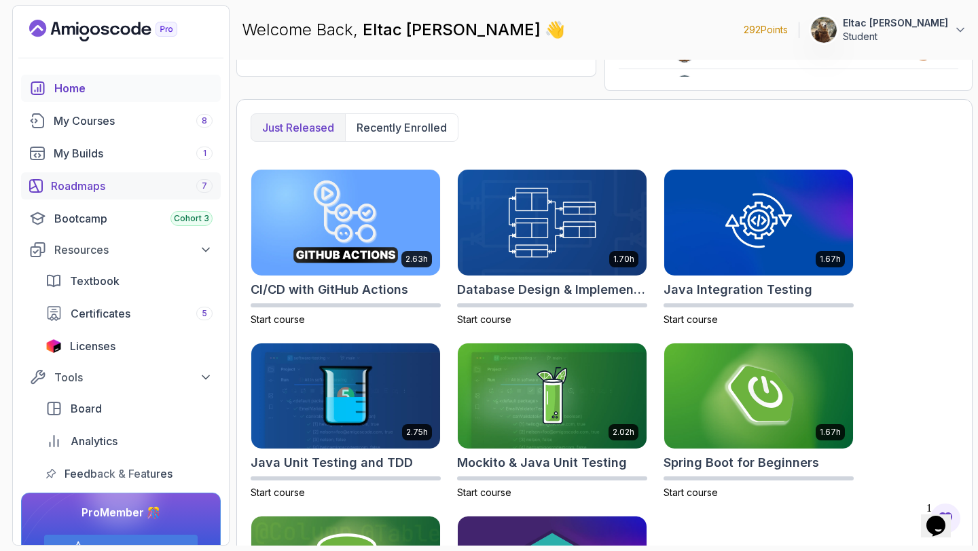
click at [137, 188] on div "Roadmaps 7" at bounding box center [132, 186] width 162 height 16
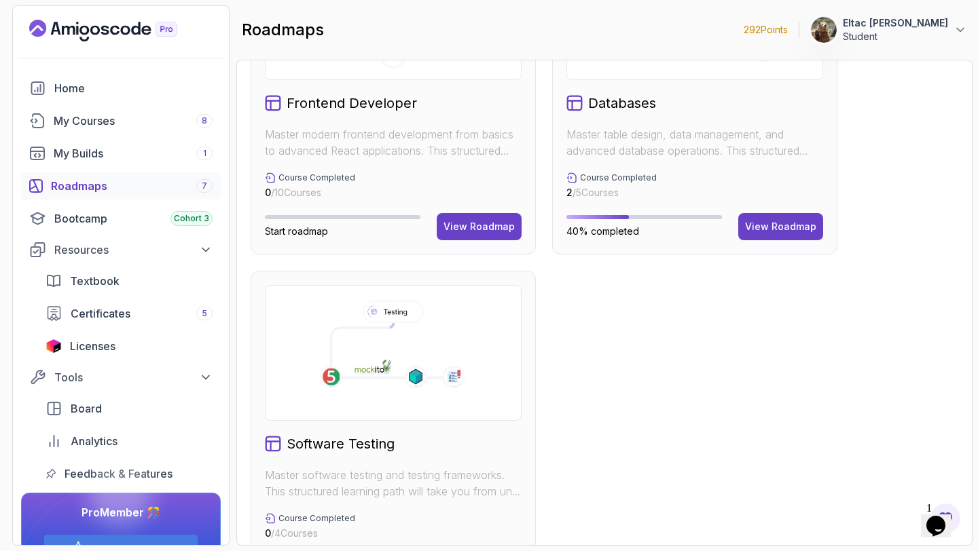
scroll to position [658, 0]
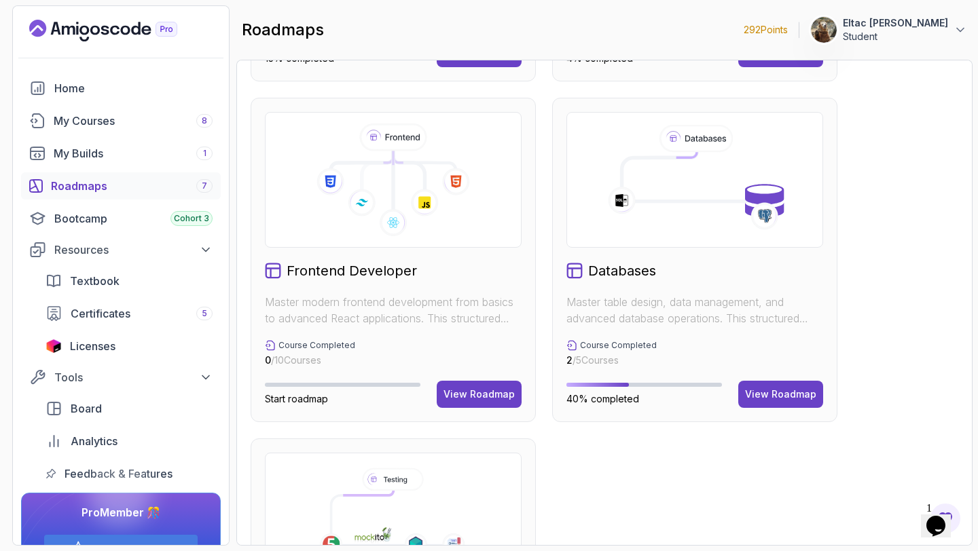
click at [624, 275] on h2 "Databases" at bounding box center [622, 270] width 68 height 19
click at [605, 319] on p "Master table design, data management, and advanced database operations. This st…" at bounding box center [694, 310] width 257 height 33
click at [764, 399] on div "View Roadmap" at bounding box center [780, 395] width 71 height 14
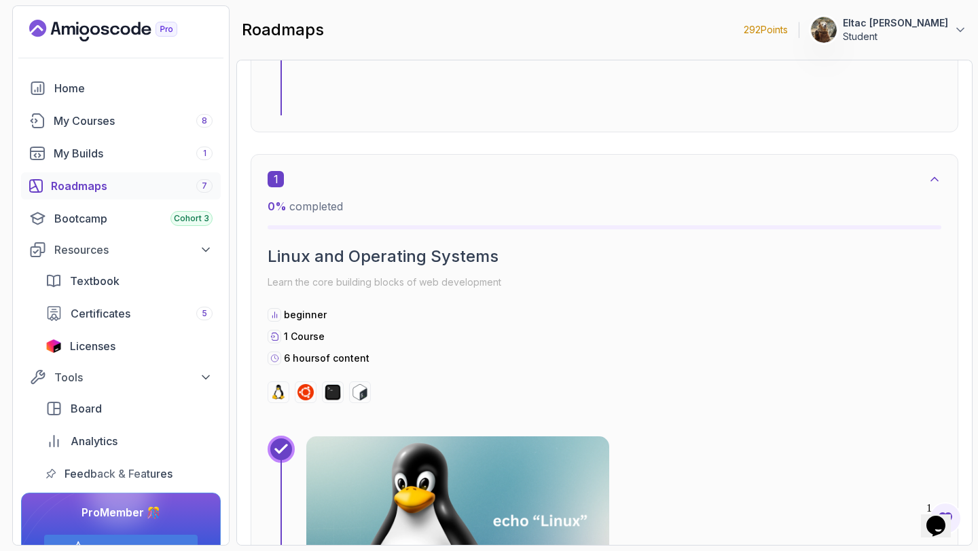
scroll to position [301, 0]
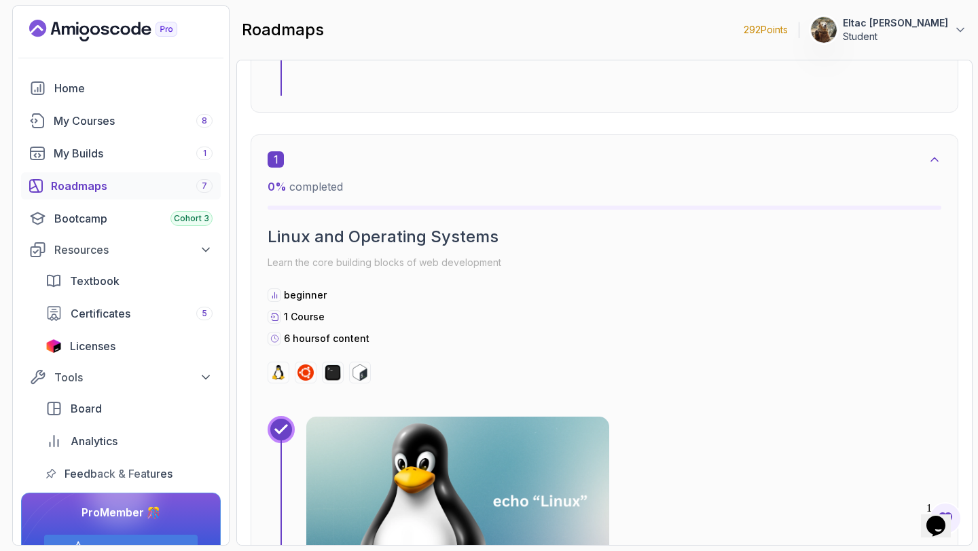
click at [936, 162] on icon at bounding box center [935, 160] width 14 height 14
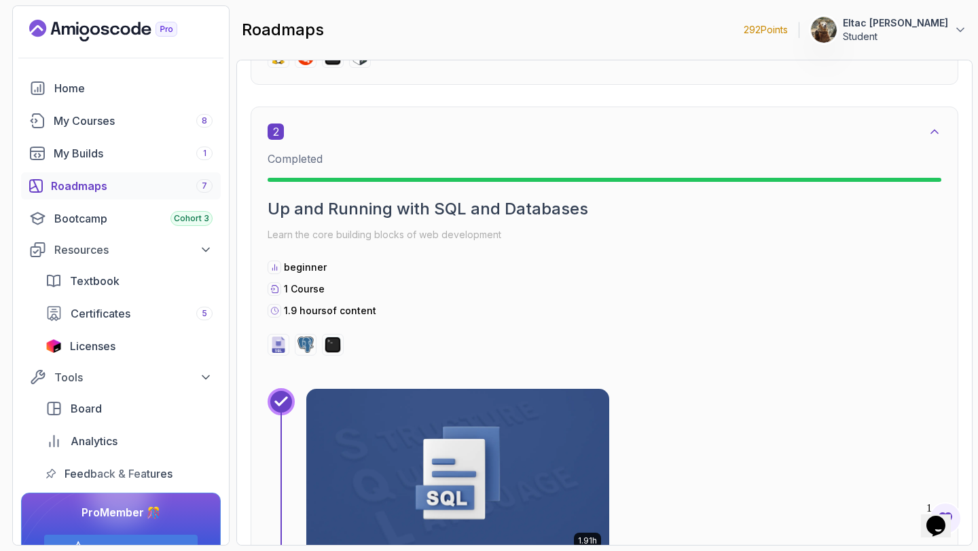
scroll to position [621, 0]
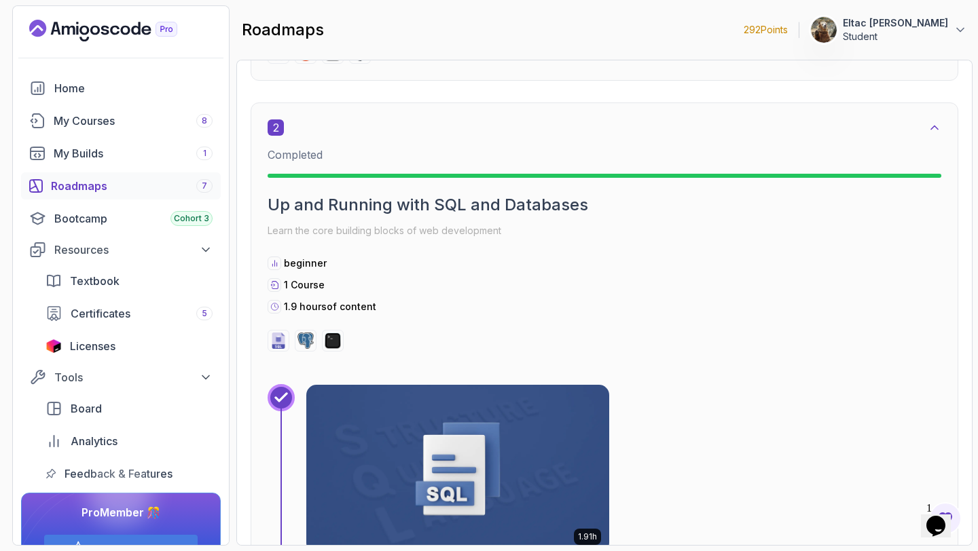
click at [941, 123] on icon at bounding box center [935, 128] width 14 height 14
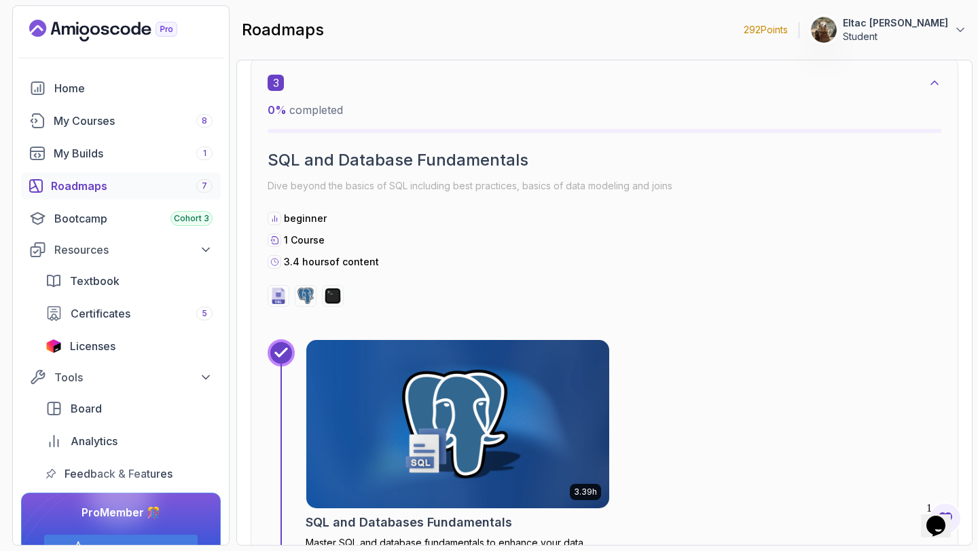
scroll to position [962, 0]
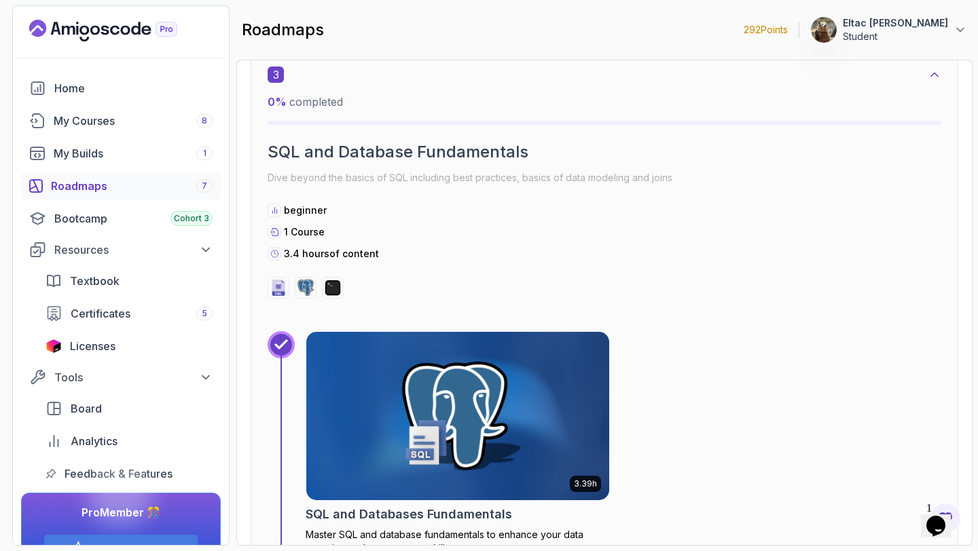
click at [931, 80] on icon at bounding box center [935, 75] width 14 height 14
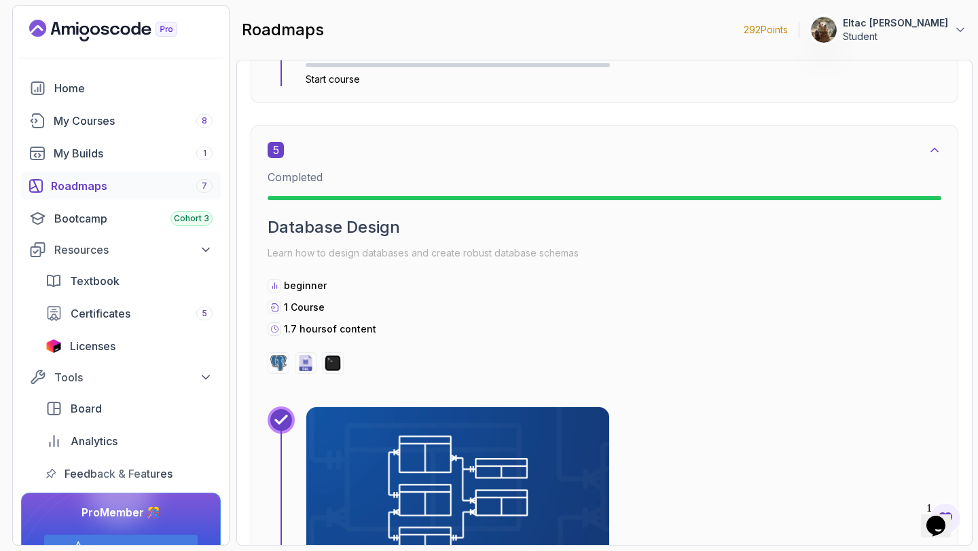
scroll to position [1692, 0]
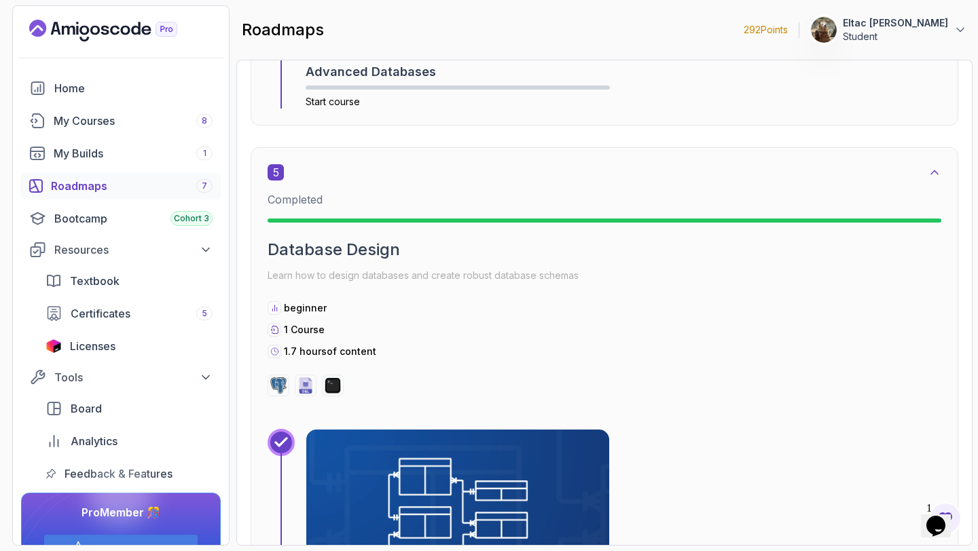
click at [932, 167] on icon at bounding box center [935, 173] width 14 height 14
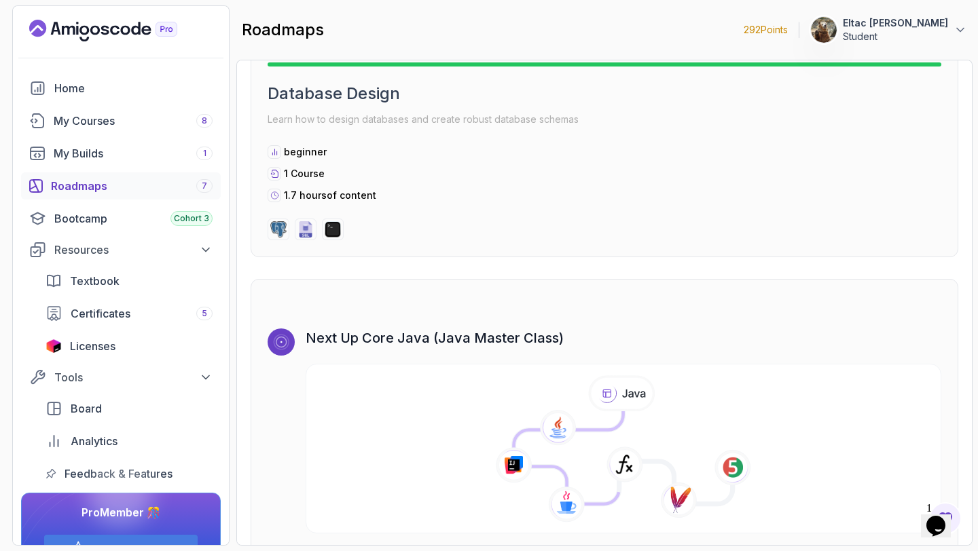
scroll to position [1900, 0]
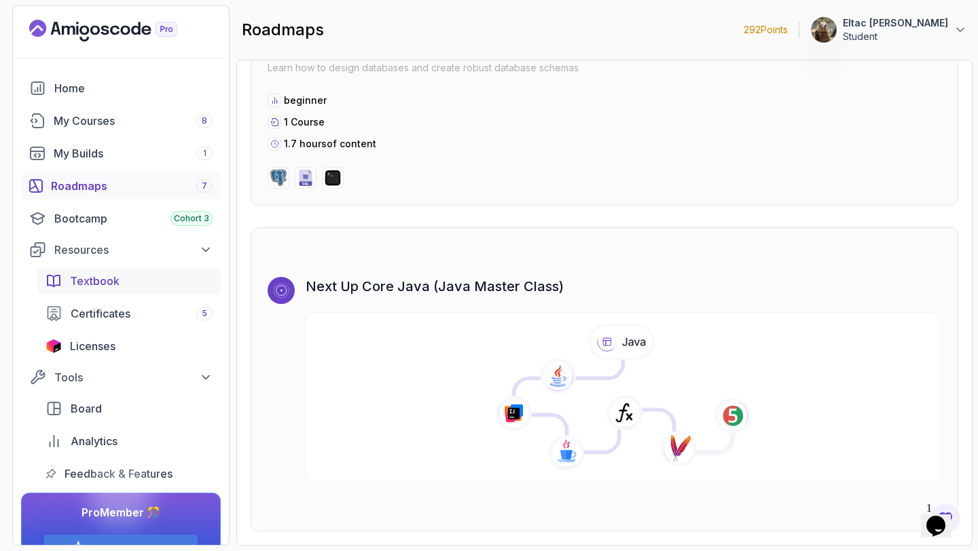
click at [124, 285] on div "Textbook" at bounding box center [141, 281] width 143 height 16
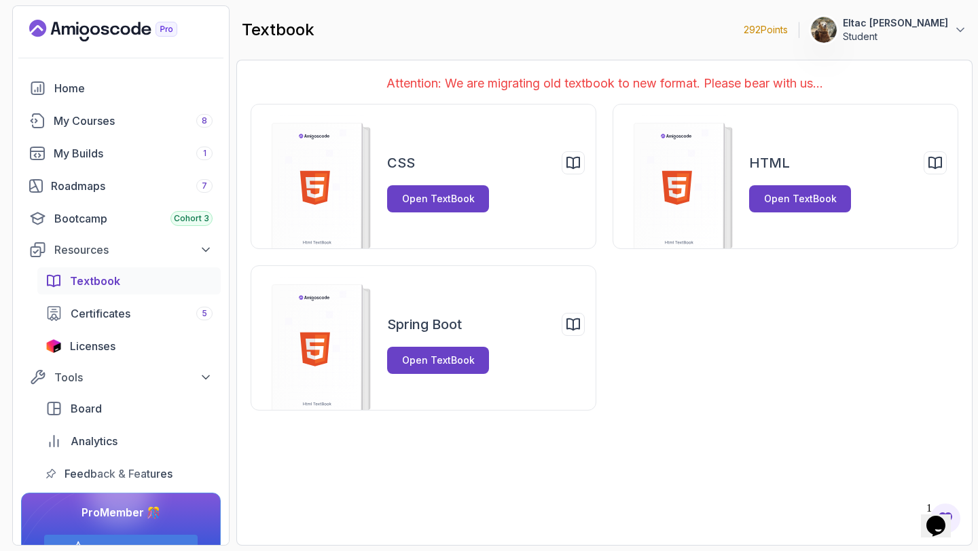
scroll to position [37, 0]
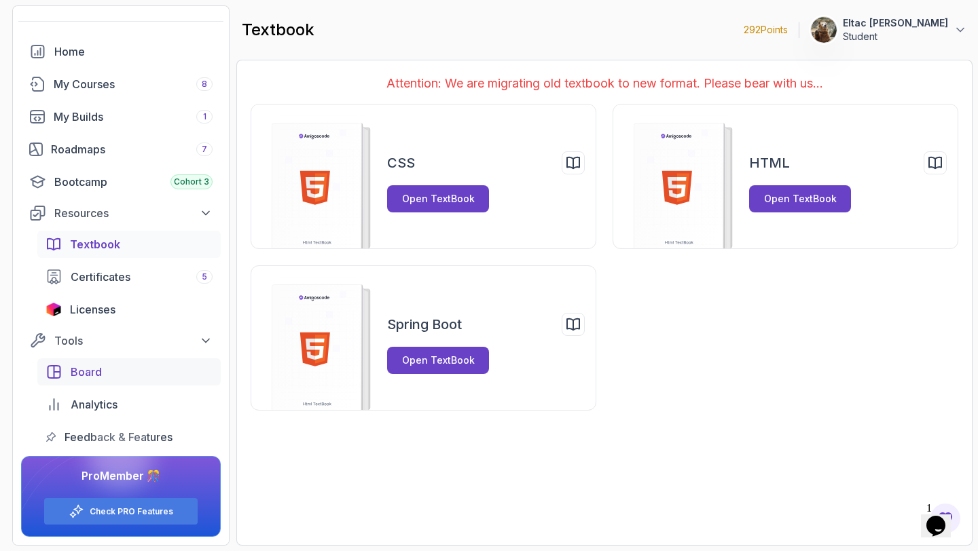
click at [90, 380] on span "Board" at bounding box center [86, 372] width 31 height 16
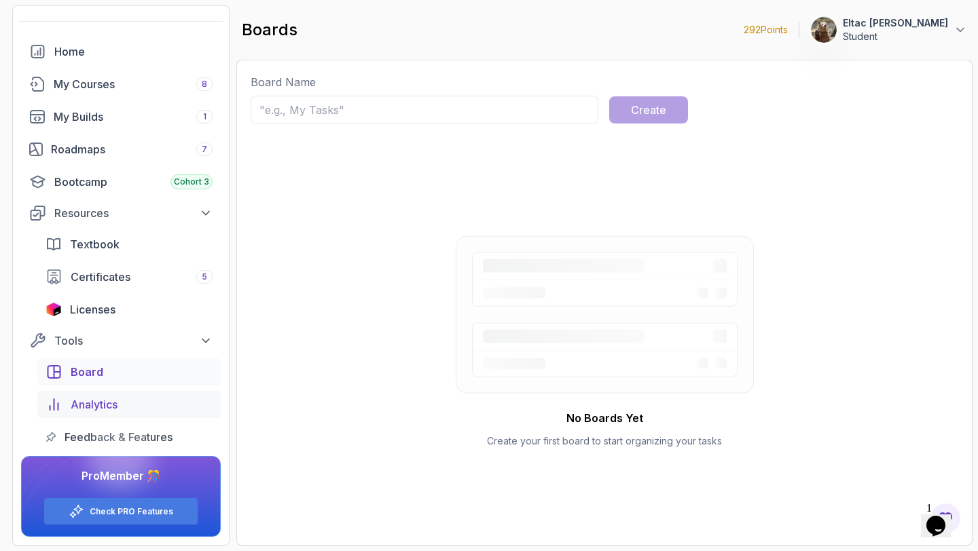
click at [80, 415] on link "Analytics" at bounding box center [128, 404] width 183 height 27
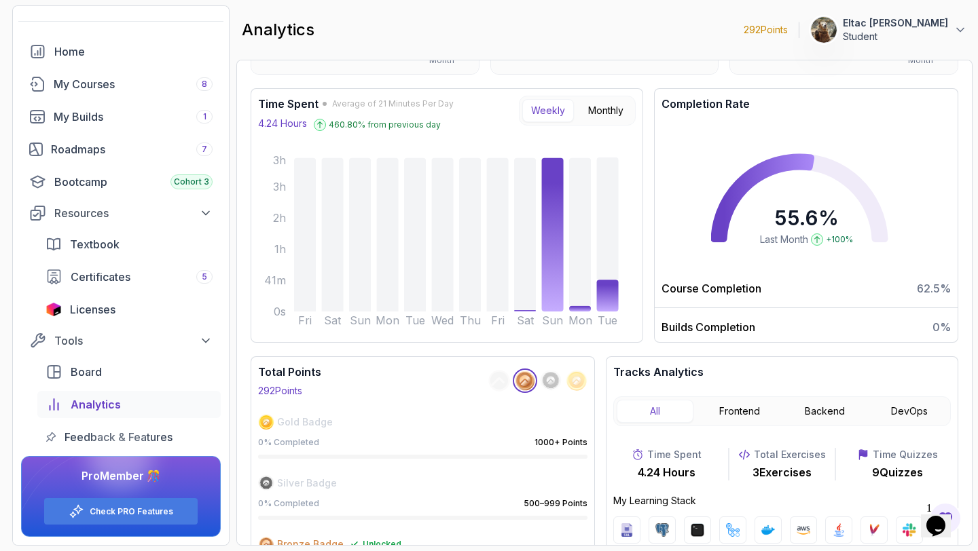
scroll to position [169, 0]
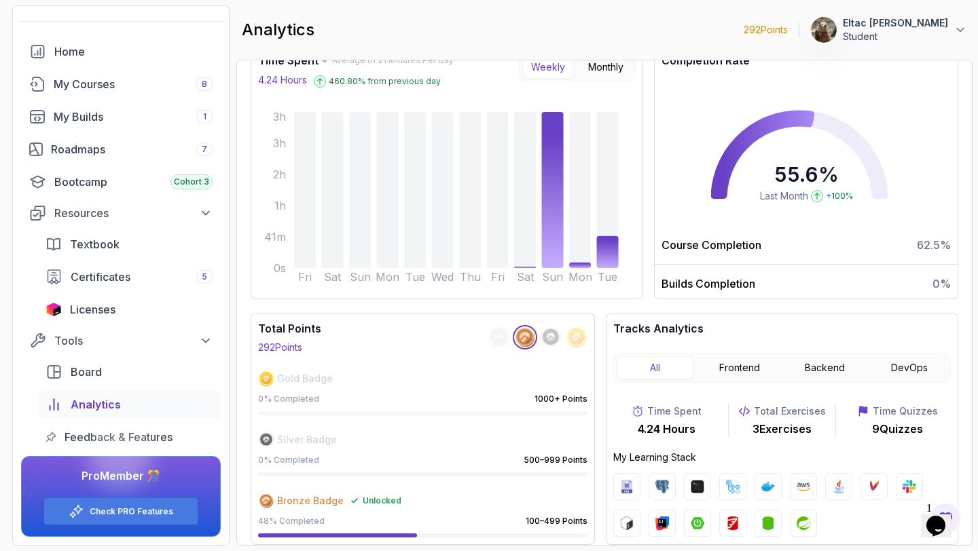
click at [683, 458] on p "My Learning Stack" at bounding box center [782, 458] width 338 height 14
click at [682, 458] on p "My Learning Stack" at bounding box center [782, 458] width 338 height 14
click at [108, 429] on div at bounding box center [120, 456] width 65 height 65
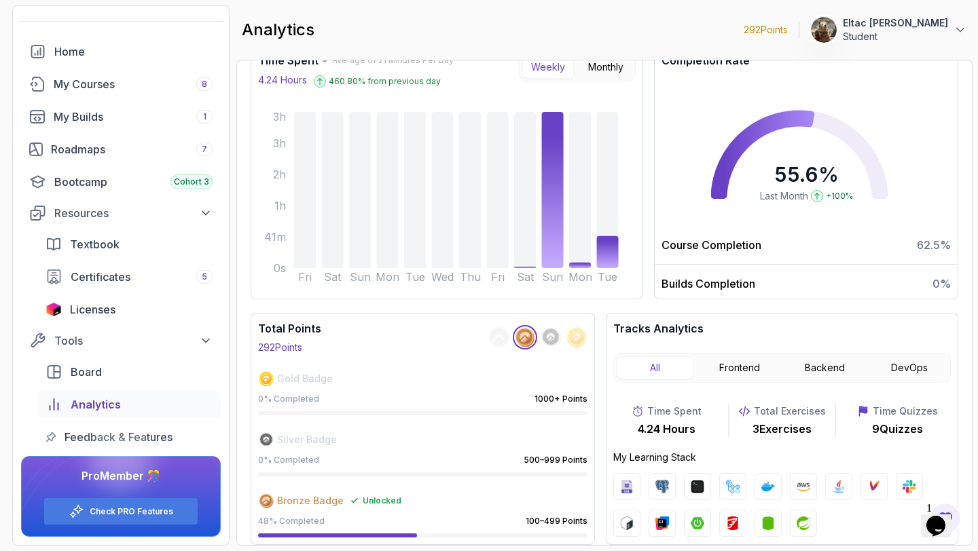
click at [104, 435] on div at bounding box center [120, 456] width 65 height 65
click at [86, 367] on span "Board" at bounding box center [86, 372] width 31 height 16
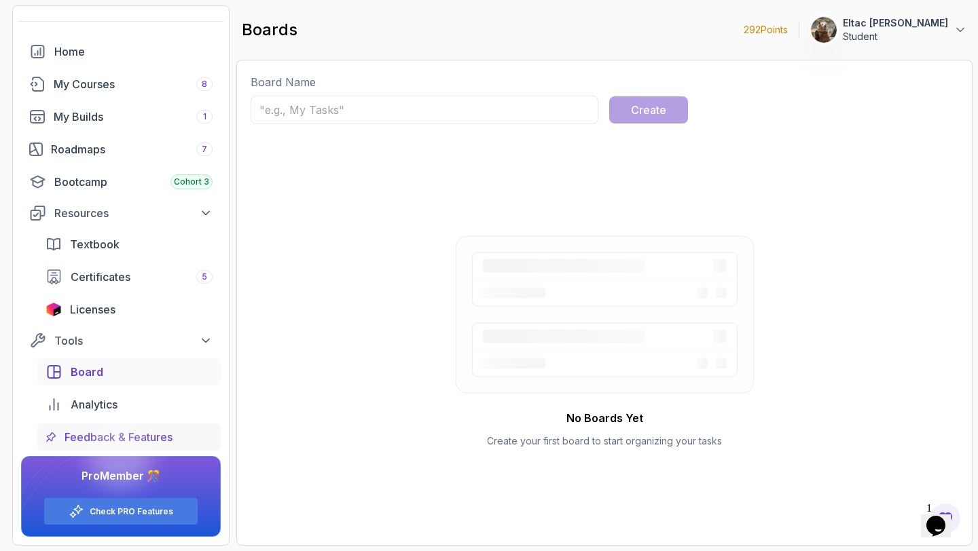
click at [80, 432] on span "Feedback & Features" at bounding box center [119, 437] width 108 height 16
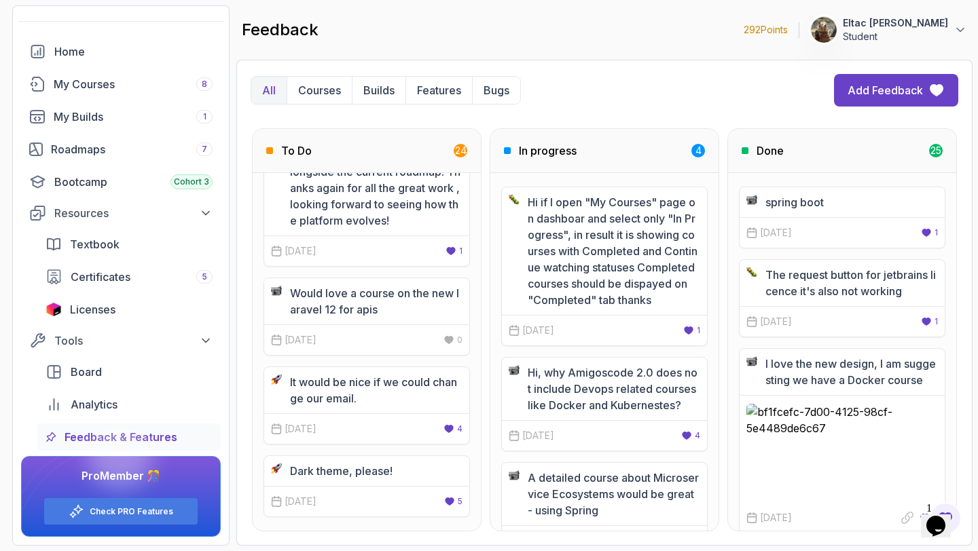
scroll to position [145, 0]
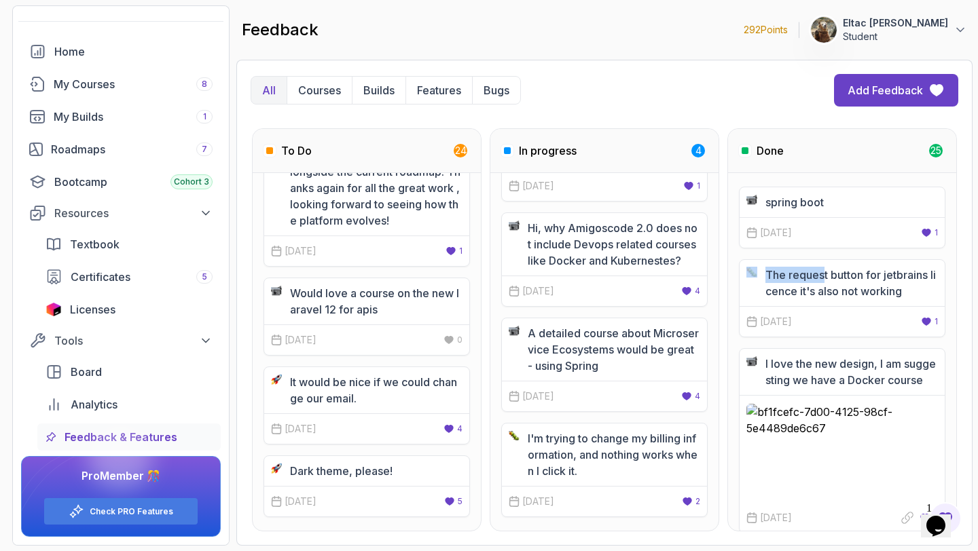
drag, startPoint x: 826, startPoint y: 272, endPoint x: 742, endPoint y: 272, distance: 83.5
click at [742, 272] on div "The request button for jetbrains licence it's also not working" at bounding box center [842, 283] width 205 height 46
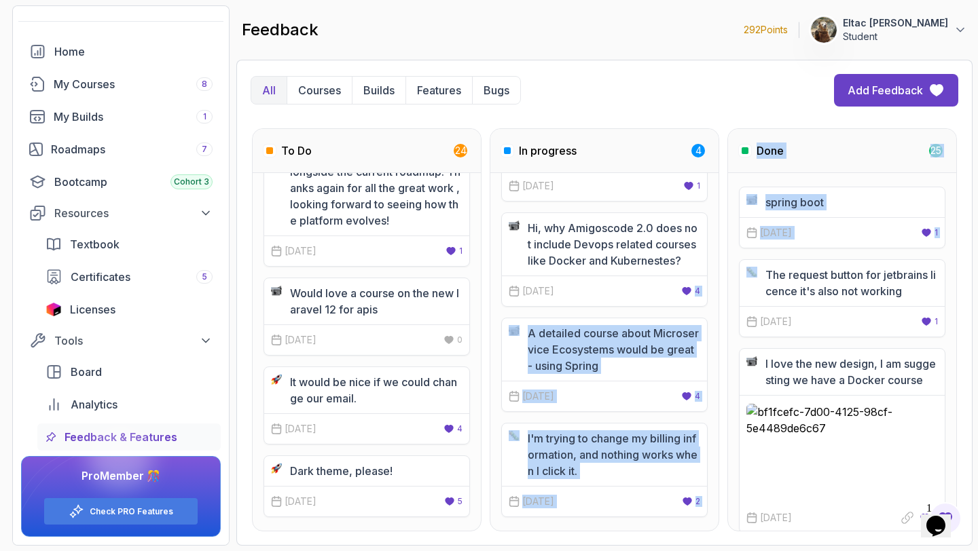
drag, startPoint x: 746, startPoint y: 277, endPoint x: 683, endPoint y: 280, distance: 62.6
click at [683, 280] on div "To Do 24 At the front end road map at the part of javascript it says to enroll …" at bounding box center [605, 329] width 708 height 403
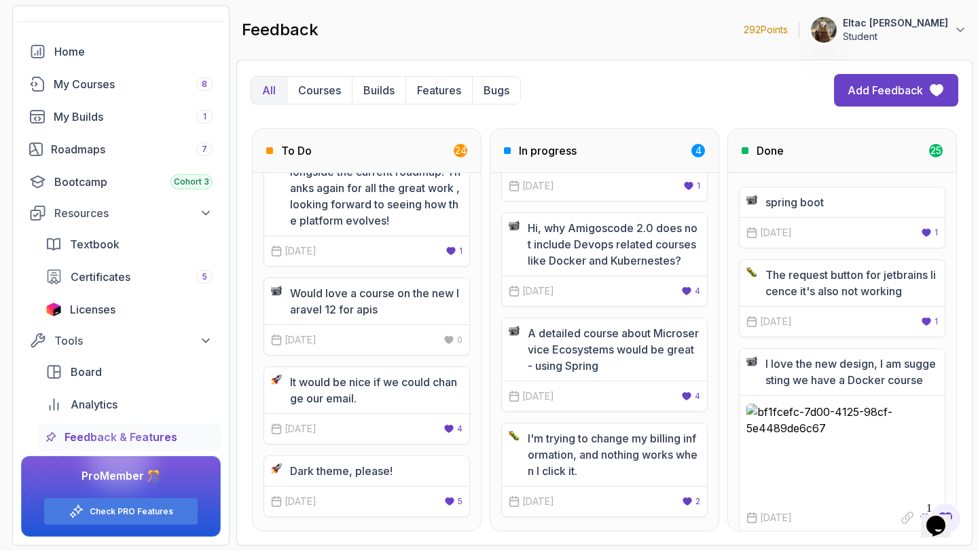
click at [683, 280] on div "05 Feb, 2025 4 Upvote" at bounding box center [604, 291] width 205 height 31
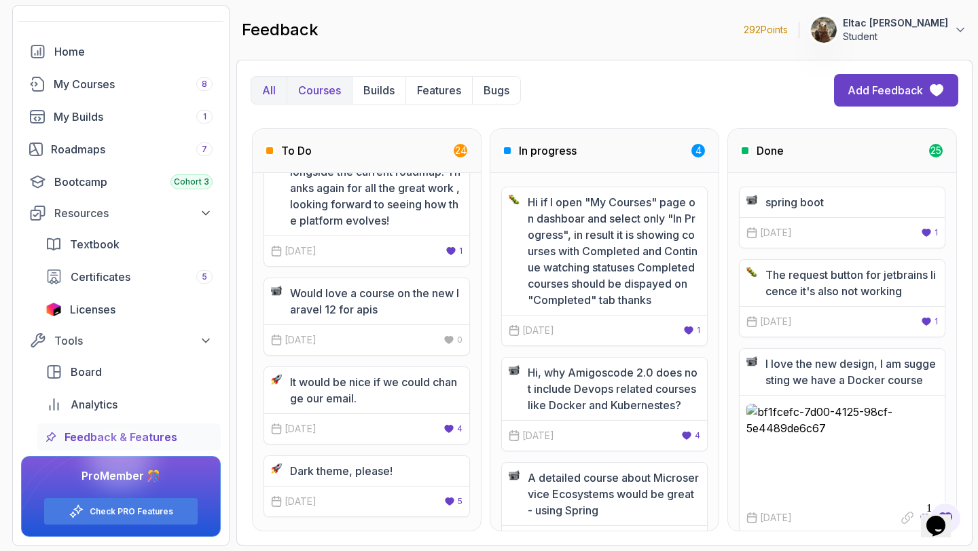
click at [318, 90] on p "Courses" at bounding box center [319, 90] width 43 height 16
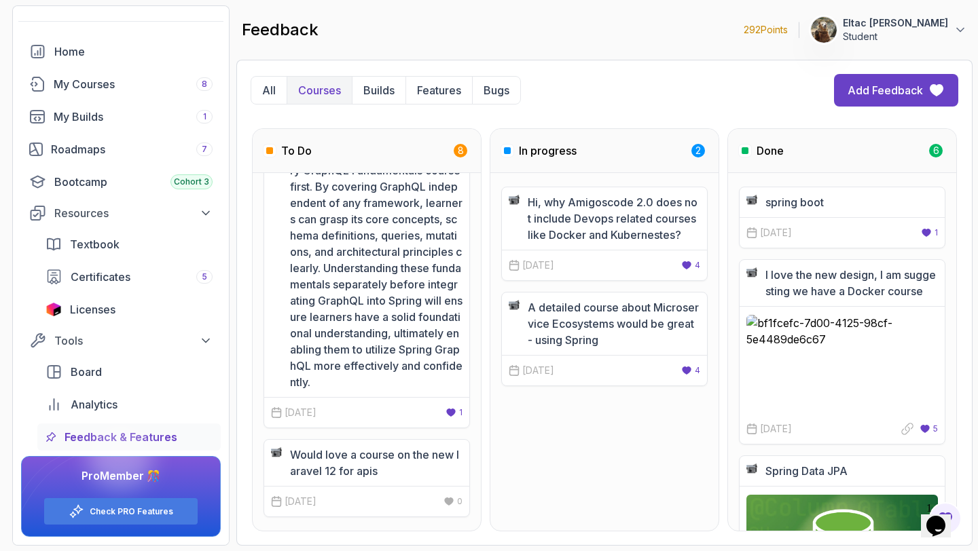
scroll to position [1006, 0]
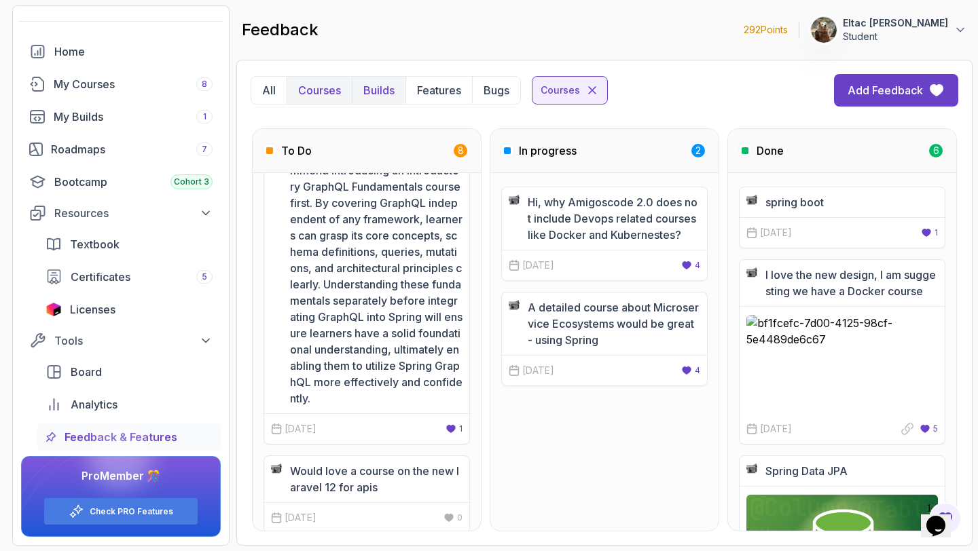
click at [371, 86] on p "Builds" at bounding box center [378, 90] width 31 height 16
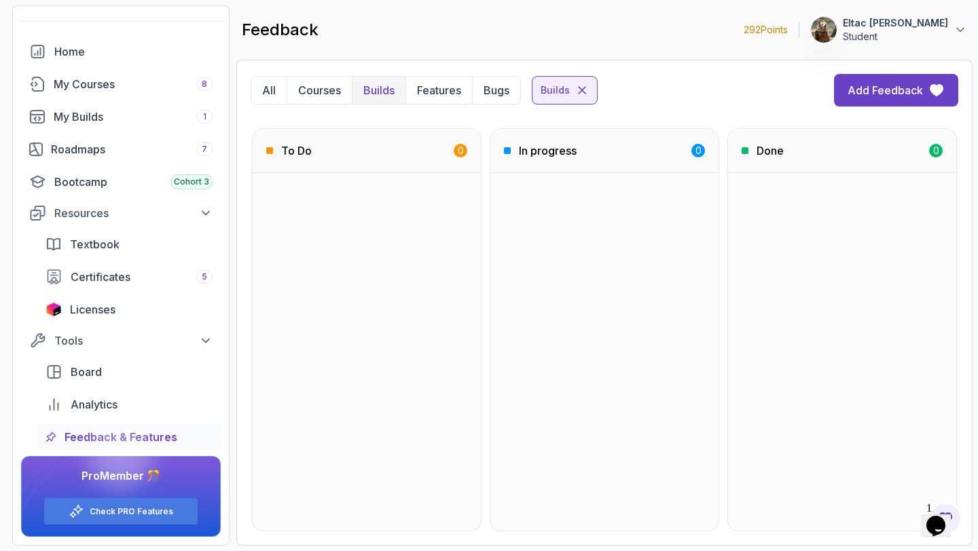
scroll to position [0, 0]
click at [445, 88] on p "Features" at bounding box center [439, 90] width 44 height 16
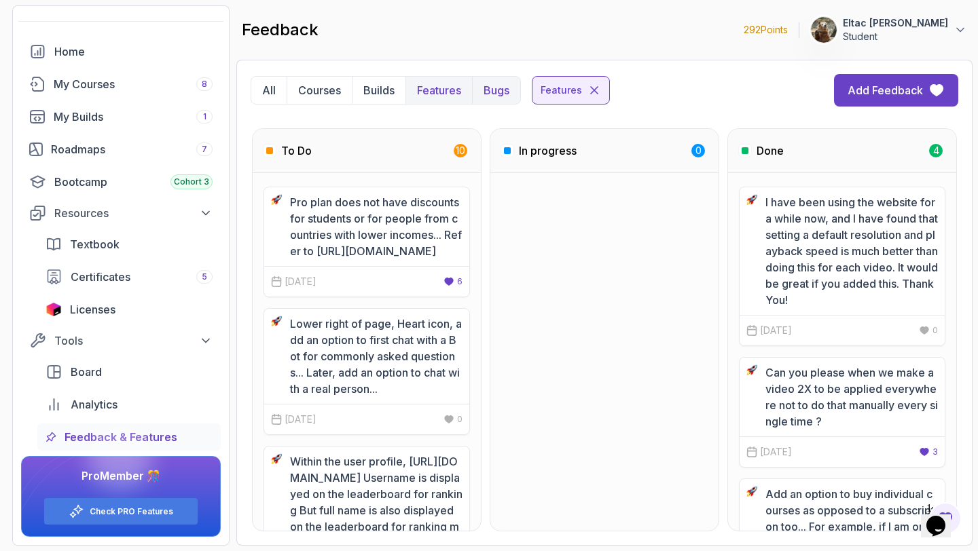
click at [492, 83] on p "Bugs" at bounding box center [497, 90] width 26 height 16
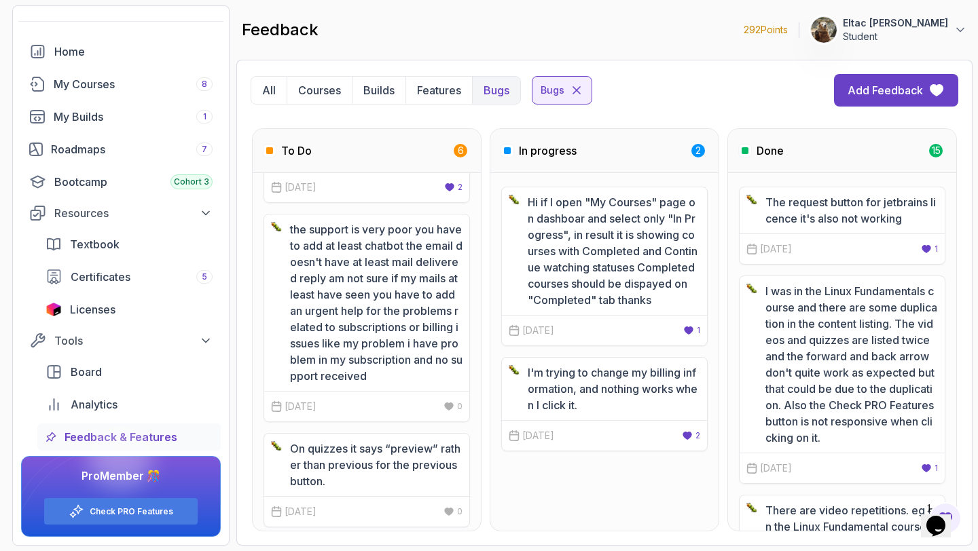
scroll to position [534, 0]
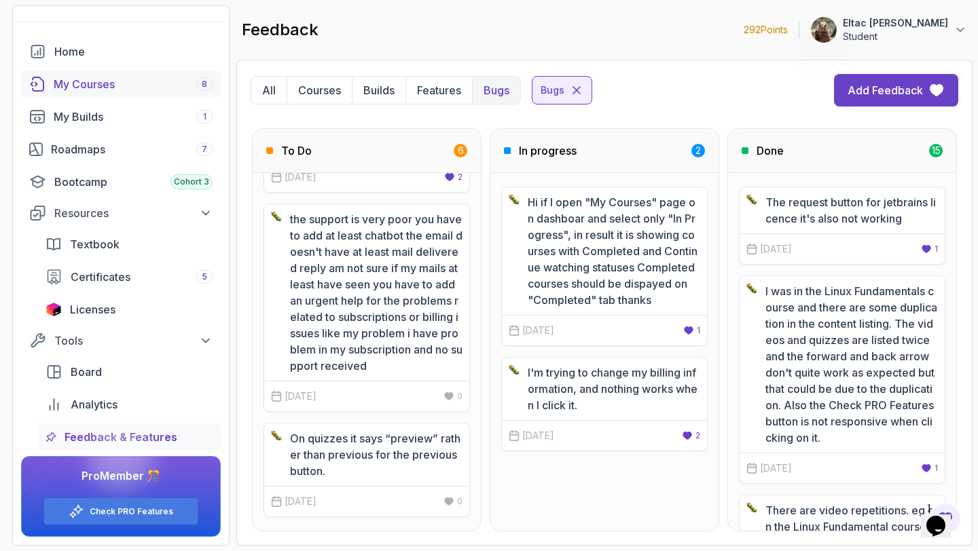
click at [42, 97] on link "My Courses 8" at bounding box center [121, 84] width 200 height 27
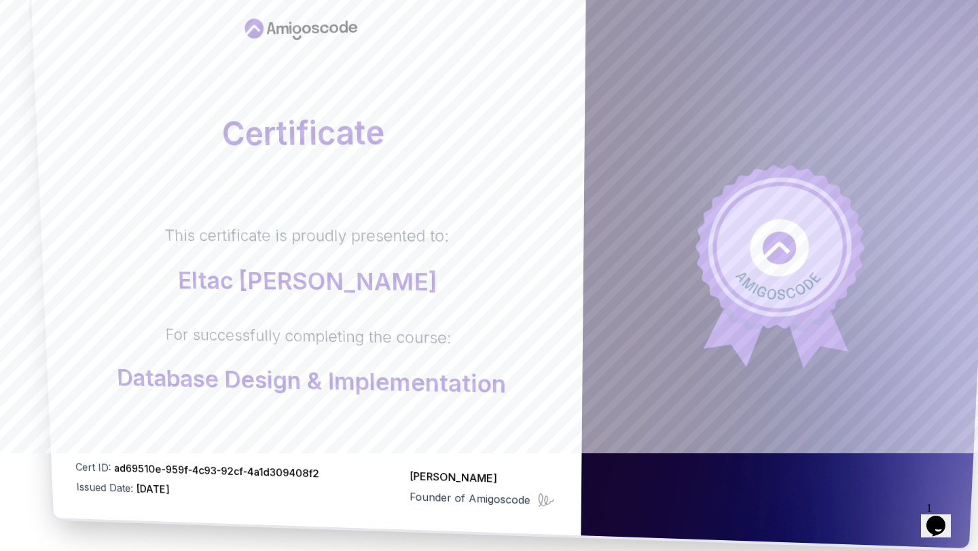
scroll to position [112, 0]
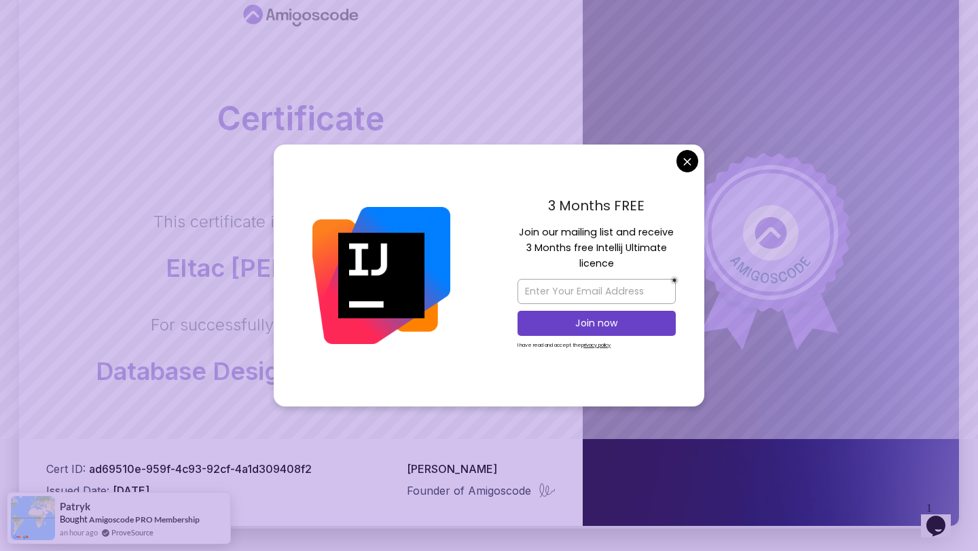
click at [692, 164] on body "Certificate This certificate is proudly presented to: Eltac Shikhsaidov For suc…" at bounding box center [489, 318] width 978 height 860
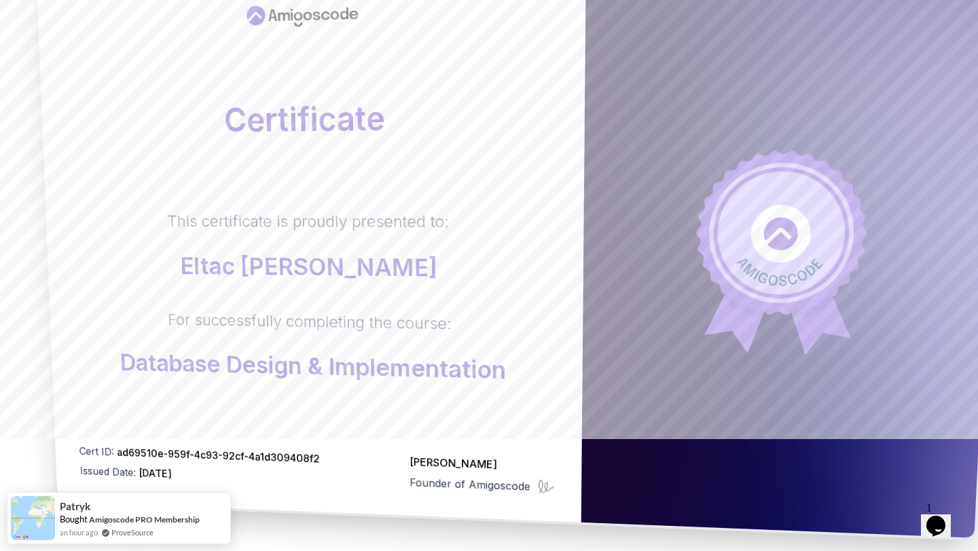
scroll to position [308, 0]
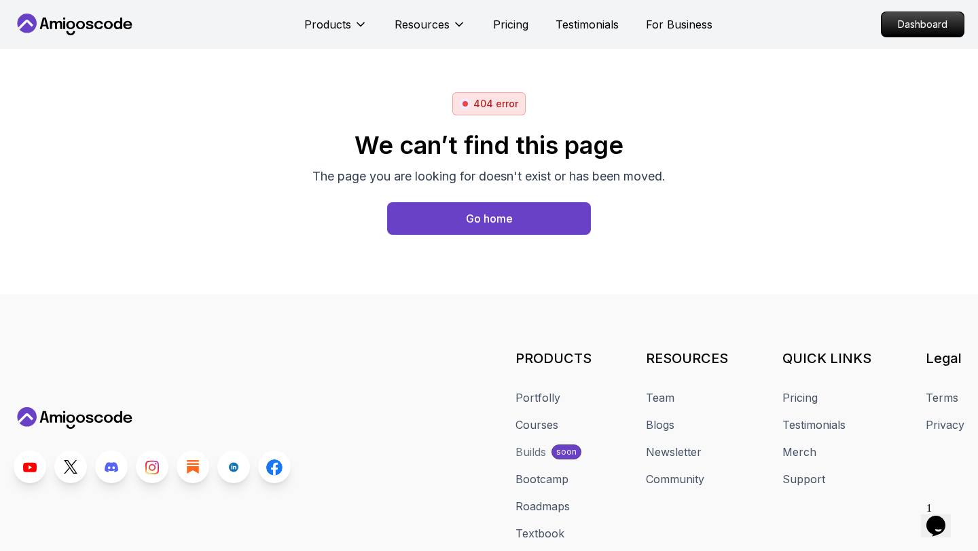
click at [388, 435] on div "Team Blogs Newsletter Community" at bounding box center [687, 439] width 82 height 98
click at [388, 426] on link "Blogs" at bounding box center [660, 425] width 29 height 16
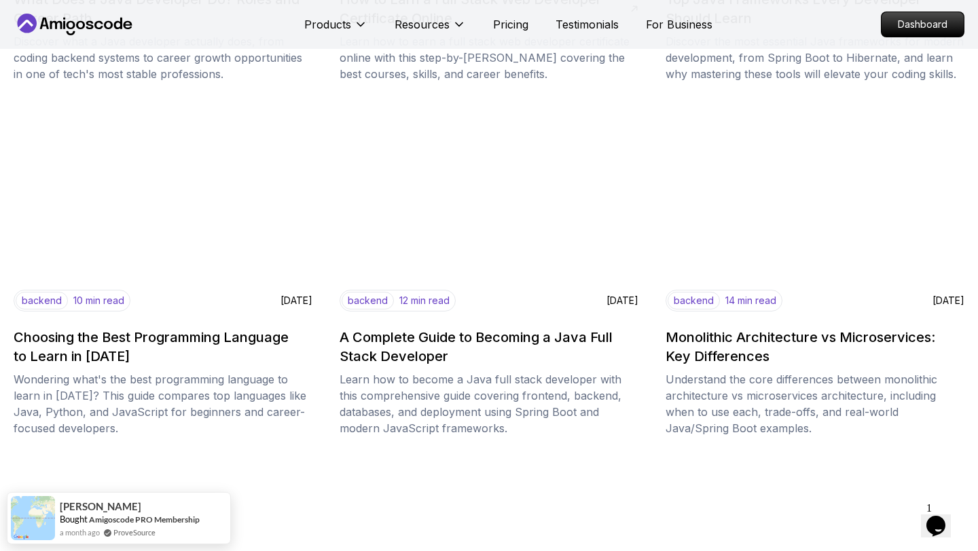
scroll to position [475, 0]
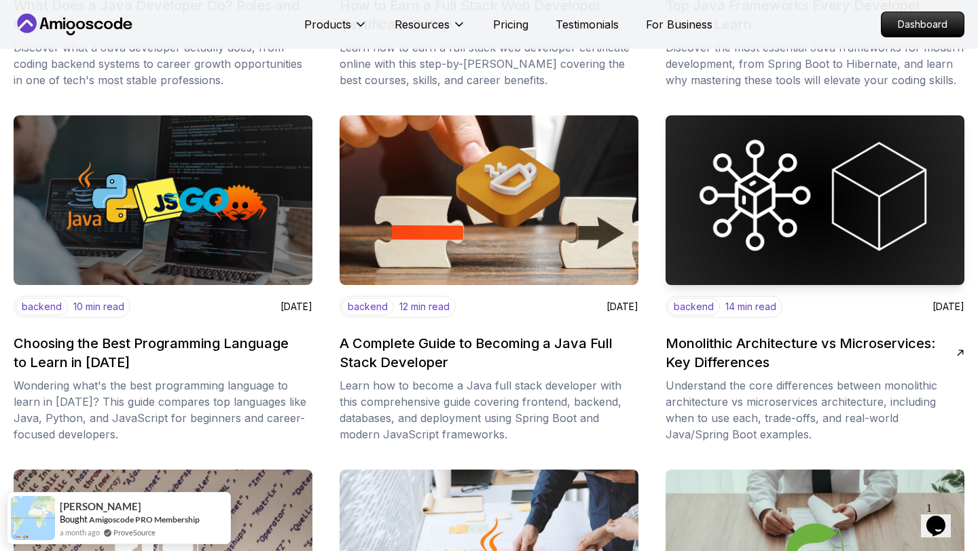
click at [388, 349] on h2 "Monolithic Architecture vs Microservices: Key Differences" at bounding box center [811, 353] width 291 height 38
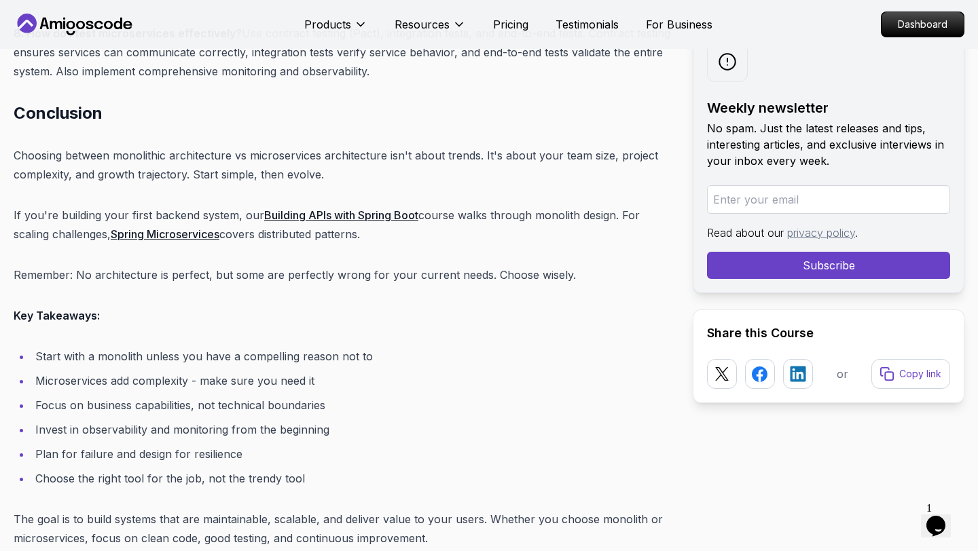
scroll to position [11939, 0]
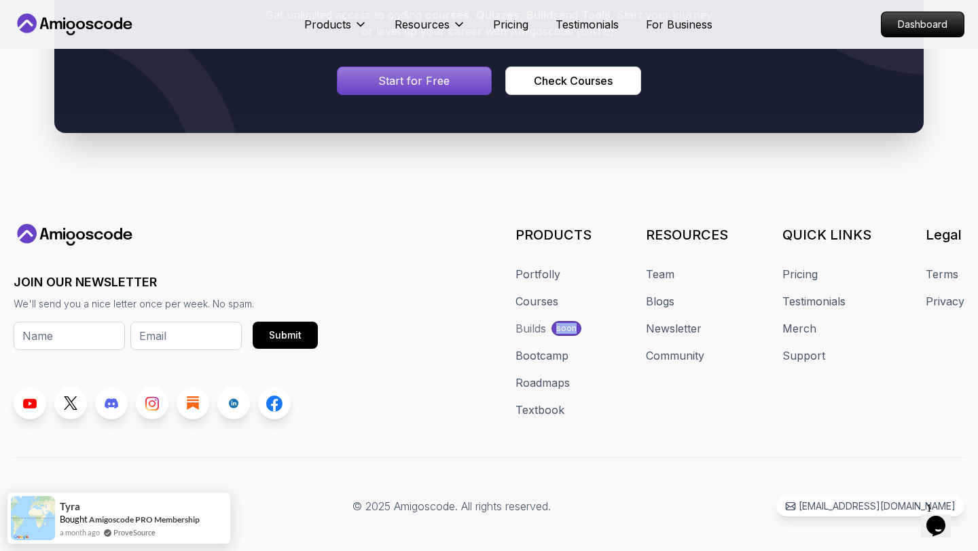
drag, startPoint x: 562, startPoint y: 308, endPoint x: 581, endPoint y: 312, distance: 20.1
click at [388, 321] on div "soon" at bounding box center [566, 328] width 30 height 15
drag, startPoint x: 581, startPoint y: 312, endPoint x: 562, endPoint y: 312, distance: 19.0
click at [388, 321] on div "soon" at bounding box center [566, 328] width 30 height 15
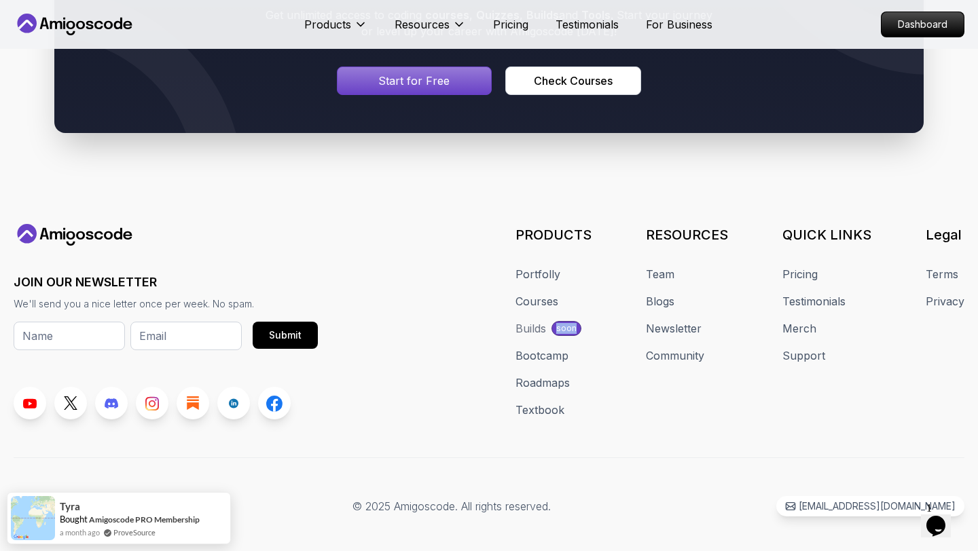
click at [388, 323] on p "soon" at bounding box center [566, 328] width 20 height 11
drag, startPoint x: 562, startPoint y: 312, endPoint x: 584, endPoint y: 312, distance: 21.7
click at [388, 321] on div "soon" at bounding box center [566, 328] width 30 height 15
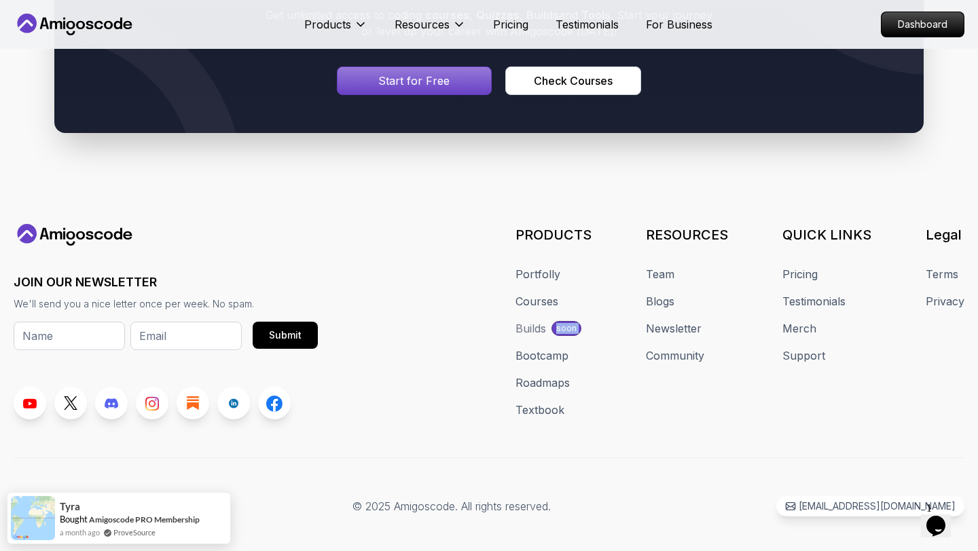
click at [388, 321] on div "soon" at bounding box center [566, 328] width 30 height 15
click at [388, 323] on p "soon" at bounding box center [566, 328] width 20 height 11
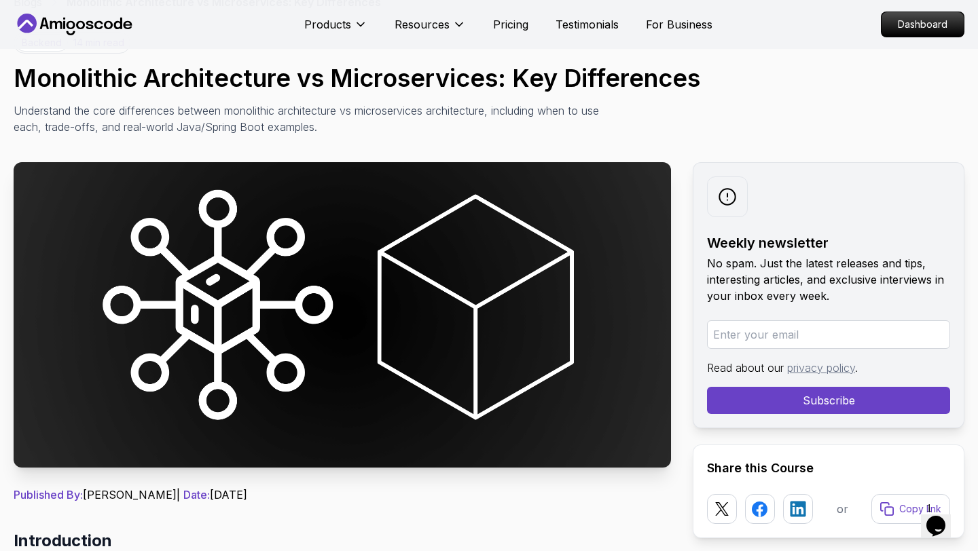
scroll to position [0, 0]
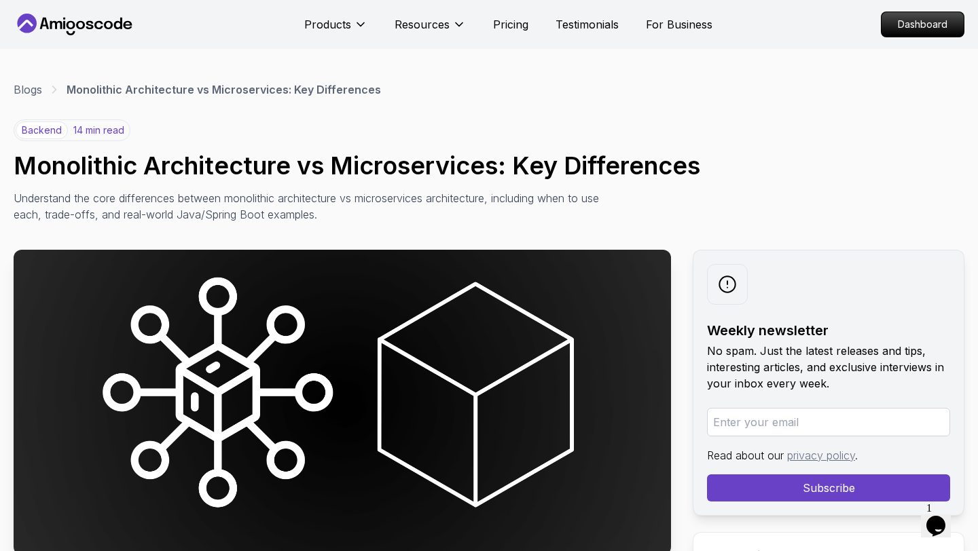
drag, startPoint x: 360, startPoint y: 319, endPoint x: 569, endPoint y: 2, distance: 379.3
click at [90, 132] on p "14 min read" at bounding box center [98, 131] width 51 height 14
click at [54, 132] on p "backend" at bounding box center [42, 131] width 52 height 18
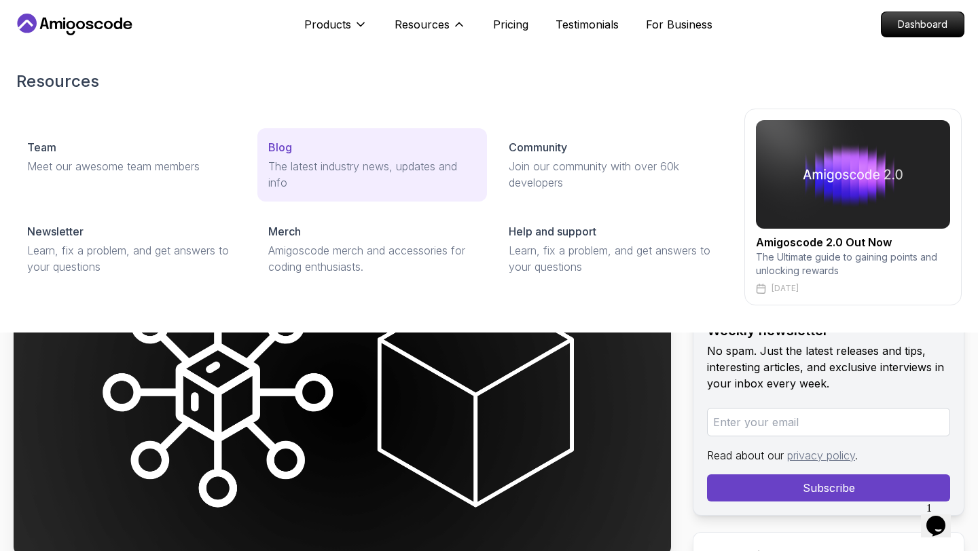
click at [298, 160] on p "The latest industry news, updates and info" at bounding box center [372, 174] width 208 height 33
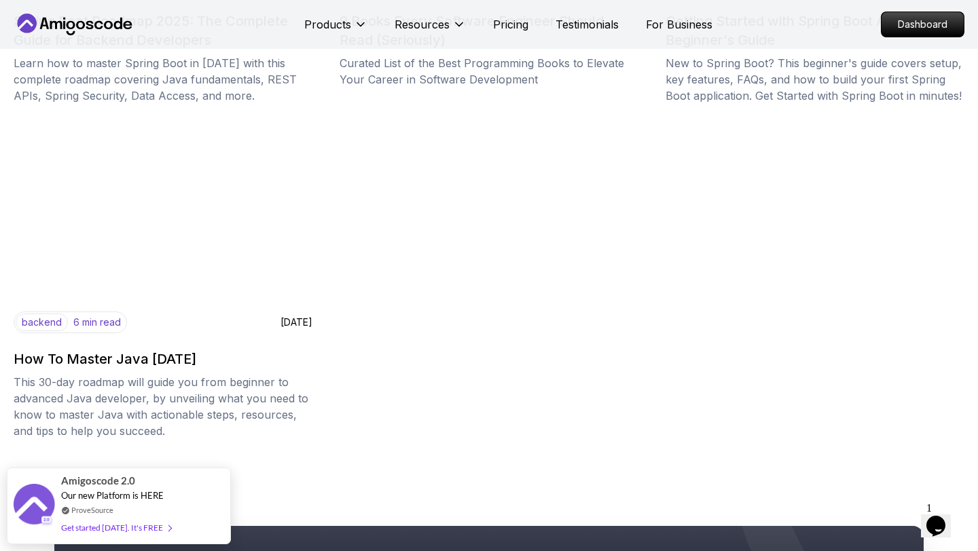
scroll to position [1877, 0]
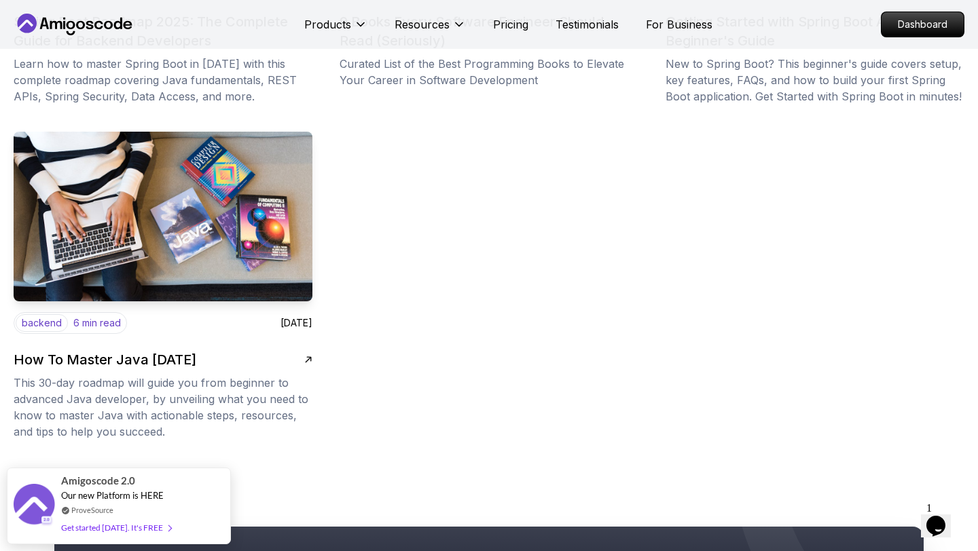
click at [182, 363] on h2 "How To Master Java in 30 Days" at bounding box center [105, 359] width 183 height 19
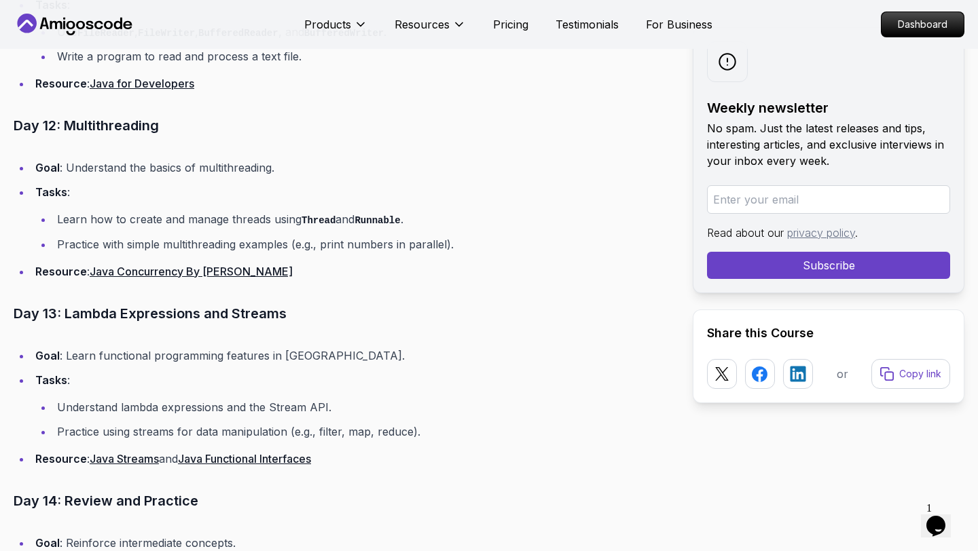
scroll to position [3619, 0]
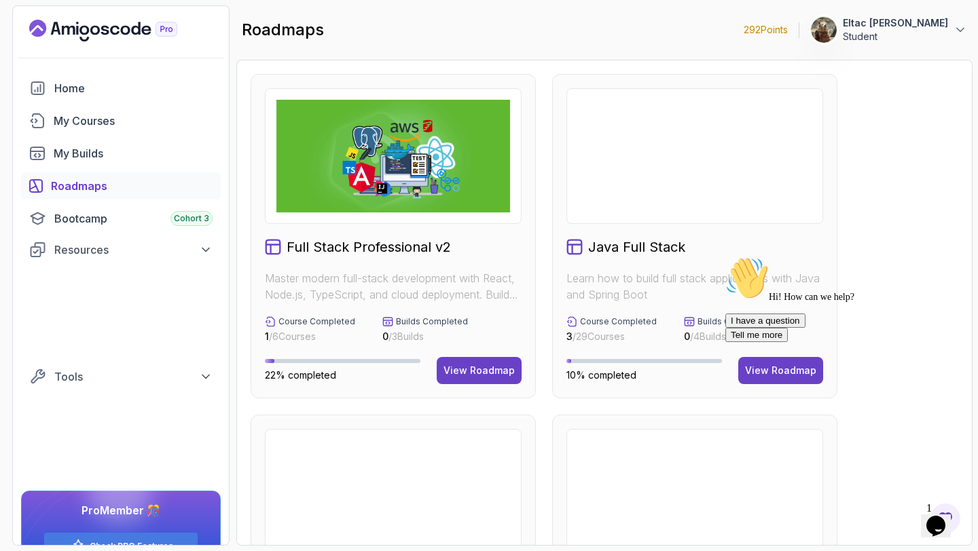
click at [725, 257] on icon "Chat attention grabber" at bounding box center [725, 257] width 0 height 0
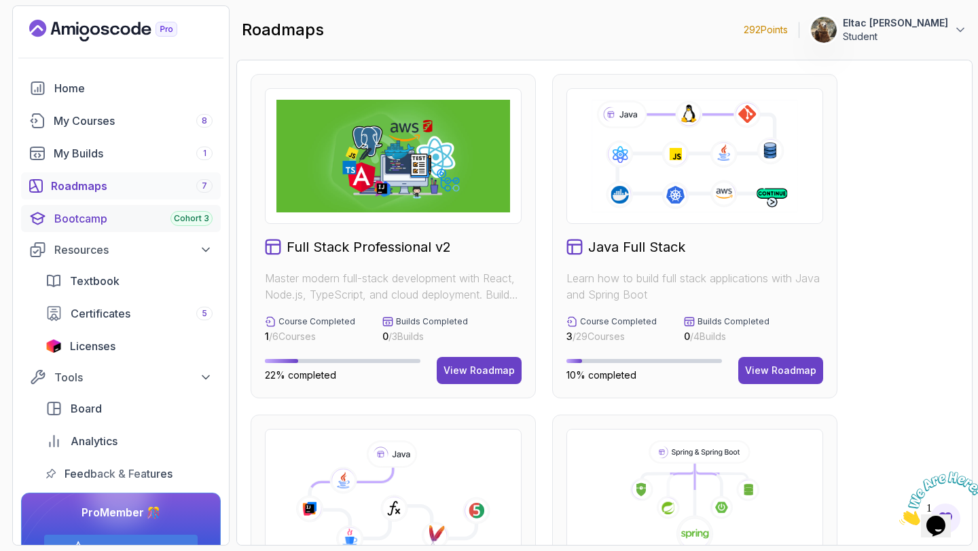
click at [156, 213] on div "Bootcamp Cohort 3" at bounding box center [133, 219] width 158 height 16
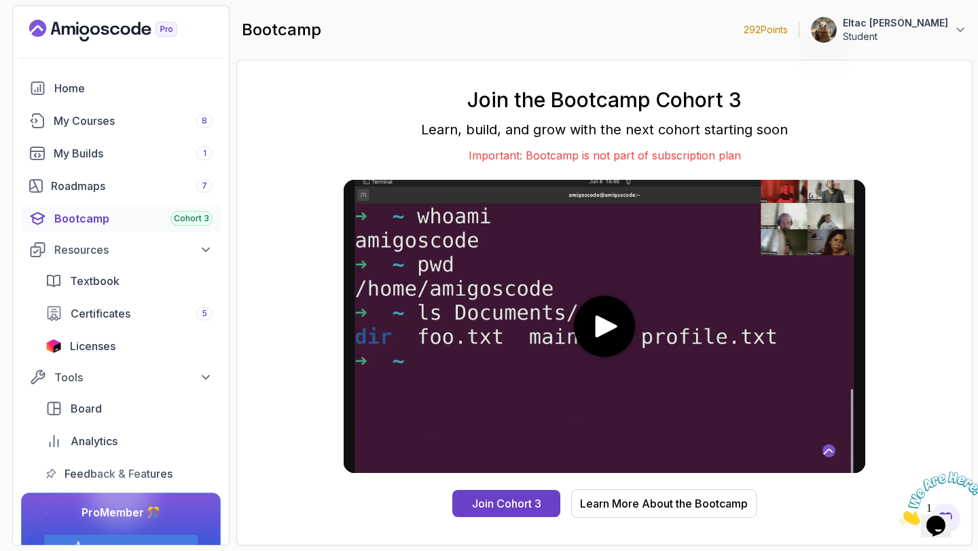
click at [507, 150] on p "Important: Bootcamp is not part of subscription plan" at bounding box center [605, 155] width 522 height 16
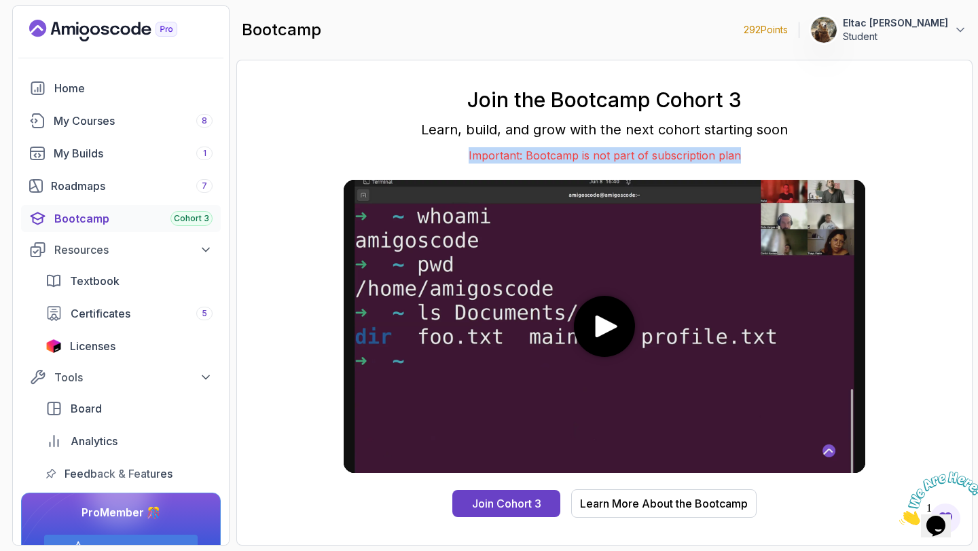
click at [507, 150] on p "Important: Bootcamp is not part of subscription plan" at bounding box center [605, 155] width 522 height 16
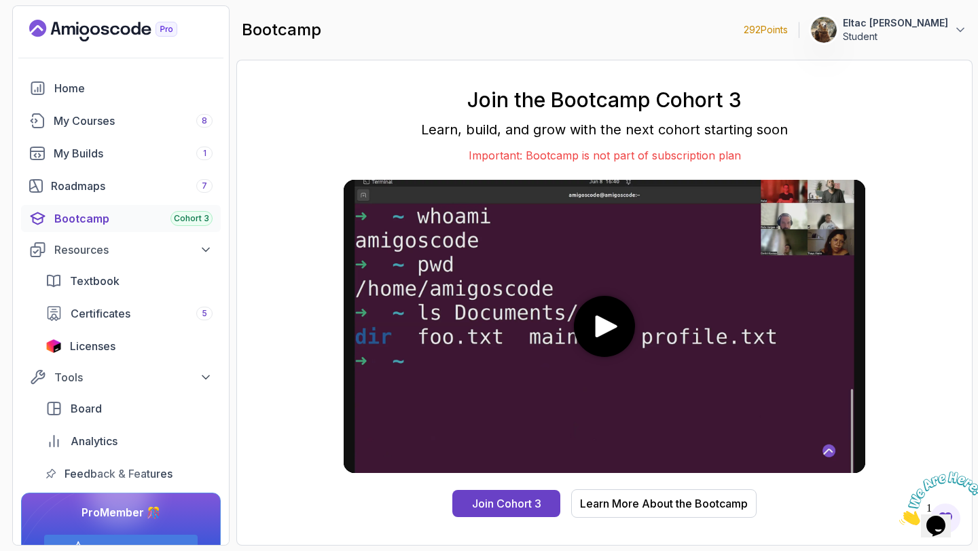
click at [598, 333] on icon "play" at bounding box center [607, 327] width 22 height 22
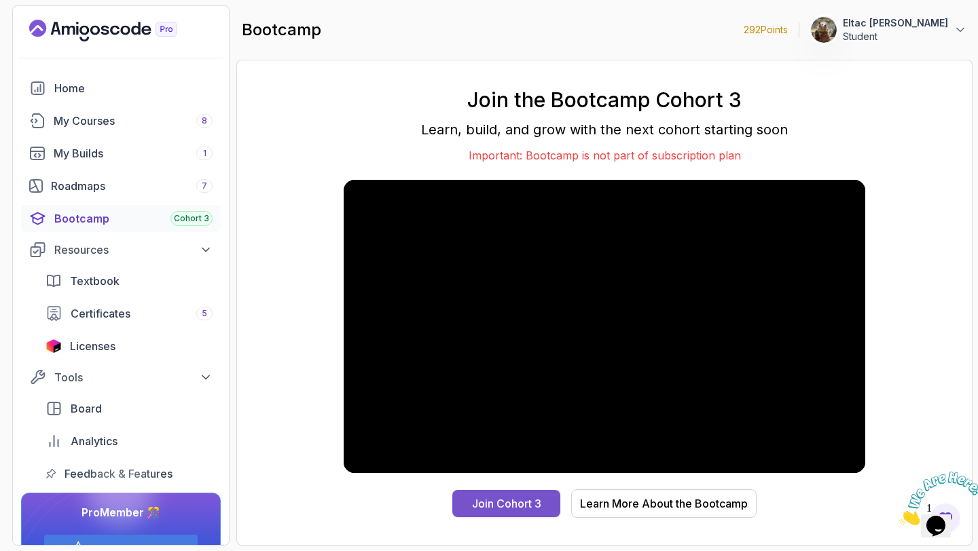
click at [509, 504] on div "Join Cohort 3" at bounding box center [506, 504] width 69 height 16
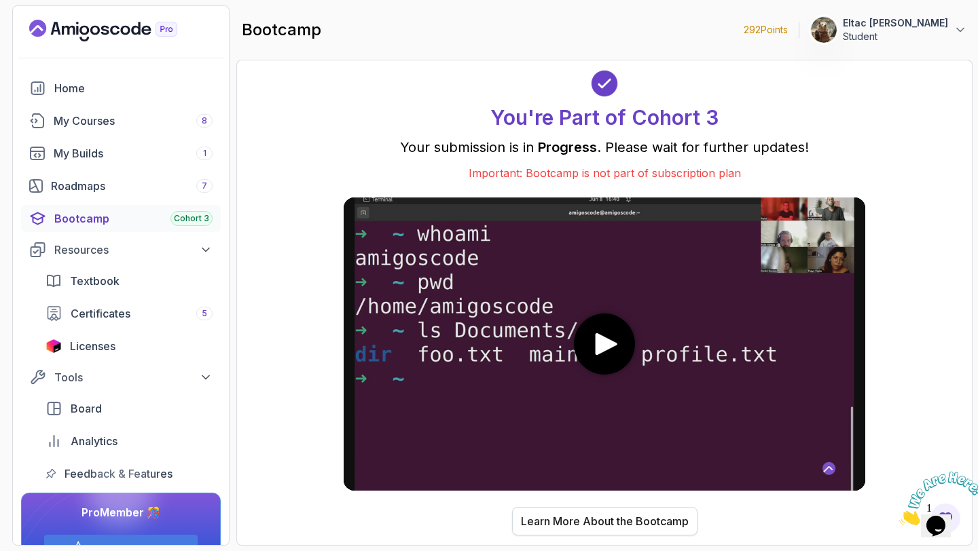
click at [638, 515] on div "Learn More About the Bootcamp" at bounding box center [605, 521] width 168 height 16
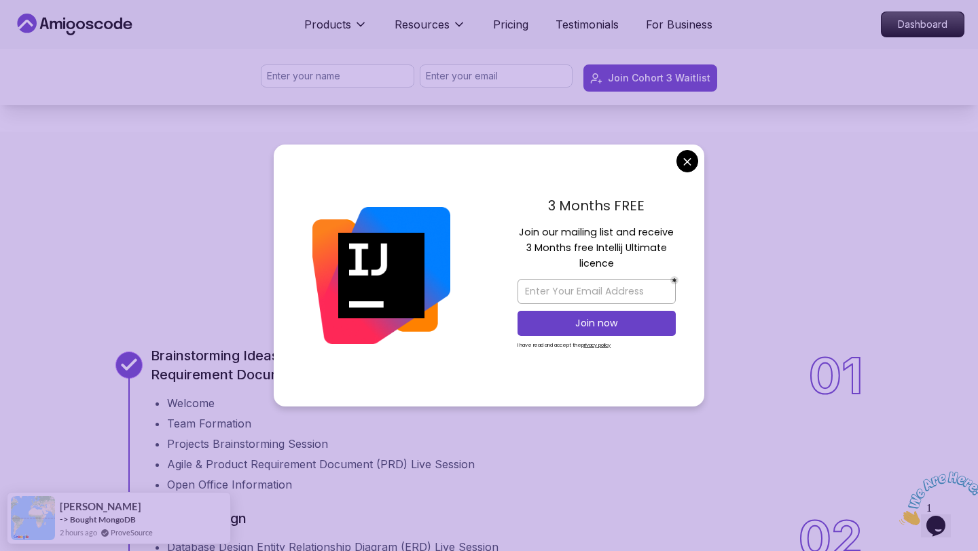
scroll to position [1283, 0]
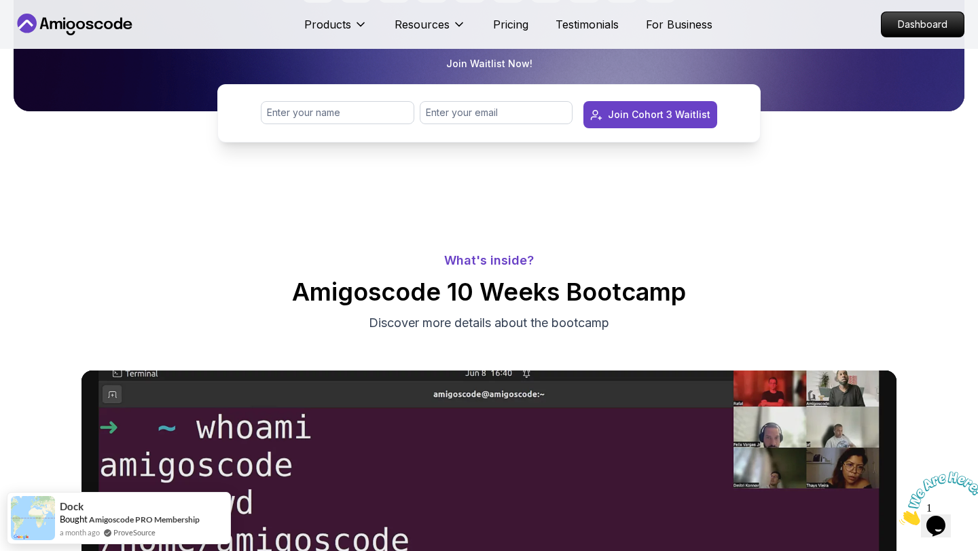
scroll to position [0, 0]
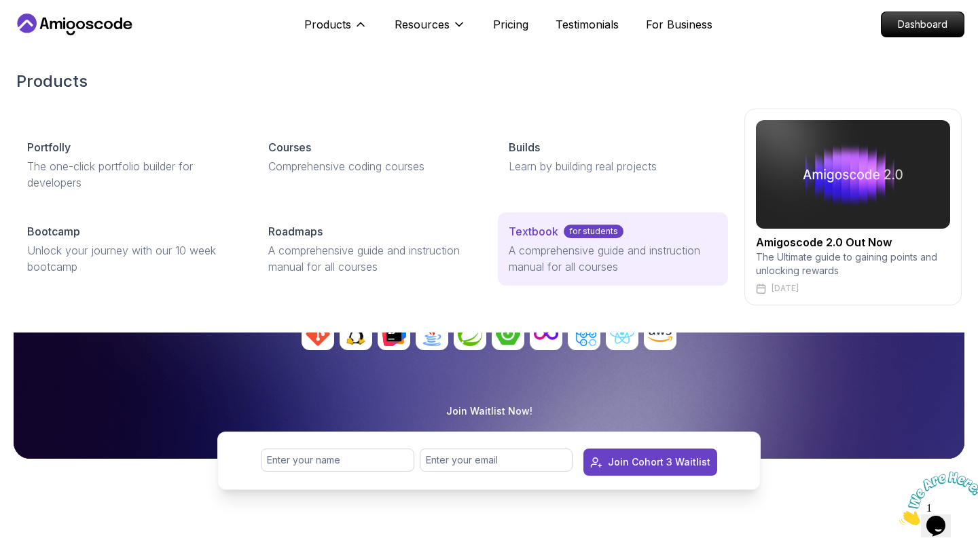
click at [540, 242] on p "A comprehensive guide and instruction manual for all courses" at bounding box center [613, 258] width 208 height 33
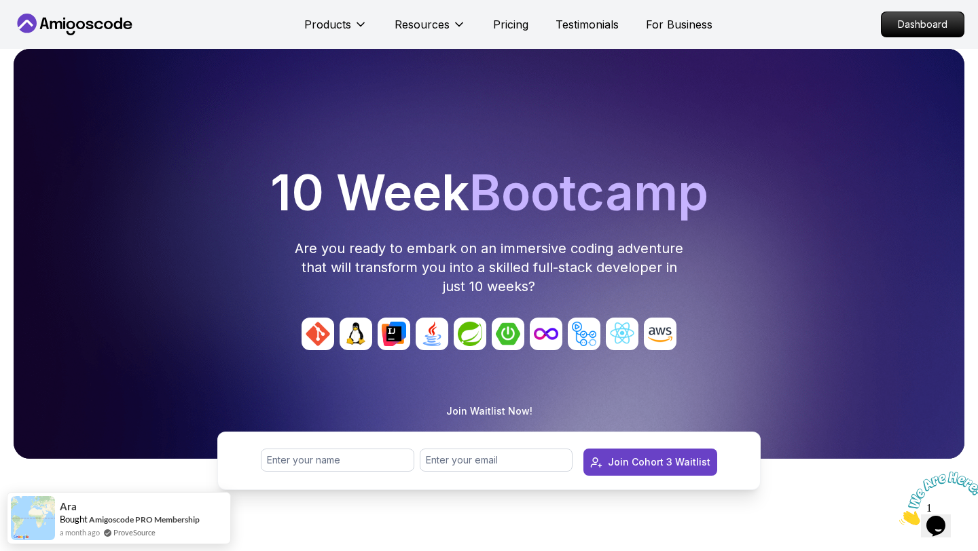
click at [87, 37] on nav "Products Resources Pricing Testimonials For Business Dashboard" at bounding box center [489, 24] width 951 height 49
click at [75, 26] on icon at bounding box center [75, 25] width 122 height 22
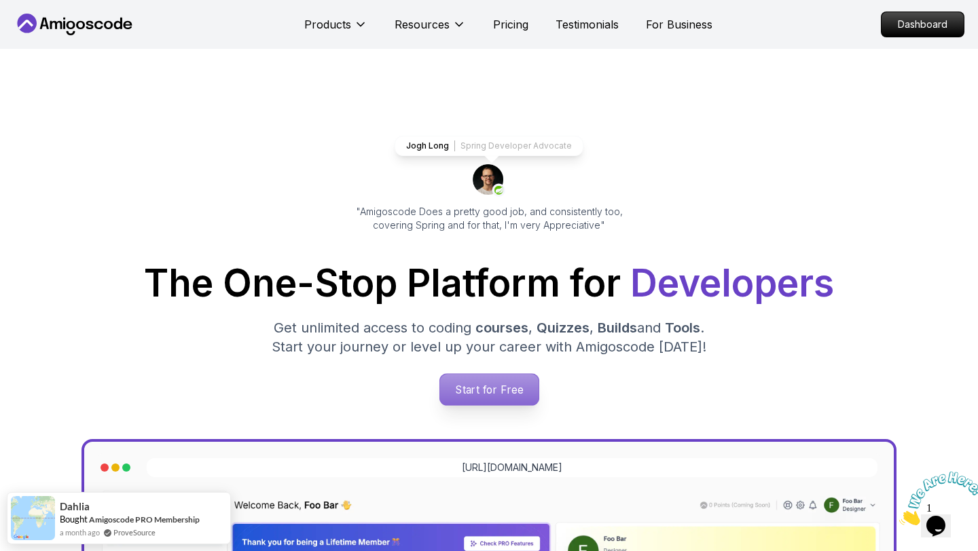
click at [496, 393] on p "Start for Free" at bounding box center [488, 389] width 98 height 31
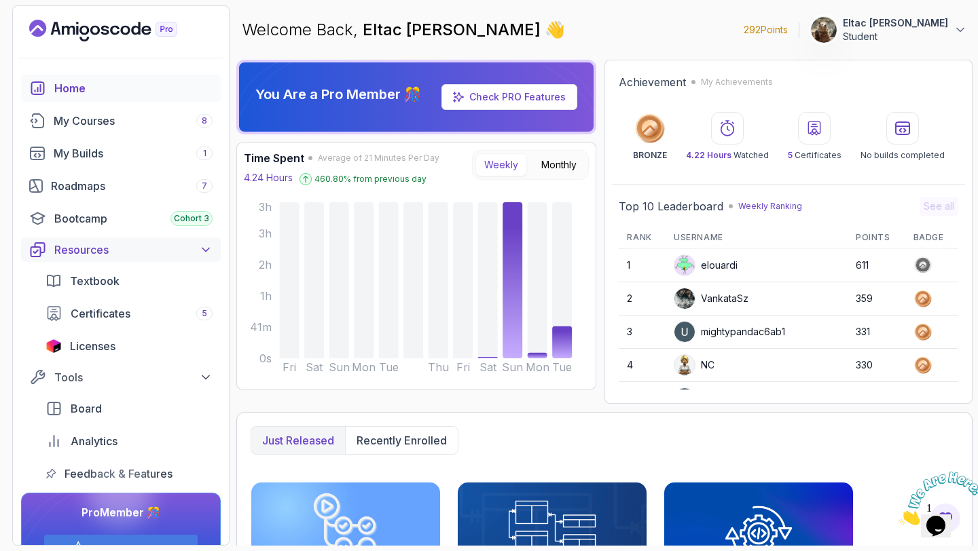
scroll to position [7, 0]
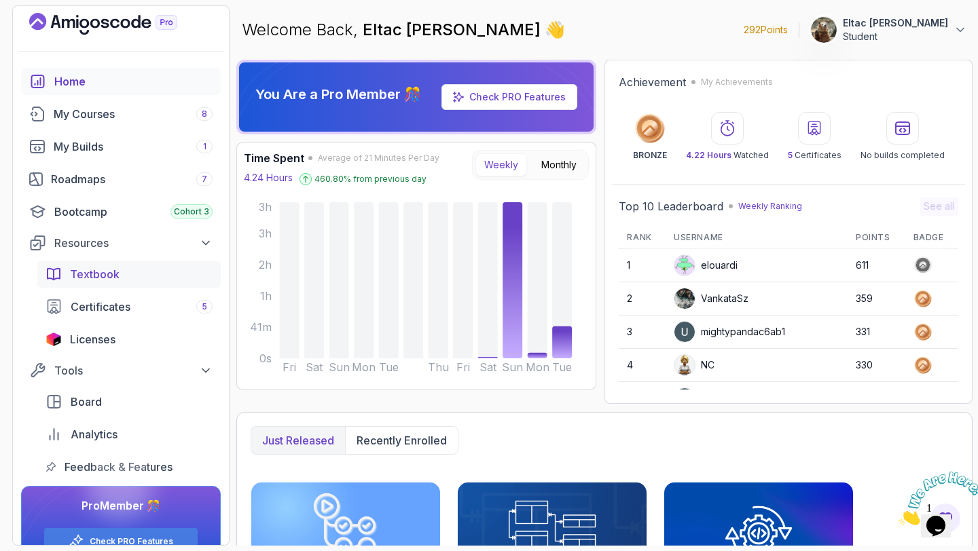
click at [109, 276] on span "Textbook" at bounding box center [95, 274] width 50 height 16
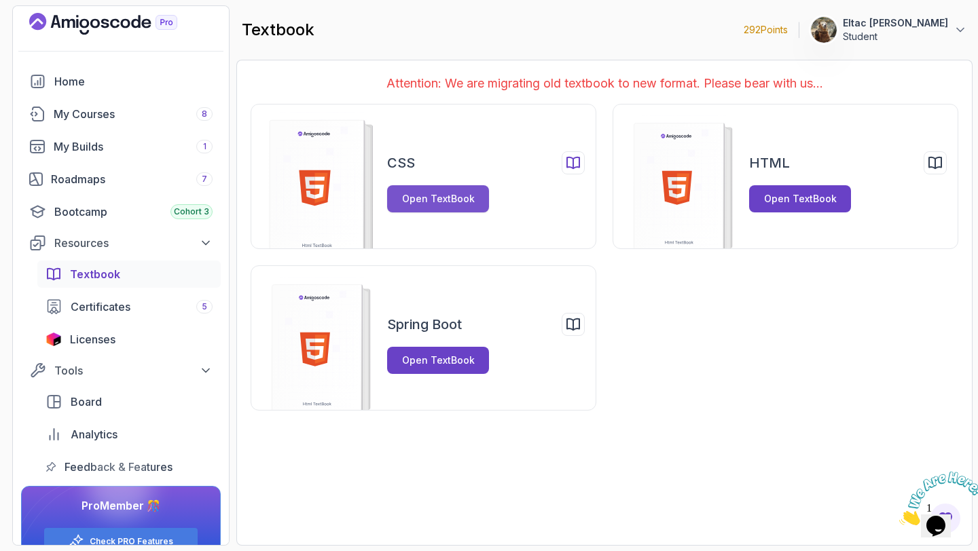
click at [439, 201] on div "Open TextBook" at bounding box center [438, 199] width 73 height 14
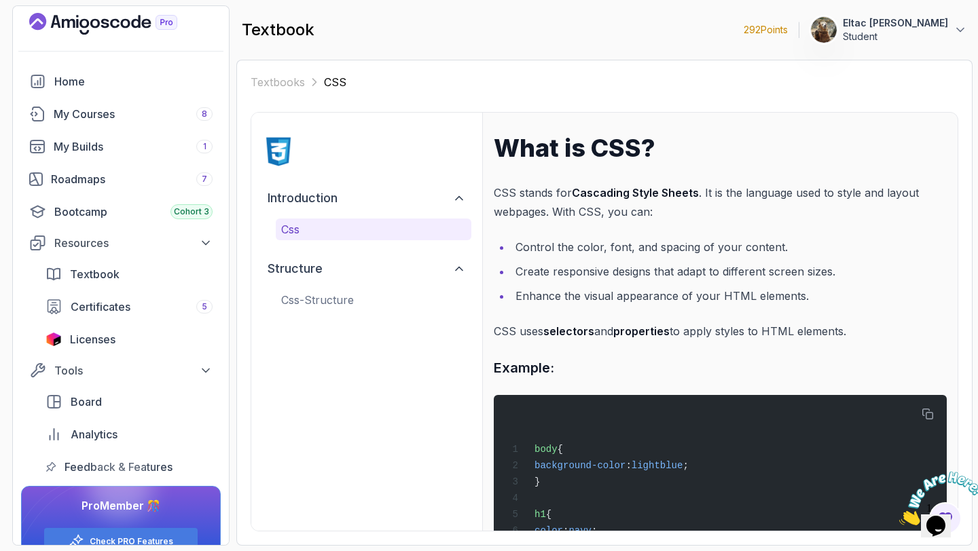
scroll to position [79, 0]
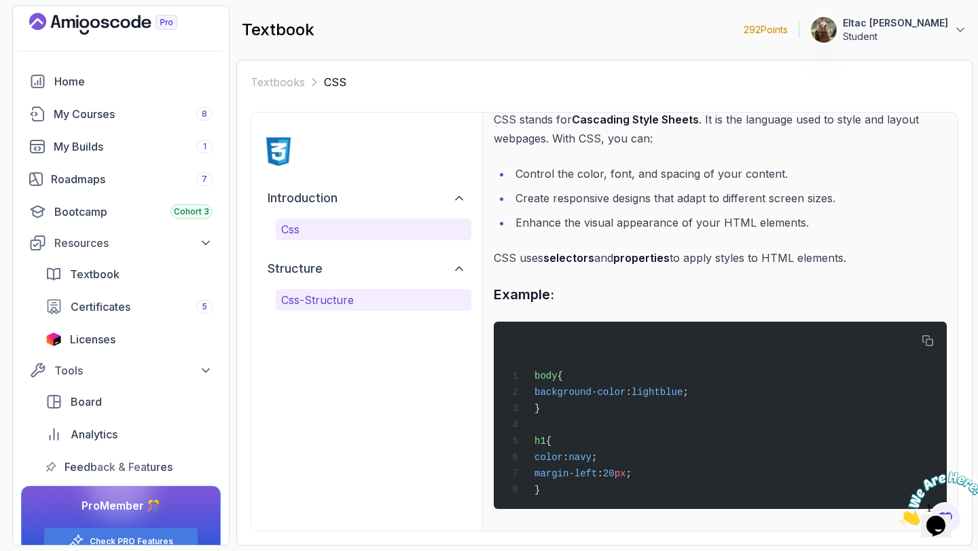
click at [348, 296] on p "css-structure" at bounding box center [373, 300] width 185 height 16
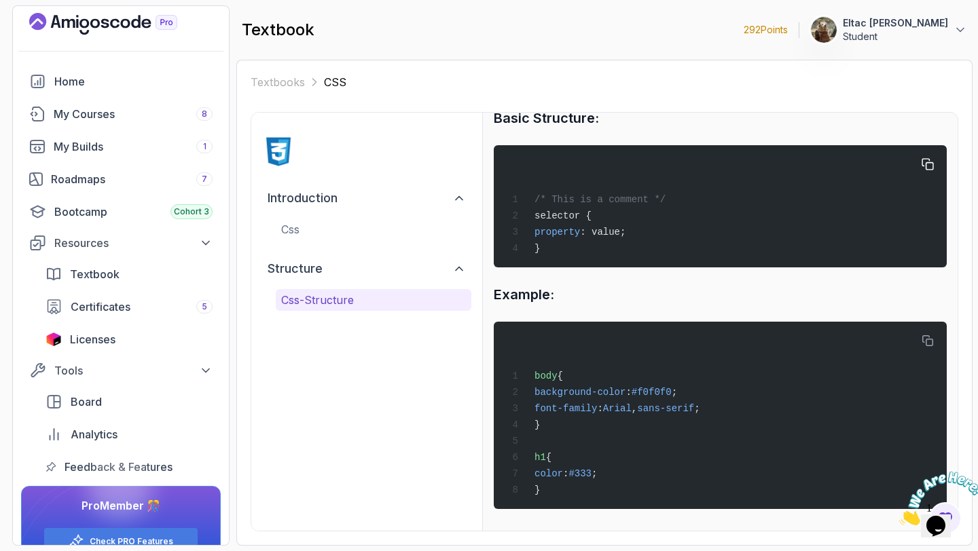
scroll to position [0, 0]
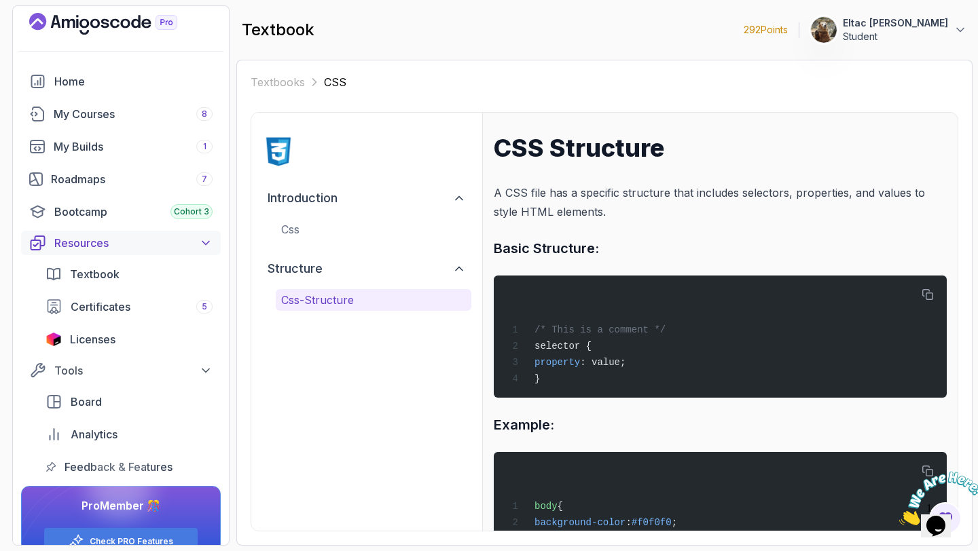
click at [75, 235] on div "Resources" at bounding box center [133, 243] width 158 height 16
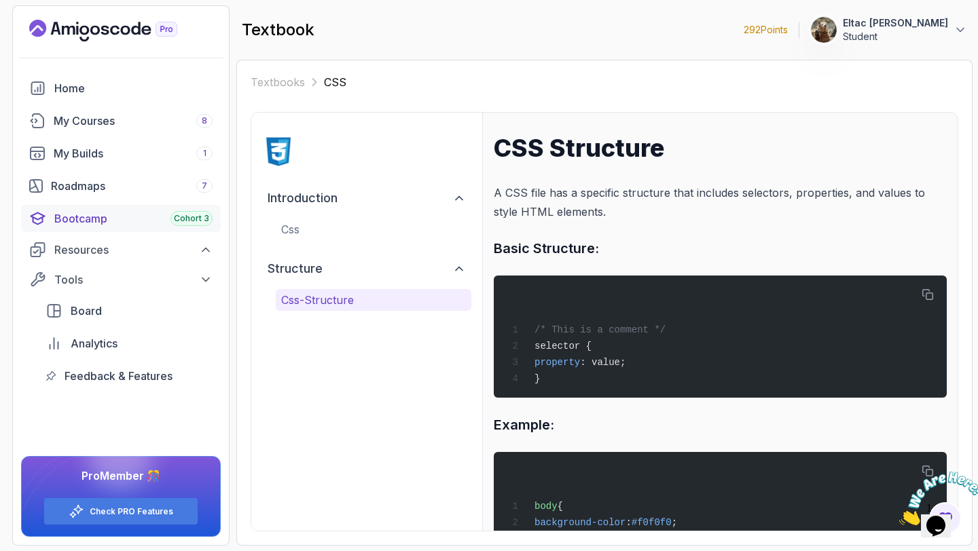
click at [94, 213] on div "Bootcamp Cohort 3" at bounding box center [133, 219] width 158 height 16
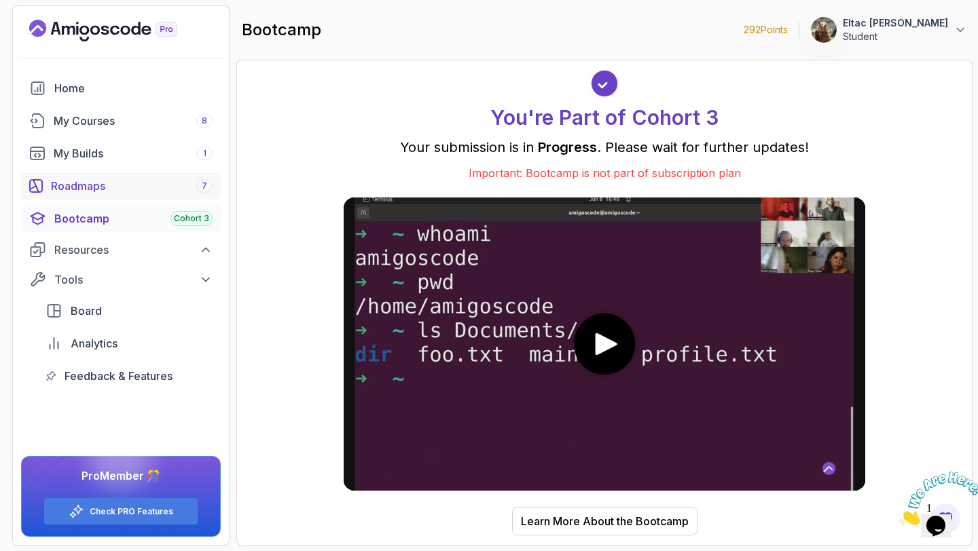
click at [103, 189] on div "Roadmaps 7" at bounding box center [132, 186] width 162 height 16
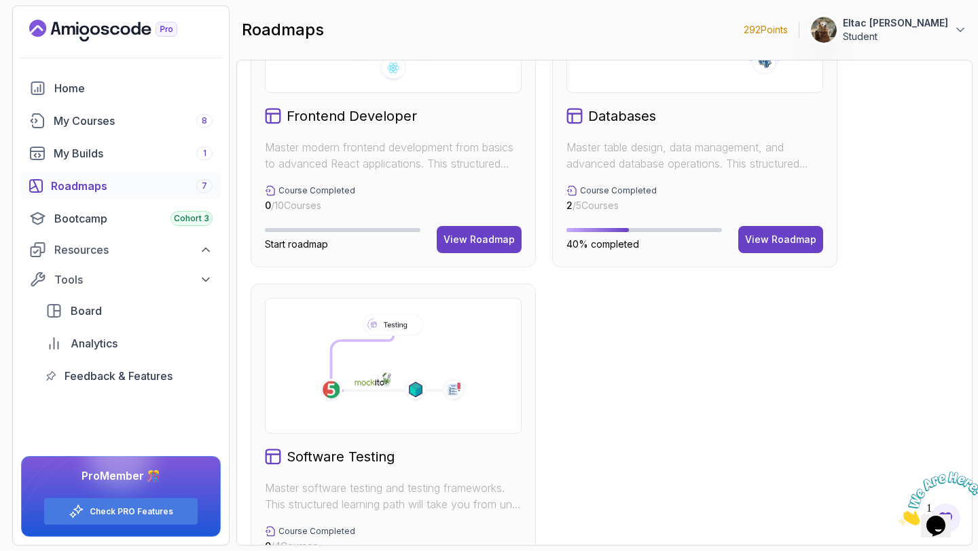
scroll to position [890, 0]
